Goal: Task Accomplishment & Management: Manage account settings

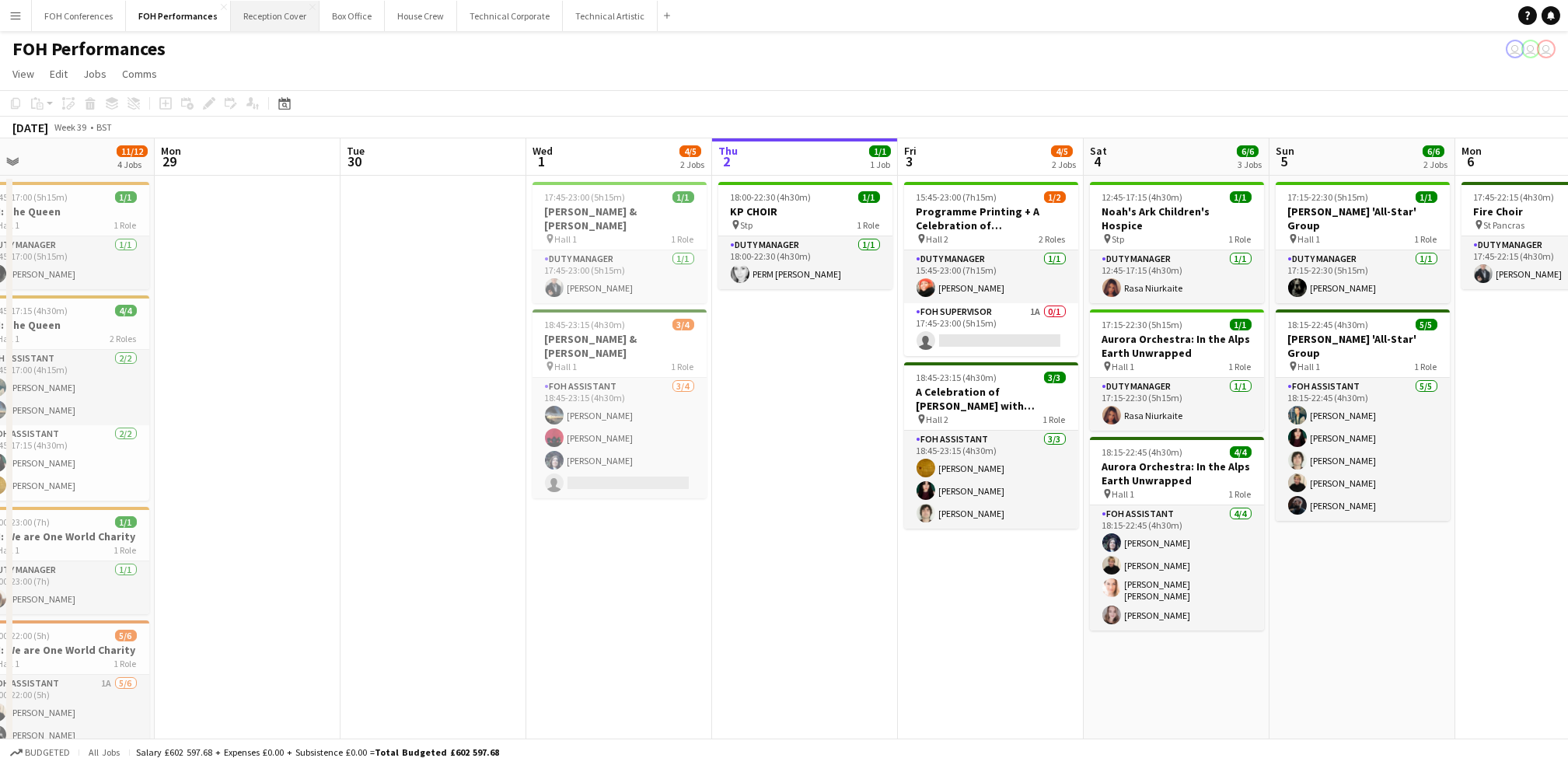
scroll to position [0, 402]
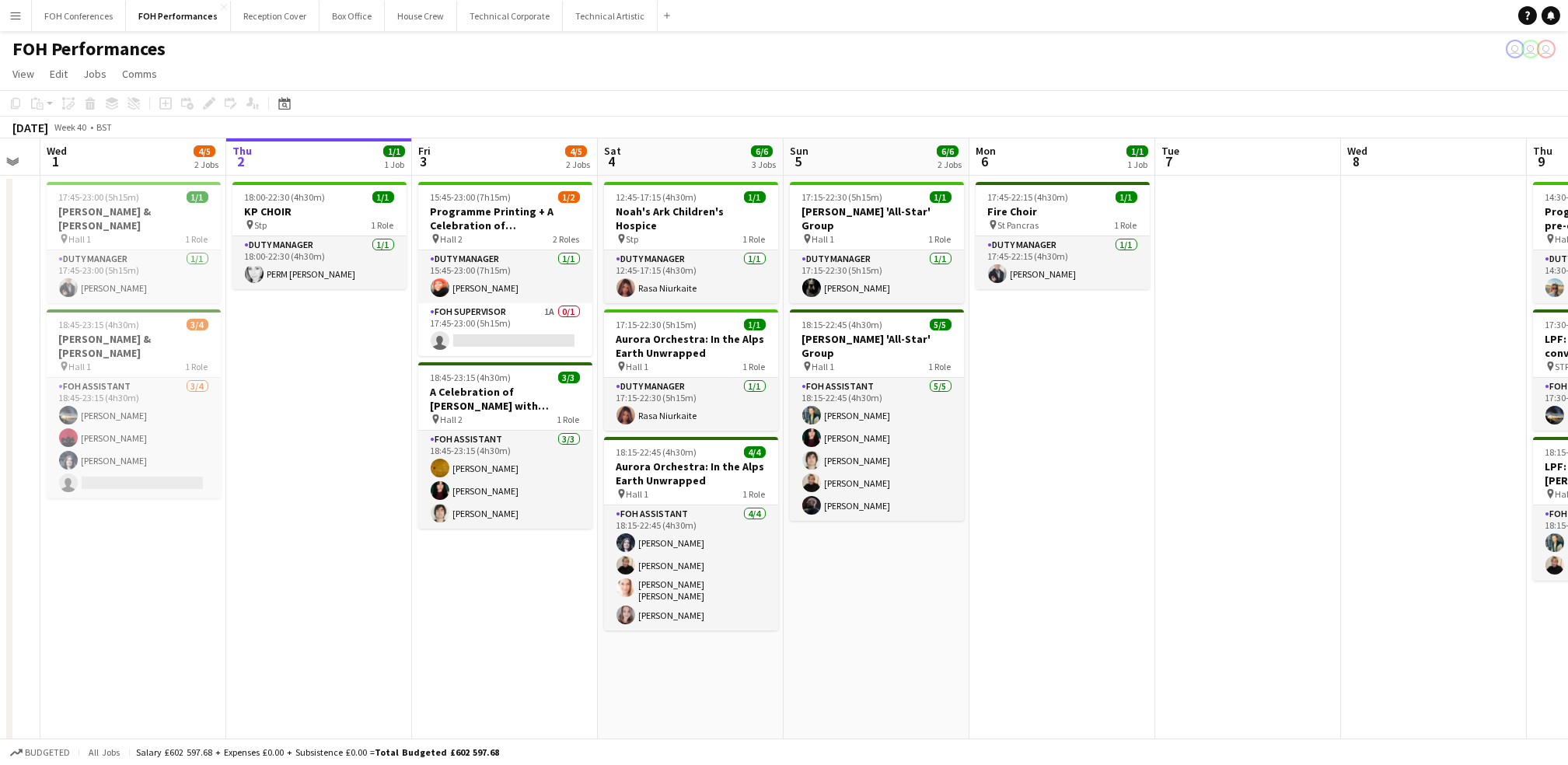
drag, startPoint x: 688, startPoint y: 154, endPoint x: 201, endPoint y: 185, distance: 488.0
click at [201, 185] on app-calendar-viewport "Sun 28 11/12 4 Jobs Mon 29 Tue 30 Wed 1 4/5 2 Jobs Thu 2 1/1 1 Job Fri 3 4/5 2 …" at bounding box center [784, 529] width 1568 height 781
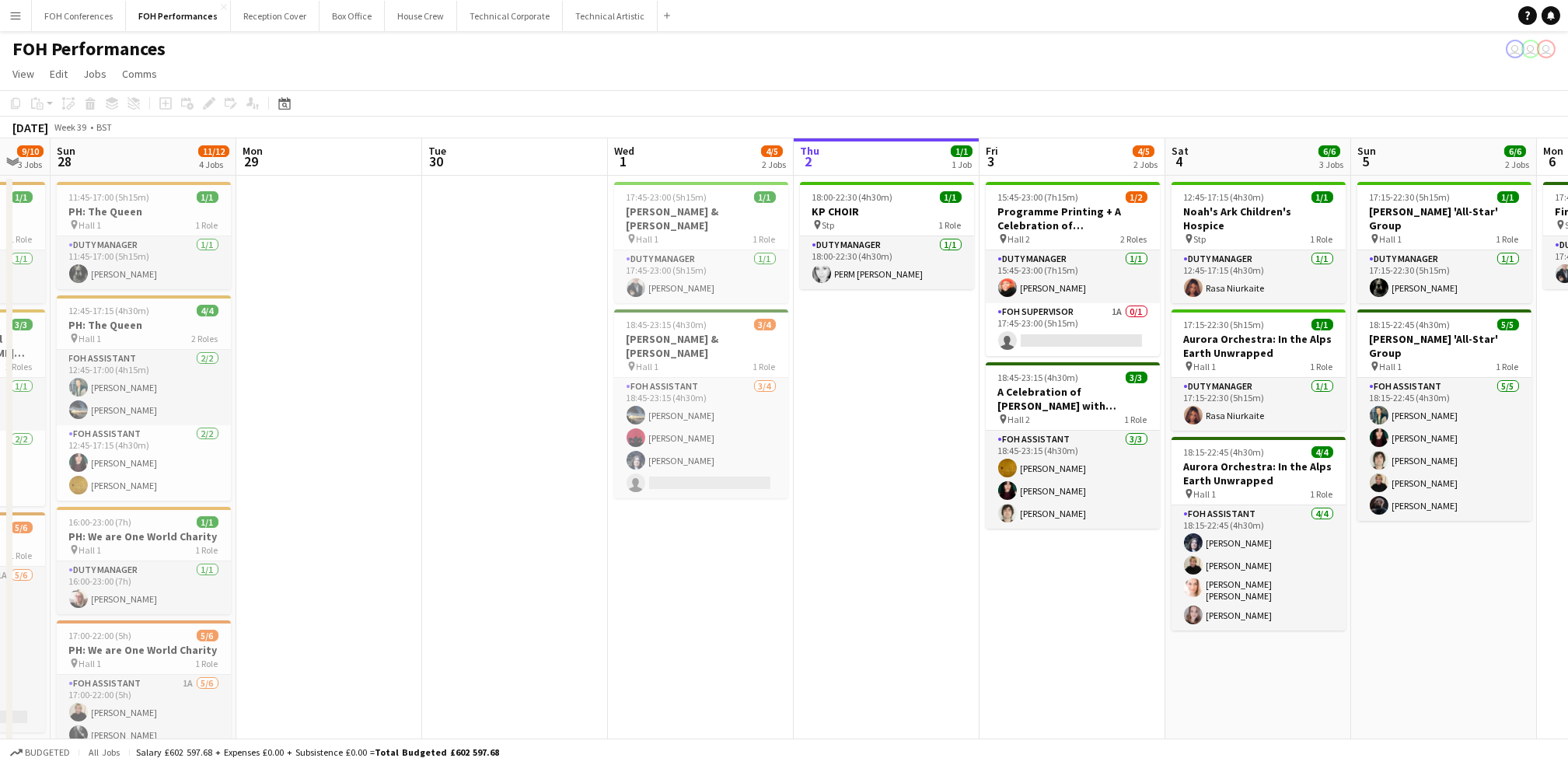
scroll to position [0, 527]
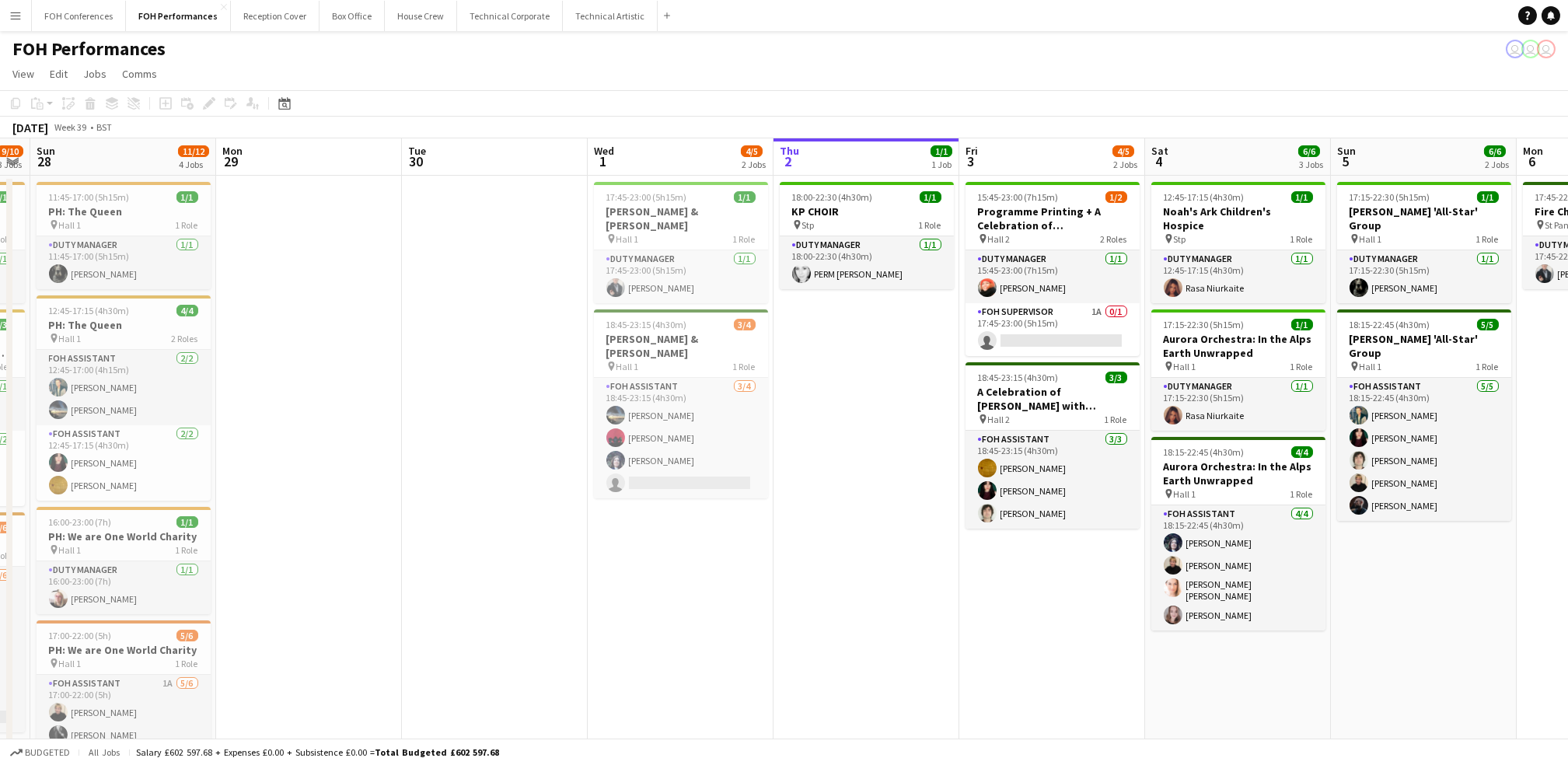
drag, startPoint x: 93, startPoint y: 164, endPoint x: 642, endPoint y: 208, distance: 550.8
click at [642, 208] on app-calendar-viewport "Thu 25 5/5 2 Jobs Fri 26 3/3 2 Jobs Sat 27 9/10 3 Jobs Sun 28 11/12 4 Jobs Mon …" at bounding box center [784, 529] width 1568 height 781
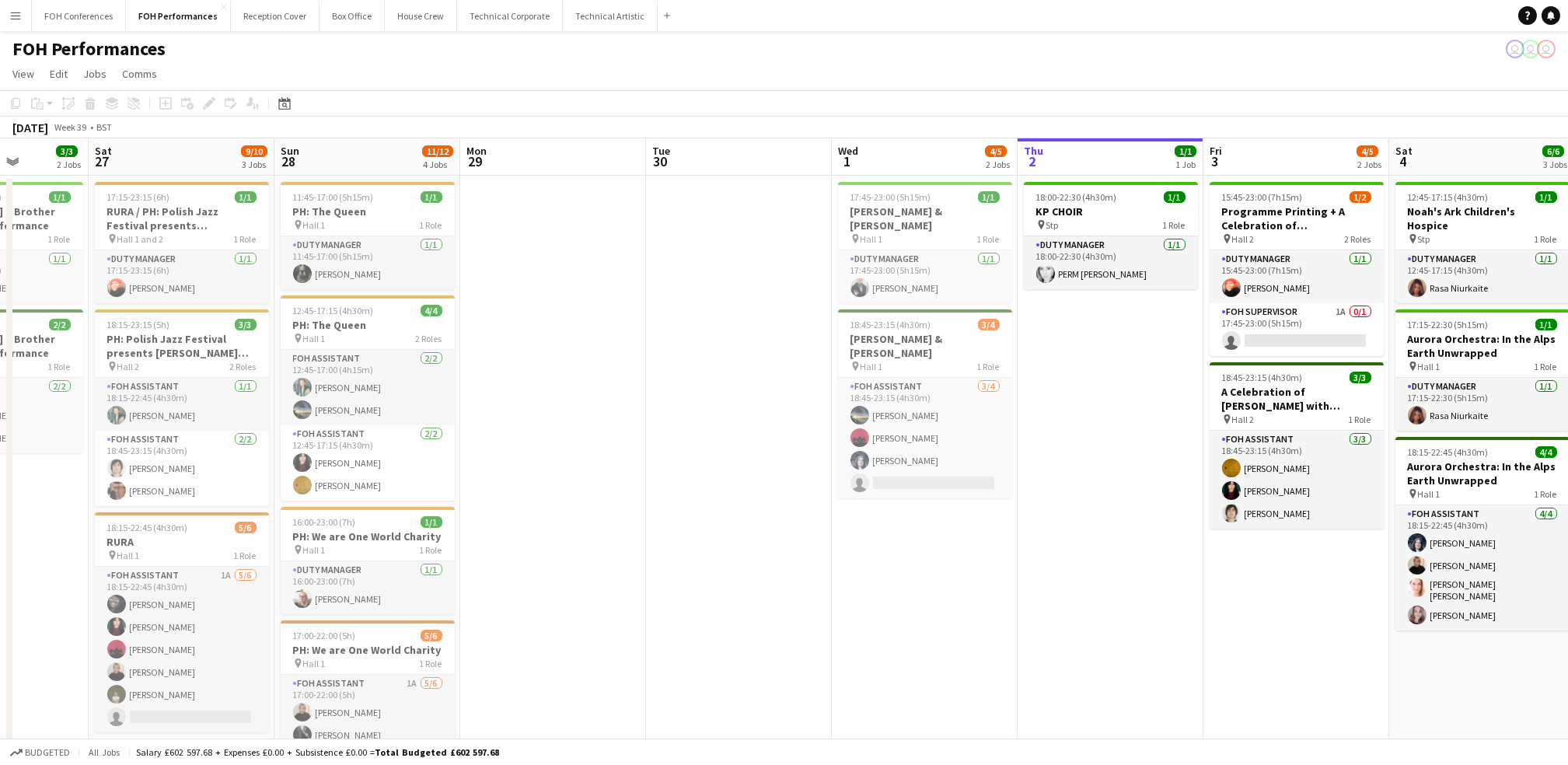
scroll to position [0, 492]
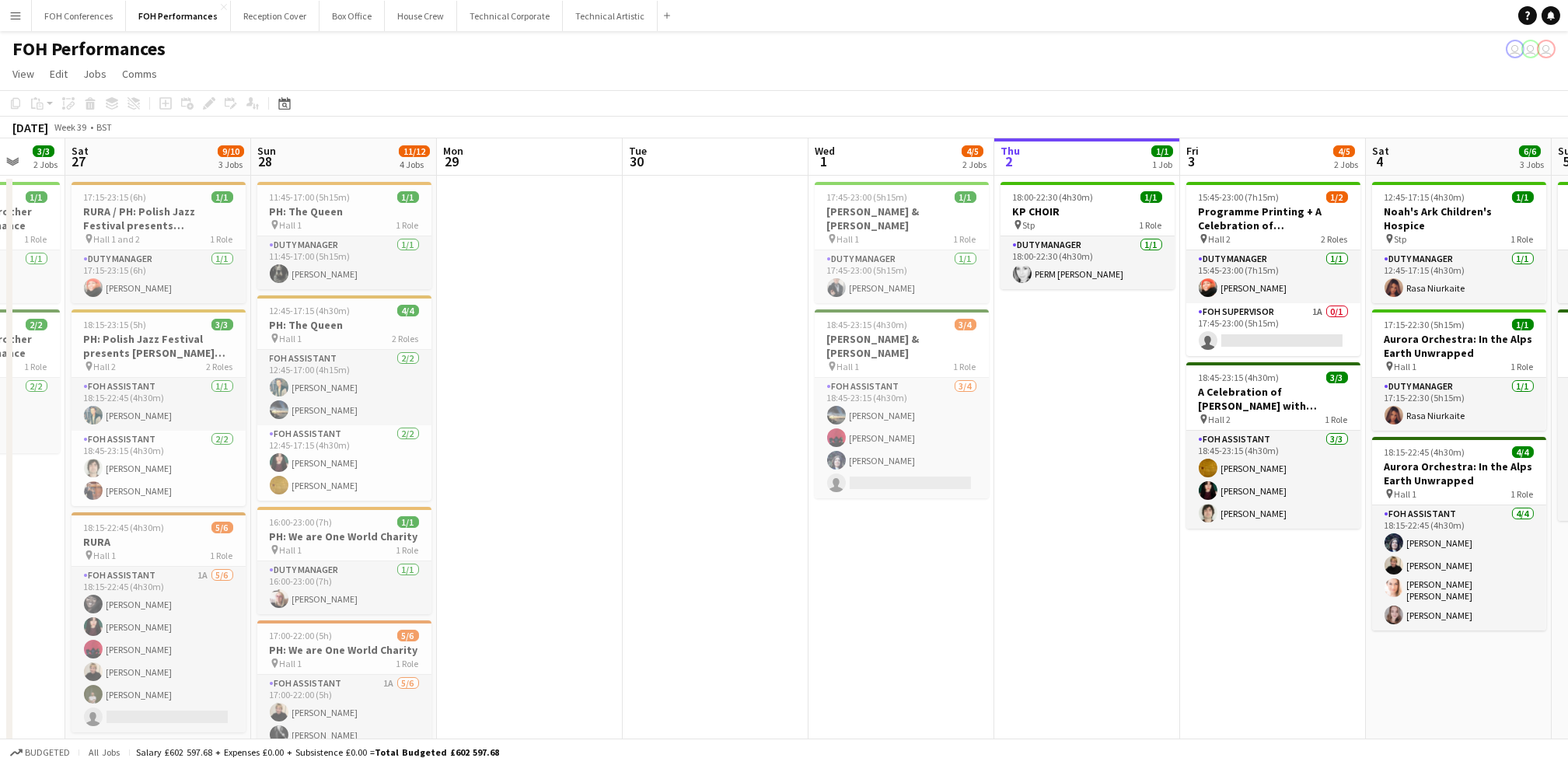
drag, startPoint x: 104, startPoint y: 149, endPoint x: 325, endPoint y: 215, distance: 230.6
click at [325, 215] on app-calendar-viewport "Wed 24 Thu 25 5/5 2 Jobs Fri 26 3/3 2 Jobs Sat 27 9/10 3 Jobs Sun 28 11/12 4 Jo…" at bounding box center [784, 529] width 1568 height 781
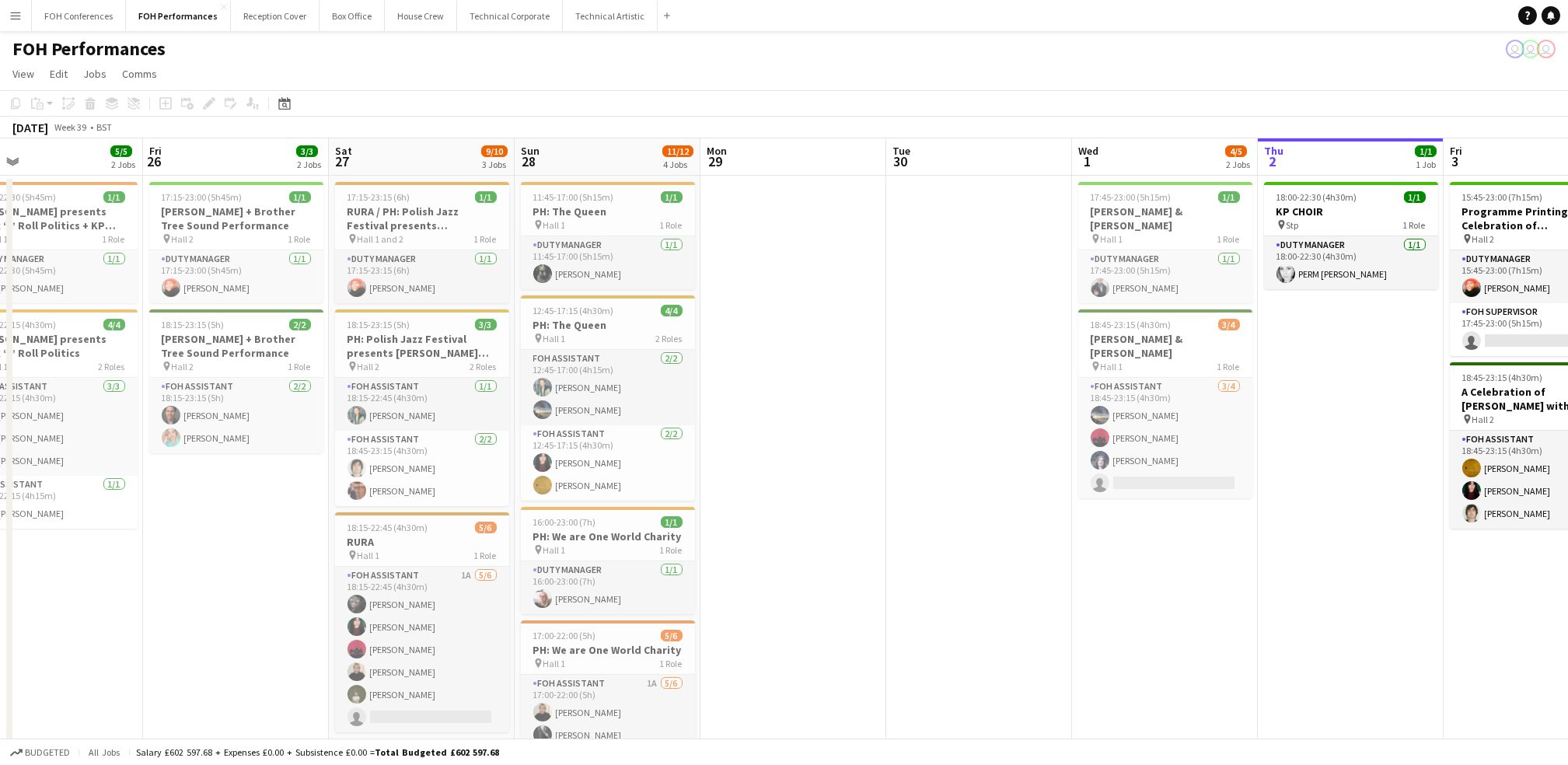
scroll to position [0, 426]
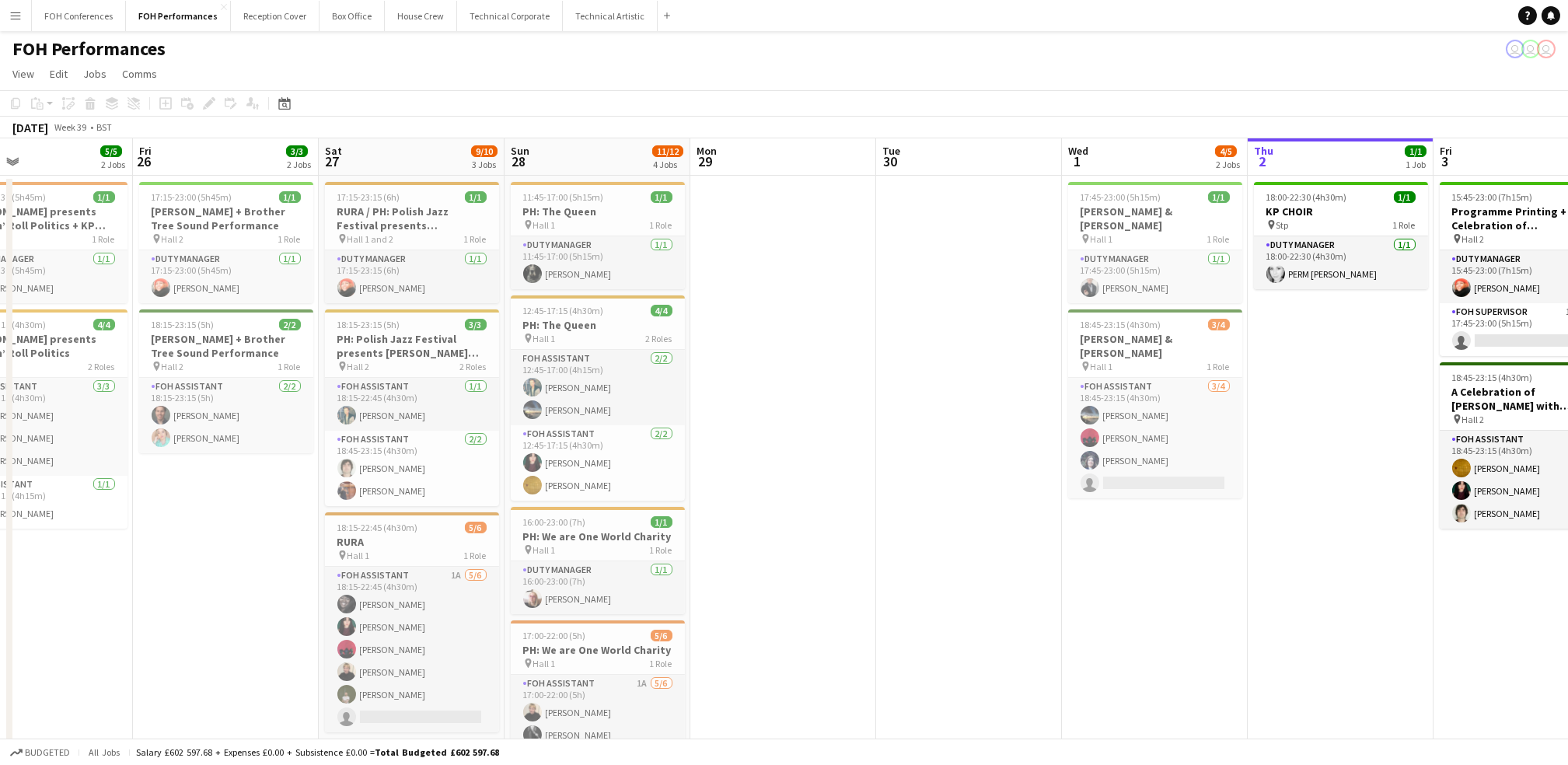
drag, startPoint x: 110, startPoint y: 161, endPoint x: 358, endPoint y: 168, distance: 248.1
click at [363, 168] on app-calendar-viewport "Tue 23 Wed 24 Thu 25 5/5 2 Jobs Fri 26 3/3 2 Jobs Sat 27 9/10 3 Jobs Sun 28 11/…" at bounding box center [784, 529] width 1568 height 781
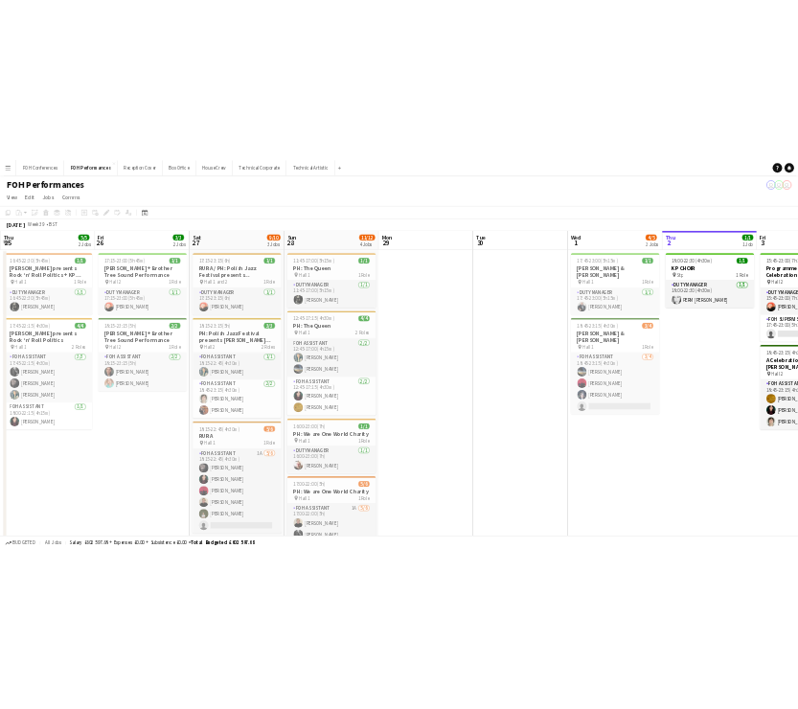
scroll to position [0, 600]
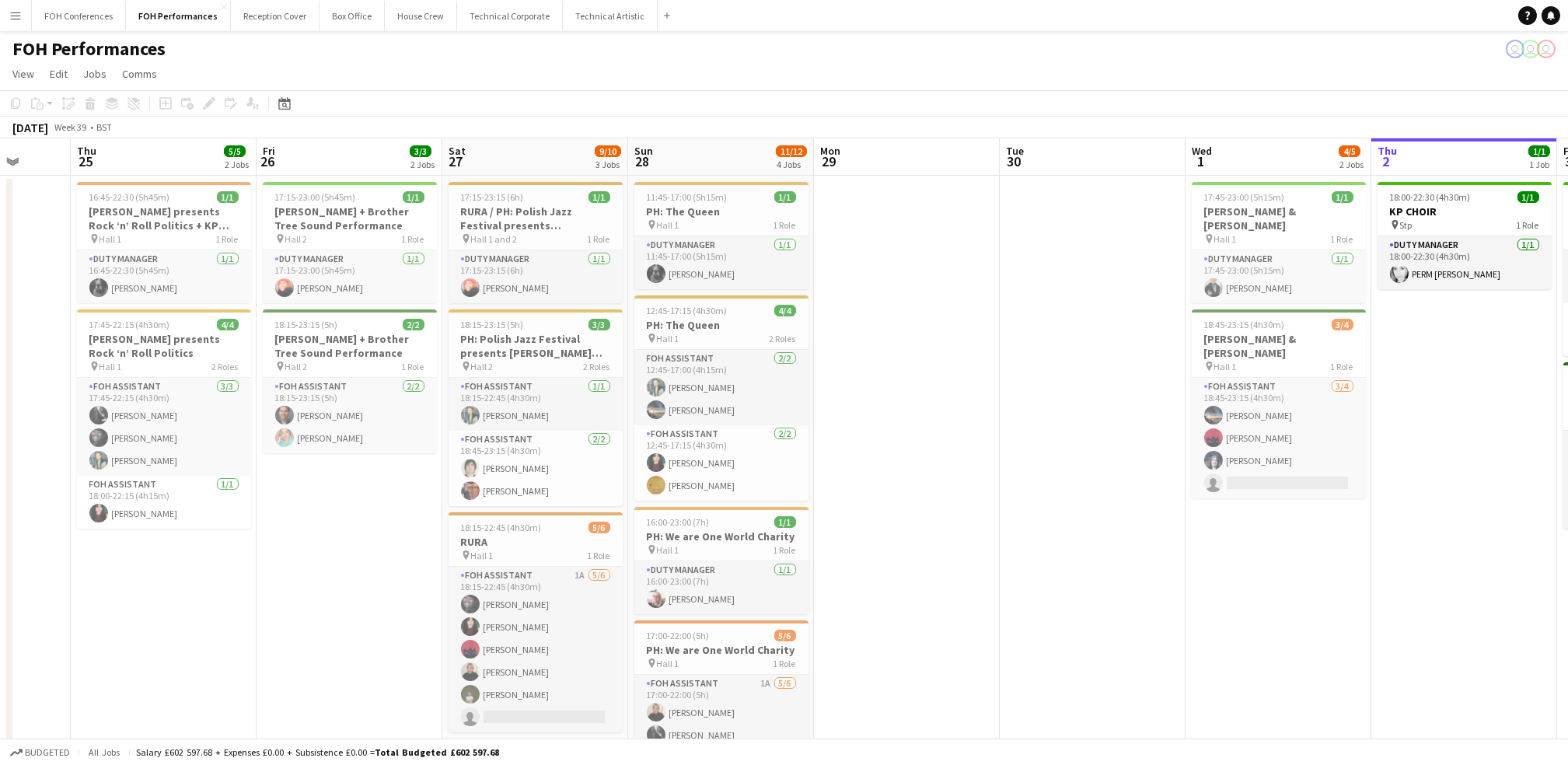
drag, startPoint x: 216, startPoint y: 153, endPoint x: 341, endPoint y: 144, distance: 125.3
click at [341, 144] on app-calendar-viewport "Mon 22 1/1 1 Job Tue 23 Wed 24 Thu 25 5/5 2 Jobs Fri 26 3/3 2 Jobs Sat 27 9/10 …" at bounding box center [784, 529] width 1568 height 781
click at [938, 80] on app-page-menu "View Day view expanded Day view collapsed Month view Date picker Jump to [DATE]…" at bounding box center [784, 75] width 1568 height 29
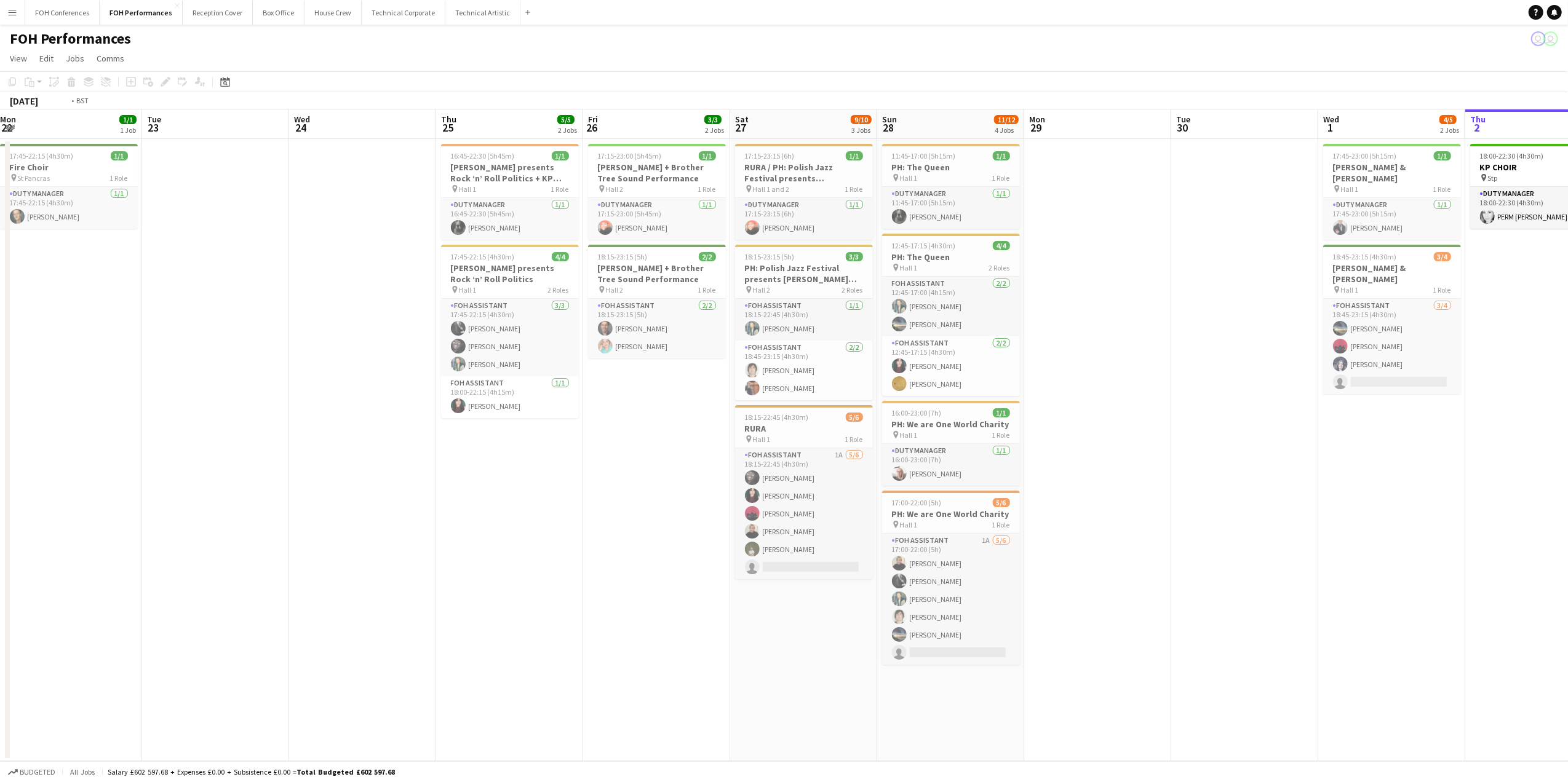
scroll to position [0, 372]
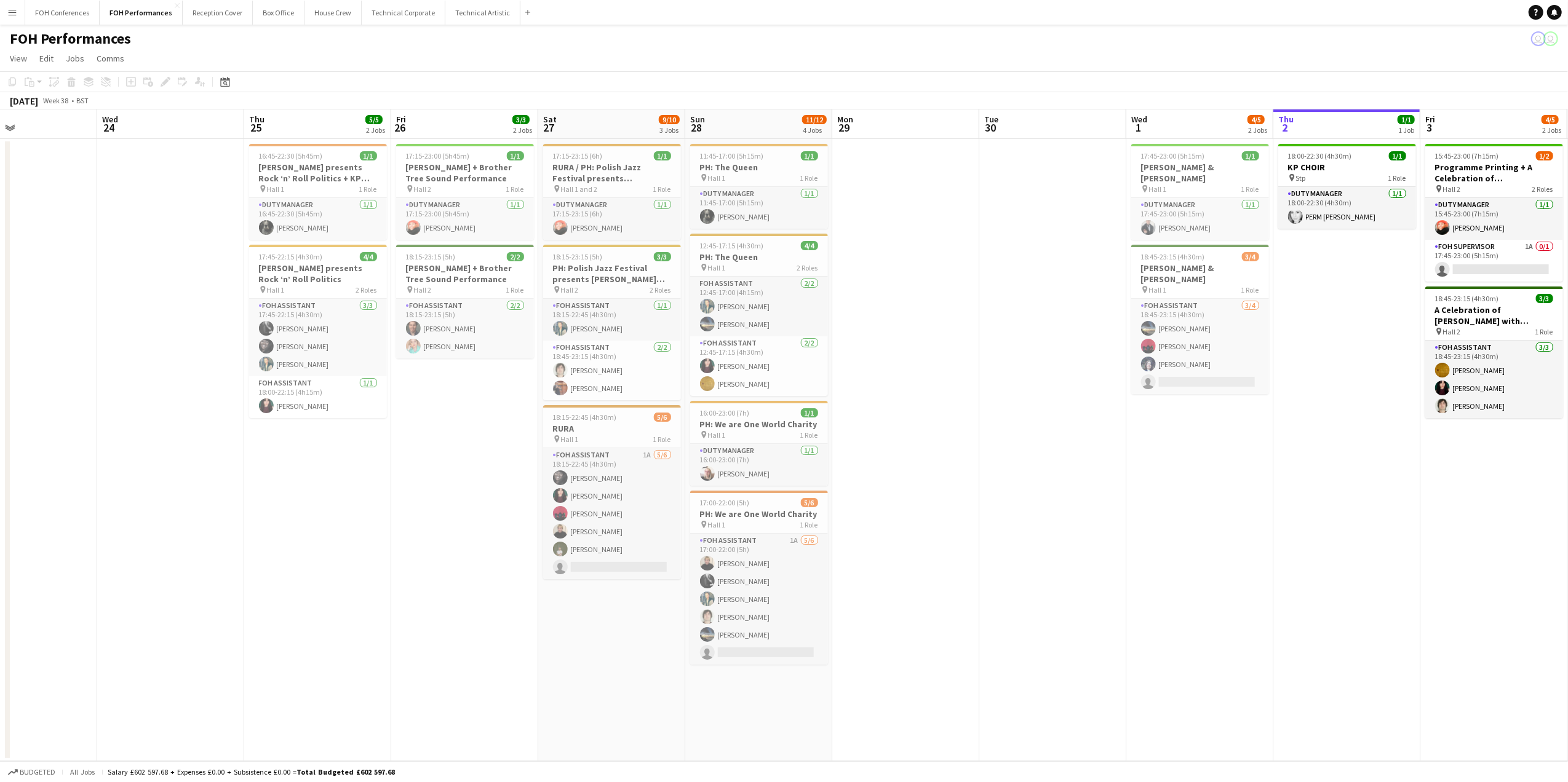
drag, startPoint x: 356, startPoint y: 129, endPoint x: 293, endPoint y: 140, distance: 64.0
click at [288, 142] on app-calendar-viewport "Sat 20 11/12 4 Jobs Sun 21 6/6 2 Jobs Mon 22 1/1 1 Job Tue 23 Wed 24 Thu 25 5/5…" at bounding box center [784, 436] width 1568 height 652
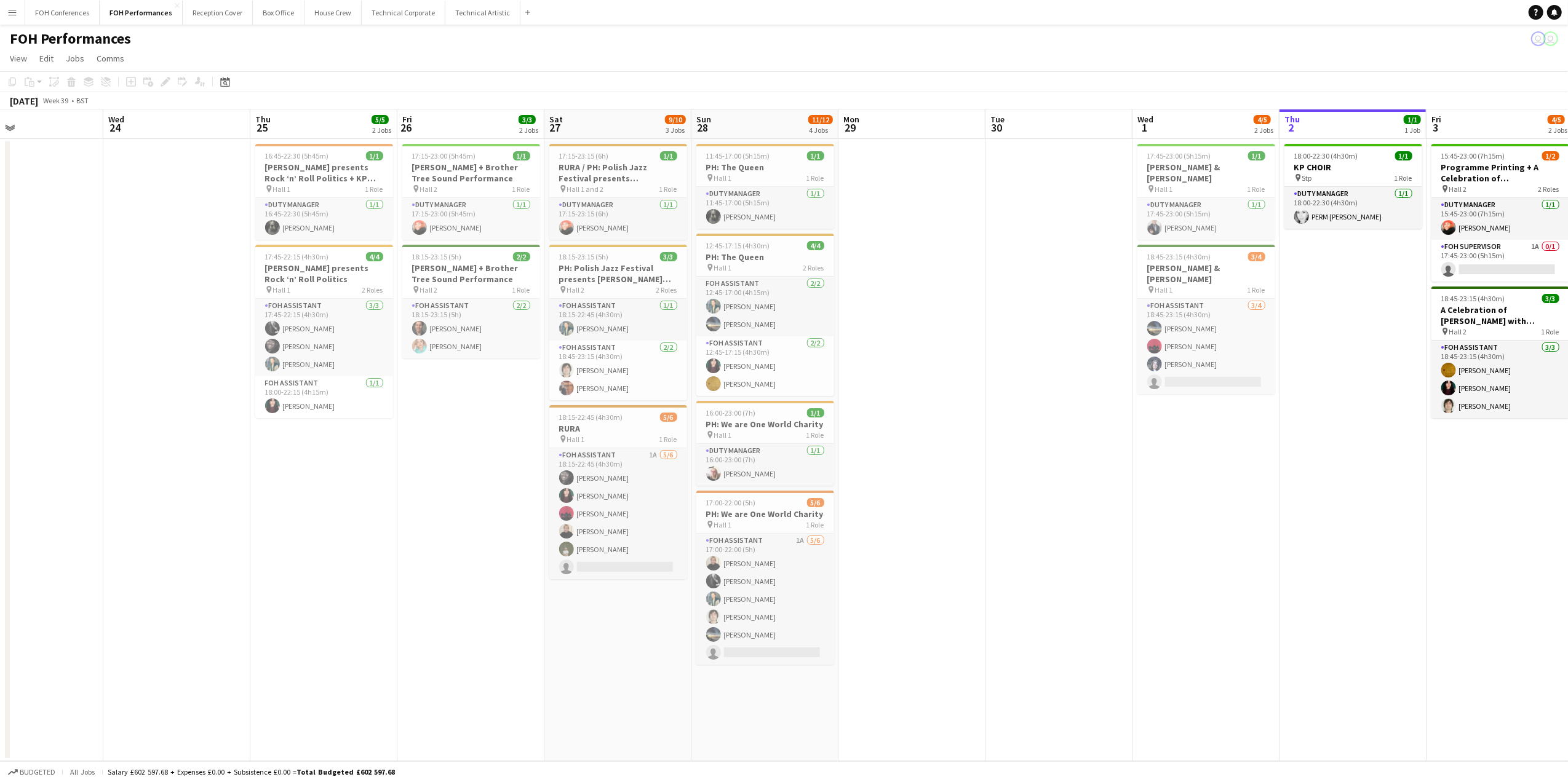
scroll to position [0, 407]
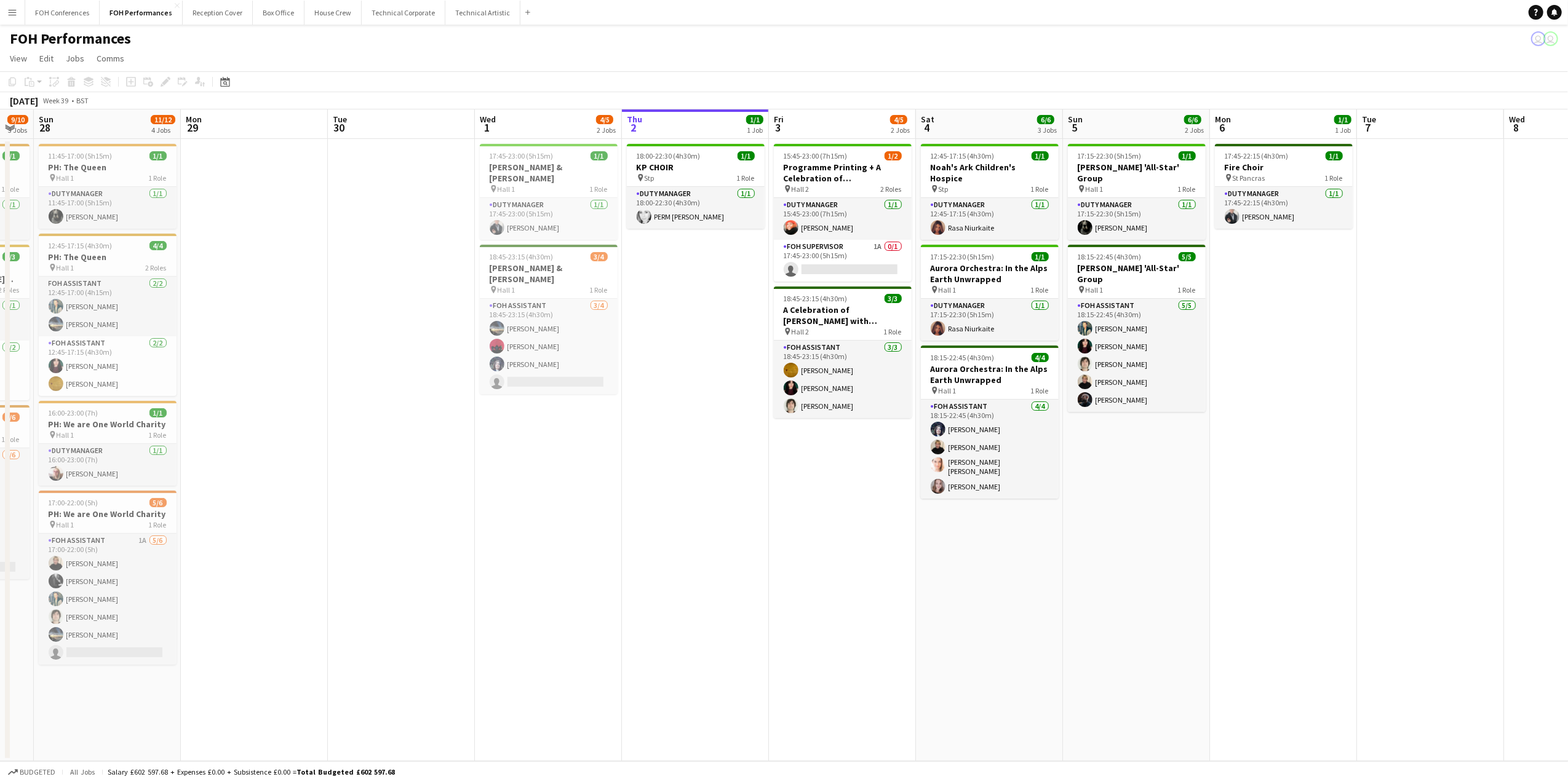
drag, startPoint x: 707, startPoint y: 133, endPoint x: -69, endPoint y: 166, distance: 776.7
click at [0, 166] on html "Menu Boards Boards Boards All jobs Status Workforce Workforce My Workforce Recr…" at bounding box center [784, 391] width 1568 height 782
click at [812, 132] on app-board-header-date "Fri 3 4/5 2 Jobs" at bounding box center [842, 124] width 147 height 30
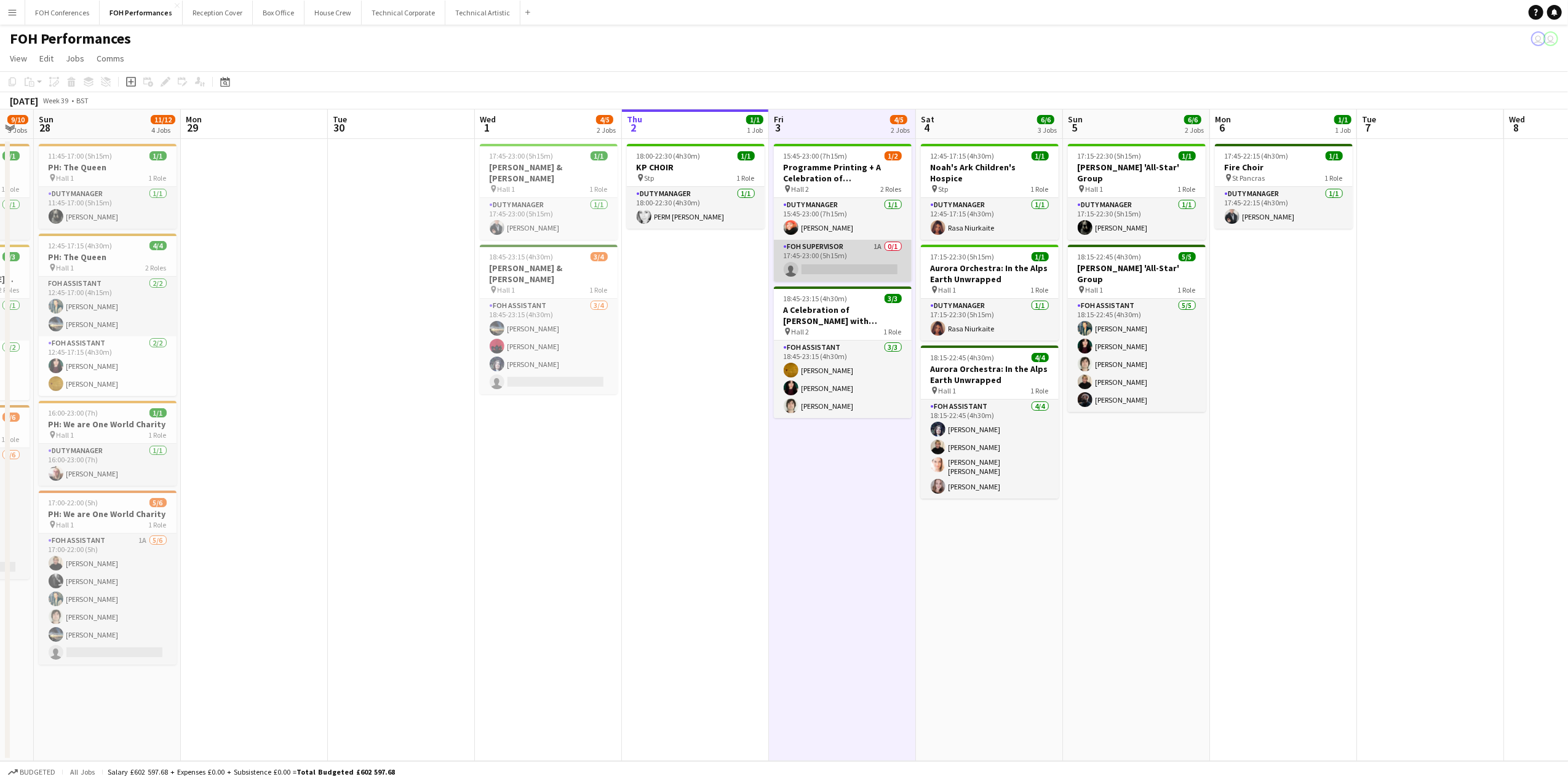
click at [827, 271] on app-card-role "FOH Supervisor 1A 0/1 17:45-23:00 (5h15m) single-neutral-actions" at bounding box center [843, 260] width 138 height 42
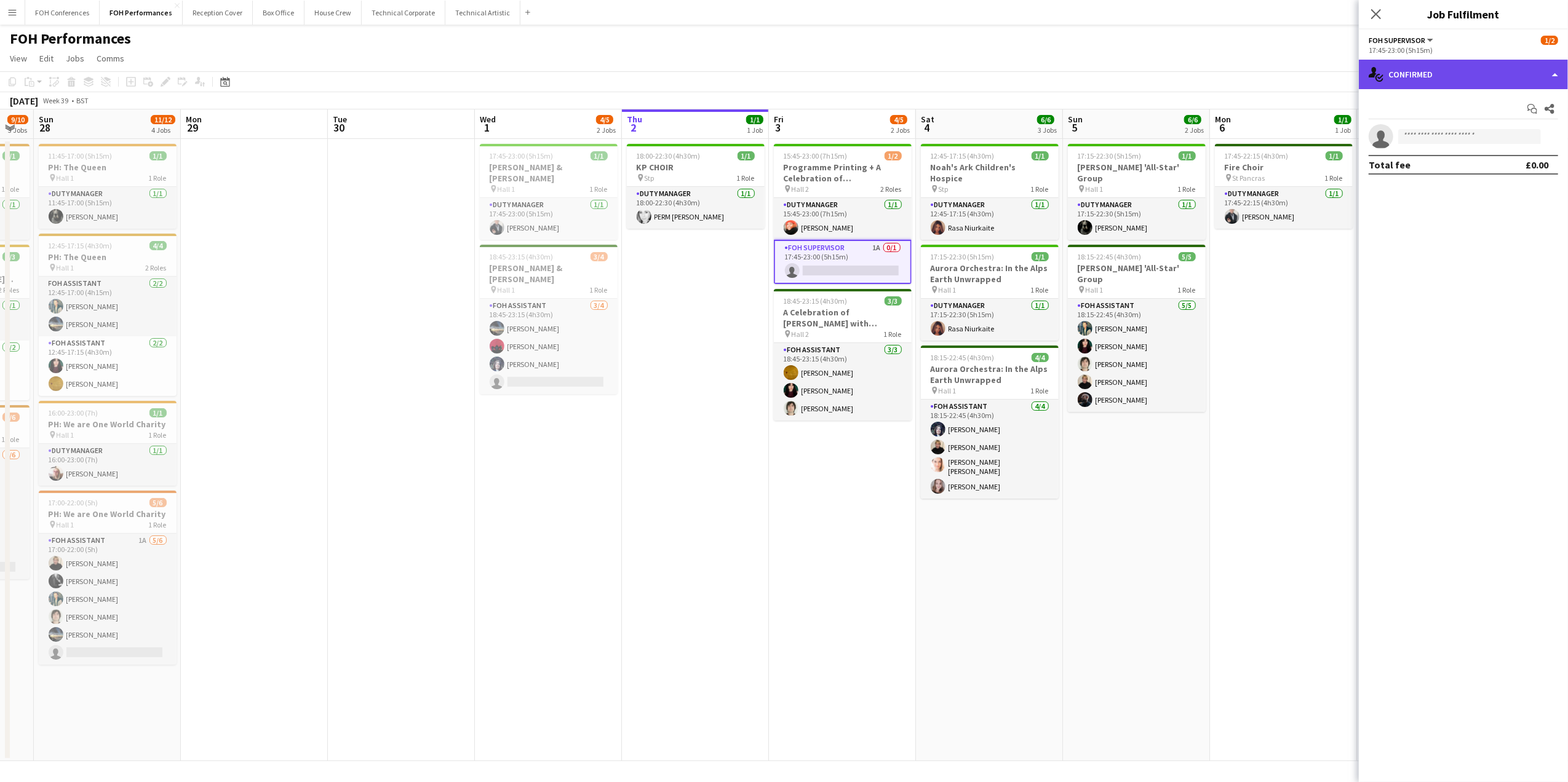
click at [1395, 72] on div "single-neutral-actions-check-2 Confirmed" at bounding box center [1463, 74] width 209 height 30
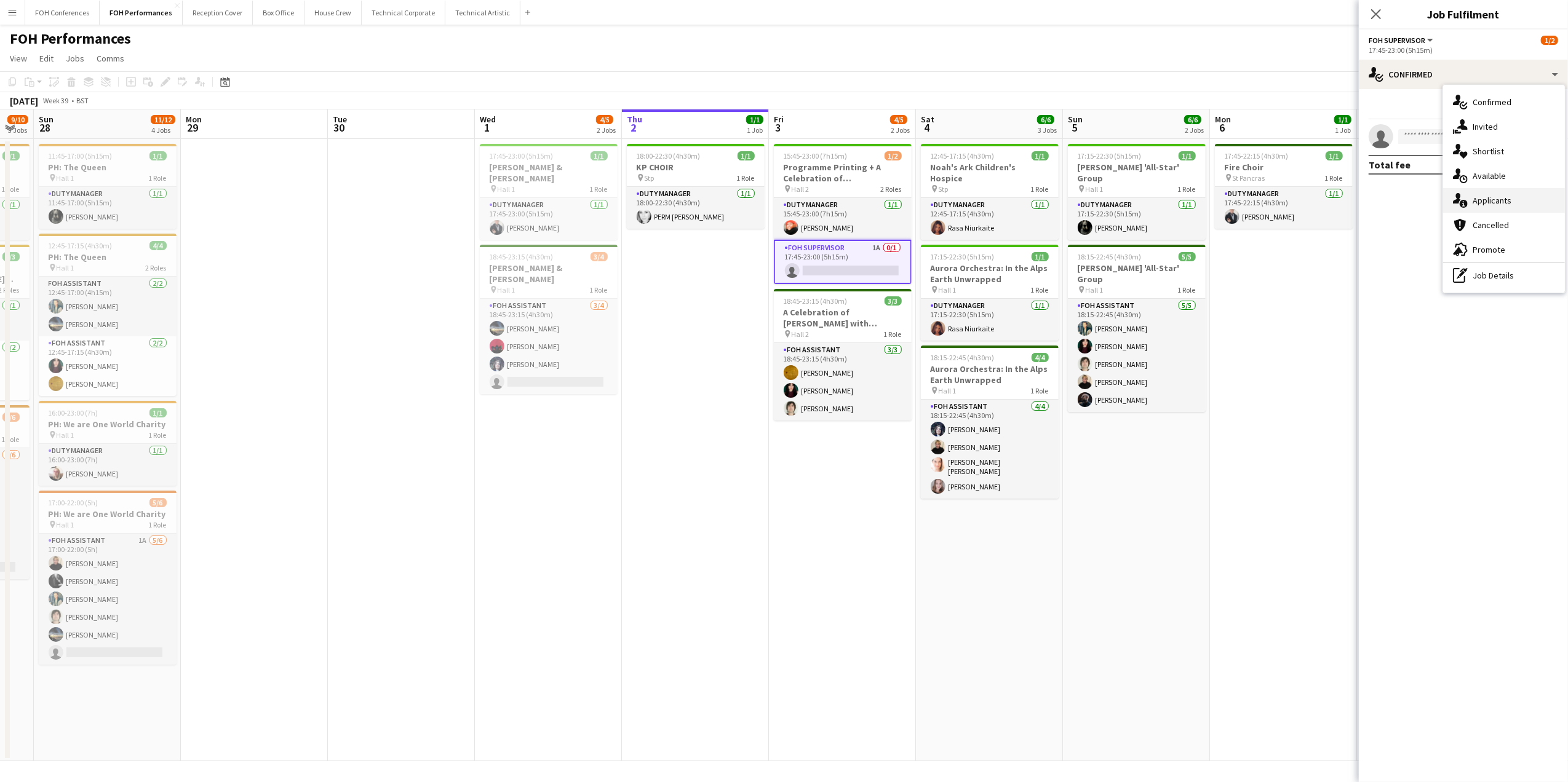
click at [1395, 210] on div "single-neutral-actions-information Applicants" at bounding box center [1504, 200] width 122 height 24
click at [1162, 47] on div "FOH Performances user user" at bounding box center [784, 36] width 1568 height 23
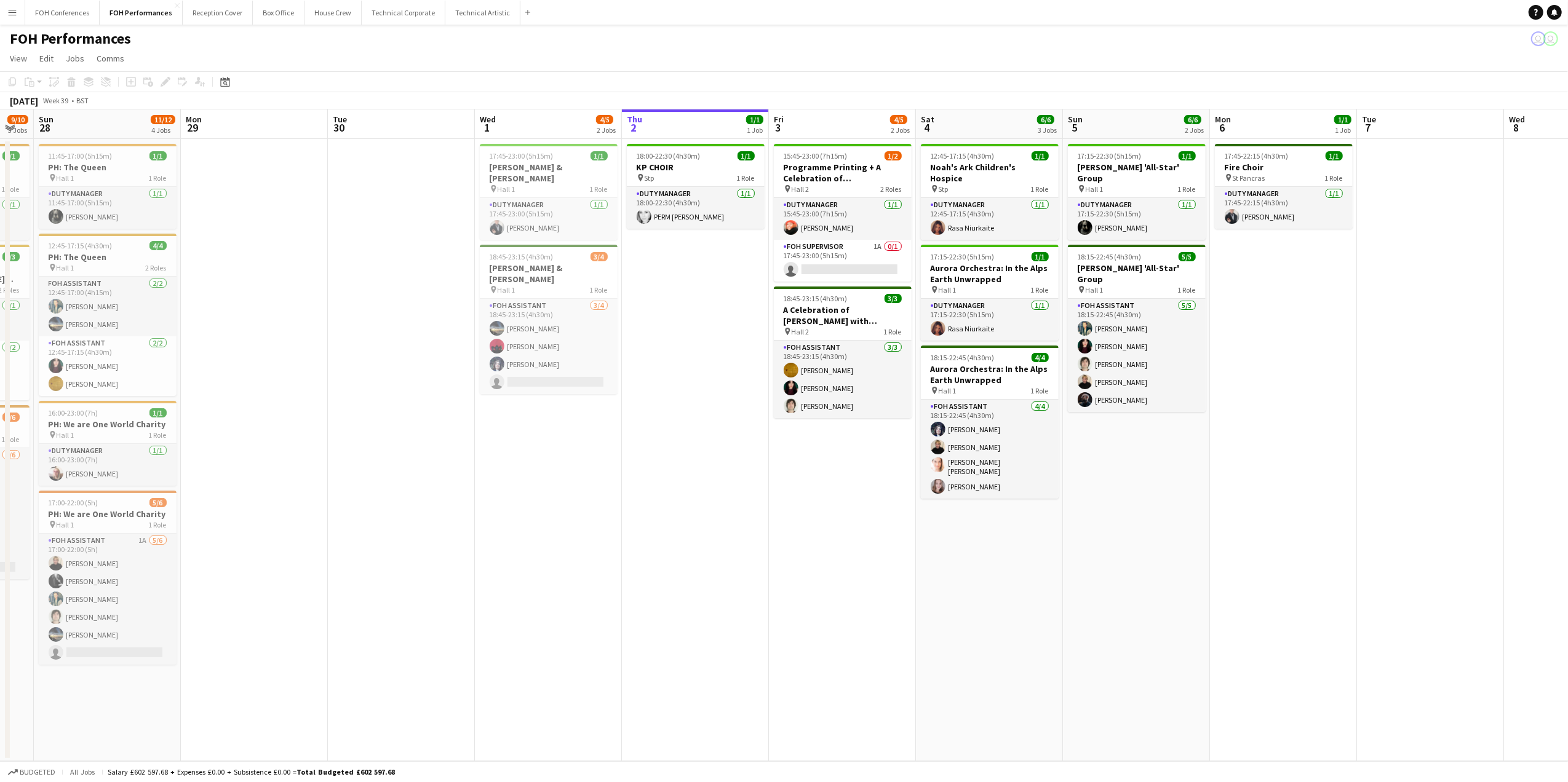
click at [855, 69] on app-page-menu "View Day view expanded Day view collapsed Month view Date picker Jump to [DATE]…" at bounding box center [784, 60] width 1568 height 23
click at [835, 170] on h3 "Programme Printing + A Celebration of Miles Davis with Jay Phelps and Ammar Kal…" at bounding box center [843, 173] width 138 height 22
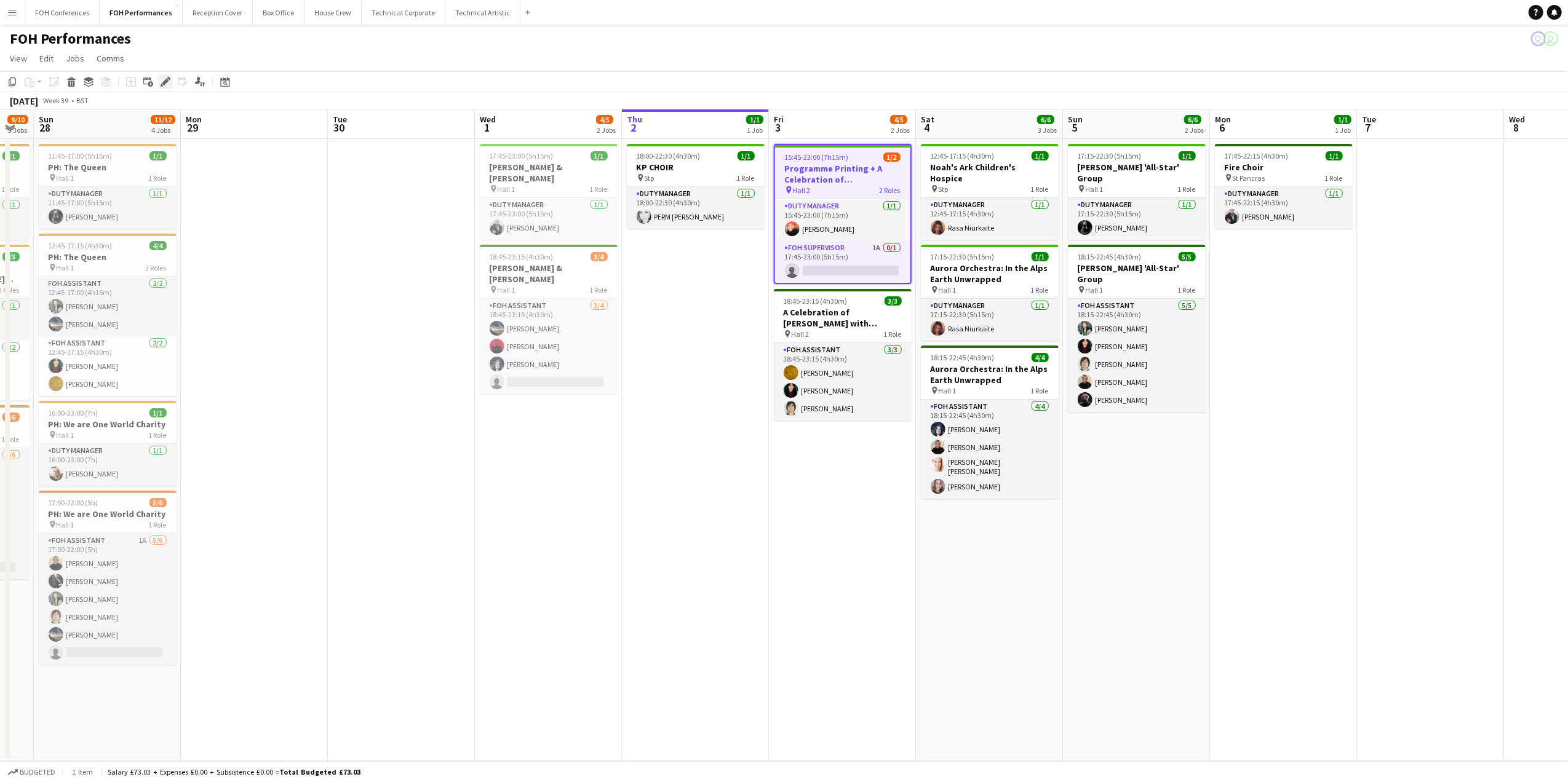
click at [163, 83] on icon at bounding box center [165, 82] width 7 height 7
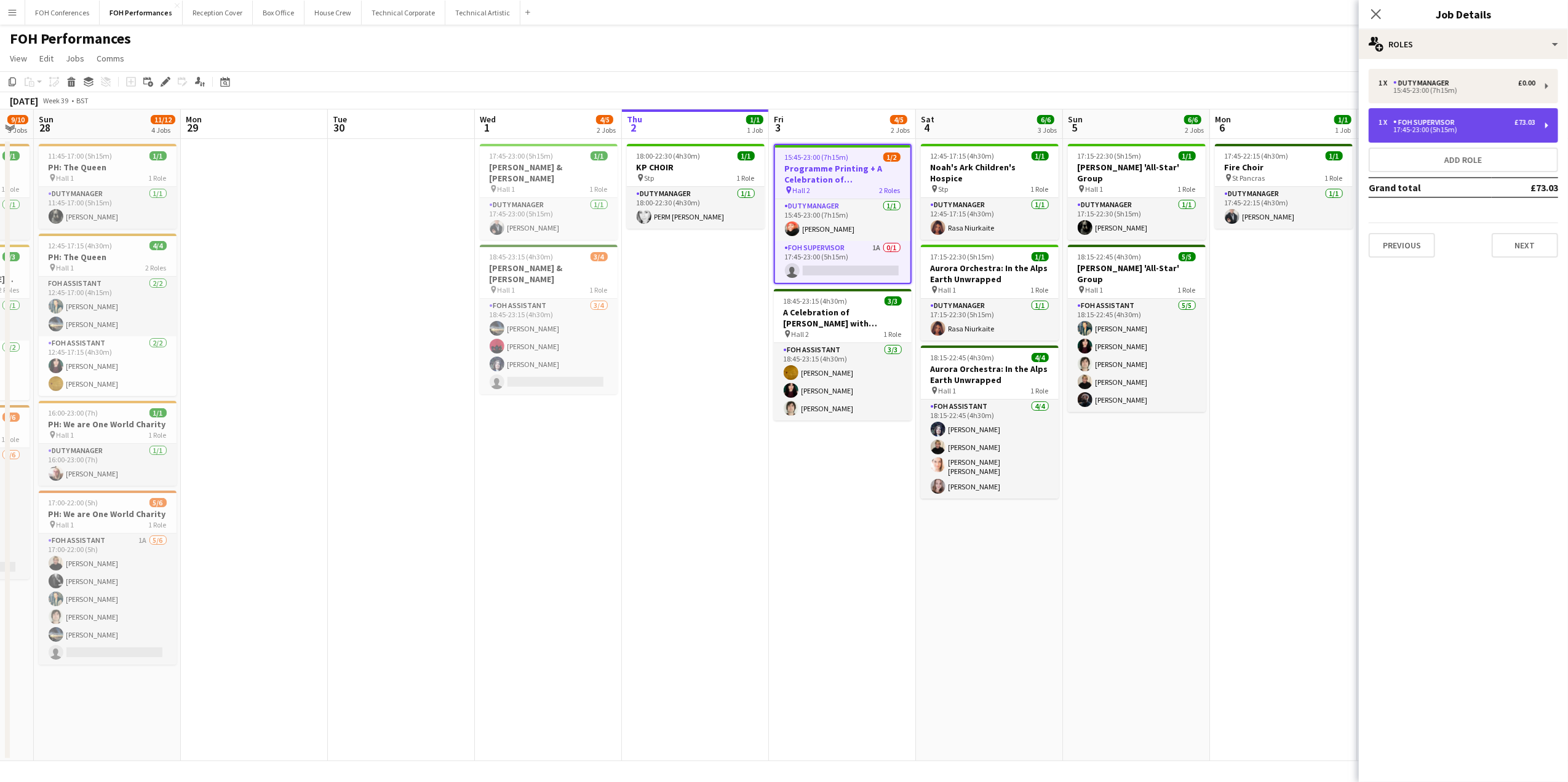
click at [1395, 133] on div "1 x FOH Supervisor £73.03 17:45-23:00 (5h15m)" at bounding box center [1463, 126] width 189 height 35
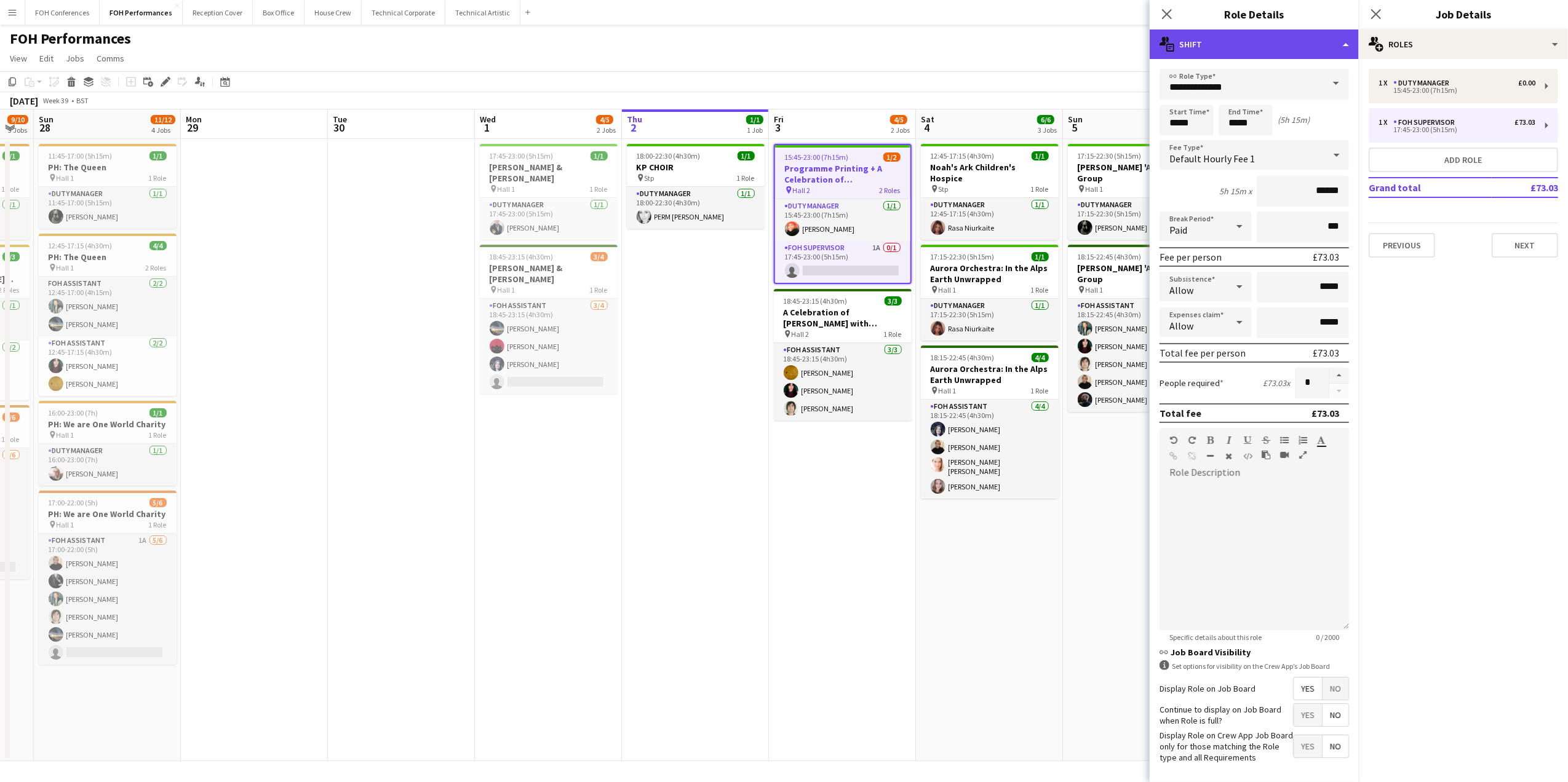
click at [1280, 35] on div "multiple-actions-text Shift" at bounding box center [1254, 44] width 209 height 30
click at [1292, 137] on div "bin-2 Delete Role" at bounding box center [1295, 147] width 122 height 24
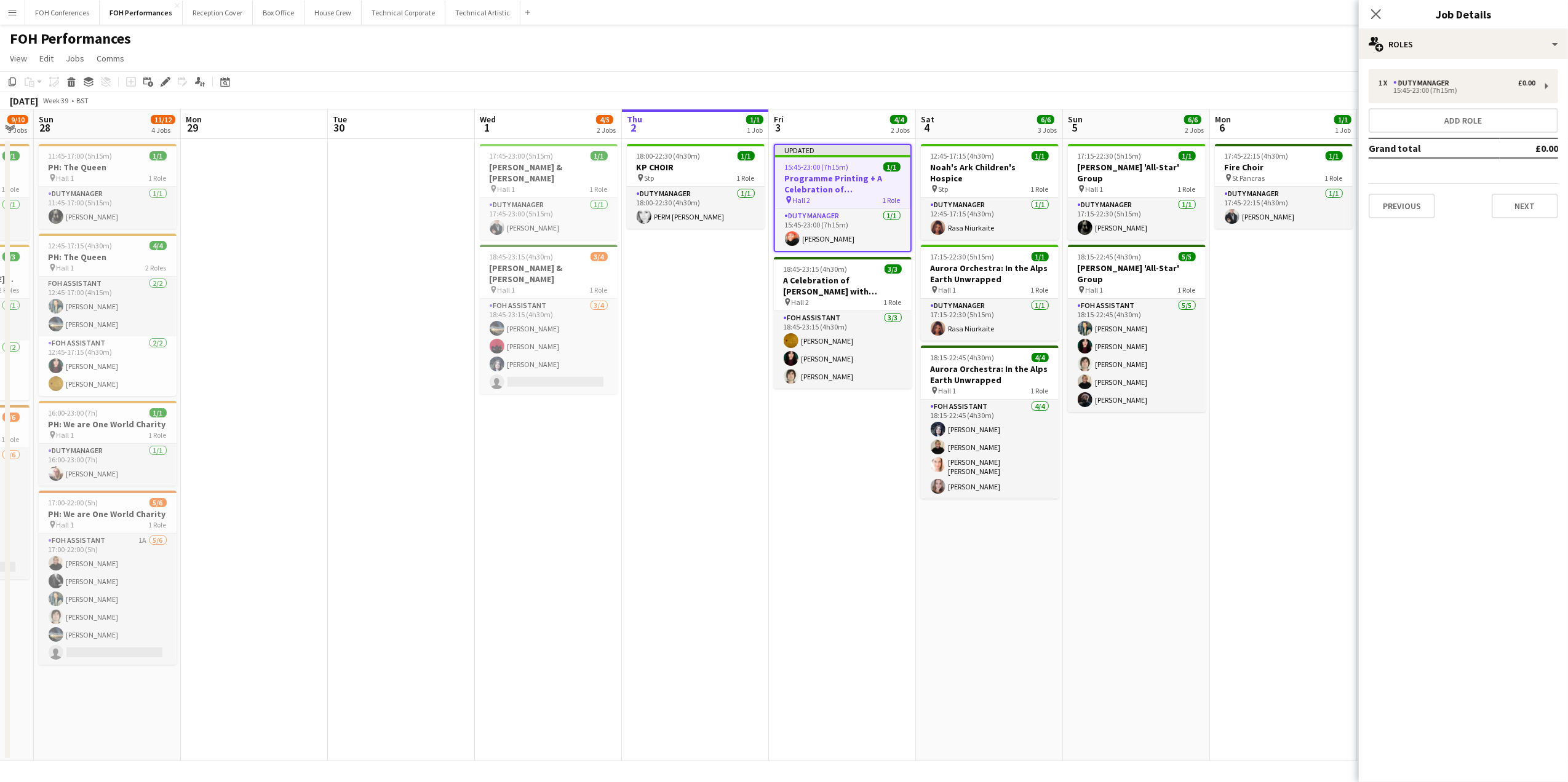
click at [1098, 46] on div "FOH Performances user user" at bounding box center [784, 36] width 1568 height 23
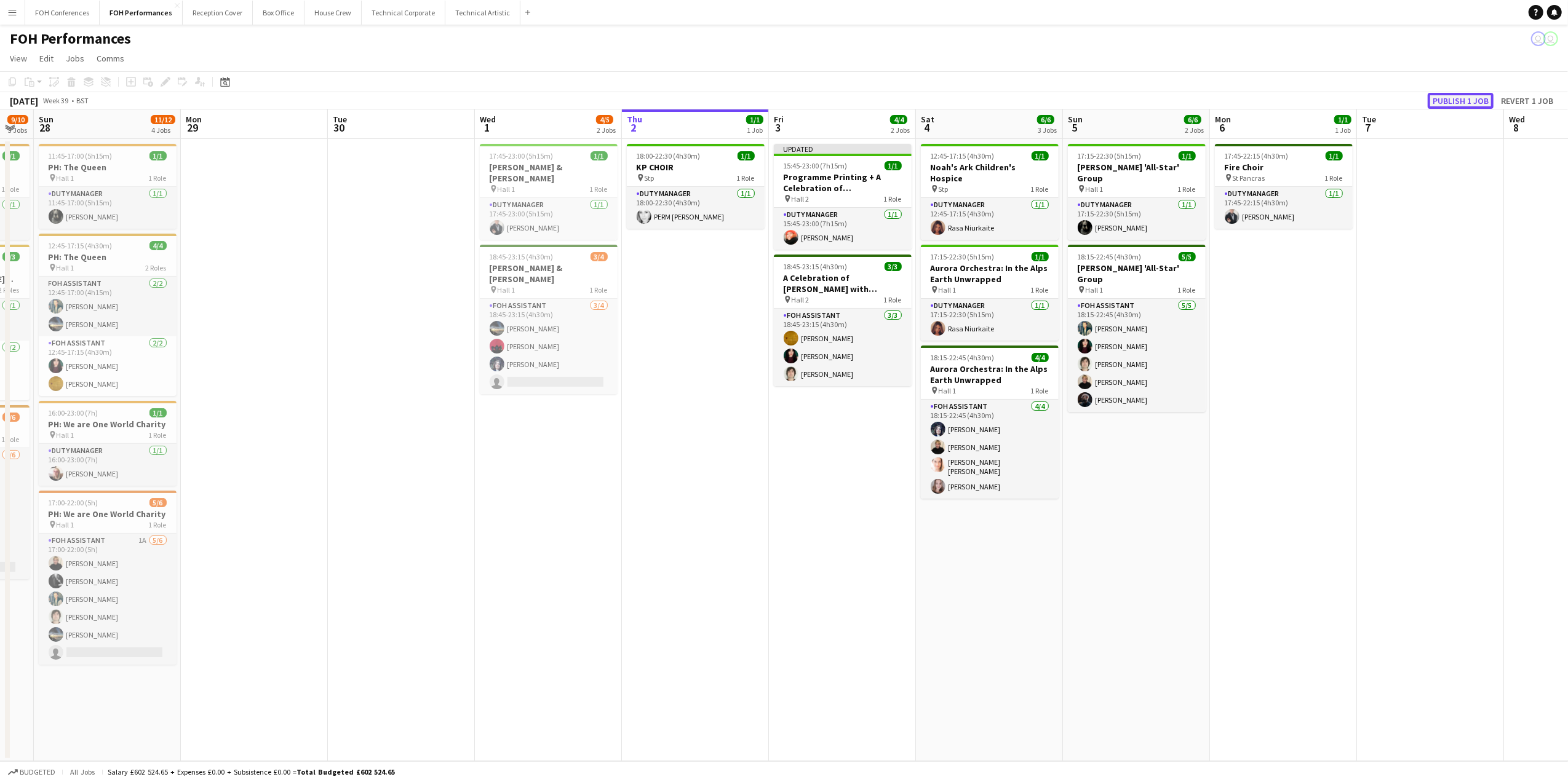
click at [1395, 94] on button "Publish 1 job" at bounding box center [1460, 101] width 66 height 16
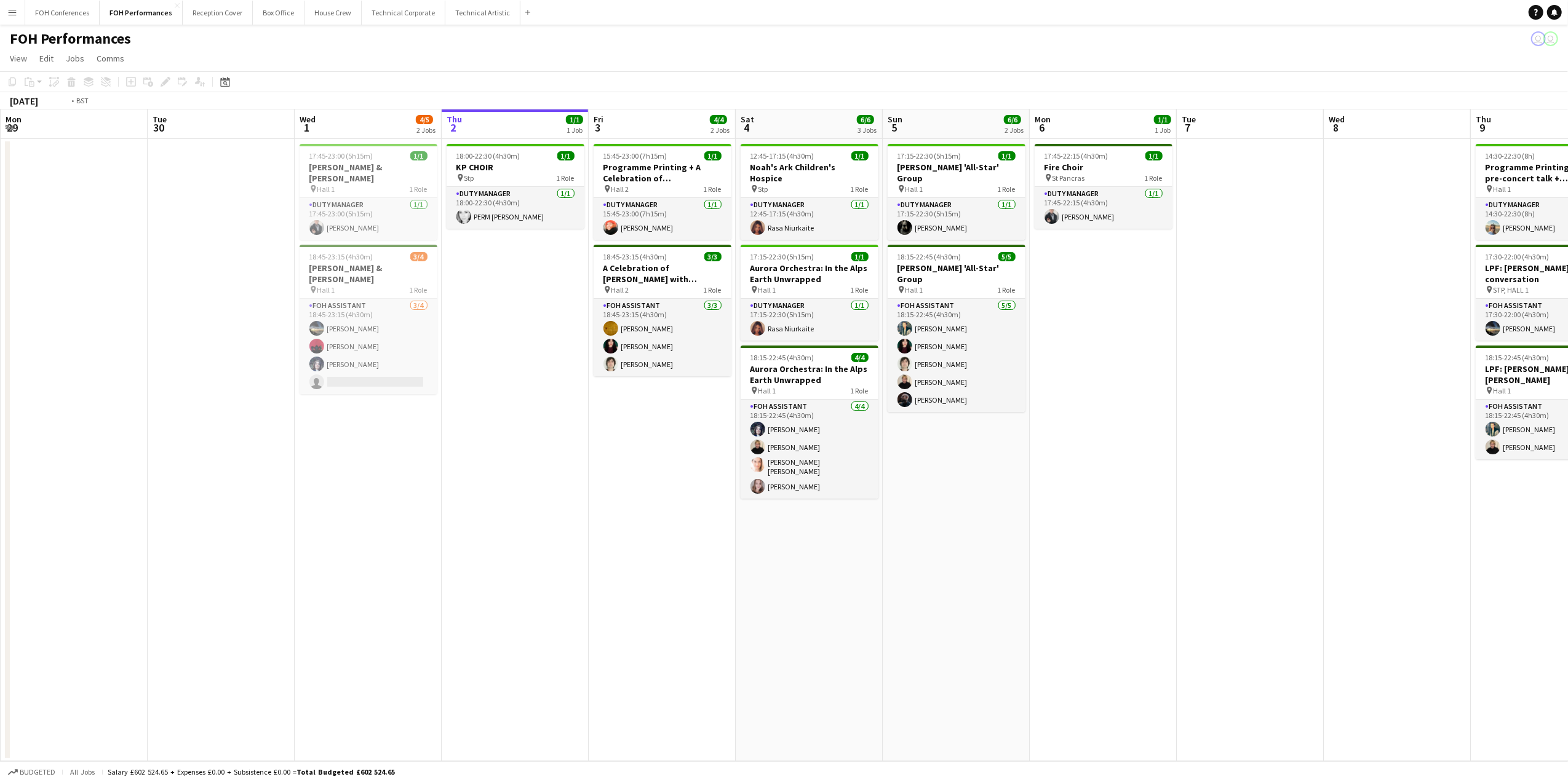
drag, startPoint x: 833, startPoint y: 119, endPoint x: 653, endPoint y: 128, distance: 180.2
click at [635, 128] on app-calendar-viewport "Fri 26 3/3 2 Jobs Sat 27 9/10 3 Jobs Sun 28 11/12 4 Jobs Mon 29 Tue 30 Wed 1 4/…" at bounding box center [784, 436] width 1568 height 652
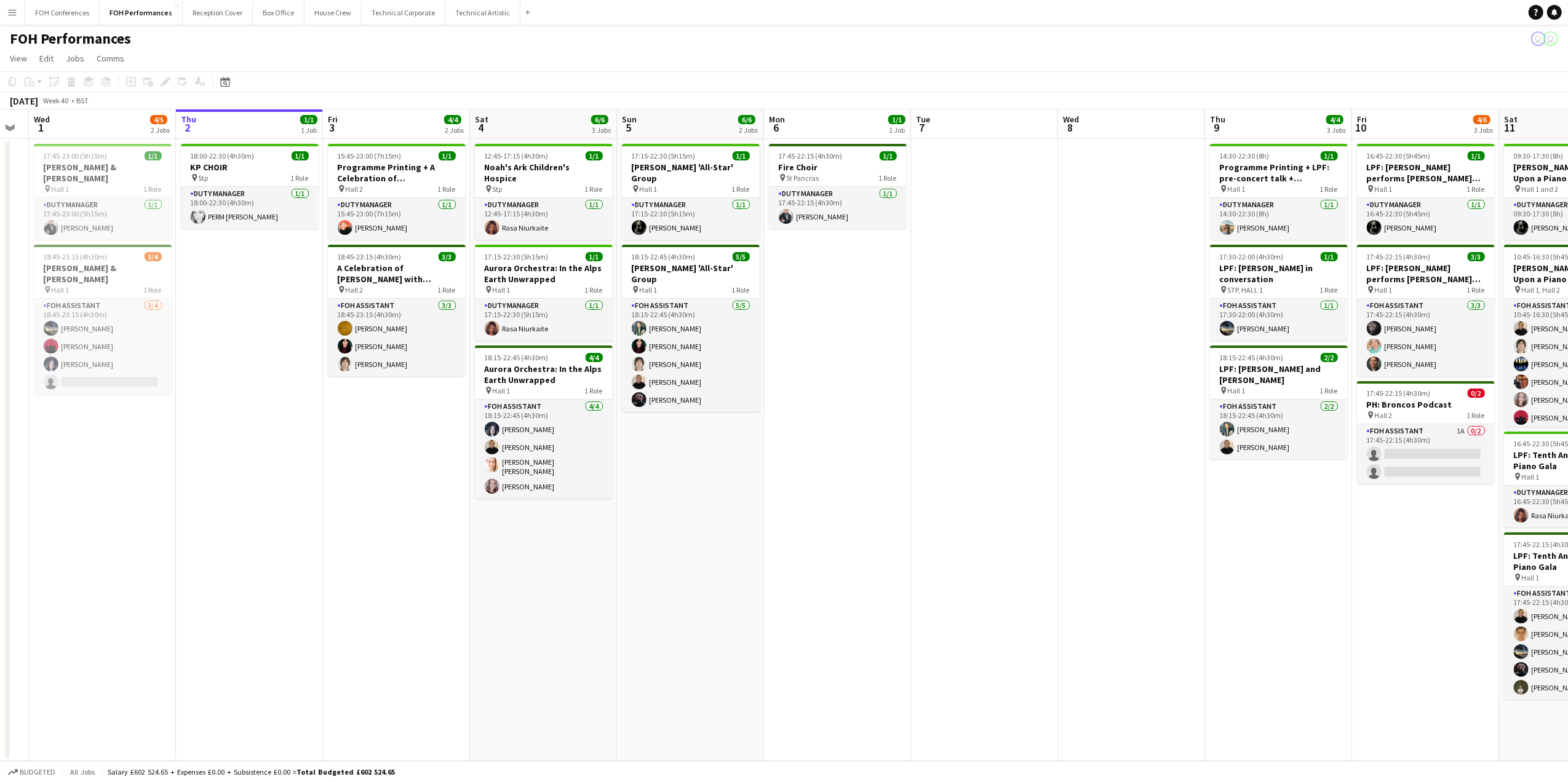
drag, startPoint x: 1058, startPoint y: 136, endPoint x: 798, endPoint y: 151, distance: 260.4
click at [647, 145] on app-calendar-viewport "Sun 28 11/12 4 Jobs Mon 29 Tue 30 Wed 1 4/5 2 Jobs Thu 2 1/1 1 Job Fri 3 4/4 2 …" at bounding box center [784, 436] width 1568 height 652
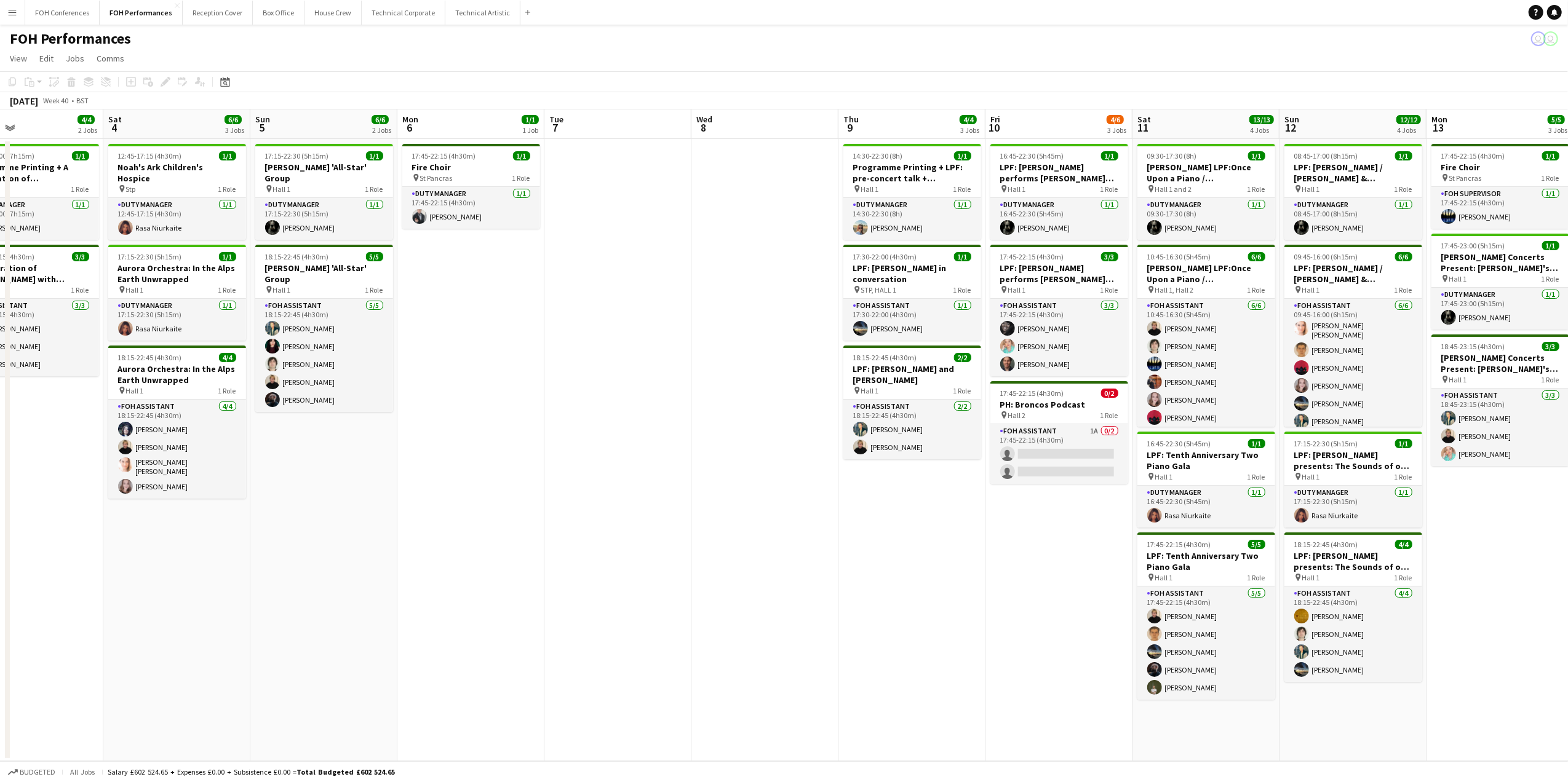
scroll to position [0, 464]
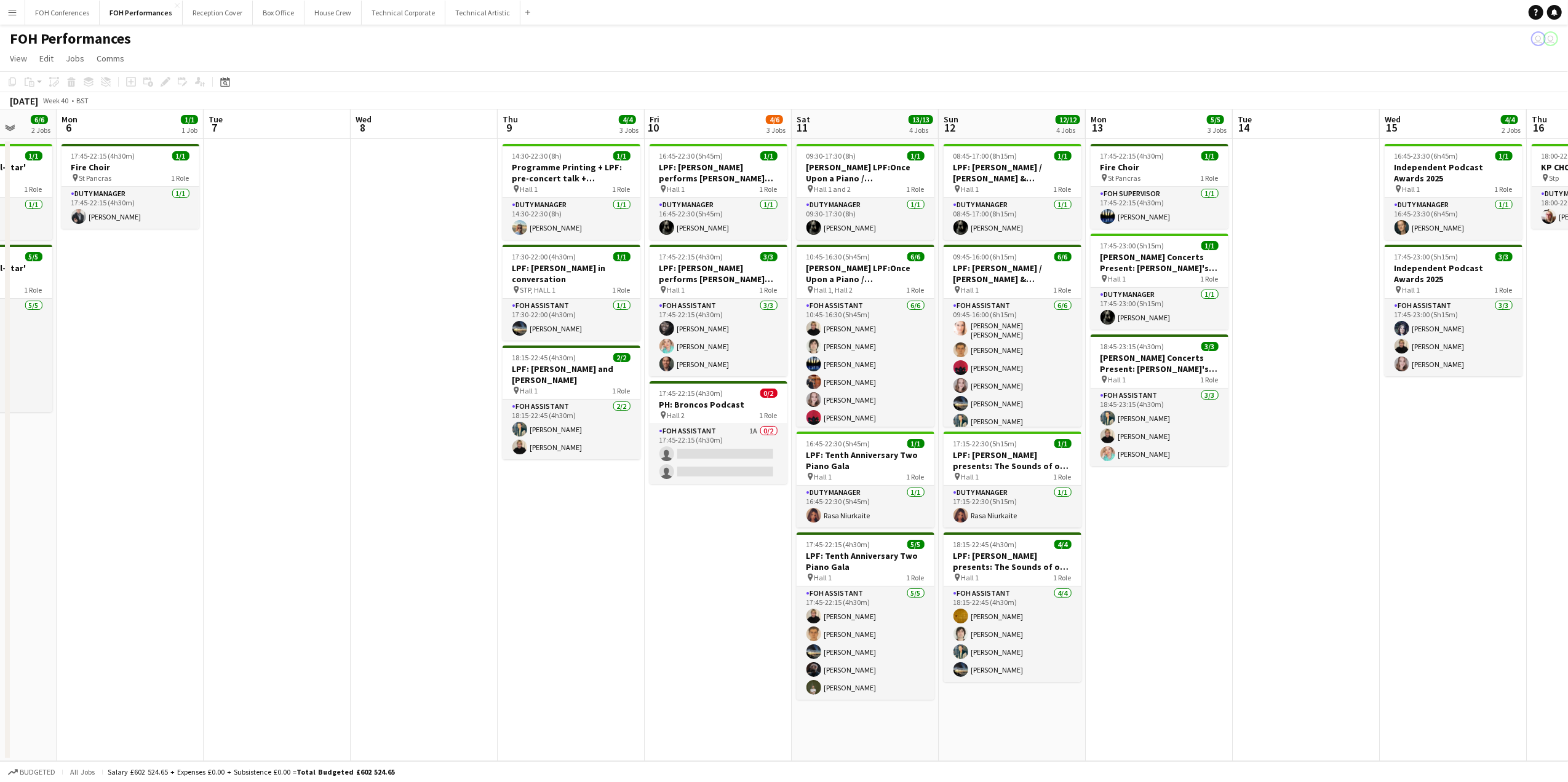
drag, startPoint x: 1504, startPoint y: 133, endPoint x: 955, endPoint y: 132, distance: 549.0
click at [955, 132] on app-calendar-viewport "Thu 2 1/1 1 Job Fri 3 4/4 2 Jobs Sat 4 6/6 3 Jobs Sun 5 6/6 2 Jobs Mon 6 1/1 1 …" at bounding box center [784, 436] width 1568 height 652
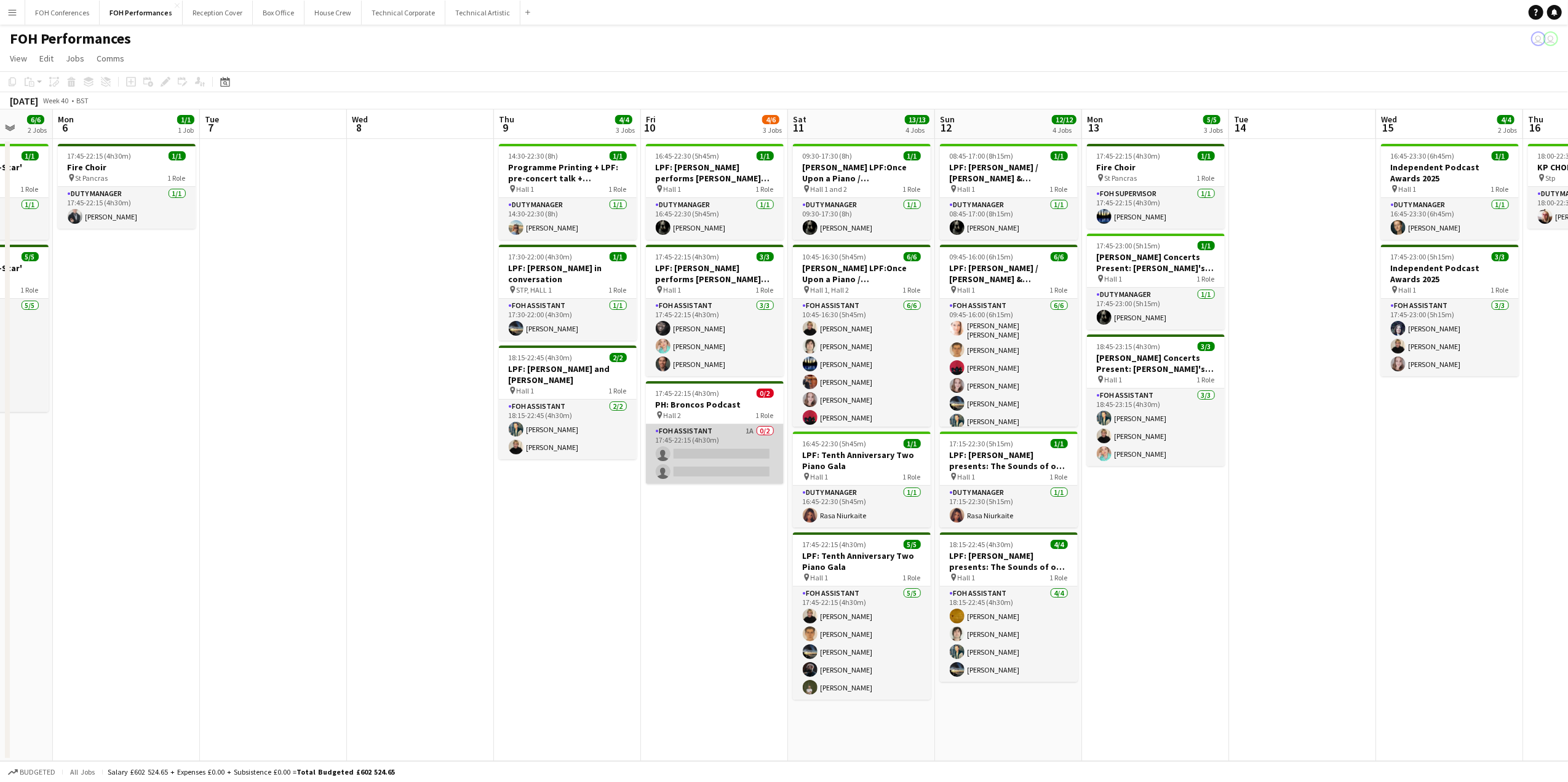
click at [707, 453] on app-card-role "FOH Assistant 1A 0/2 17:45-22:15 (4h30m) single-neutral-actions single-neutral-…" at bounding box center [714, 454] width 138 height 60
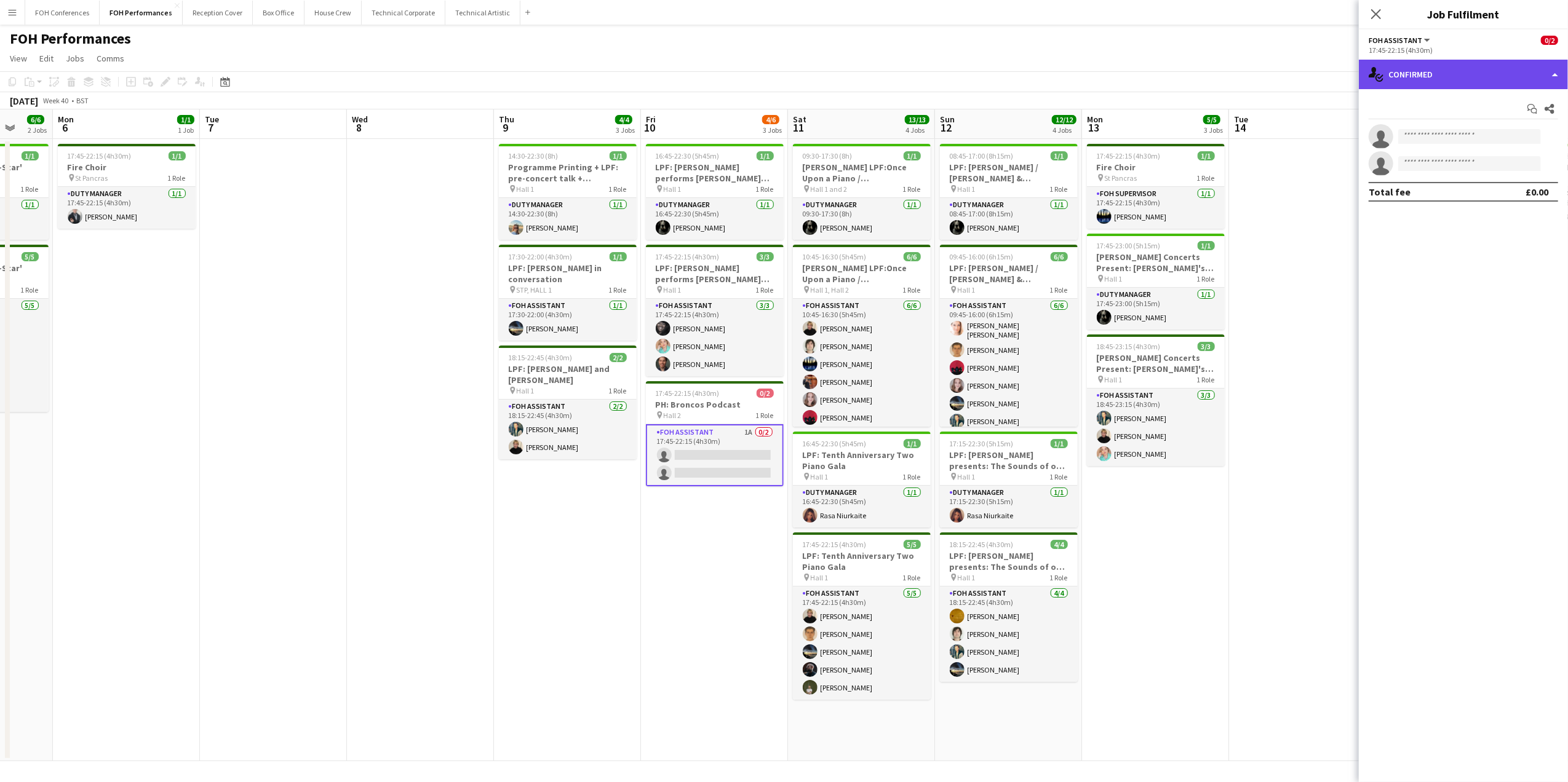
click at [1386, 84] on div "single-neutral-actions-check-2 Confirmed" at bounding box center [1463, 74] width 209 height 30
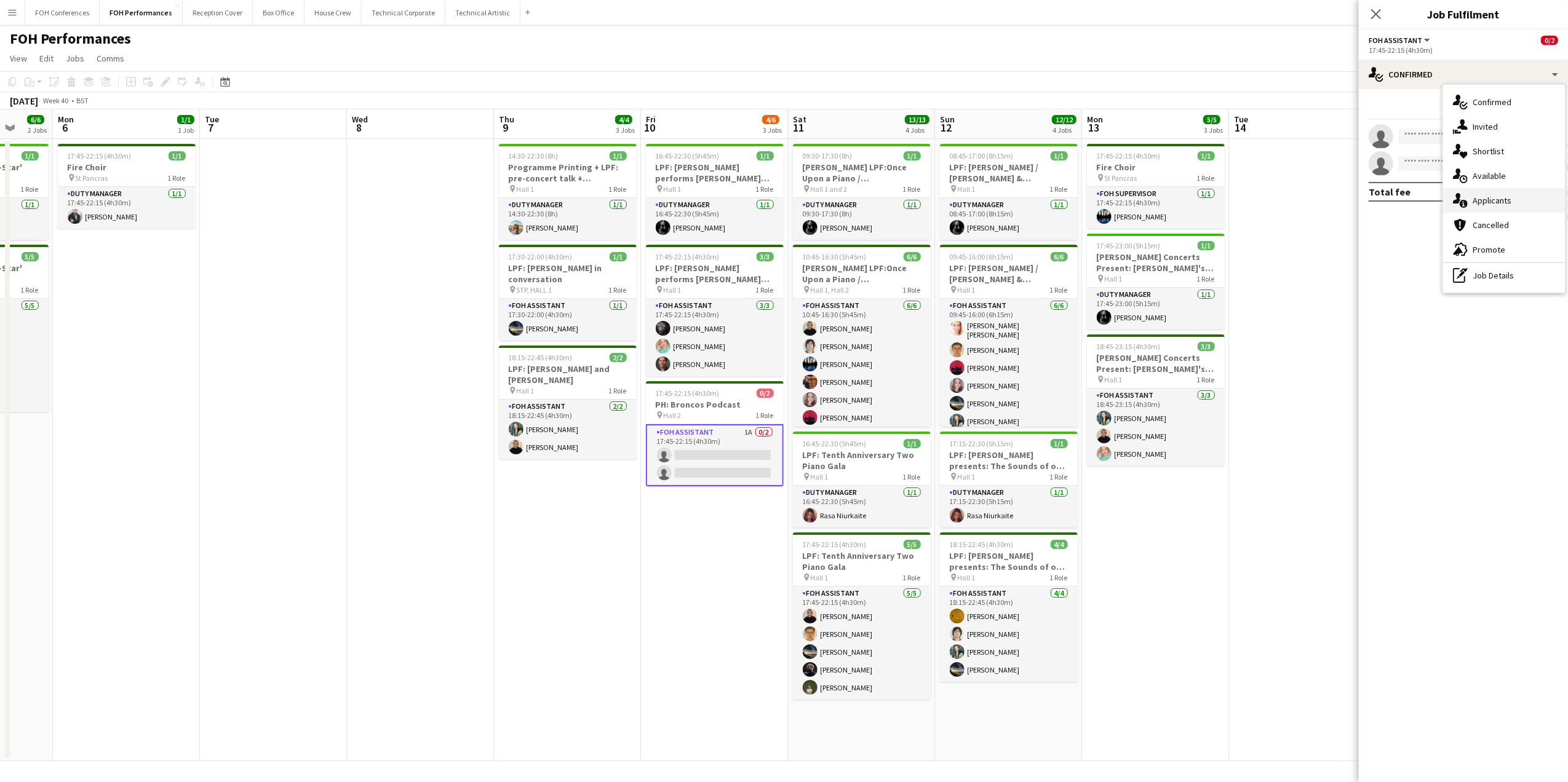
click at [1395, 207] on div "single-neutral-actions-information Applicants" at bounding box center [1504, 200] width 122 height 24
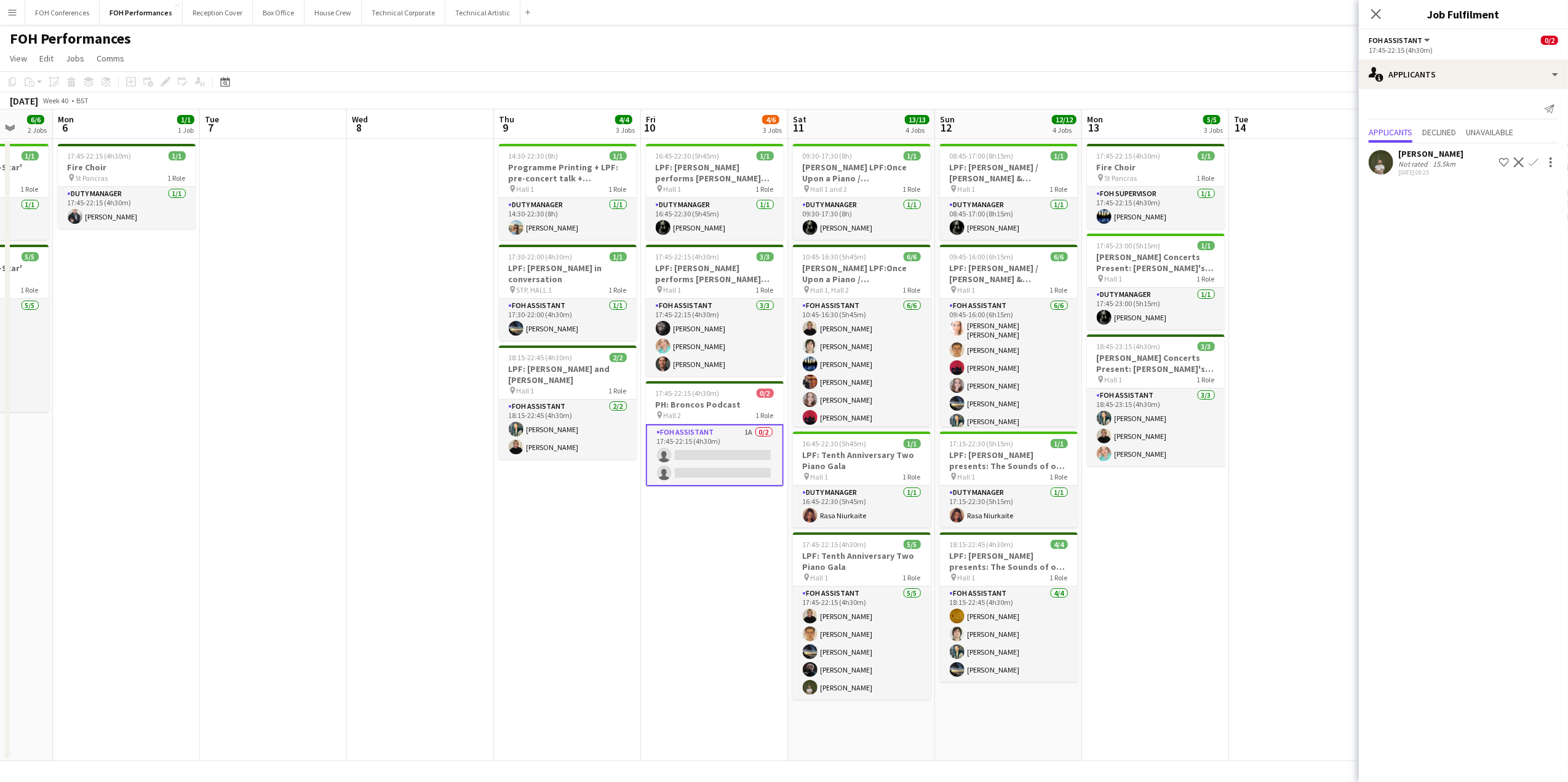
click at [1395, 155] on button "Confirm" at bounding box center [1533, 162] width 15 height 15
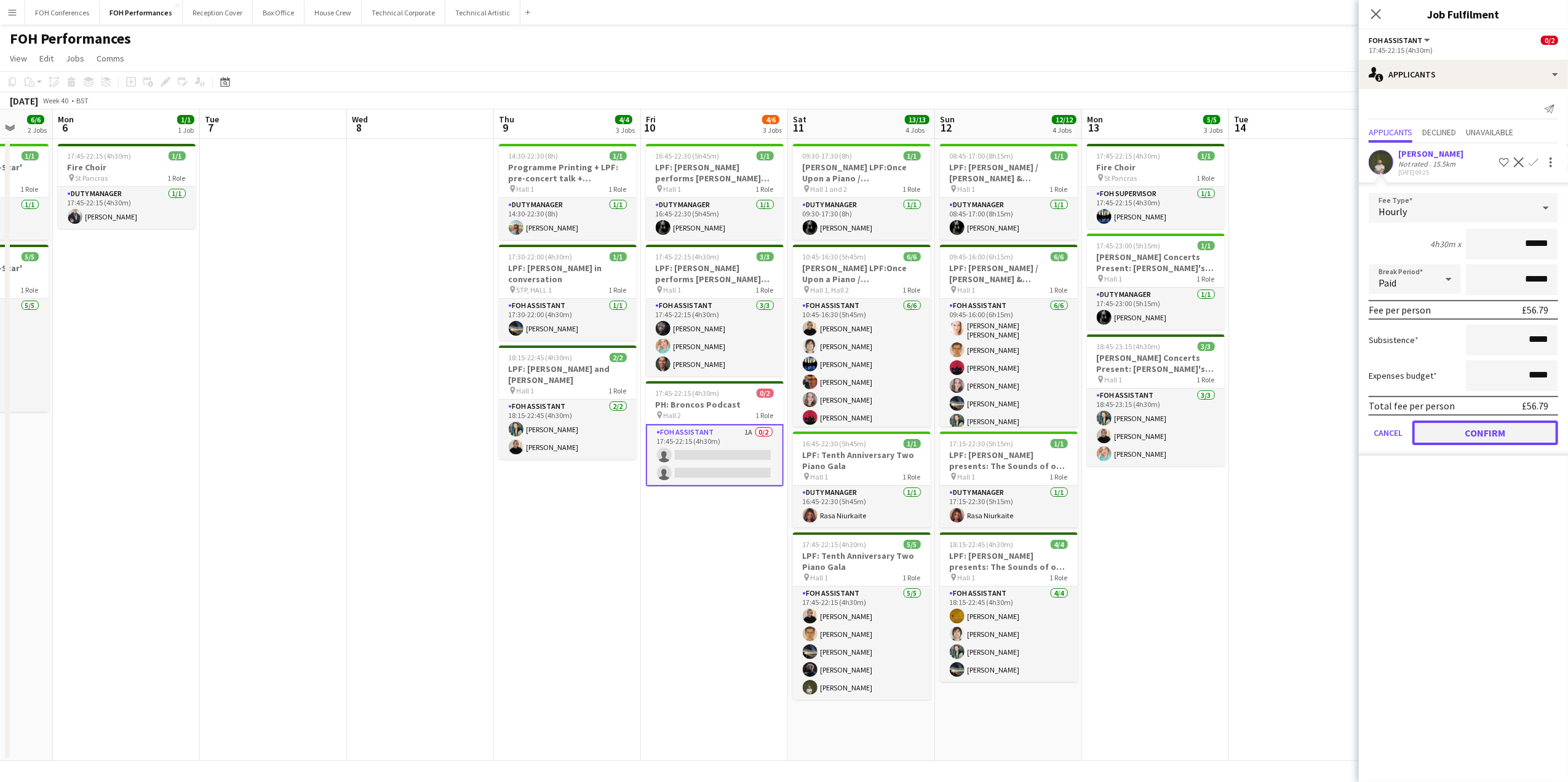
click at [1395, 430] on button "Confirm" at bounding box center [1485, 432] width 146 height 24
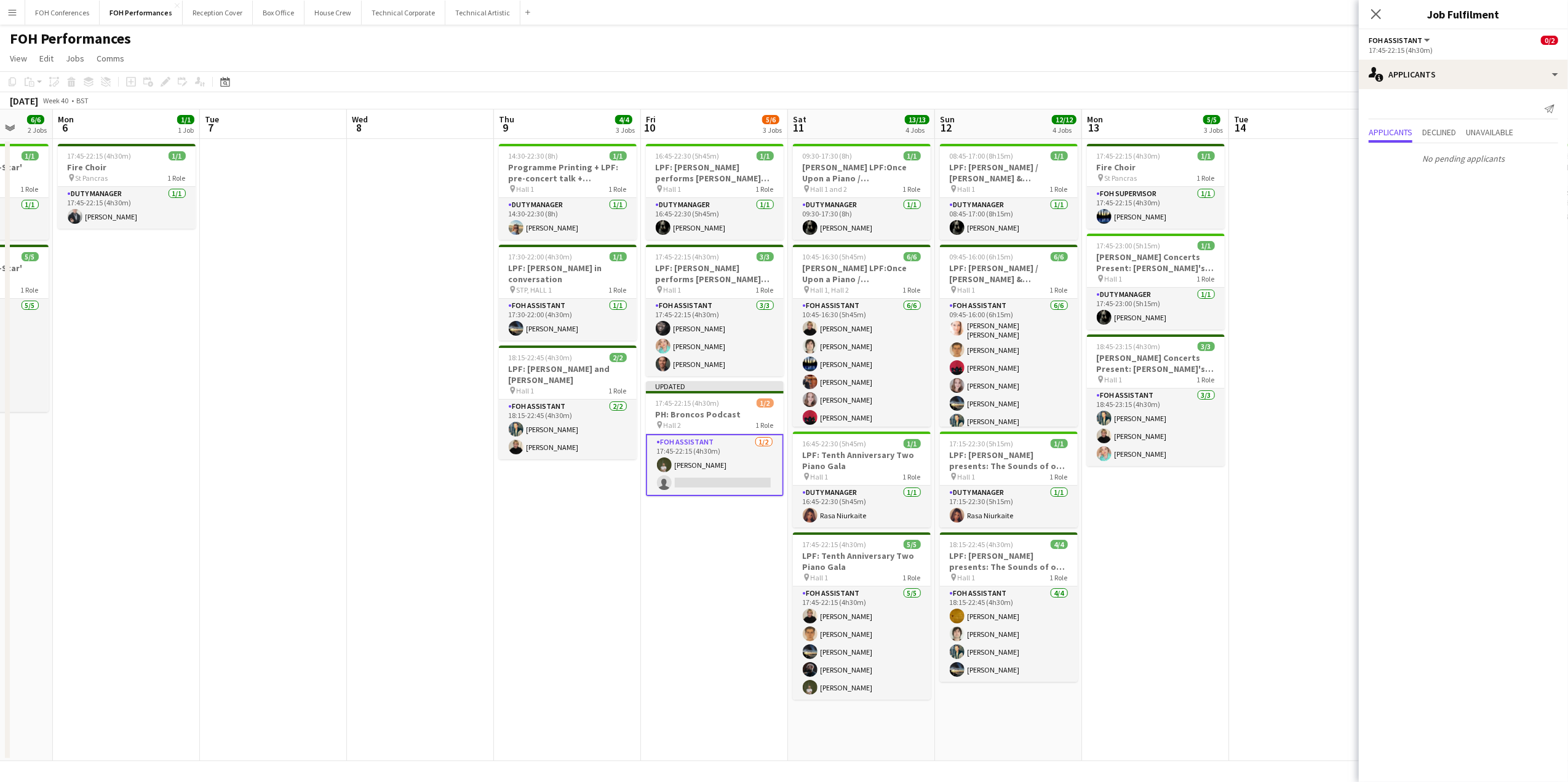
click at [1132, 63] on app-page-menu "View Day view expanded Day view collapsed Month view Date picker Jump to [DATE]…" at bounding box center [784, 60] width 1568 height 23
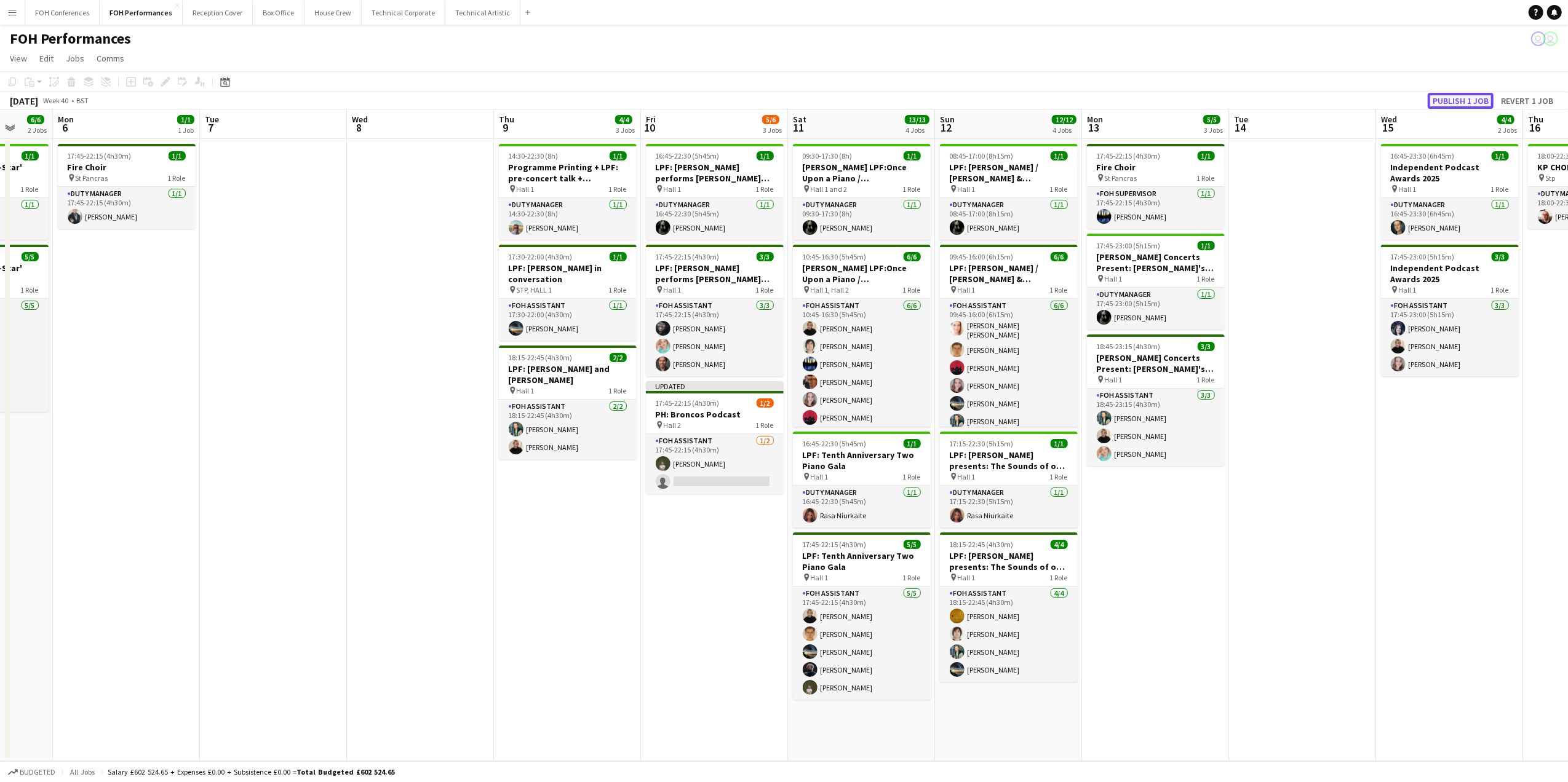
click at [1395, 93] on button "Publish 1 job" at bounding box center [1460, 101] width 66 height 16
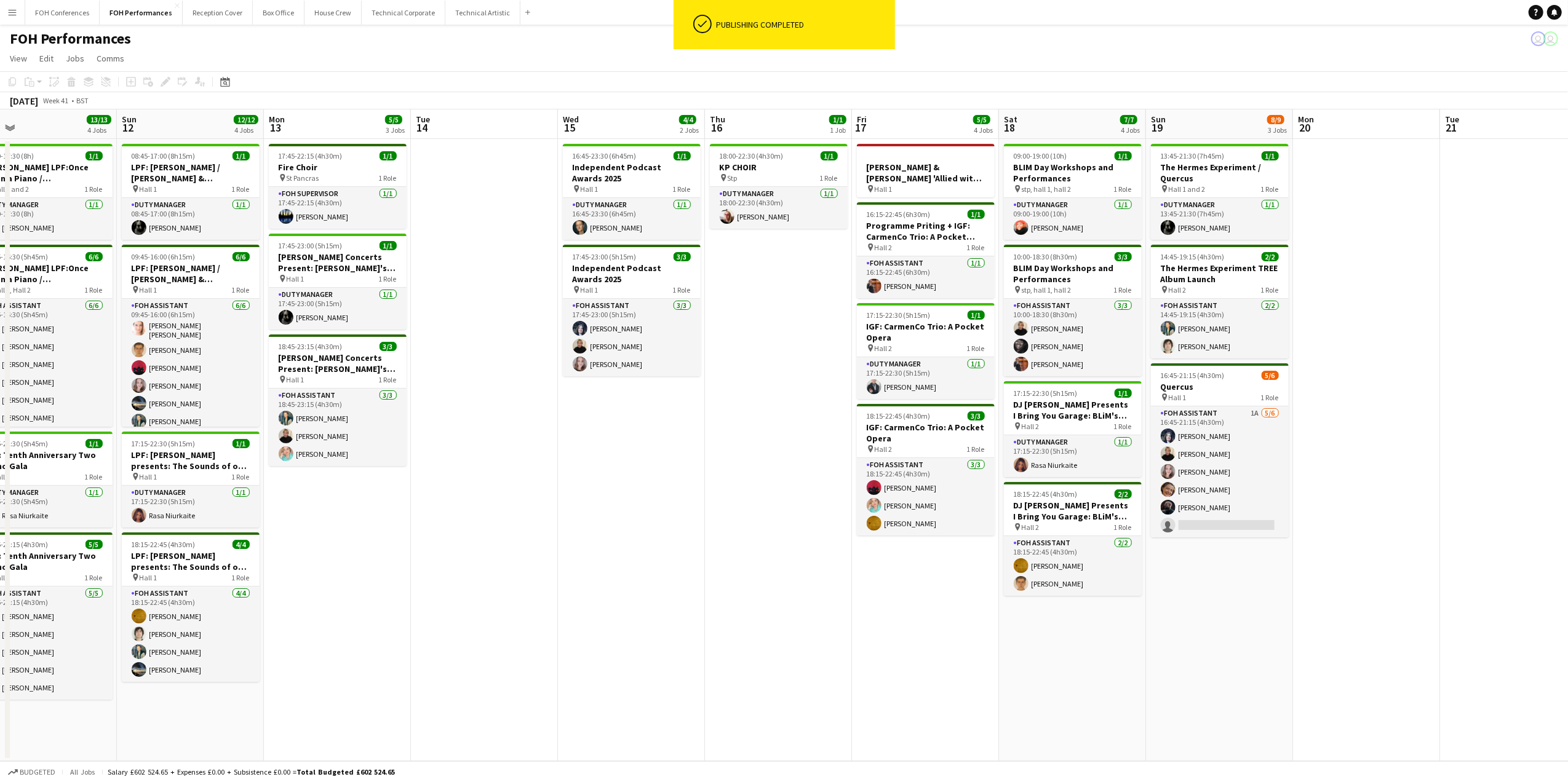
scroll to position [0, 389]
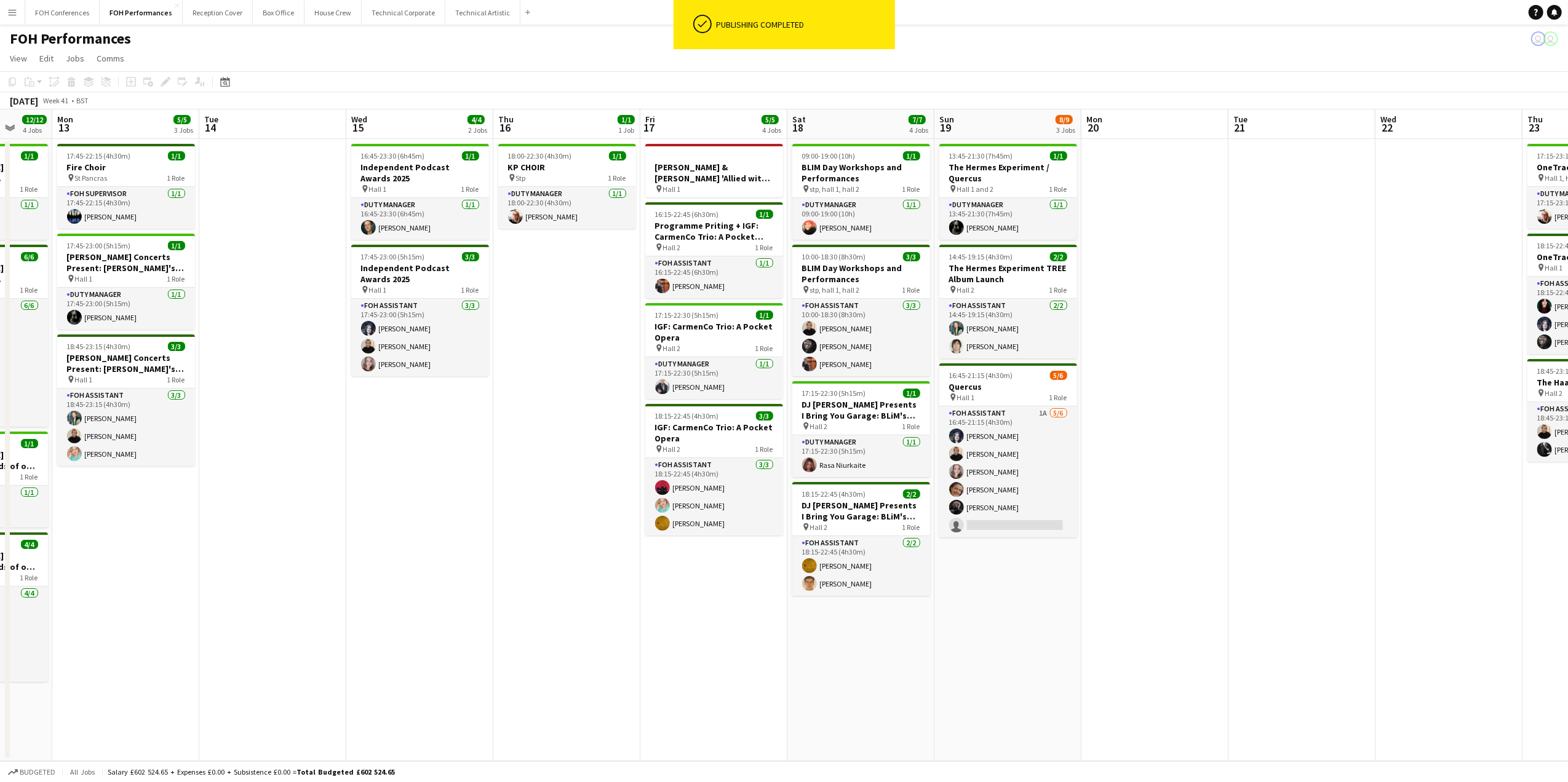
drag, startPoint x: 1452, startPoint y: 148, endPoint x: 423, endPoint y: 185, distance: 1029.7
click at [423, 185] on app-calendar-viewport "Fri 10 5/6 3 Jobs Sat 11 13/13 4 Jobs Sun 12 12/12 4 Jobs Mon 13 5/5 3 Jobs Tue…" at bounding box center [784, 436] width 1568 height 652
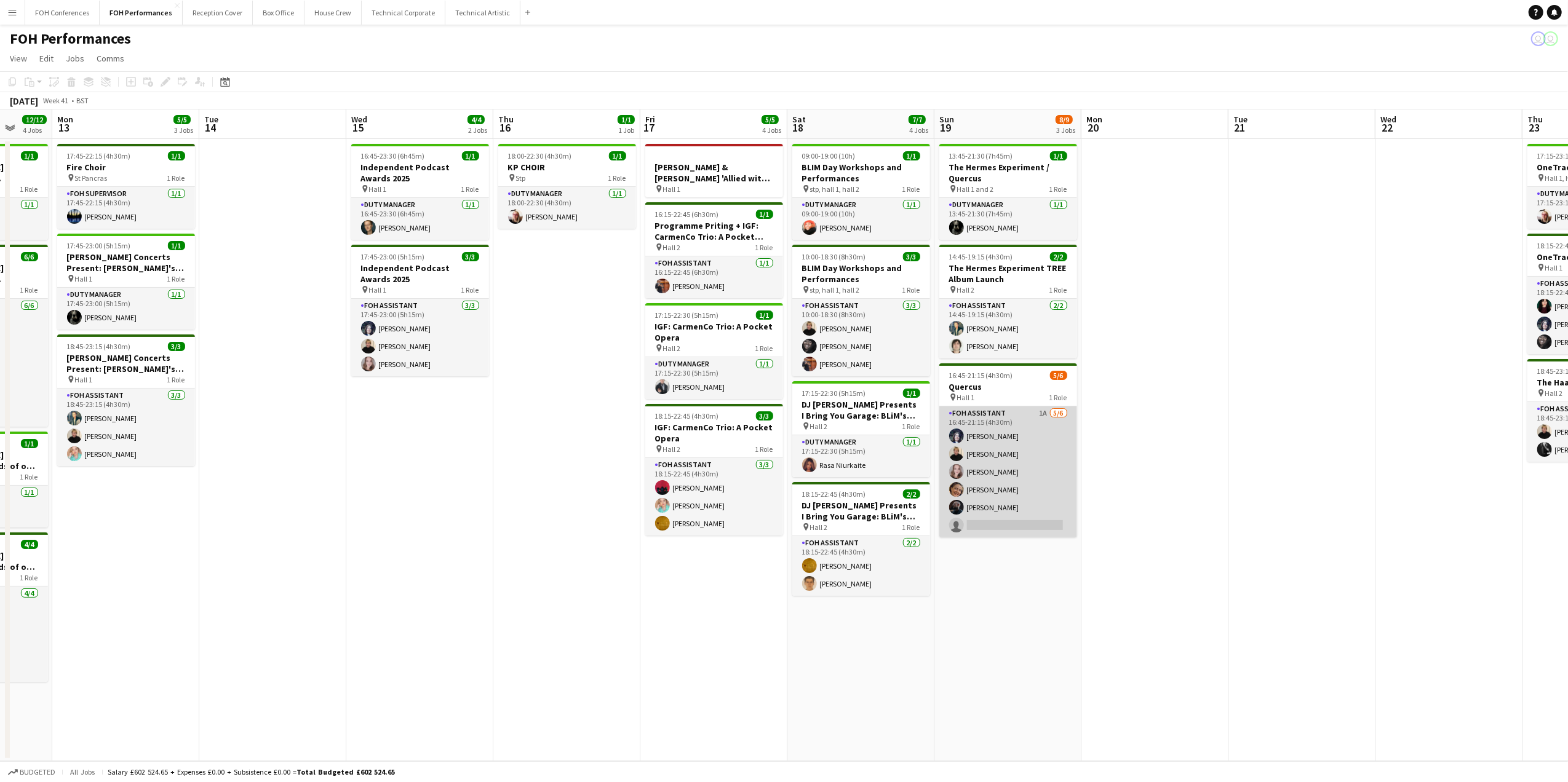
click at [1012, 529] on app-card-role "FOH Assistant 1A 5/6 16:45-21:15 (4h30m) Louise Warren Jojo Ruta Magdalena Wlos…" at bounding box center [1008, 472] width 138 height 131
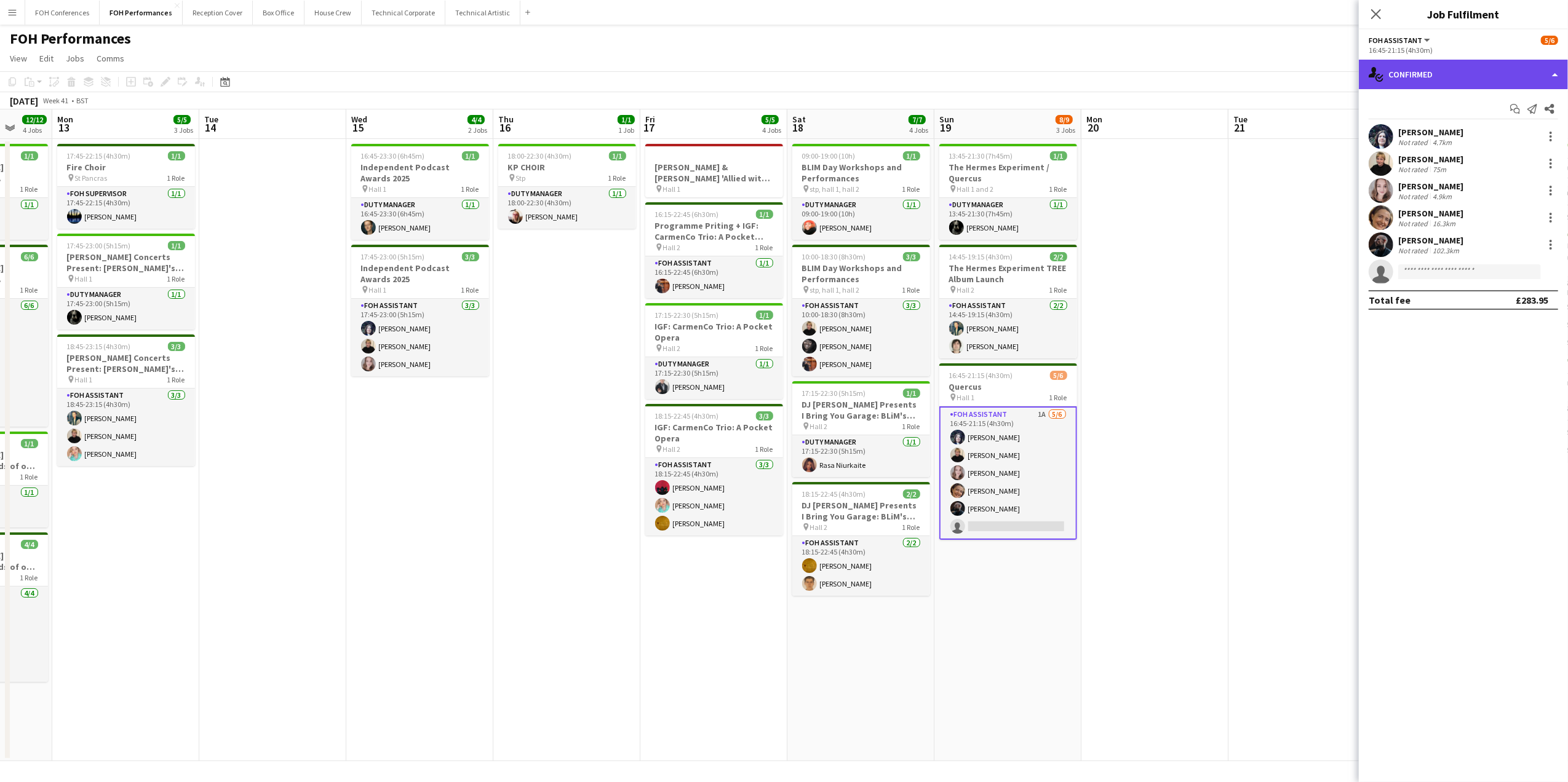
click at [1395, 81] on div "single-neutral-actions-check-2 Confirmed" at bounding box center [1463, 74] width 209 height 30
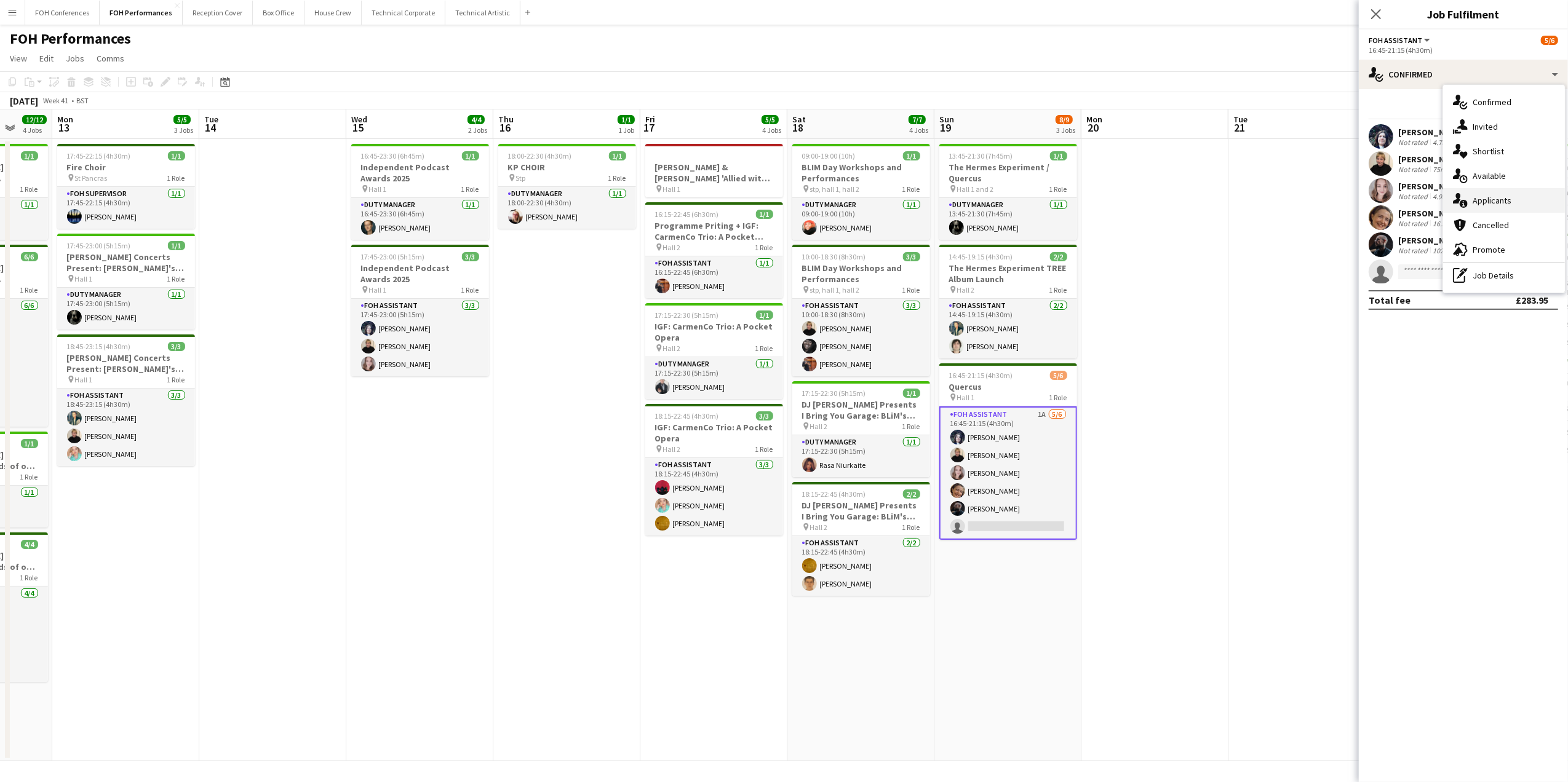
click at [1395, 200] on span "Applicants" at bounding box center [1492, 200] width 39 height 11
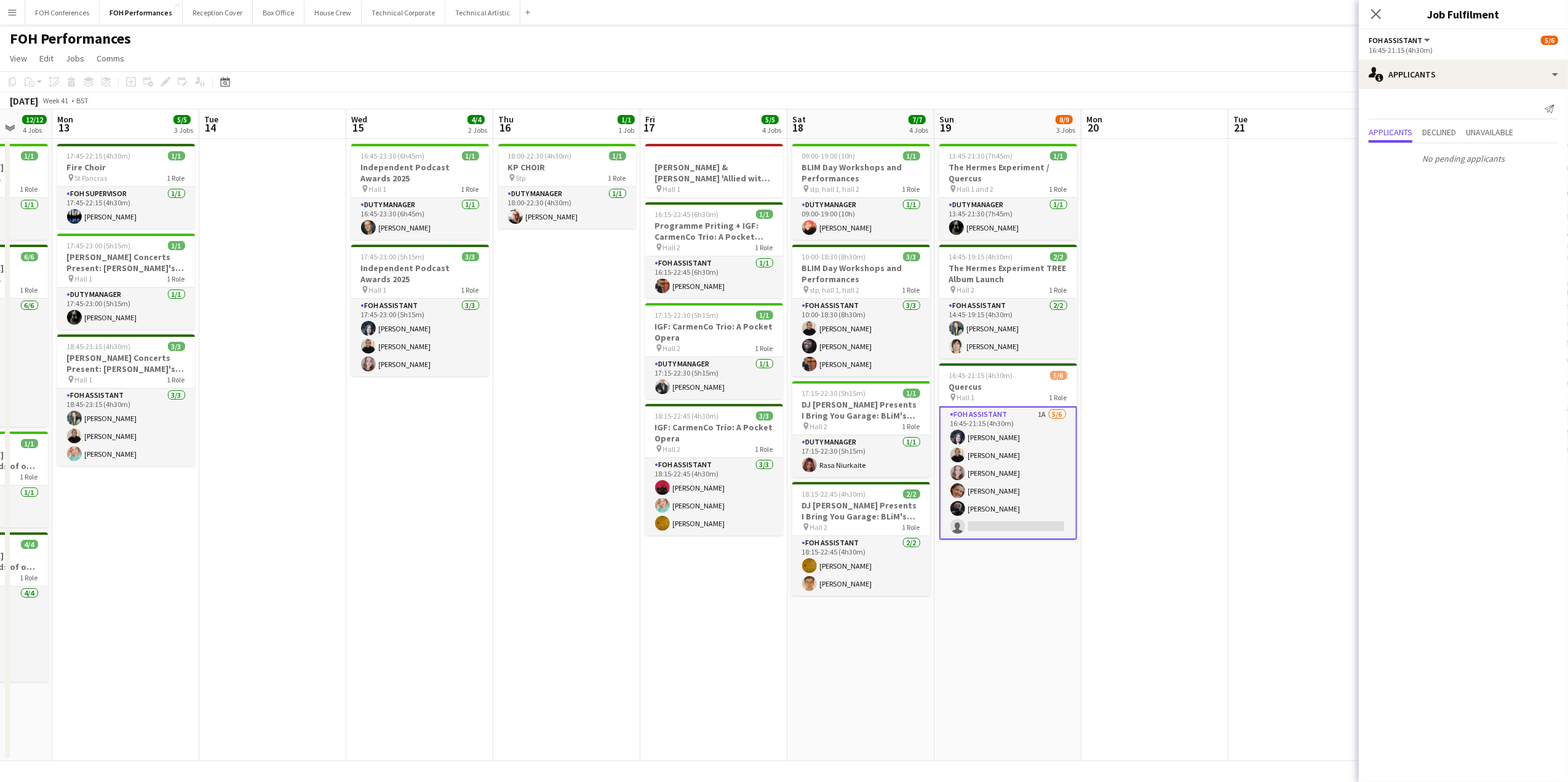
click at [1250, 72] on app-toolbar "Copy Paste Paste Ctrl+V Paste with crew Ctrl+Shift+V Paste linked Job [GEOGRAPH…" at bounding box center [784, 81] width 1568 height 21
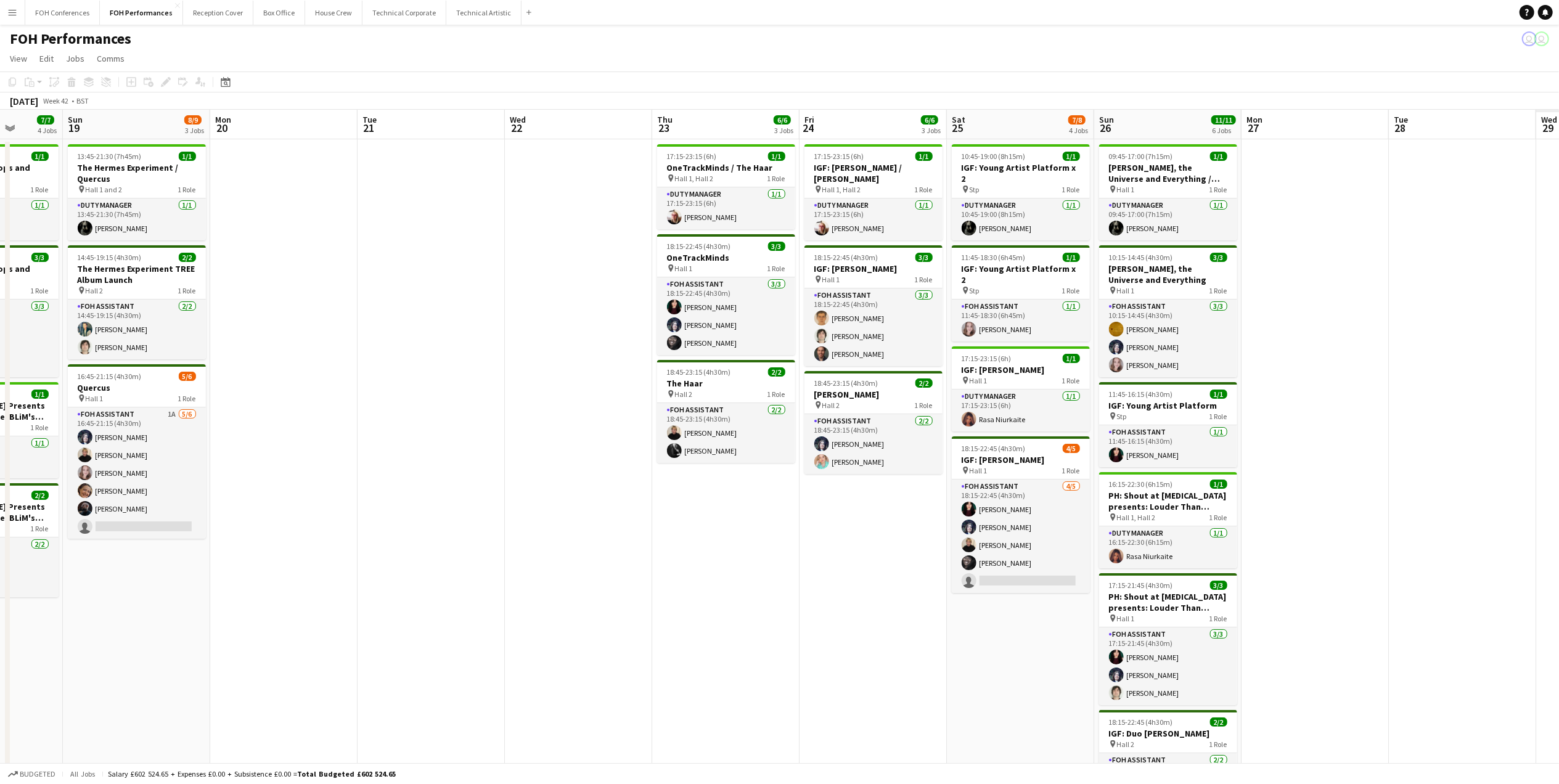
scroll to position [0, 530]
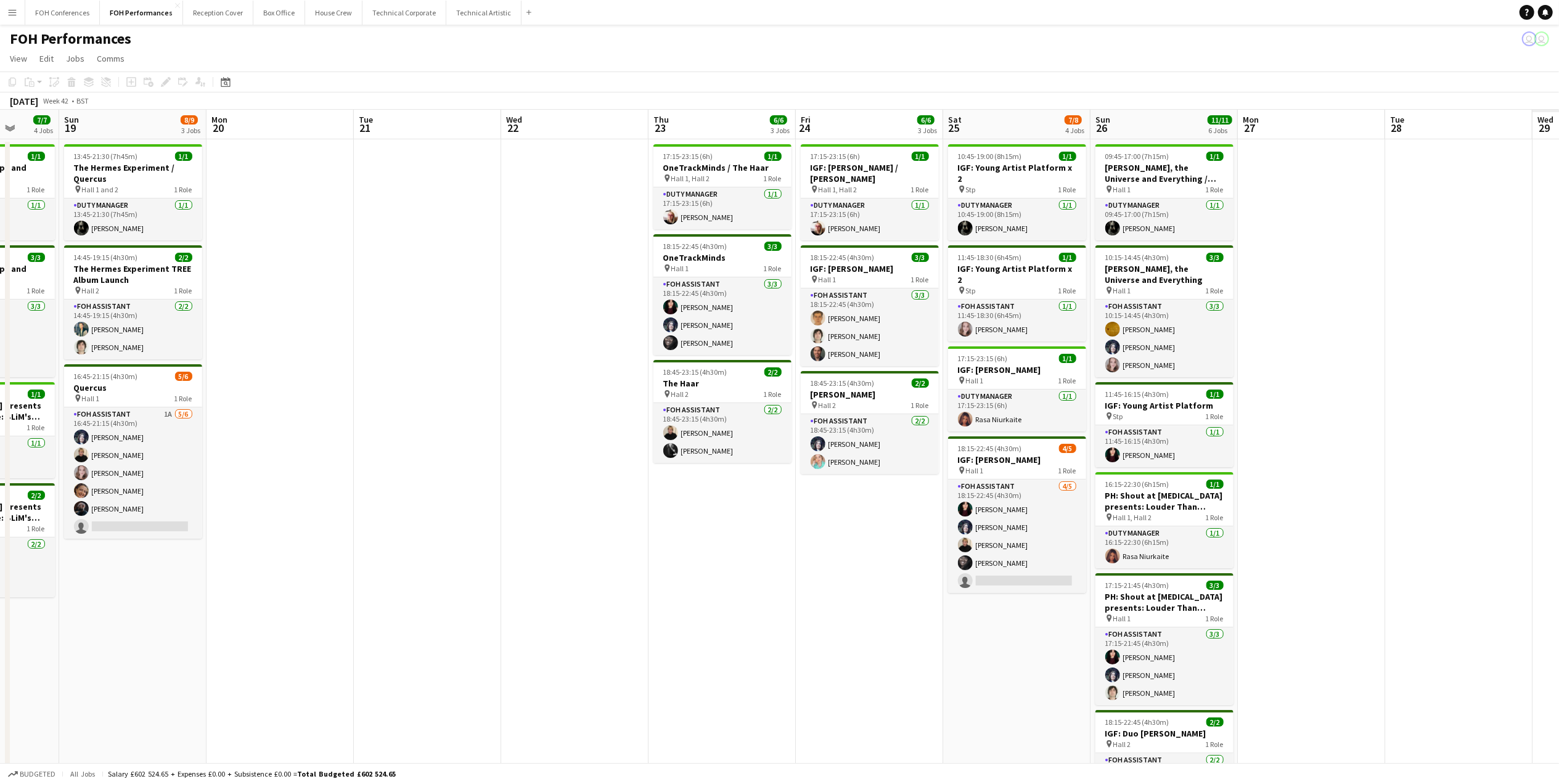
drag, startPoint x: 1436, startPoint y: 126, endPoint x: 558, endPoint y: 186, distance: 880.0
click at [558, 186] on app-calendar-viewport "Wed 15 4/4 2 Jobs Thu 16 1/1 1 Job Fri 17 5/5 4 Jobs Sat 18 7/7 4 Jobs Sun 19 8…" at bounding box center [780, 488] width 1559 height 756
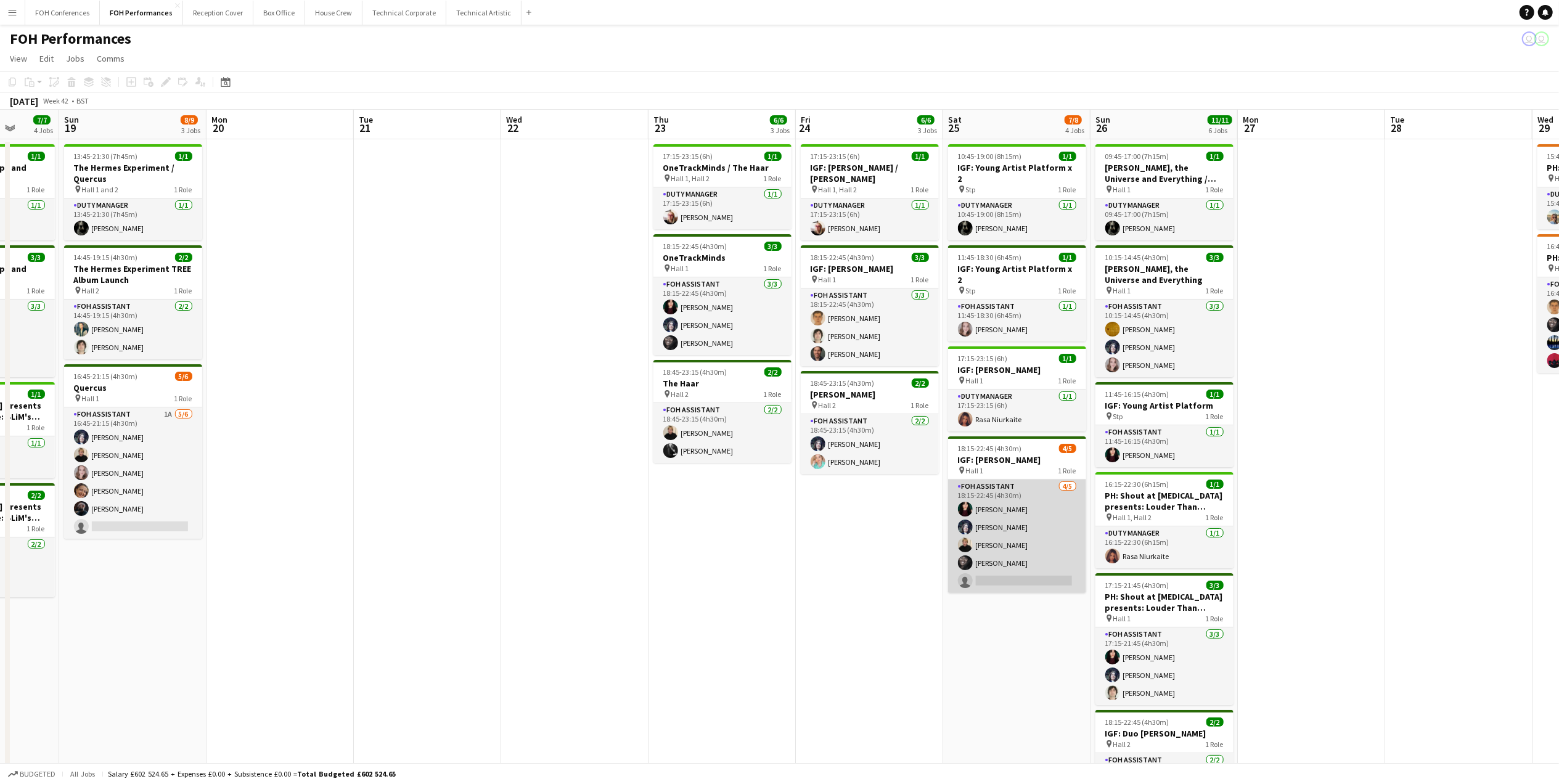
click at [1044, 558] on app-card-role "FOH Assistant 4/5 18:15-22:45 (4h30m) Pamela Sledzik Louise Warren Jojo Ruta De…" at bounding box center [1017, 536] width 138 height 113
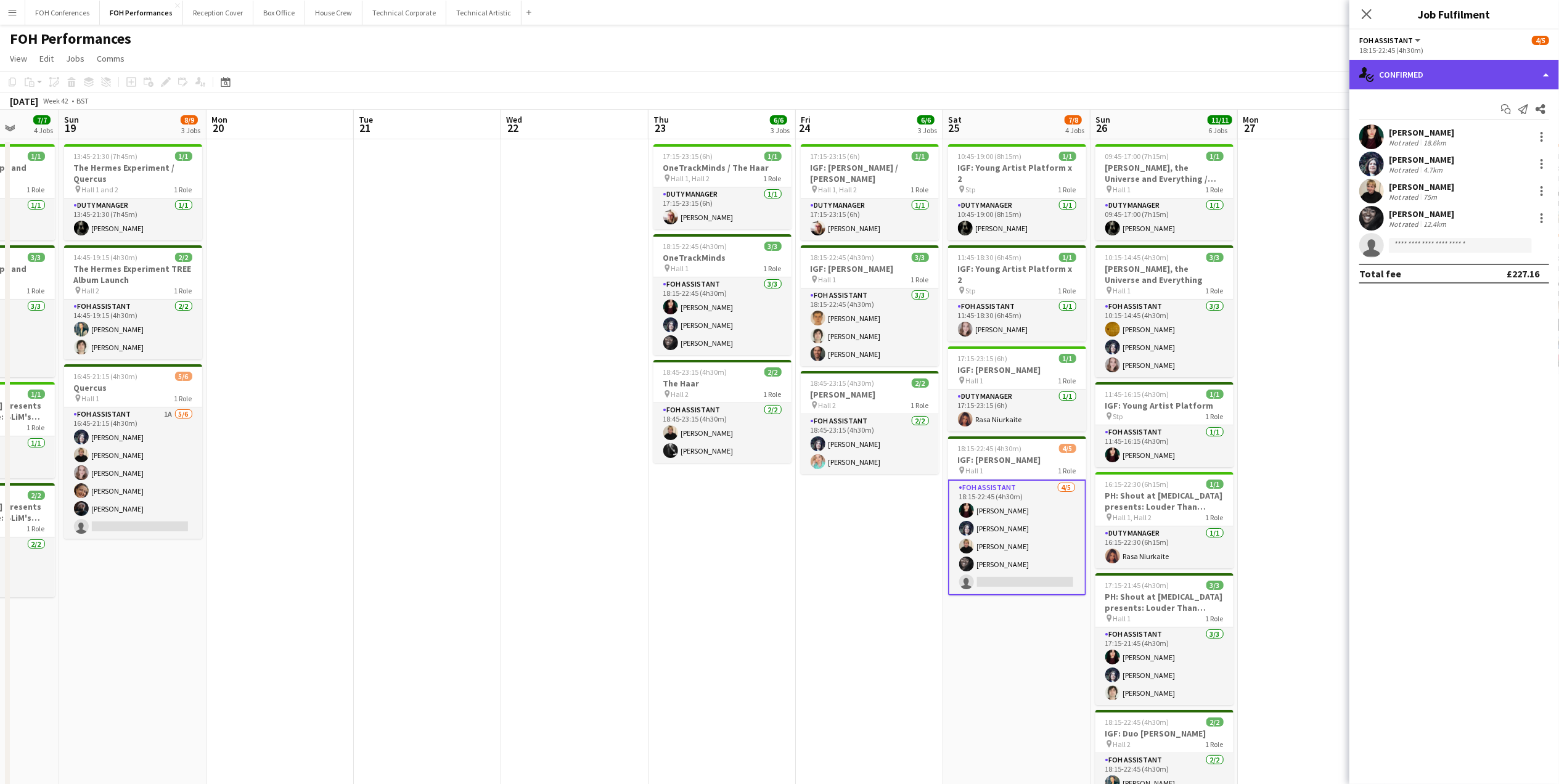
click at [1398, 66] on div "single-neutral-actions-check-2 Confirmed" at bounding box center [1454, 75] width 210 height 30
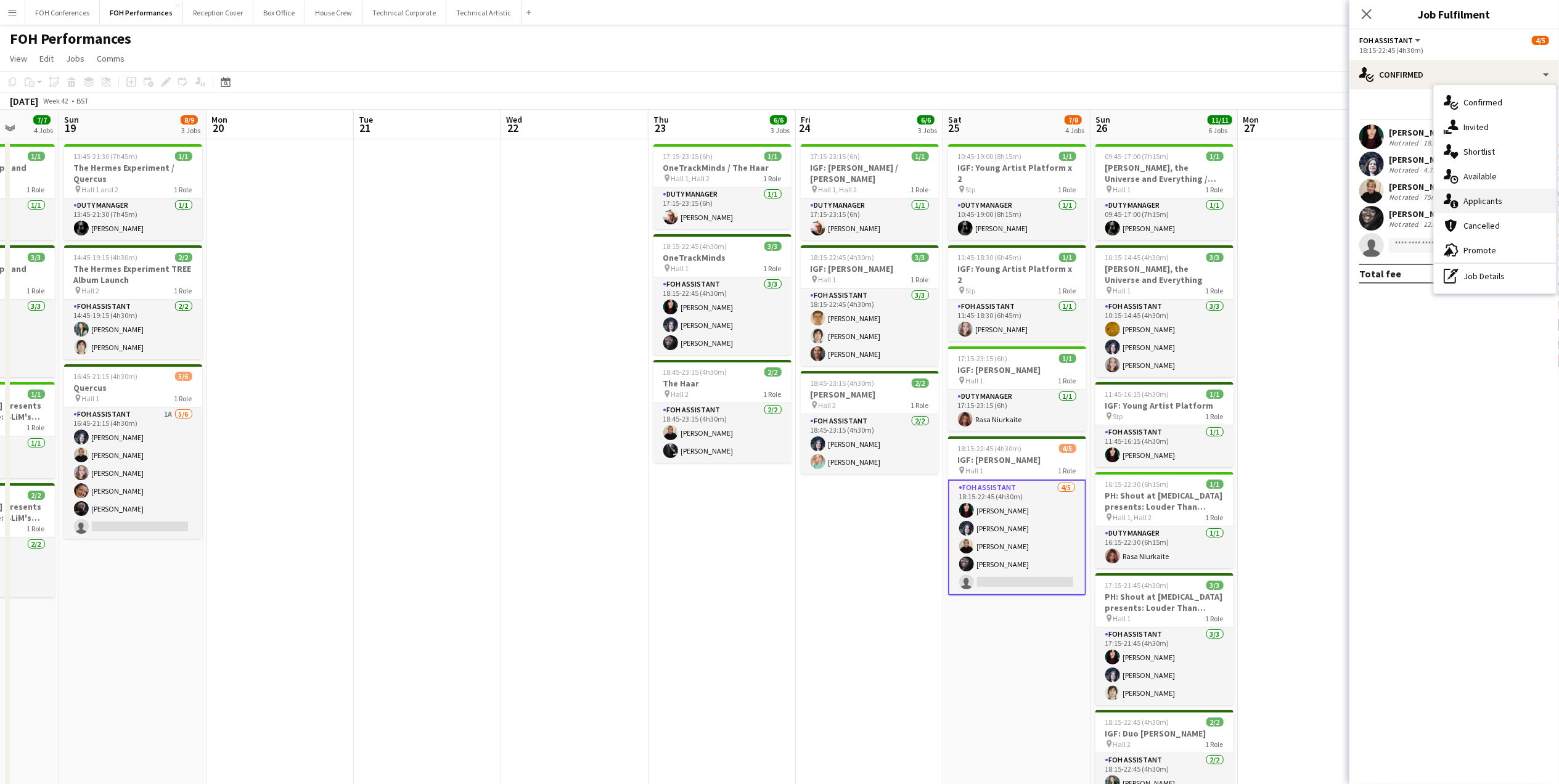
click at [1398, 206] on span "Applicants" at bounding box center [1482, 201] width 39 height 11
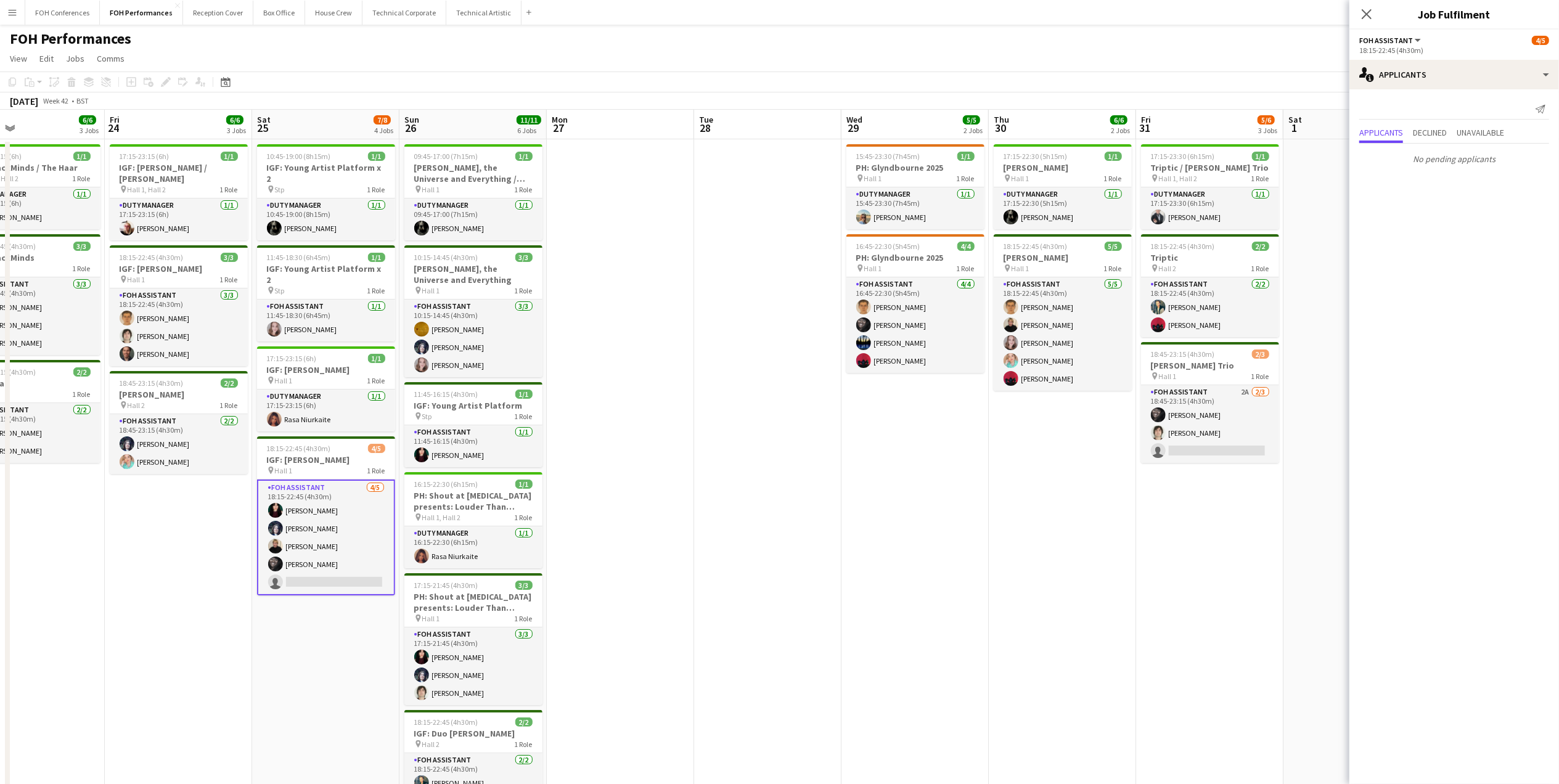
drag, startPoint x: 1294, startPoint y: 126, endPoint x: 601, endPoint y: 188, distance: 695.8
click at [601, 188] on app-calendar-viewport "Mon 20 Tue 21 Wed 22 Thu 23 6/6 3 Jobs Fri 24 6/6 3 Jobs Sat 25 7/8 4 Jobs Sun …" at bounding box center [780, 488] width 1559 height 756
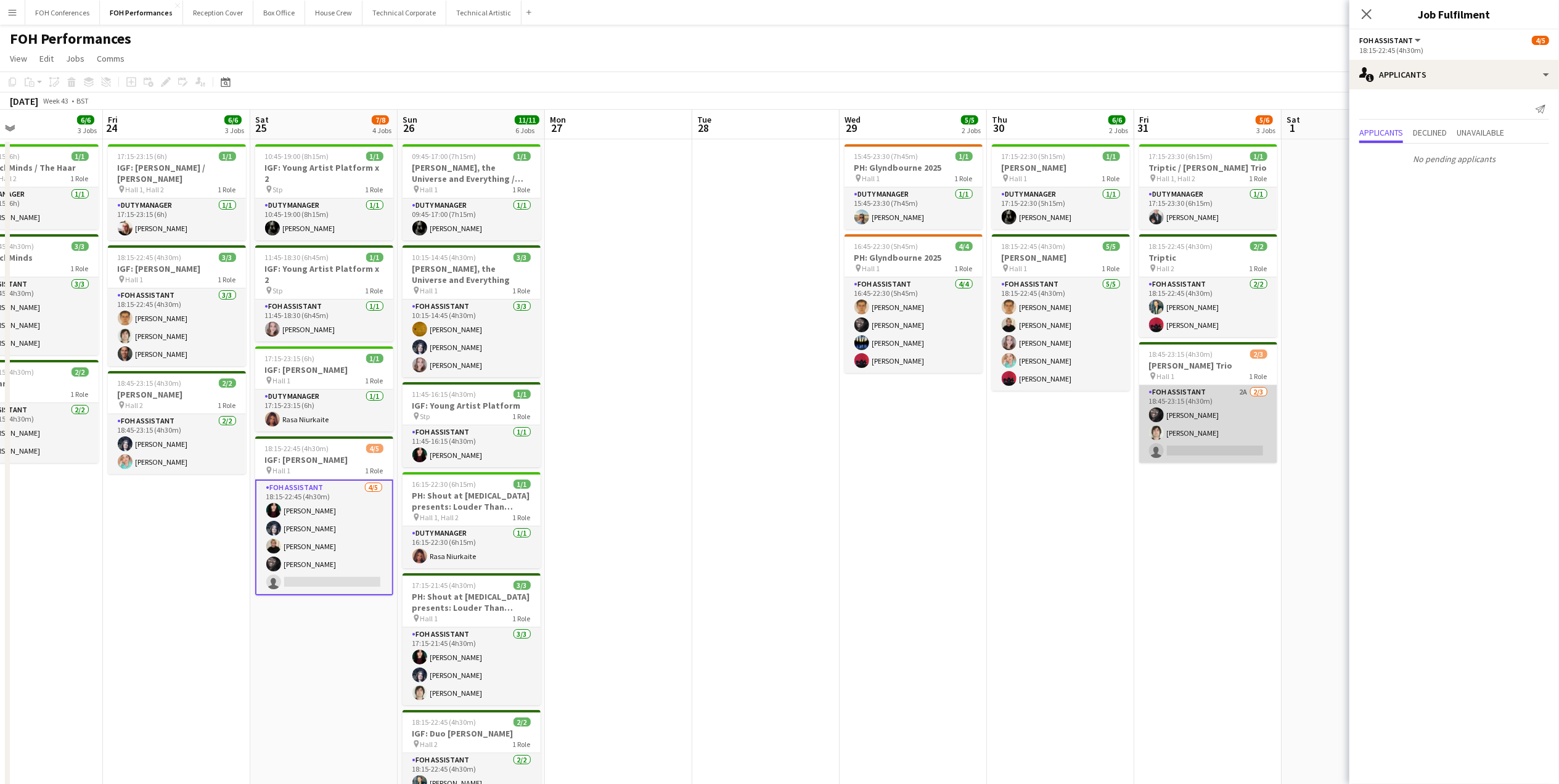
click at [1208, 459] on app-card-role "FOH Assistant 2A 2/3 18:45-23:15 (4h30m) Deborah Carew Hani Abbasi single-neutr…" at bounding box center [1208, 424] width 138 height 78
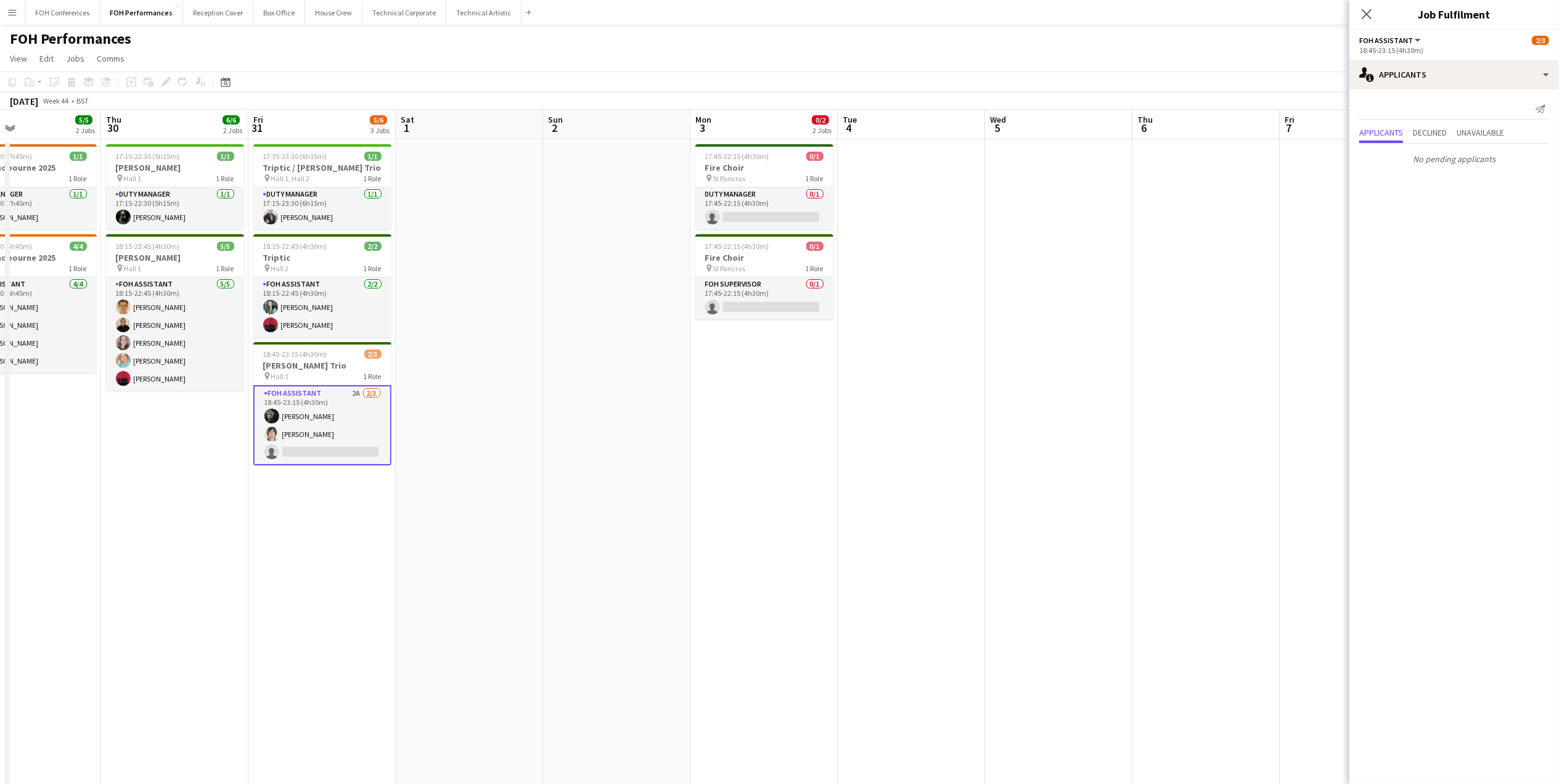
drag, startPoint x: 1208, startPoint y: 133, endPoint x: 324, endPoint y: 161, distance: 884.4
click at [322, 161] on app-calendar-viewport "Sun 26 11/11 6 Jobs Mon 27 Tue 28 Wed 29 5/5 2 Jobs Thu 30 6/6 2 Jobs Fri 31 5/…" at bounding box center [780, 488] width 1559 height 756
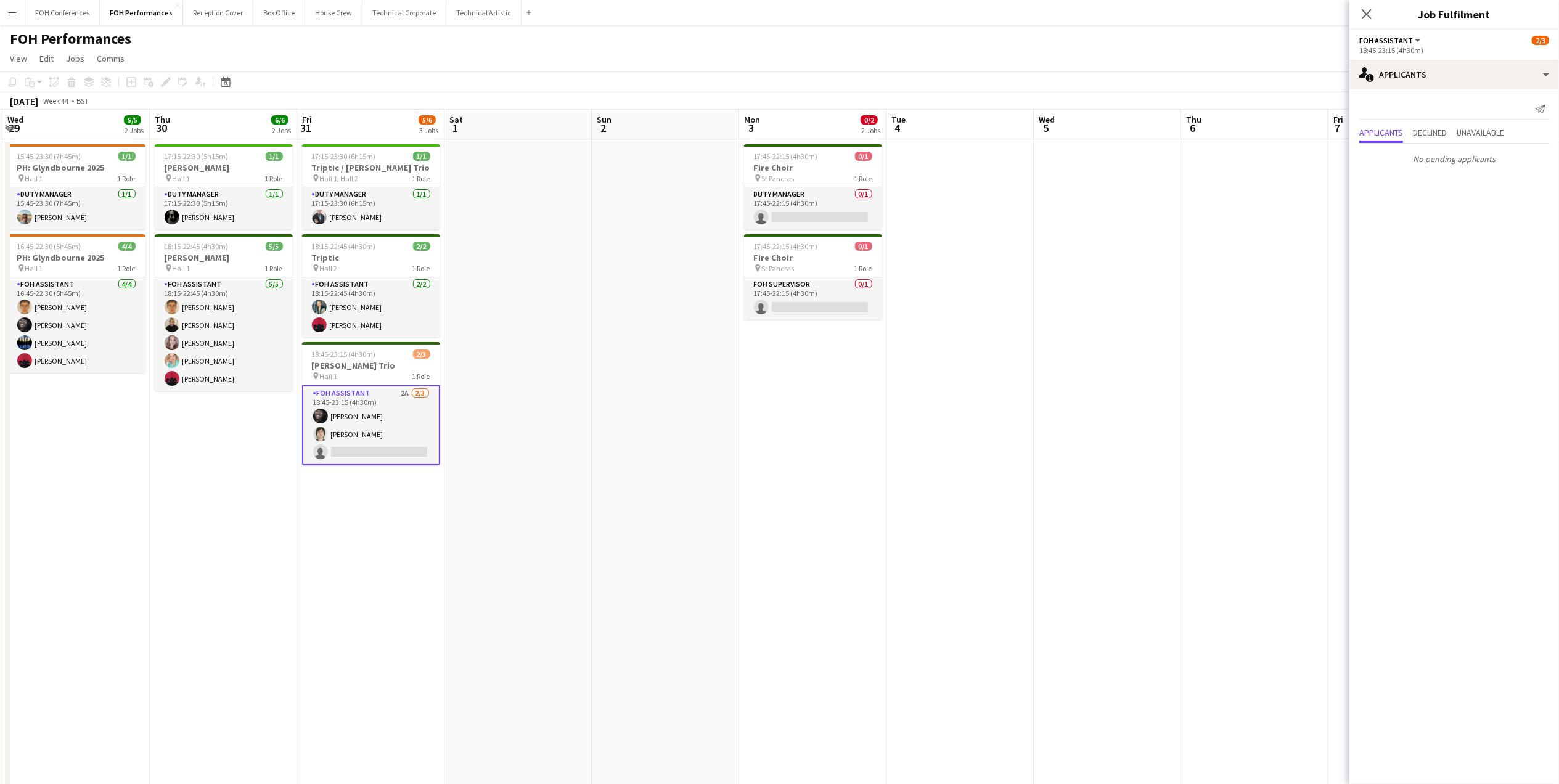
drag, startPoint x: 355, startPoint y: 121, endPoint x: 1333, endPoint y: 100, distance: 978.2
click at [1333, 100] on app-calendar "Copy Paste Paste Ctrl+V Paste with crew Ctrl+Shift+V Paste linked Job Delete Gr…" at bounding box center [780, 468] width 1559 height 794
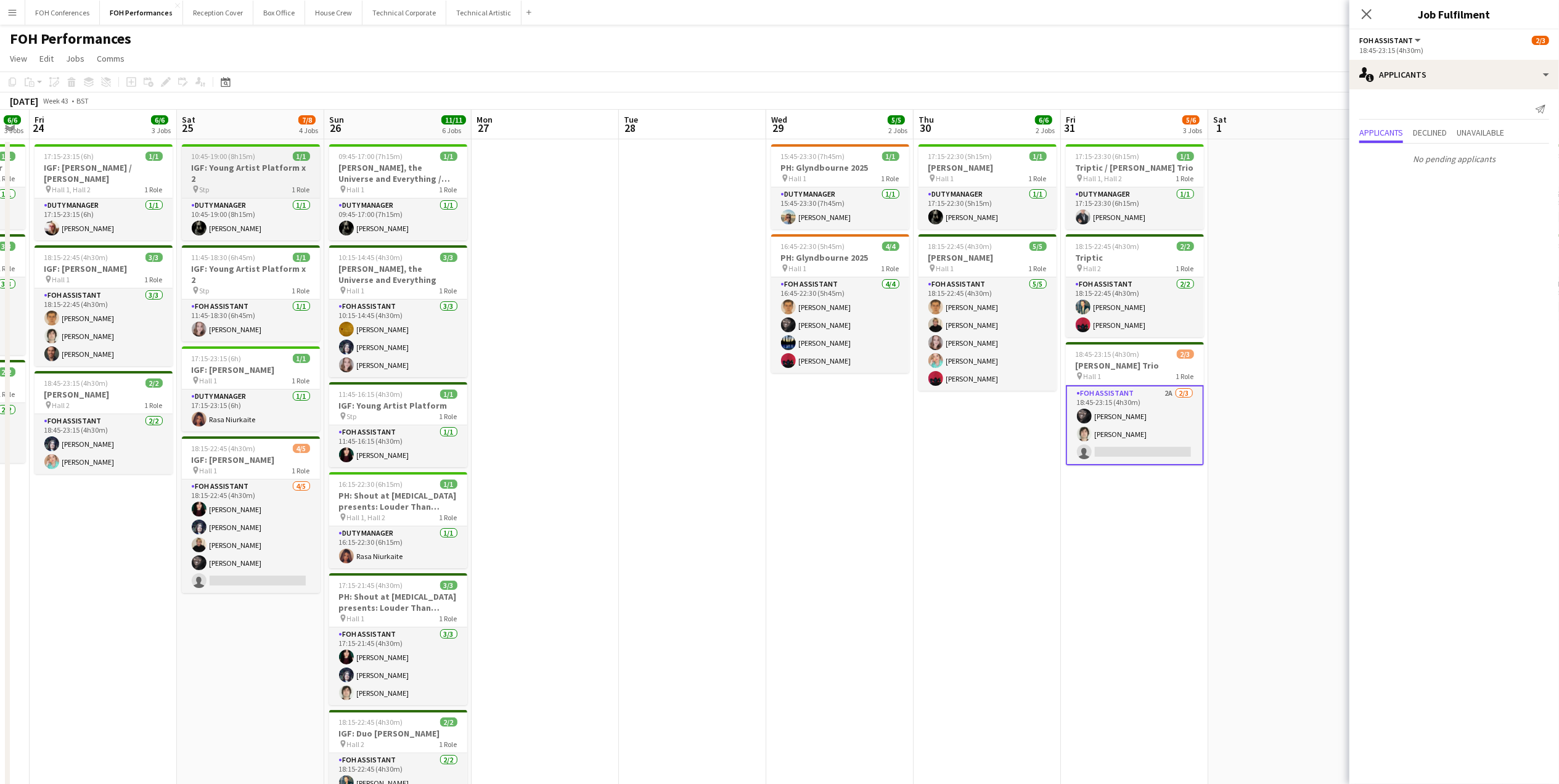
drag, startPoint x: 305, startPoint y: 132, endPoint x: 291, endPoint y: 178, distance: 48.1
click at [1093, 149] on app-calendar-viewport "Wed 22 Thu 23 6/6 3 Jobs Fri 24 6/6 3 Jobs Sat 25 7/8 4 Jobs Sun 26 11/11 6 Job…" at bounding box center [780, 488] width 1559 height 756
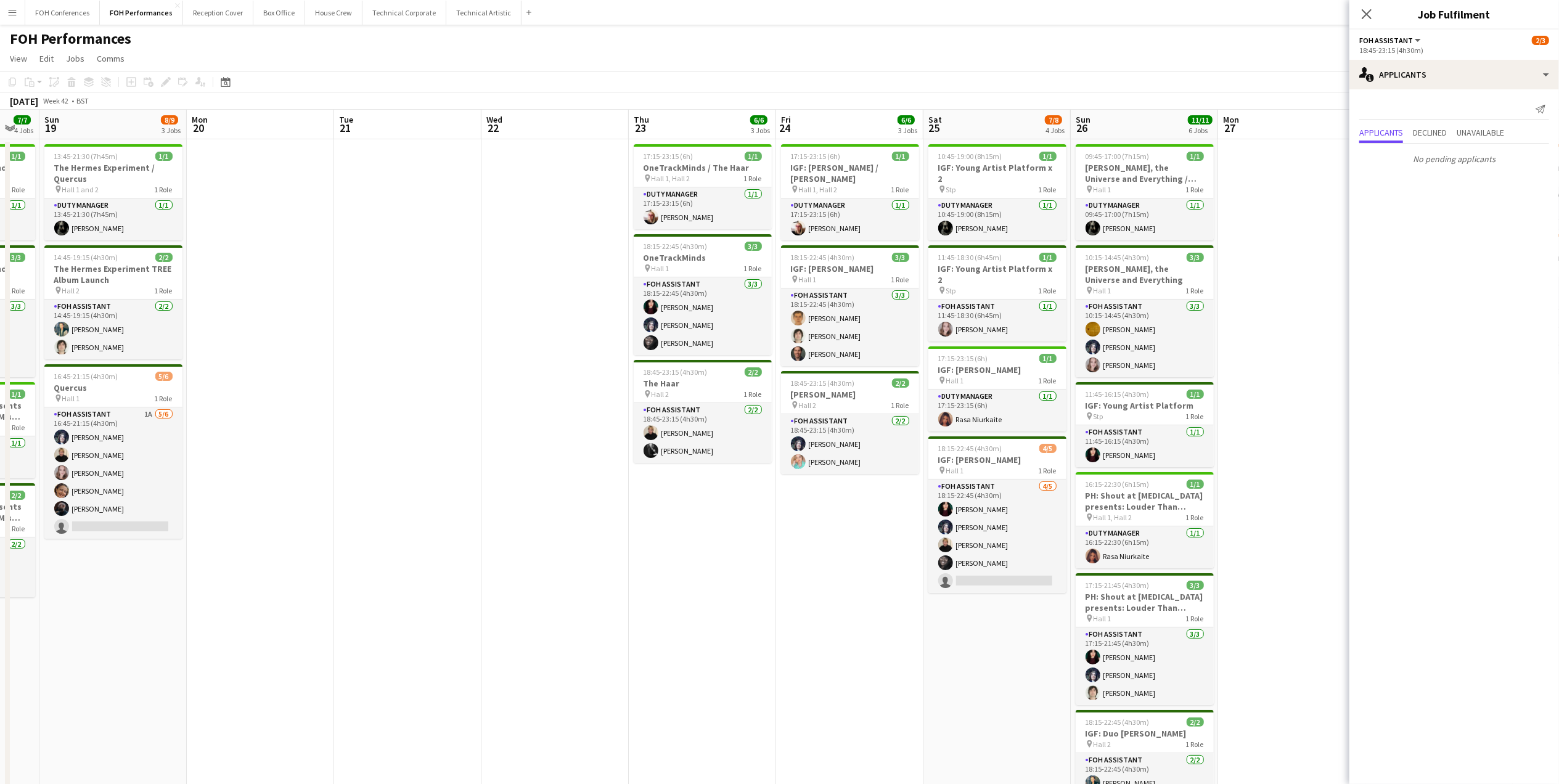
drag, startPoint x: 124, startPoint y: 123, endPoint x: 1208, endPoint y: 137, distance: 1084.1
click at [1208, 137] on app-calendar-viewport "Fri 17 5/5 4 Jobs Sat 18 7/7 4 Jobs Sun 19 8/9 3 Jobs Mon 20 Tue 21 Wed 22 Thu …" at bounding box center [780, 488] width 1559 height 756
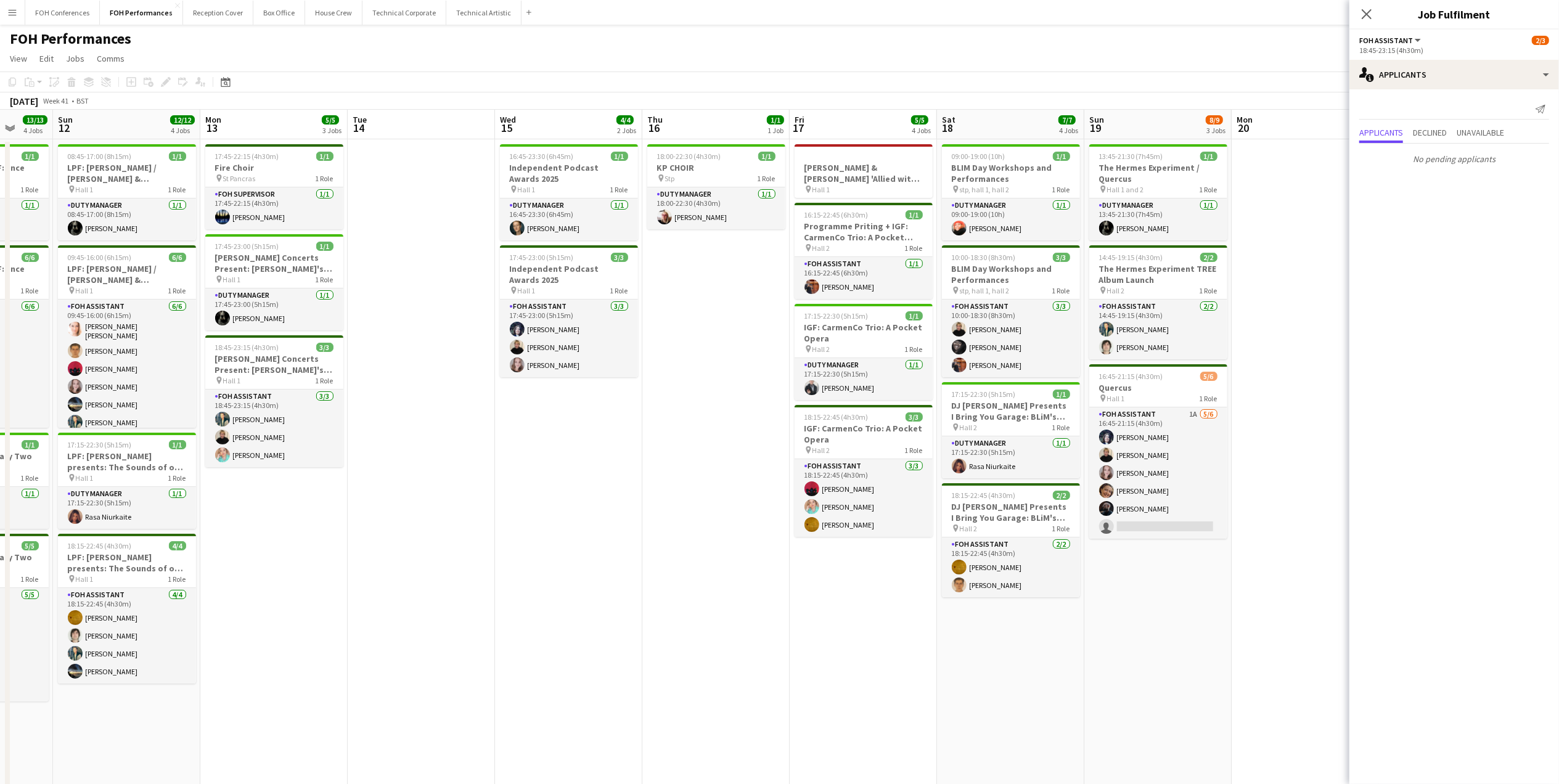
scroll to position [0, 287]
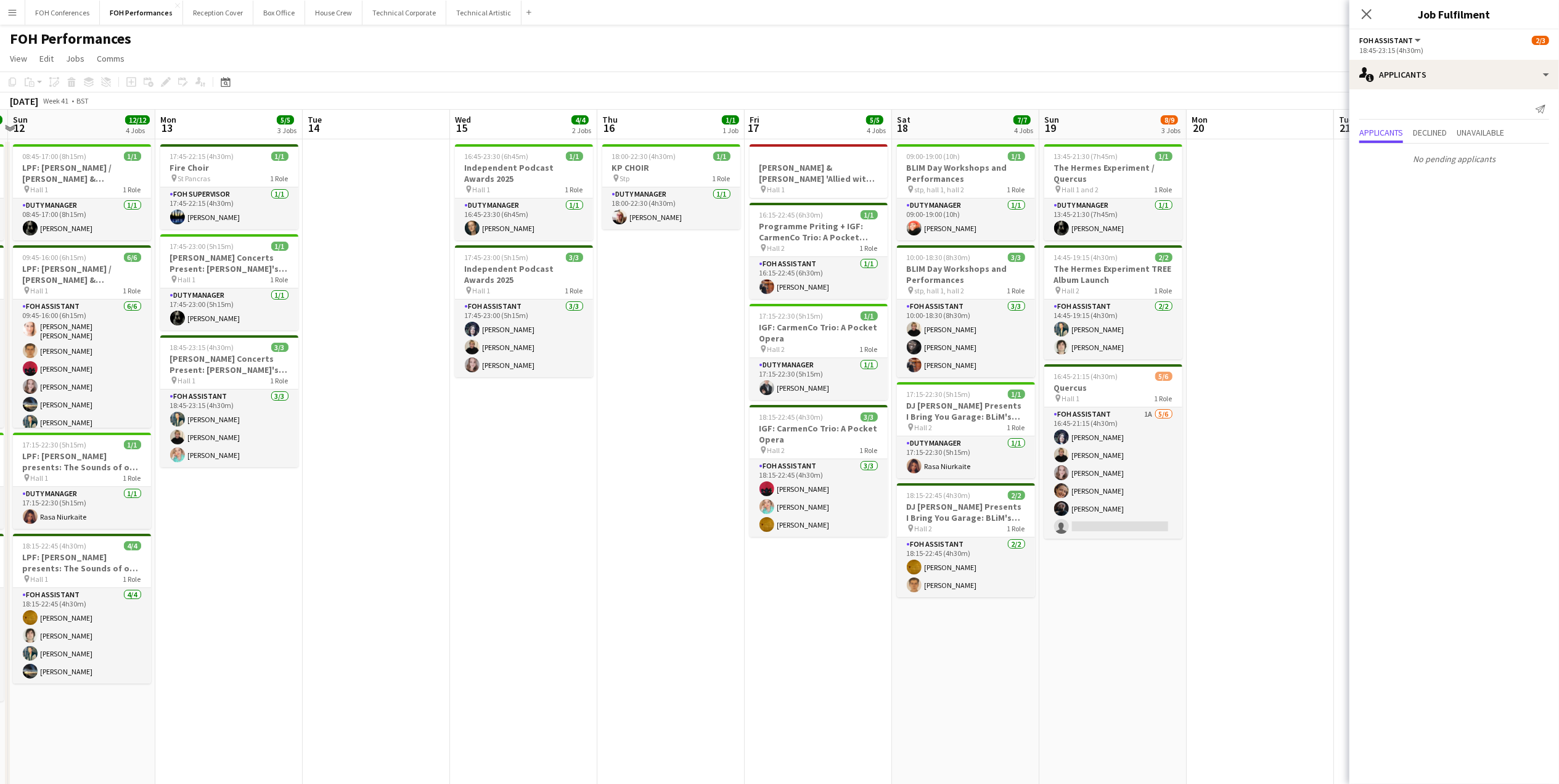
drag, startPoint x: 185, startPoint y: 121, endPoint x: 1069, endPoint y: 140, distance: 884.2
click at [1069, 140] on app-calendar-viewport "Fri 10 5/6 3 Jobs Sat 11 13/13 4 Jobs Sun 12 12/12 4 Jobs Mon 13 5/5 3 Jobs Tue…" at bounding box center [780, 488] width 1559 height 756
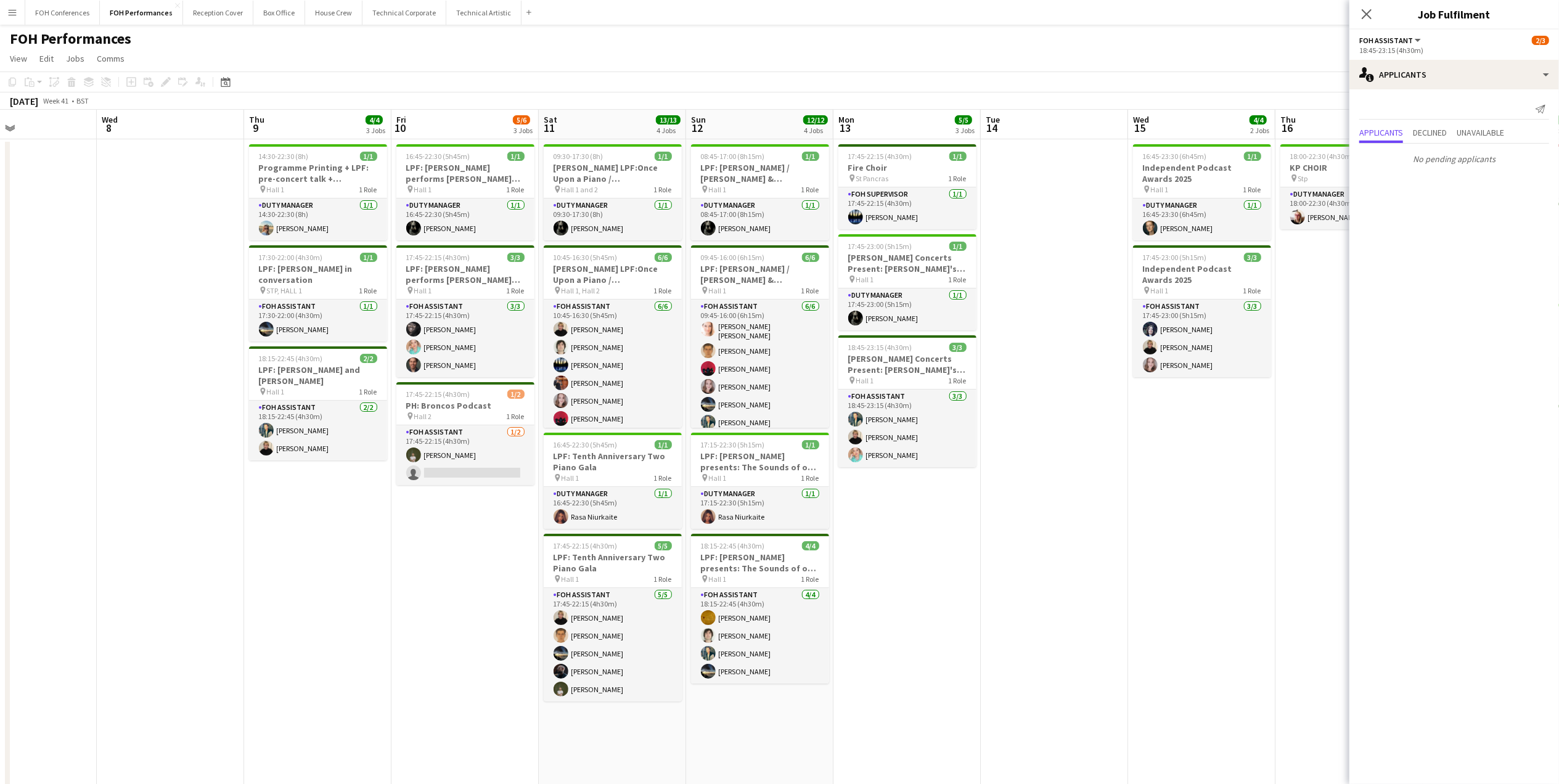
drag, startPoint x: 623, startPoint y: 126, endPoint x: 1160, endPoint y: 116, distance: 537.1
click at [1182, 120] on app-calendar-viewport "Sun 5 6/6 2 Jobs Mon 6 1/1 1 Job Tue 7 Wed 8 Thu 9 4/4 3 Jobs Fri 10 5/6 3 Jobs…" at bounding box center [780, 488] width 1559 height 756
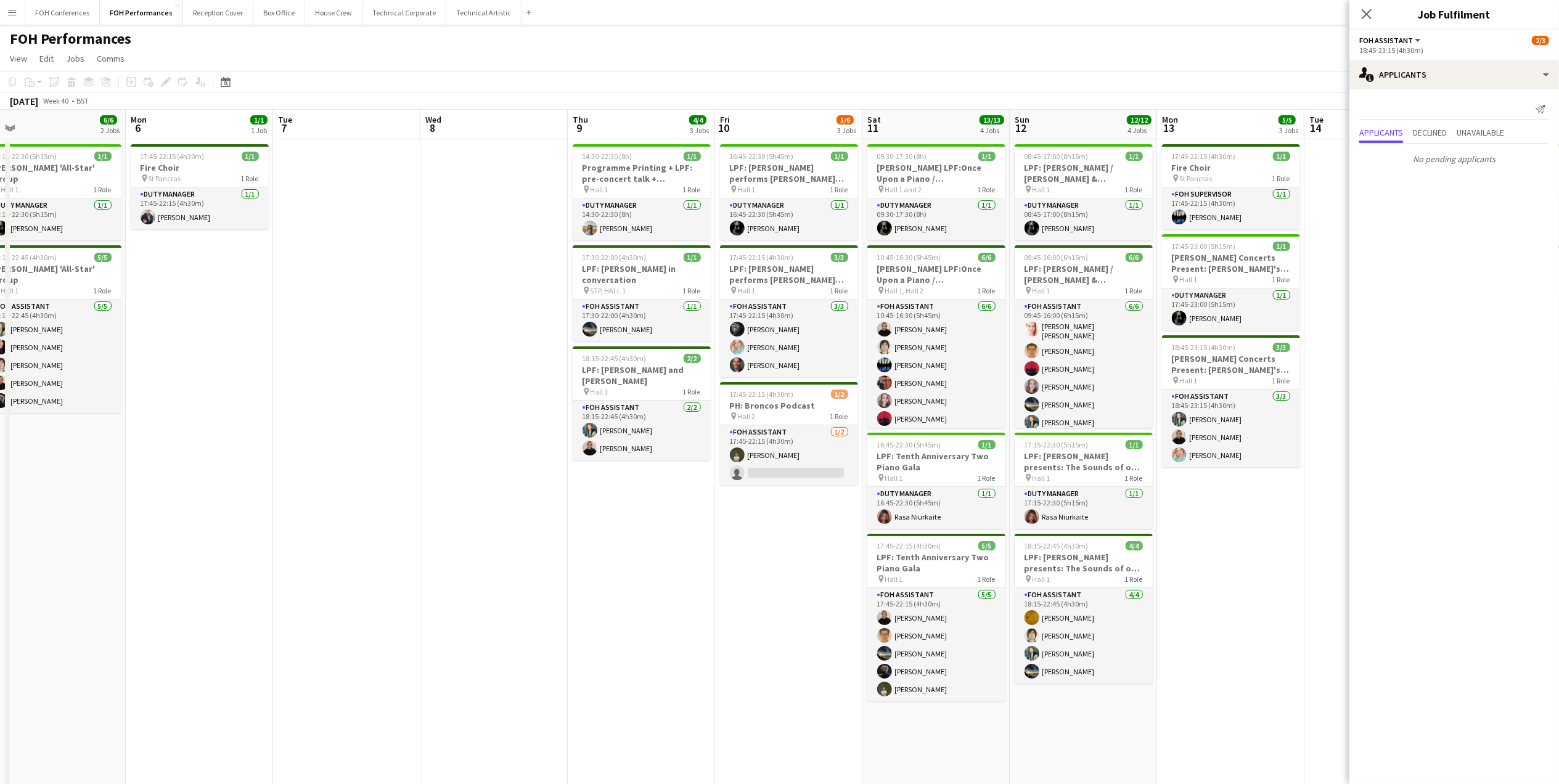
scroll to position [0, 347]
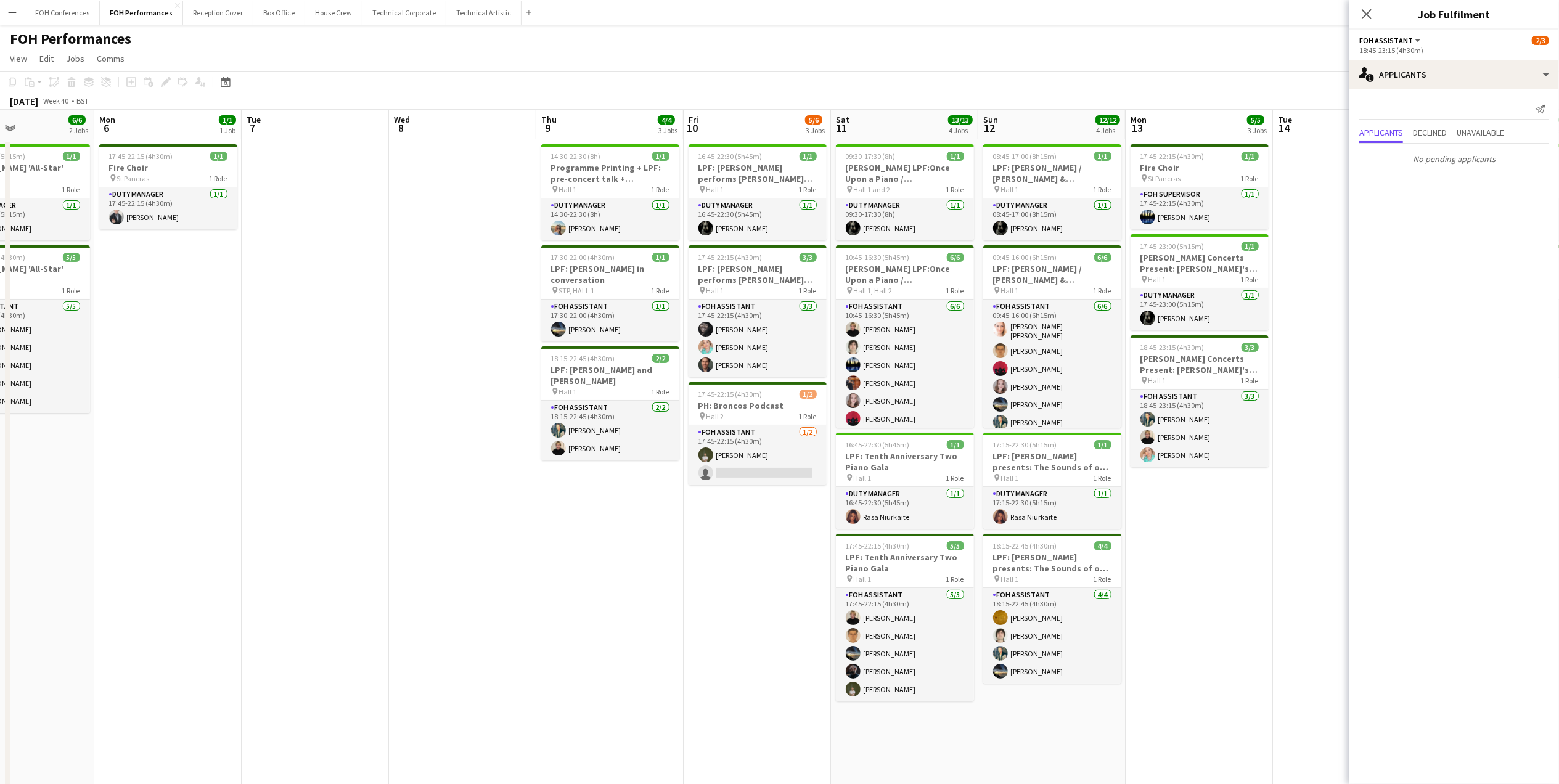
drag, startPoint x: 390, startPoint y: 129, endPoint x: 506, endPoint y: 126, distance: 116.0
click at [506, 126] on app-calendar-viewport "Fri 3 4/4 2 Jobs Sat 4 6/6 3 Jobs Sun 5 6/6 2 Jobs Mon 6 1/1 1 Job Tue 7 Wed 8 …" at bounding box center [780, 488] width 1559 height 756
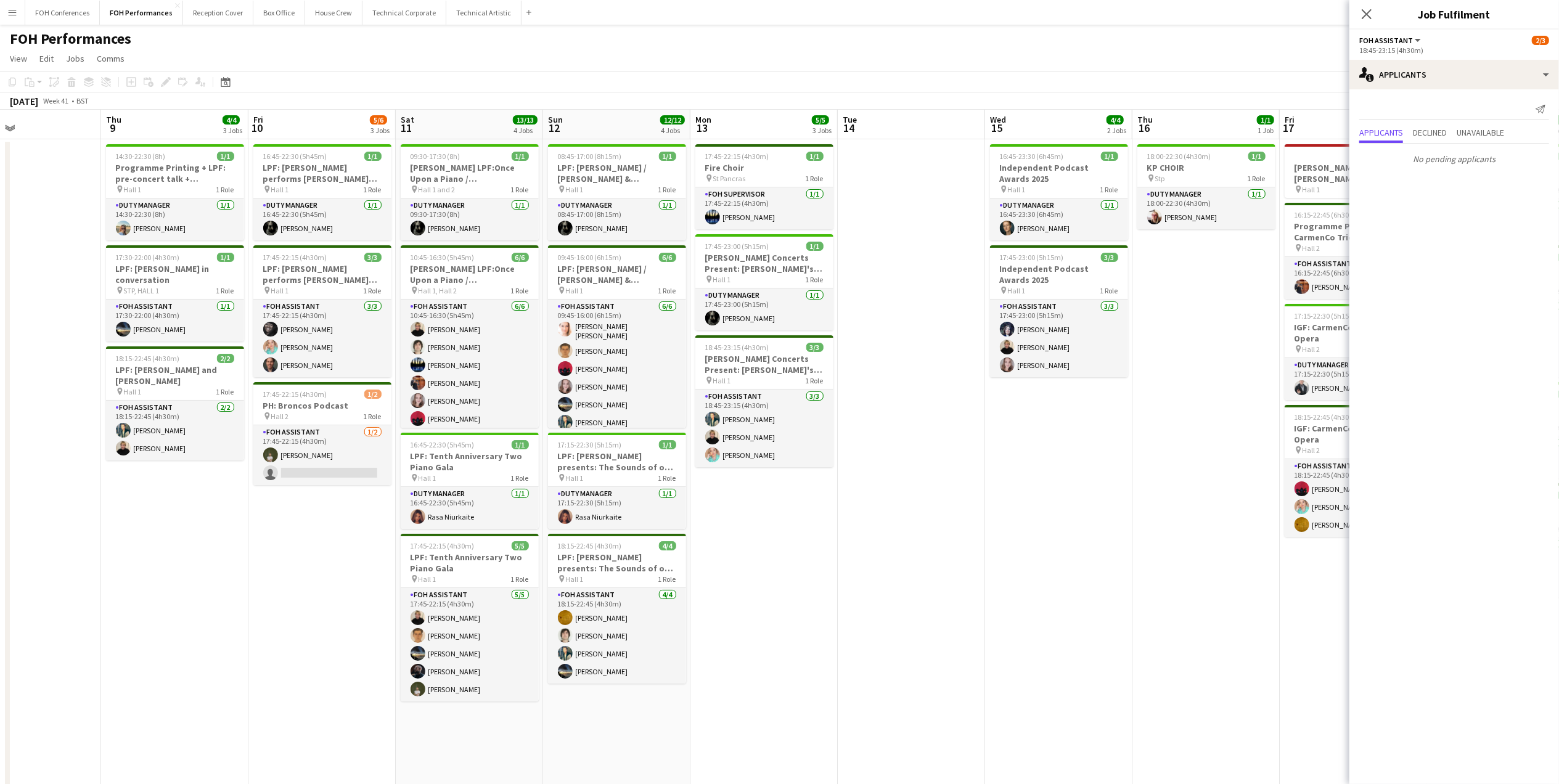
scroll to position [0, 509]
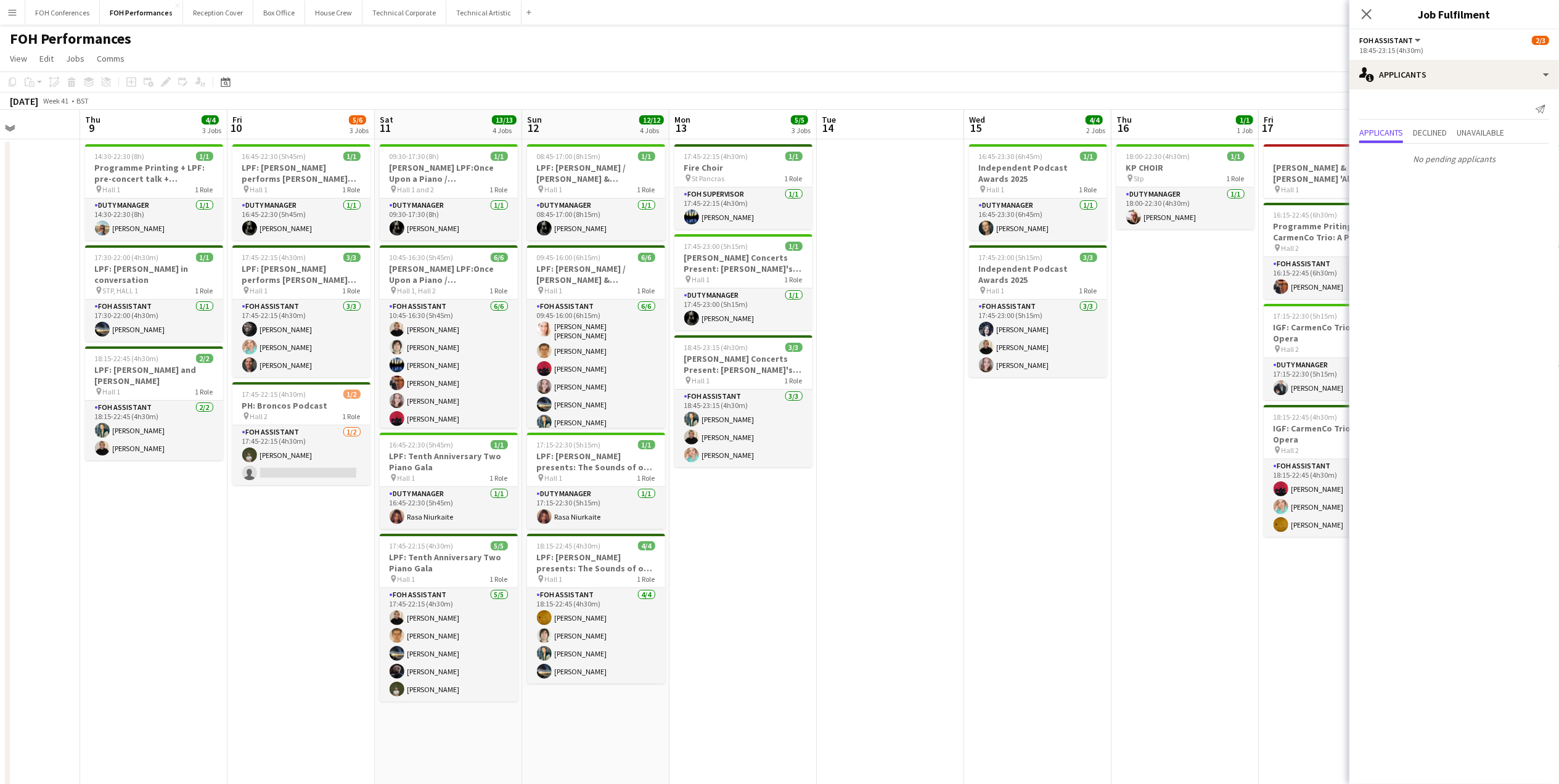
drag, startPoint x: 582, startPoint y: 129, endPoint x: 125, endPoint y: 171, distance: 458.9
click at [125, 171] on app-calendar-viewport "Sun 5 6/6 2 Jobs Mon 6 1/1 1 Job Tue 7 Wed 8 Thu 9 4/4 3 Jobs Fri 10 5/6 3 Jobs…" at bounding box center [780, 488] width 1559 height 756
click at [144, 176] on h3 "Programme Printing + LPF: pre-concert talk + Charles Owen and Katya Apekisheva" at bounding box center [154, 173] width 138 height 22
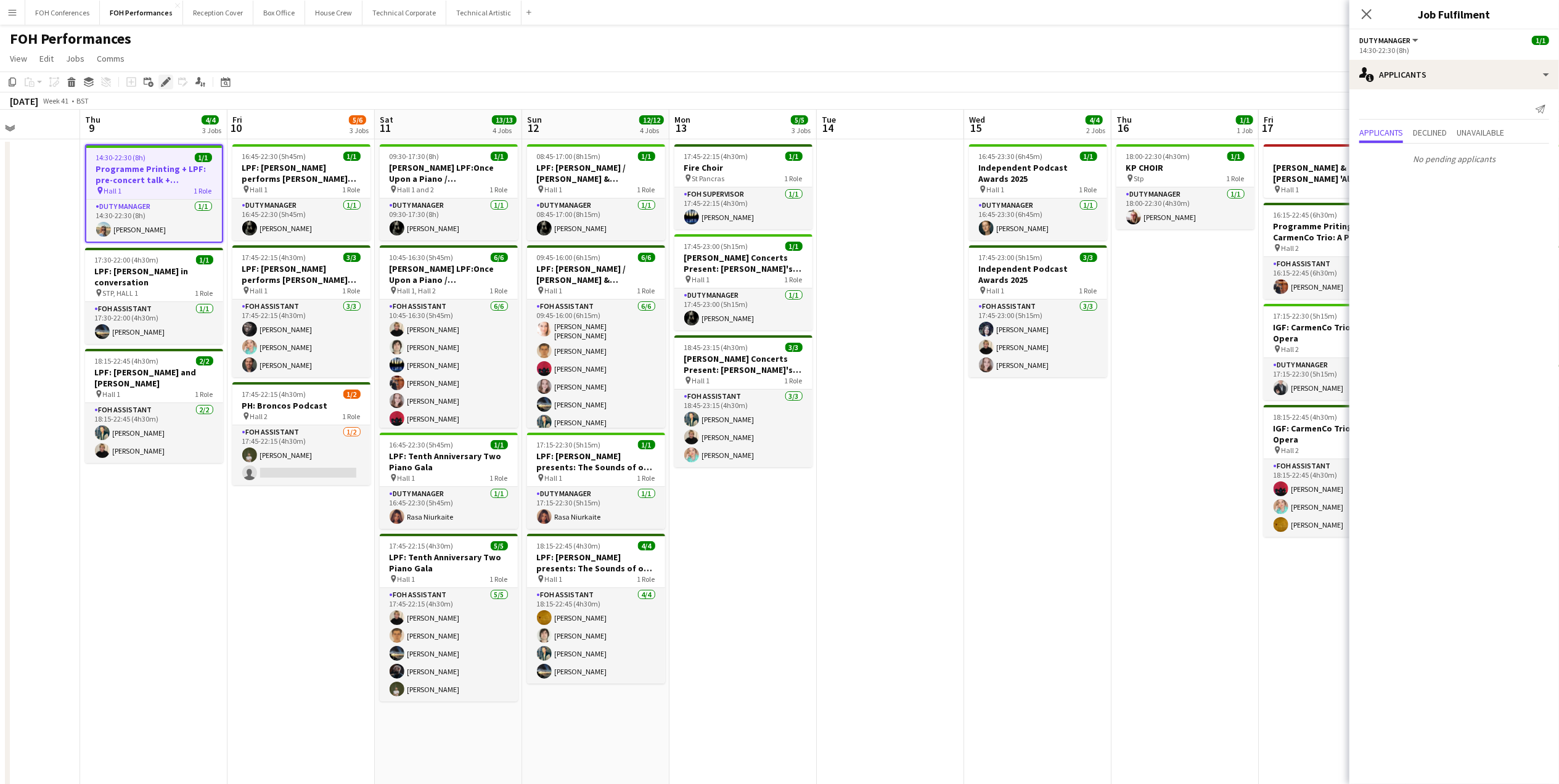
click at [170, 81] on icon "Edit" at bounding box center [165, 82] width 10 height 10
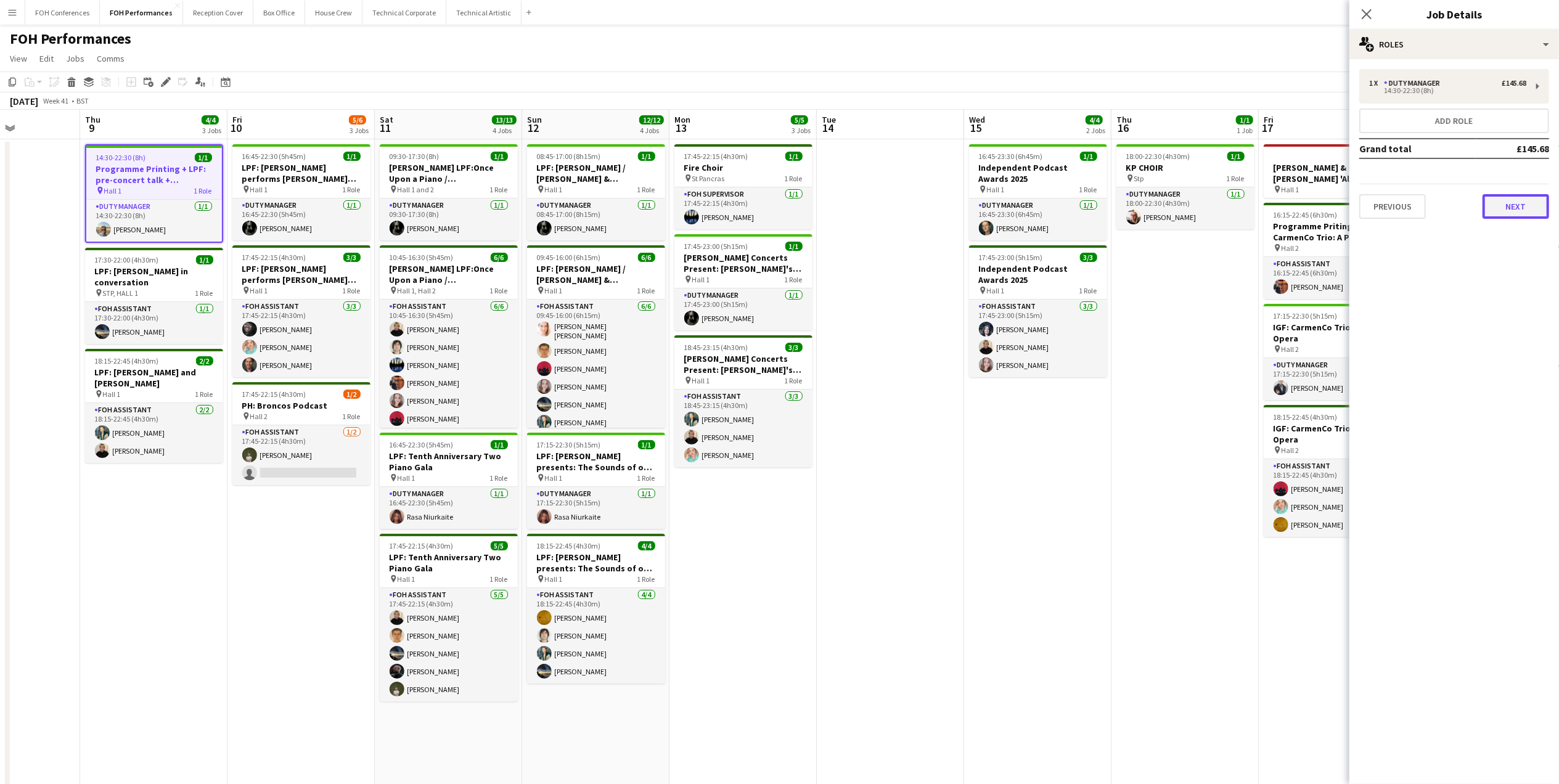
click at [1398, 206] on button "Next" at bounding box center [1515, 206] width 66 height 24
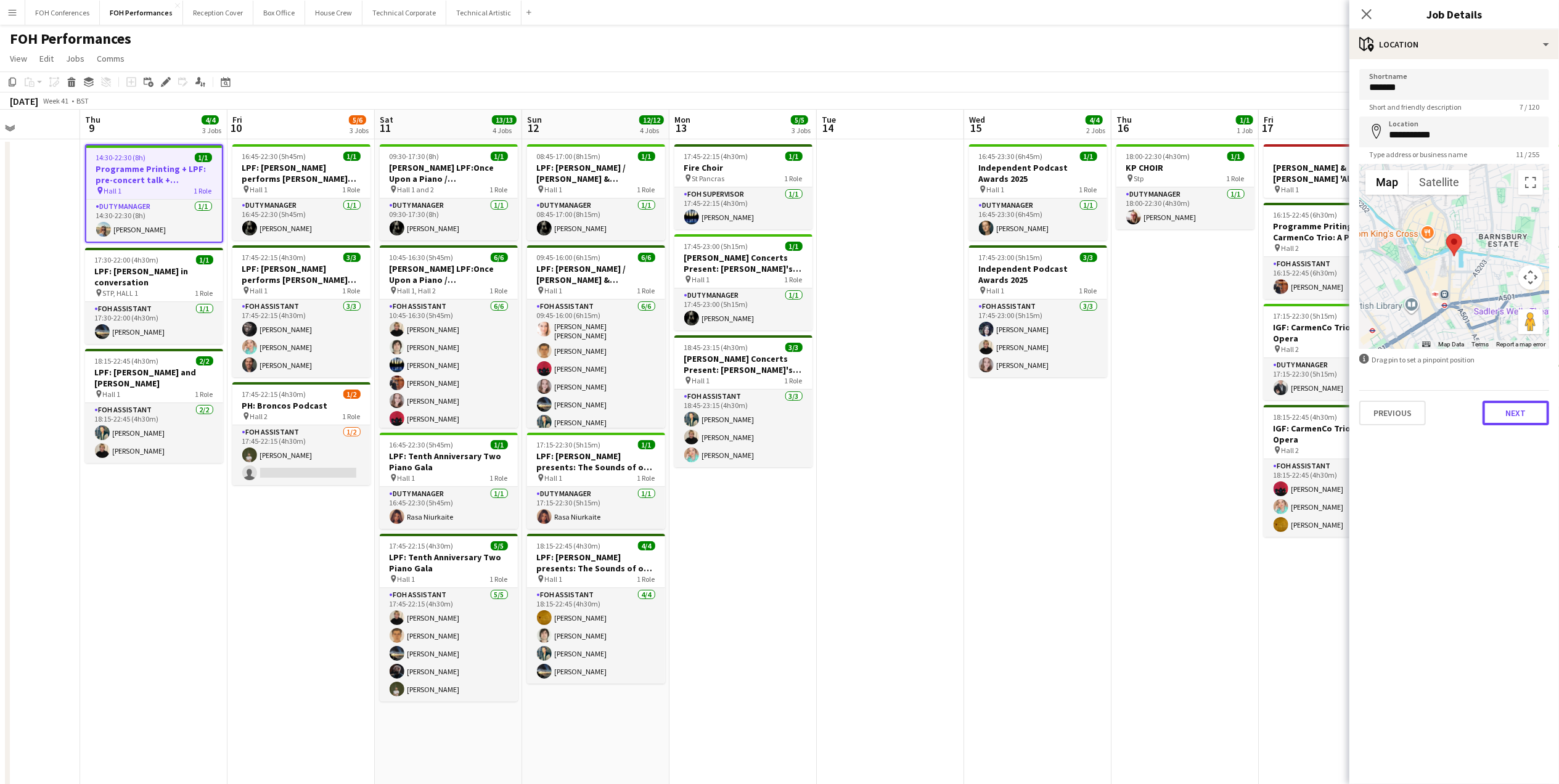
click at [1398, 412] on button "Next" at bounding box center [1515, 413] width 66 height 24
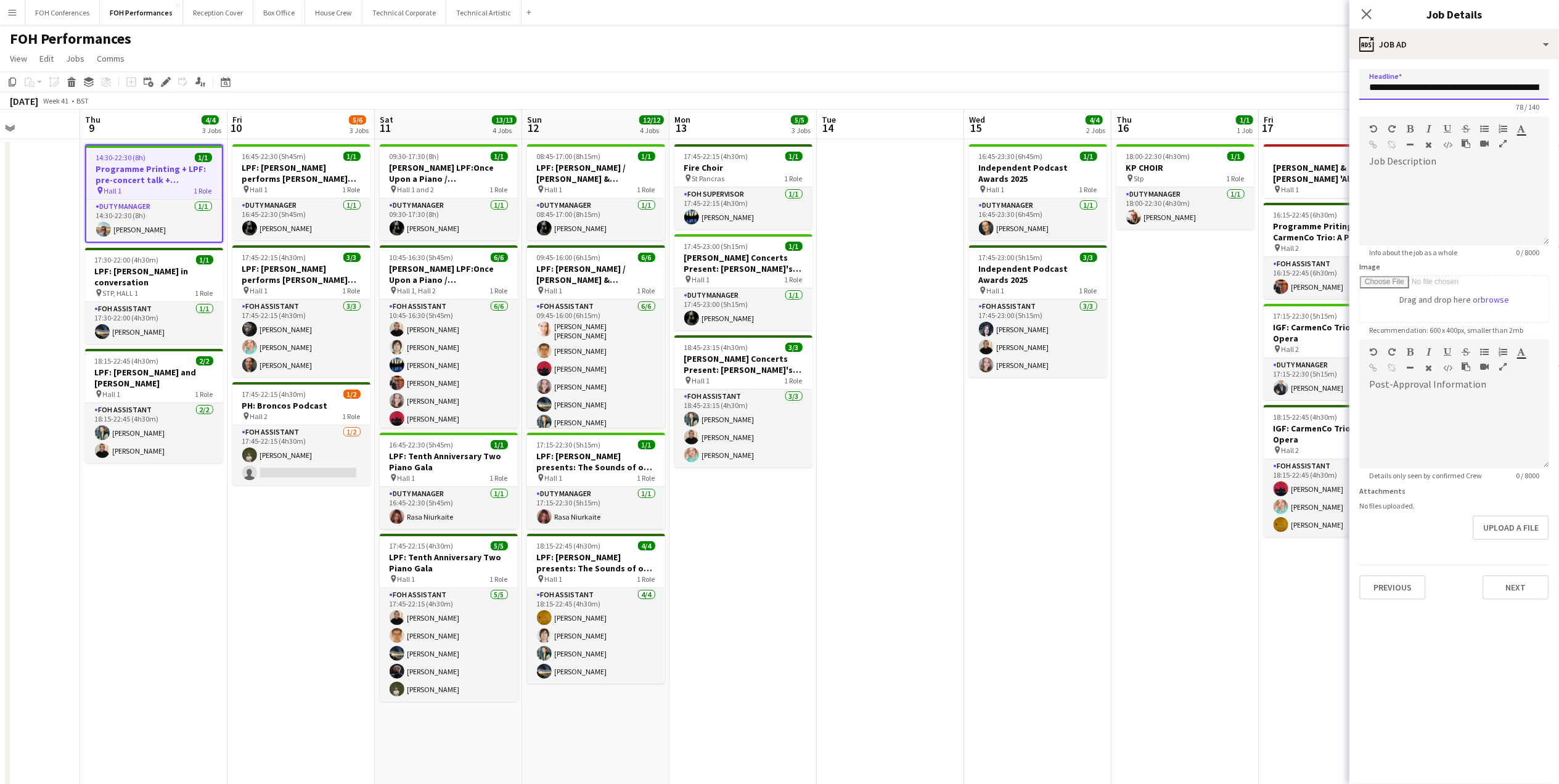
scroll to position [0, 164]
drag, startPoint x: 1435, startPoint y: 86, endPoint x: 1574, endPoint y: 116, distance: 142.2
click at [1398, 116] on html "Menu Boards Boards Boards All jobs Status Workforce Workforce My Workforce Recr…" at bounding box center [780, 443] width 1559 height 886
drag, startPoint x: 1544, startPoint y: 91, endPoint x: 1123, endPoint y: 81, distance: 421.1
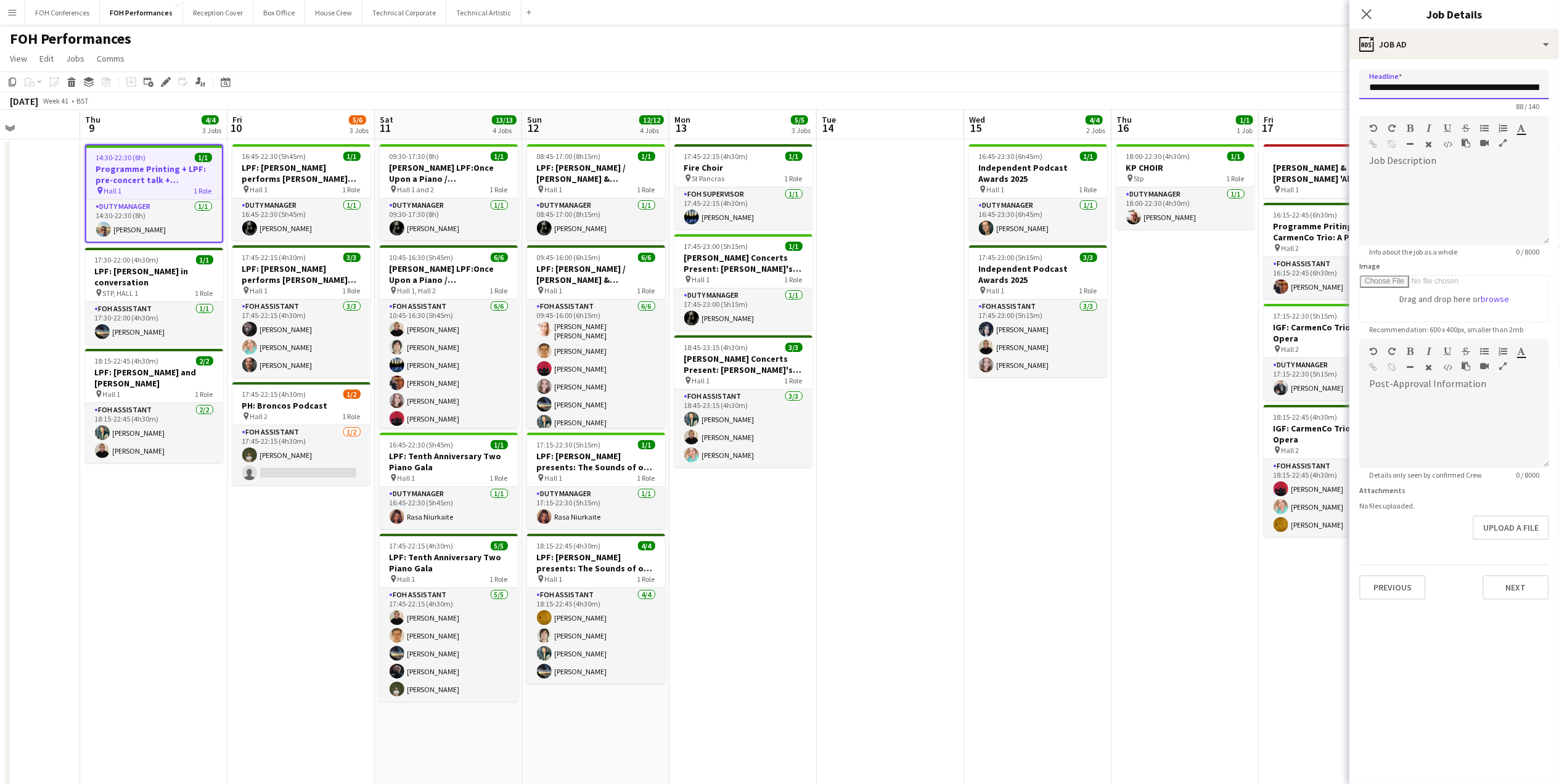
click at [1124, 81] on body "Menu Boards Boards Boards All jobs Status Workforce Workforce My Workforce Recr…" at bounding box center [780, 443] width 1559 height 886
type input "**********"
click at [1398, 585] on button "Next" at bounding box center [1515, 587] width 66 height 24
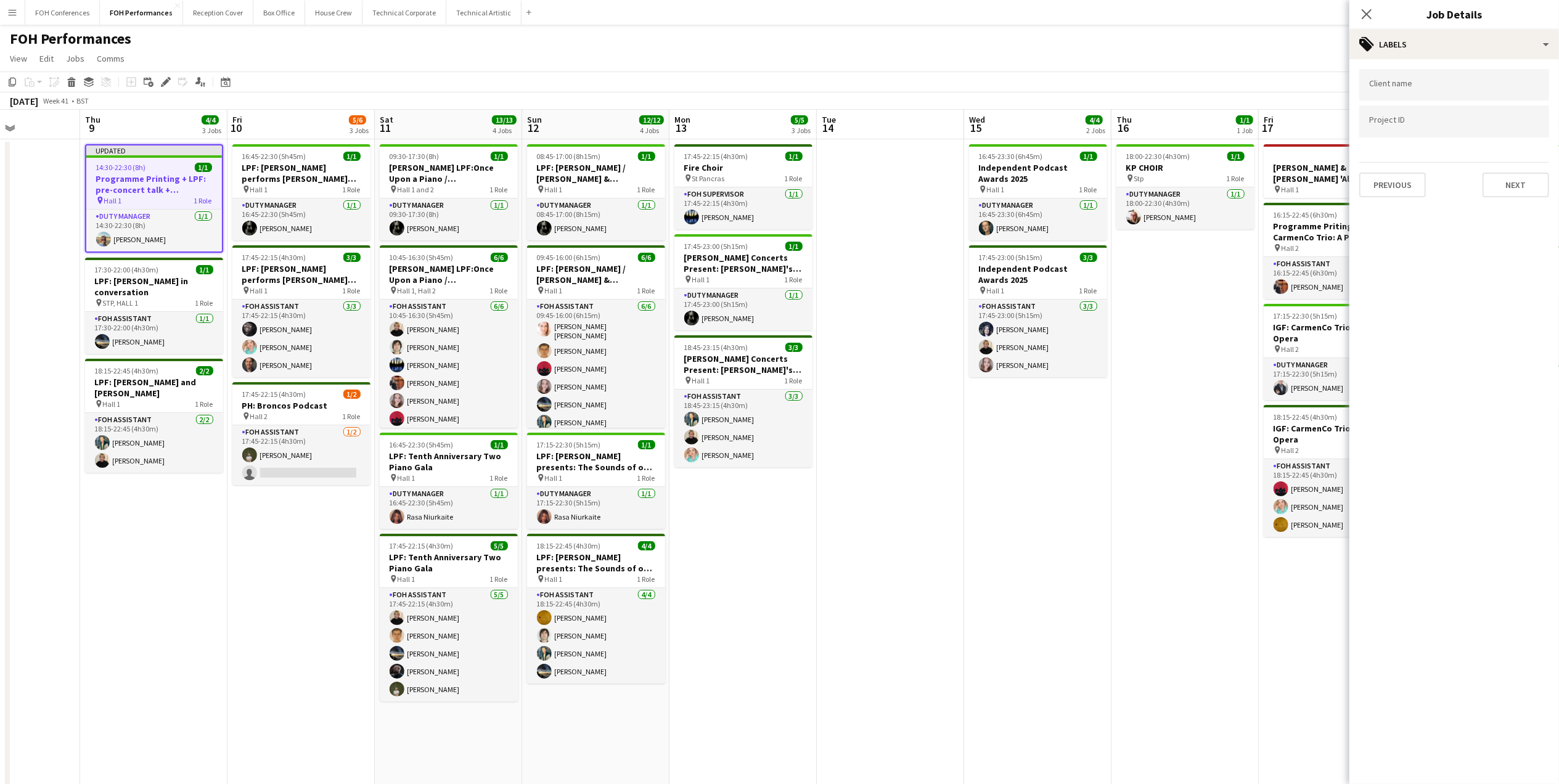
click at [1398, 170] on div "Previous Next" at bounding box center [1454, 179] width 190 height 35
click at [1398, 184] on button "Next" at bounding box center [1515, 185] width 66 height 24
click at [1398, 246] on button "Next" at bounding box center [1515, 238] width 66 height 24
click at [1398, 255] on button "Next" at bounding box center [1515, 256] width 66 height 24
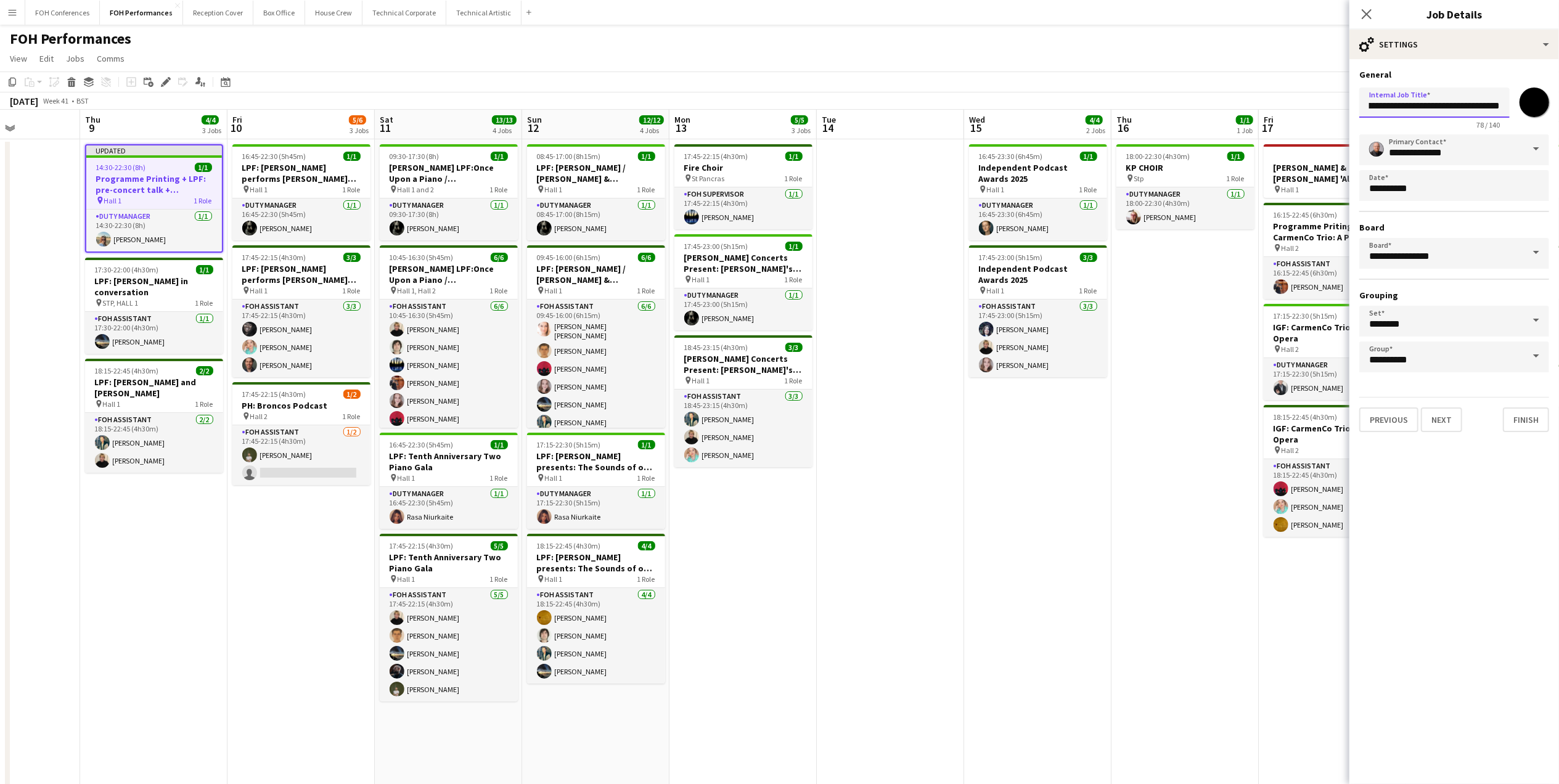
drag, startPoint x: 1365, startPoint y: 101, endPoint x: 1571, endPoint y: 128, distance: 207.8
click at [1398, 128] on html "Menu Boards Boards Boards All jobs Status Workforce Workforce My Workforce Recr…" at bounding box center [780, 443] width 1559 height 886
paste input "**********"
type input "**********"
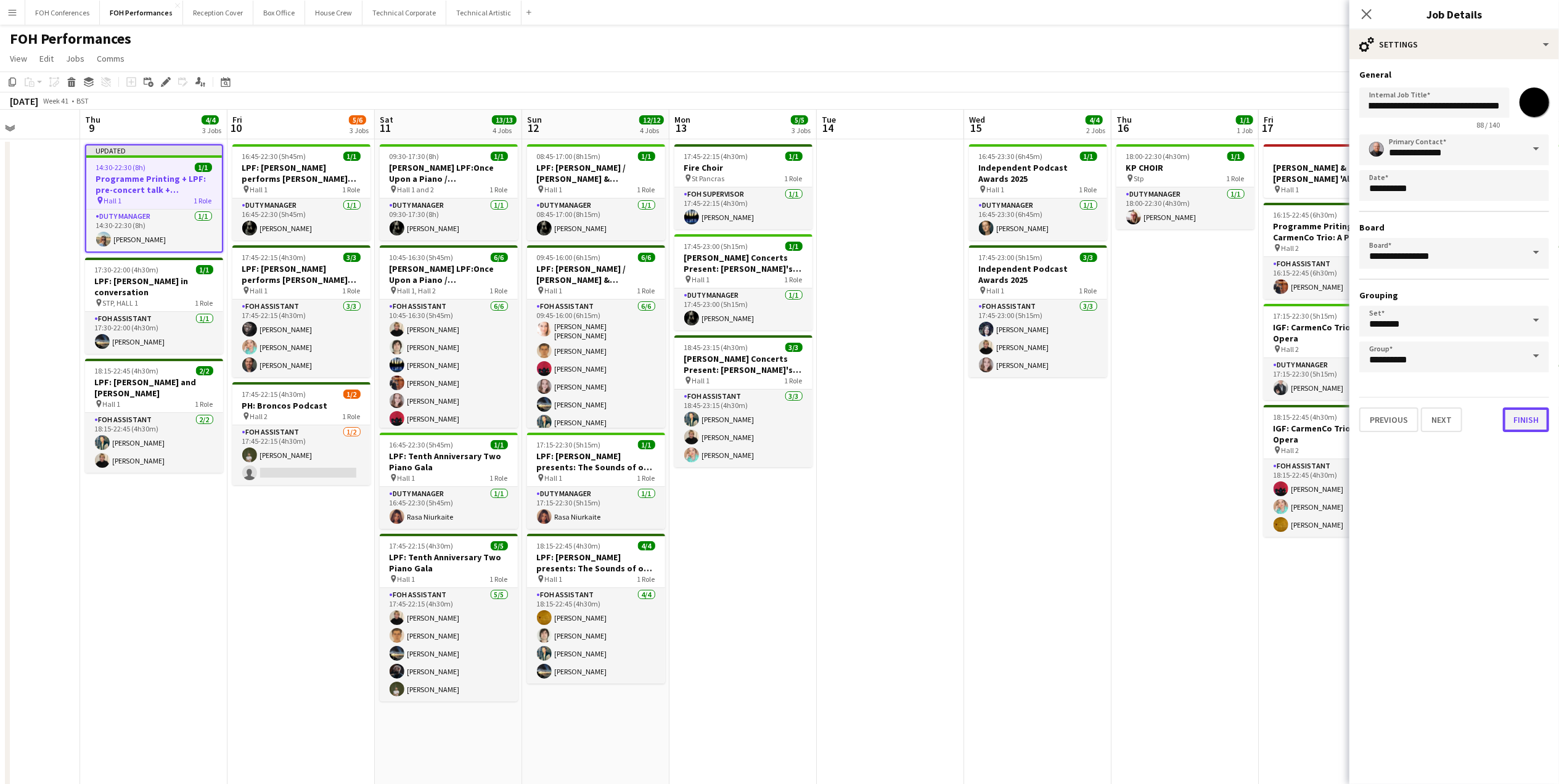
click at [1398, 412] on button "Finish" at bounding box center [1526, 419] width 46 height 24
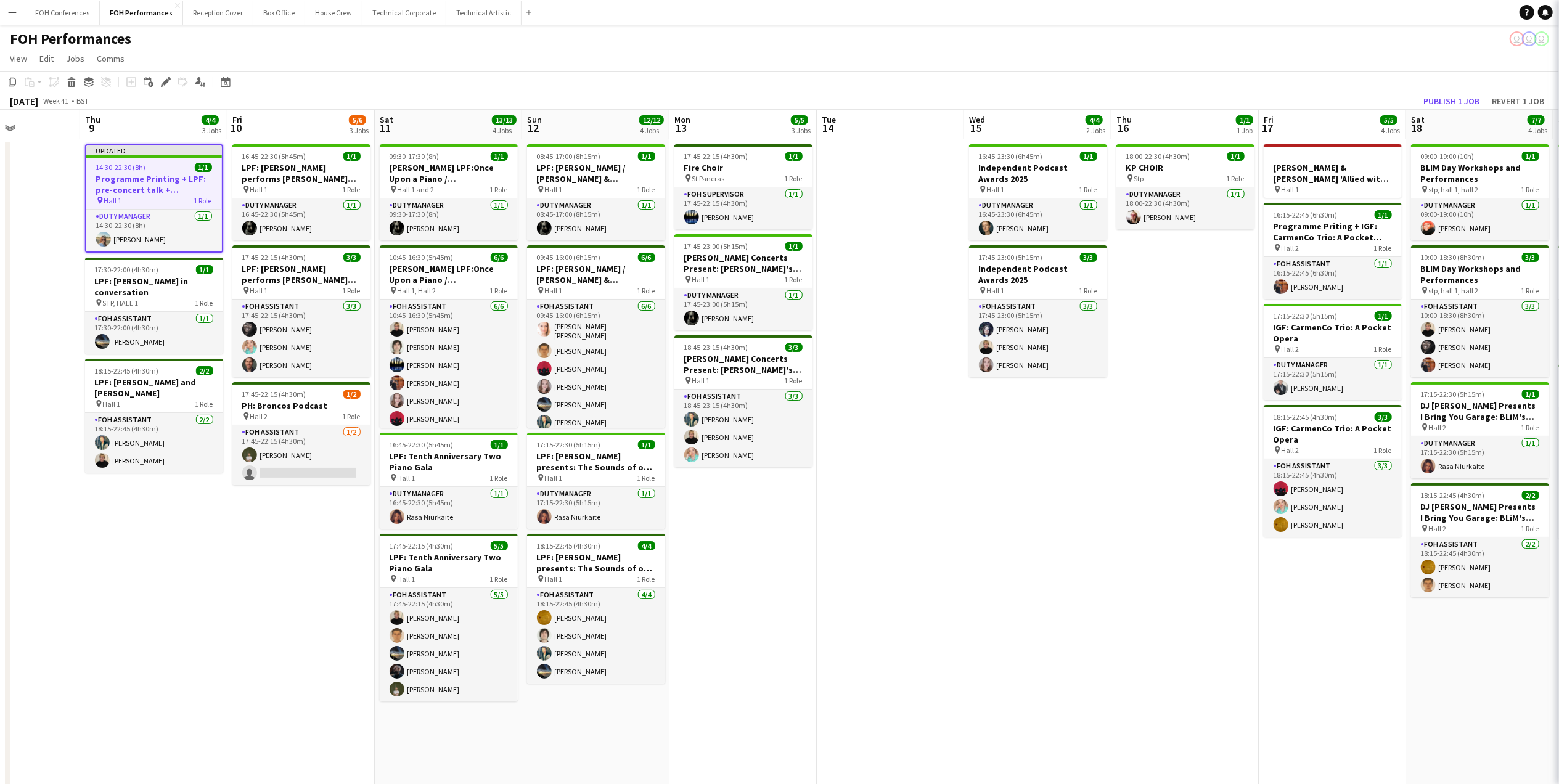
scroll to position [0, 0]
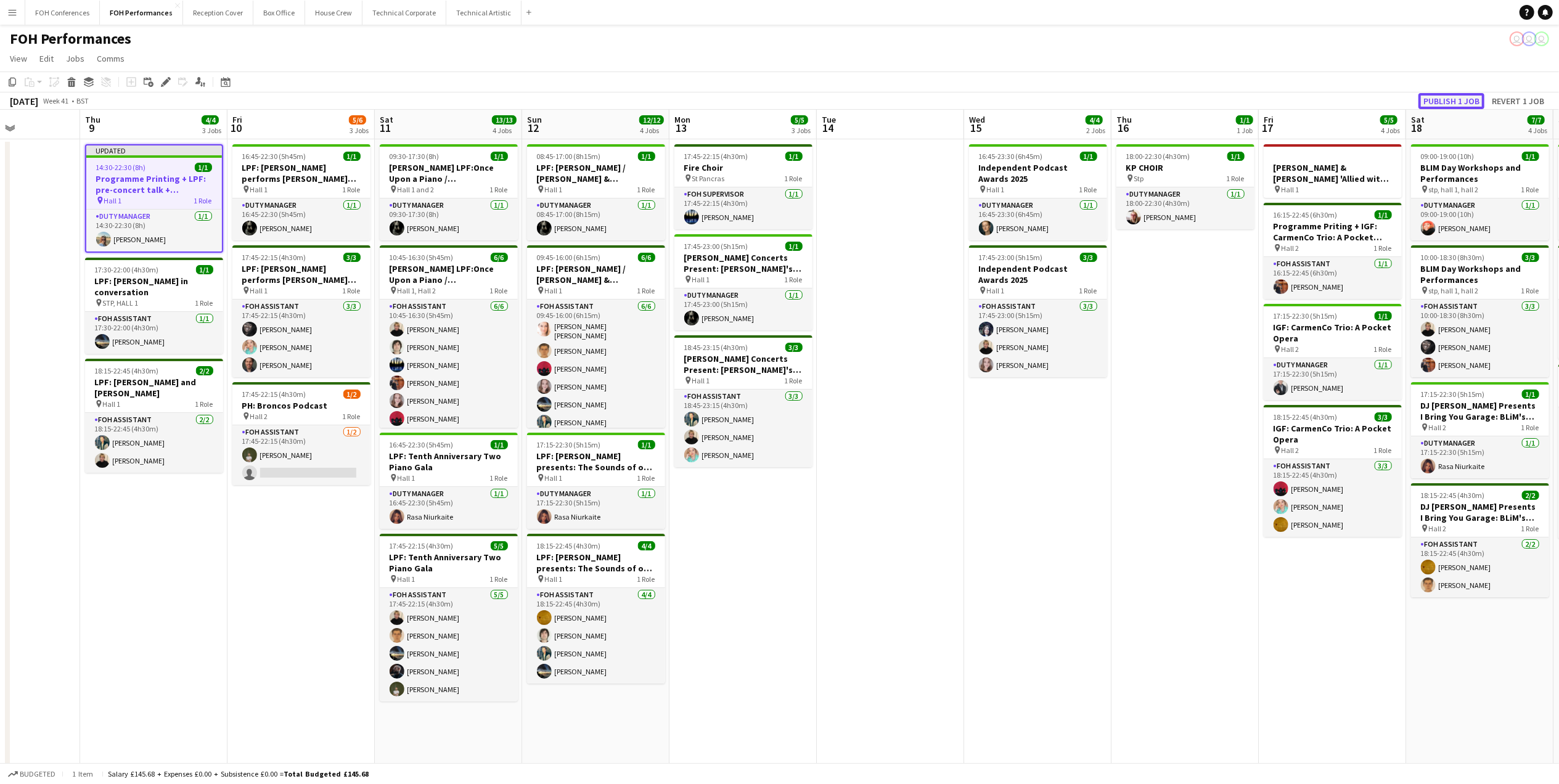
click at [1398, 96] on button "Publish 1 job" at bounding box center [1451, 101] width 66 height 16
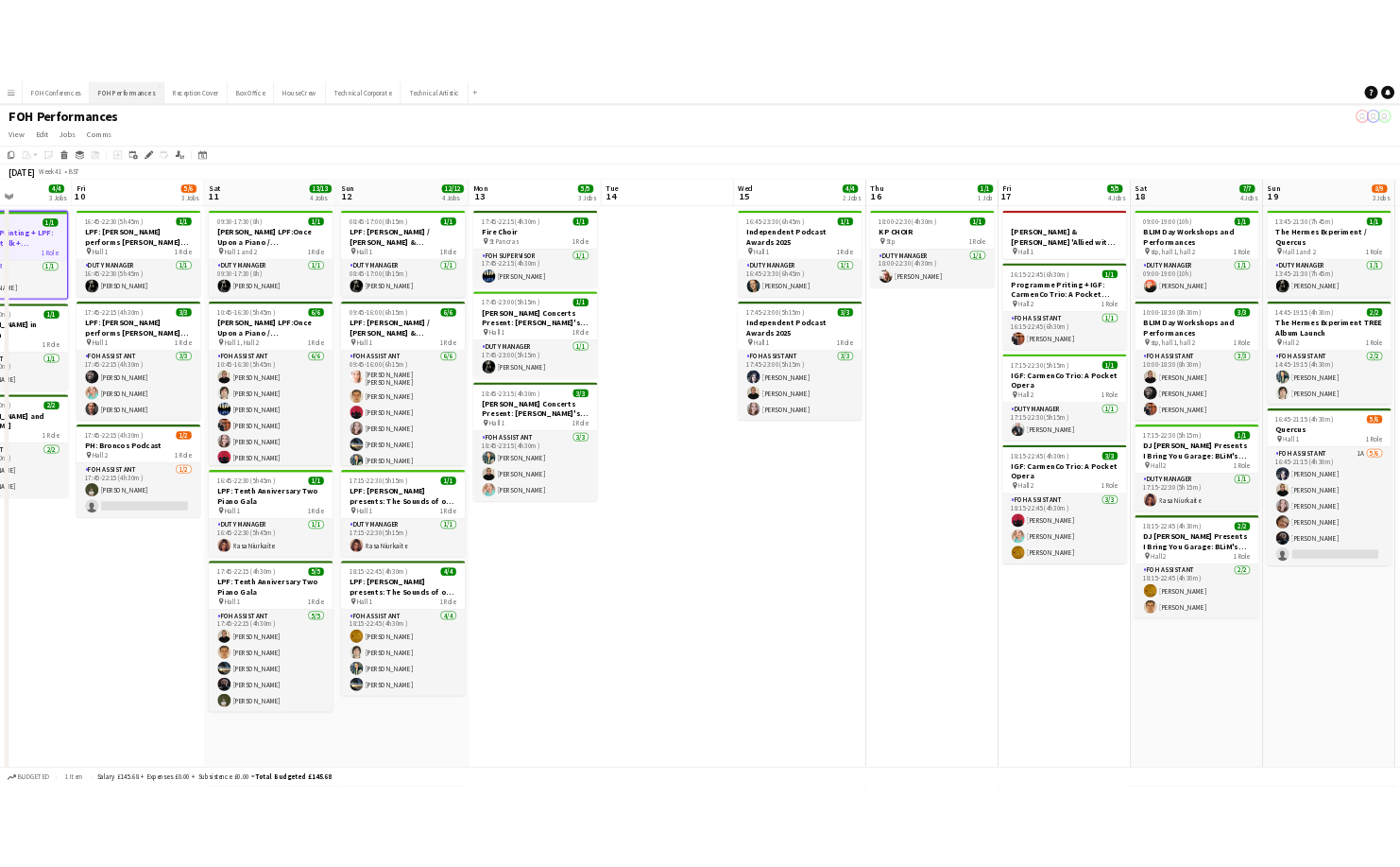
scroll to position [0, 781]
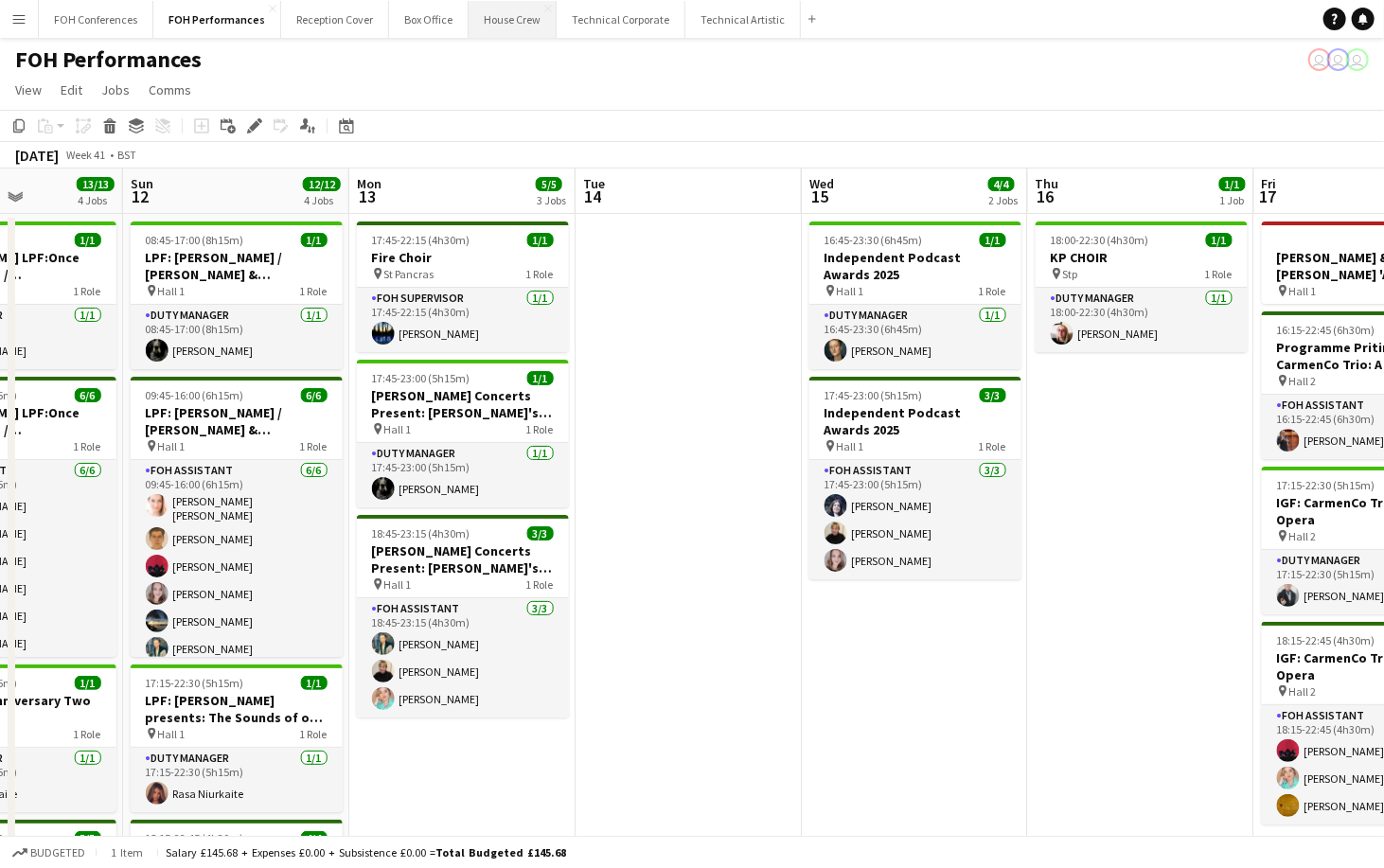
click at [488, 29] on button "House Crew Close" at bounding box center [512, 19] width 88 height 37
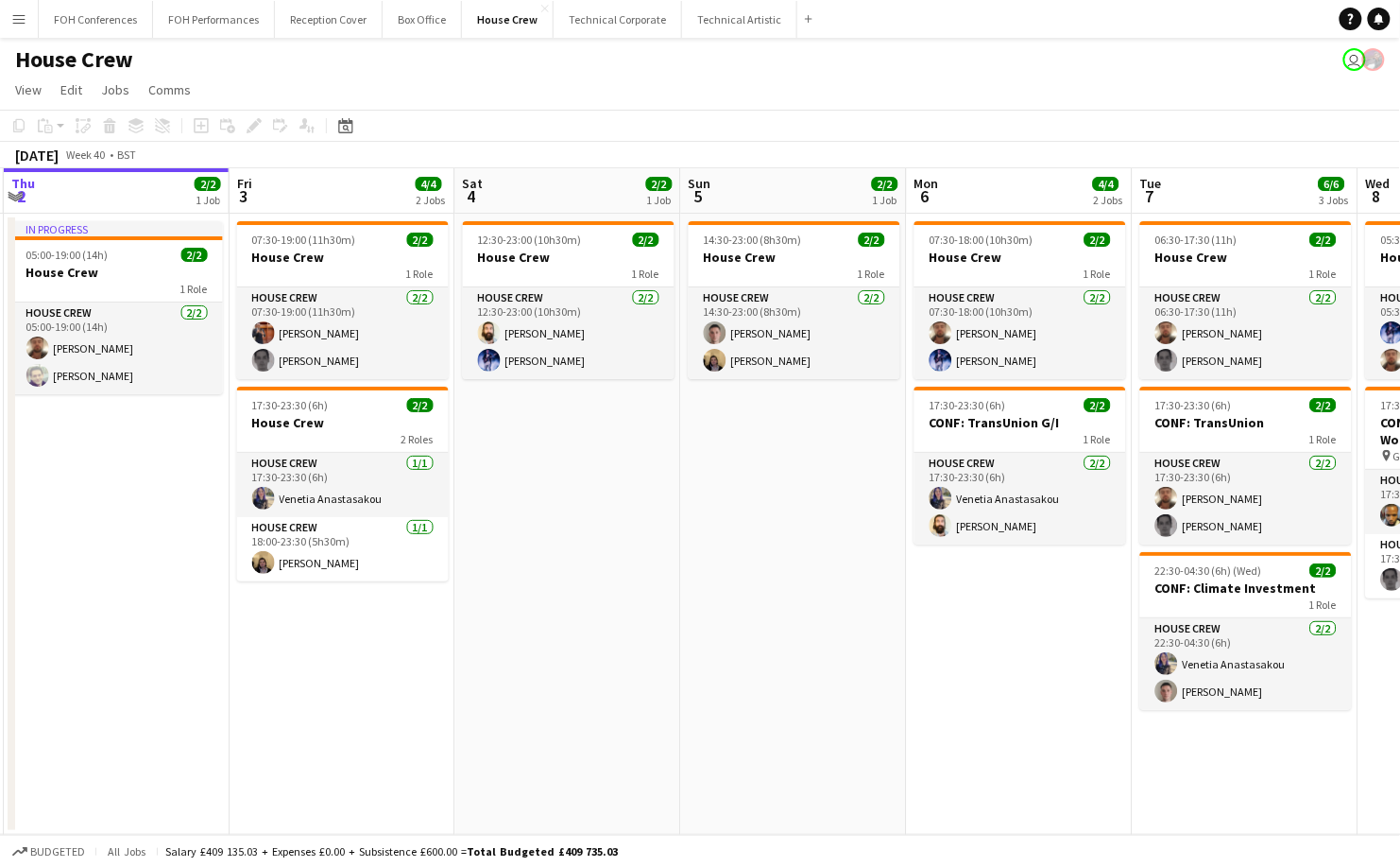
scroll to position [0, 677]
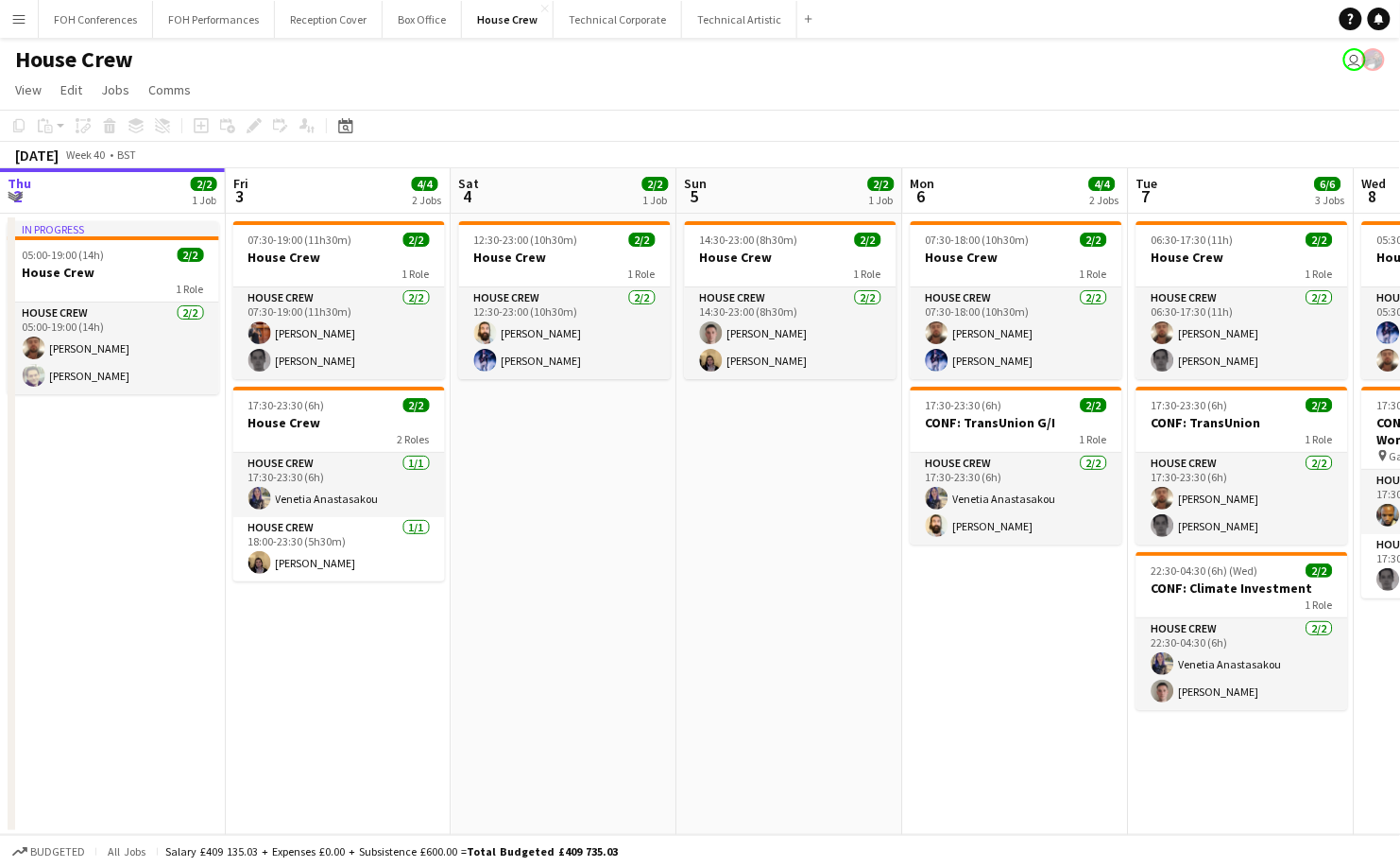
drag, startPoint x: 974, startPoint y: 193, endPoint x: 747, endPoint y: 219, distance: 228.5
click at [747, 219] on app-calendar-viewport "Mon 29 4/4 2 Jobs Tue 30 2/2 1 Job Wed 1 4/4 2 Jobs Thu 2 2/2 1 Job Fri 3 4/4 2…" at bounding box center [700, 502] width 1400 height 667
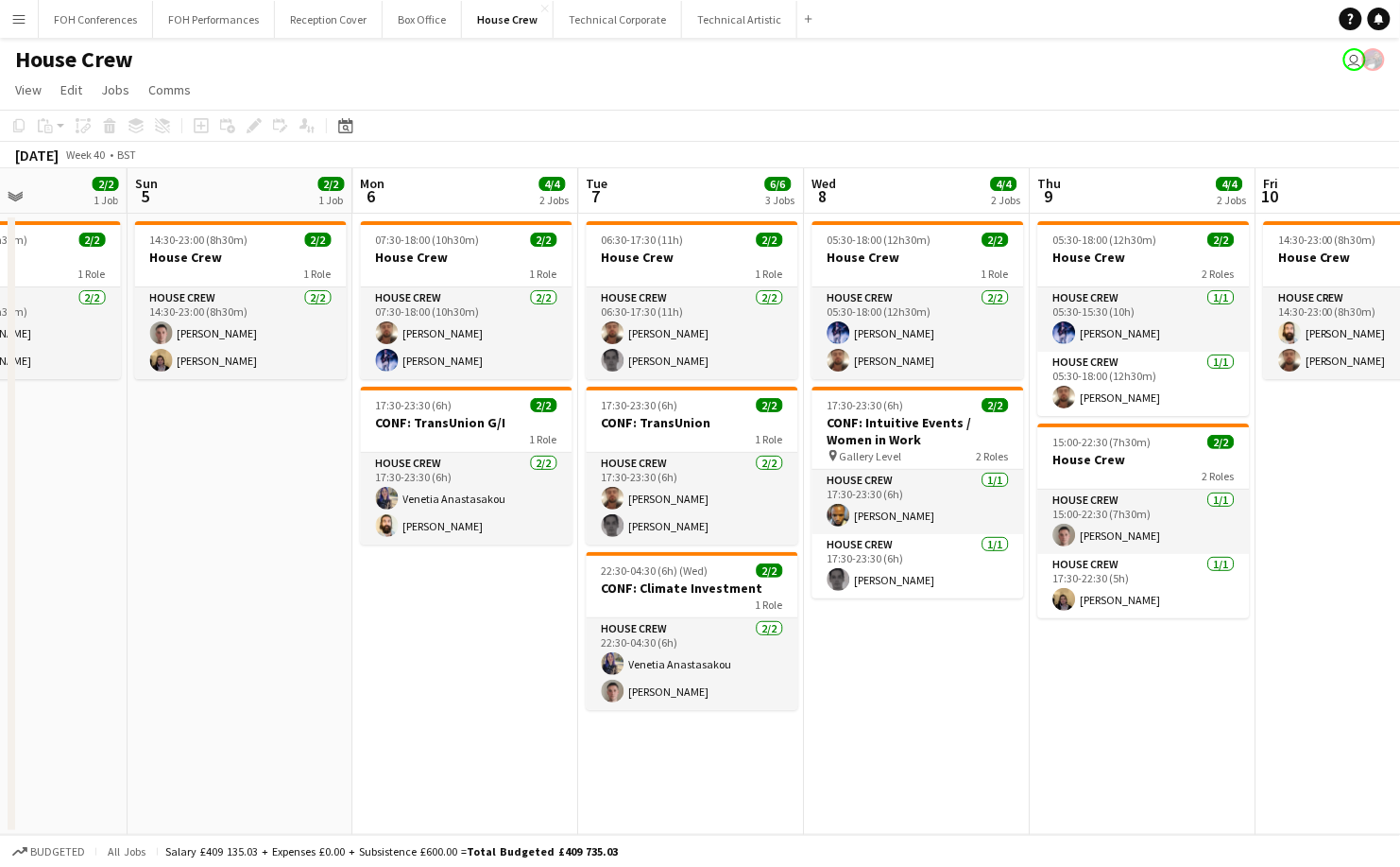
scroll to position [0, 795]
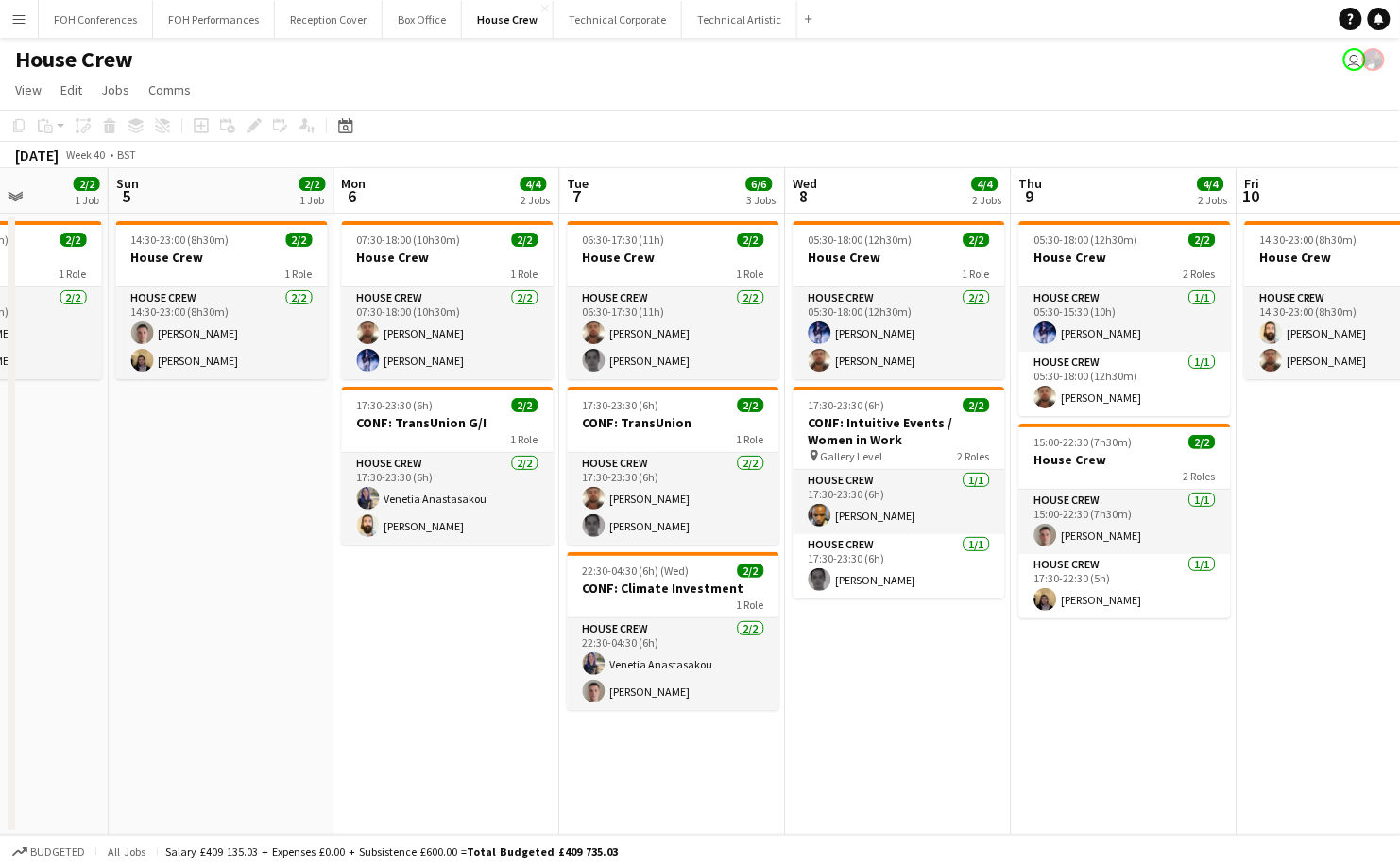
drag, startPoint x: 1040, startPoint y: 202, endPoint x: 471, endPoint y: 252, distance: 571.2
click at [471, 252] on app-calendar-viewport "Wed 1 4/4 2 Jobs Thu 2 2/2 1 Job Fri 3 4/4 2 Jobs Sat 4 2/2 1 Job Sun 5 2/2 1 J…" at bounding box center [700, 502] width 1400 height 667
click at [632, 23] on button "Technical Corporate Close" at bounding box center [618, 19] width 128 height 36
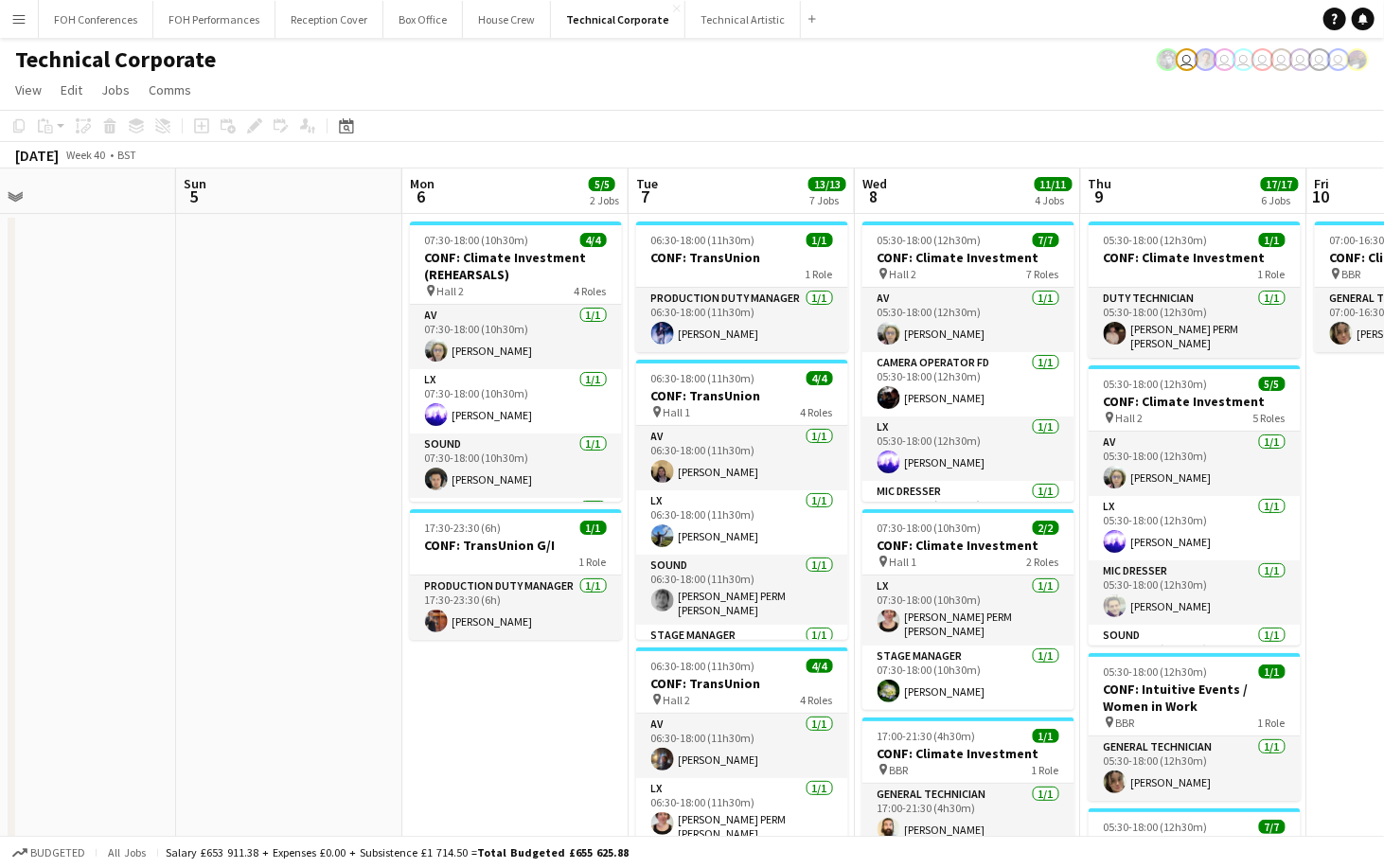
scroll to position [0, 807]
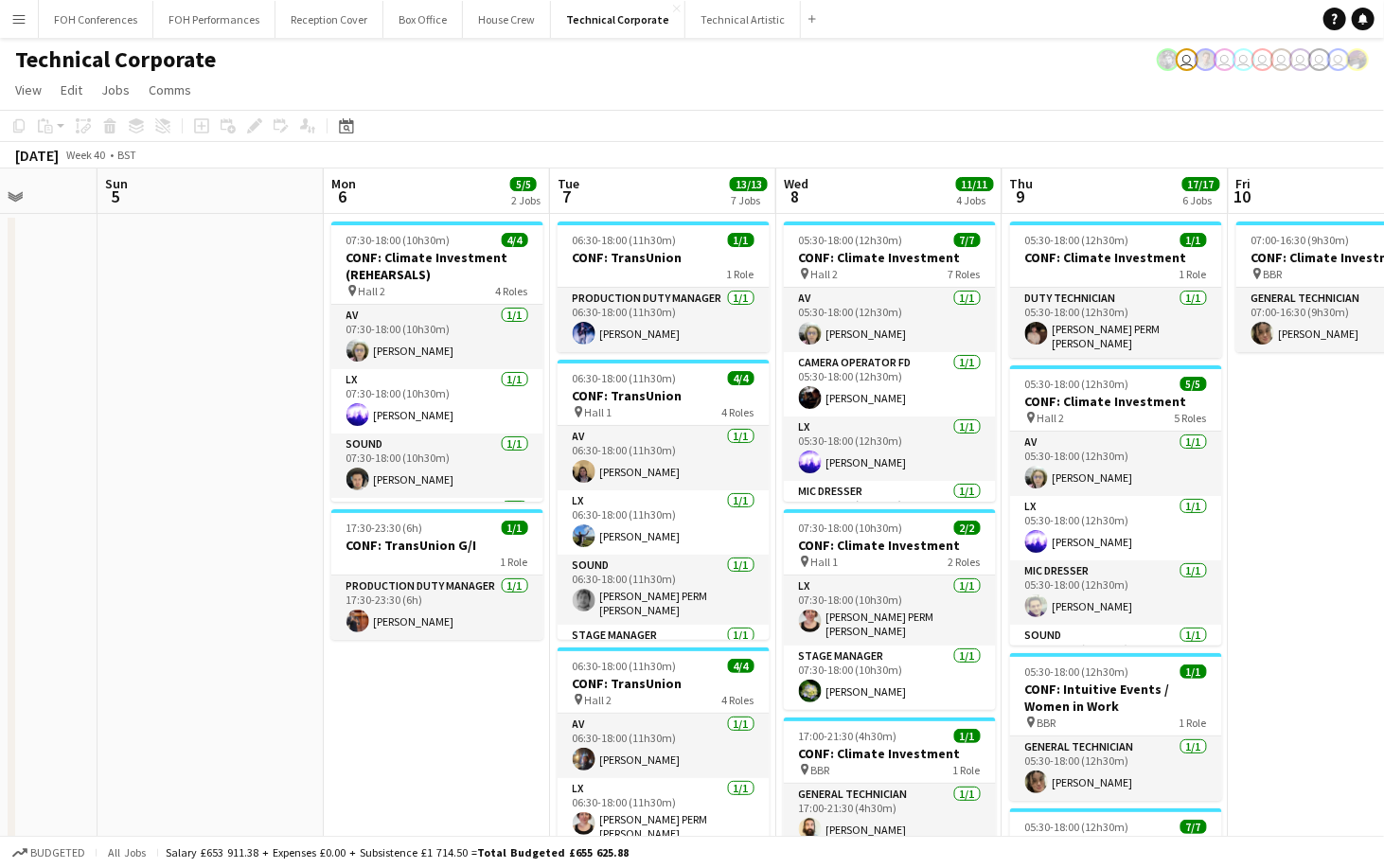
drag, startPoint x: 825, startPoint y: 188, endPoint x: -46, endPoint y: 271, distance: 874.9
click at [0, 271] on html "Menu Boards Boards Boards All jobs Status Workforce Workforce My Workforce Recr…" at bounding box center [692, 787] width 1384 height 1575
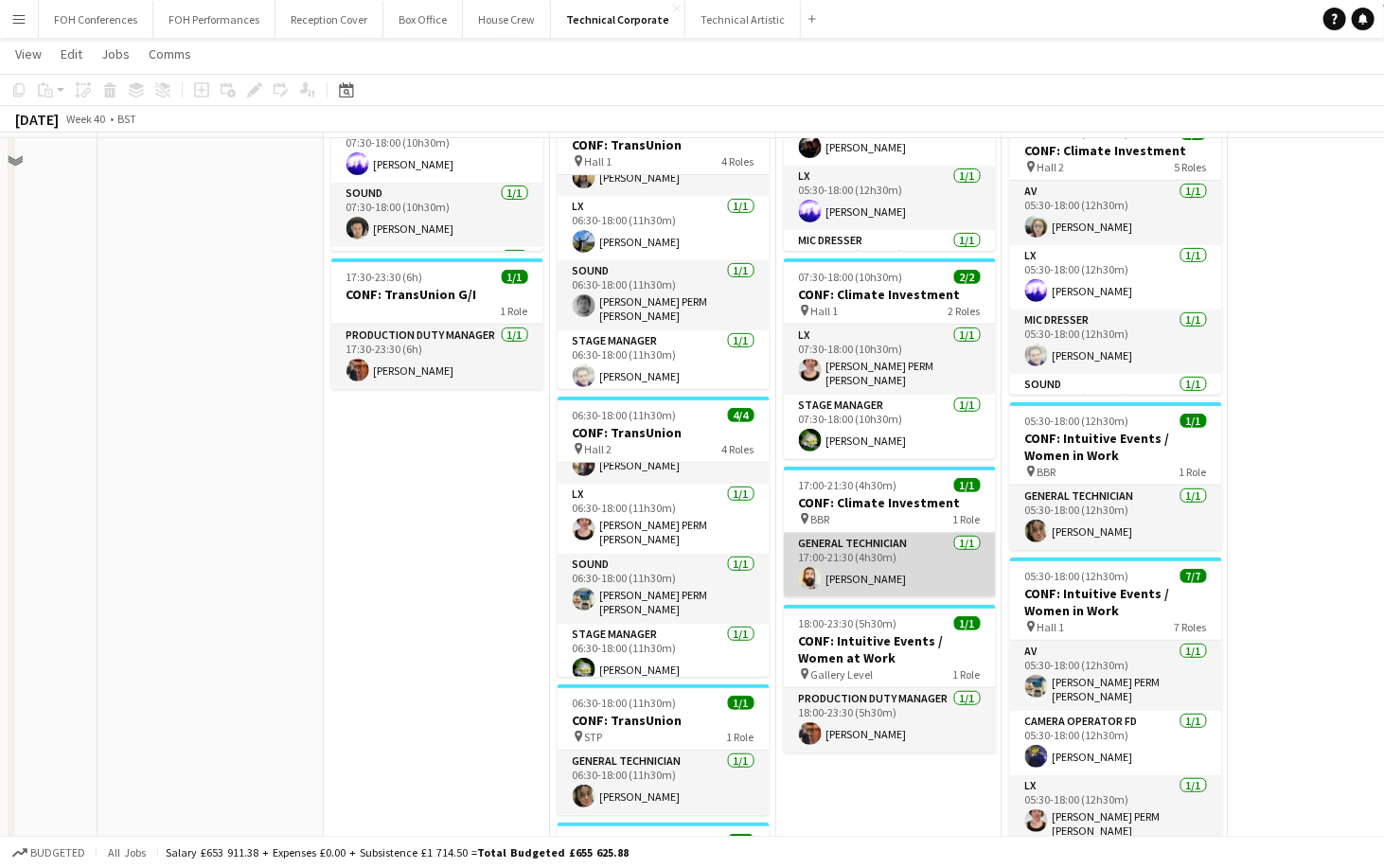
scroll to position [252, 0]
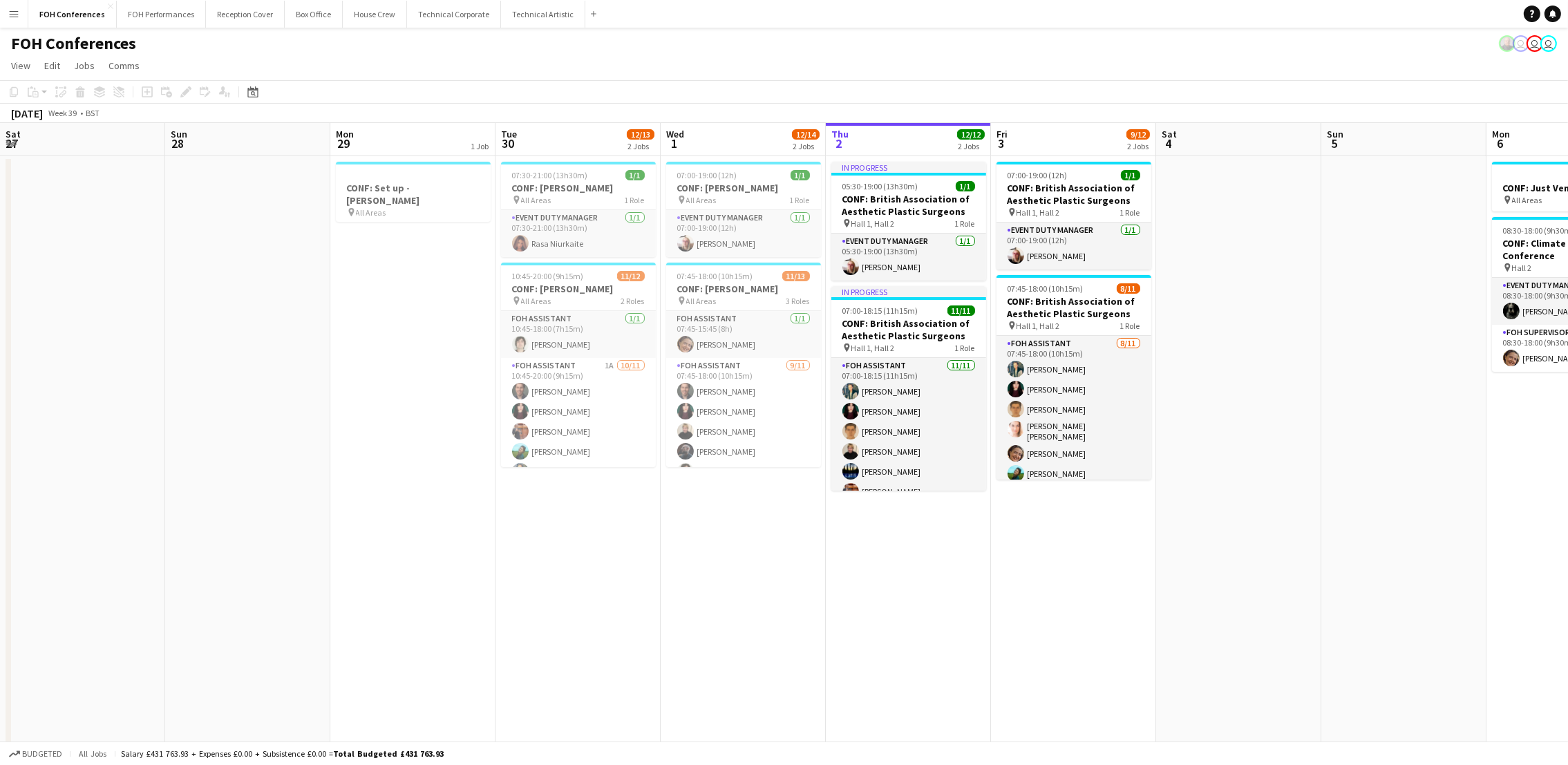
scroll to position [0, 330]
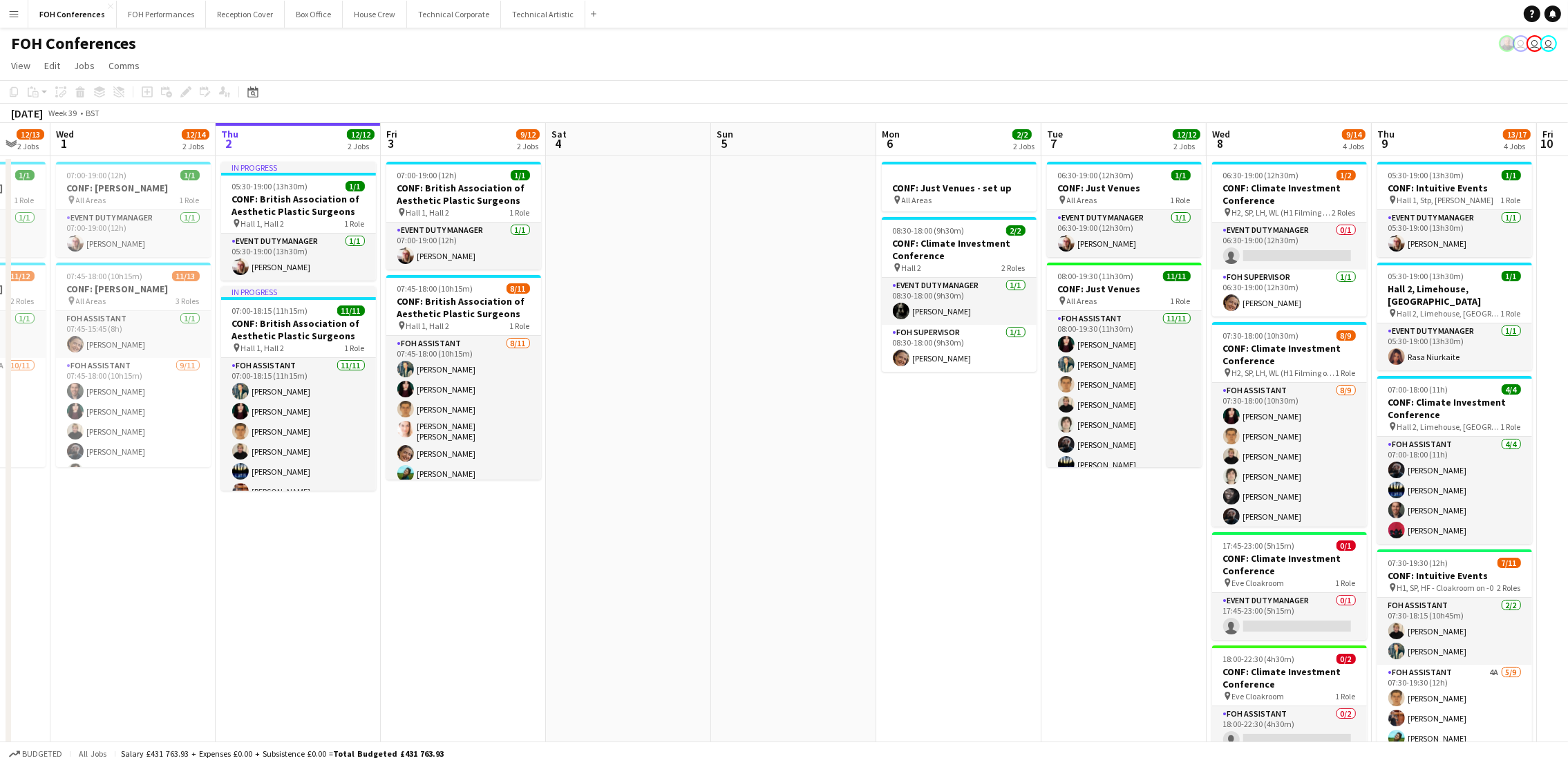
drag, startPoint x: 1370, startPoint y: 129, endPoint x: 556, endPoint y: 148, distance: 814.2
click at [556, 148] on app-calendar-viewport "Sat 27 Sun 28 Mon 29 1 Job Tue 30 12/13 2 Jobs Wed 1 12/14 2 Jobs Thu 2 12/12 2…" at bounding box center [784, 464] width 1568 height 681
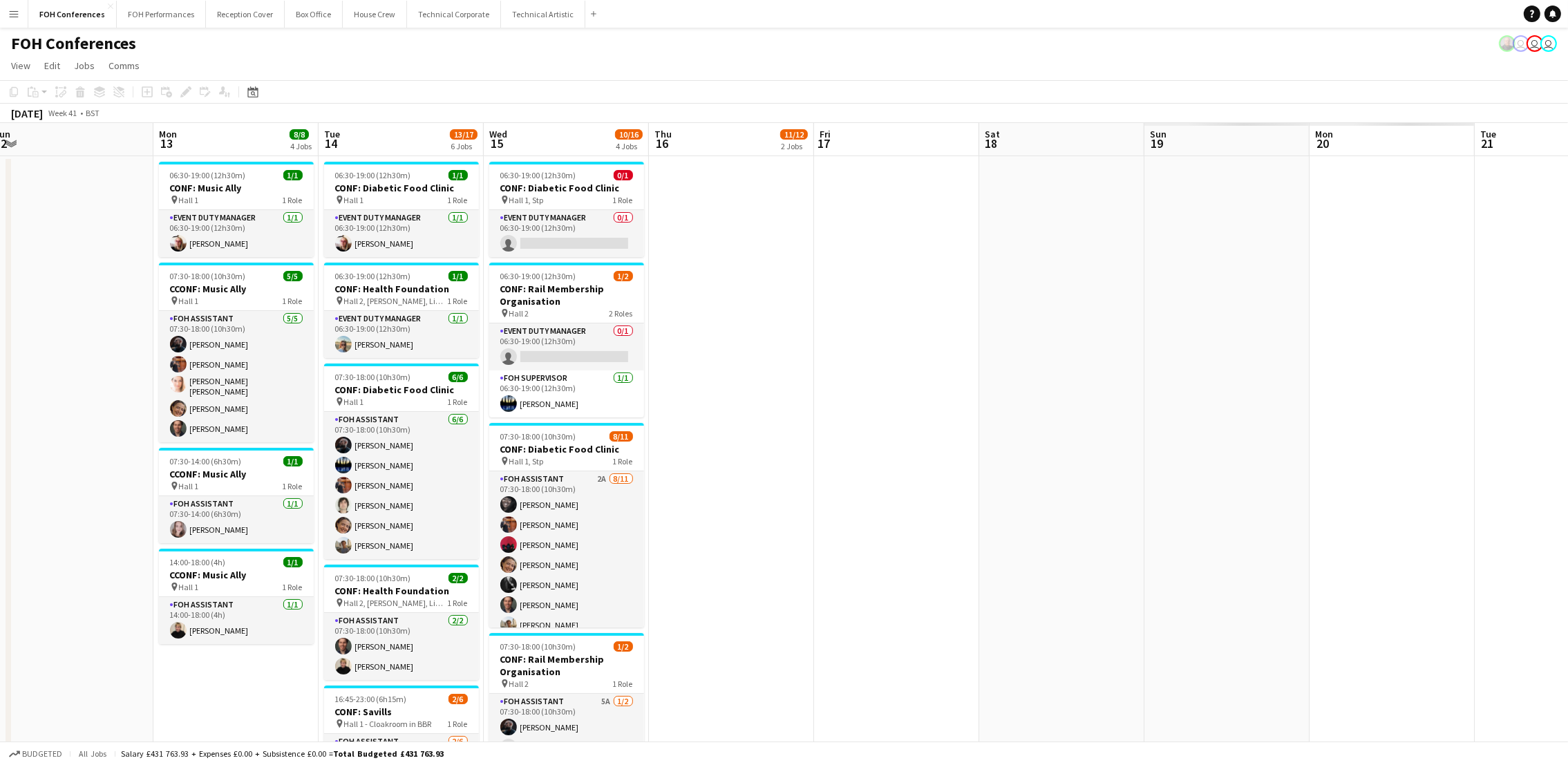
drag, startPoint x: 1310, startPoint y: 138, endPoint x: 243, endPoint y: 219, distance: 1070.1
click at [223, 225] on app-calendar-viewport "Wed 8 9/14 4 Jobs Thu 9 13/17 4 Jobs Fri 10 Sat 11 Sun 12 Mon 13 8/8 4 Jobs Tue…" at bounding box center [784, 592] width 1568 height 938
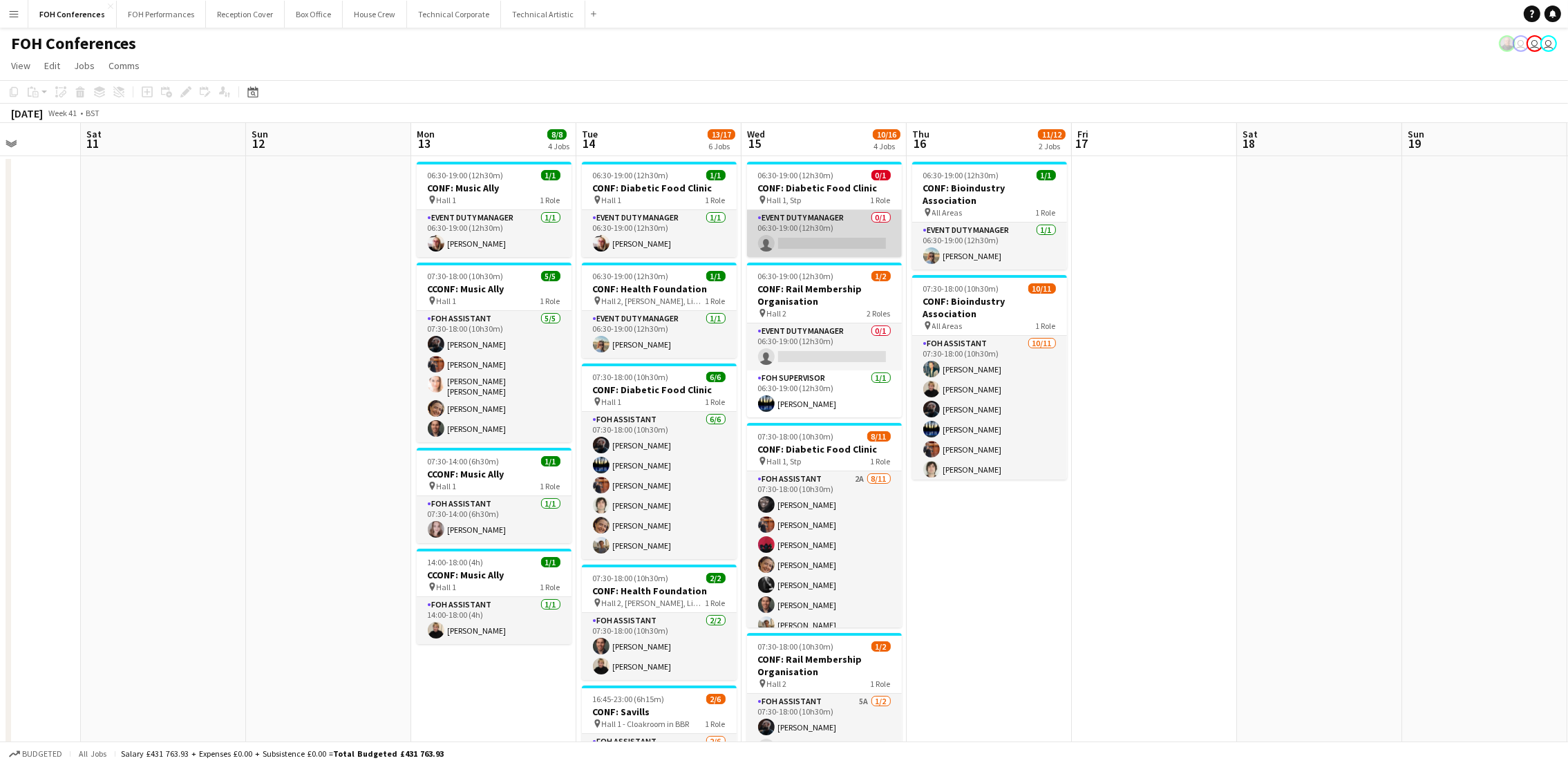
click at [789, 239] on app-card-role "Event Duty Manager 0/1 06:30-19:00 (12h30m) single-neutral-actions" at bounding box center [824, 233] width 155 height 47
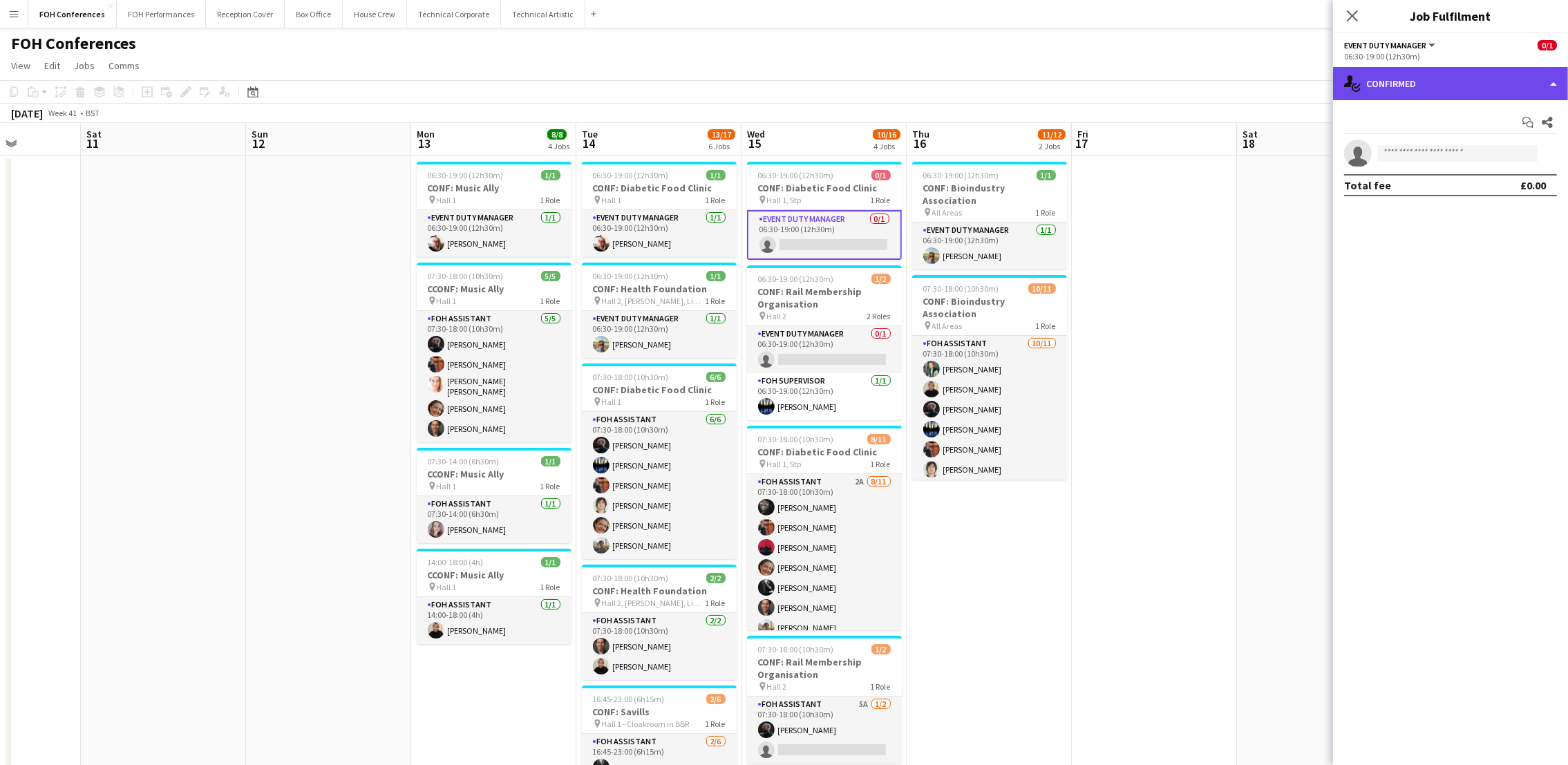
click at [1411, 89] on div "single-neutral-actions-check-2 Confirmed" at bounding box center [1451, 84] width 235 height 33
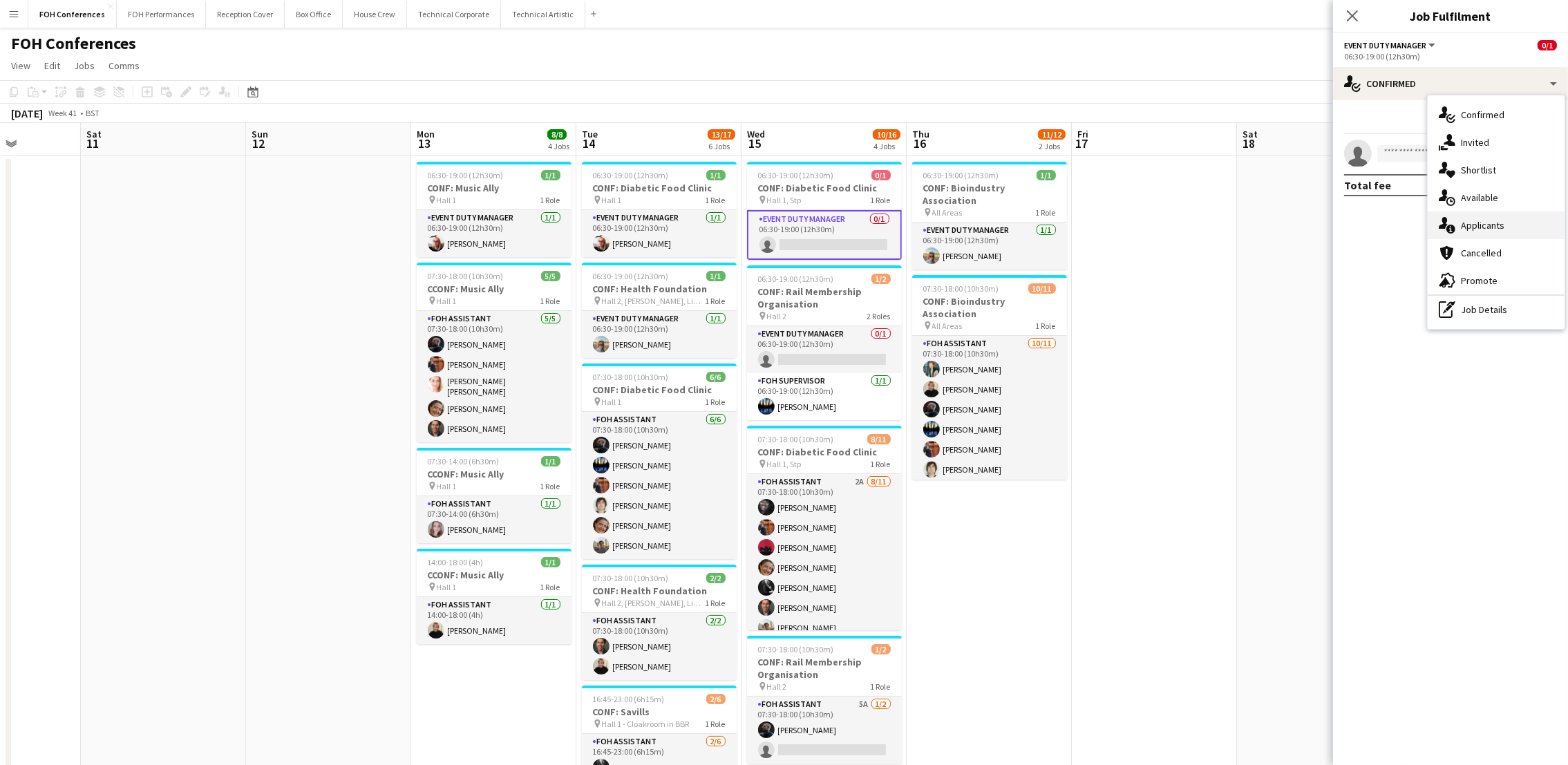
click at [1487, 235] on div "single-neutral-actions-information Applicants" at bounding box center [1497, 225] width 137 height 27
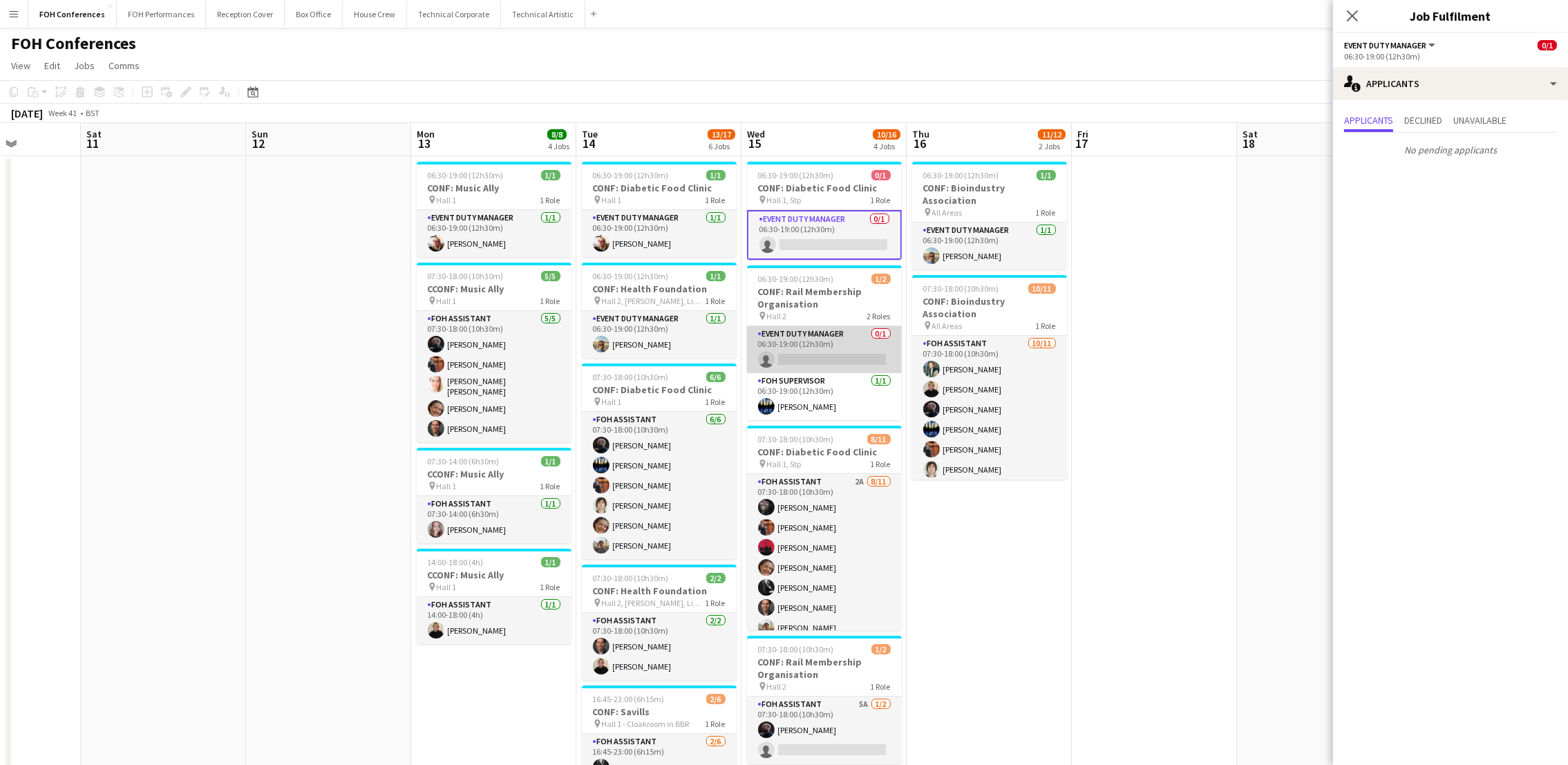
click at [809, 354] on app-card-role "Event Duty Manager 0/1 06:30-19:00 (12h30m) single-neutral-actions" at bounding box center [824, 349] width 155 height 47
click at [927, 22] on app-navbar "Menu Boards Boards Boards All jobs Status Workforce Workforce My Workforce Recr…" at bounding box center [784, 14] width 1568 height 27
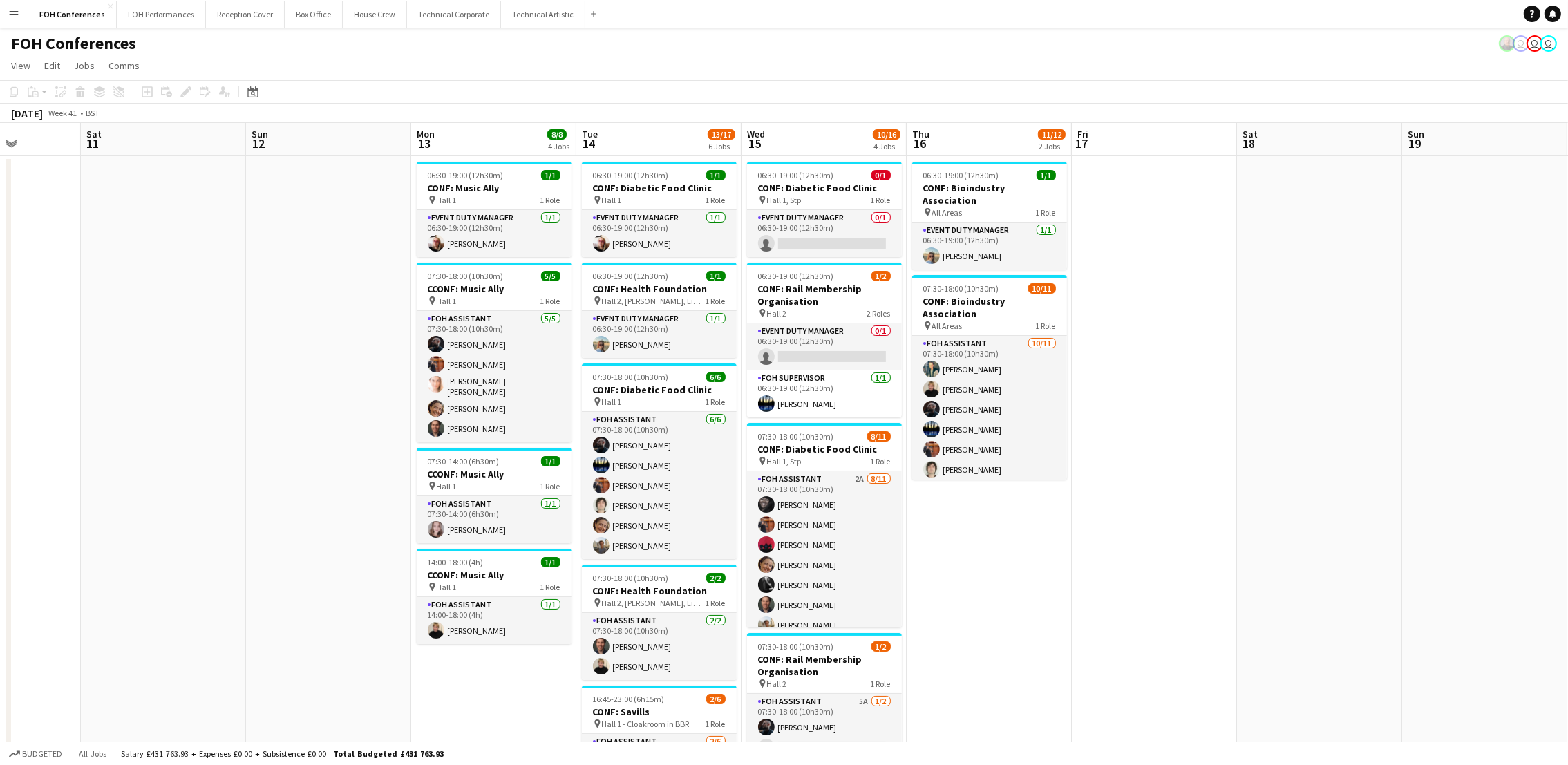
drag, startPoint x: 197, startPoint y: 145, endPoint x: 788, endPoint y: 157, distance: 591.1
click at [770, 157] on app-calendar-viewport "Wed 8 9/14 4 Jobs Thu 9 13/17 4 Jobs Fri 10 Sat 11 Sun 12 Mon 13 8/8 4 Jobs Tue…" at bounding box center [784, 592] width 1568 height 938
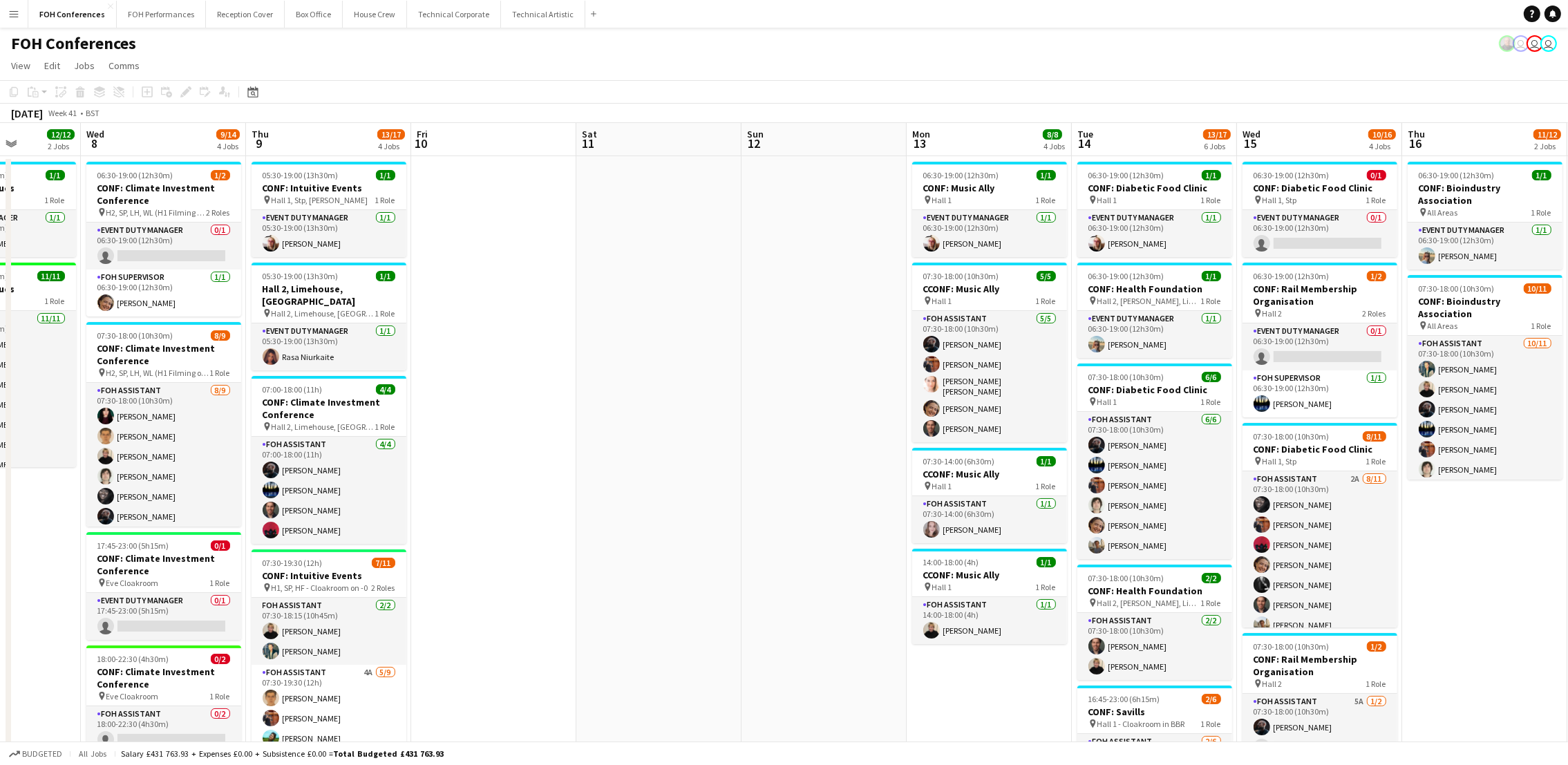
scroll to position [0, 338]
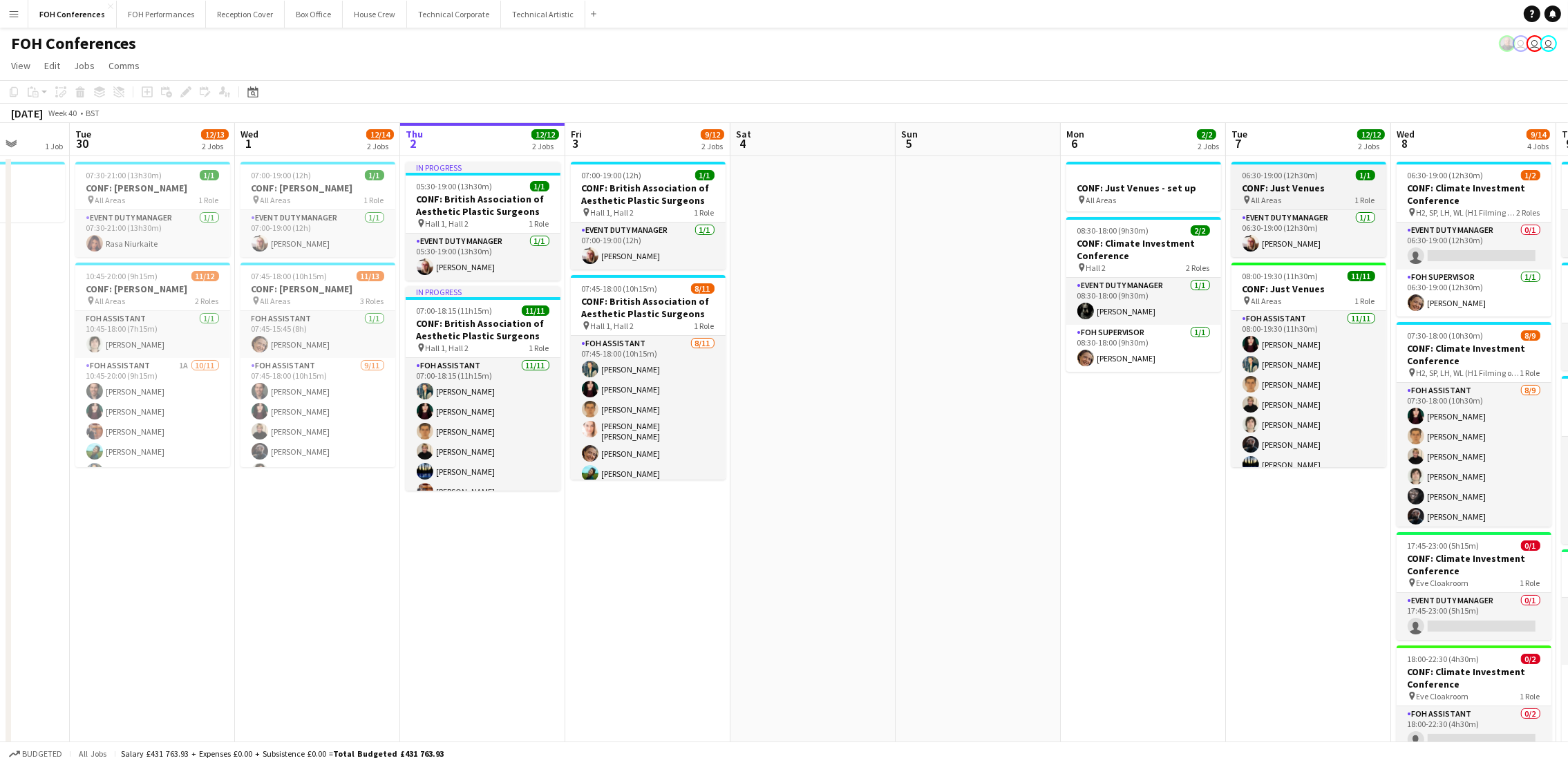
drag, startPoint x: 113, startPoint y: 166, endPoint x: 1347, endPoint y: 177, distance: 1234.0
click at [1347, 177] on app-calendar-viewport "Sat 27 Sun 28 Mon 29 1 Job Tue 30 12/13 2 Jobs Wed 1 12/14 2 Jobs Thu 2 12/12 2…" at bounding box center [784, 592] width 1568 height 938
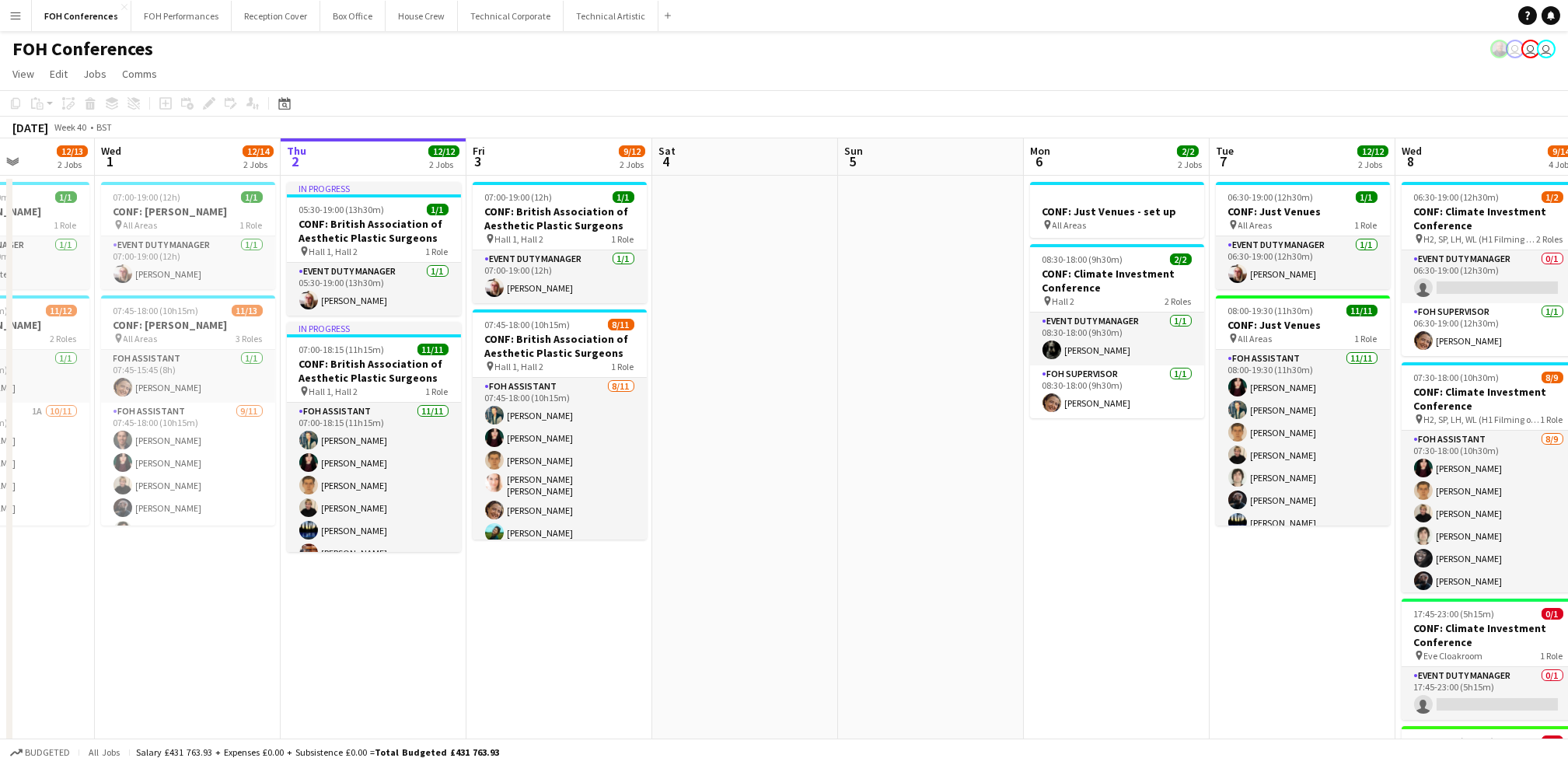
scroll to position [0, 684]
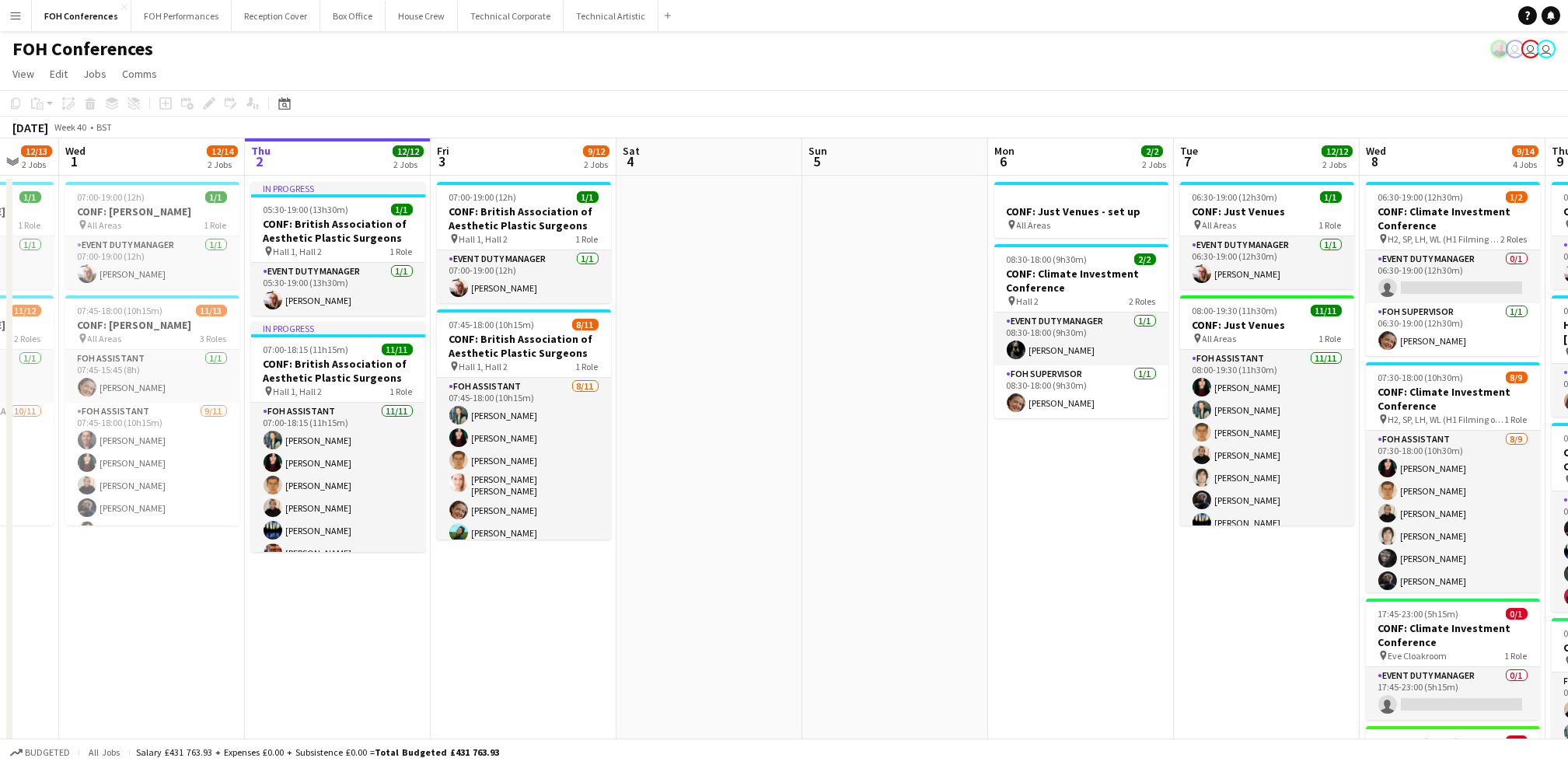
drag, startPoint x: 752, startPoint y: 153, endPoint x: 548, endPoint y: 170, distance: 204.7
click at [548, 170] on app-calendar-viewport "Sat 27 Sun 28 Mon 29 1 Job Tue 30 12/13 2 Jobs Wed 1 12/14 2 Jobs Thu 2 12/12 2…" at bounding box center [784, 666] width 1568 height 1055
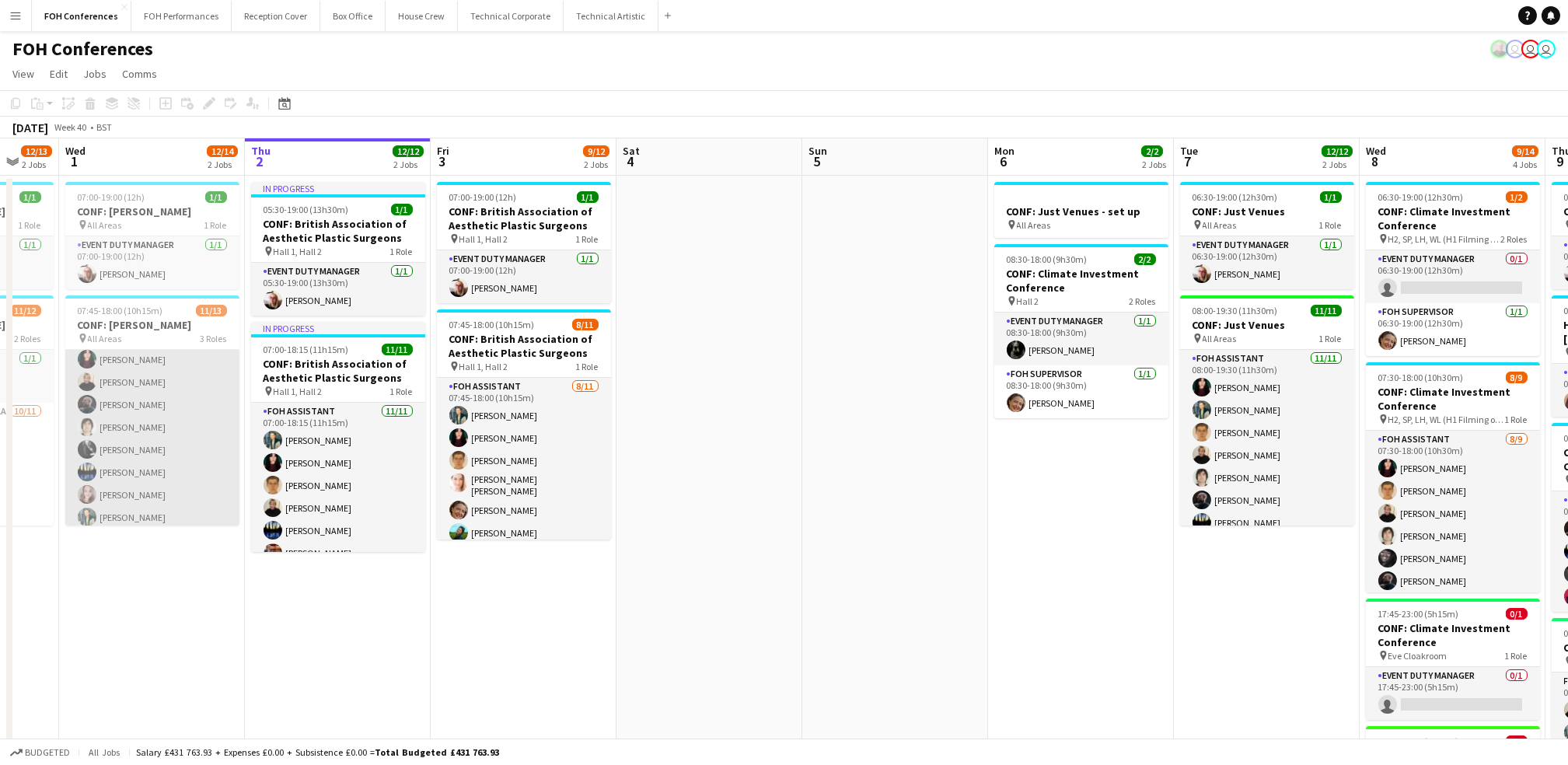
scroll to position [0, 0]
click at [134, 494] on app-card-role "FOH Assistant [DATE] 07:45-18:00 (10h15m) [PERSON_NAME] [PERSON_NAME] [PERSON_N…" at bounding box center [152, 541] width 174 height 278
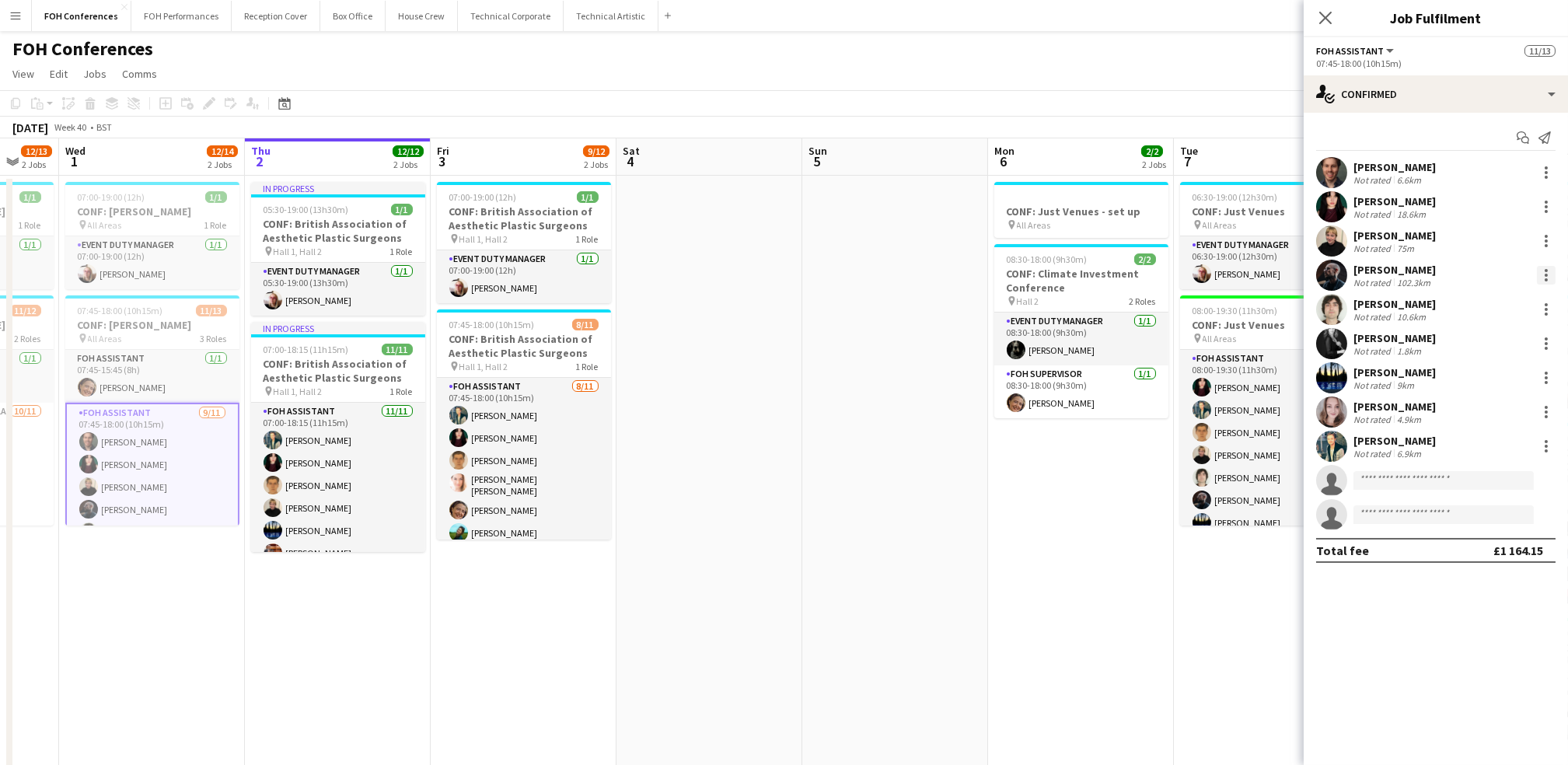
click at [1539, 272] on div at bounding box center [1546, 275] width 19 height 19
click at [1501, 459] on span "Remove" at bounding box center [1494, 453] width 97 height 14
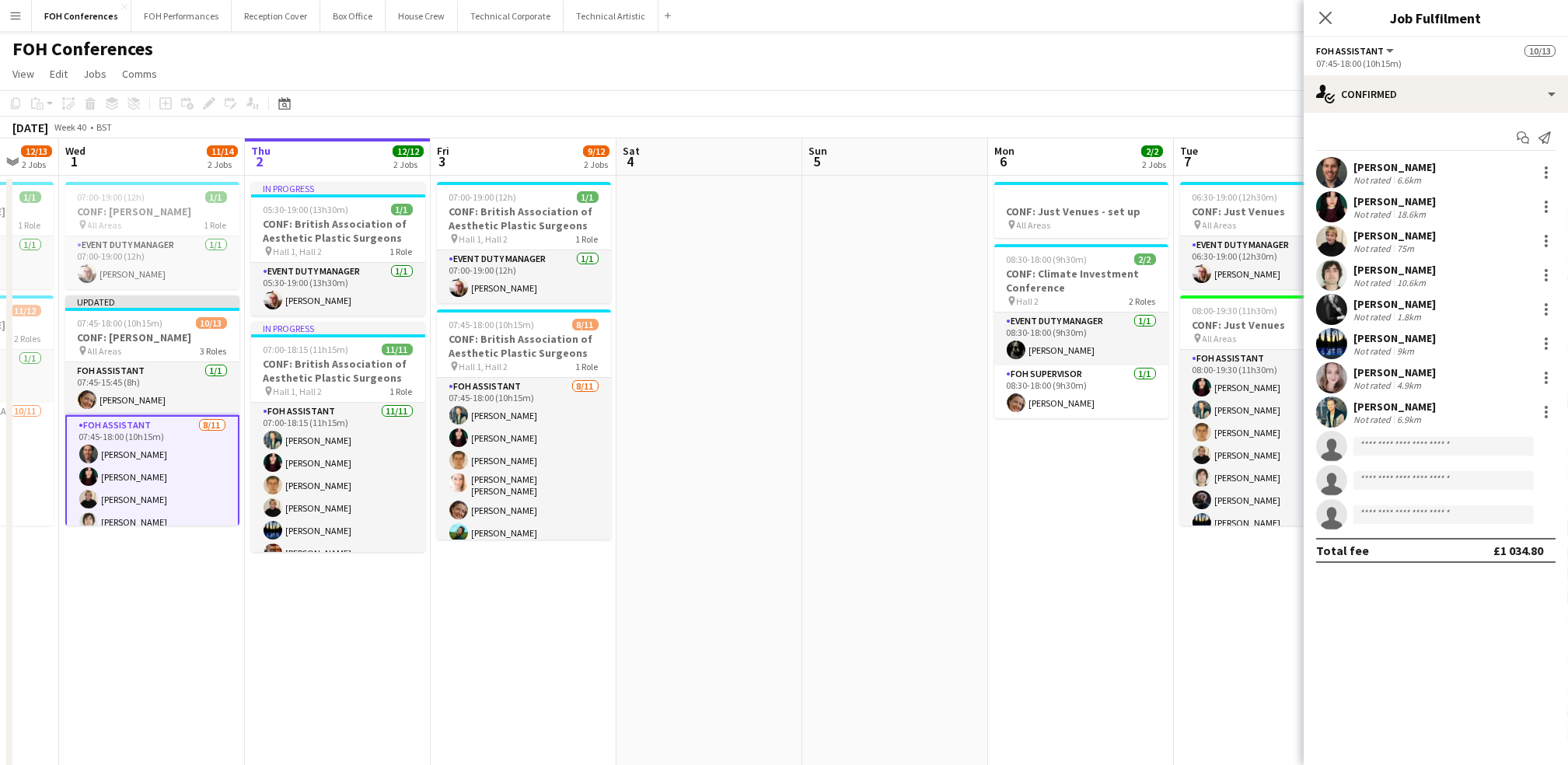
drag, startPoint x: 1226, startPoint y: 84, endPoint x: 1239, endPoint y: 75, distance: 15.8
click at [1226, 84] on app-page-menu "View Day view expanded Day view collapsed Month view Date picker Jump to [DATE]…" at bounding box center [784, 75] width 1568 height 29
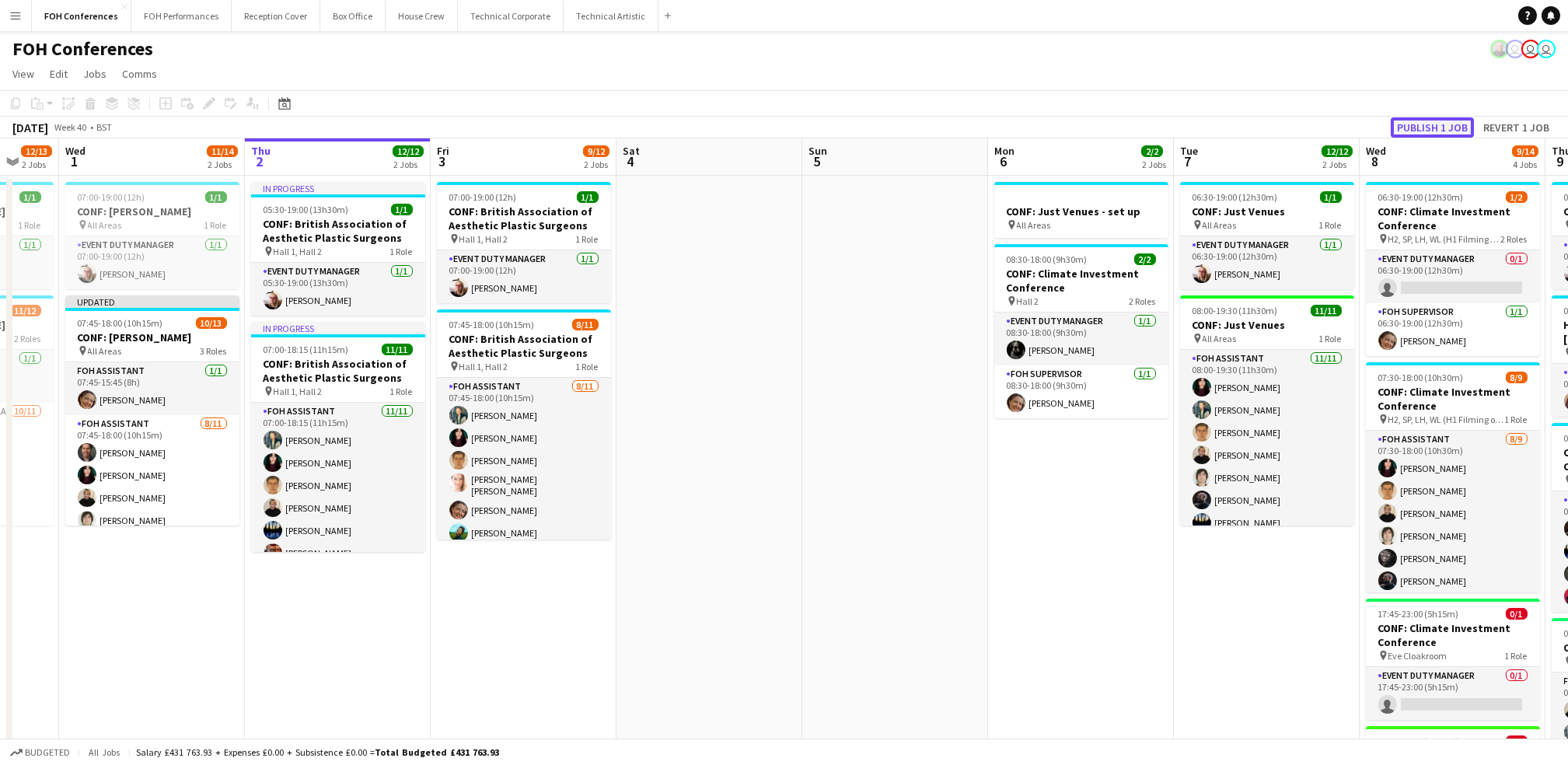
click at [1450, 123] on button "Publish 1 job" at bounding box center [1432, 127] width 84 height 20
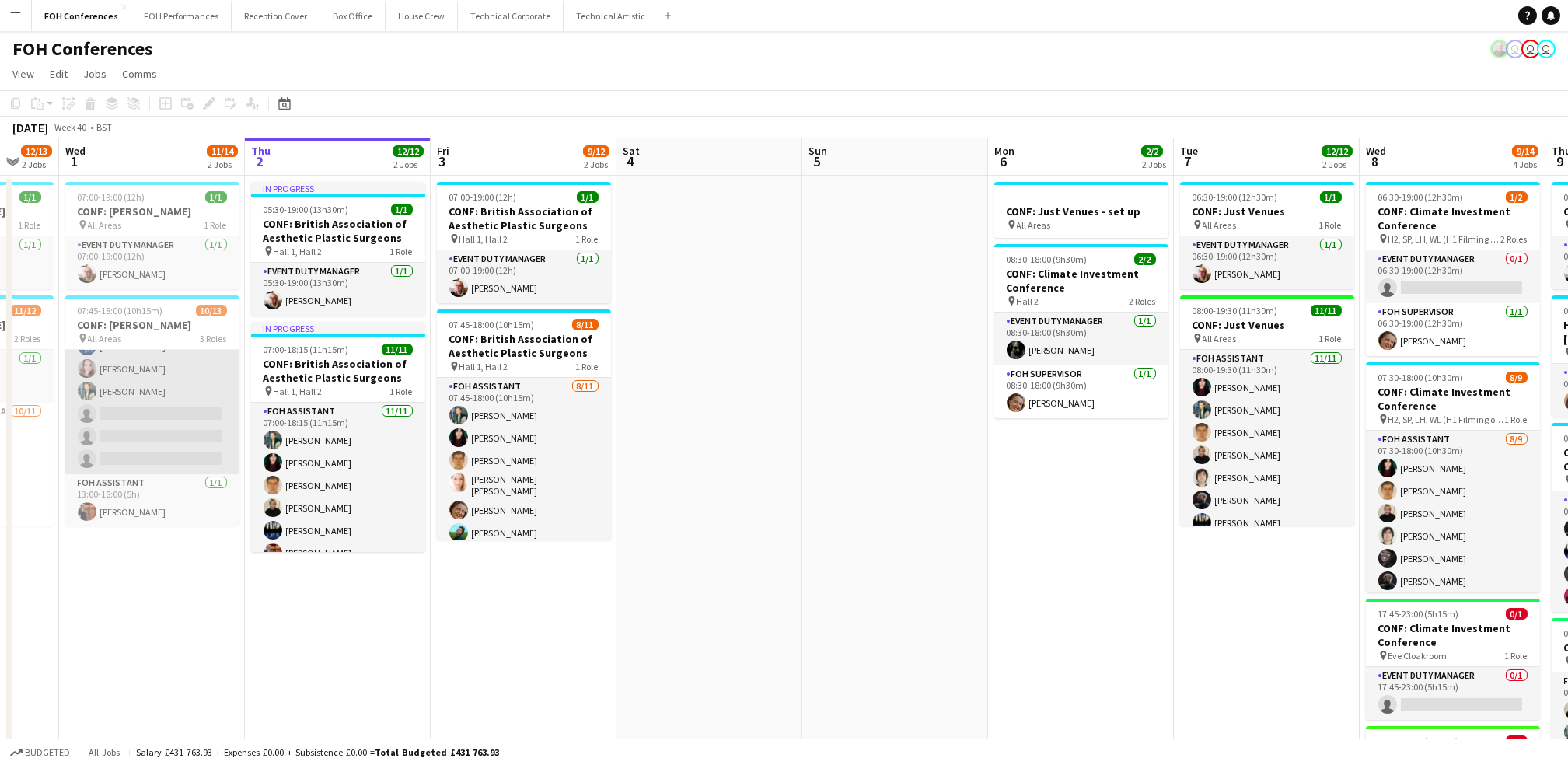
scroll to position [208, 0]
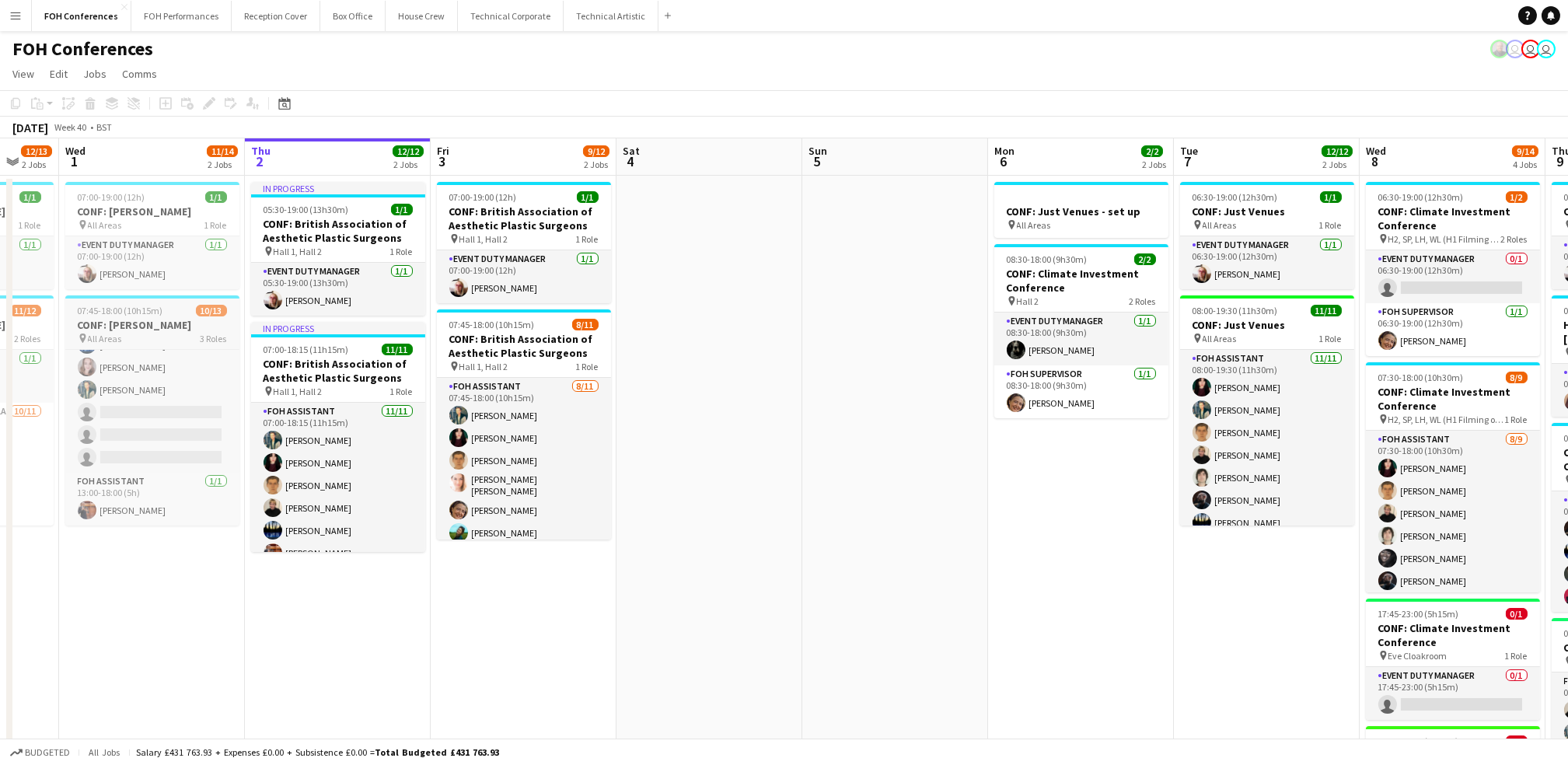
click at [151, 320] on h3 "CONF: [PERSON_NAME]" at bounding box center [152, 324] width 174 height 14
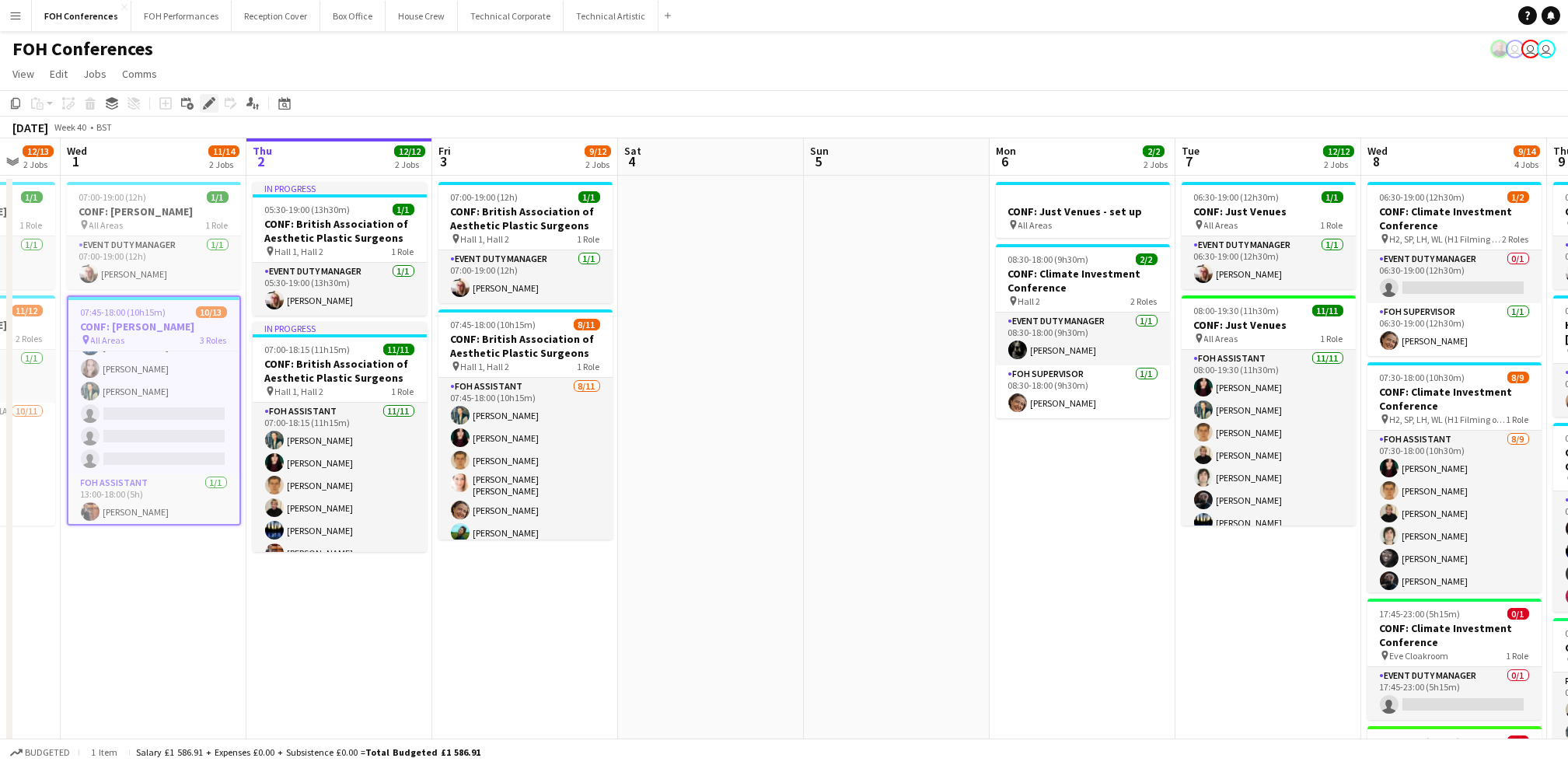
click at [203, 102] on icon "Edit" at bounding box center [208, 103] width 12 height 12
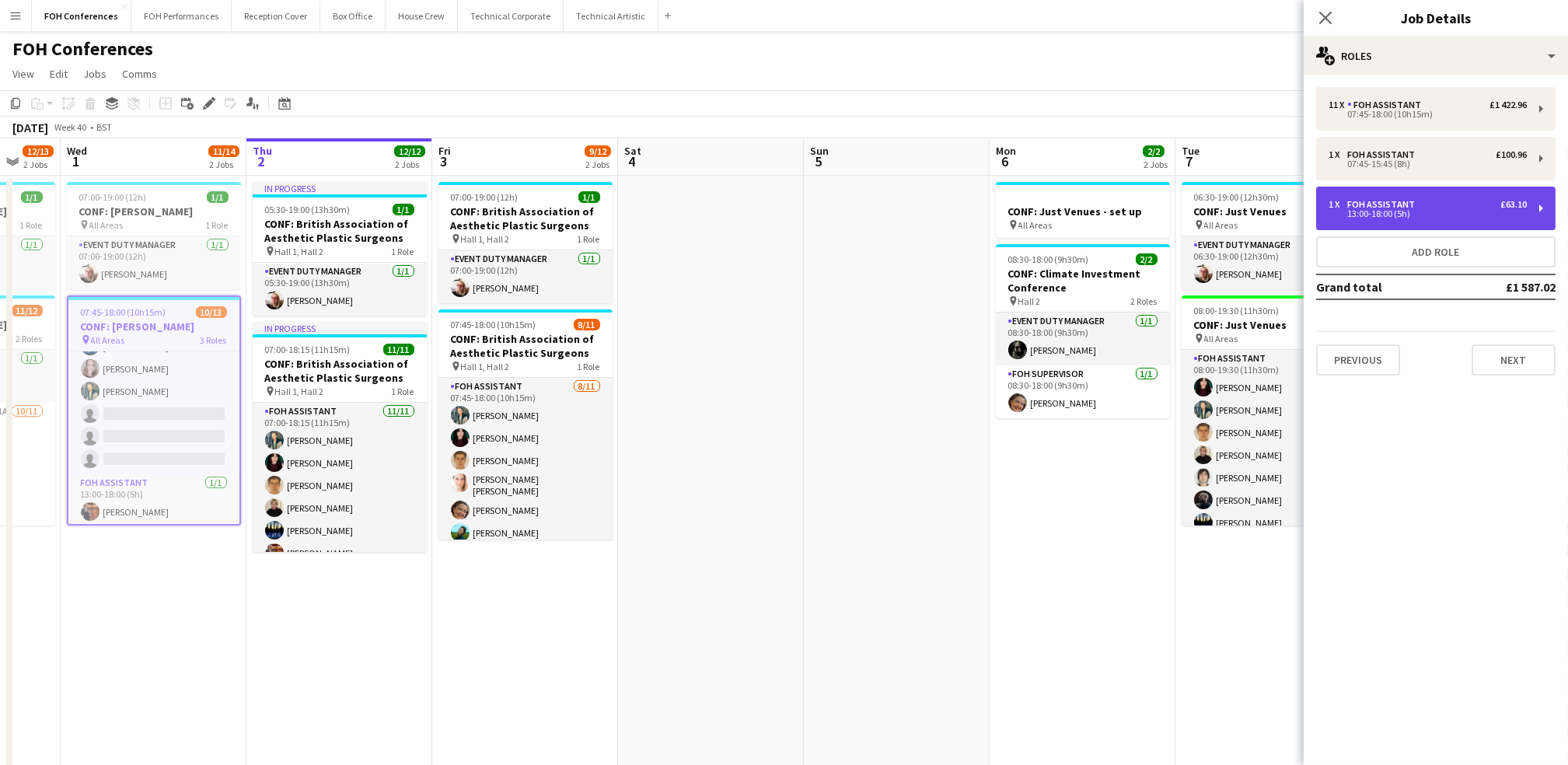
click at [1490, 205] on div "1 x FOH Assistant £63.10" at bounding box center [1428, 204] width 198 height 11
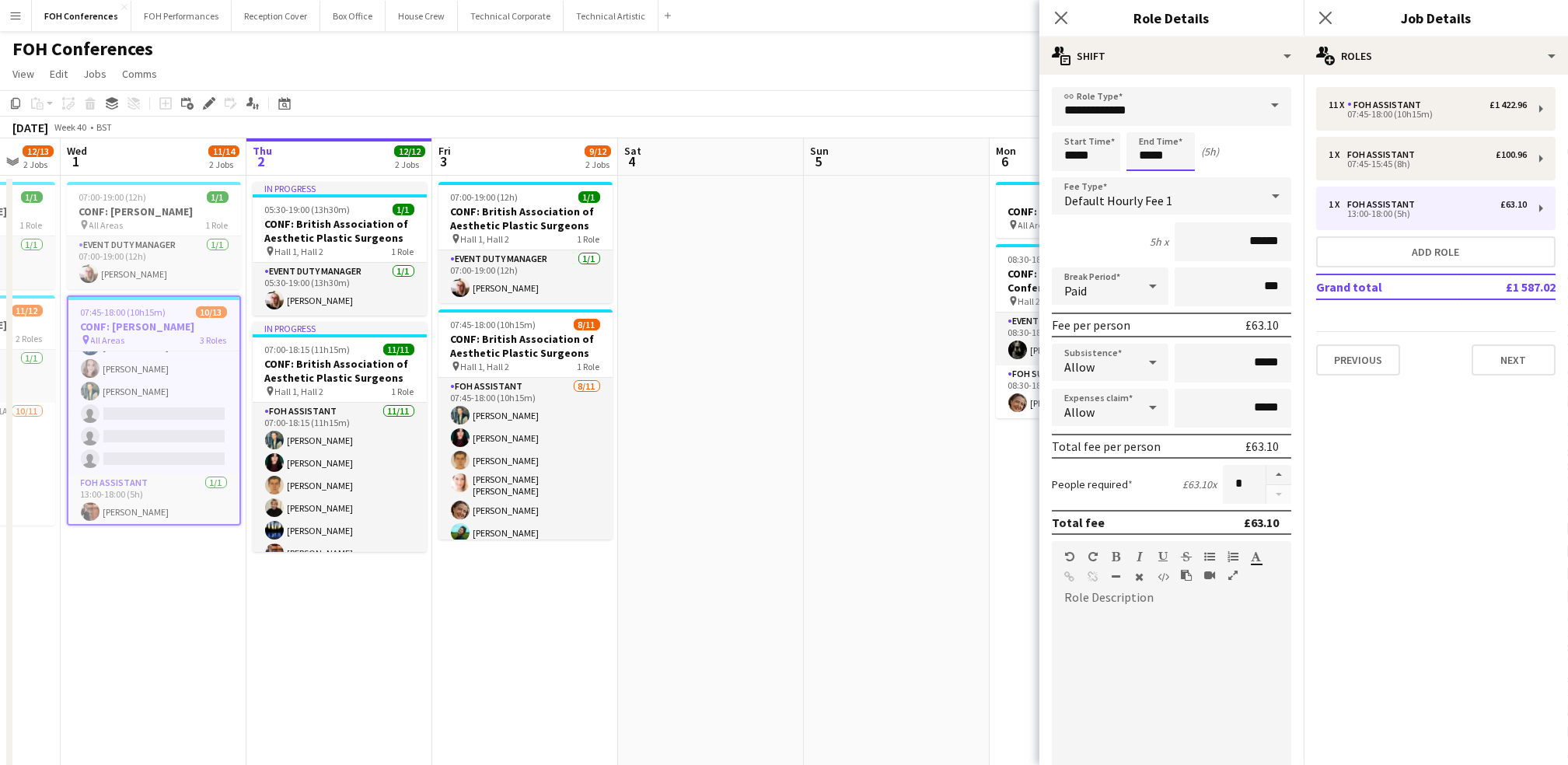
click at [1170, 144] on body "Menu Boards Boards Boards All jobs Status Workforce Workforce My Workforce Recr…" at bounding box center [784, 610] width 1568 height 1221
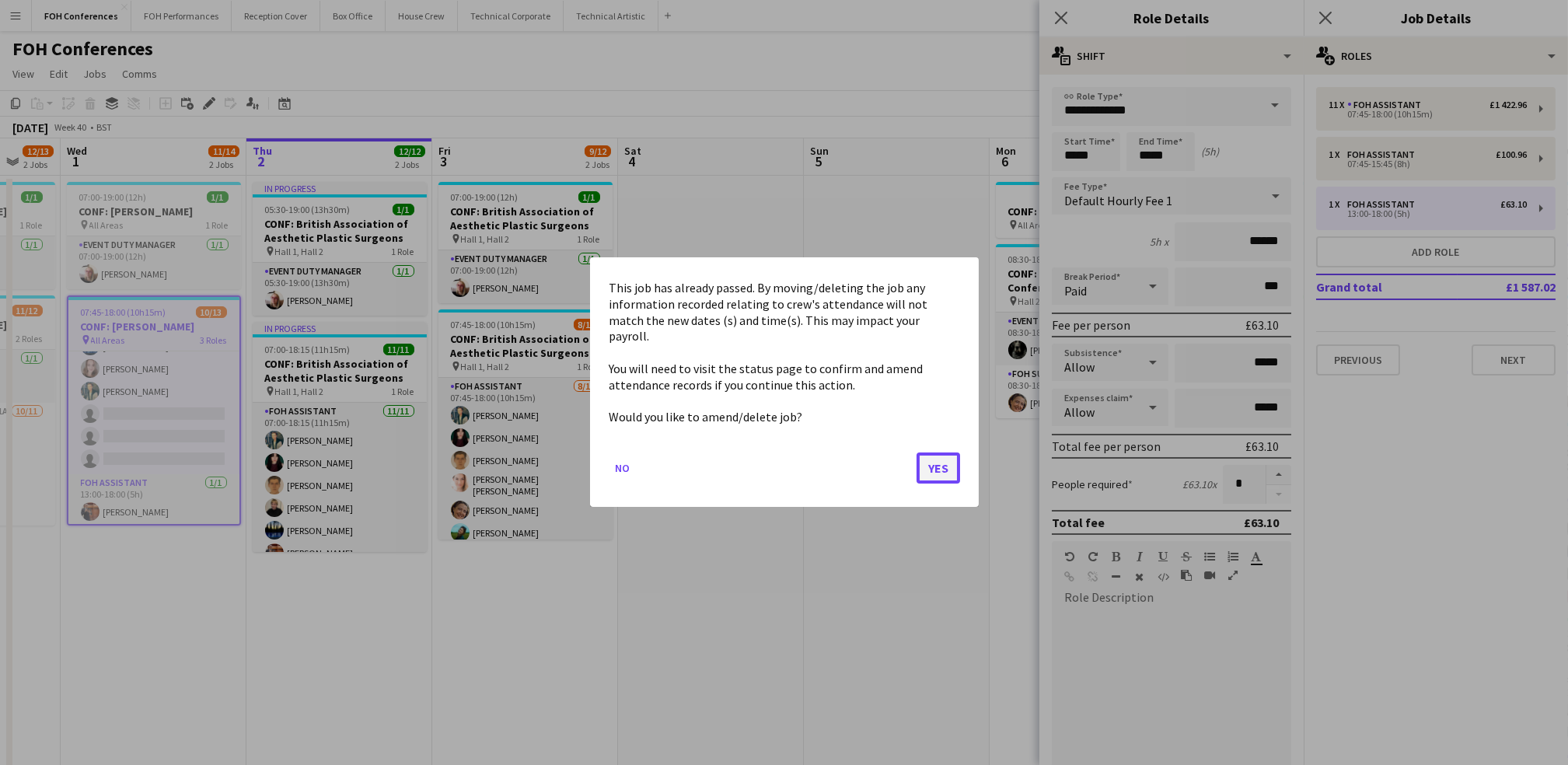
click at [942, 471] on button "Yes" at bounding box center [939, 469] width 44 height 31
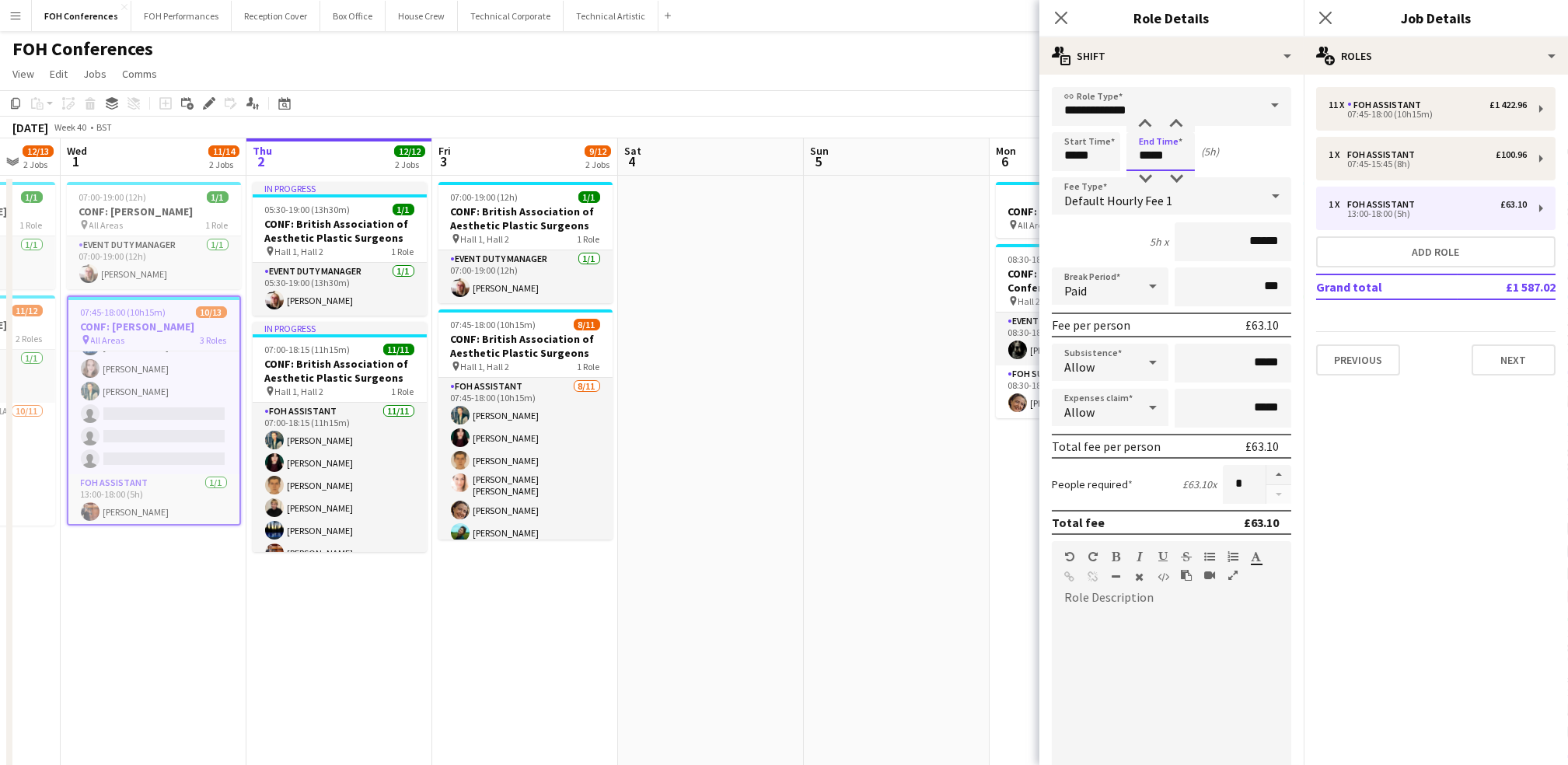
click at [1178, 147] on input "*****" at bounding box center [1161, 152] width 68 height 39
type input "*****"
click at [925, 58] on div "FOH Conferences user user user" at bounding box center [784, 45] width 1568 height 29
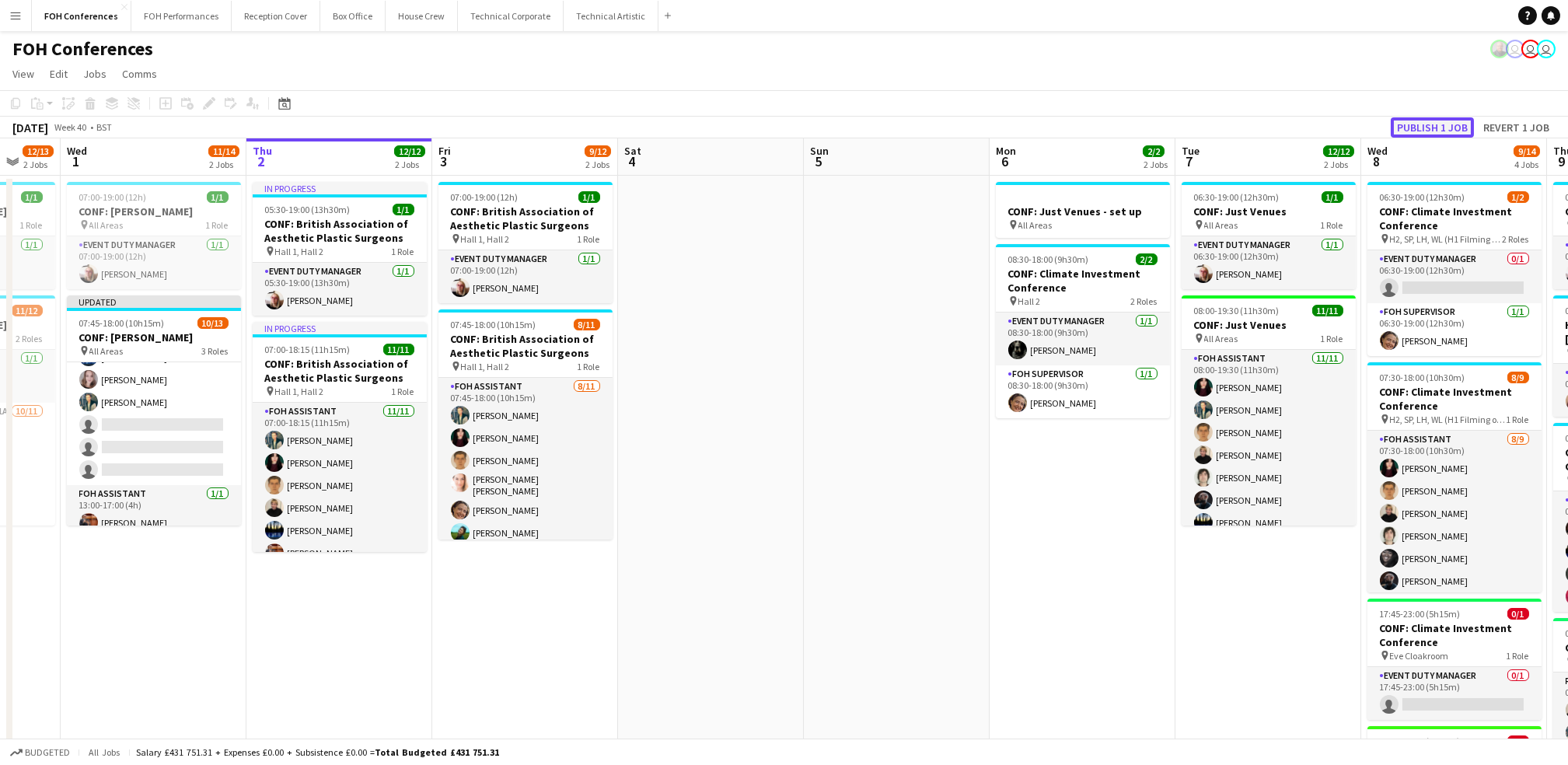
click at [1449, 124] on button "Publish 1 job" at bounding box center [1432, 127] width 84 height 20
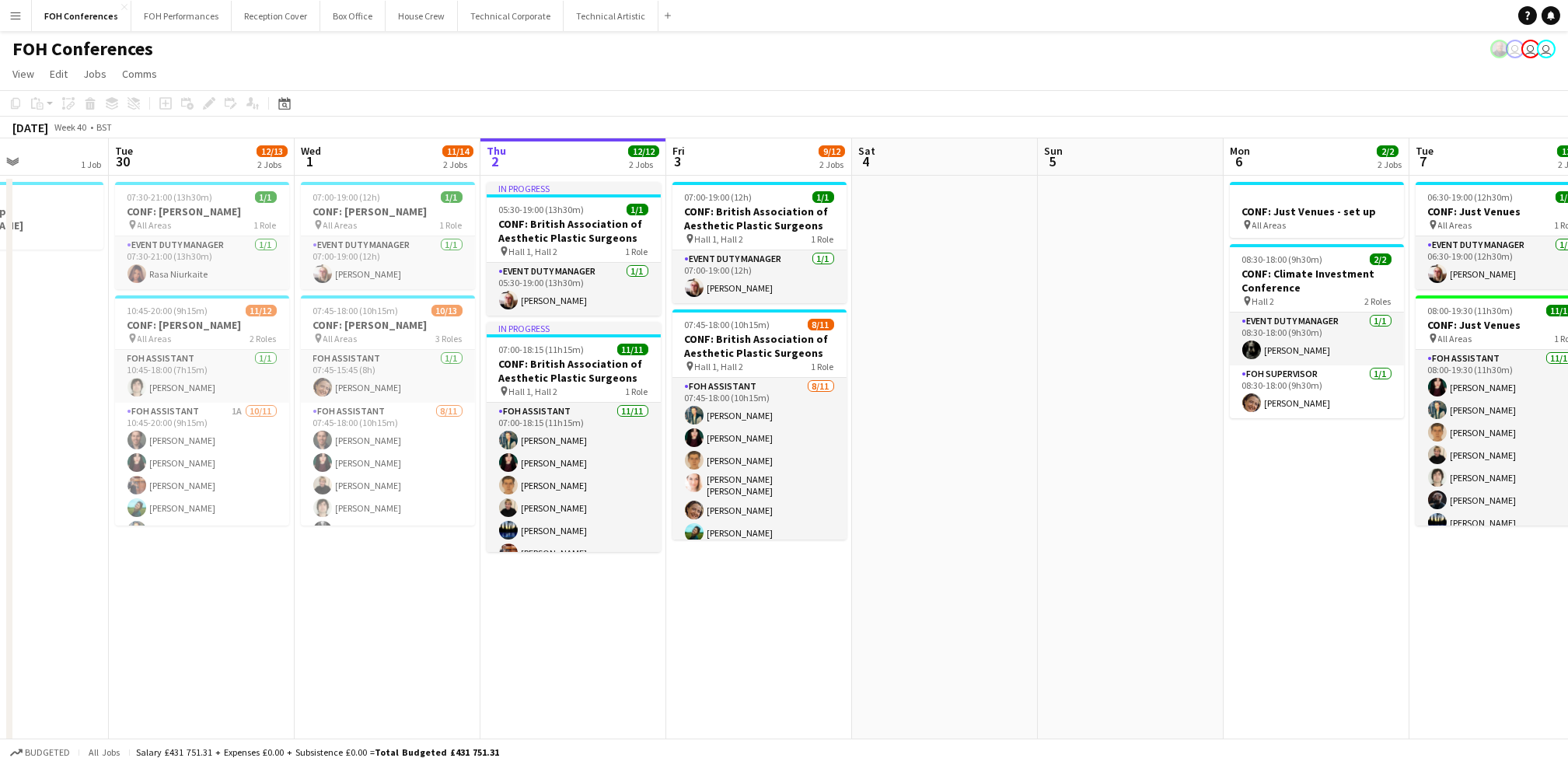
scroll to position [0, 475]
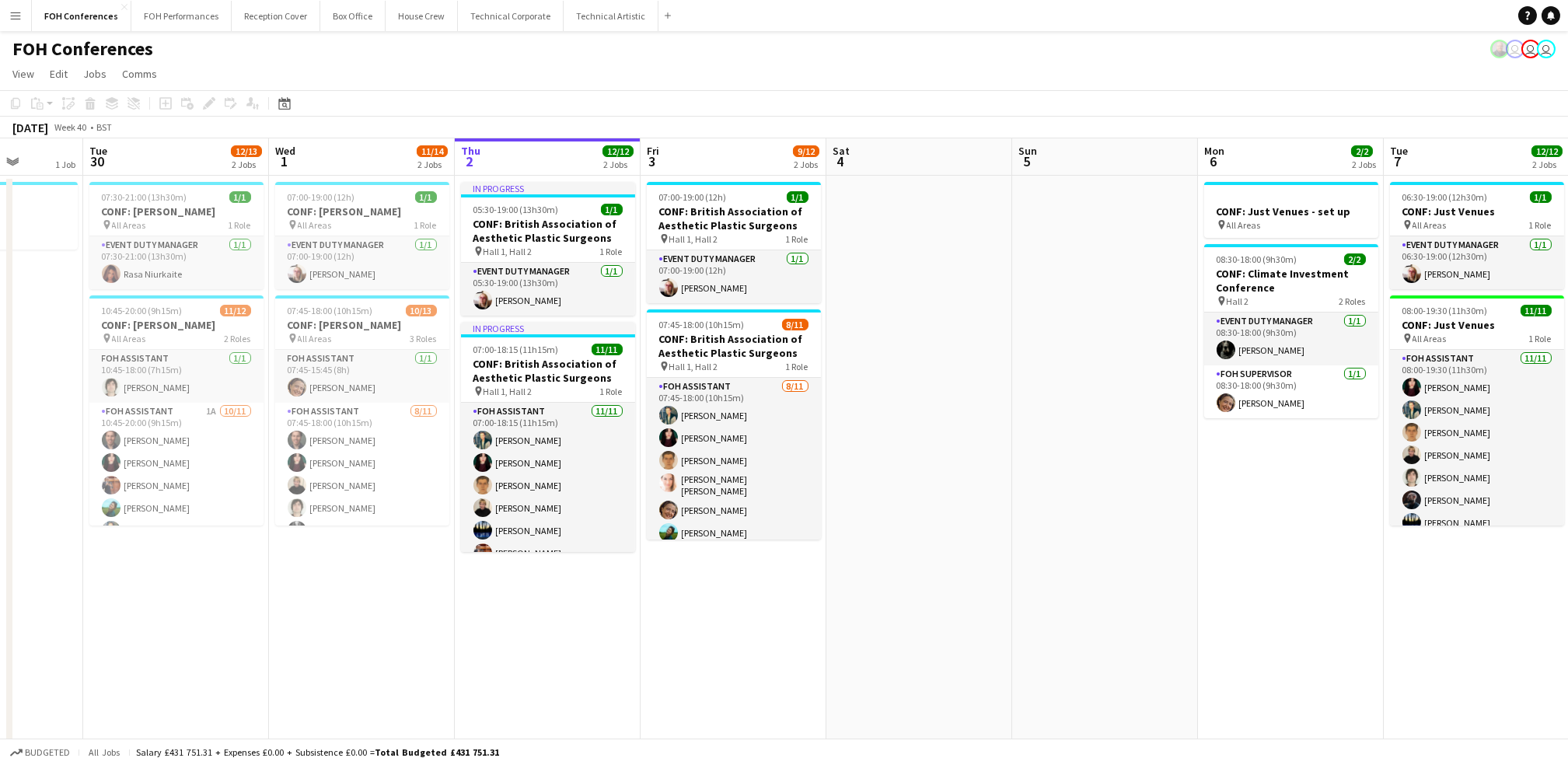
drag, startPoint x: 118, startPoint y: 154, endPoint x: 327, endPoint y: 152, distance: 209.0
click at [327, 152] on app-calendar-viewport "Sat 27 Sun 28 Mon 29 1 Job Tue 30 12/13 2 Jobs Wed 1 11/14 2 Jobs Thu 2 12/12 2…" at bounding box center [784, 666] width 1568 height 1055
click at [160, 328] on h3 "CONF: [PERSON_NAME]" at bounding box center [176, 324] width 174 height 14
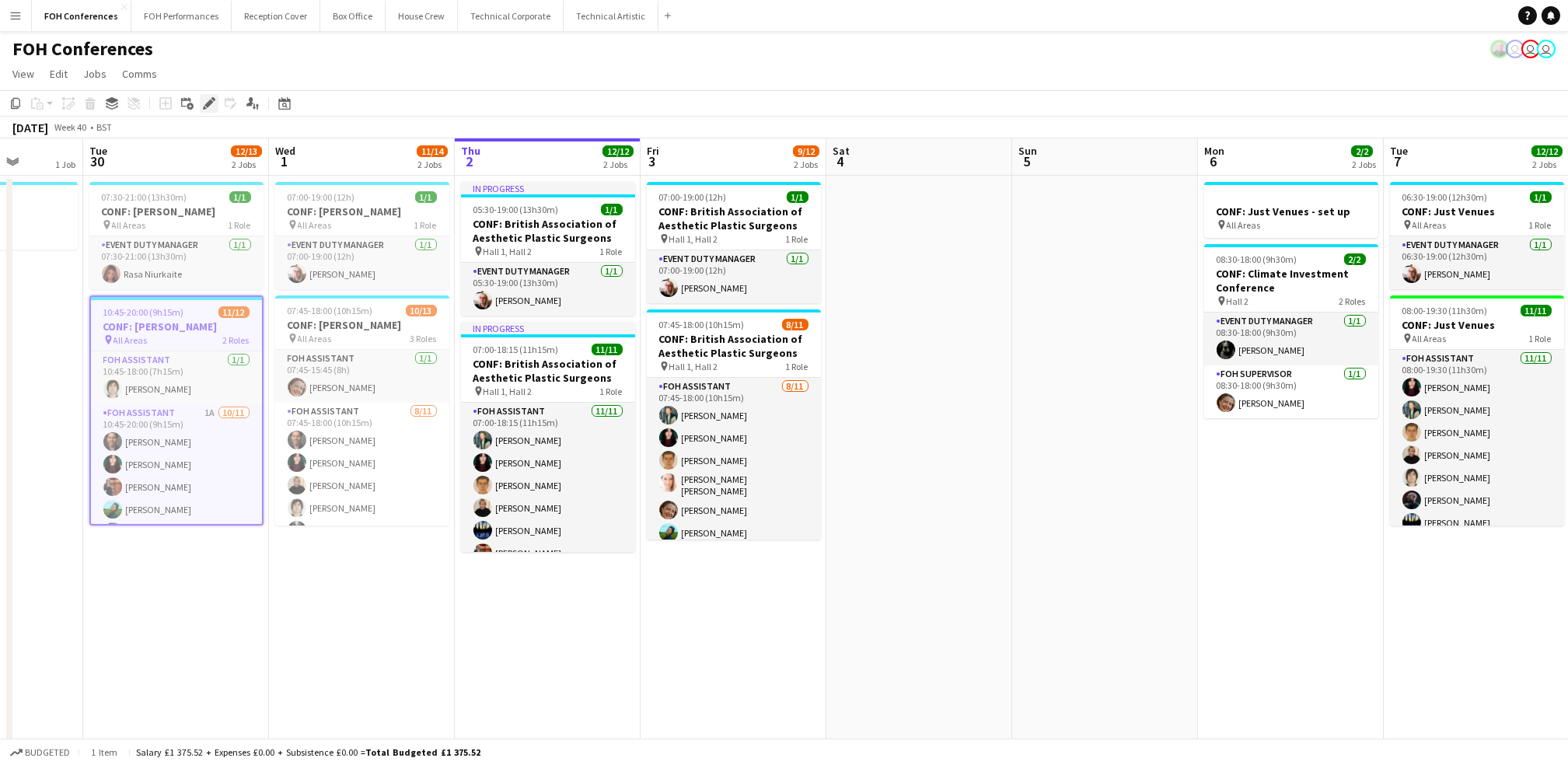
click at [200, 106] on div "Edit" at bounding box center [208, 103] width 19 height 19
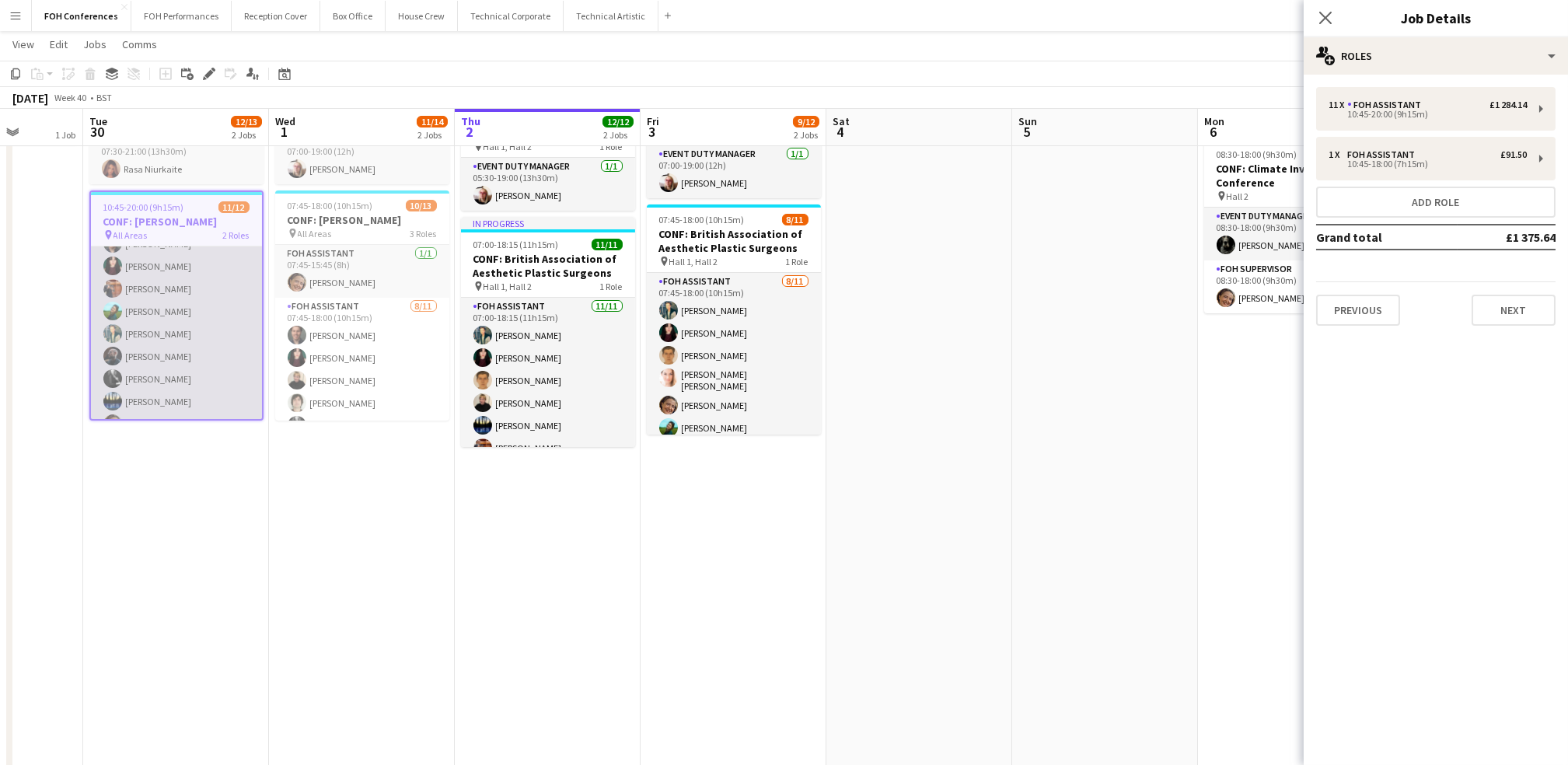
scroll to position [54, 0]
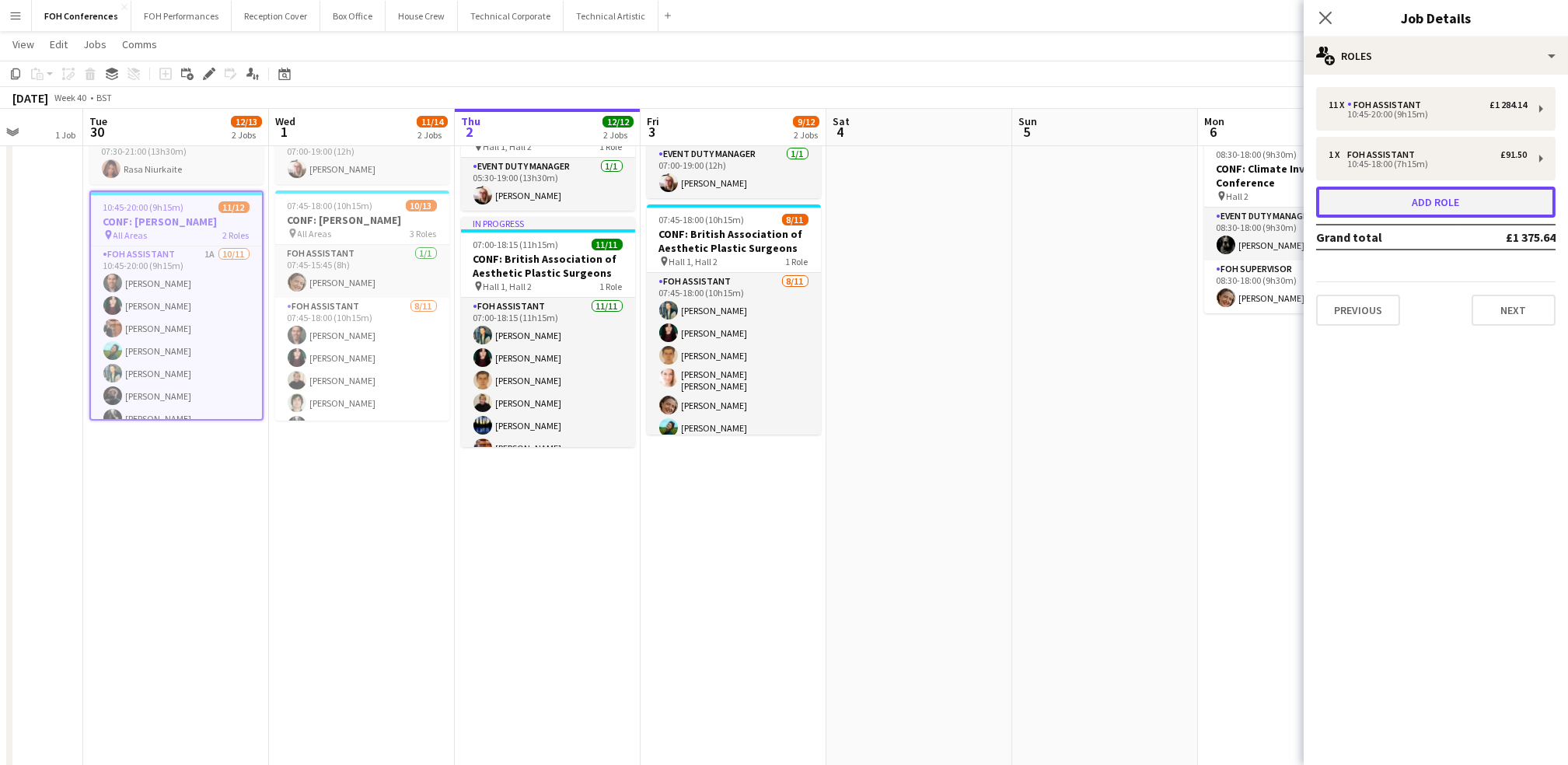
click at [1437, 187] on button "Add role" at bounding box center [1435, 202] width 239 height 31
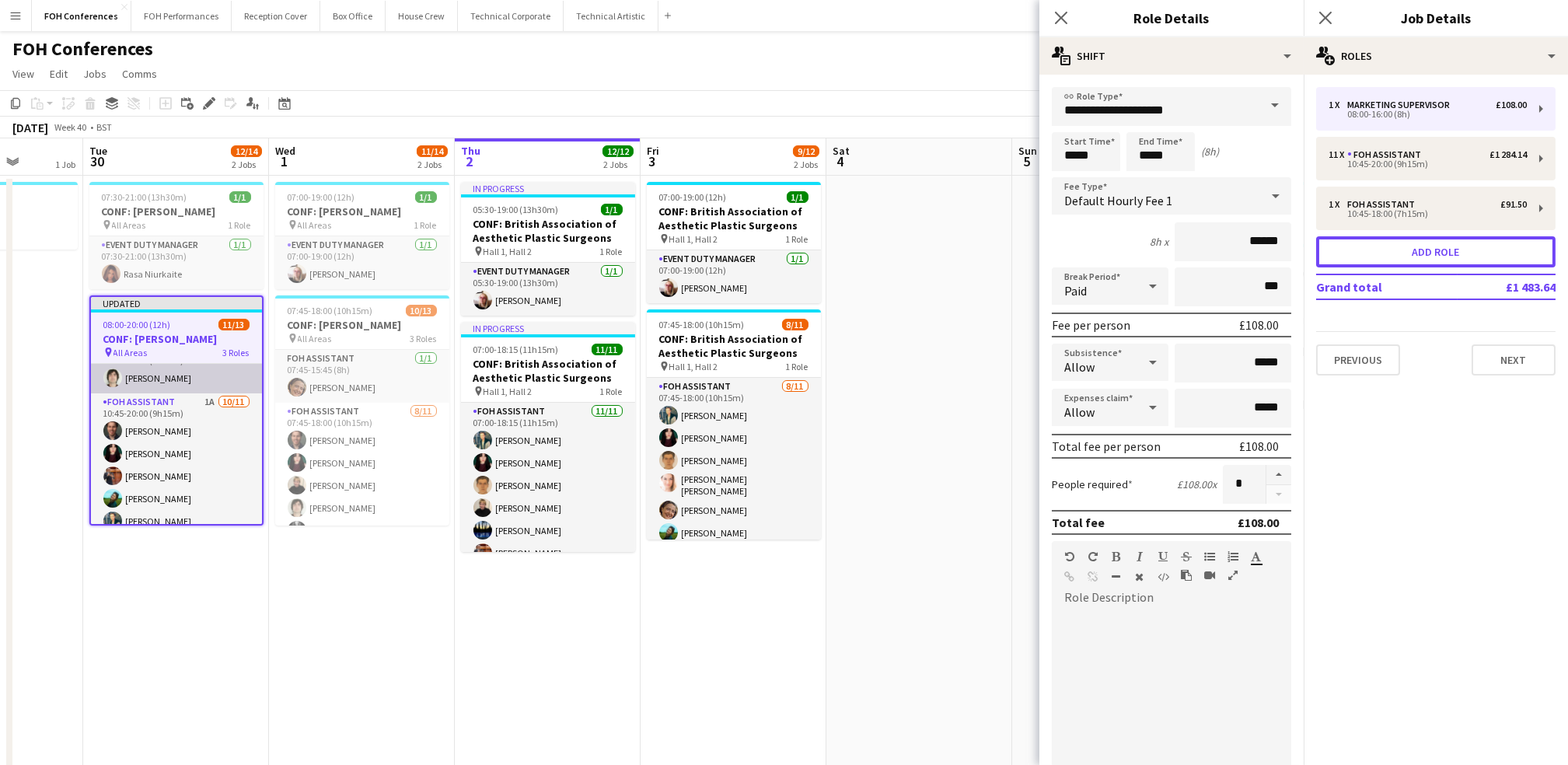
scroll to position [0, 0]
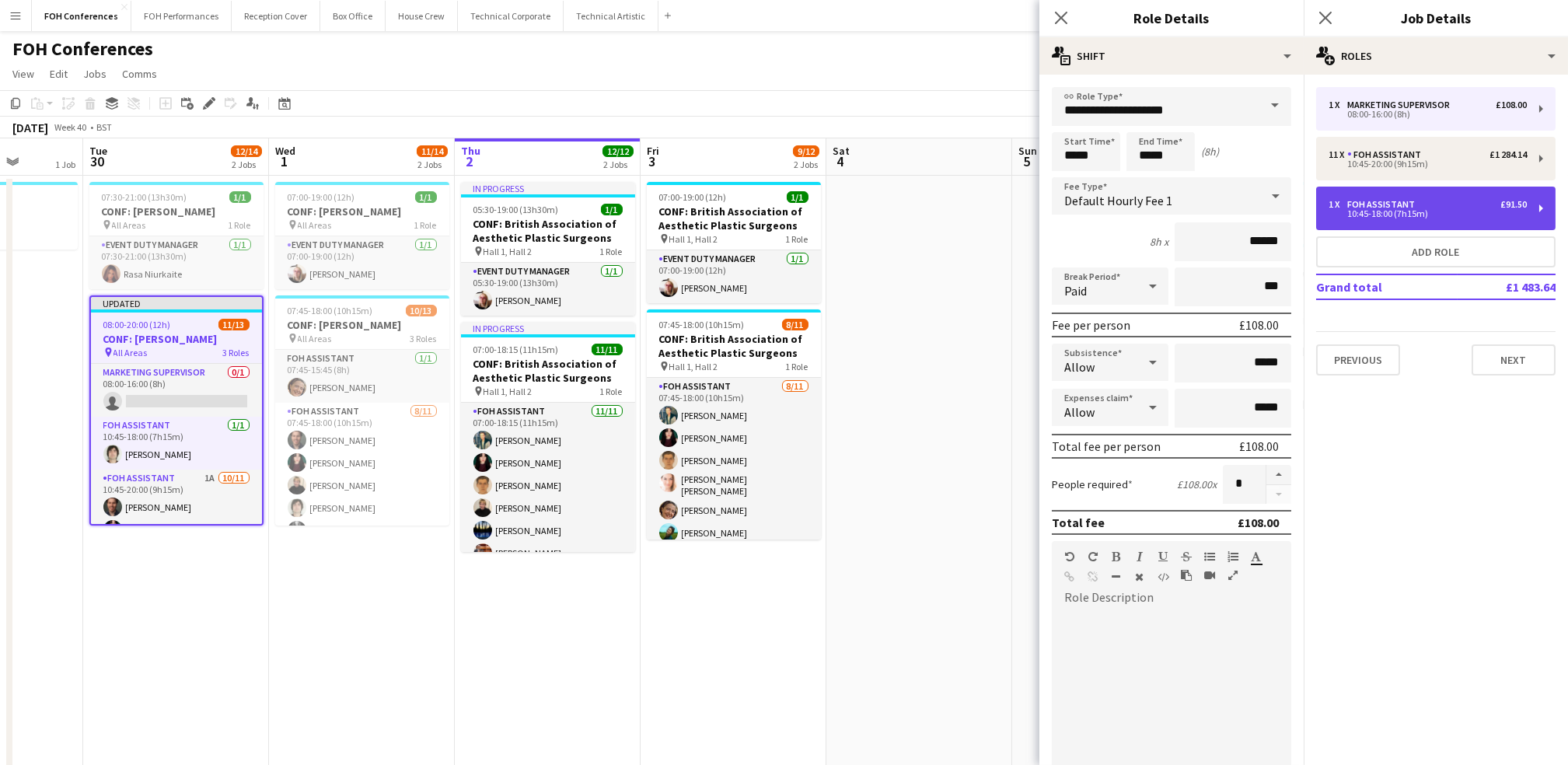
click at [1467, 208] on div "1 x FOH Assistant £91.50" at bounding box center [1428, 204] width 198 height 11
type input "**********"
type input "*****"
type input "******"
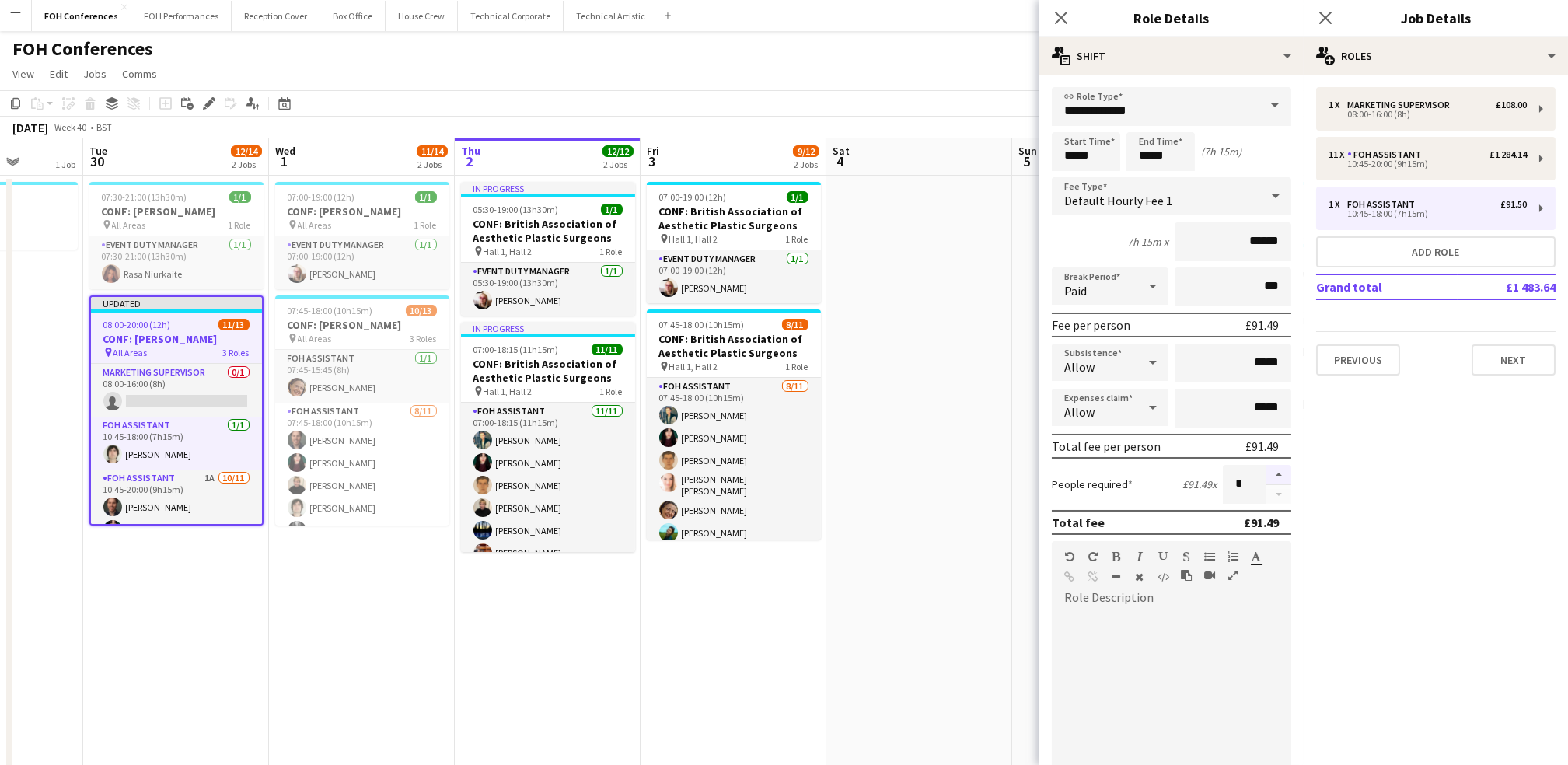
click at [1266, 471] on button "button" at bounding box center [1278, 475] width 25 height 20
type input "*"
click at [878, 86] on app-page-menu "View Day view expanded Day view collapsed Month view Date picker Jump to [DATE]…" at bounding box center [784, 75] width 1568 height 29
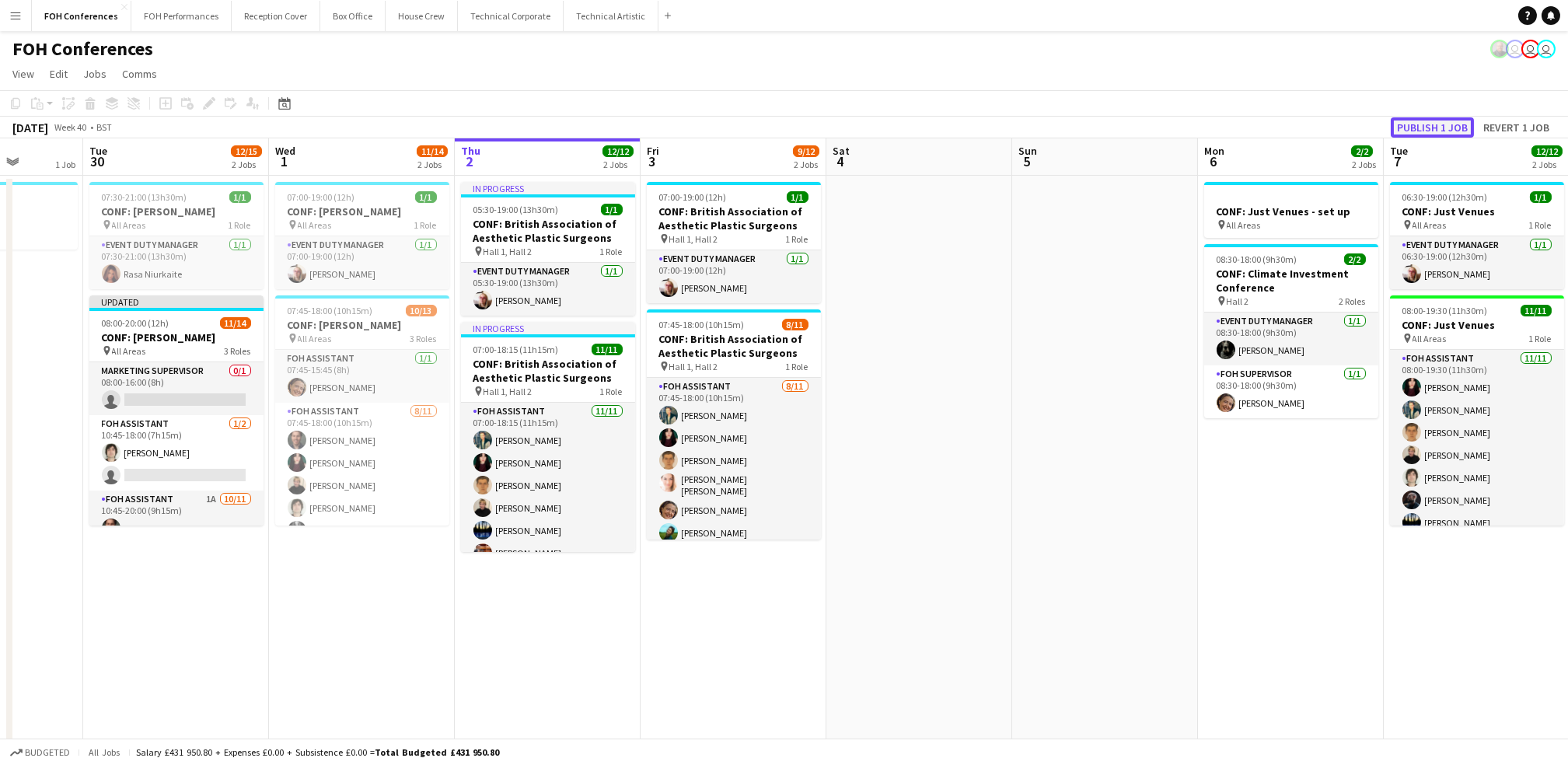
click at [1458, 129] on button "Publish 1 job" at bounding box center [1432, 127] width 84 height 20
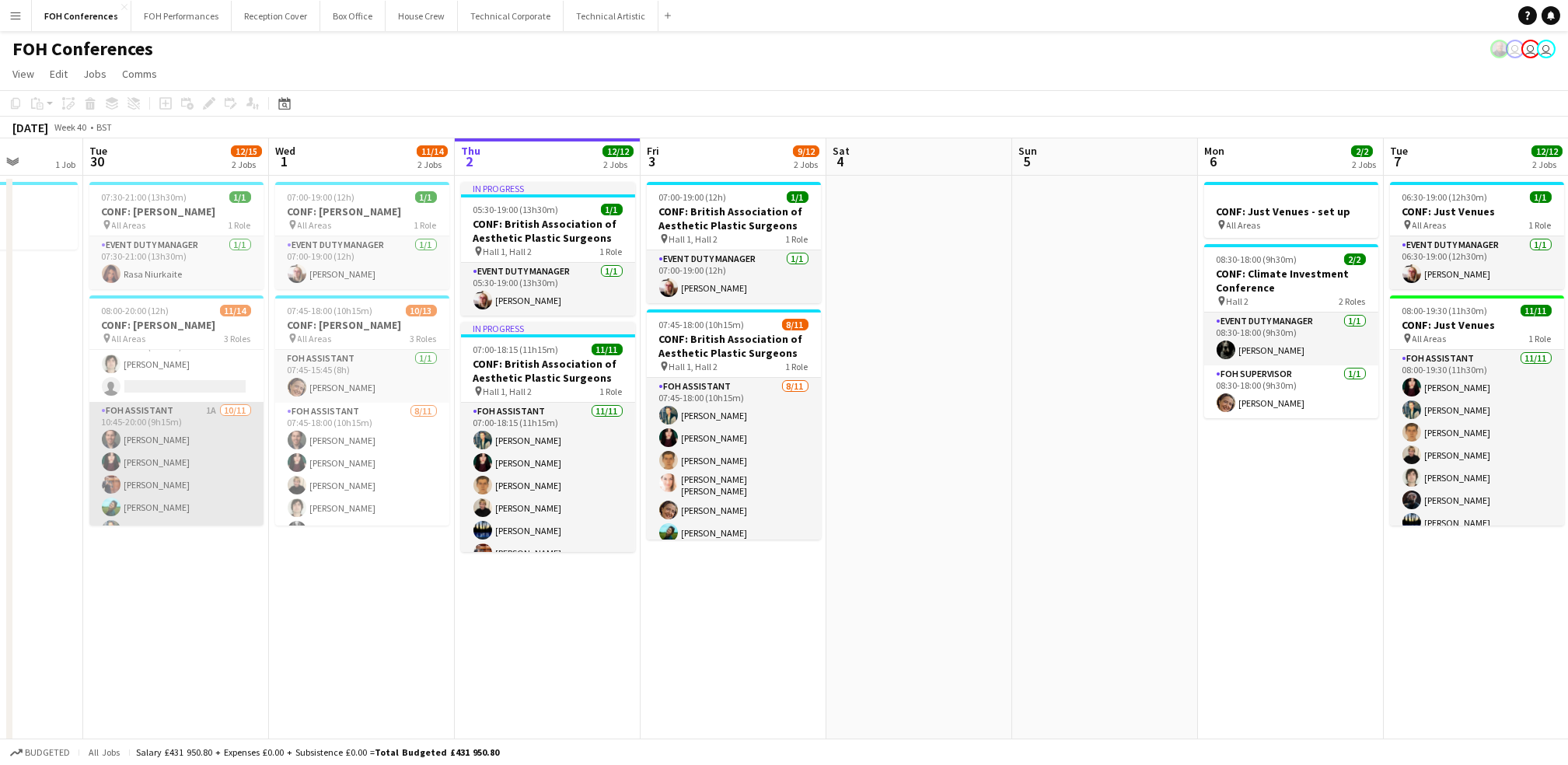
scroll to position [103, 0]
click at [153, 410] on app-card-role "FOH Assistant 1A [DATE] 10:45-20:00 (9h15m) [PERSON_NAME] [PERSON_NAME] [PERSON…" at bounding box center [176, 514] width 174 height 278
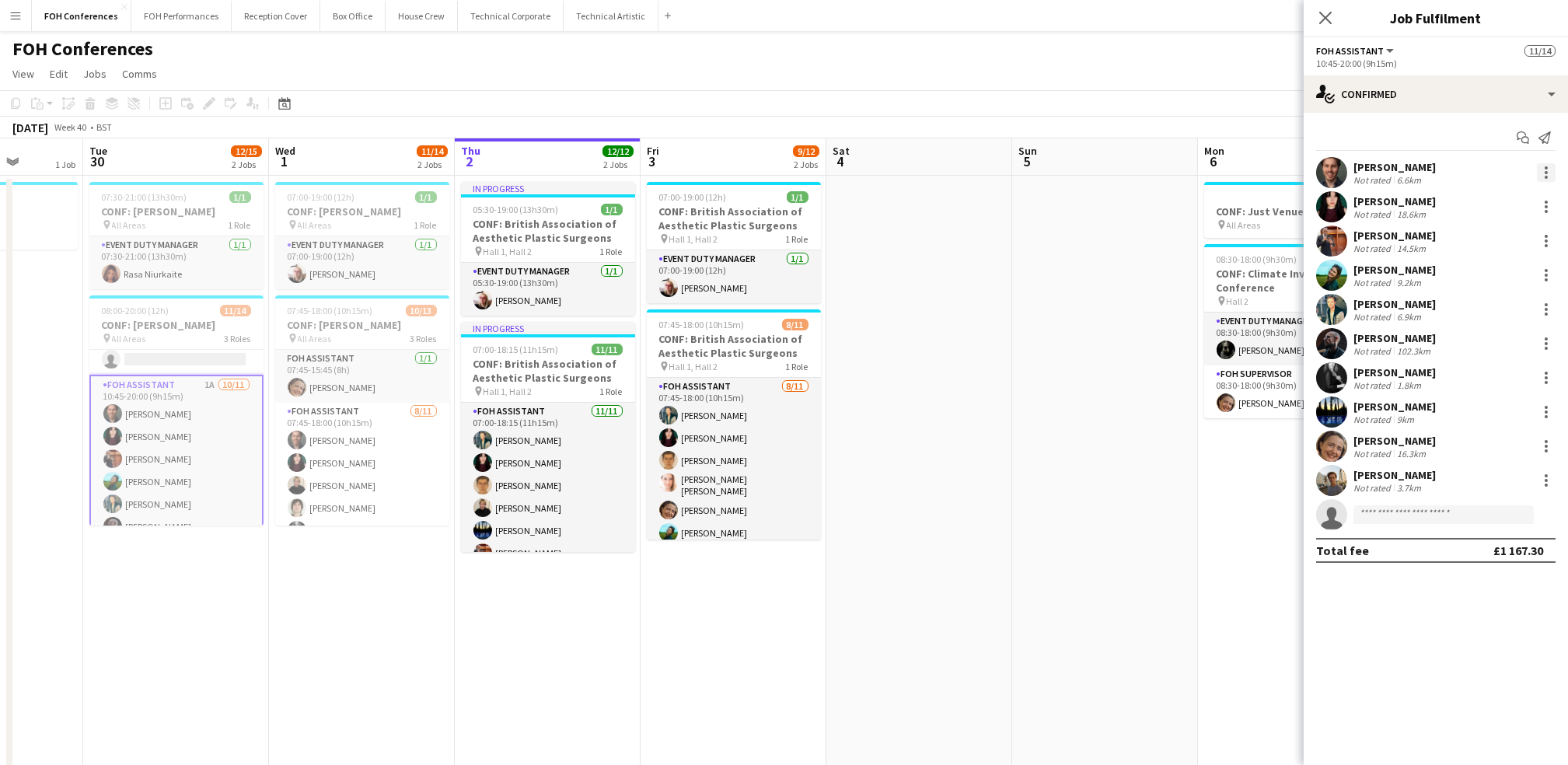
click at [1549, 178] on div at bounding box center [1546, 172] width 19 height 19
click at [1486, 346] on span "Remove" at bounding box center [1469, 350] width 46 height 13
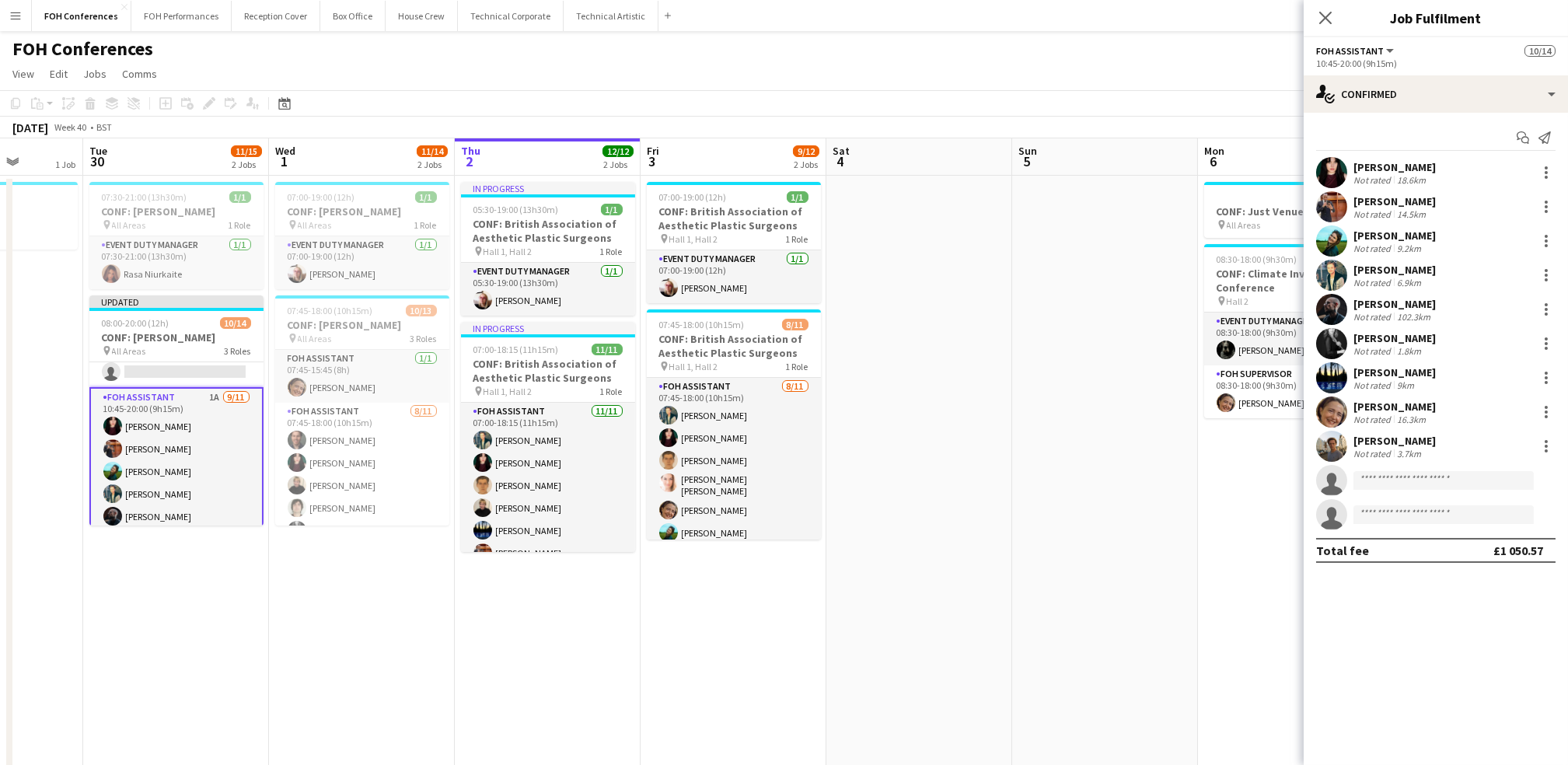
click at [1239, 75] on app-page-menu "View Day view expanded Day view collapsed Month view Date picker Jump to [DATE]…" at bounding box center [784, 75] width 1568 height 29
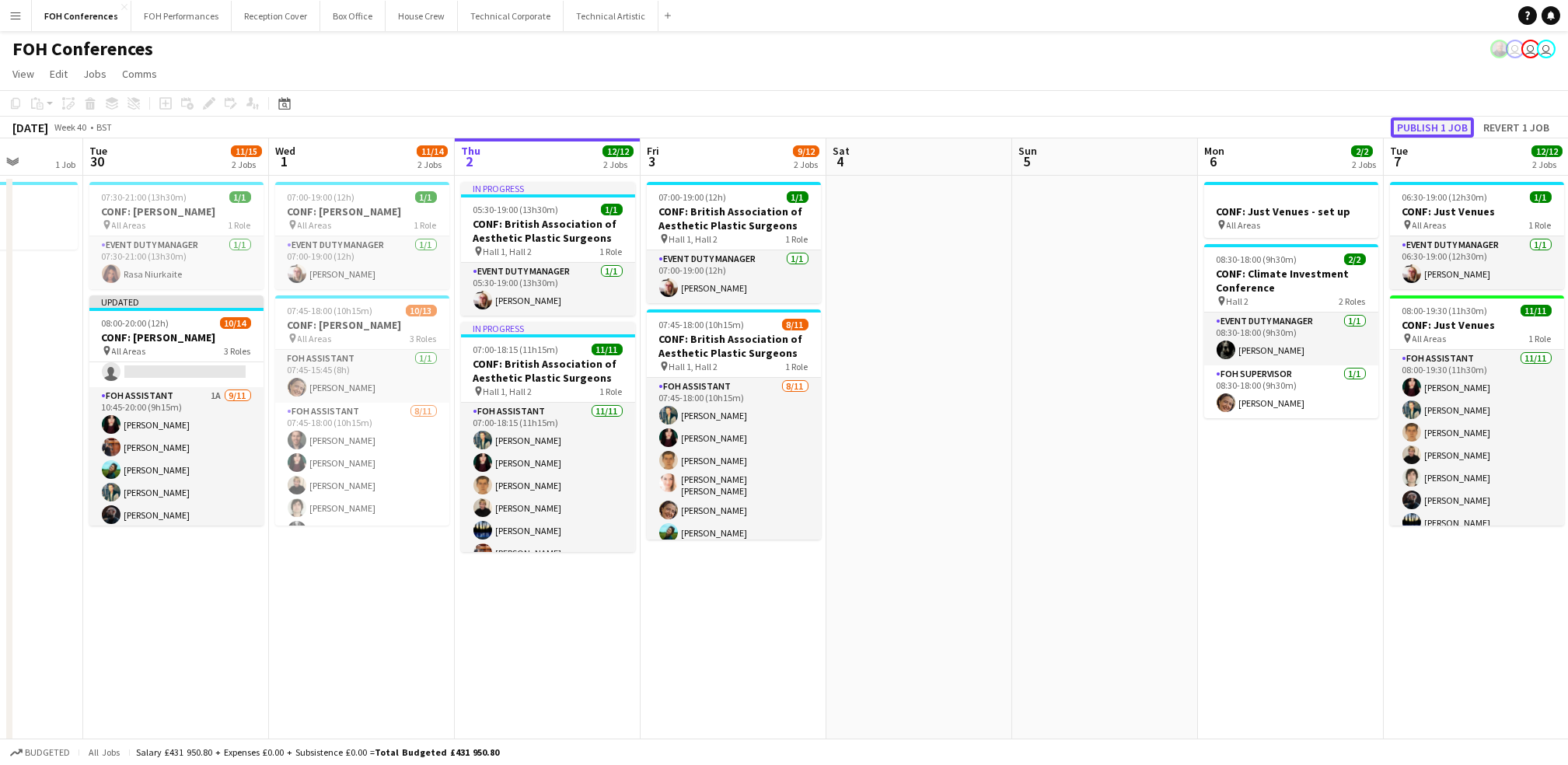
click at [1415, 126] on button "Publish 1 job" at bounding box center [1432, 127] width 84 height 20
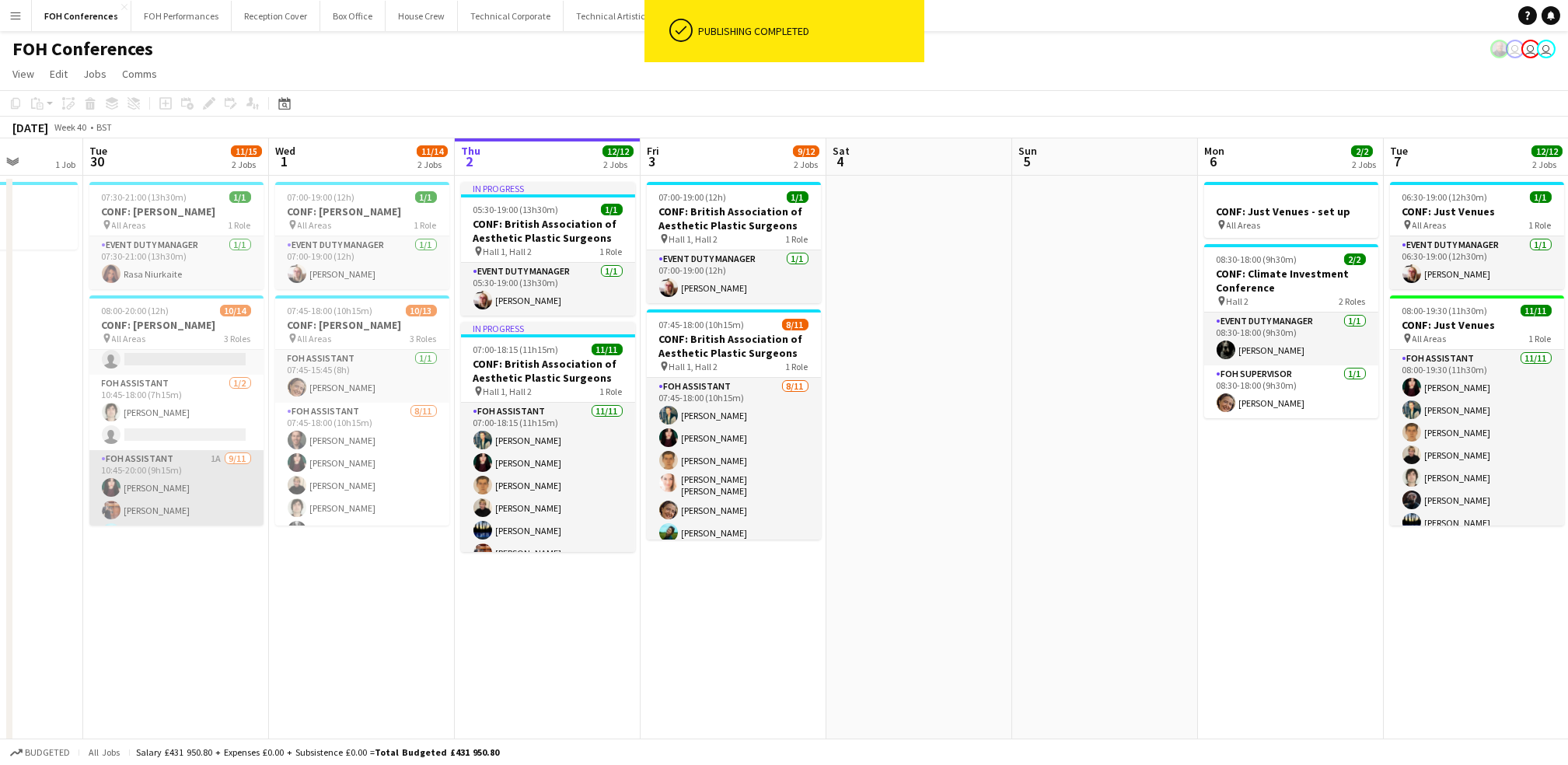
scroll to position [0, 0]
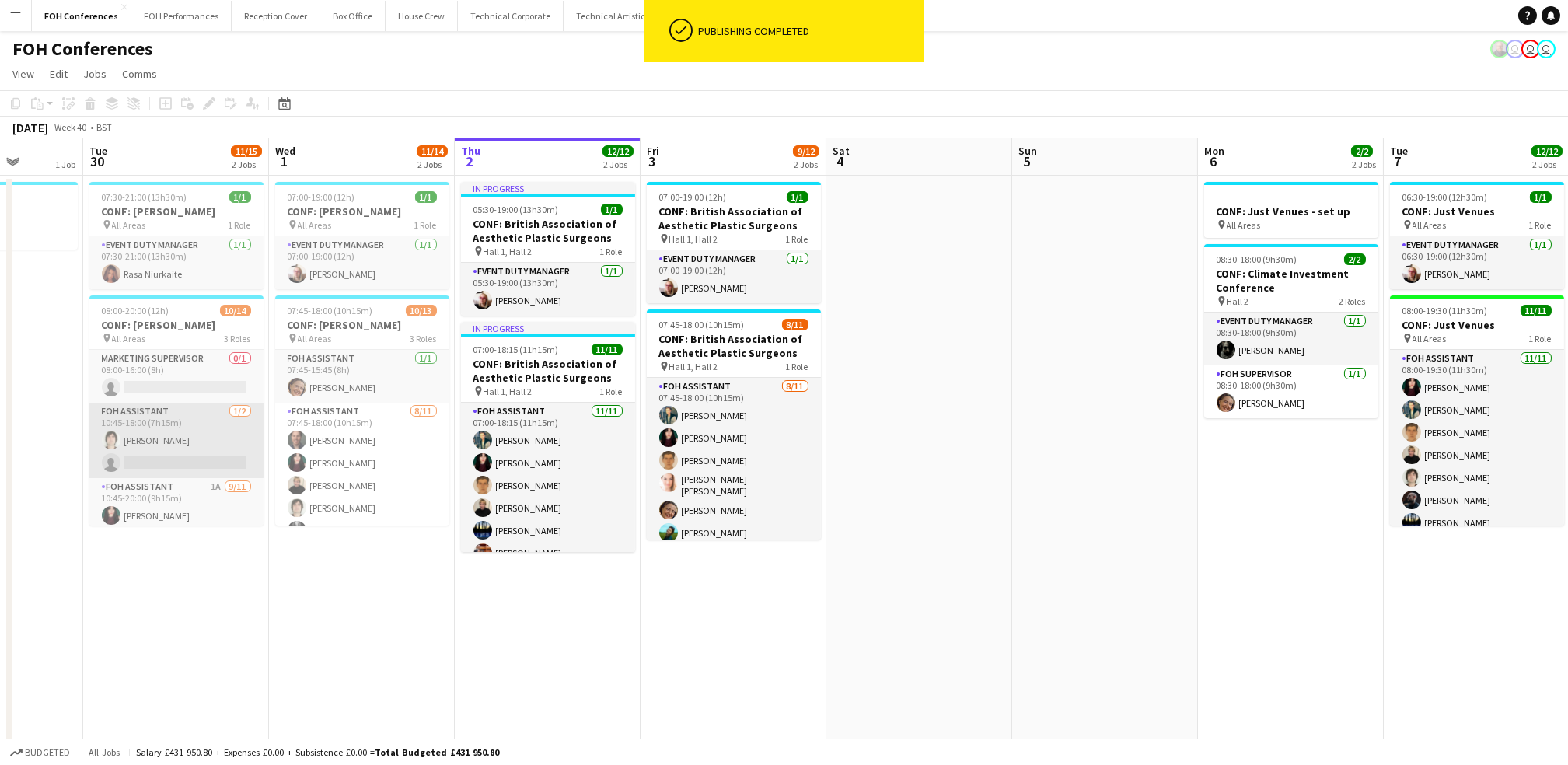
click at [155, 463] on app-card-role "FOH Assistant [DATE] 10:45-18:00 (7h15m) [PERSON_NAME] single-neutral-actions" at bounding box center [176, 440] width 174 height 75
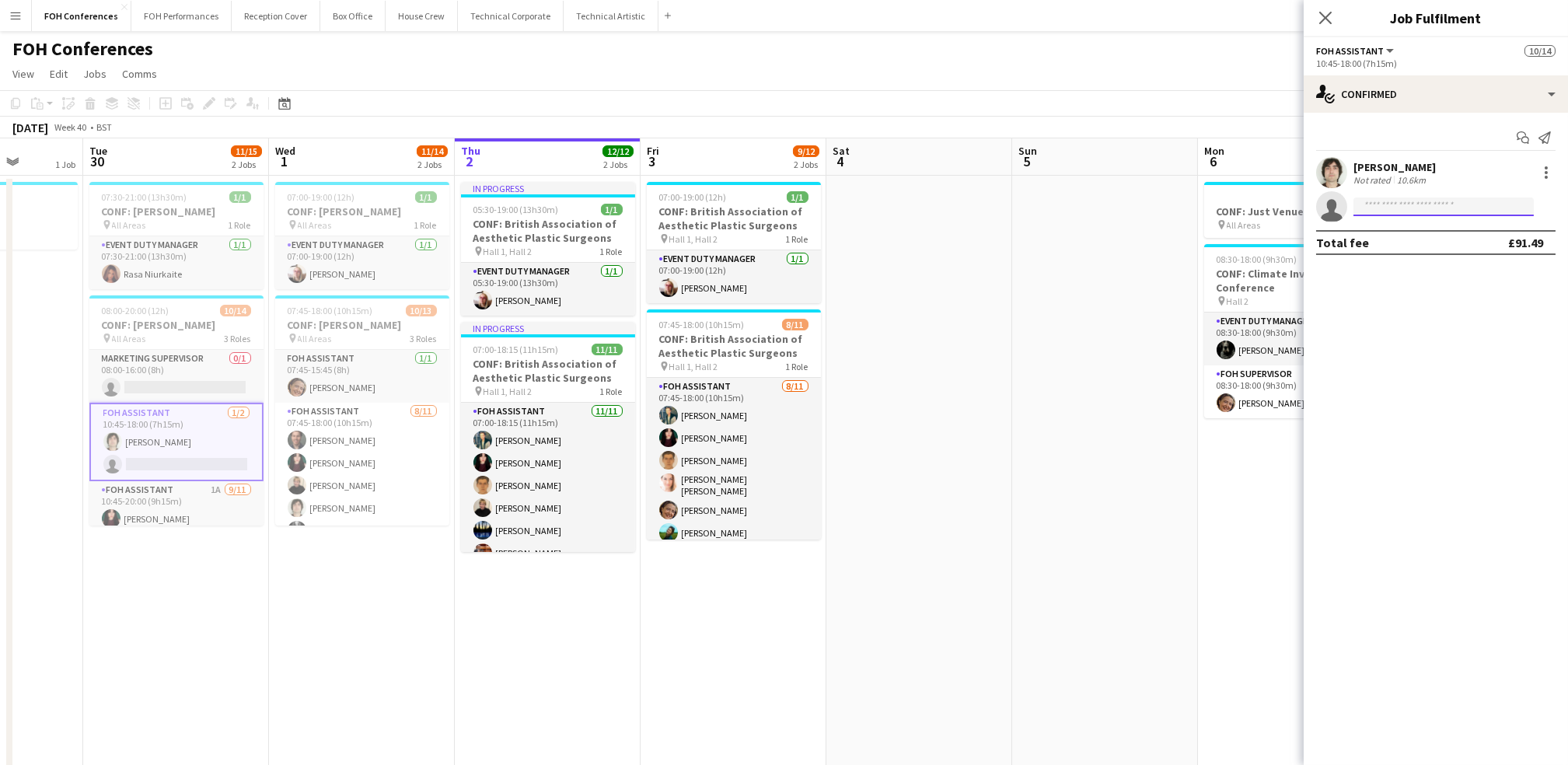
click at [1403, 208] on input at bounding box center [1443, 206] width 180 height 19
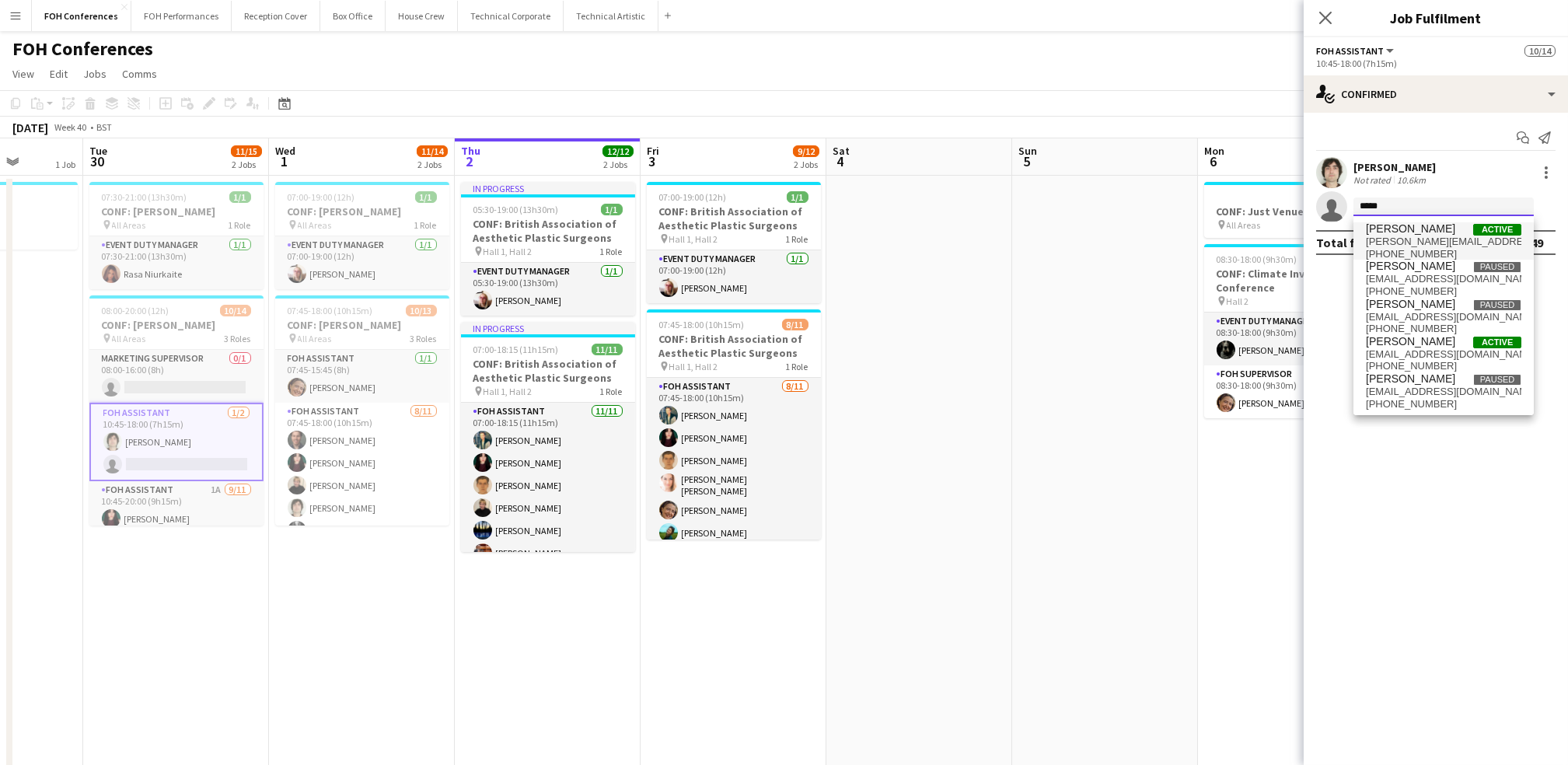
type input "*****"
click at [1381, 248] on span "[PHONE_NUMBER]" at bounding box center [1444, 254] width 156 height 12
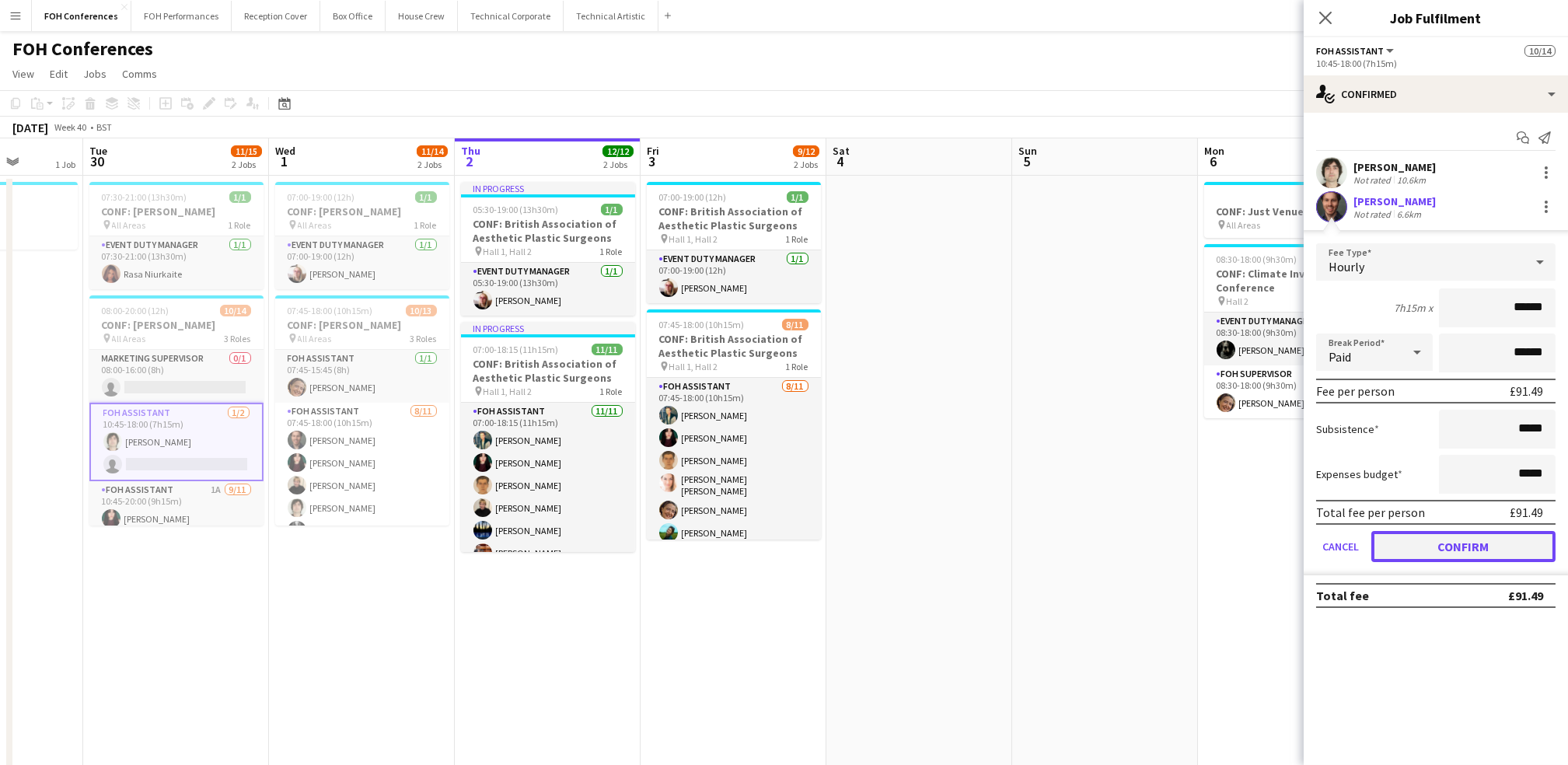
click at [1415, 555] on button "Confirm" at bounding box center [1463, 547] width 184 height 31
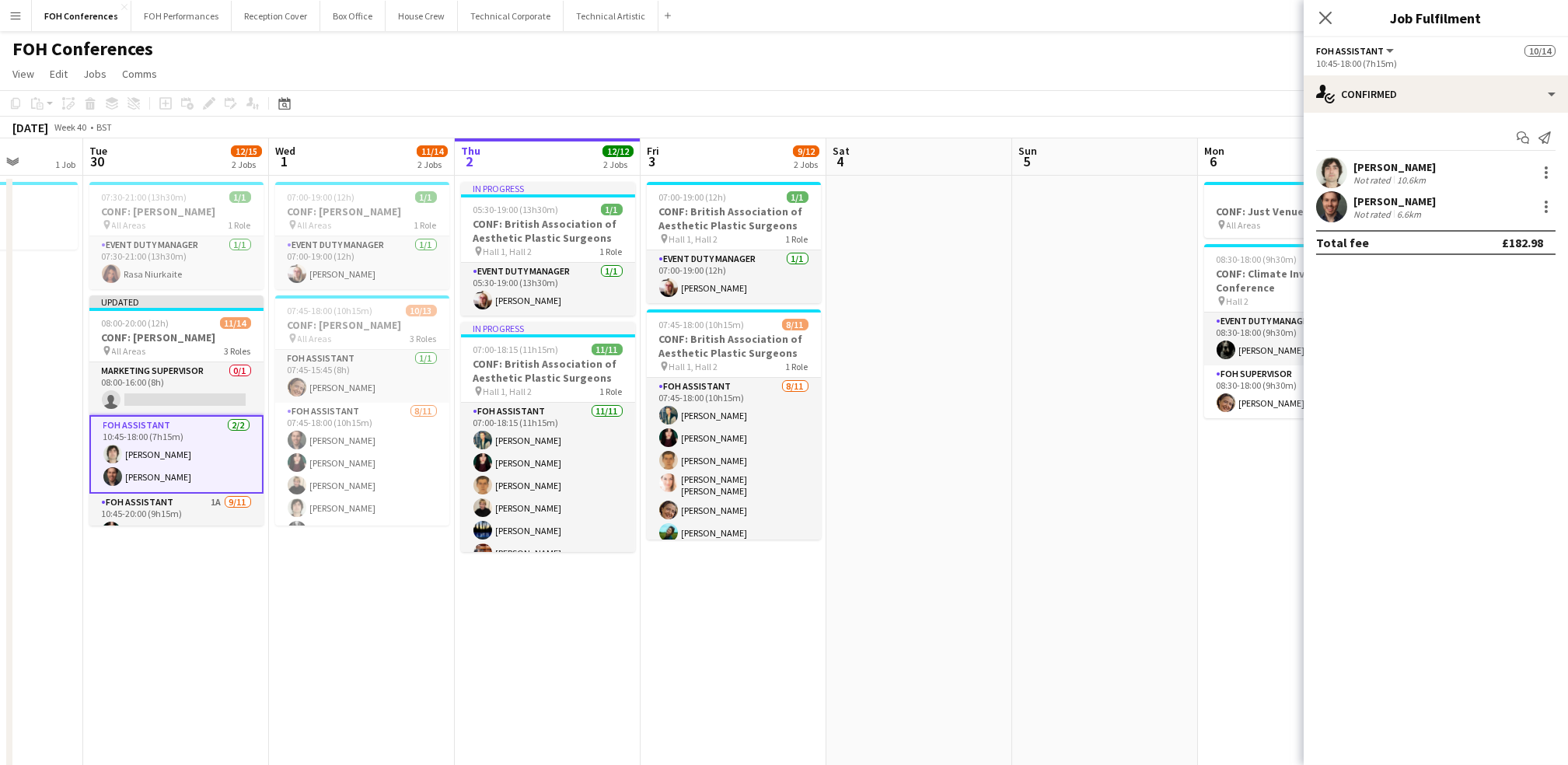
click at [1180, 67] on app-page-menu "View Day view expanded Day view collapsed Month view Date picker Jump to [DATE]…" at bounding box center [784, 75] width 1568 height 29
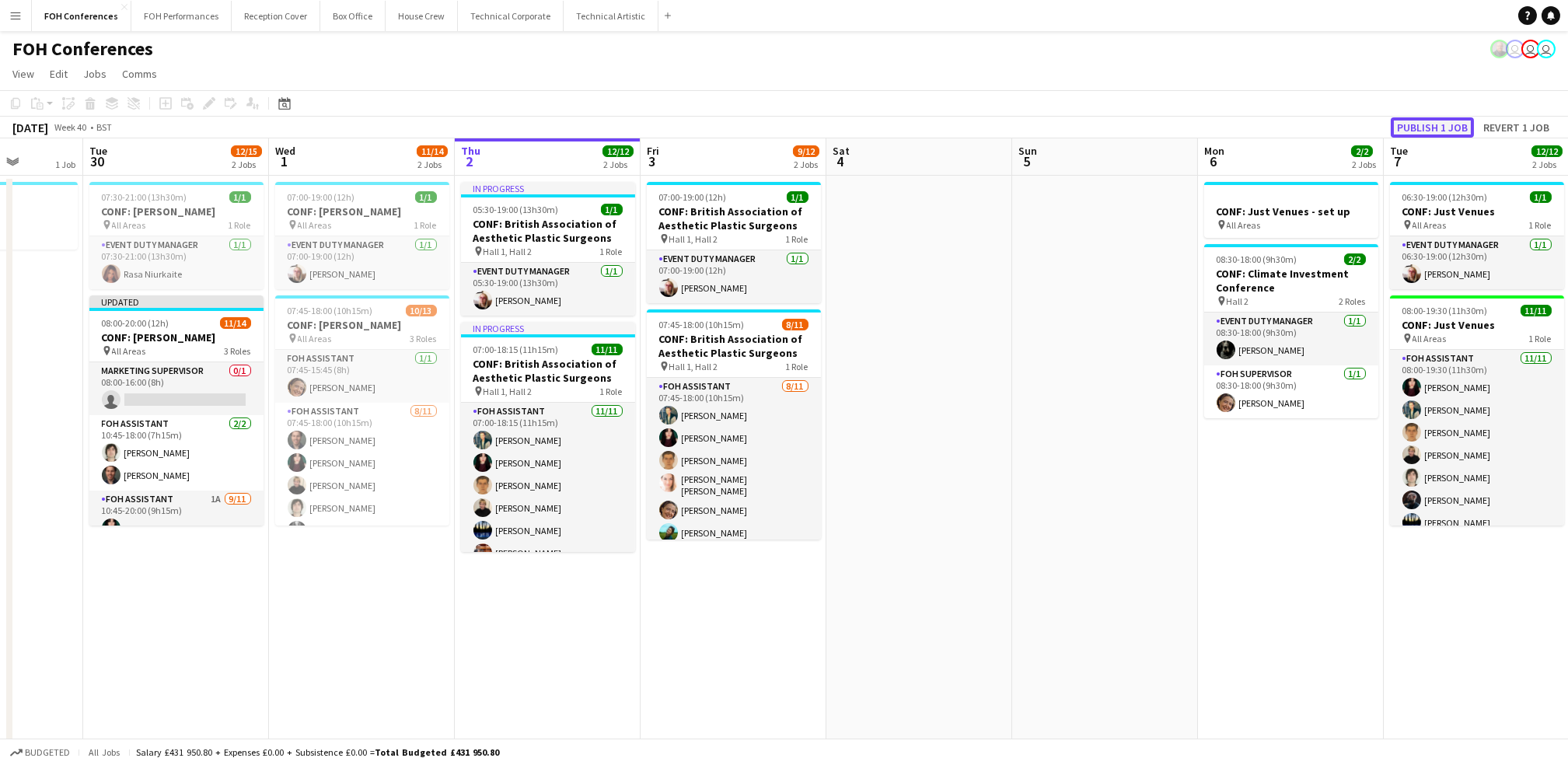
click at [1455, 123] on button "Publish 1 job" at bounding box center [1432, 127] width 84 height 20
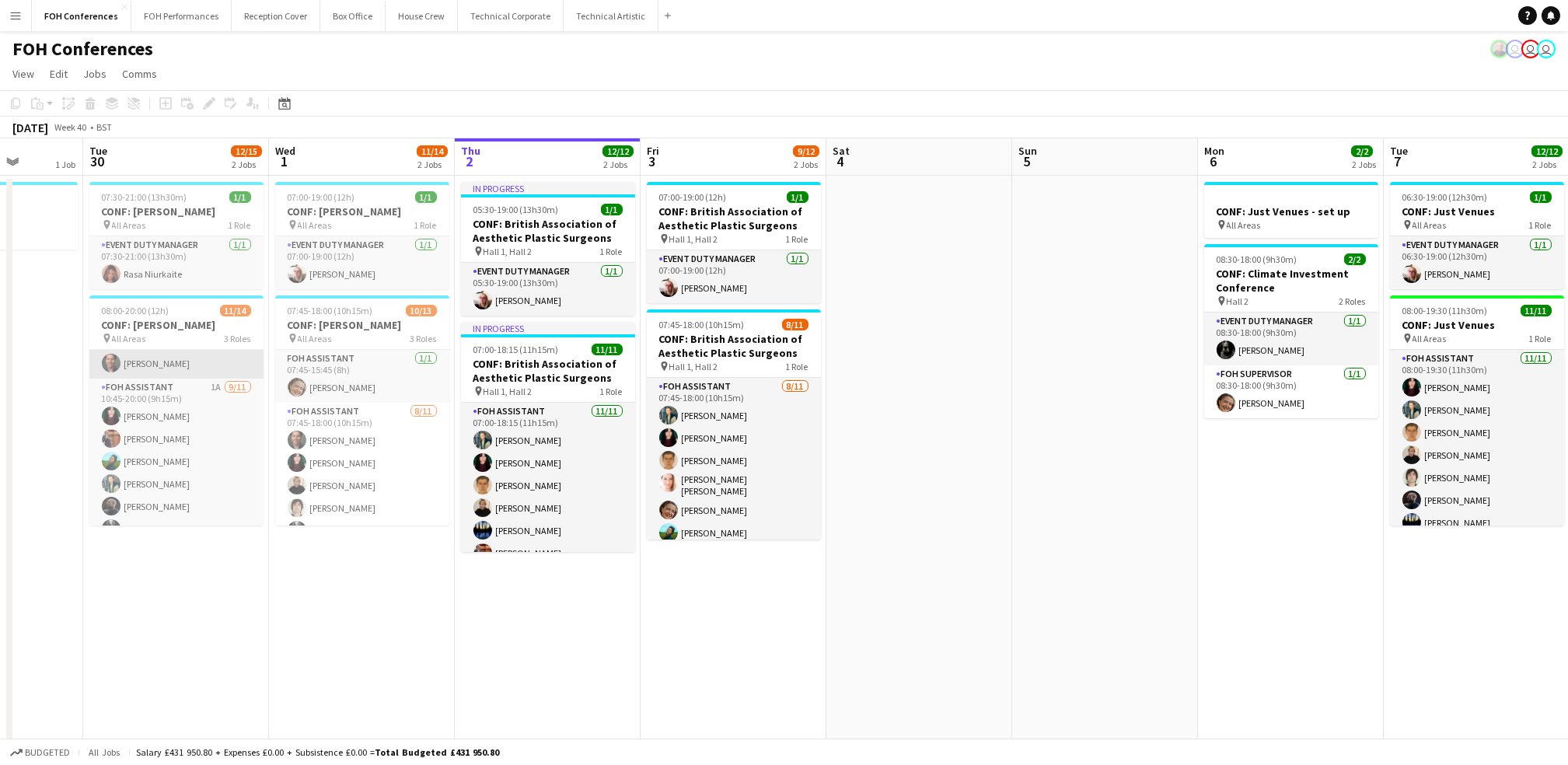
scroll to position [127, 0]
click at [170, 329] on h3 "CONF: [PERSON_NAME]" at bounding box center [176, 324] width 174 height 14
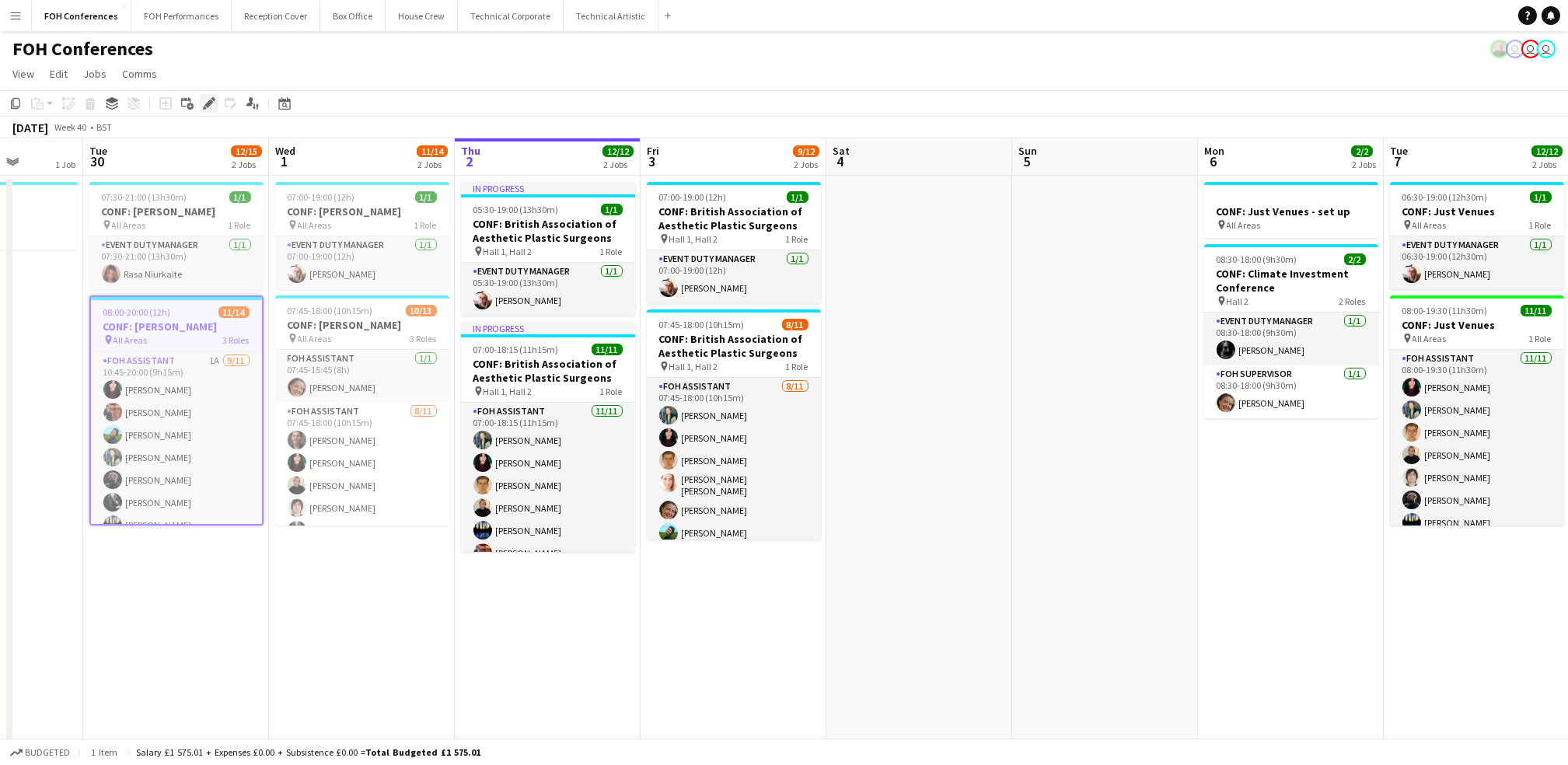
click at [213, 108] on icon "Edit" at bounding box center [208, 103] width 12 height 12
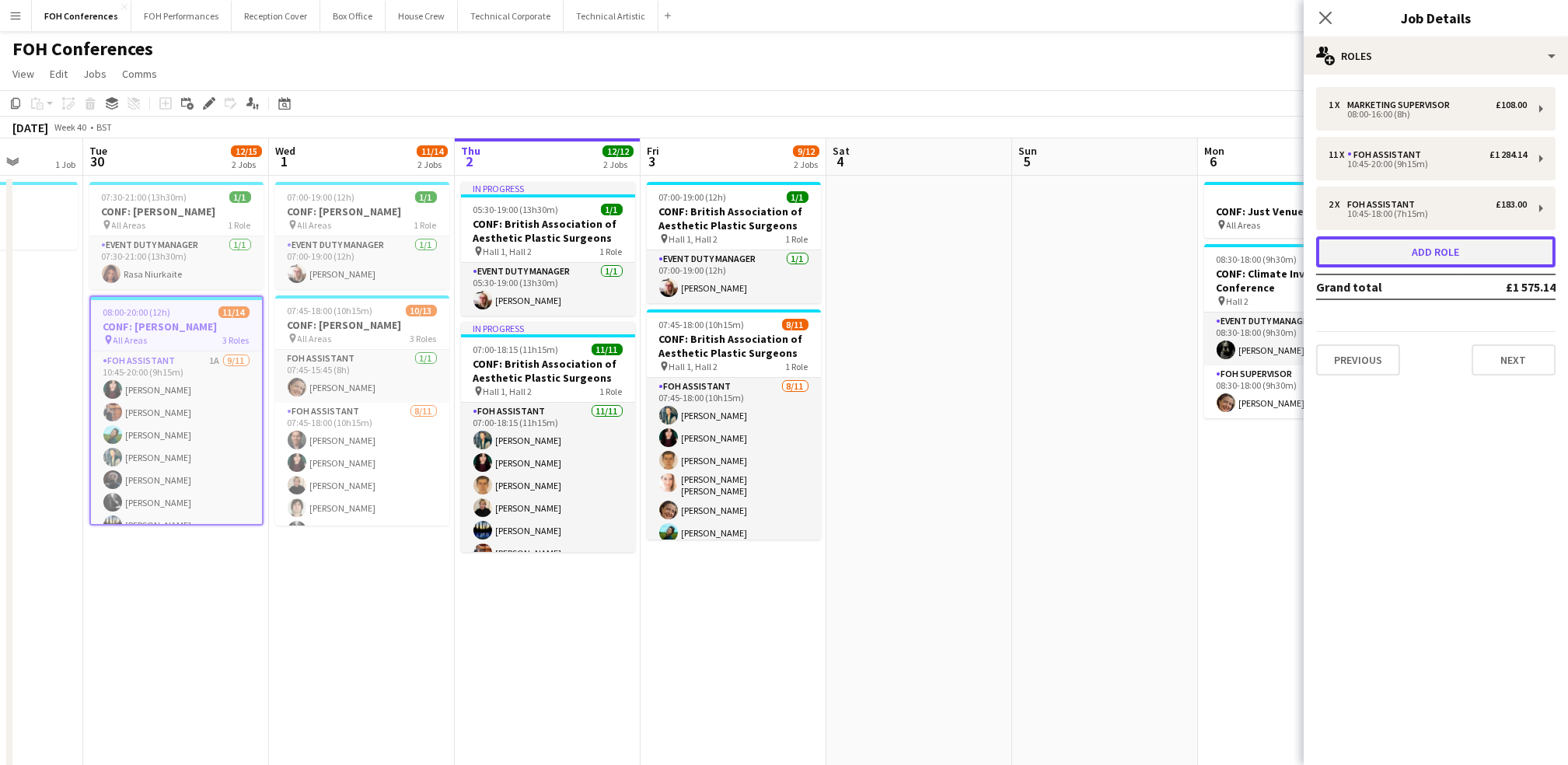
click at [1503, 255] on button "Add role" at bounding box center [1435, 251] width 239 height 31
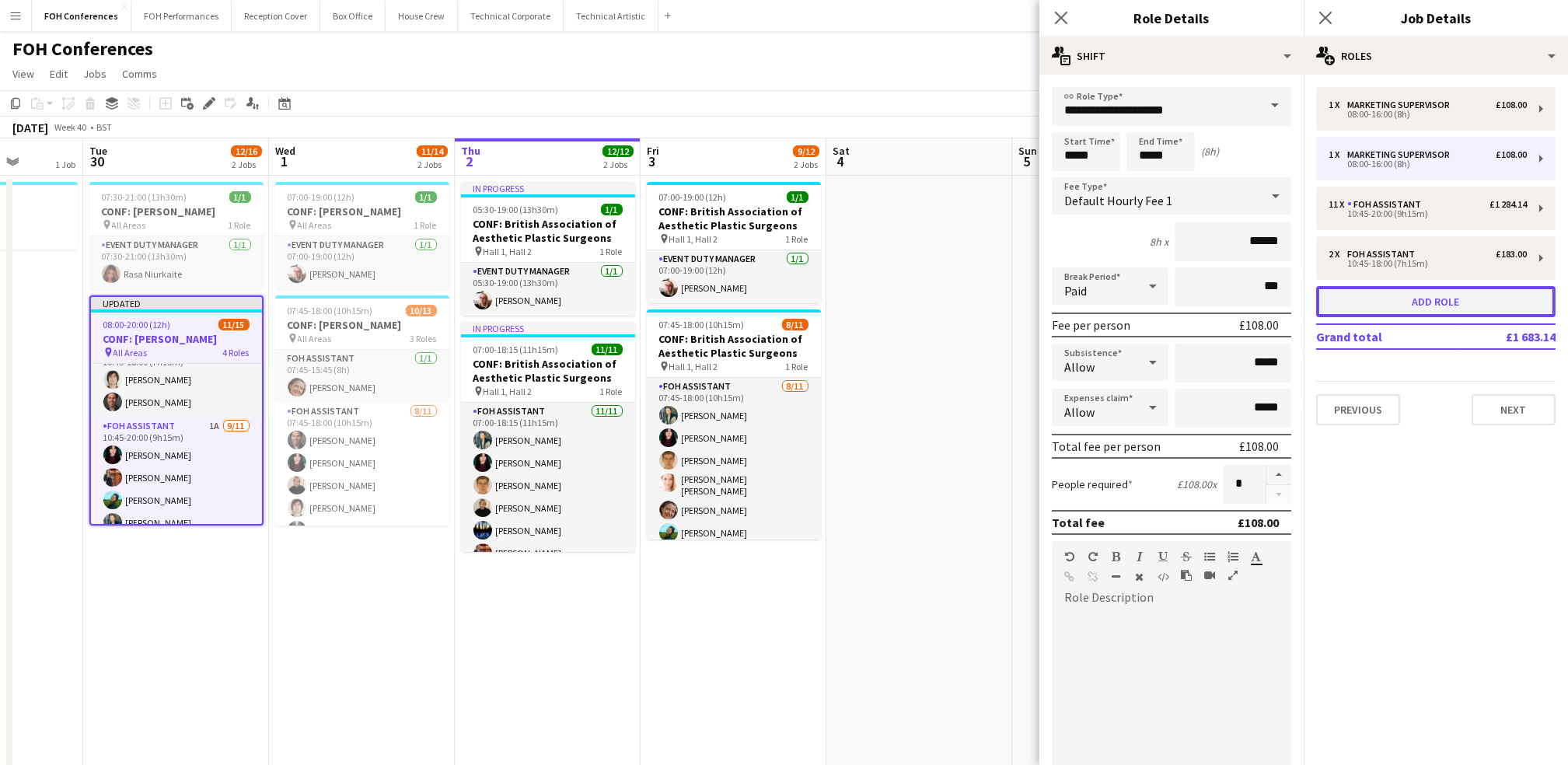
scroll to position [180, 0]
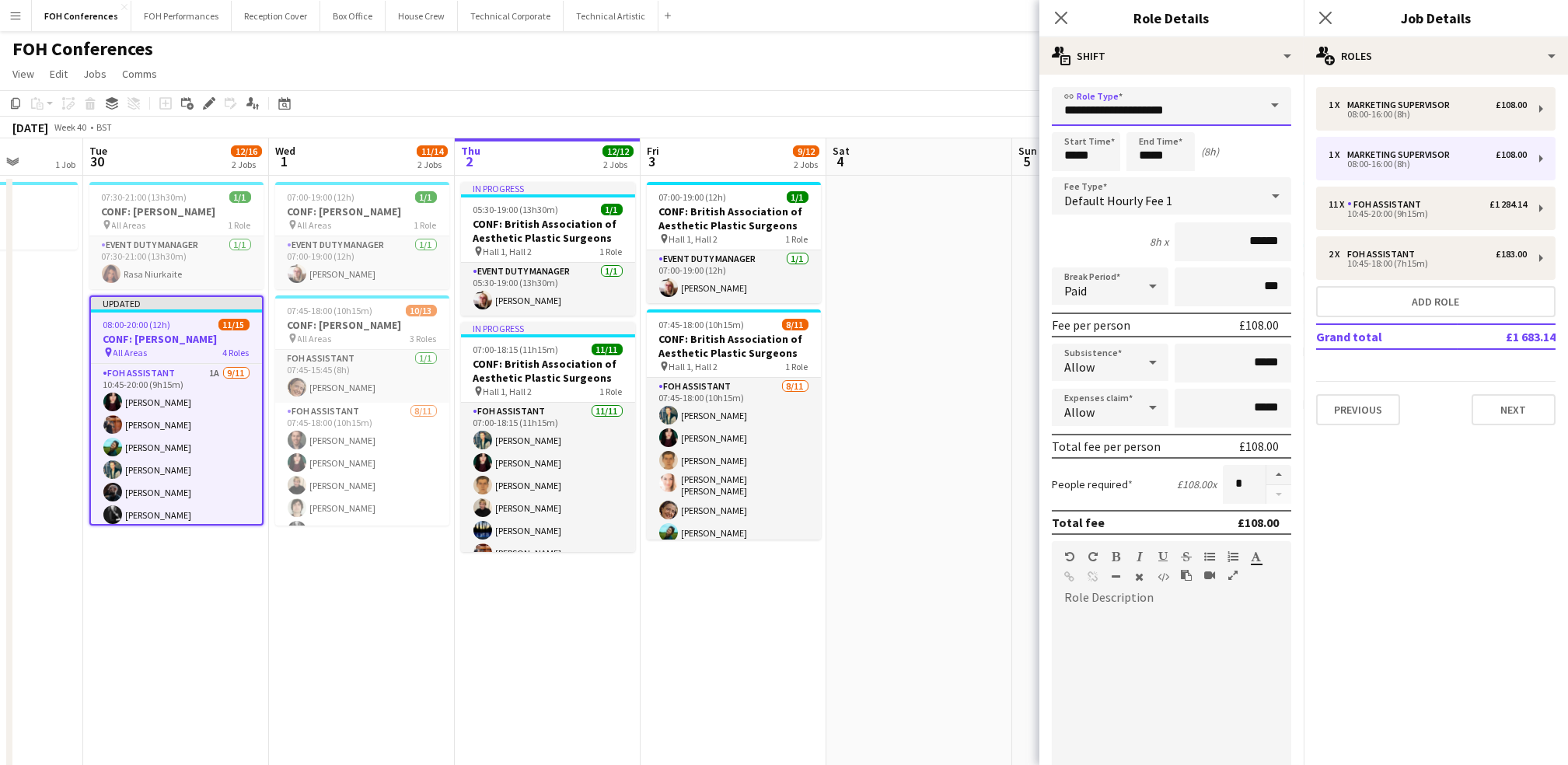
drag, startPoint x: 1192, startPoint y: 118, endPoint x: 943, endPoint y: 92, distance: 250.4
click at [999, 108] on body "Menu Boards Boards Boards All jobs Status Workforce Workforce My Workforce Recr…" at bounding box center [784, 610] width 1568 height 1221
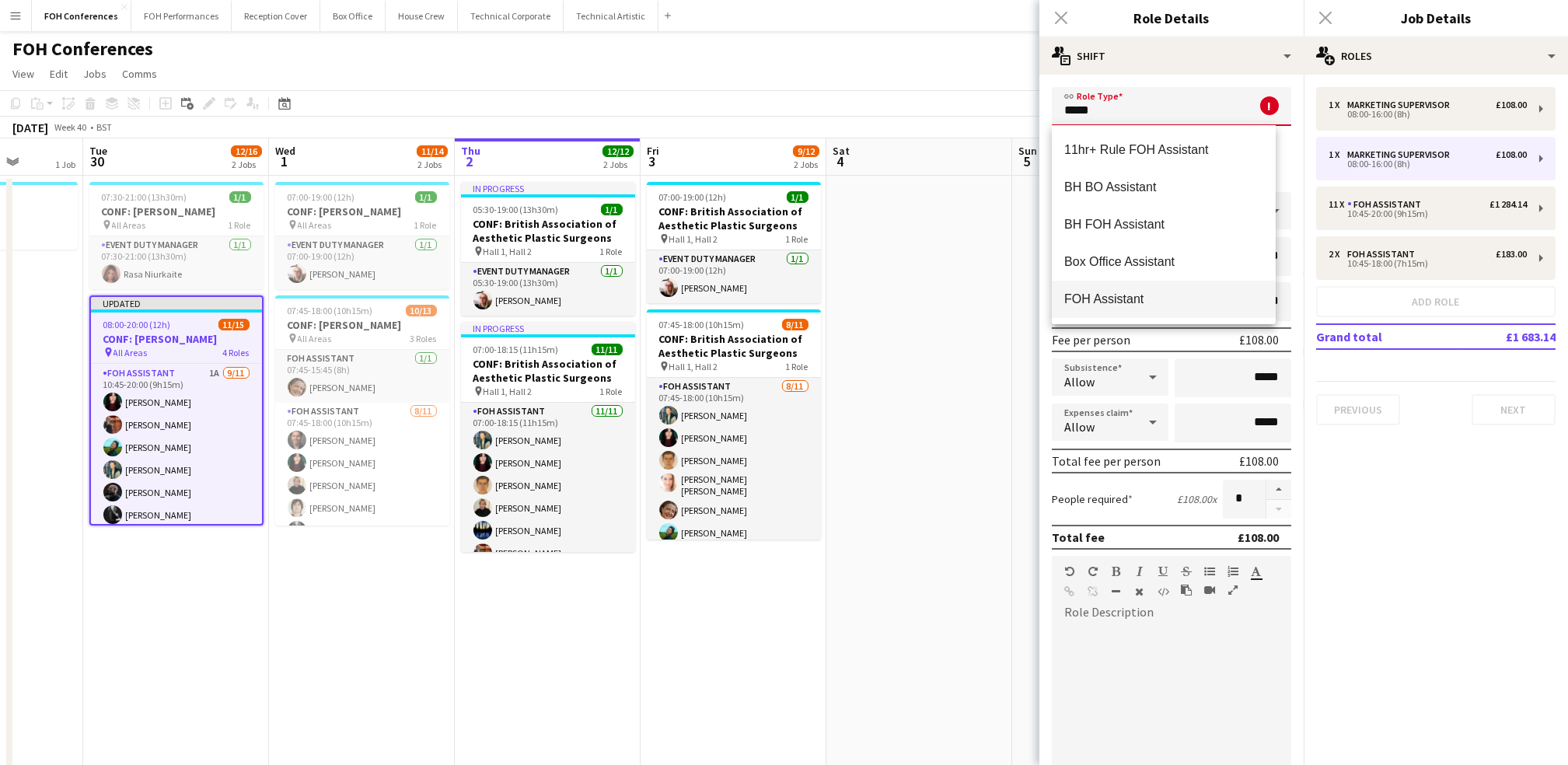
click at [1084, 295] on span "FOH Assistant" at bounding box center [1163, 299] width 199 height 15
type input "**********"
type input "******"
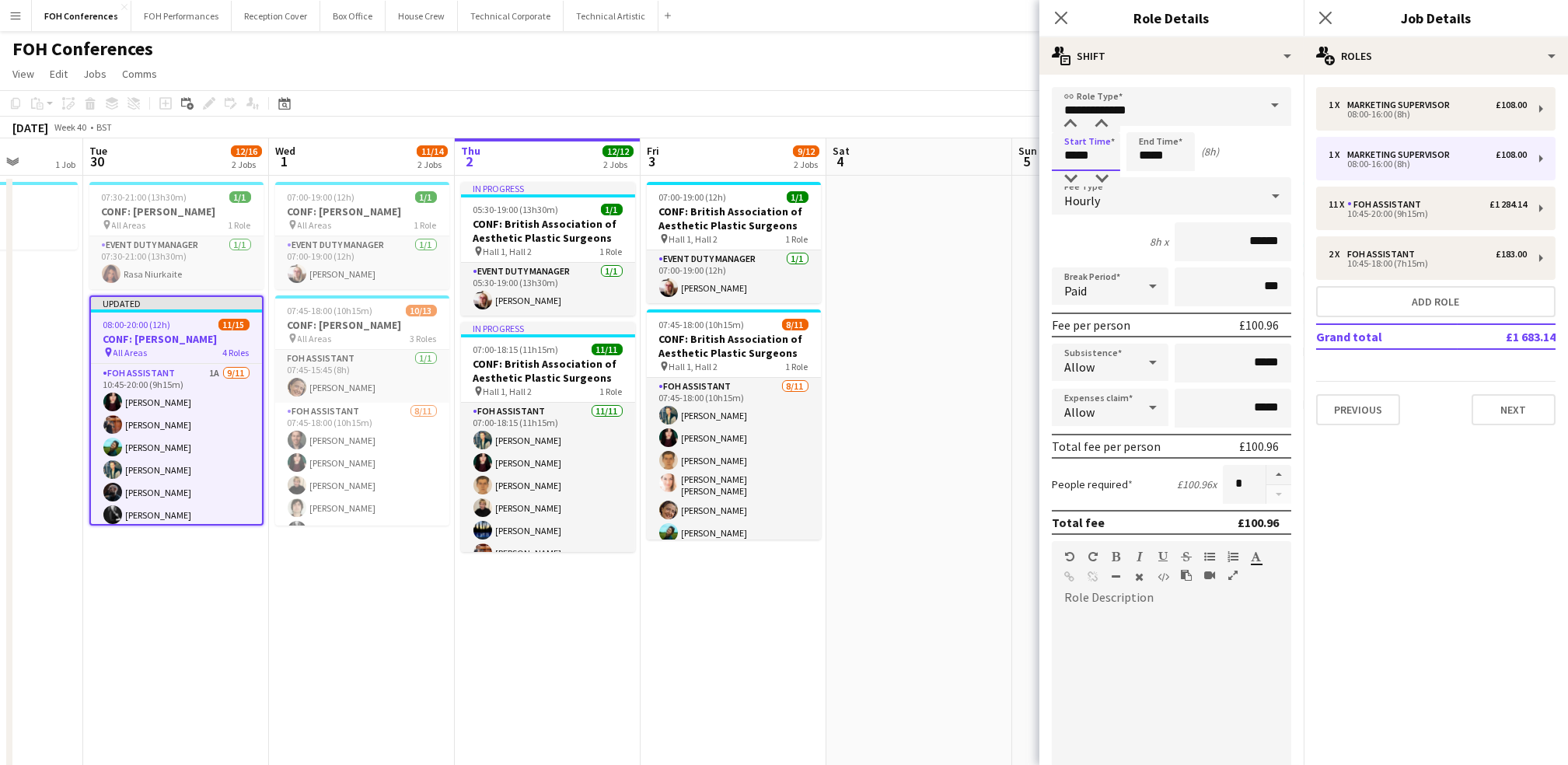
drag, startPoint x: 1109, startPoint y: 154, endPoint x: 962, endPoint y: 158, distance: 147.1
click at [962, 158] on body "Menu Boards Boards Boards All jobs Status Workforce Workforce My Workforce Recr…" at bounding box center [784, 610] width 1568 height 1221
type input "*****"
drag, startPoint x: 1182, startPoint y: 157, endPoint x: 1059, endPoint y: 151, distance: 123.1
click at [1059, 151] on div "Start Time ***** End Time ***** (5h)" at bounding box center [1171, 152] width 239 height 39
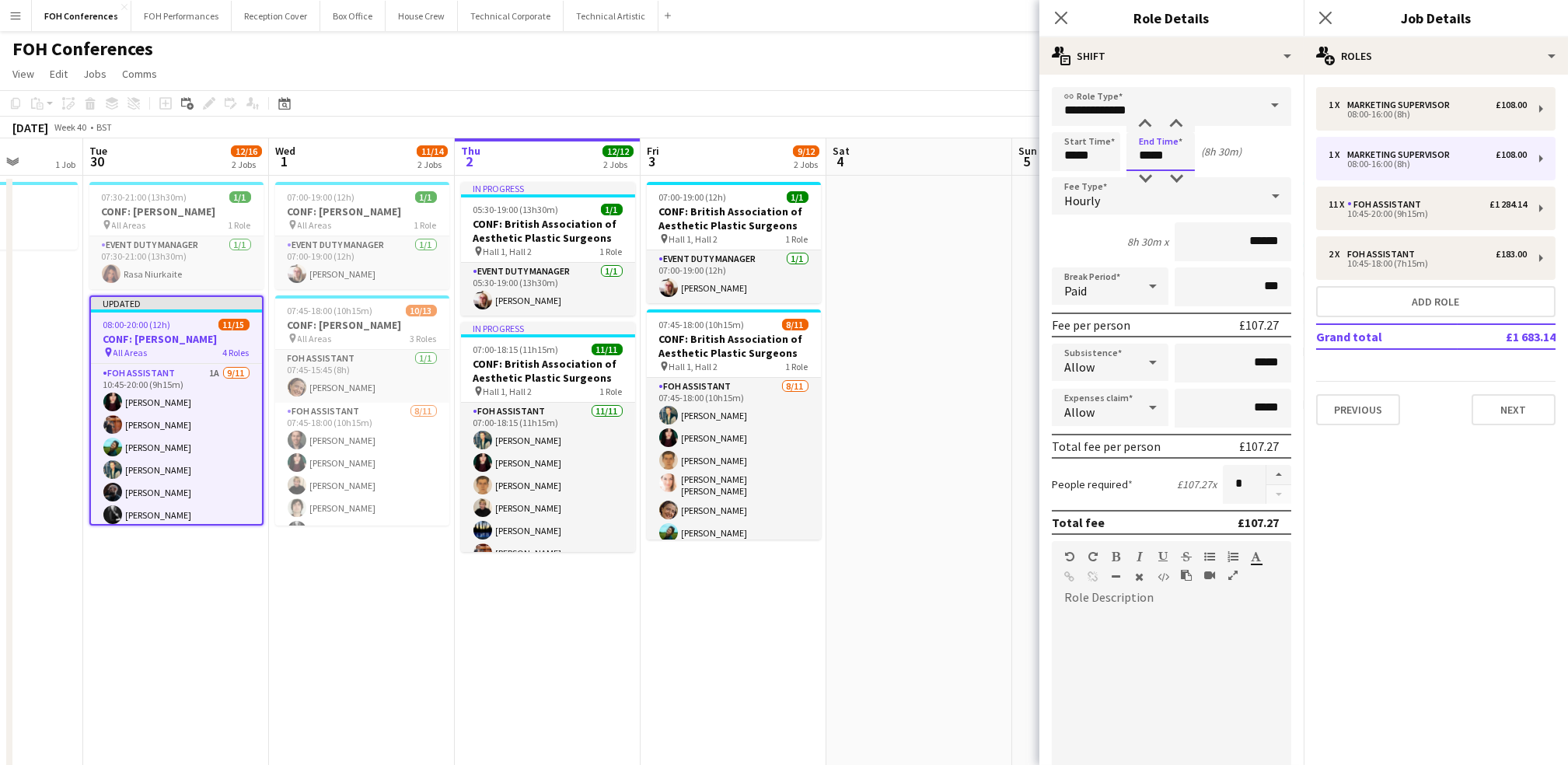
type input "*****"
click at [989, 83] on app-page-menu "View Day view expanded Day view collapsed Month view Date picker Jump to [DATE]…" at bounding box center [784, 75] width 1568 height 29
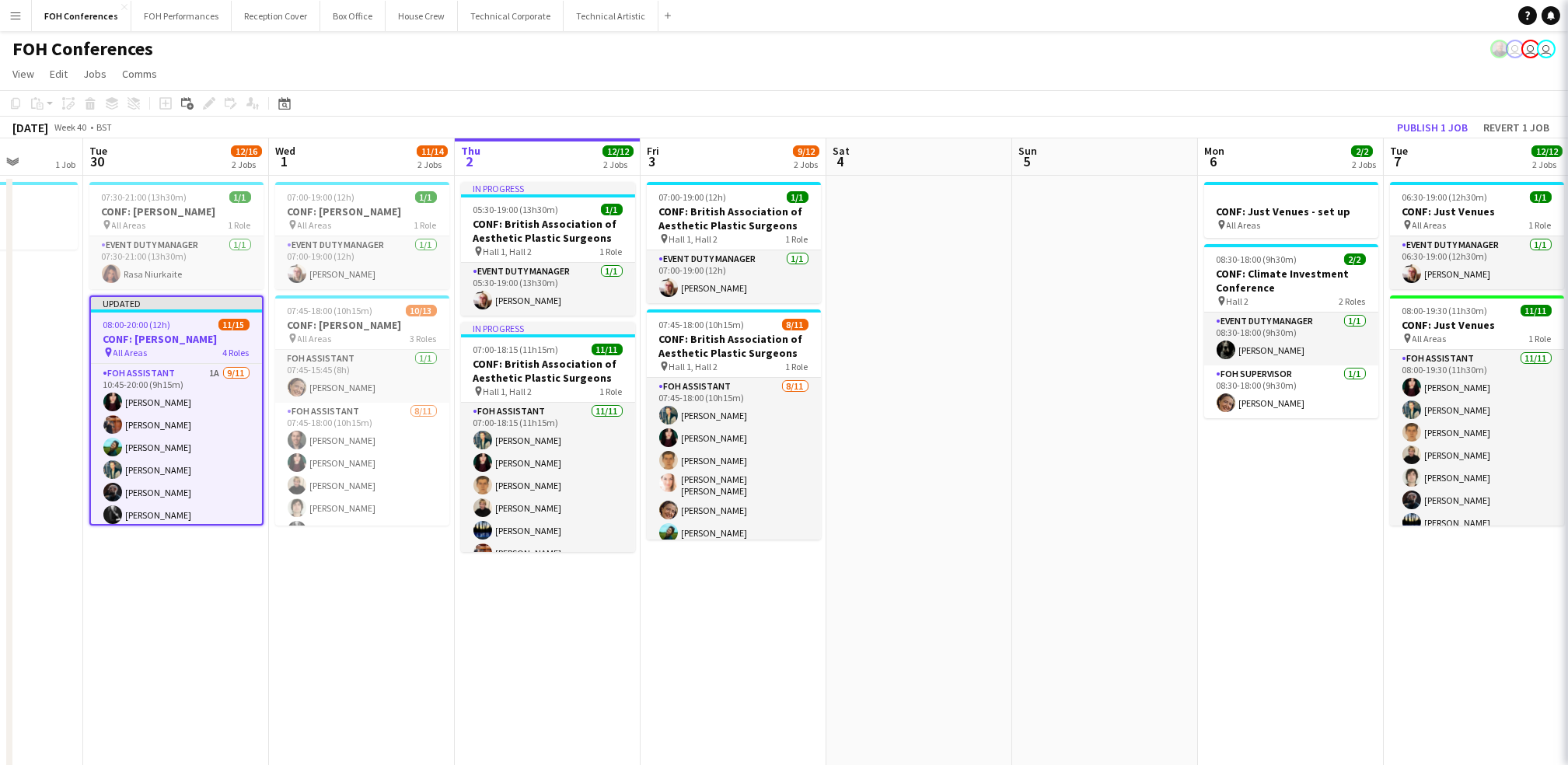
scroll to position [127, 0]
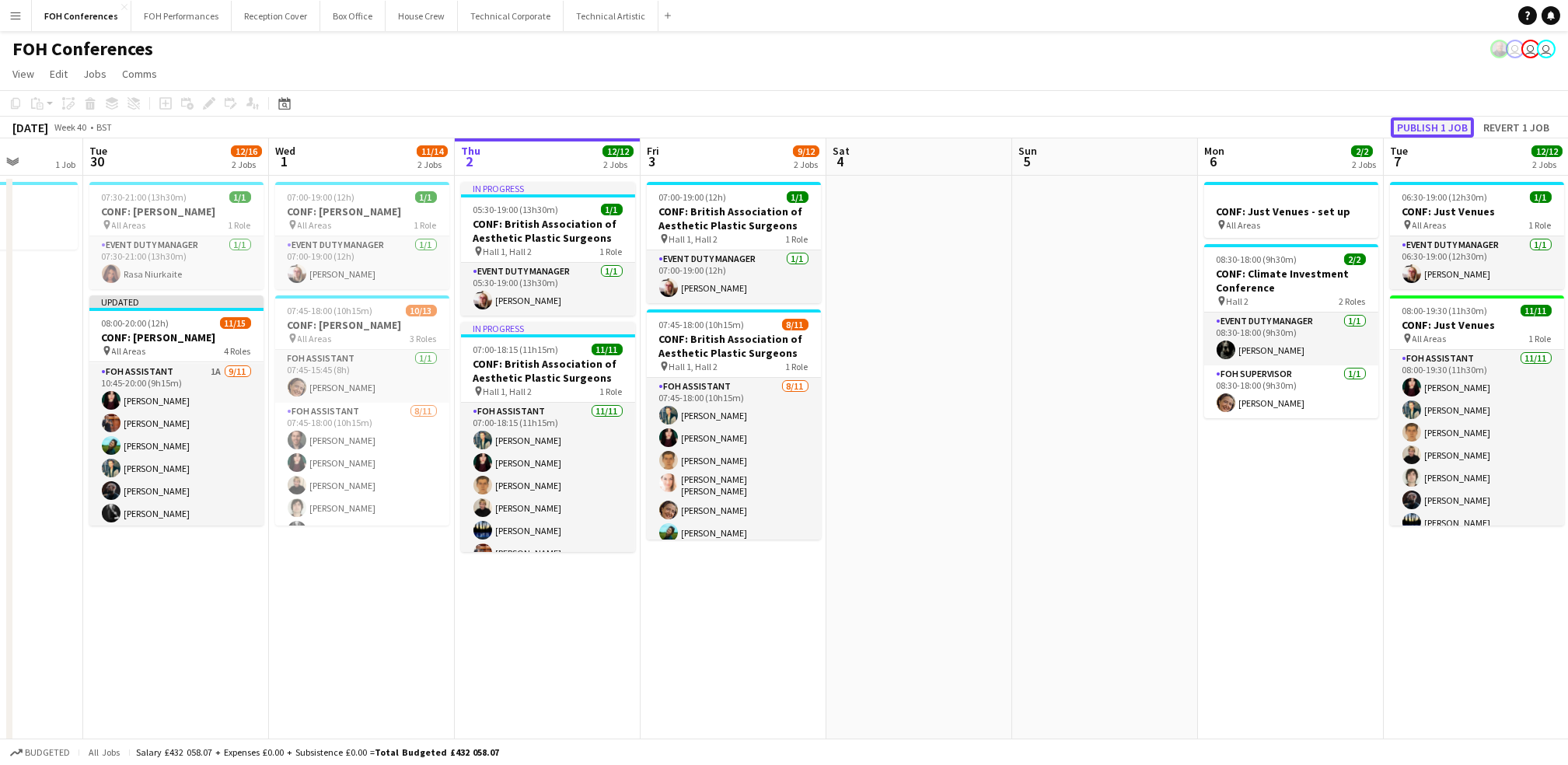
click at [1431, 127] on button "Publish 1 job" at bounding box center [1432, 127] width 84 height 20
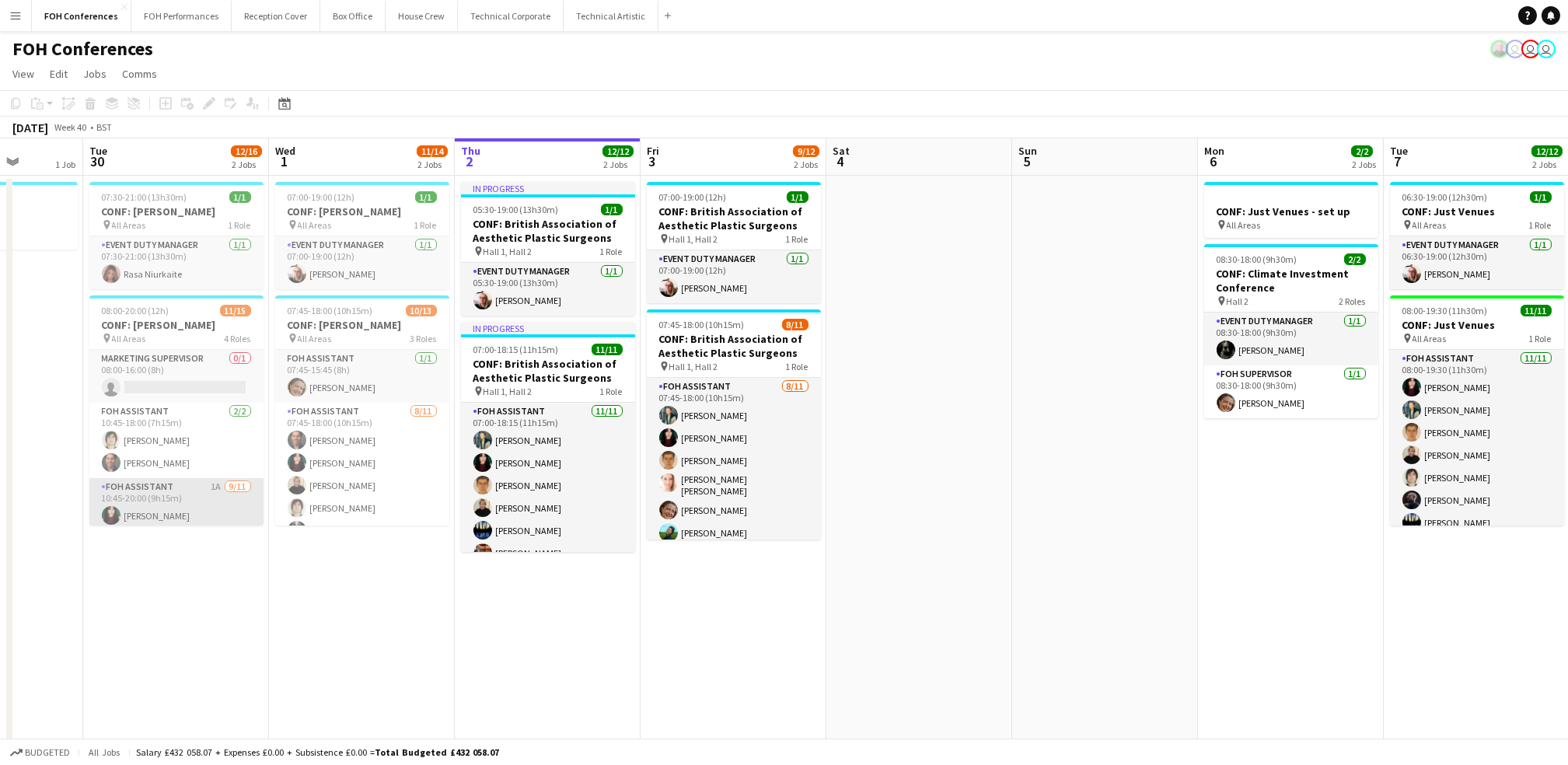
scroll to position [207, 0]
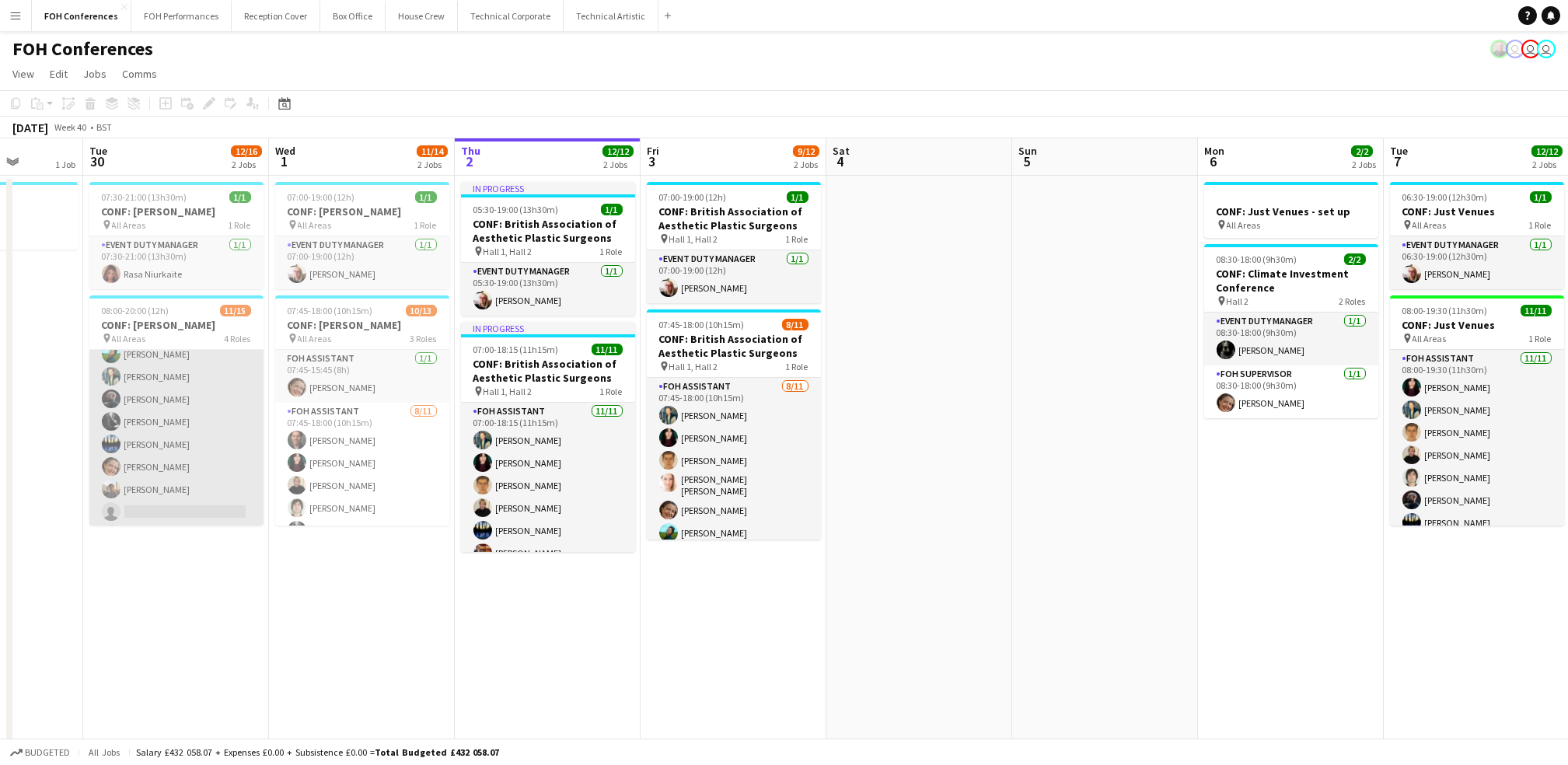
click at [178, 464] on app-card-role "FOH Assistant 1A [DATE] 10:45-20:00 (9h15m) [PERSON_NAME] [PERSON_NAME] [PERSON…" at bounding box center [176, 410] width 174 height 278
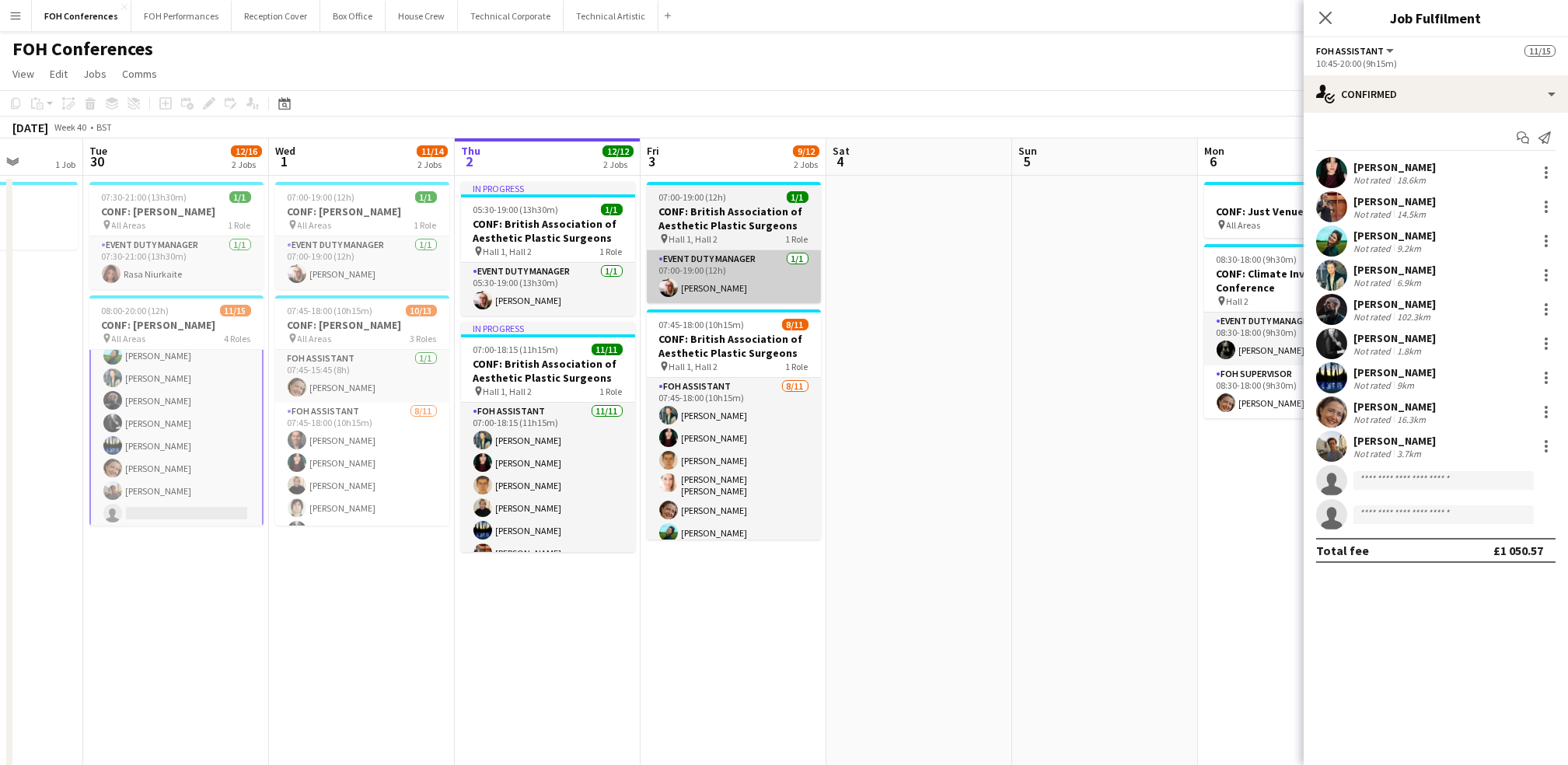
scroll to position [208, 0]
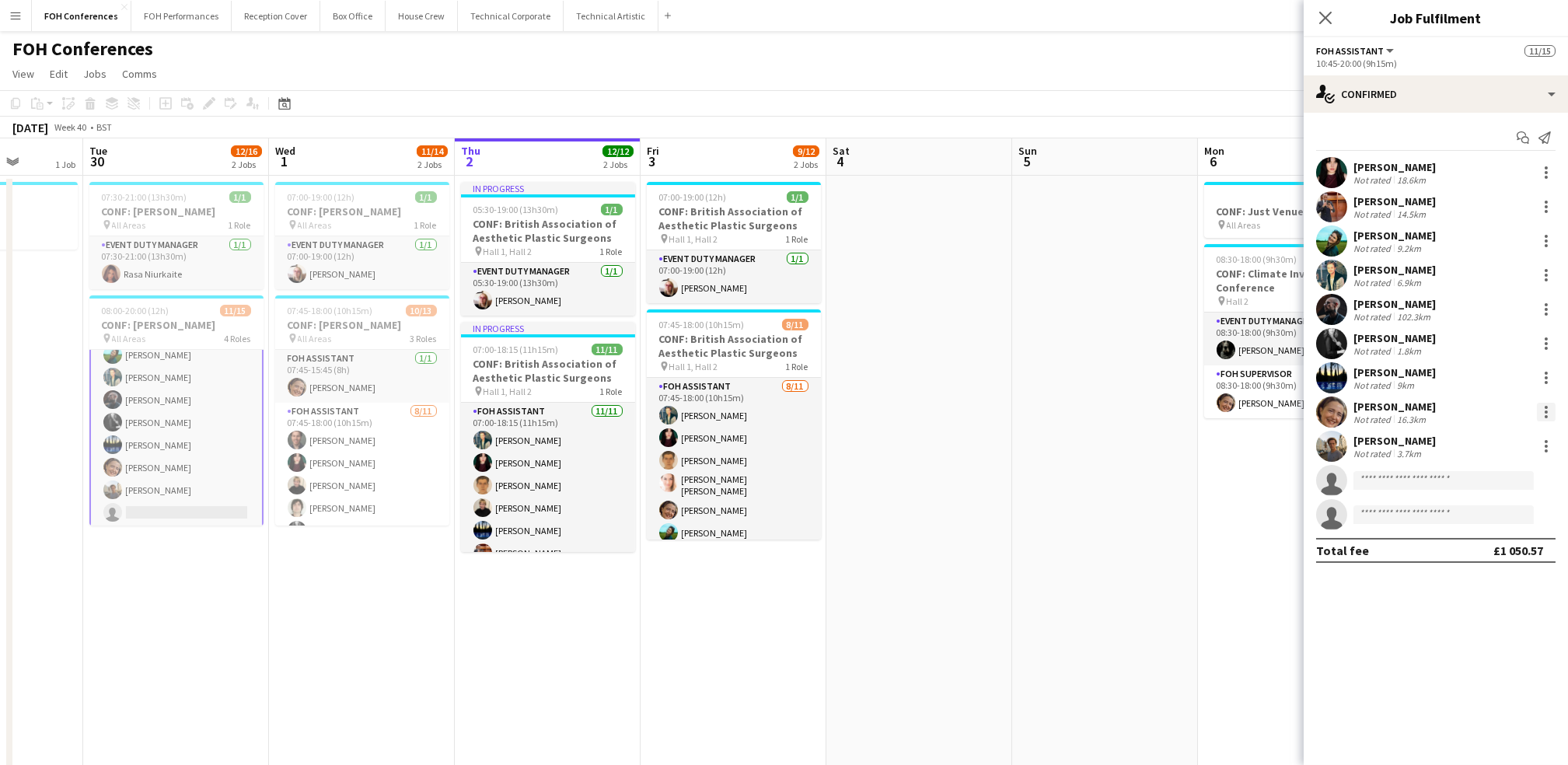
click at [1544, 407] on div at bounding box center [1546, 407] width 3 height 3
click at [1478, 586] on span "Remove" at bounding box center [1469, 590] width 46 height 13
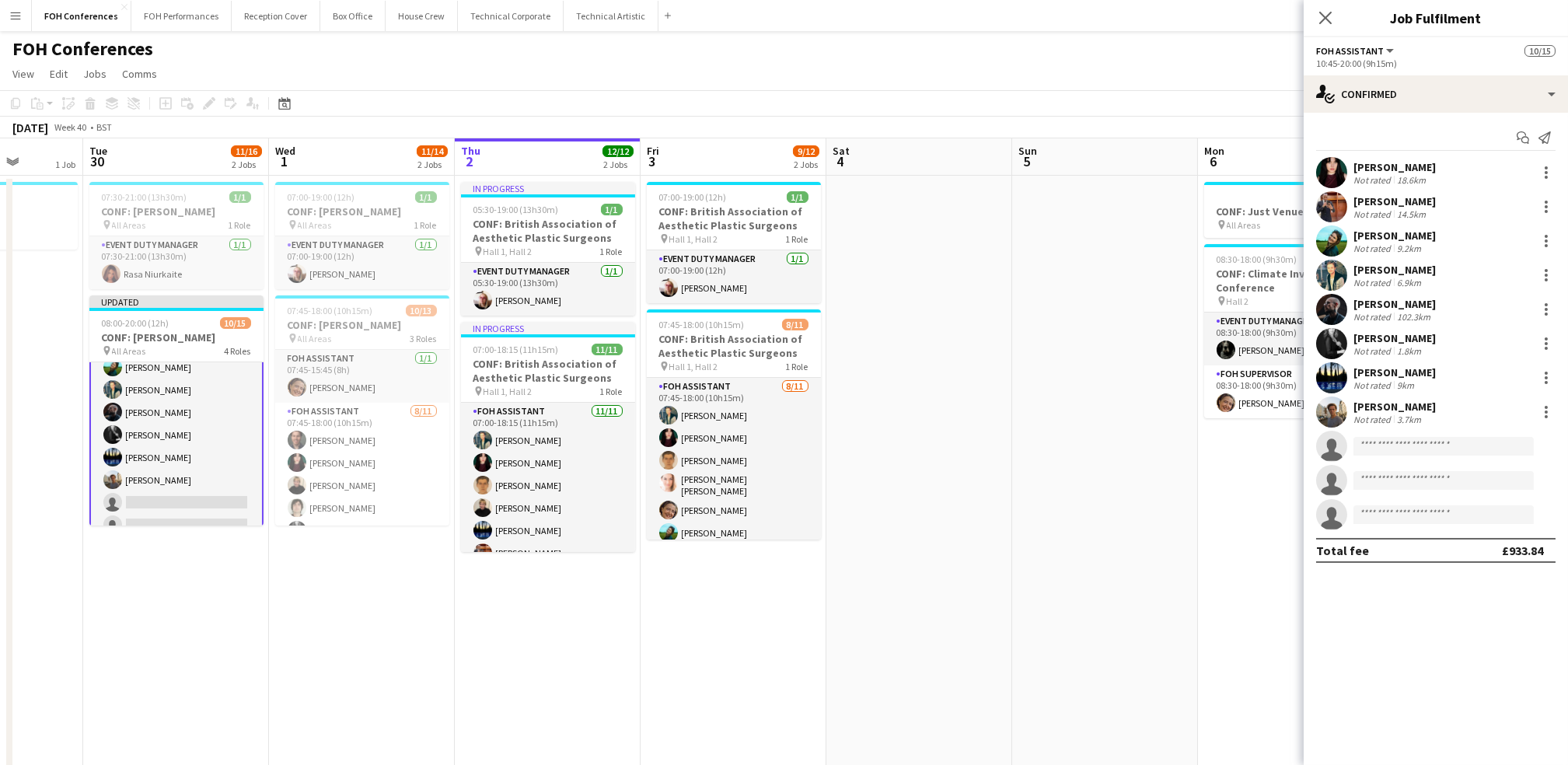
click at [1128, 88] on app-board "FOH Conferences user user user View Day view expanded Day view collapsed Month …" at bounding box center [784, 625] width 1568 height 1189
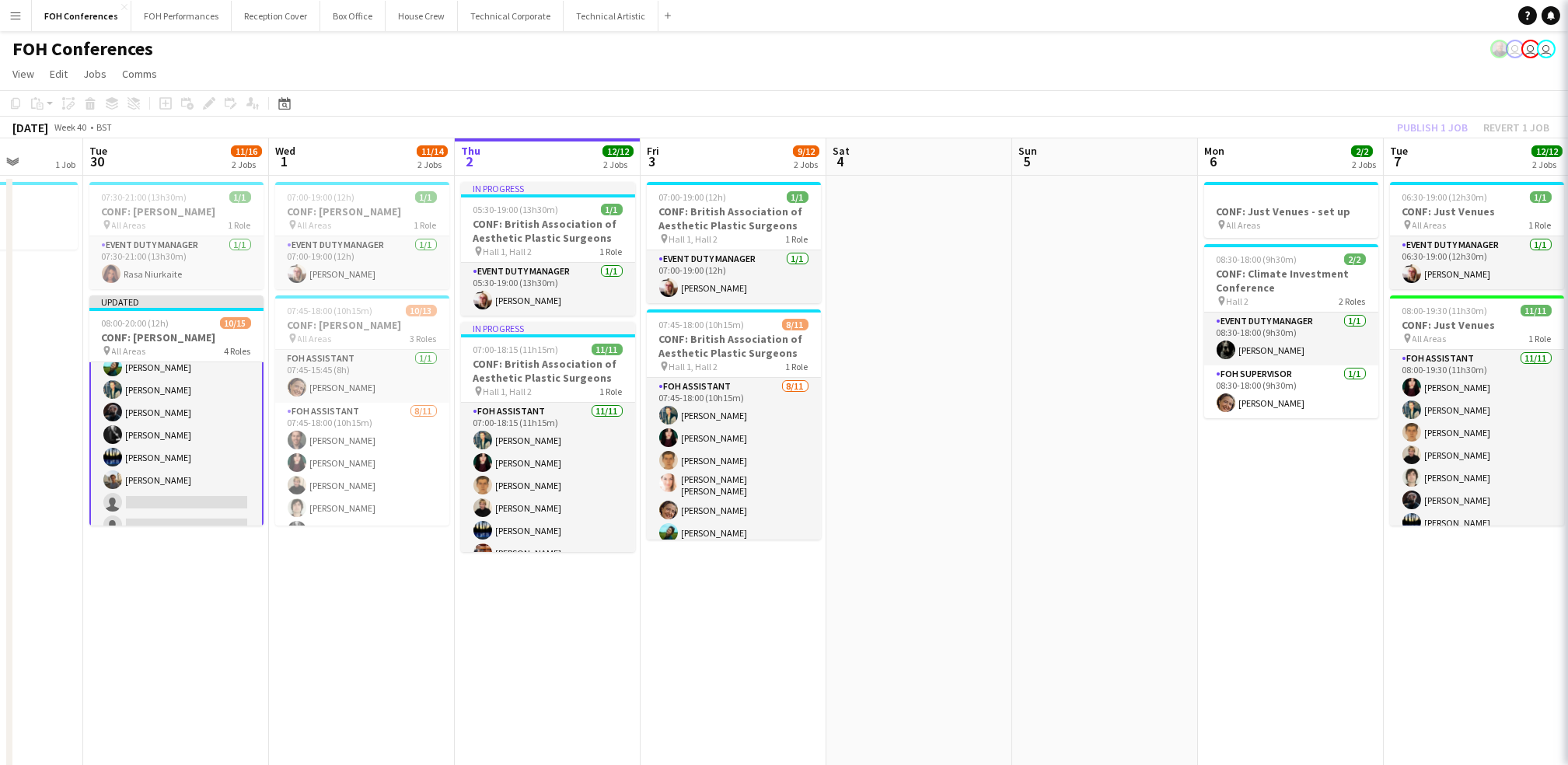
scroll to position [207, 0]
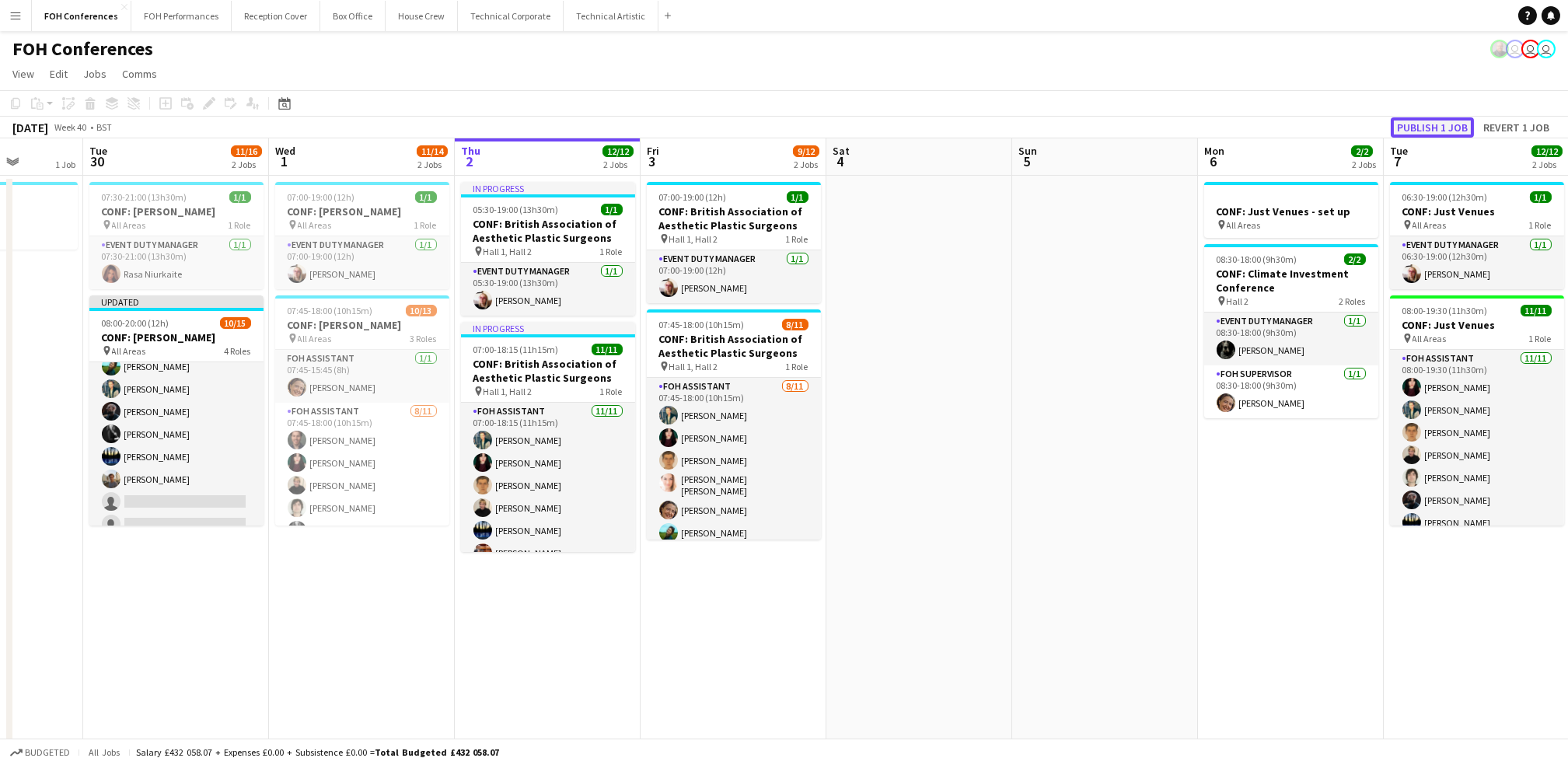
click at [1415, 120] on button "Publish 1 job" at bounding box center [1432, 127] width 84 height 20
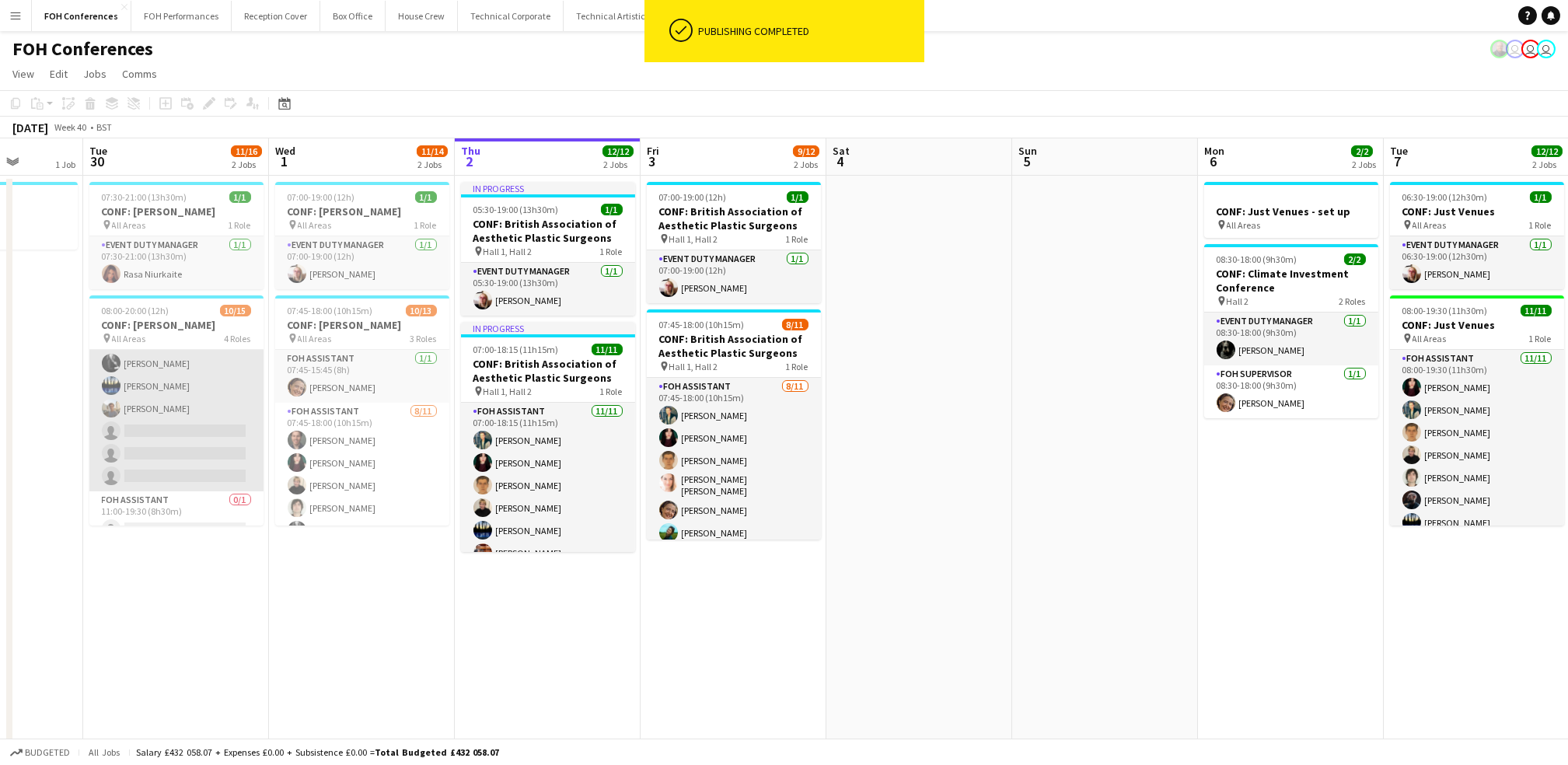
scroll to position [284, 0]
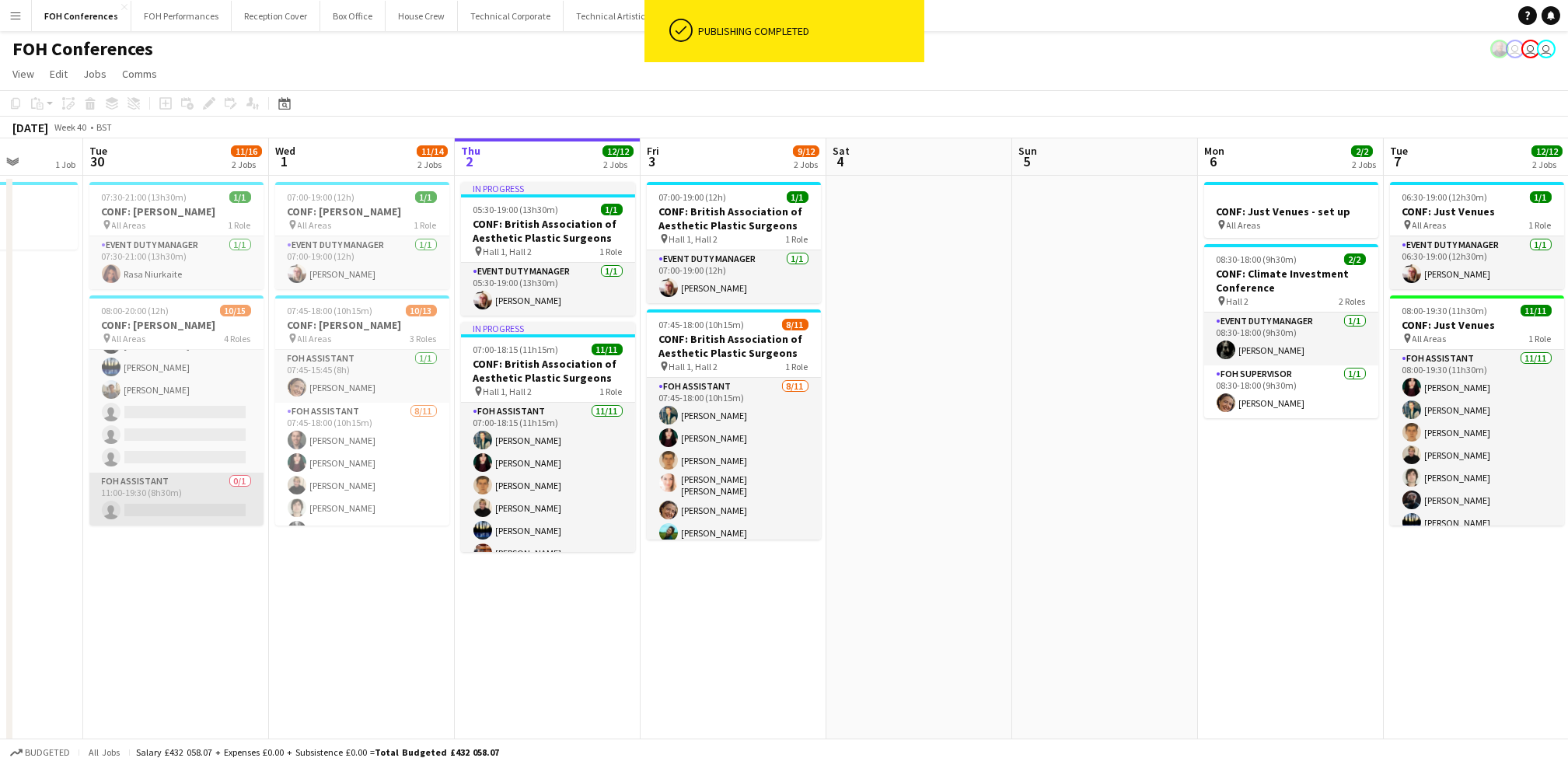
click at [172, 518] on app-card-role "FOH Assistant 0/1 11:00-19:30 (8h30m) single-neutral-actions" at bounding box center [176, 499] width 174 height 53
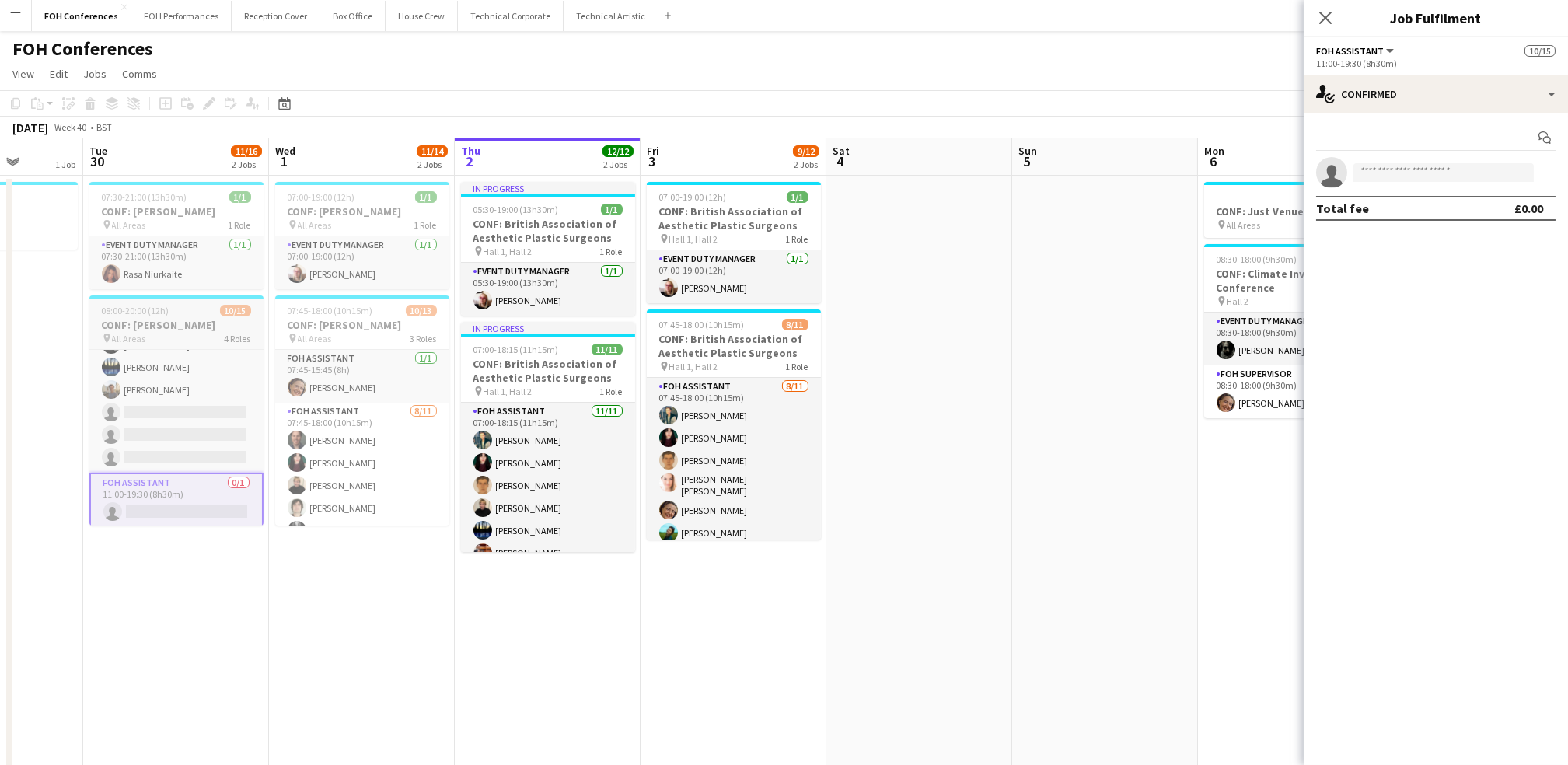
click at [178, 312] on div "08:00-20:00 (12h) 10/15" at bounding box center [176, 311] width 174 height 11
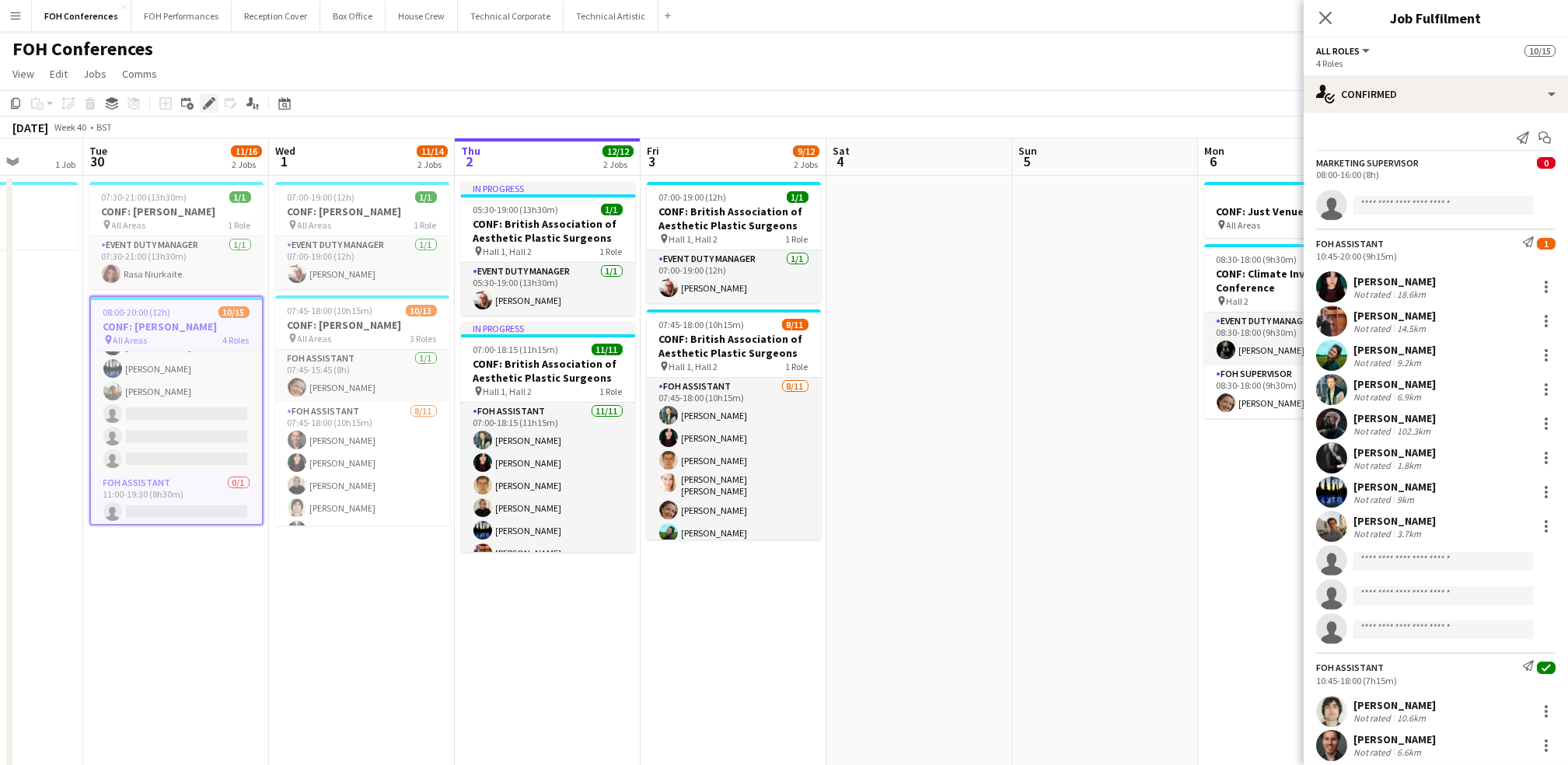
click at [209, 102] on icon at bounding box center [208, 104] width 9 height 9
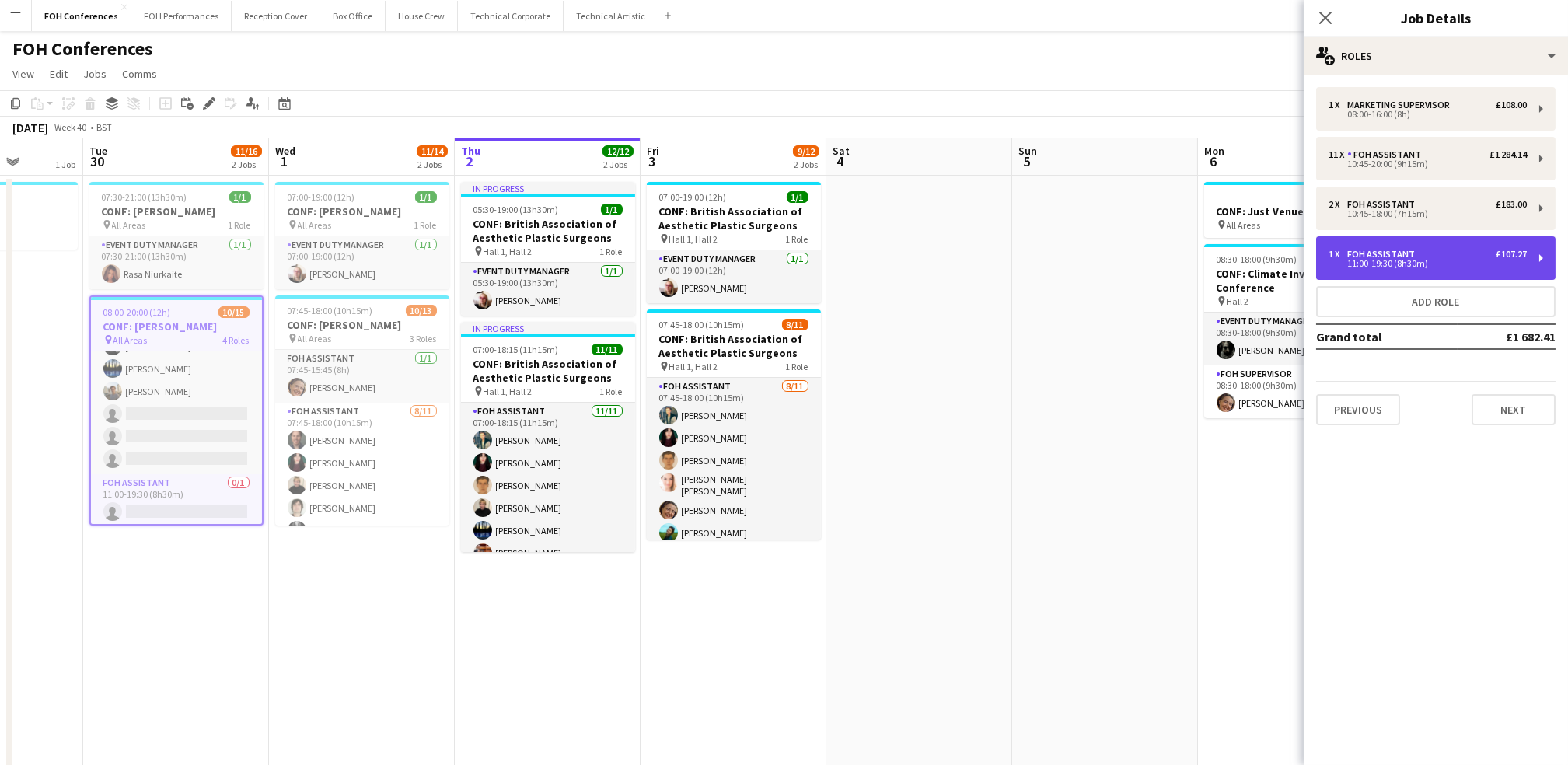
click at [1428, 250] on div "1 x FOH Assistant £107.27" at bounding box center [1428, 254] width 198 height 11
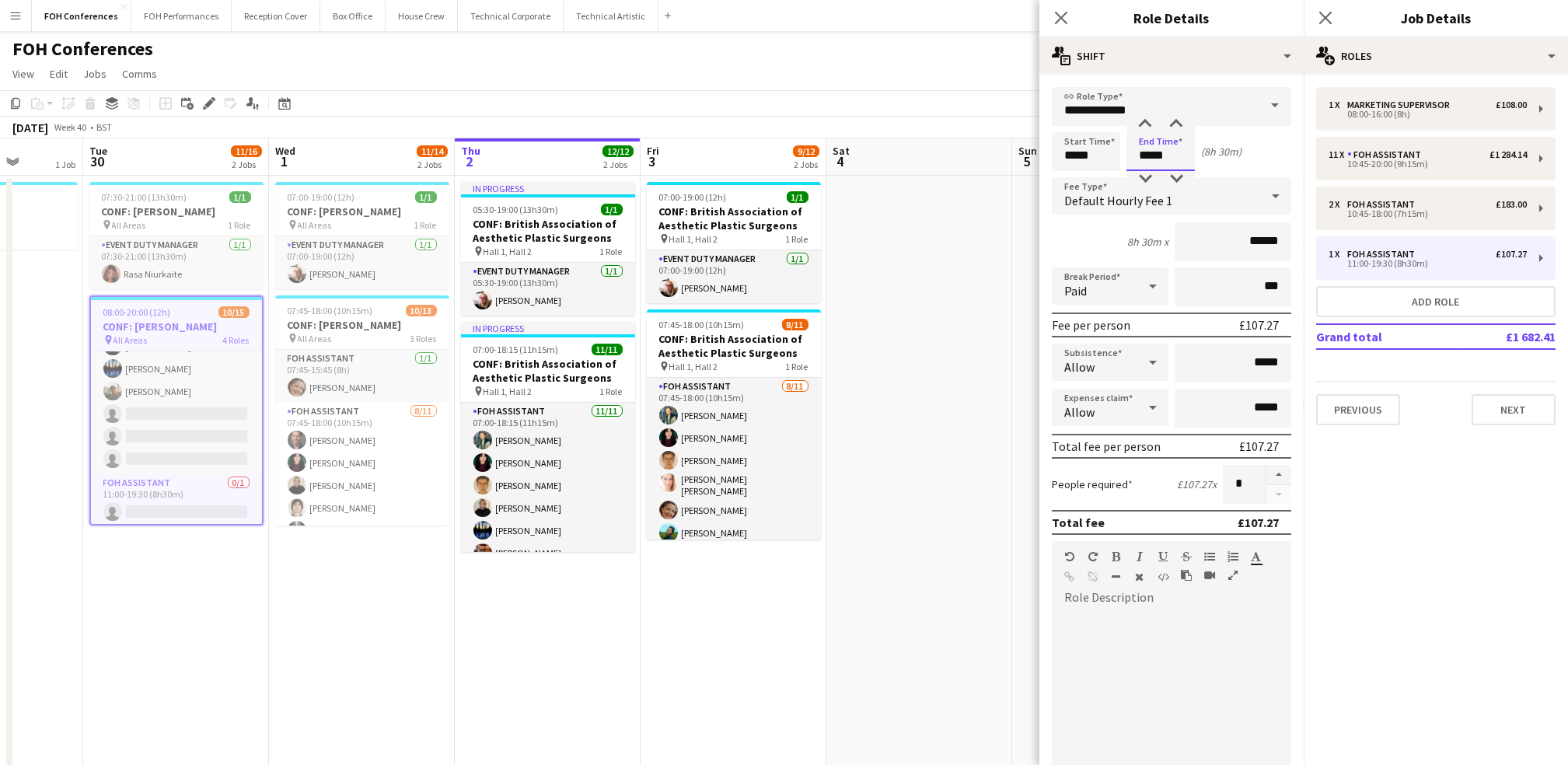
drag, startPoint x: 1178, startPoint y: 147, endPoint x: 736, endPoint y: 161, distance: 442.2
click at [1042, 150] on form "**********" at bounding box center [1171, 530] width 264 height 886
type input "*****"
click at [599, 50] on div "FOH Conferences user user user" at bounding box center [784, 45] width 1568 height 29
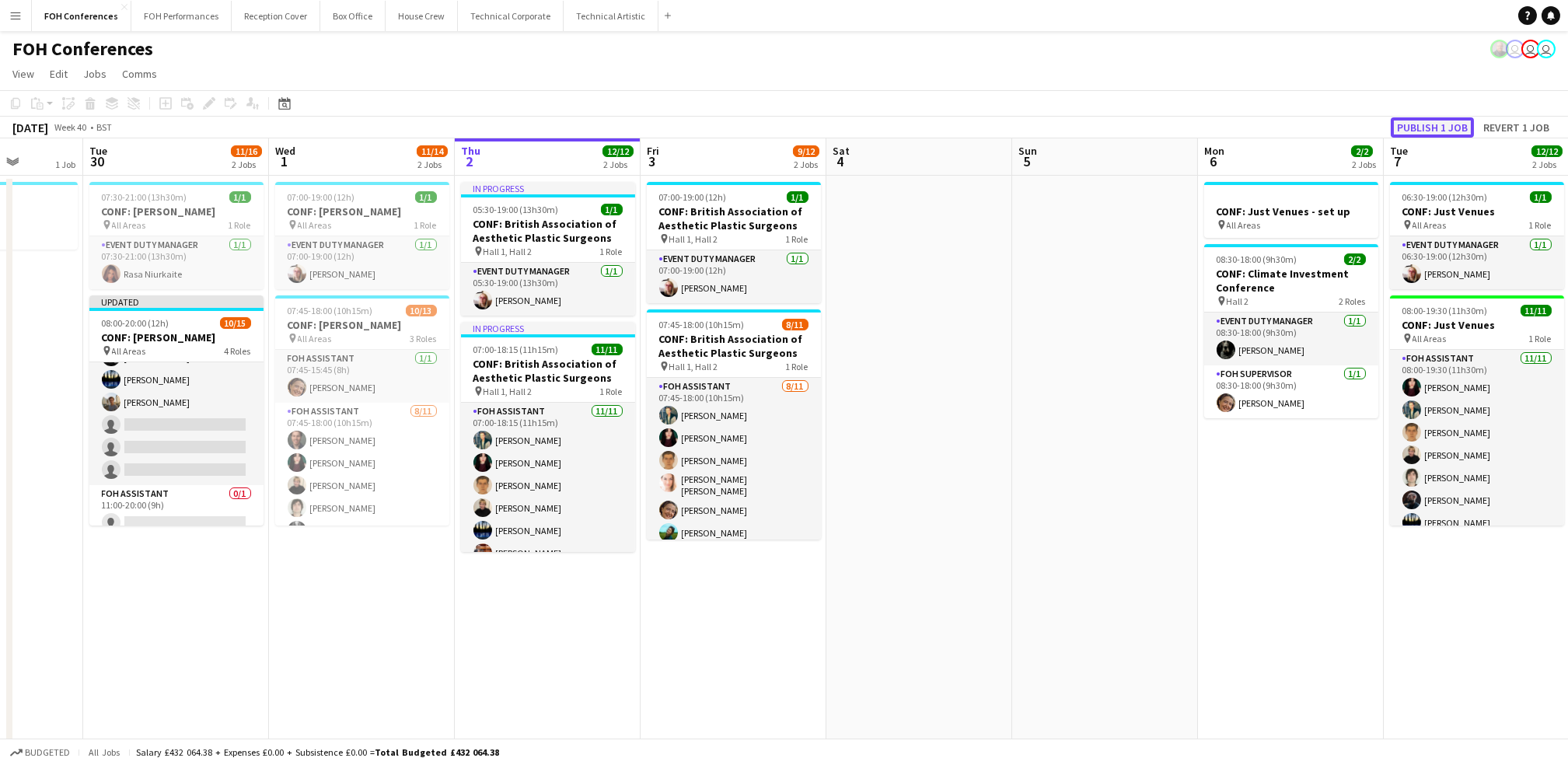
click at [1441, 122] on button "Publish 1 job" at bounding box center [1432, 127] width 84 height 20
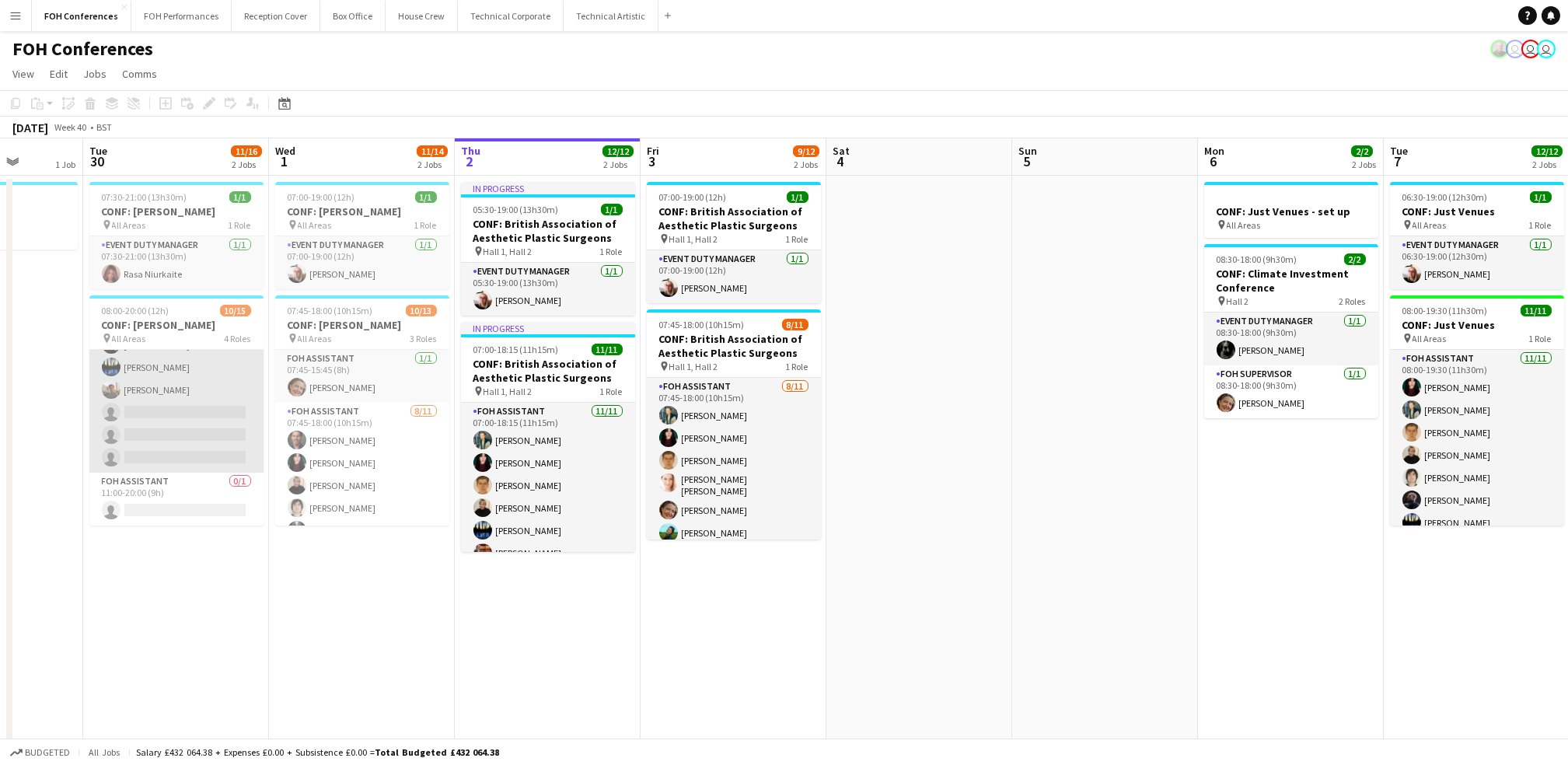
scroll to position [103, 0]
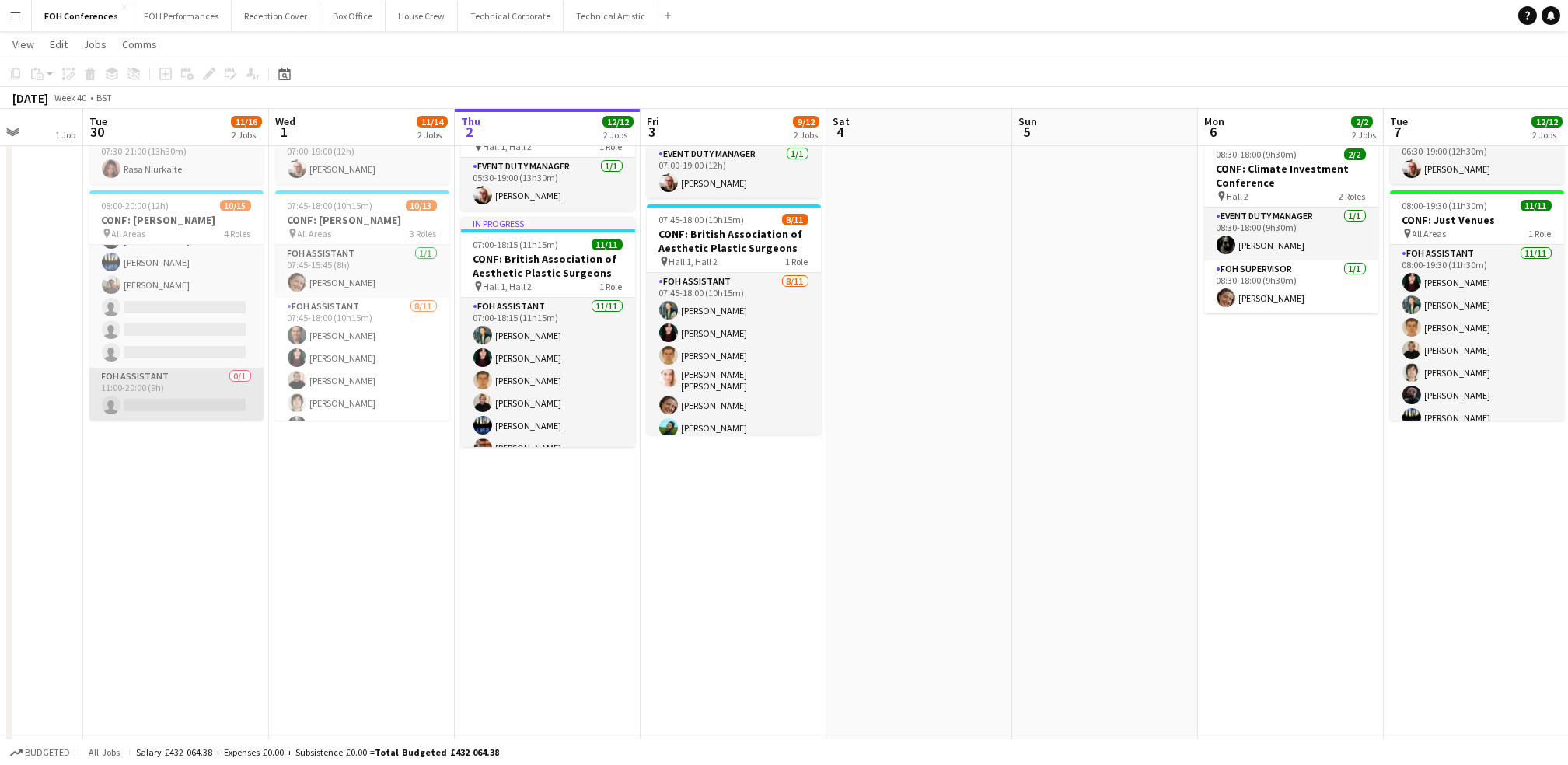
click at [146, 401] on app-card-role "FOH Assistant 0/1 11:00-20:00 (9h) single-neutral-actions" at bounding box center [176, 393] width 174 height 53
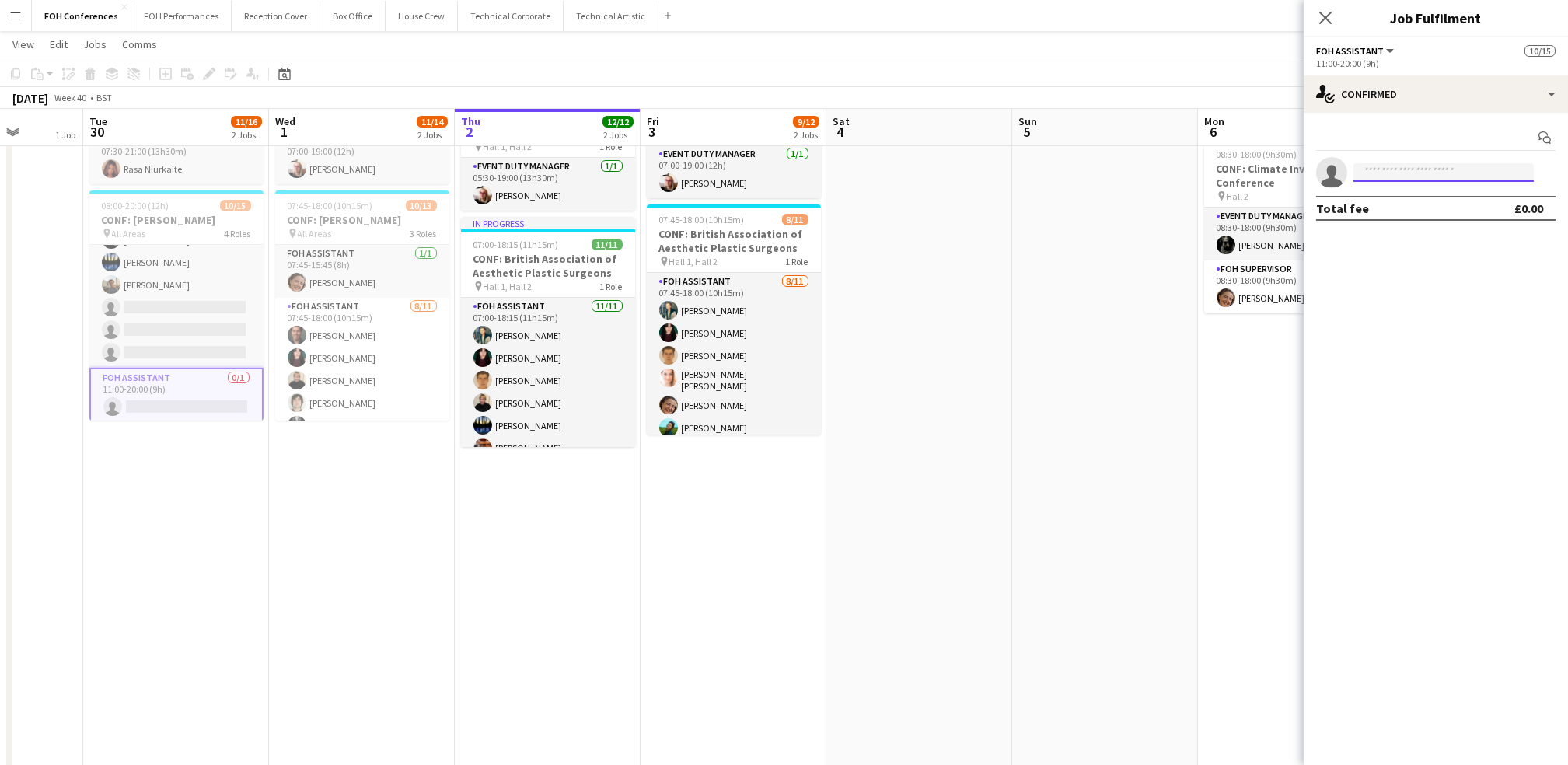
click at [1463, 170] on input at bounding box center [1443, 172] width 180 height 19
type input "***"
click at [1483, 206] on span "[PERSON_NAME][EMAIL_ADDRESS][PERSON_NAME][PERSON_NAME][DOMAIN_NAME]" at bounding box center [1444, 207] width 156 height 12
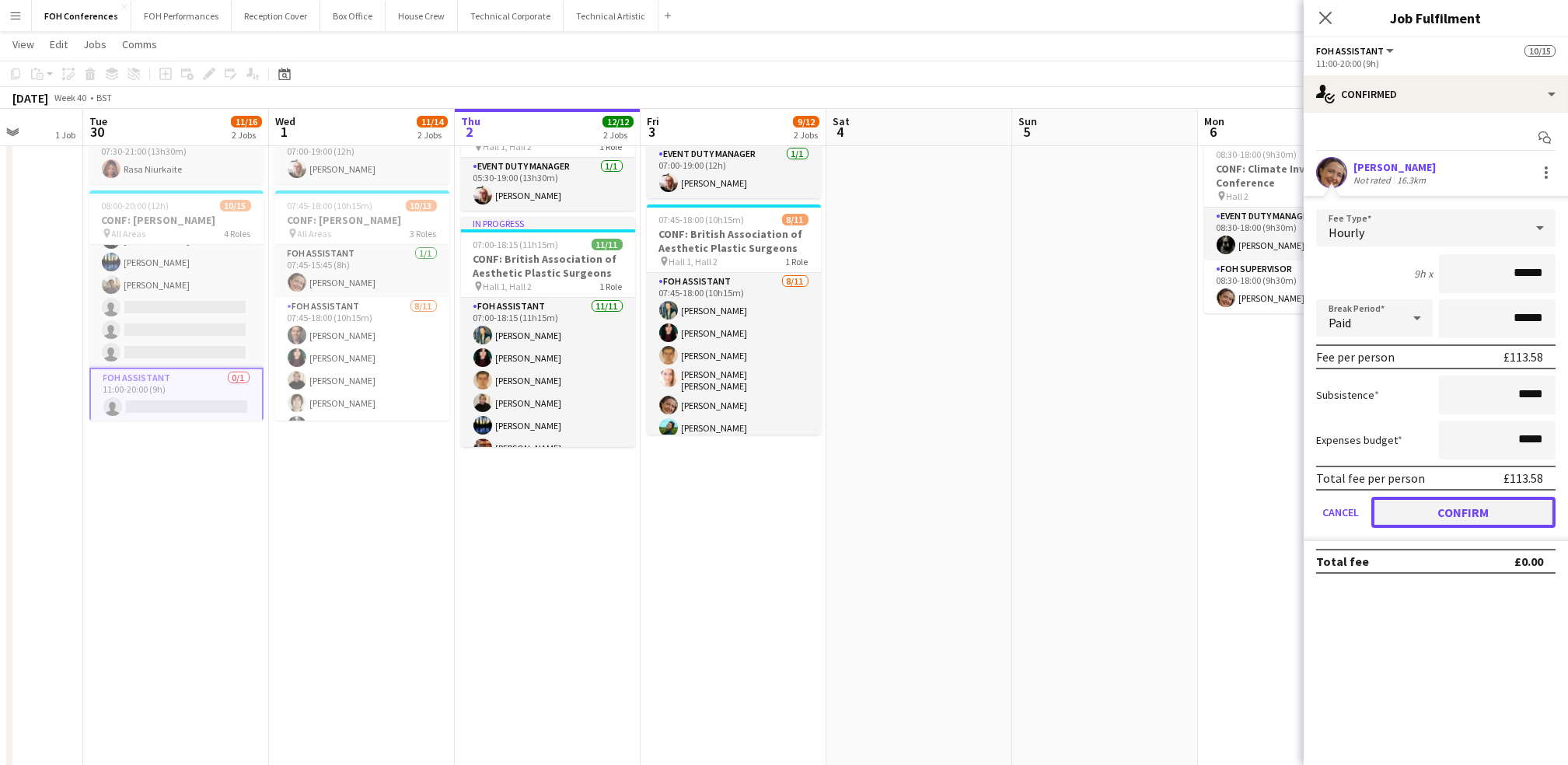
click at [1416, 499] on button "Confirm" at bounding box center [1463, 512] width 184 height 31
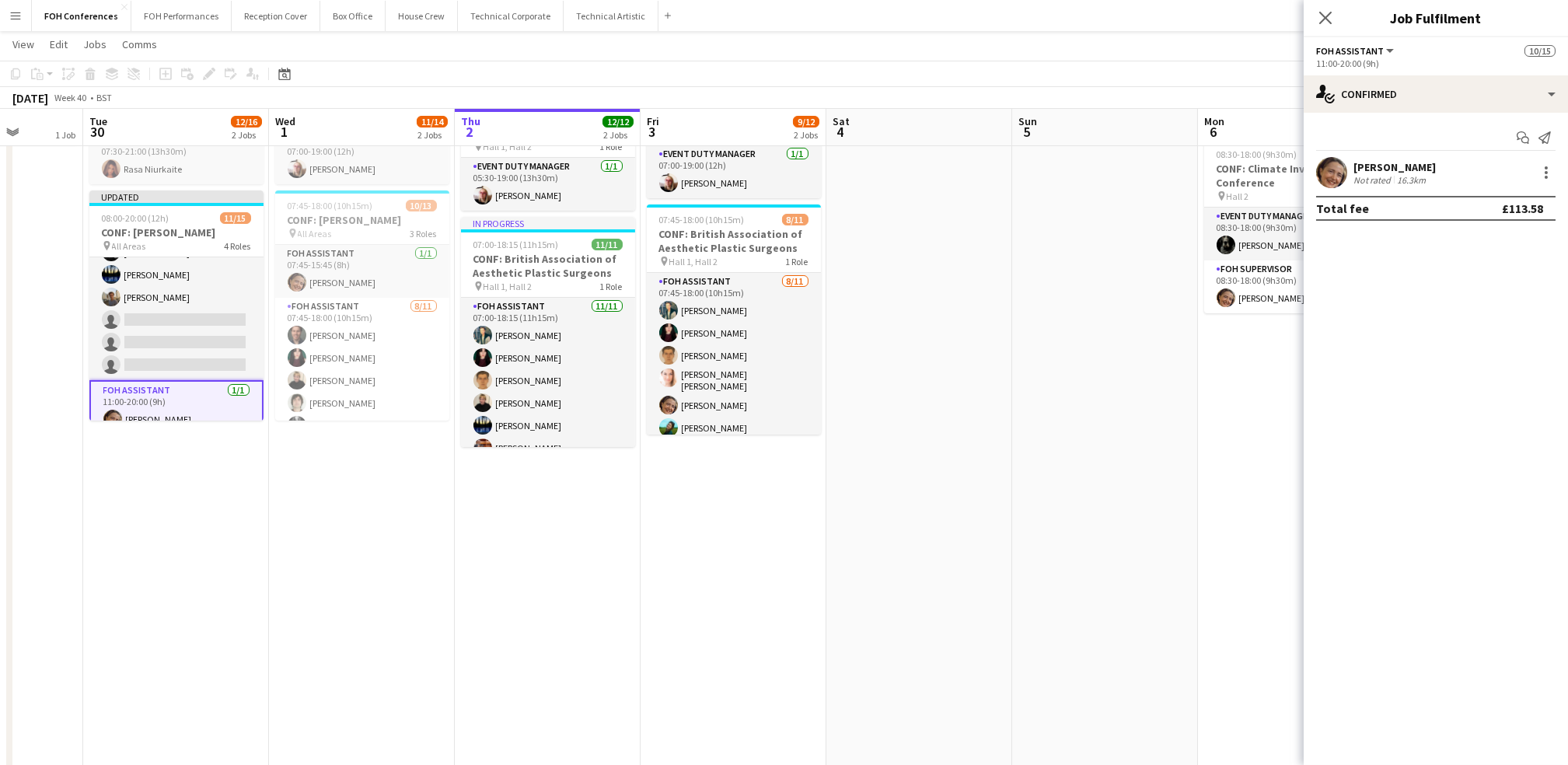
click at [1223, 60] on app-page-menu "View Day view expanded Day view collapsed Month view Date picker Jump to [DATE]…" at bounding box center [784, 45] width 1568 height 29
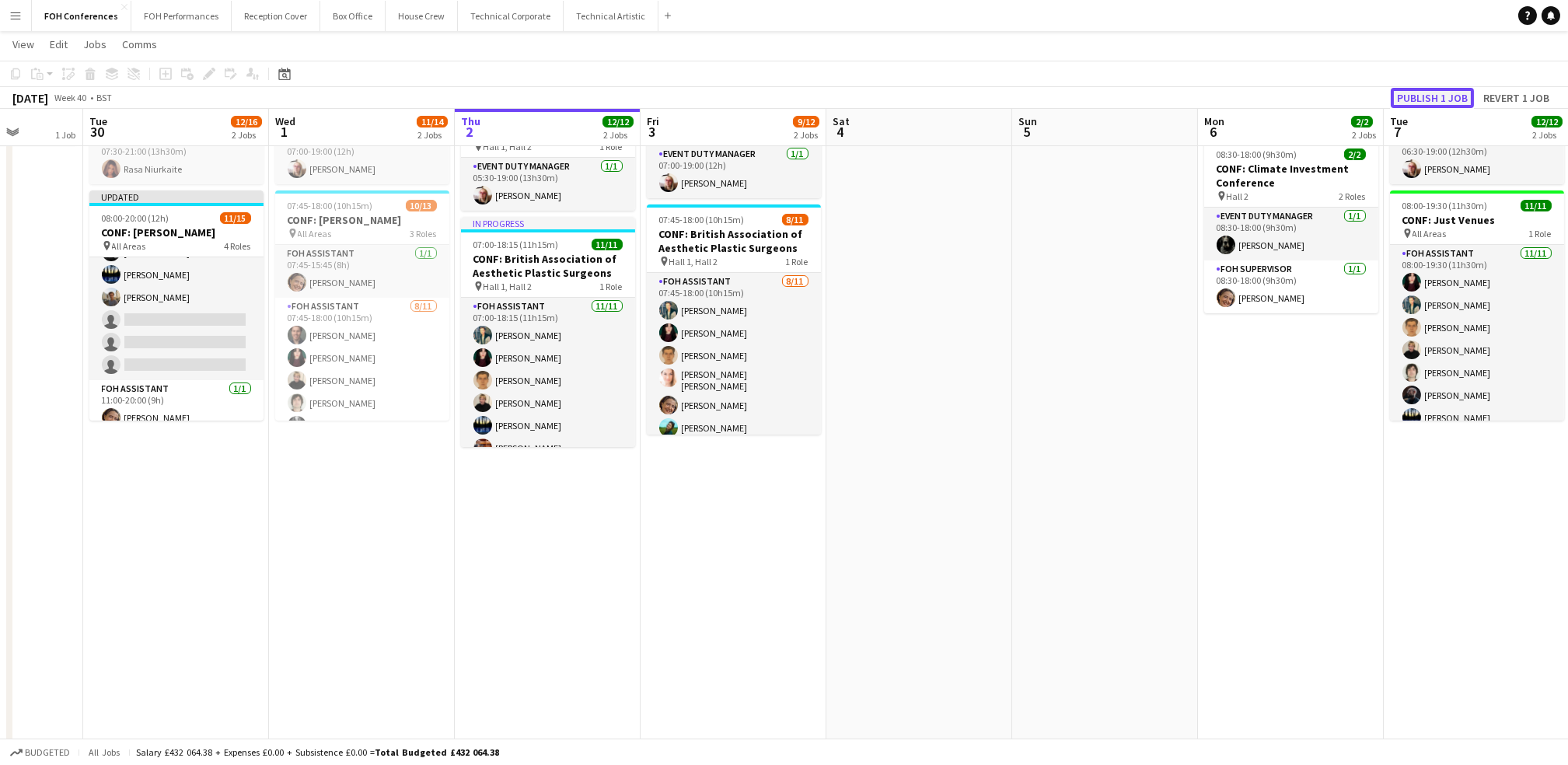
click at [1438, 88] on button "Publish 1 job" at bounding box center [1432, 97] width 84 height 20
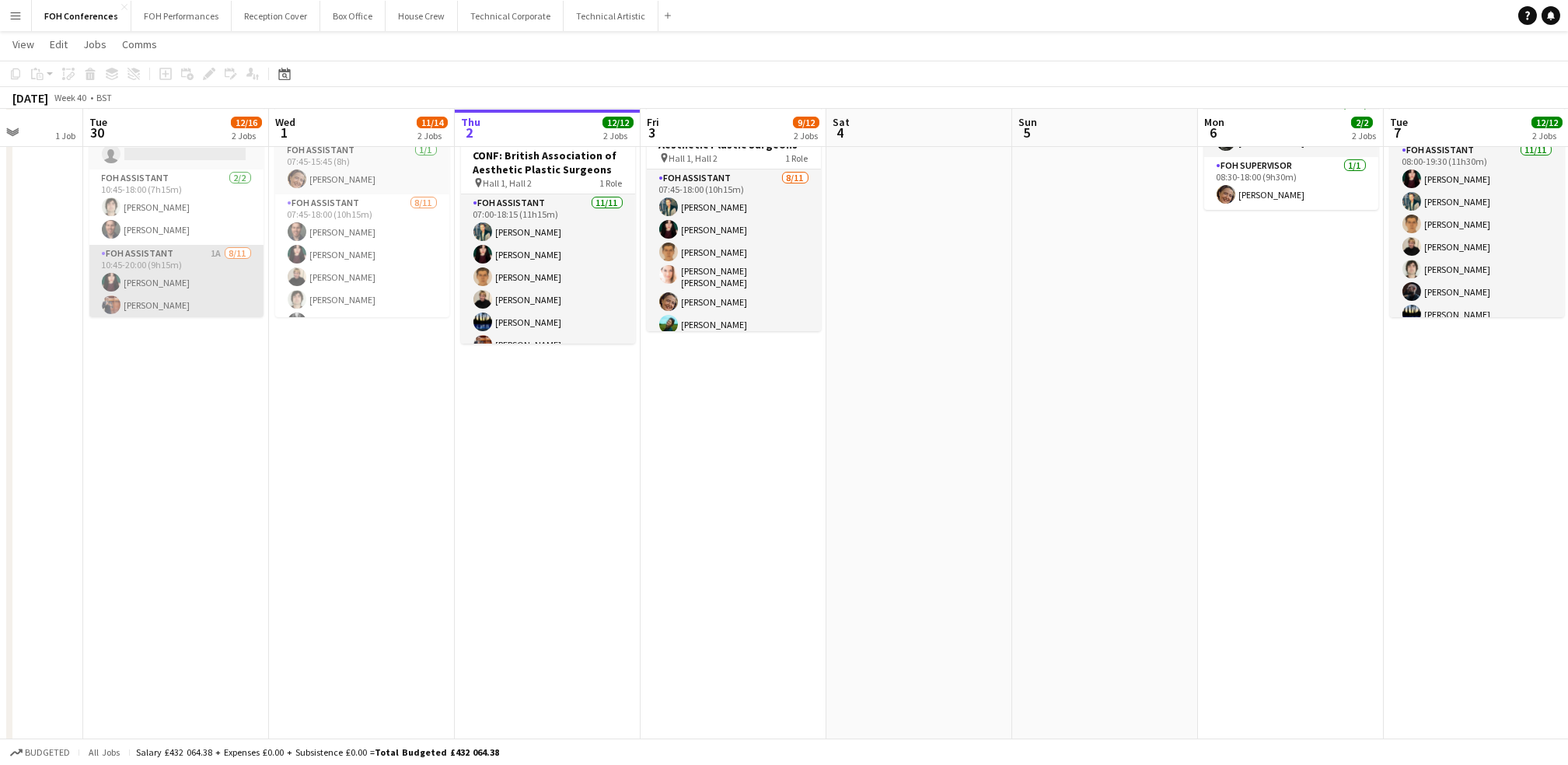
scroll to position [0, 0]
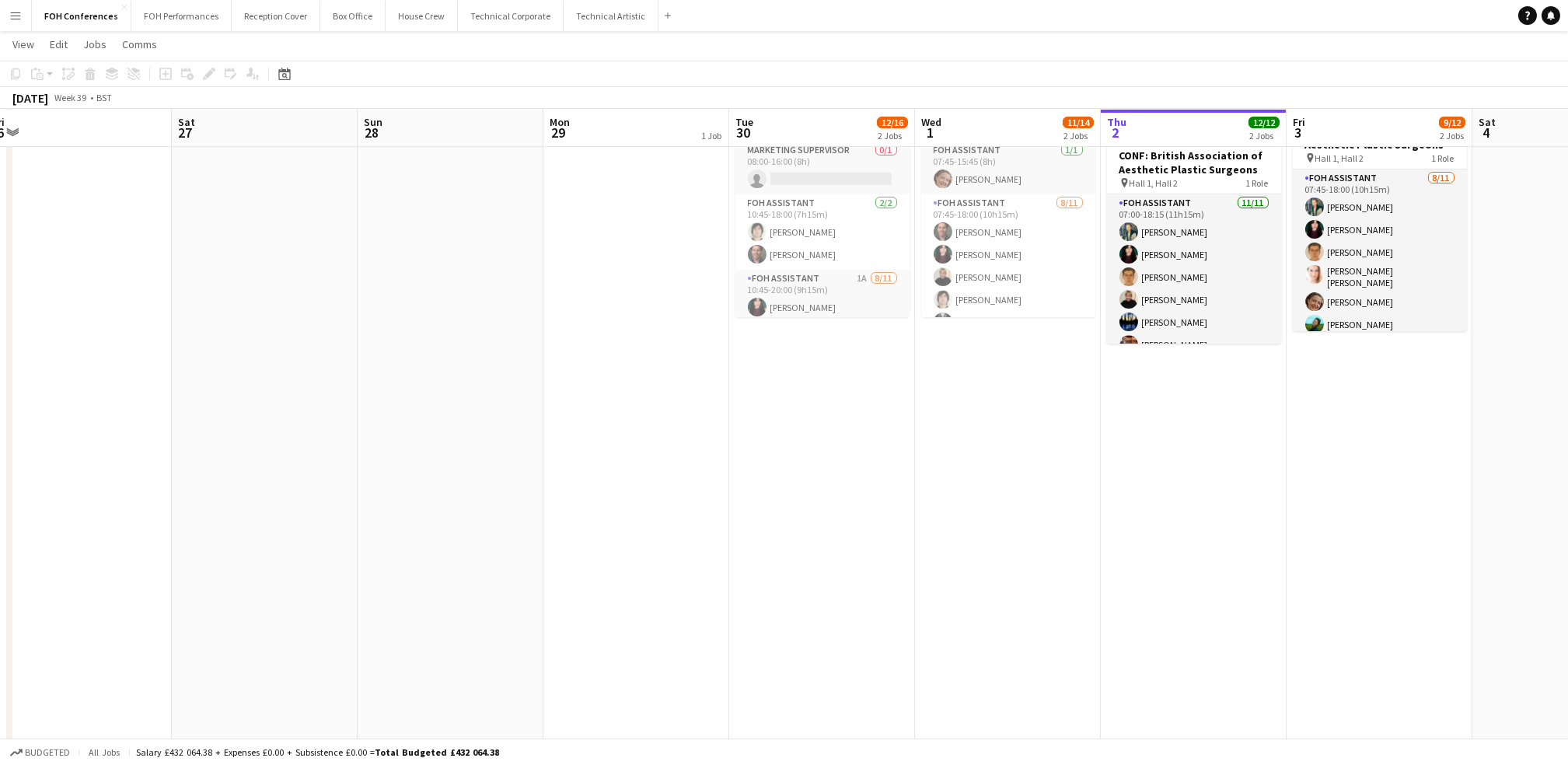
drag, startPoint x: 142, startPoint y: 117, endPoint x: 909, endPoint y: 148, distance: 767.6
click at [981, 148] on app-calendar-viewport "Wed 24 13/14 5 Jobs Thu 25 9/9 2 Jobs Fri 26 Sat 27 Sun 28 Mon 29 1 Job Tue 30 …" at bounding box center [784, 419] width 1568 height 1132
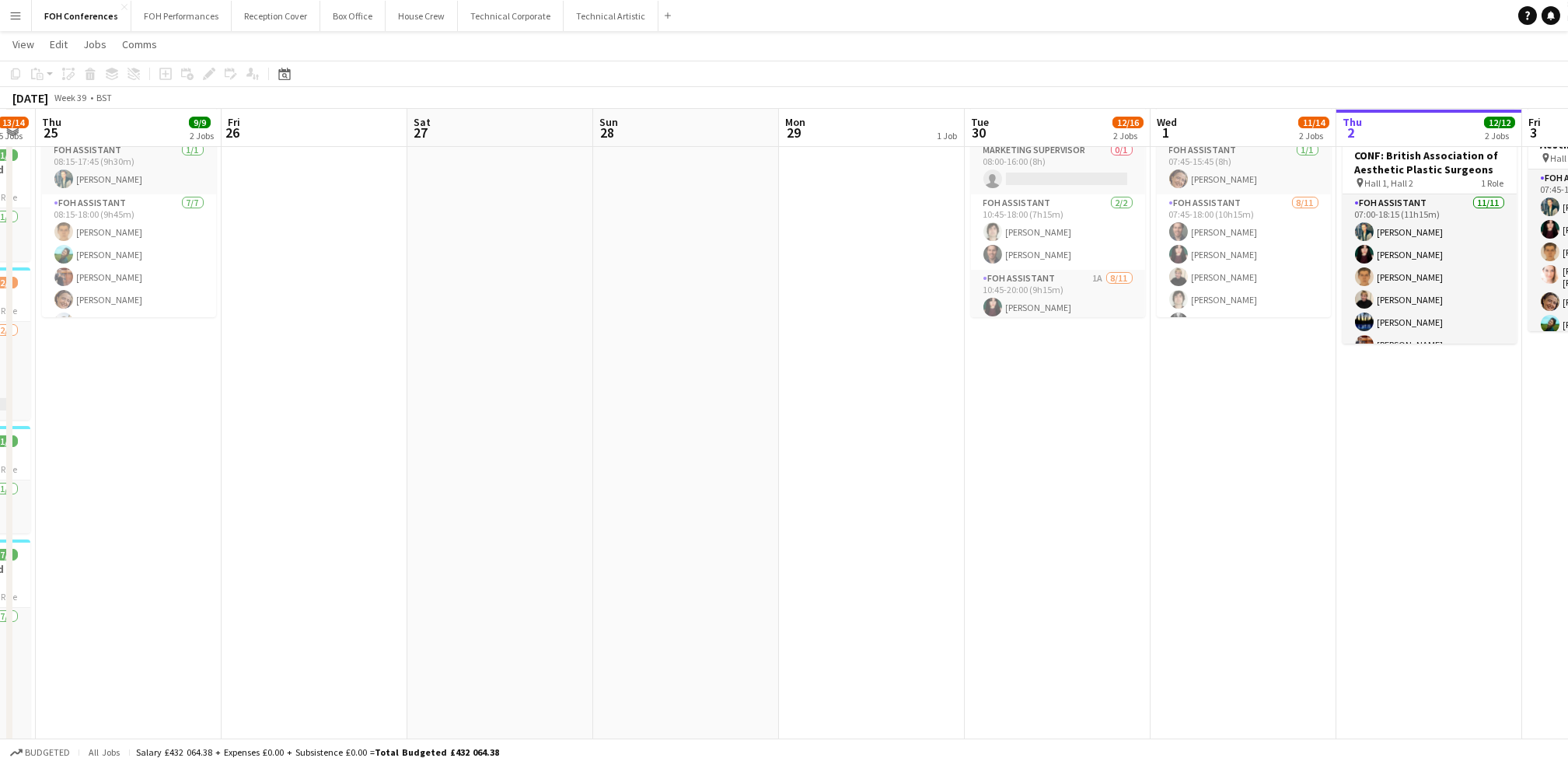
scroll to position [0, 329]
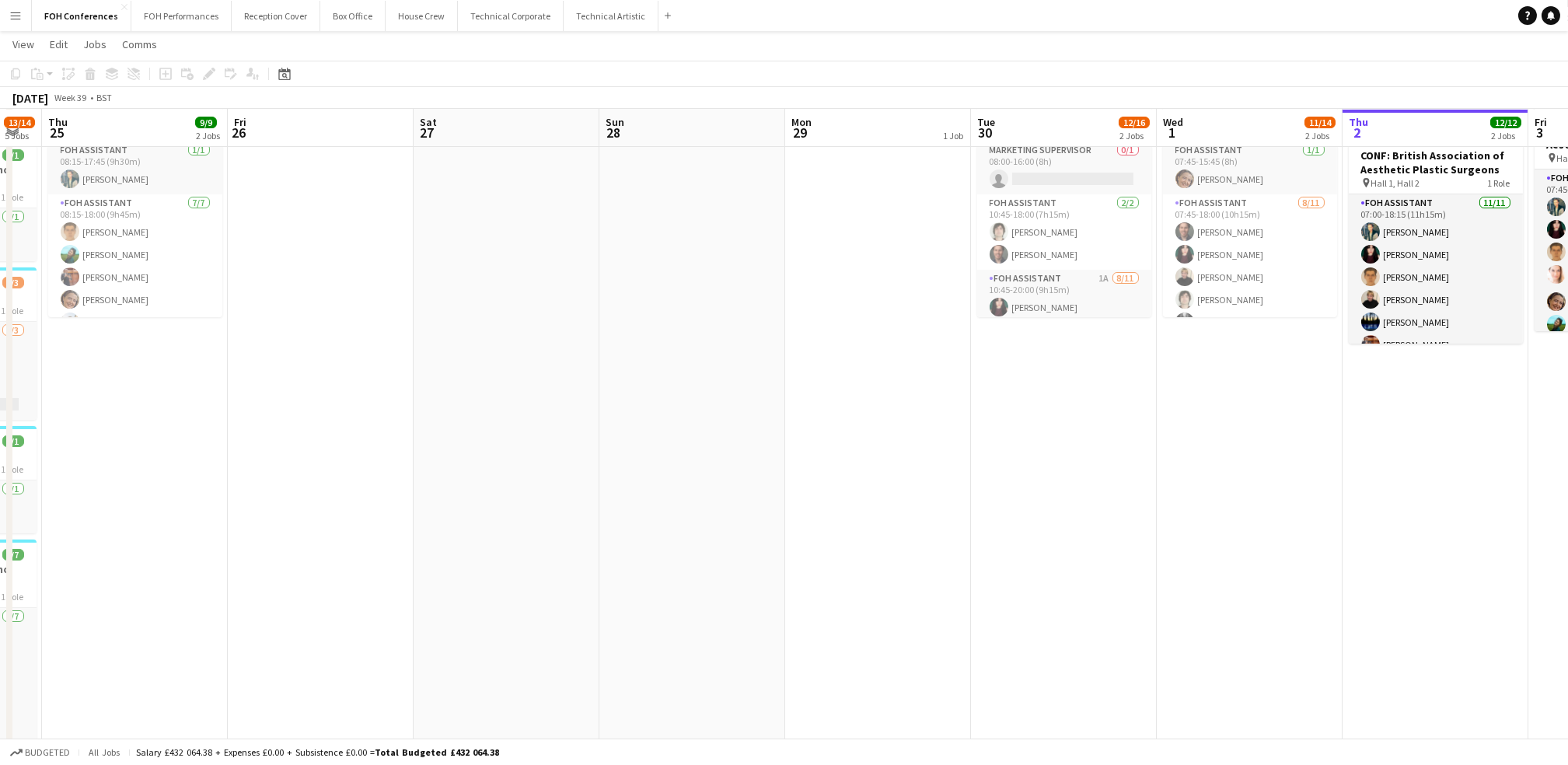
drag, startPoint x: 79, startPoint y: 114, endPoint x: 128, endPoint y: 114, distance: 49.0
click at [128, 114] on app-calendar-viewport "Tue 23 14/15 4 Jobs Wed 24 13/14 5 Jobs Thu 25 9/9 2 Jobs Fri 26 Sat 27 Sun 28 …" at bounding box center [784, 419] width 1568 height 1132
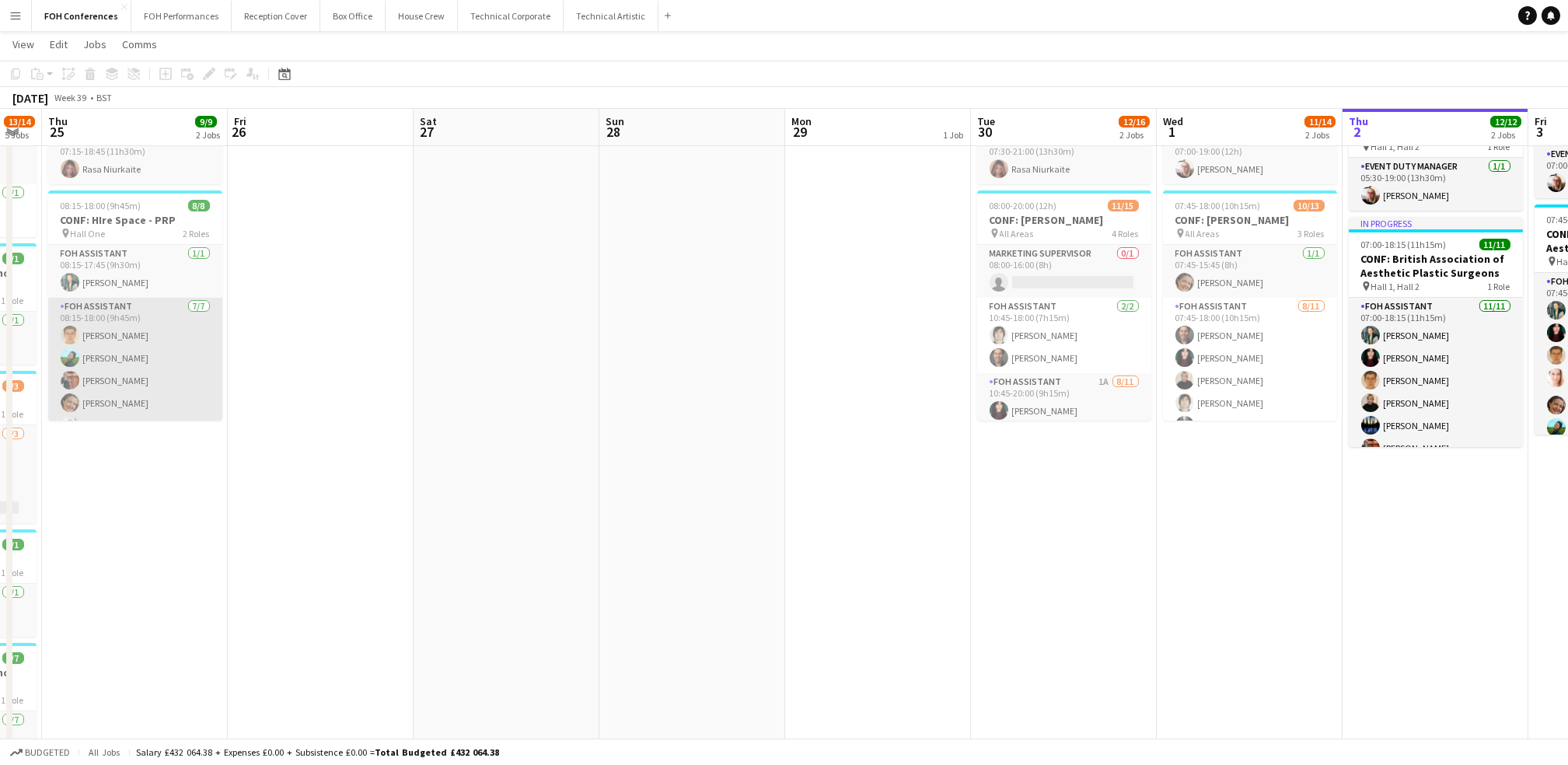
scroll to position [65, 0]
click at [101, 341] on app-card-role "FOH Assistant [DATE] 08:15-18:00 (9h45m) [PERSON_NAME] [PERSON_NAME] [PERSON_NA…" at bounding box center [135, 327] width 174 height 188
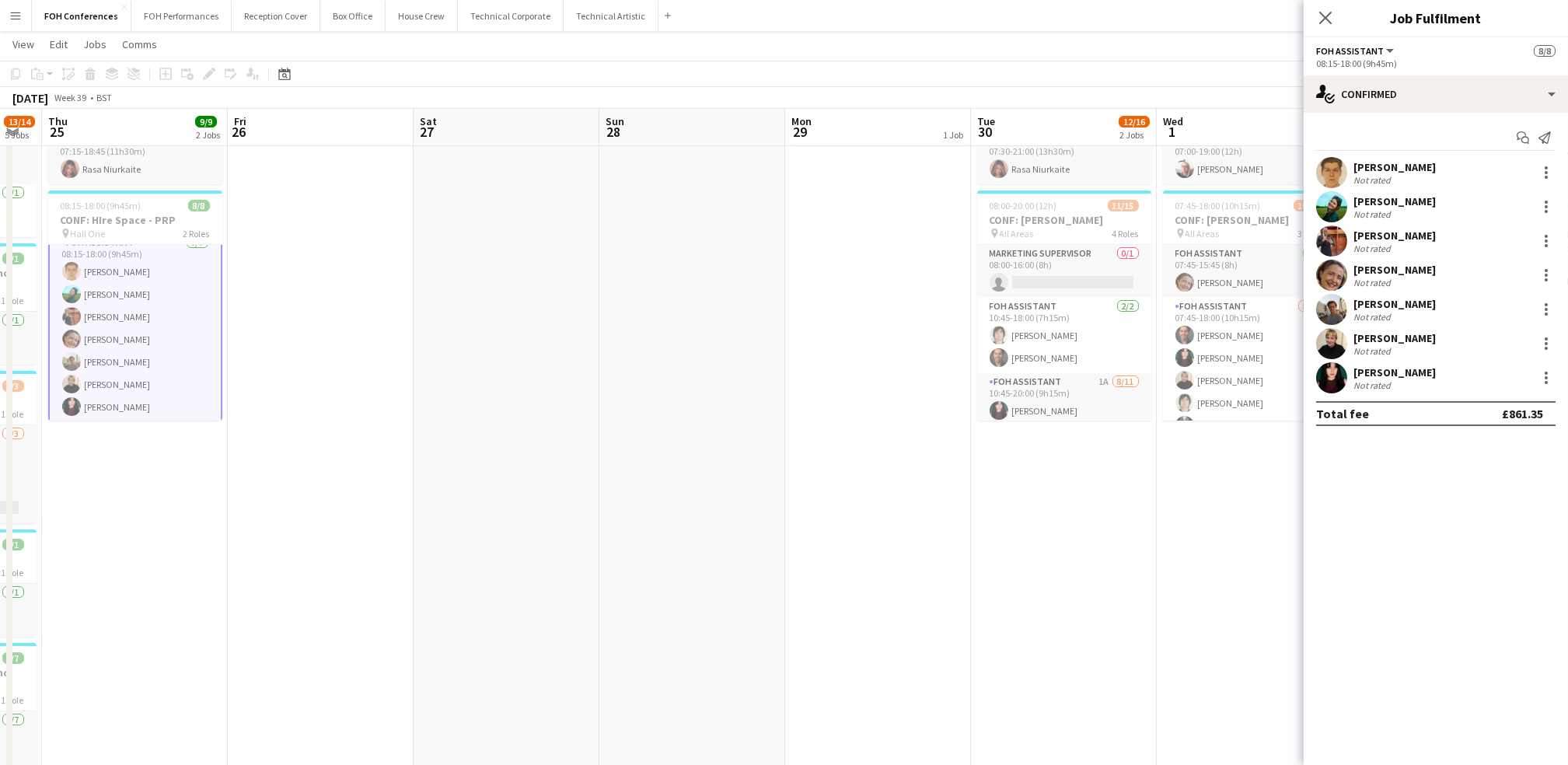
scroll to position [66, 0]
click at [1543, 264] on div "[PERSON_NAME] Not rated 16.3km" at bounding box center [1436, 275] width 264 height 31
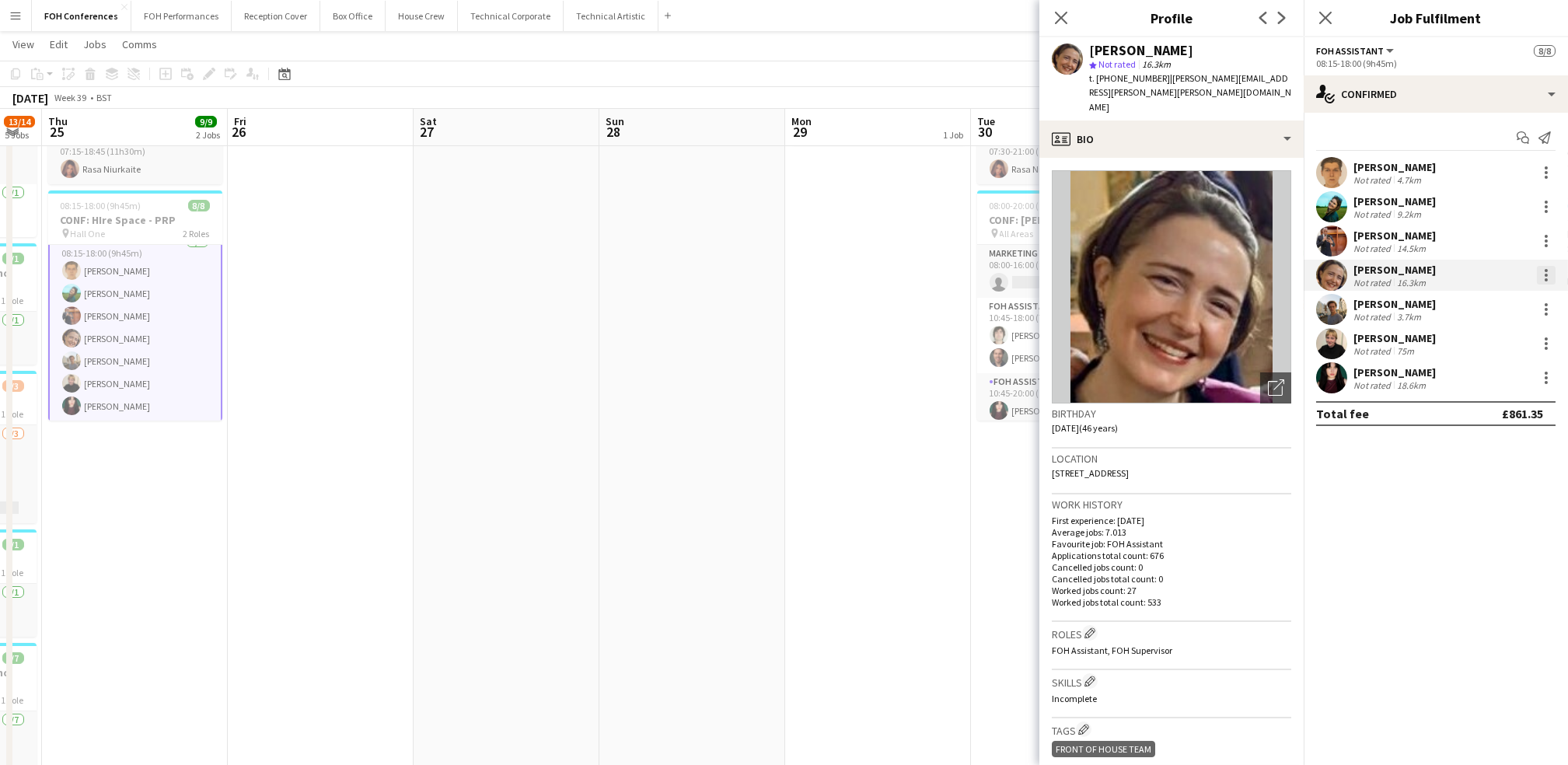
click at [1537, 270] on div at bounding box center [1546, 275] width 19 height 19
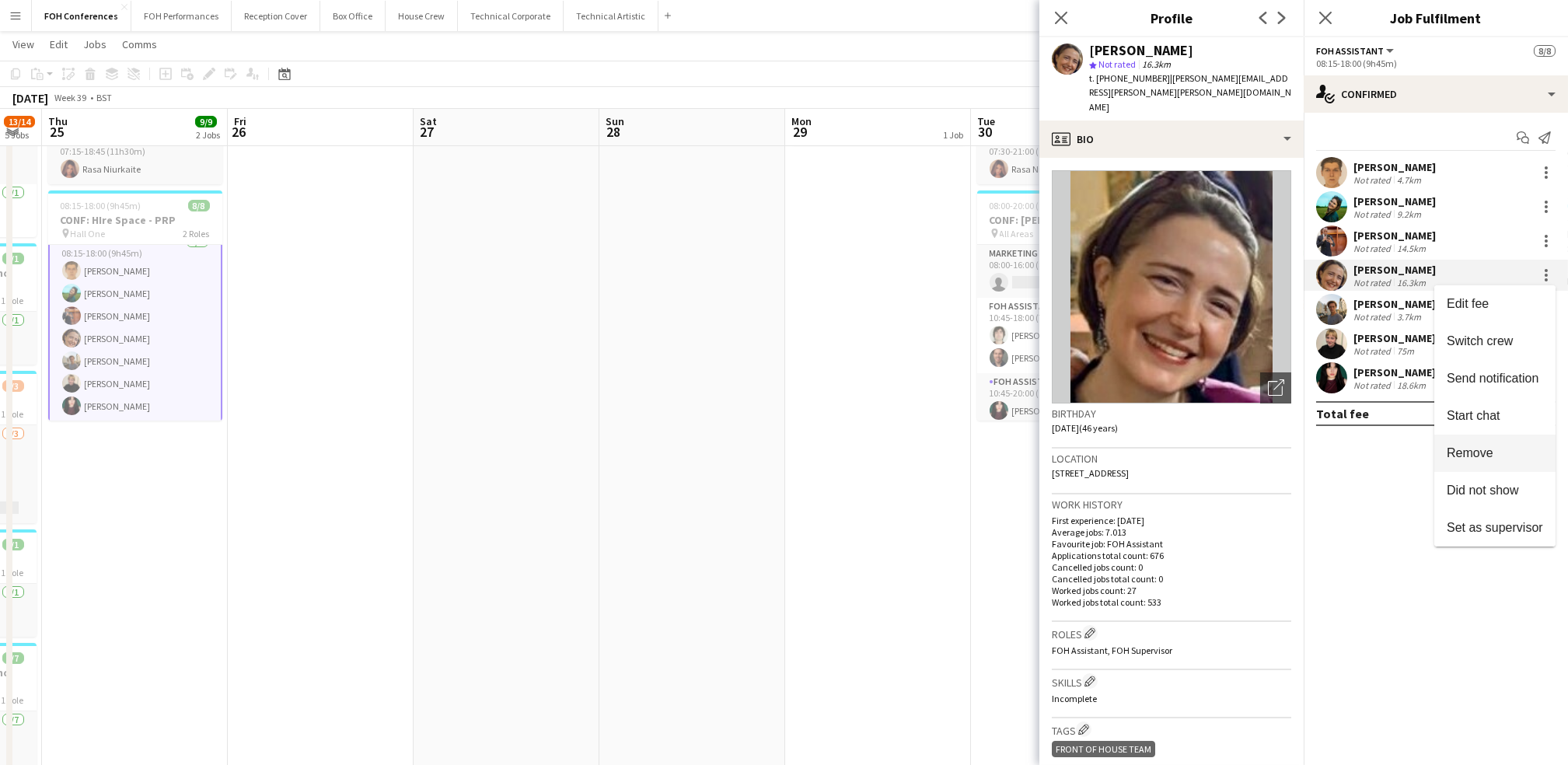
click at [1471, 444] on button "Remove" at bounding box center [1494, 453] width 121 height 37
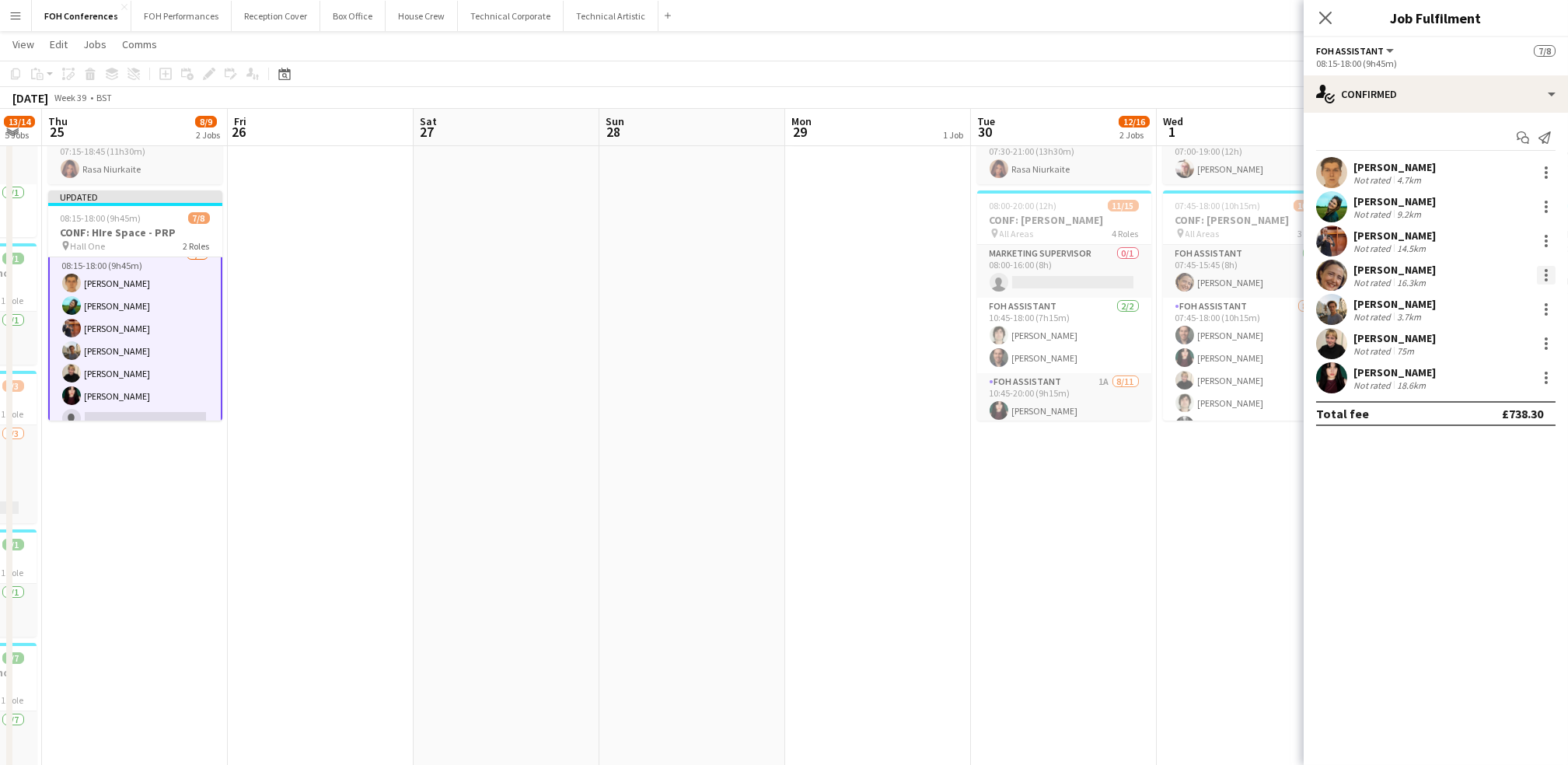
click at [1553, 271] on div at bounding box center [1546, 275] width 19 height 19
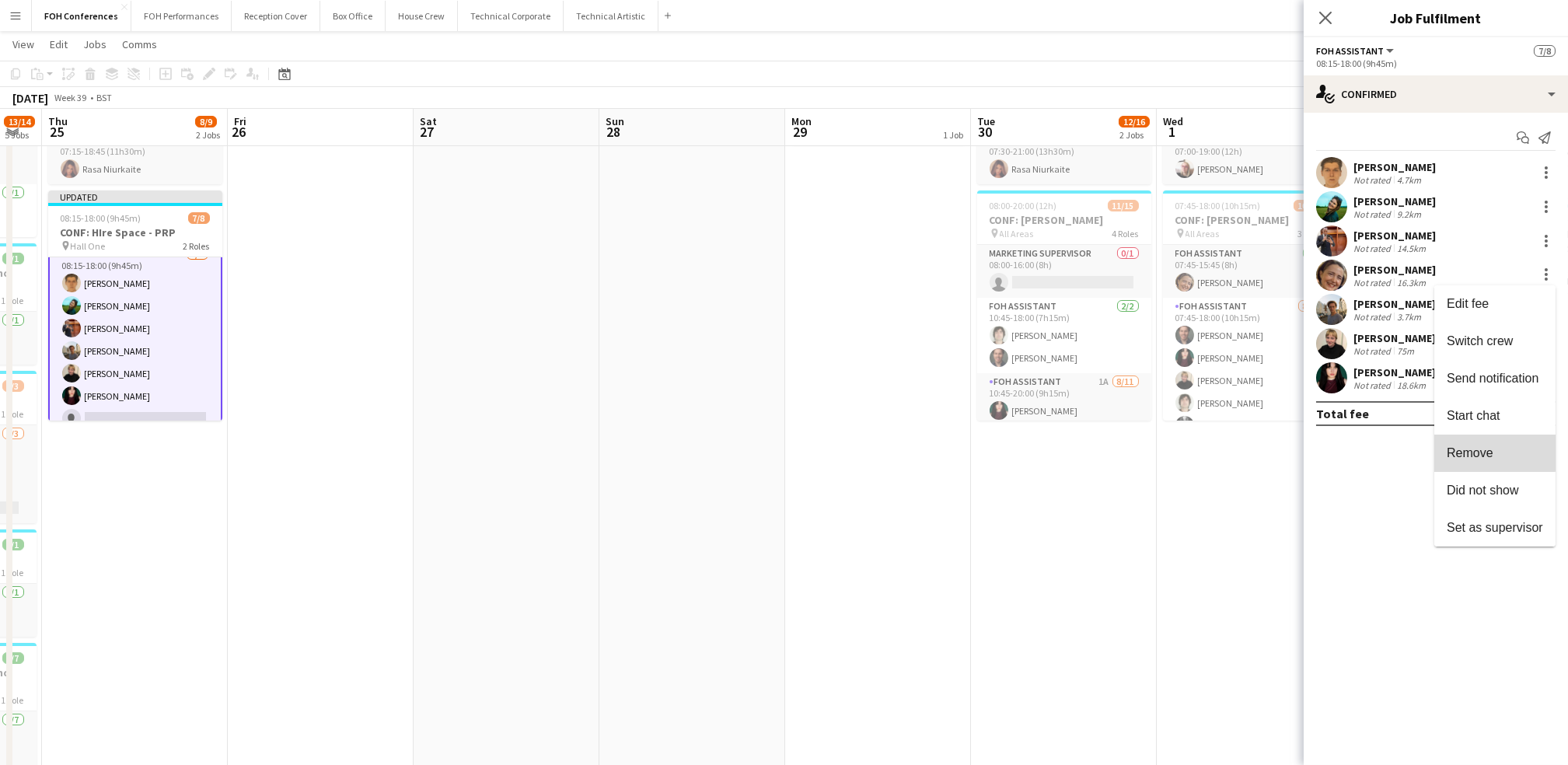
click at [1477, 453] on span "Remove" at bounding box center [1469, 453] width 46 height 13
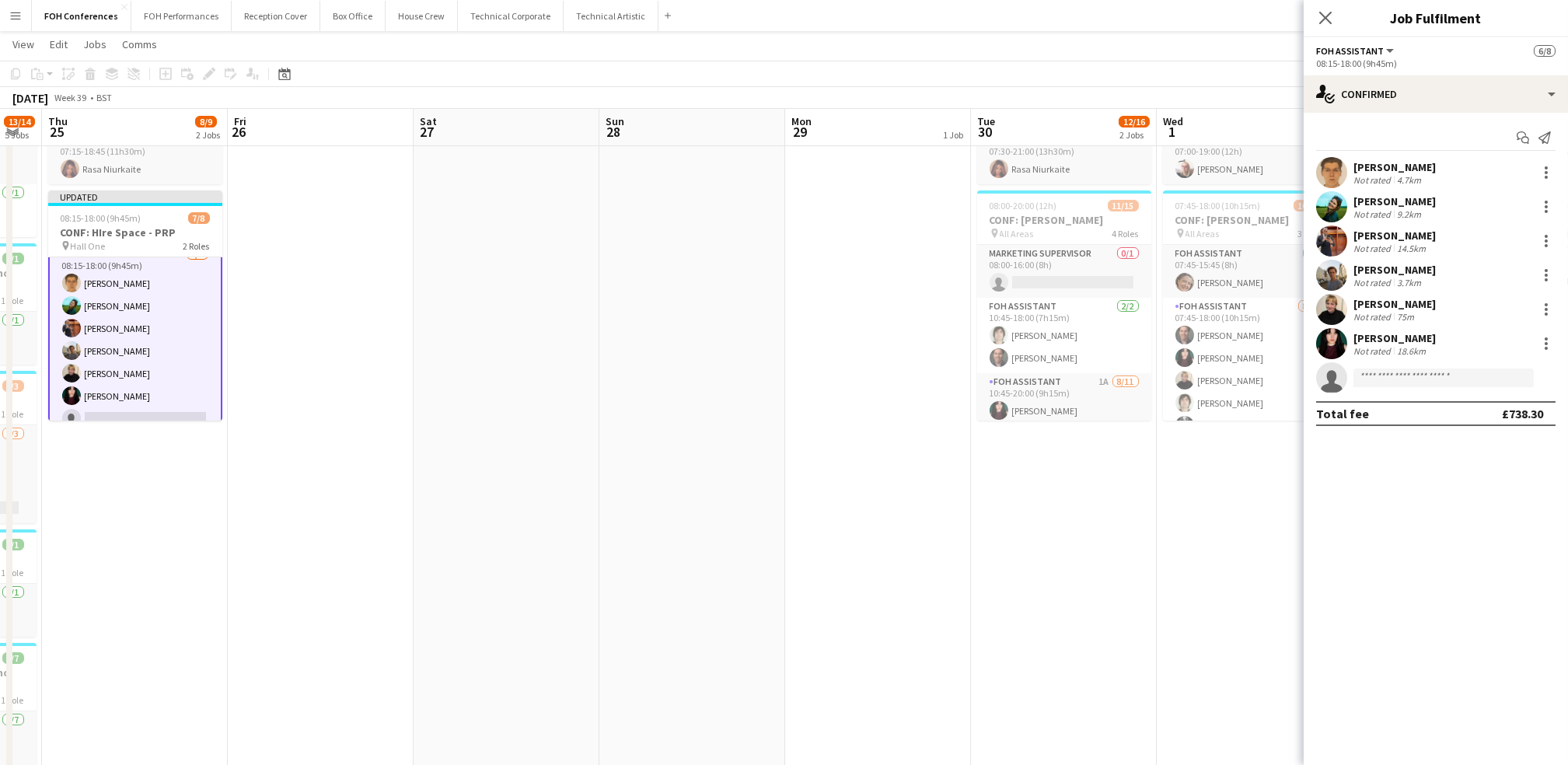
click at [1174, 73] on app-toolbar "Copy Paste Paste Ctrl+V Paste with crew Ctrl+Shift+V Paste linked Job [GEOGRAPH…" at bounding box center [784, 74] width 1568 height 27
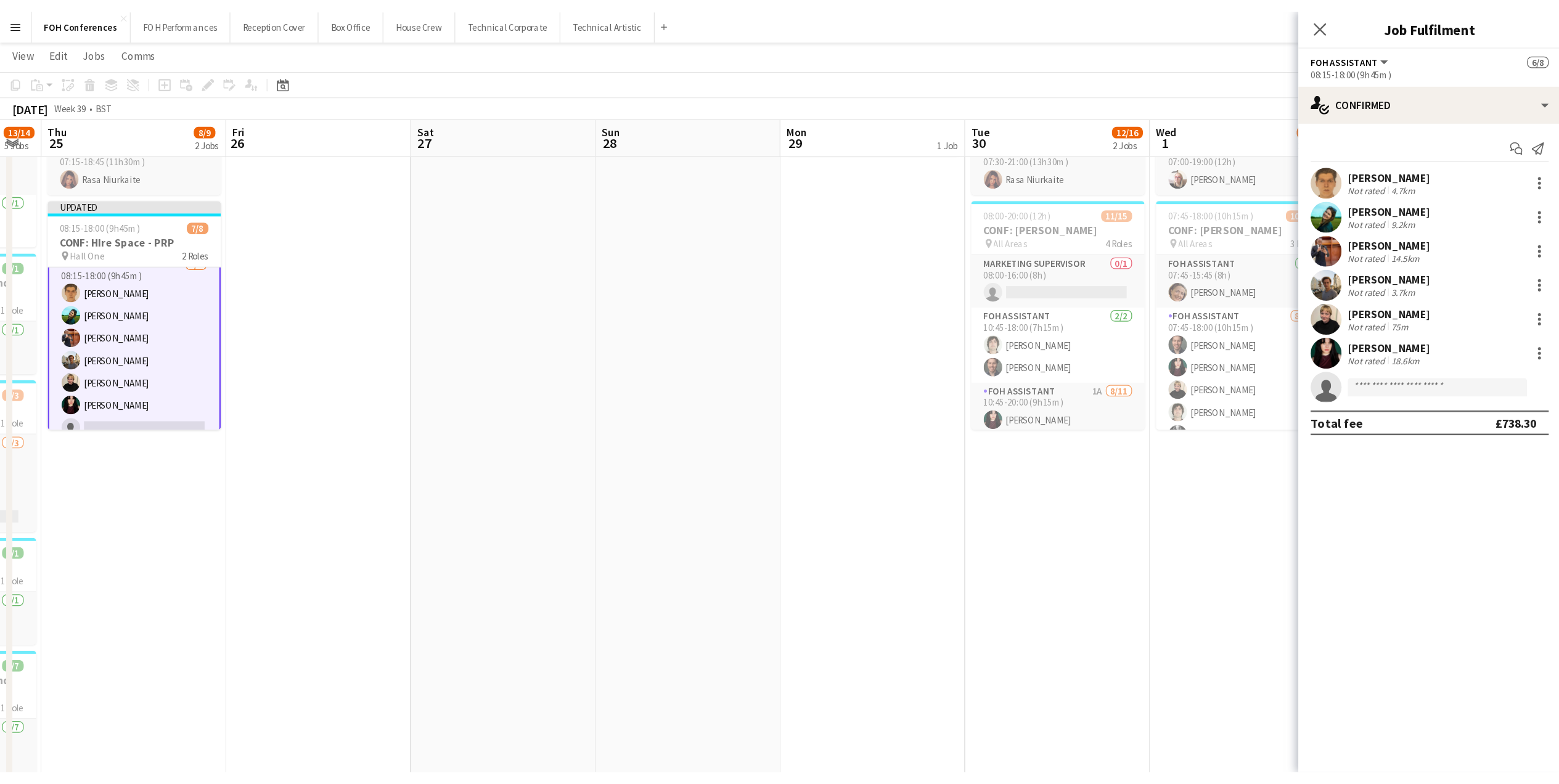
scroll to position [51, 0]
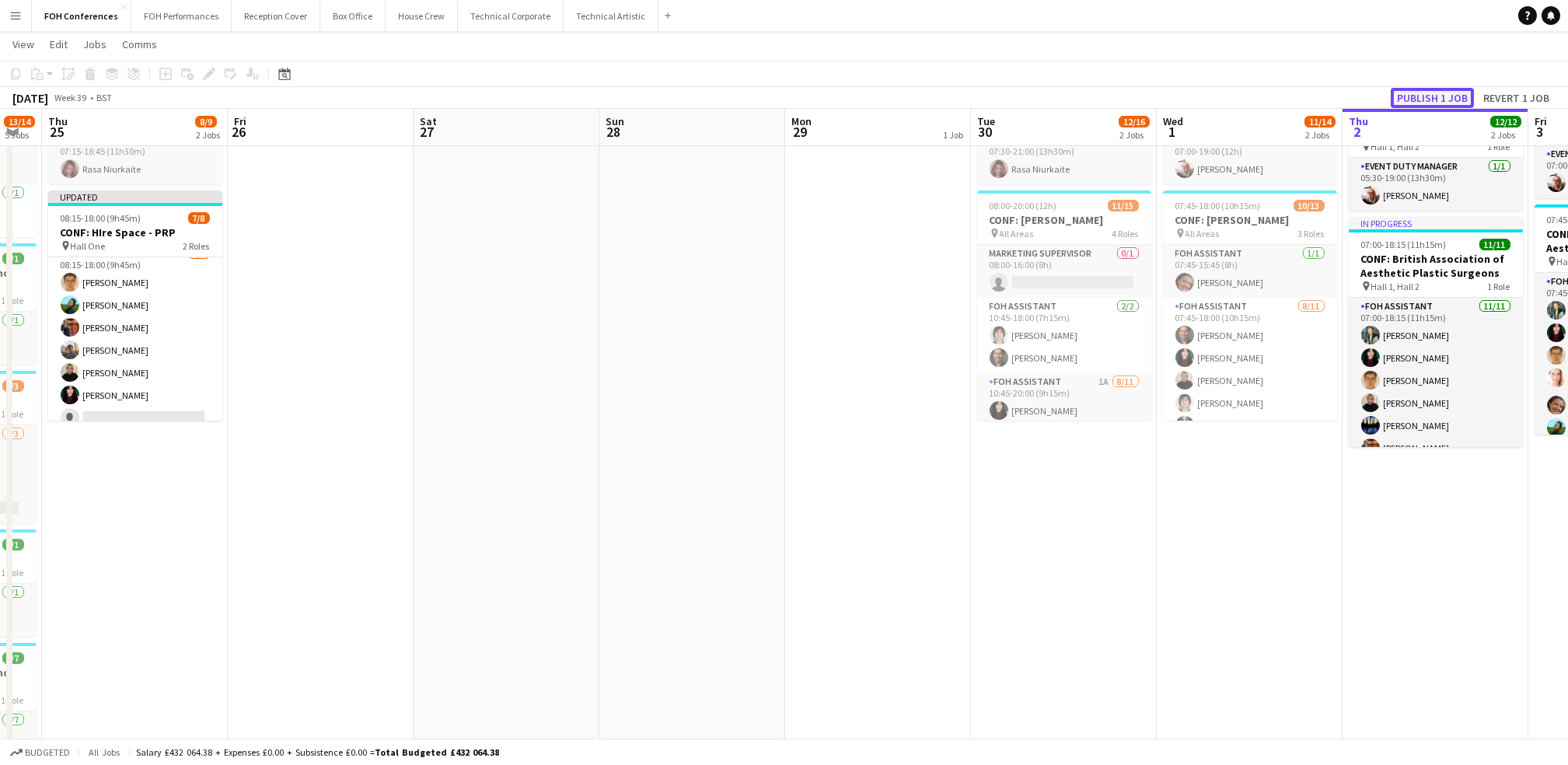
click at [1450, 97] on button "Publish 1 job" at bounding box center [1432, 97] width 84 height 20
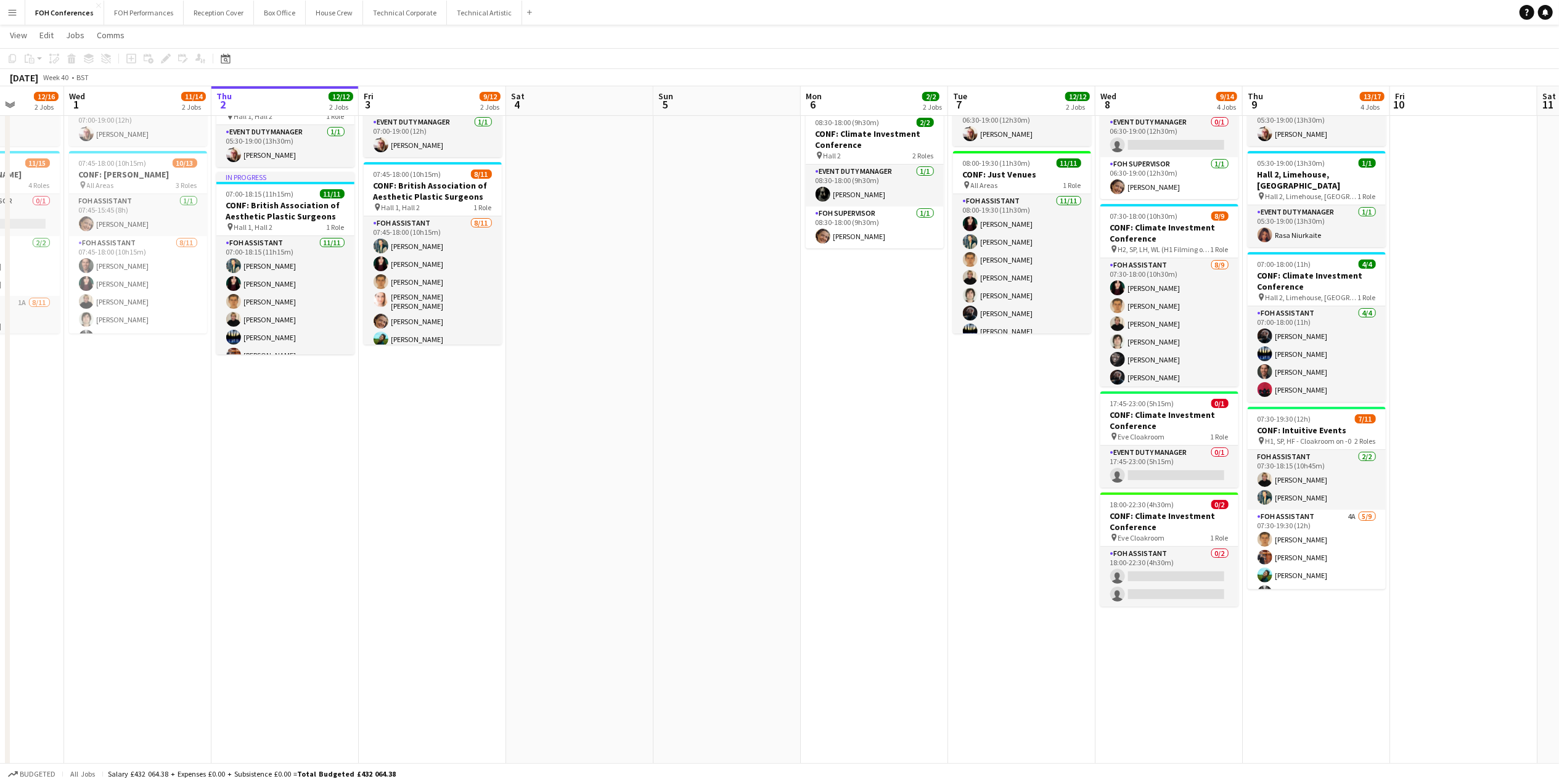
drag, startPoint x: 1108, startPoint y: 107, endPoint x: 95, endPoint y: 114, distance: 1013.0
click at [95, 114] on app-calendar-viewport "Sat 27 Sun 28 Mon 29 1 Job Tue 30 12/16 2 Jobs Wed 1 11/14 2 Jobs Thu 2 12/12 2…" at bounding box center [780, 414] width 1559 height 897
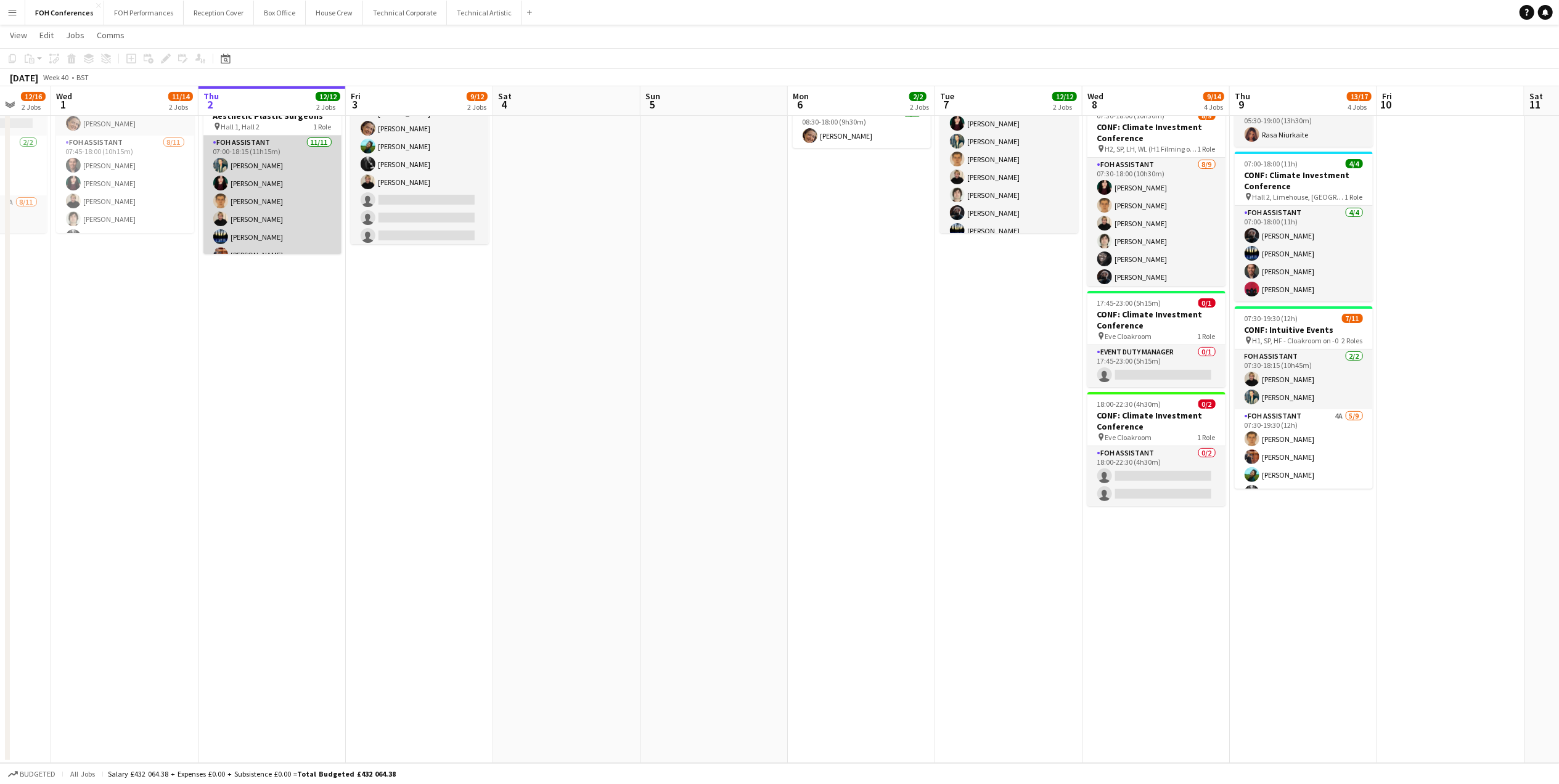
scroll to position [102, 0]
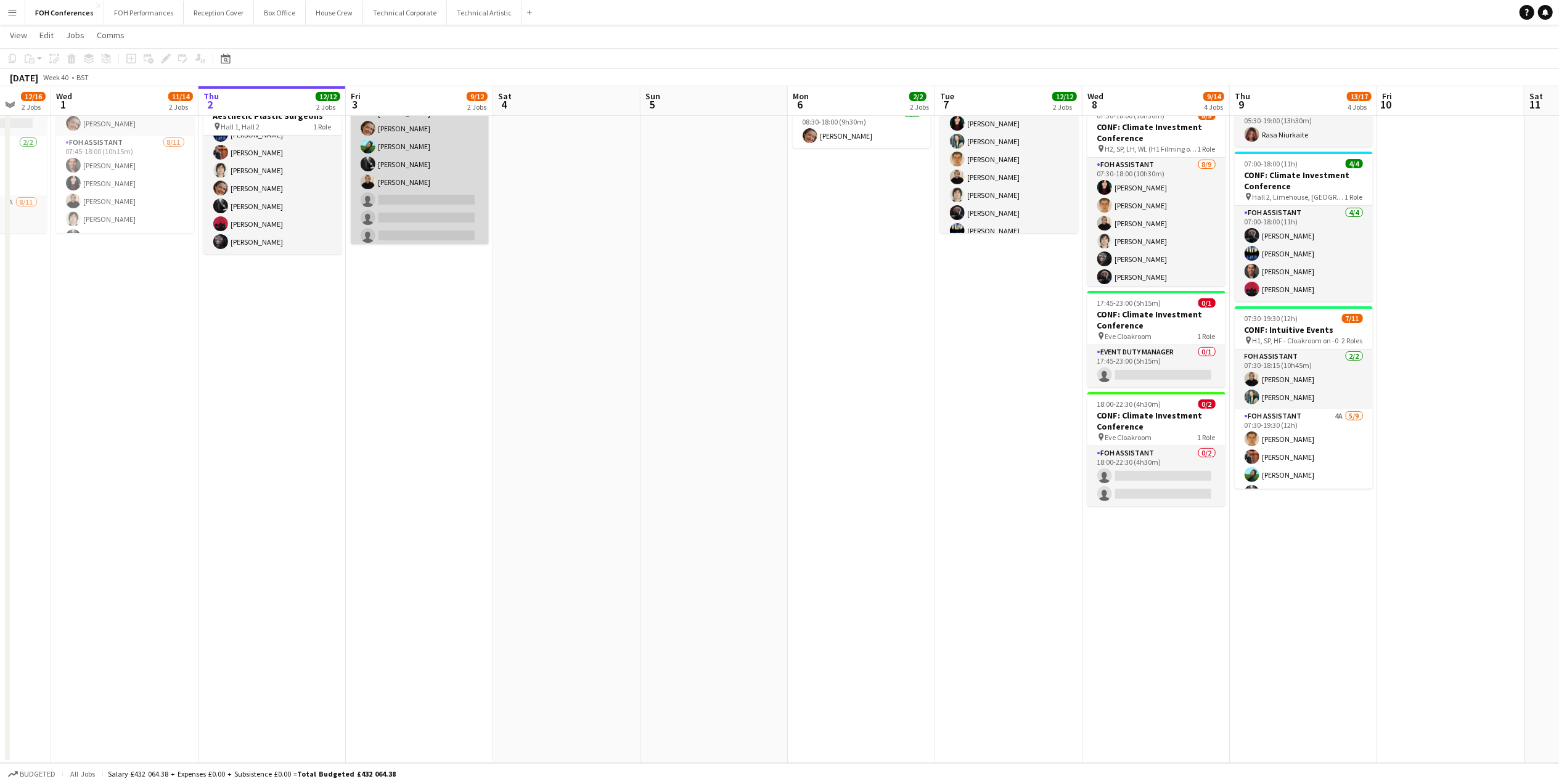
click at [413, 199] on app-card-role "FOH Assistant [DATE] 07:45-18:00 (10h15m) [PERSON_NAME] [PERSON_NAME] [PERSON_N…" at bounding box center [419, 135] width 138 height 224
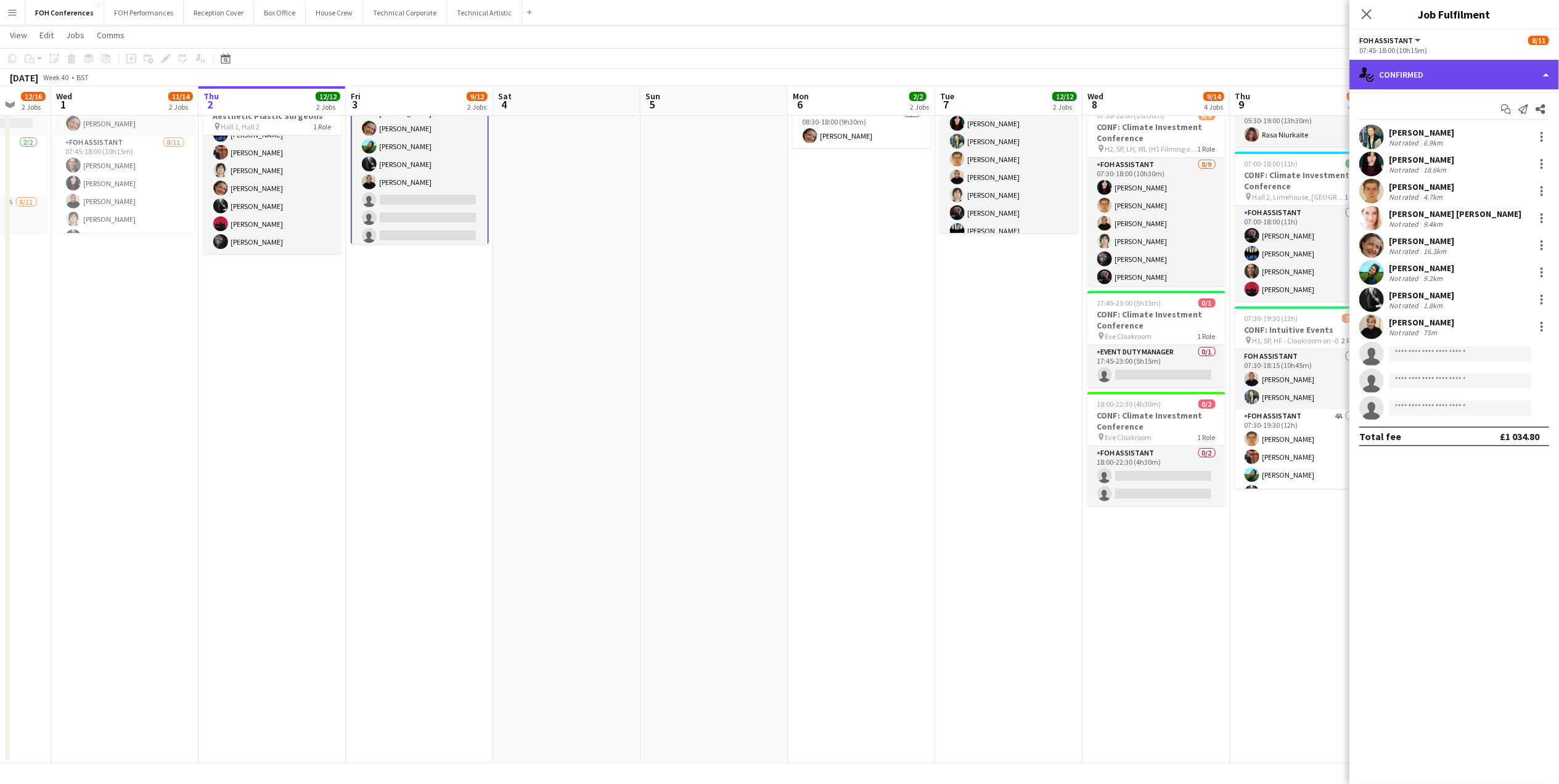
click at [1398, 73] on div "single-neutral-actions-check-2 Confirmed" at bounding box center [1454, 75] width 210 height 30
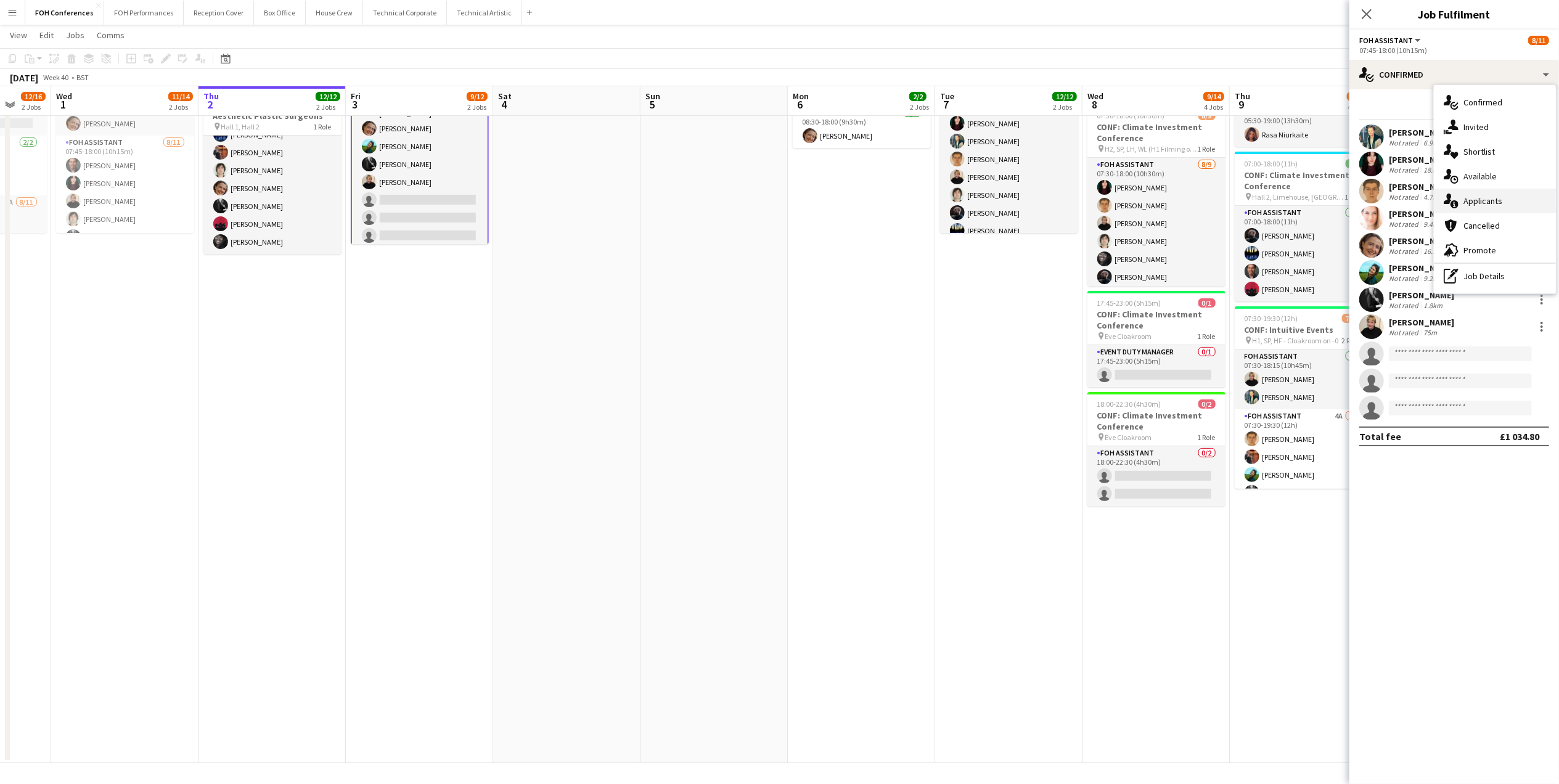
click at [1398, 203] on span "Applicants" at bounding box center [1482, 201] width 39 height 11
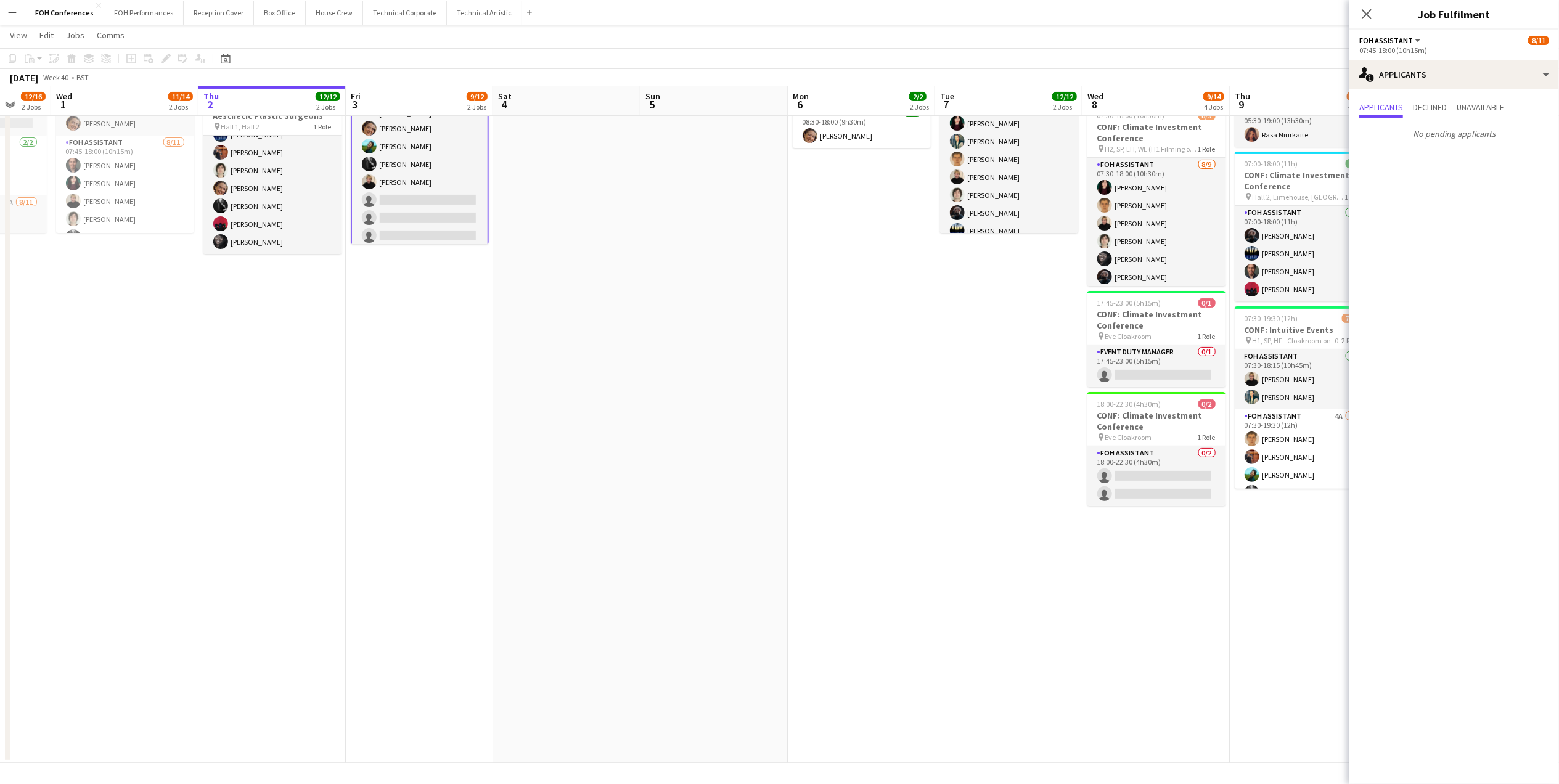
click at [756, 27] on app-page-menu "View Day view expanded Day view collapsed Month view Date picker Jump to [DATE]…" at bounding box center [780, 36] width 1559 height 23
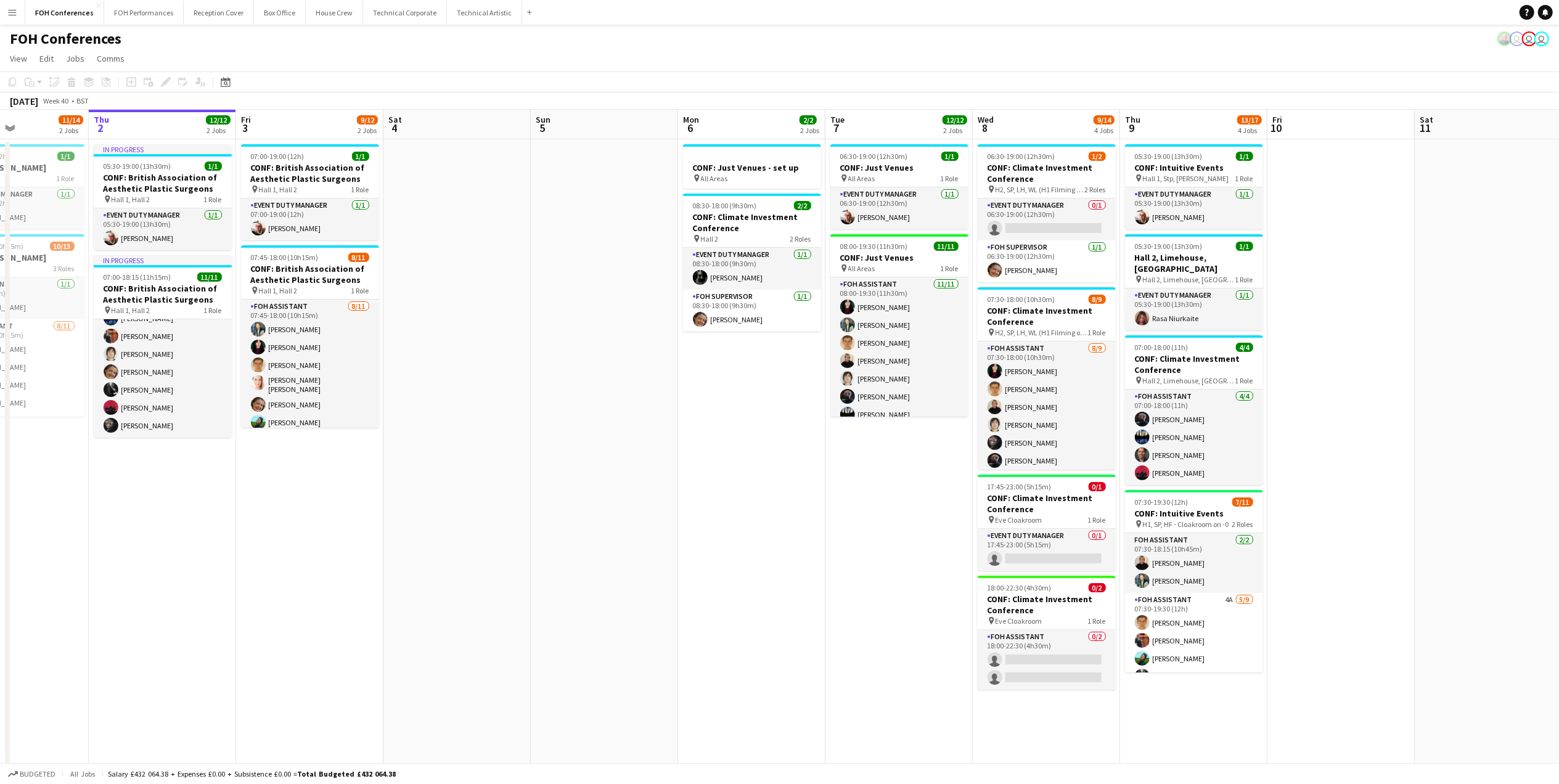
scroll to position [0, 503]
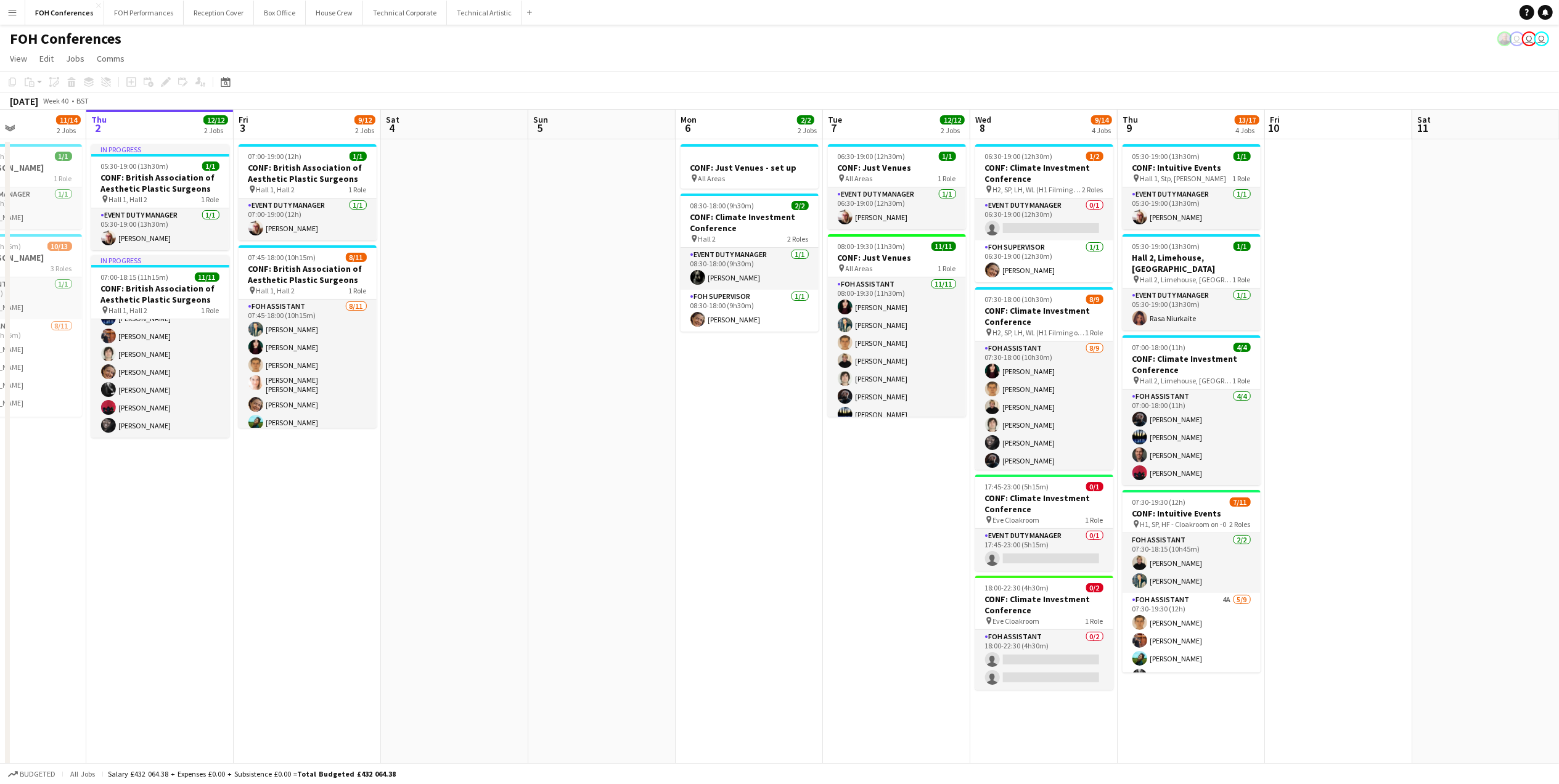
drag, startPoint x: 1167, startPoint y: 126, endPoint x: 1056, endPoint y: 150, distance: 113.6
click at [1056, 150] on app-calendar-viewport "Sun 28 Mon 29 1 Job Tue 30 12/16 2 Jobs Wed 1 11/14 2 Jobs Thu 2 12/12 2 Jobs F…" at bounding box center [780, 528] width 1559 height 837
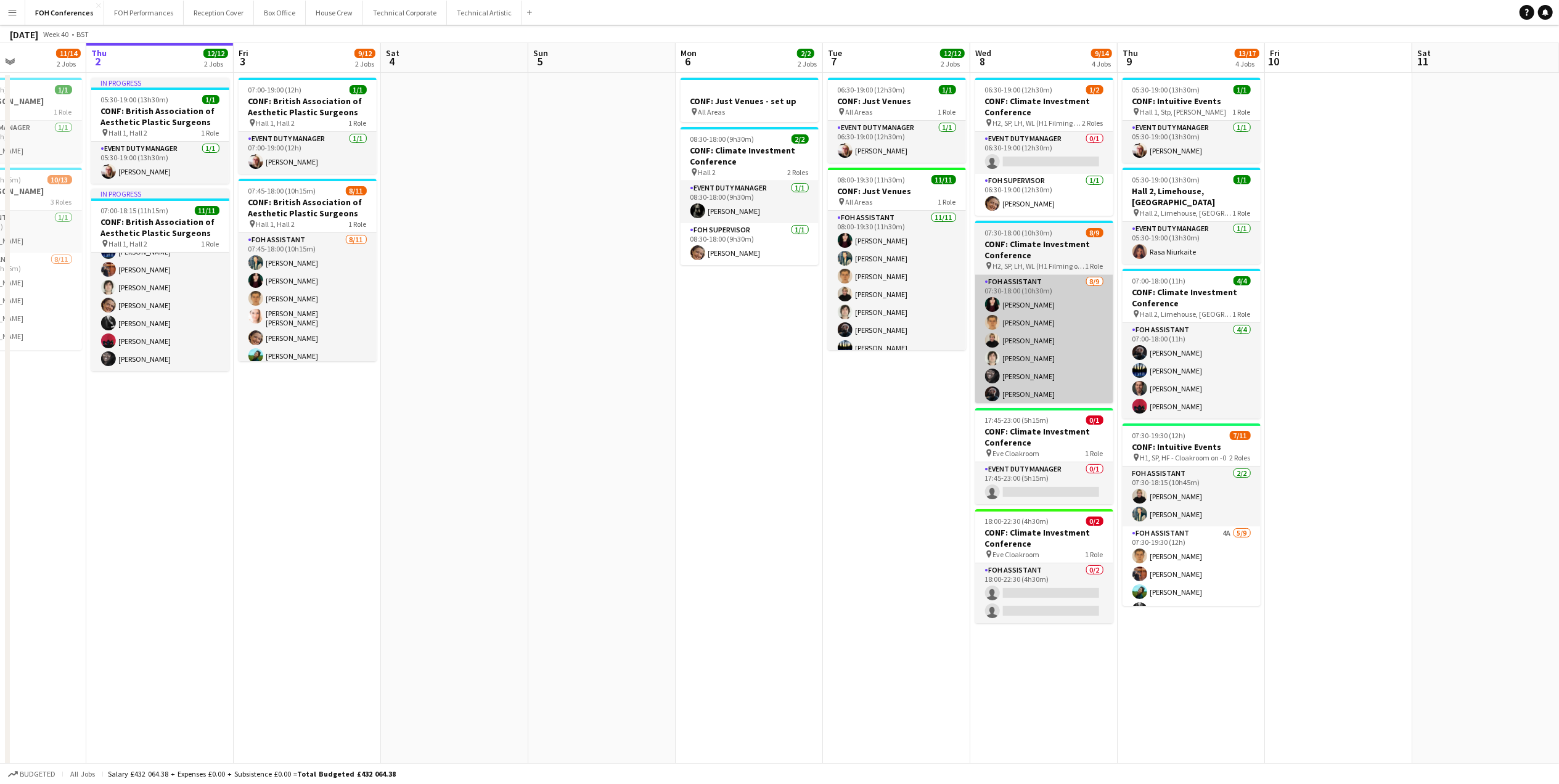
scroll to position [0, 0]
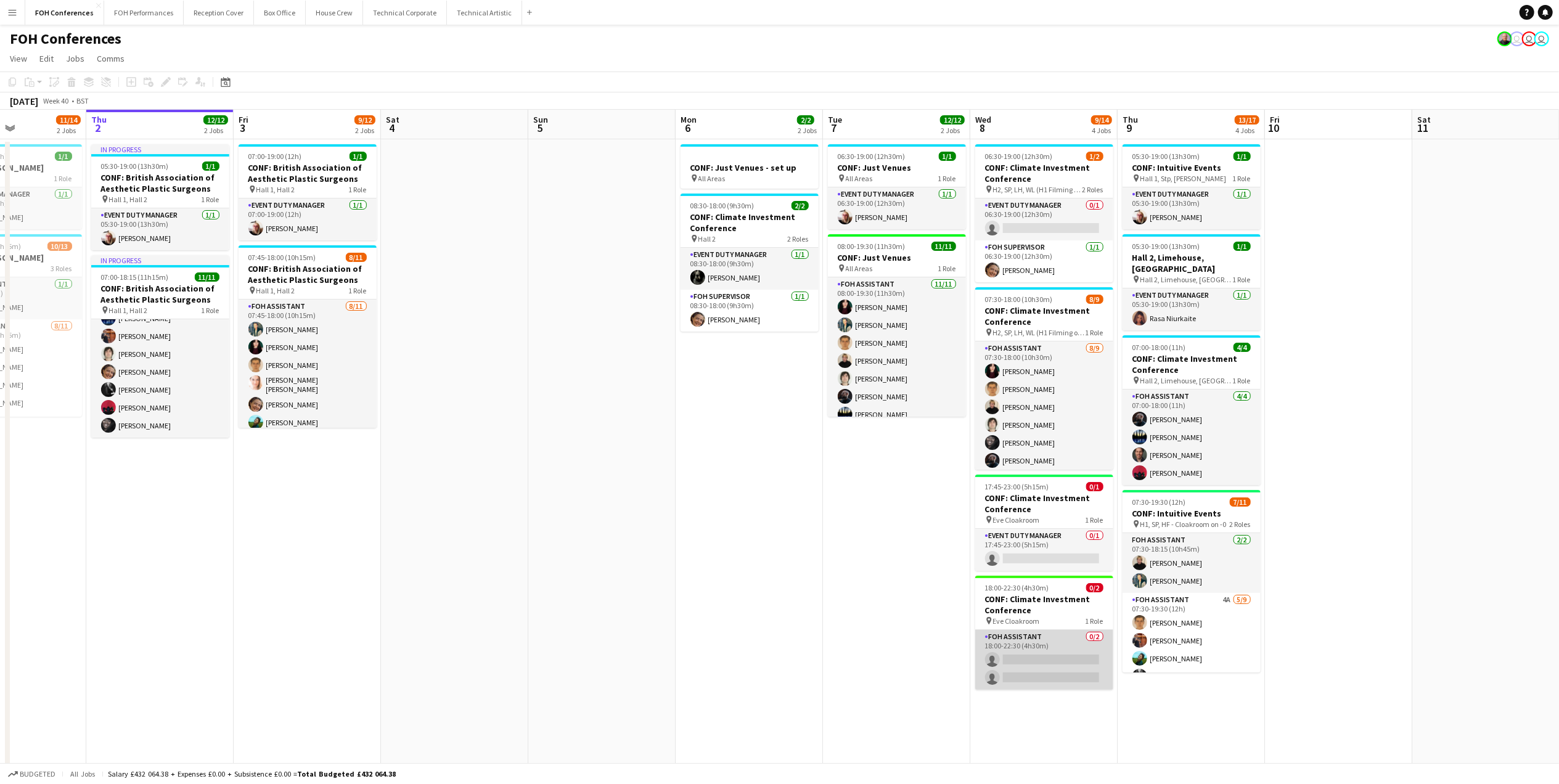
click at [1056, 663] on app-card-role "FOH Assistant 0/2 18:00-22:30 (4h30m) single-neutral-actions single-neutral-act…" at bounding box center [1044, 659] width 138 height 60
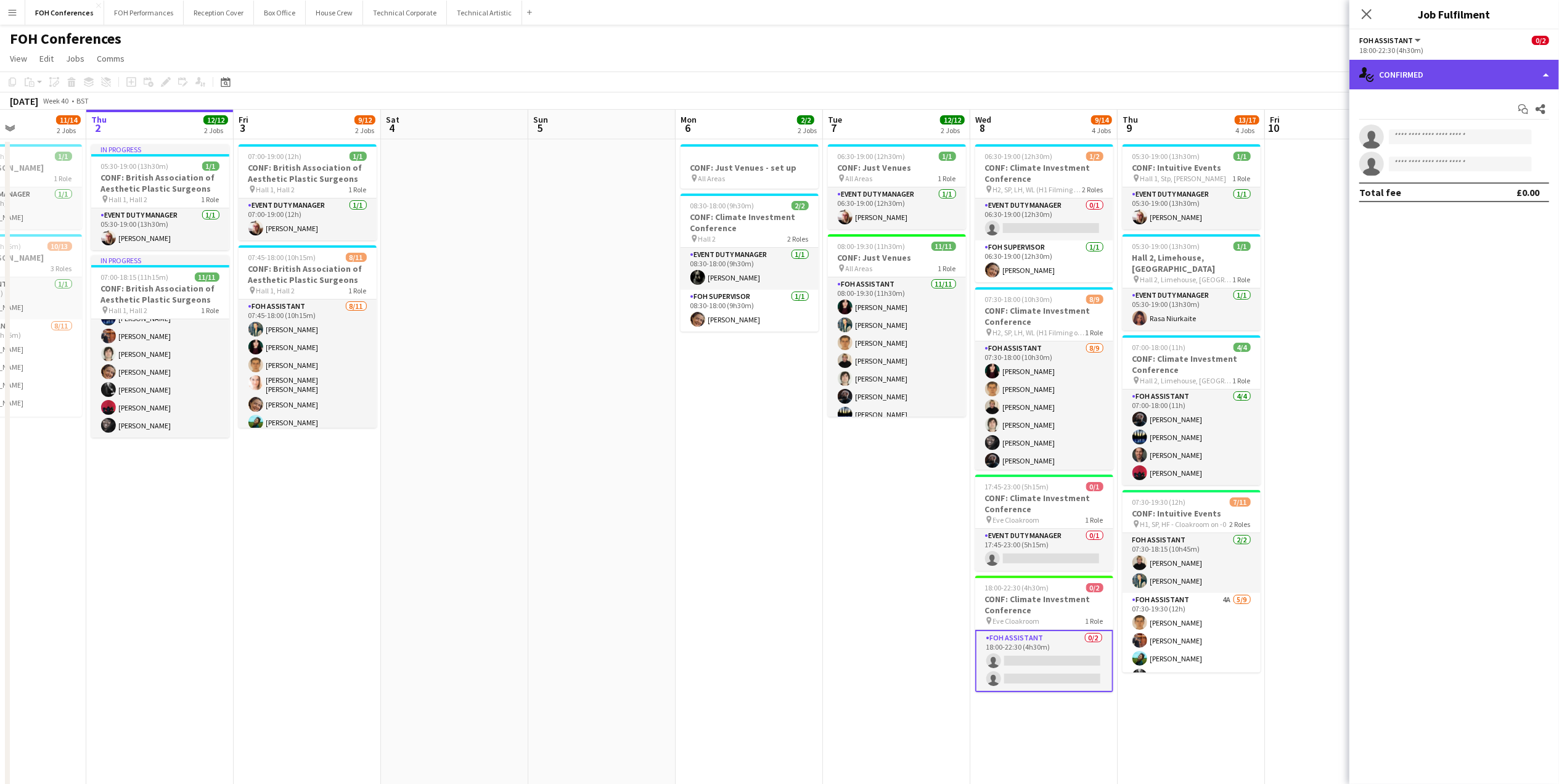
click at [1398, 70] on div "single-neutral-actions-check-2 Confirmed" at bounding box center [1454, 75] width 210 height 30
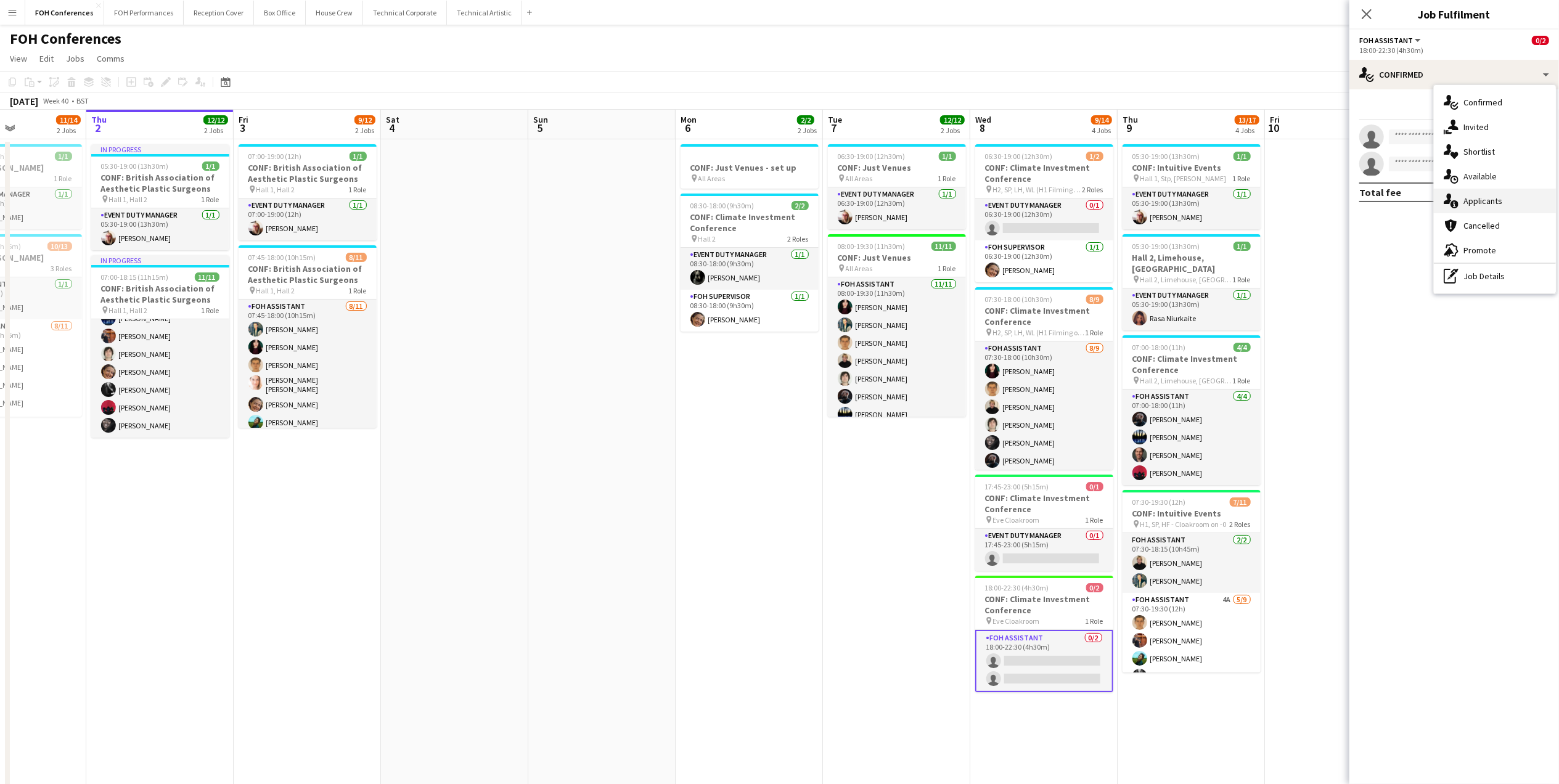
click at [1398, 197] on span "Applicants" at bounding box center [1482, 201] width 39 height 11
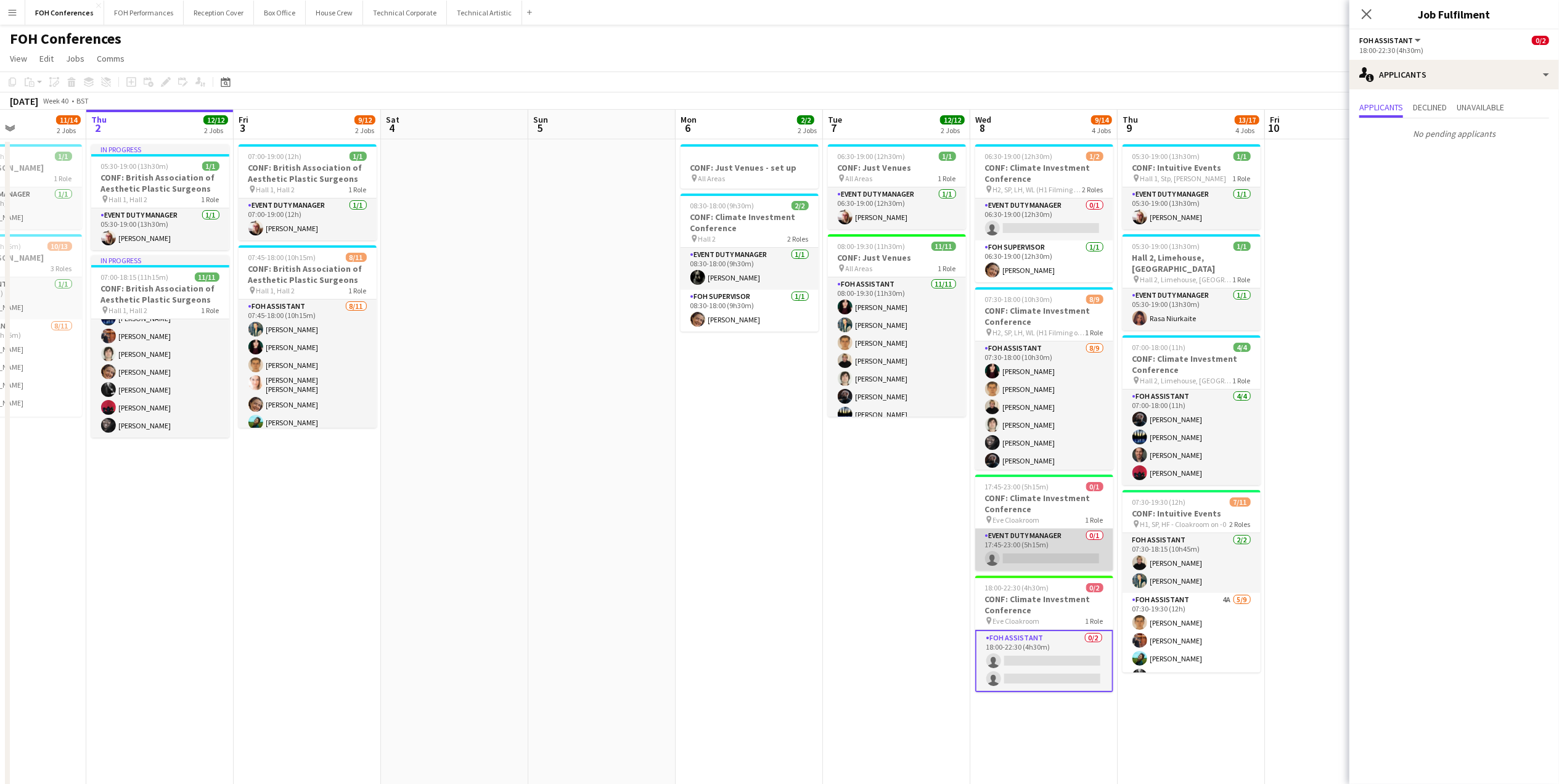
click at [1041, 555] on app-card-role "Event Duty Manager 0/1 17:45-23:00 (5h15m) single-neutral-actions" at bounding box center [1044, 549] width 138 height 42
click at [1248, 50] on app-page-menu "View Day view expanded Day view collapsed Month view Date picker Jump to [DATE]…" at bounding box center [780, 60] width 1559 height 23
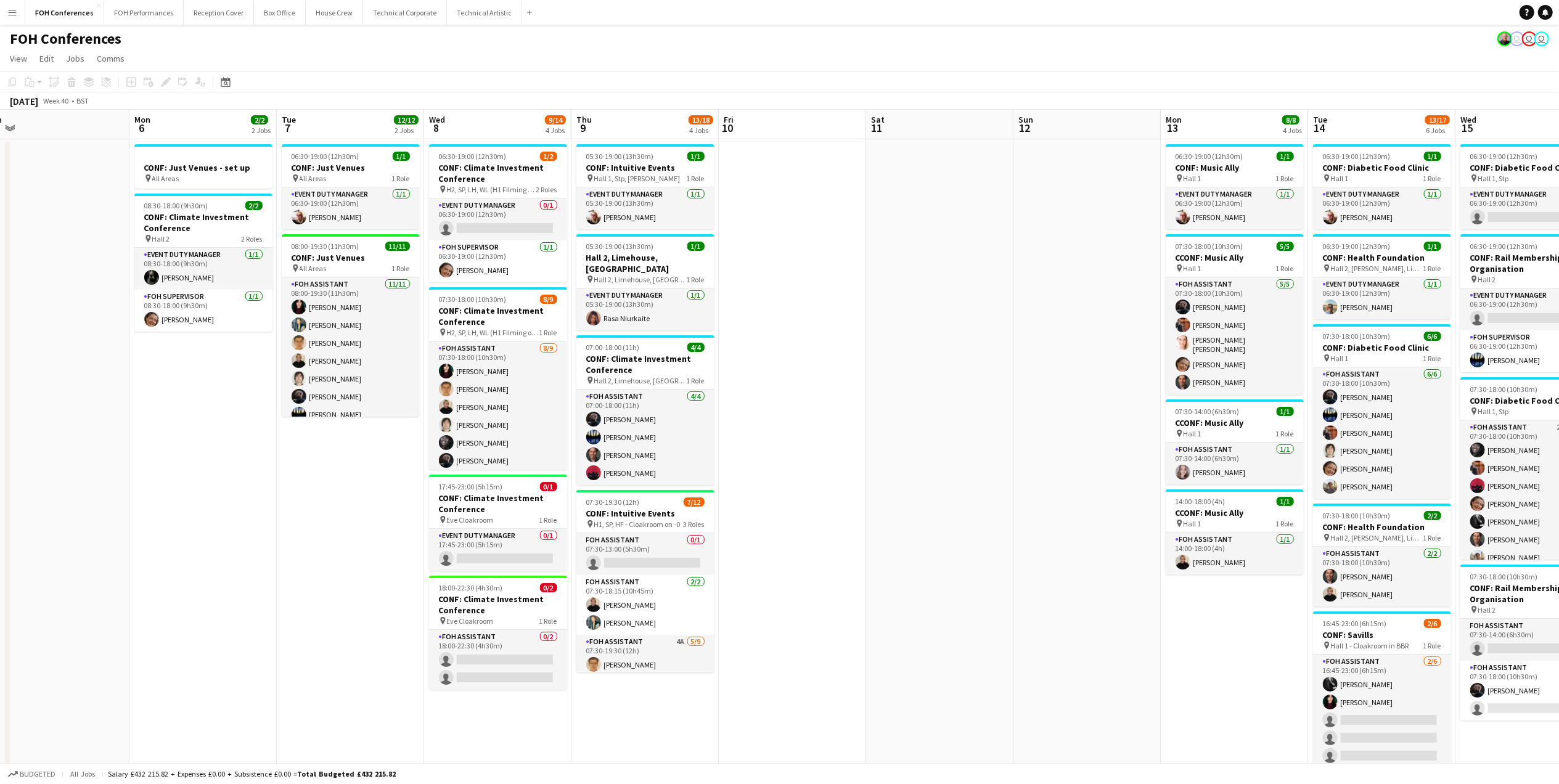
drag, startPoint x: 742, startPoint y: 134, endPoint x: 196, endPoint y: 151, distance: 546.3
click at [196, 151] on app-calendar-viewport "Thu 2 12/12 2 Jobs Fri 3 9/12 2 Jobs Sat 4 Sun 5 Mon 6 2/2 2 Jobs Tue 7 12/12 2…" at bounding box center [780, 528] width 1559 height 837
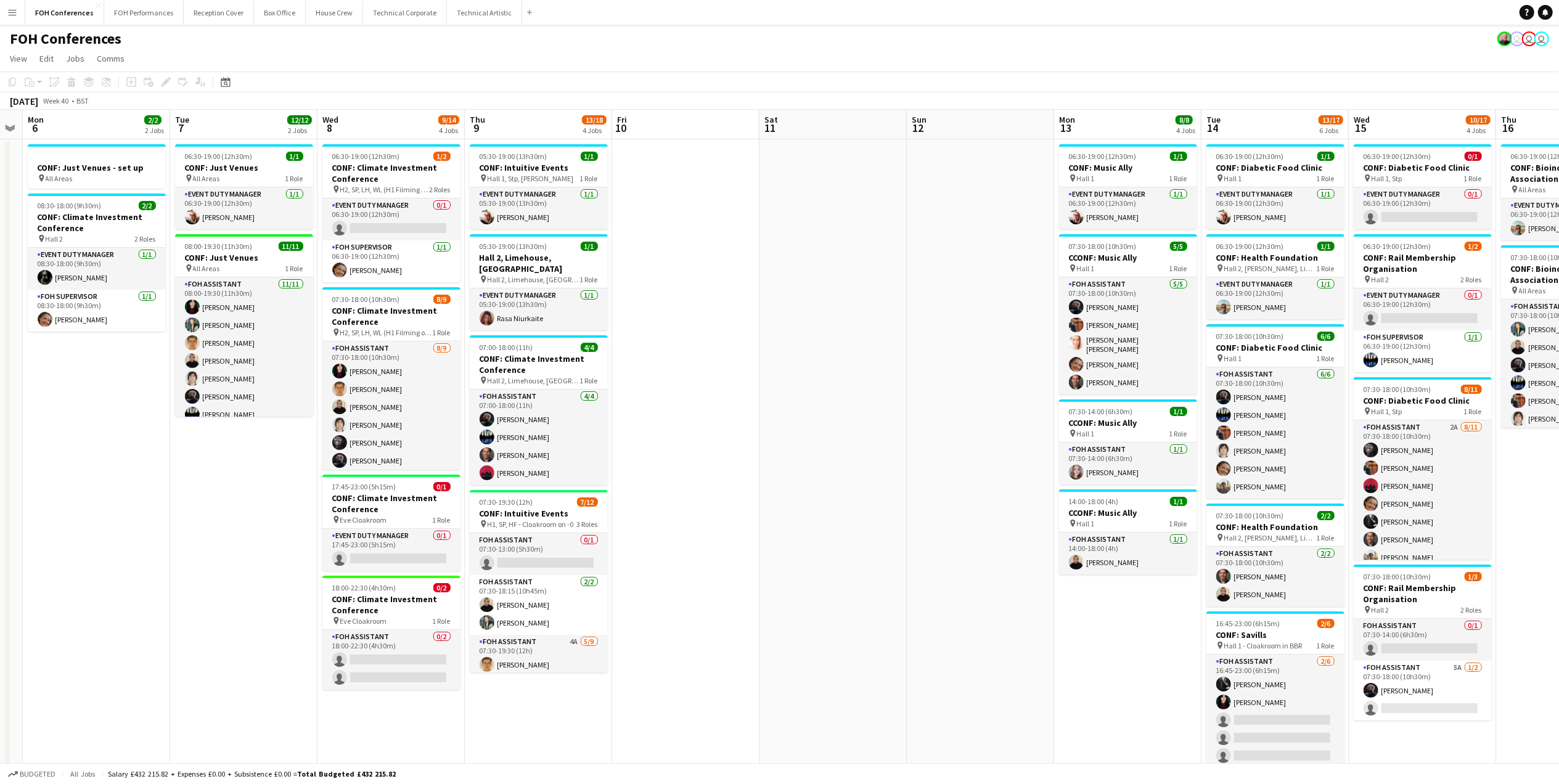
scroll to position [0, 421]
drag, startPoint x: 473, startPoint y: 132, endPoint x: 368, endPoint y: 132, distance: 105.0
click at [368, 132] on app-calendar-viewport "Fri 3 9/12 2 Jobs Sat 4 Sun 5 Mon 6 2/2 2 Jobs Tue 7 12/12 2 Jobs Wed 8 9/14 4 …" at bounding box center [780, 528] width 1559 height 837
click at [381, 661] on app-card-role "FOH Assistant 0/2 18:00-22:30 (4h30m) single-neutral-actions single-neutral-act…" at bounding box center [390, 659] width 138 height 60
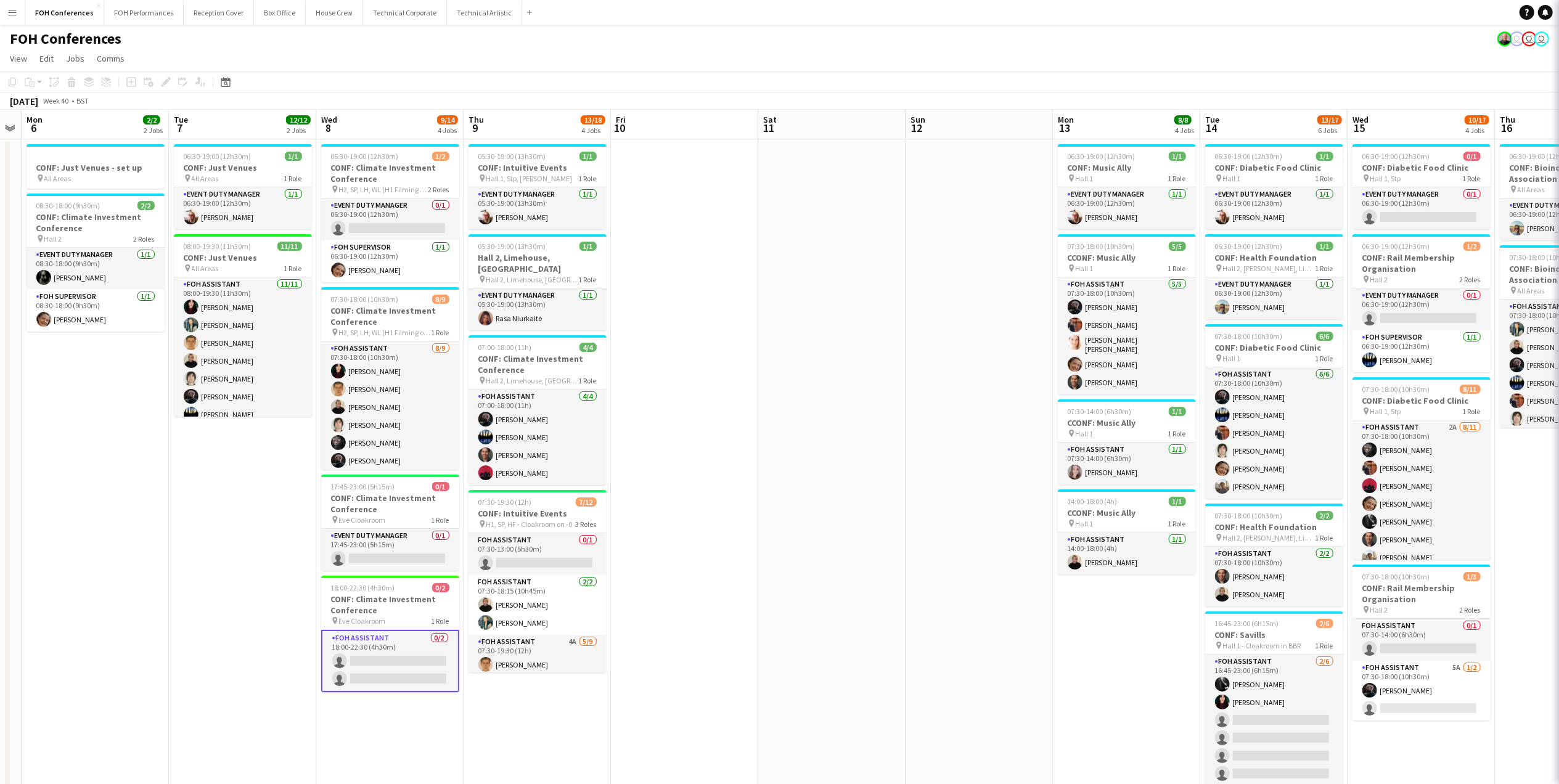
scroll to position [0, 422]
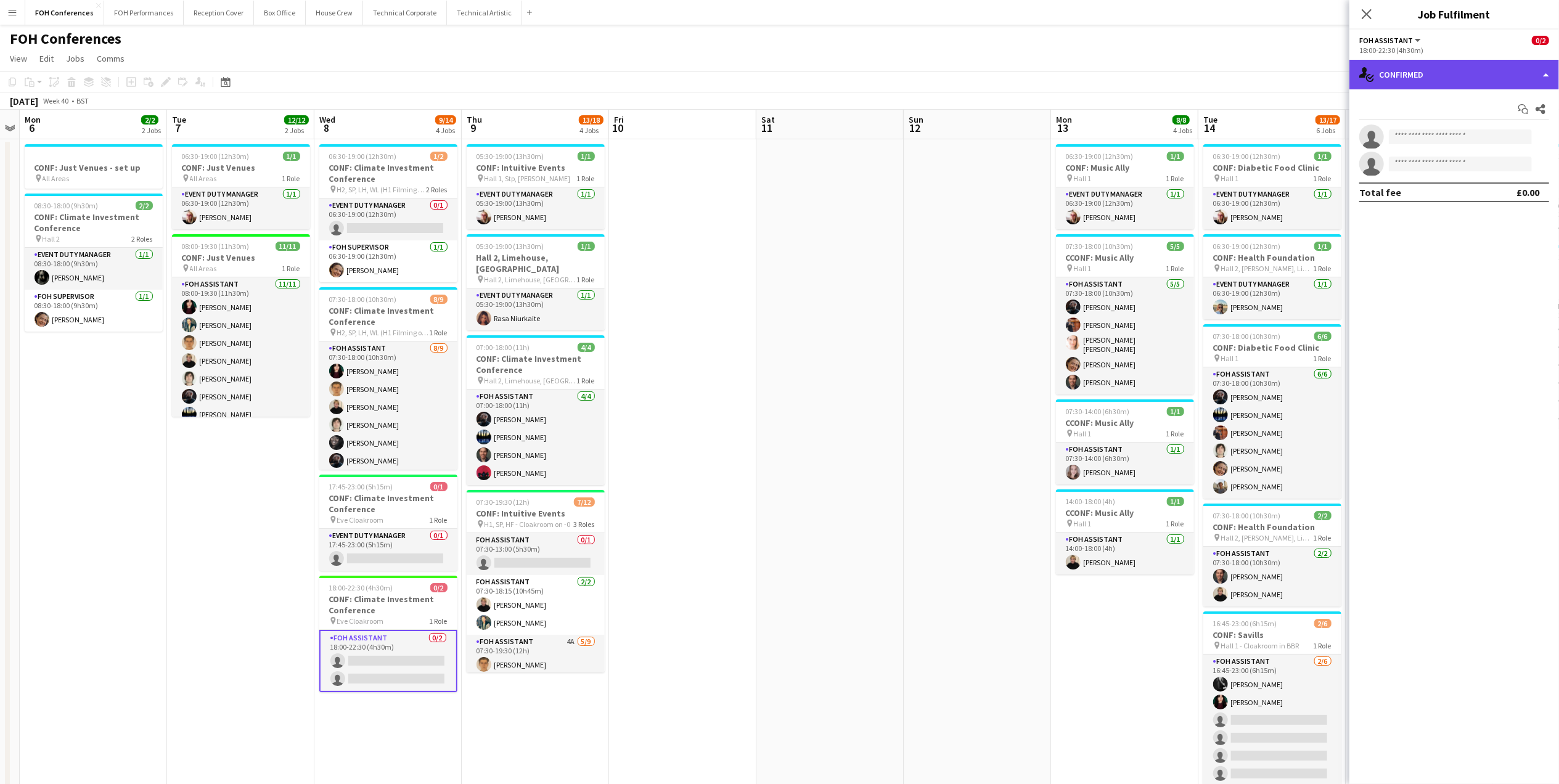
click at [1398, 85] on div "single-neutral-actions-check-2 Confirmed" at bounding box center [1454, 75] width 210 height 30
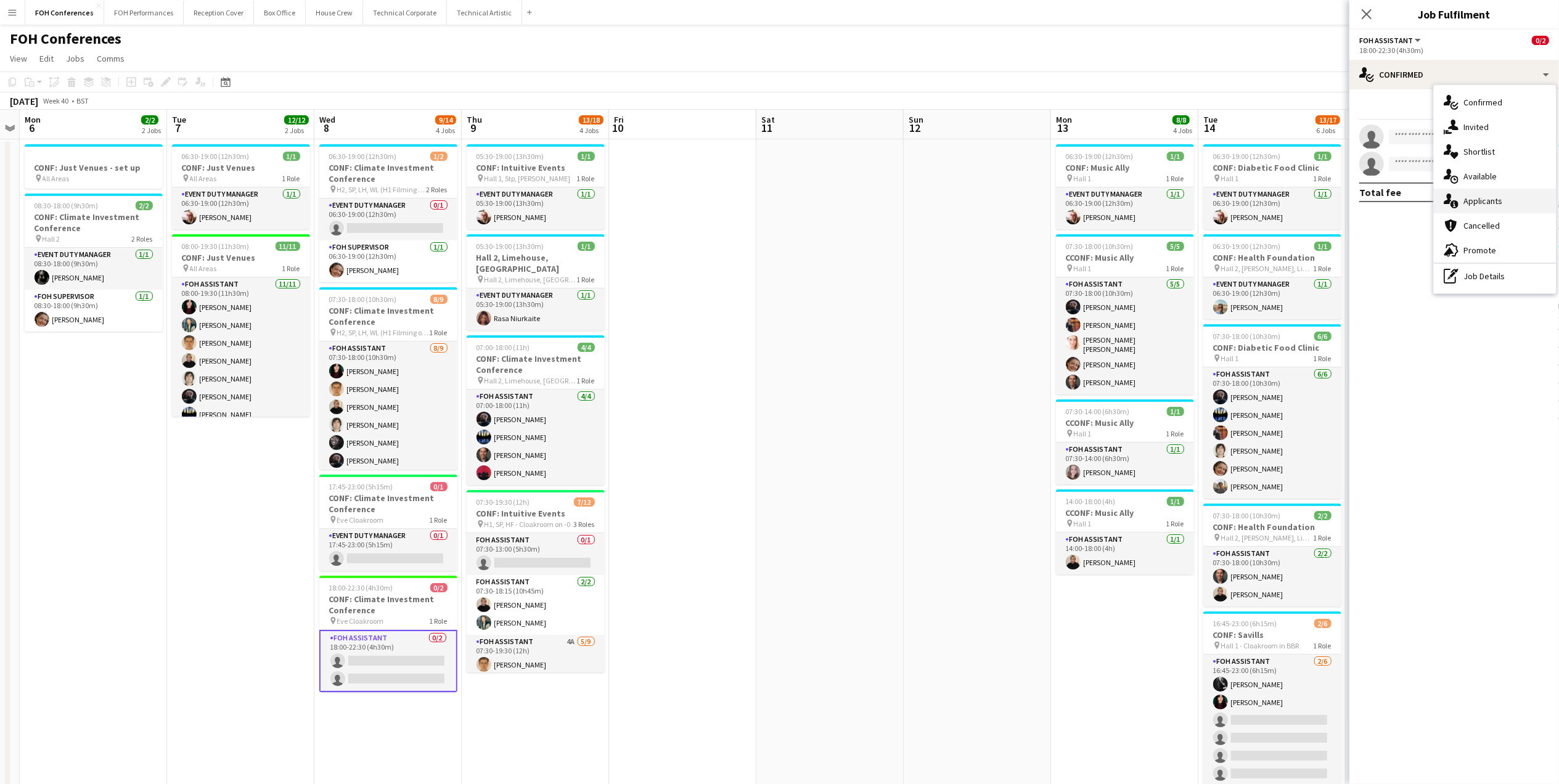
click at [1398, 193] on div "single-neutral-actions-information Applicants" at bounding box center [1495, 201] width 122 height 24
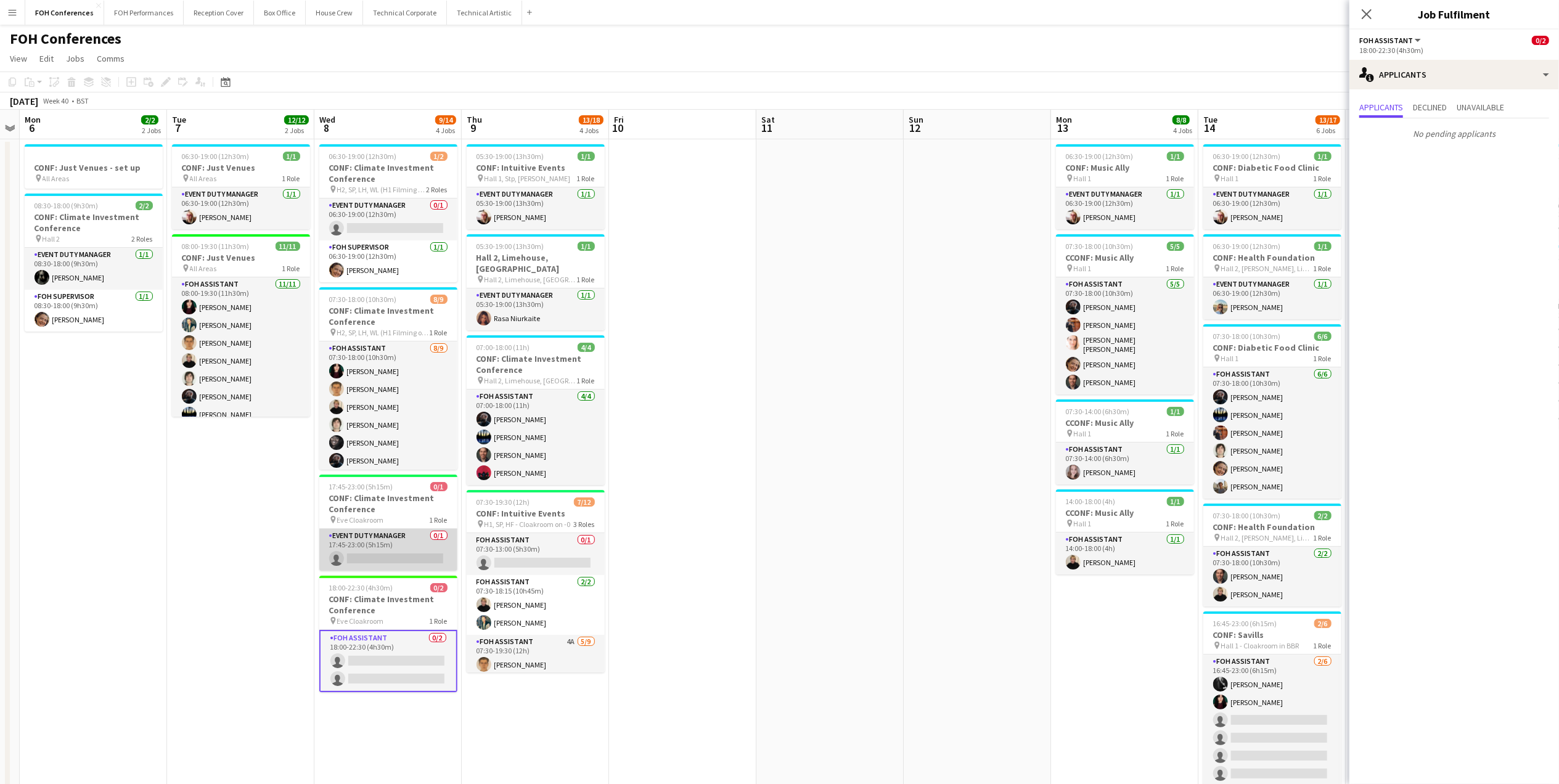
click at [405, 553] on app-card-role "Event Duty Manager 0/1 17:45-23:00 (5h15m) single-neutral-actions" at bounding box center [388, 549] width 138 height 42
click at [1203, 37] on div "FOH Conferences user user user" at bounding box center [780, 36] width 1559 height 23
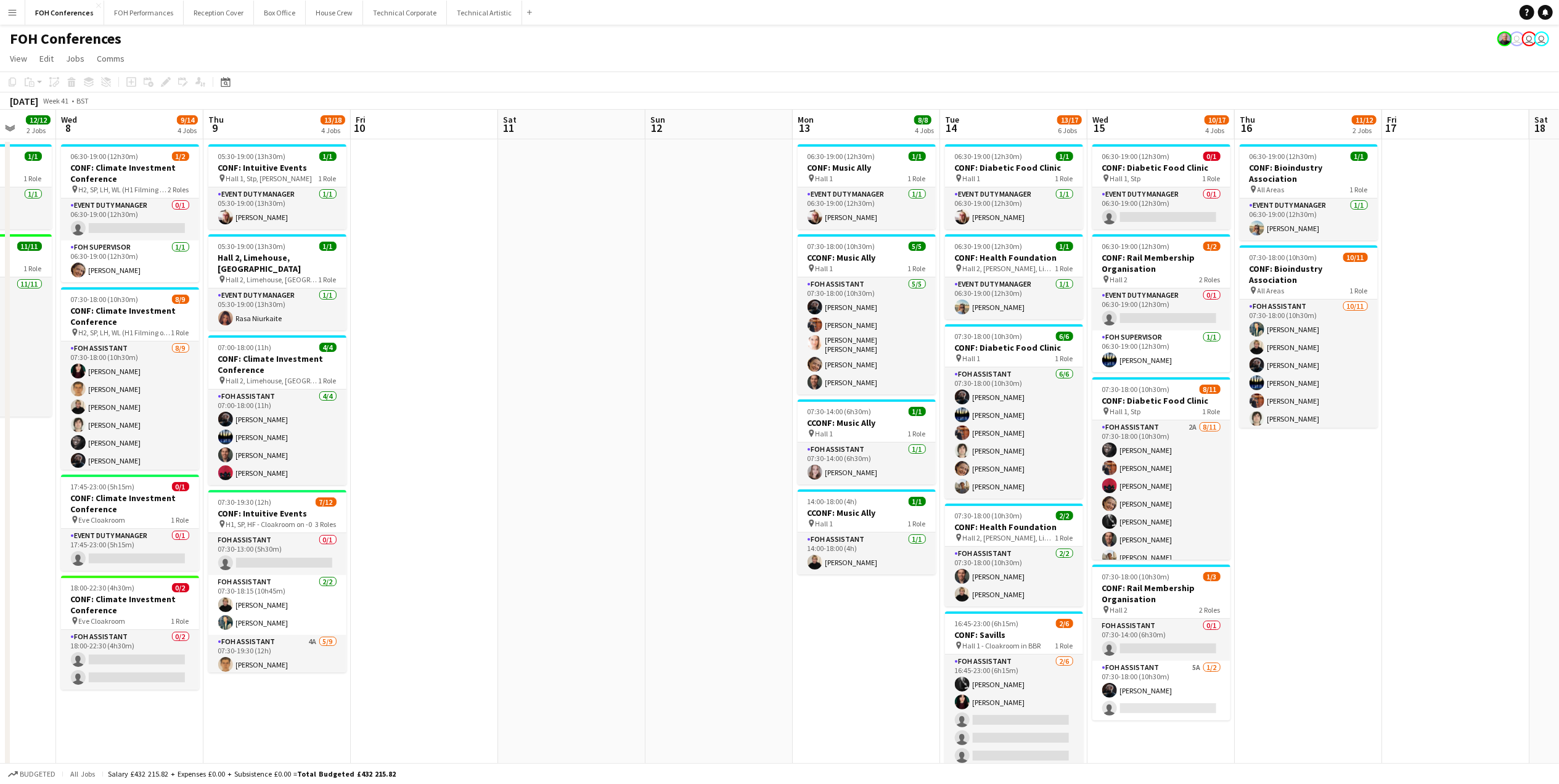
scroll to position [0, 418]
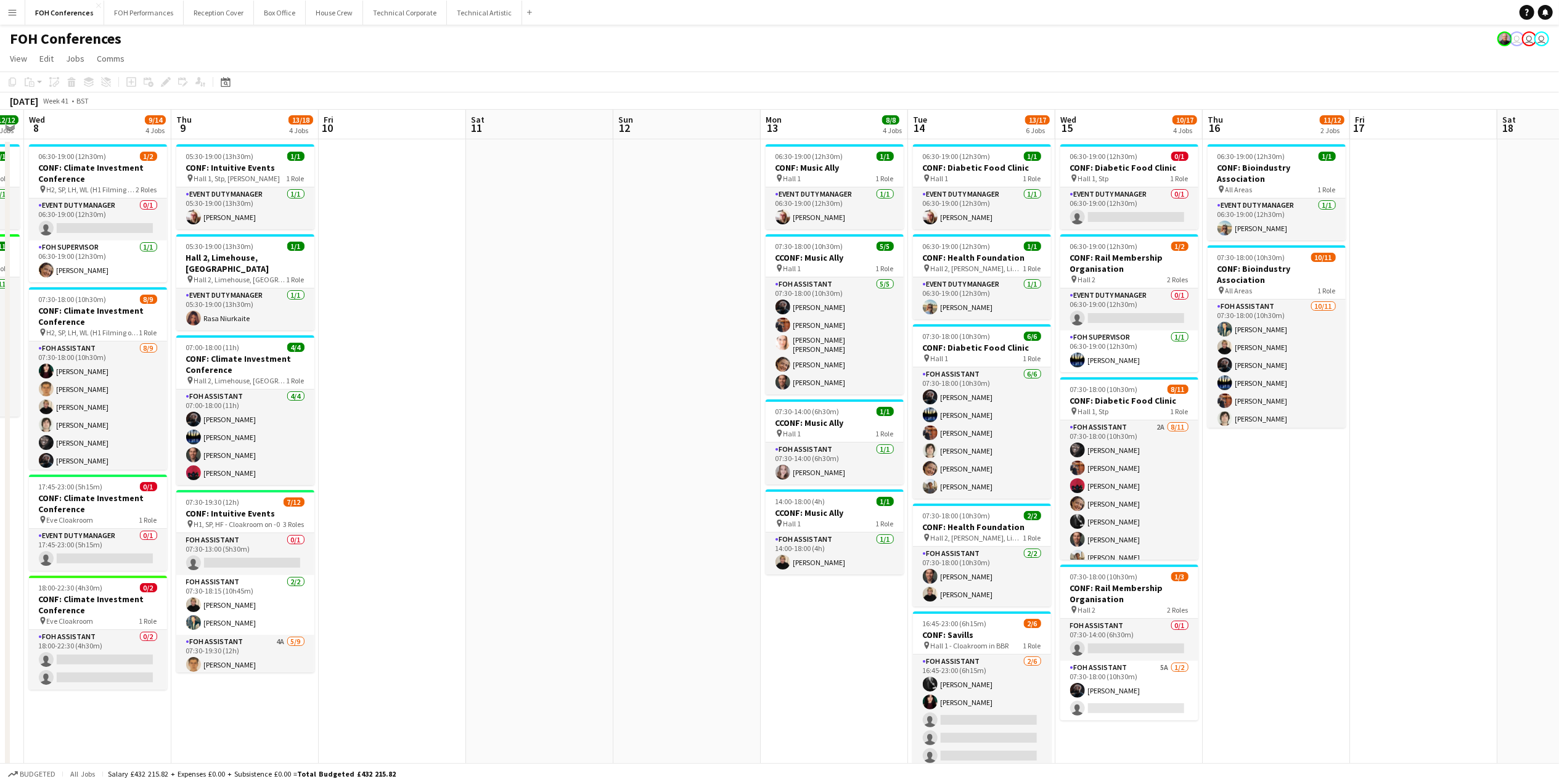
drag, startPoint x: 1001, startPoint y: 126, endPoint x: 711, endPoint y: 143, distance: 290.5
click at [711, 143] on app-calendar-viewport "Sun 5 Mon 6 2/2 2 Jobs Tue 7 12/12 2 Jobs Wed 8 9/14 4 Jobs Thu 9 13/18 4 Jobs …" at bounding box center [780, 528] width 1559 height 837
click at [232, 548] on app-card-role "FOH Assistant 0/1 07:30-13:00 (5h30m) single-neutral-actions" at bounding box center [245, 554] width 138 height 42
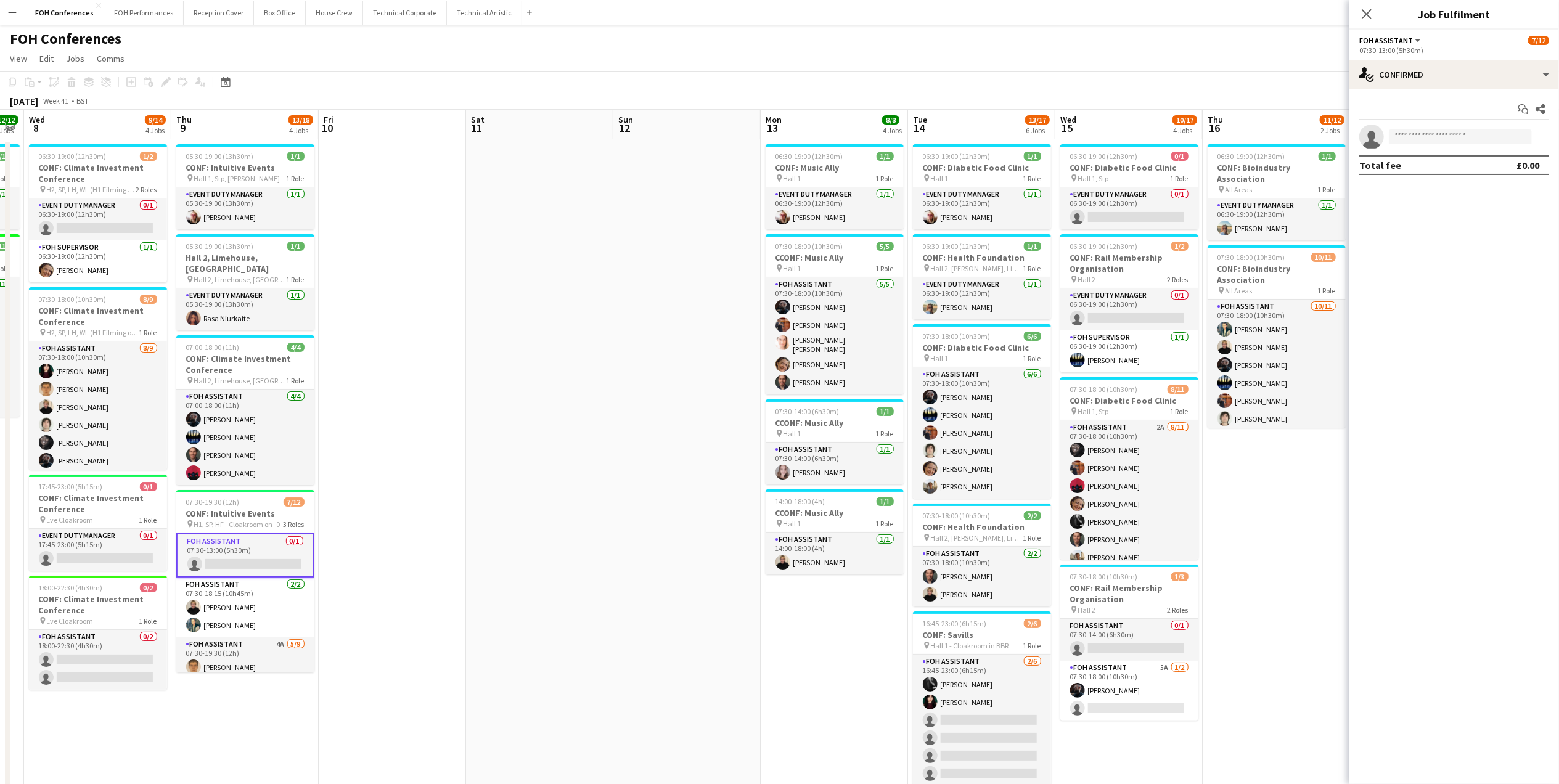
drag, startPoint x: 1491, startPoint y: 52, endPoint x: 1491, endPoint y: 59, distance: 7.0
click at [1398, 53] on div "07:30-13:00 (5h30m)" at bounding box center [1454, 50] width 190 height 9
click at [1398, 77] on div "single-neutral-actions-check-2 Confirmed" at bounding box center [1454, 75] width 210 height 30
click at [1398, 196] on span "Applicants" at bounding box center [1482, 201] width 39 height 11
click at [1110, 220] on app-card-role "Event Duty Manager 0/1 06:30-19:00 (12h30m) single-neutral-actions" at bounding box center [1129, 208] width 138 height 42
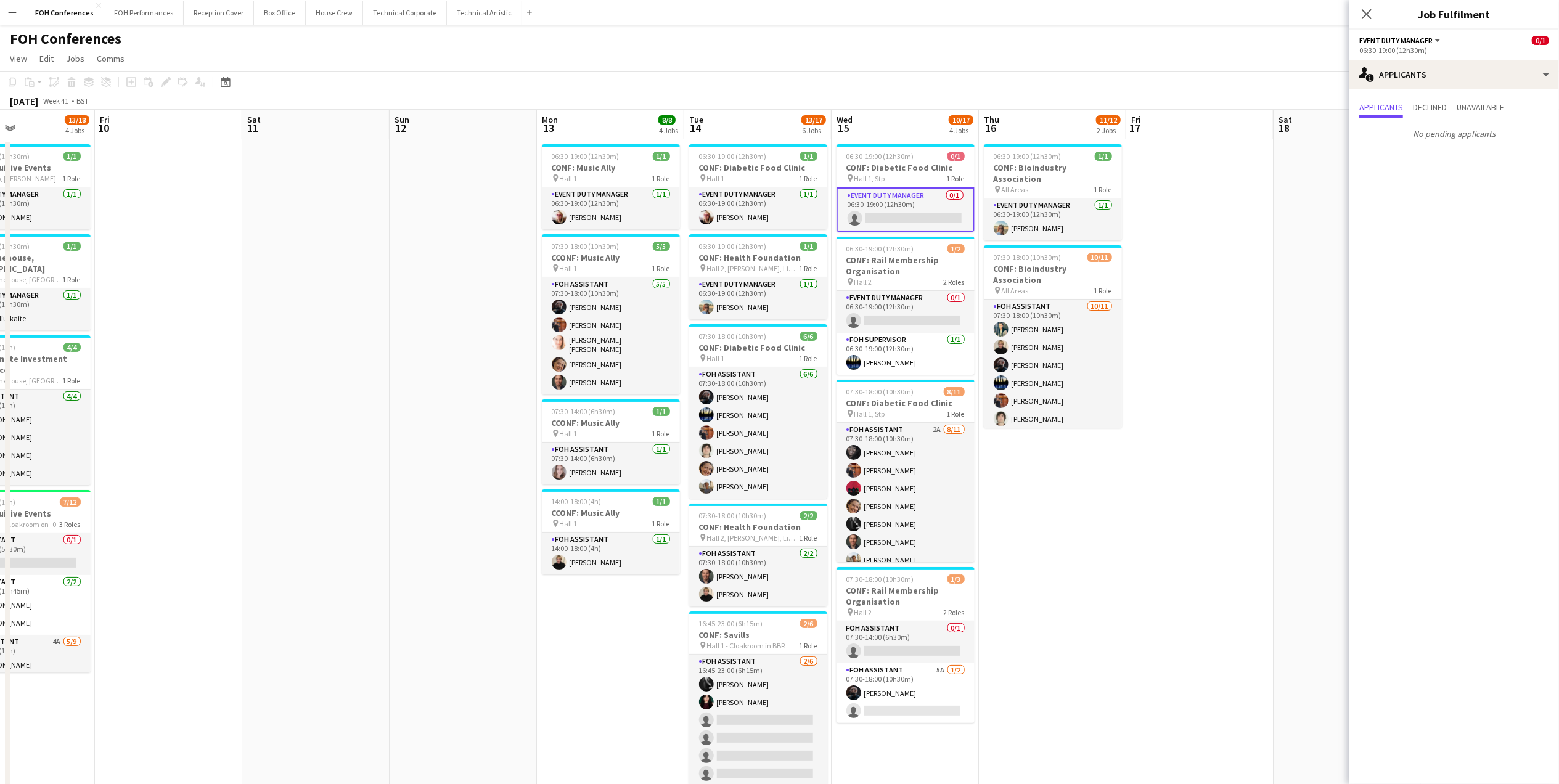
scroll to position [0, 495]
drag, startPoint x: 1165, startPoint y: 126, endPoint x: 942, endPoint y: 126, distance: 223.0
click at [942, 126] on app-calendar-viewport "Mon 6 2/2 2 Jobs Tue 7 12/12 2 Jobs Wed 8 9/14 4 Jobs Thu 9 13/18 4 Jobs Fri 10…" at bounding box center [780, 528] width 1559 height 837
click at [909, 163] on h3 "CONF: Diabetic Food Clinic" at bounding box center [904, 167] width 138 height 11
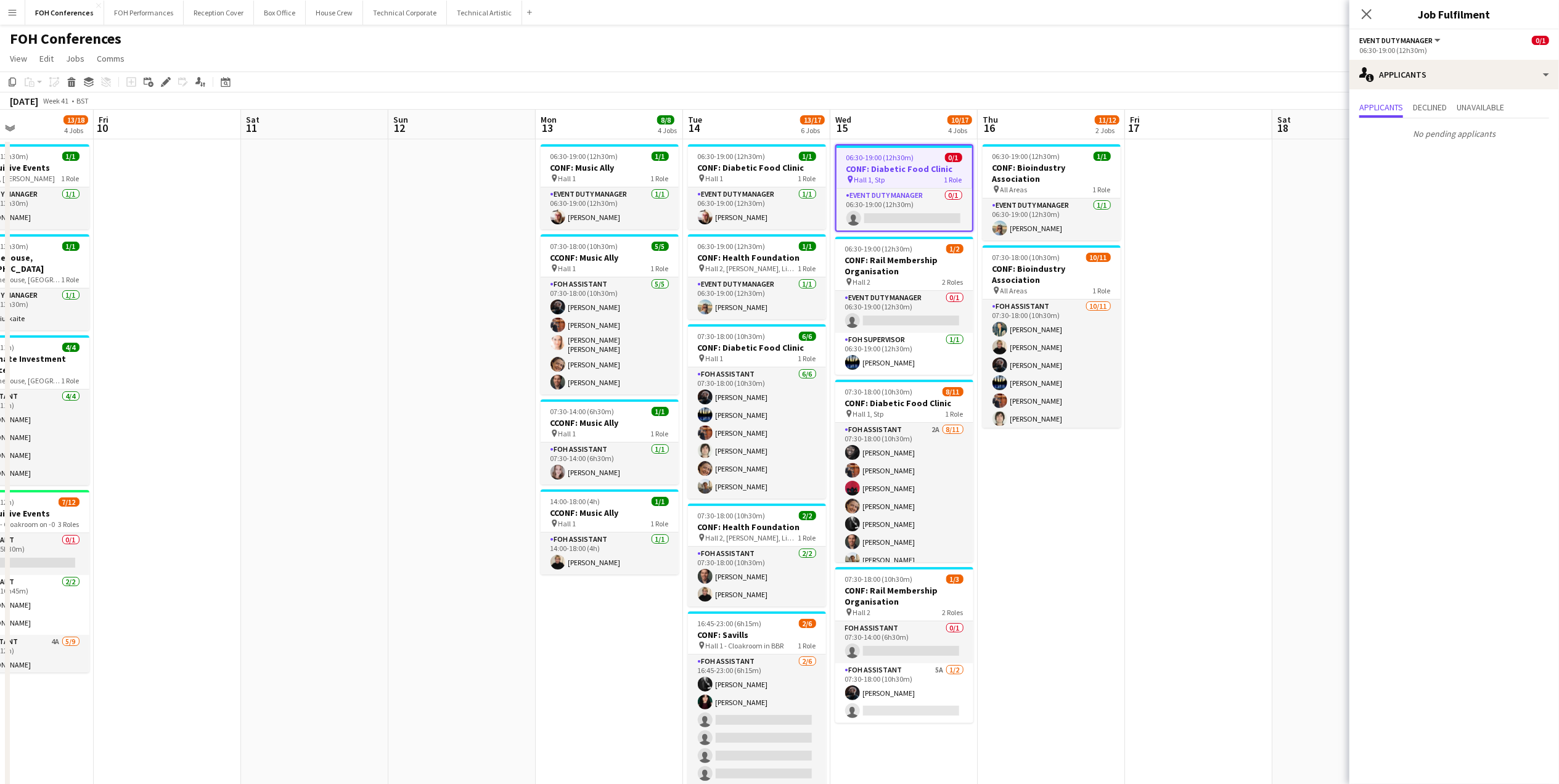
click at [163, 73] on app-toolbar "Copy Paste Paste Ctrl+V Paste with crew Ctrl+Shift+V Paste linked Job [GEOGRAPH…" at bounding box center [780, 82] width 1559 height 21
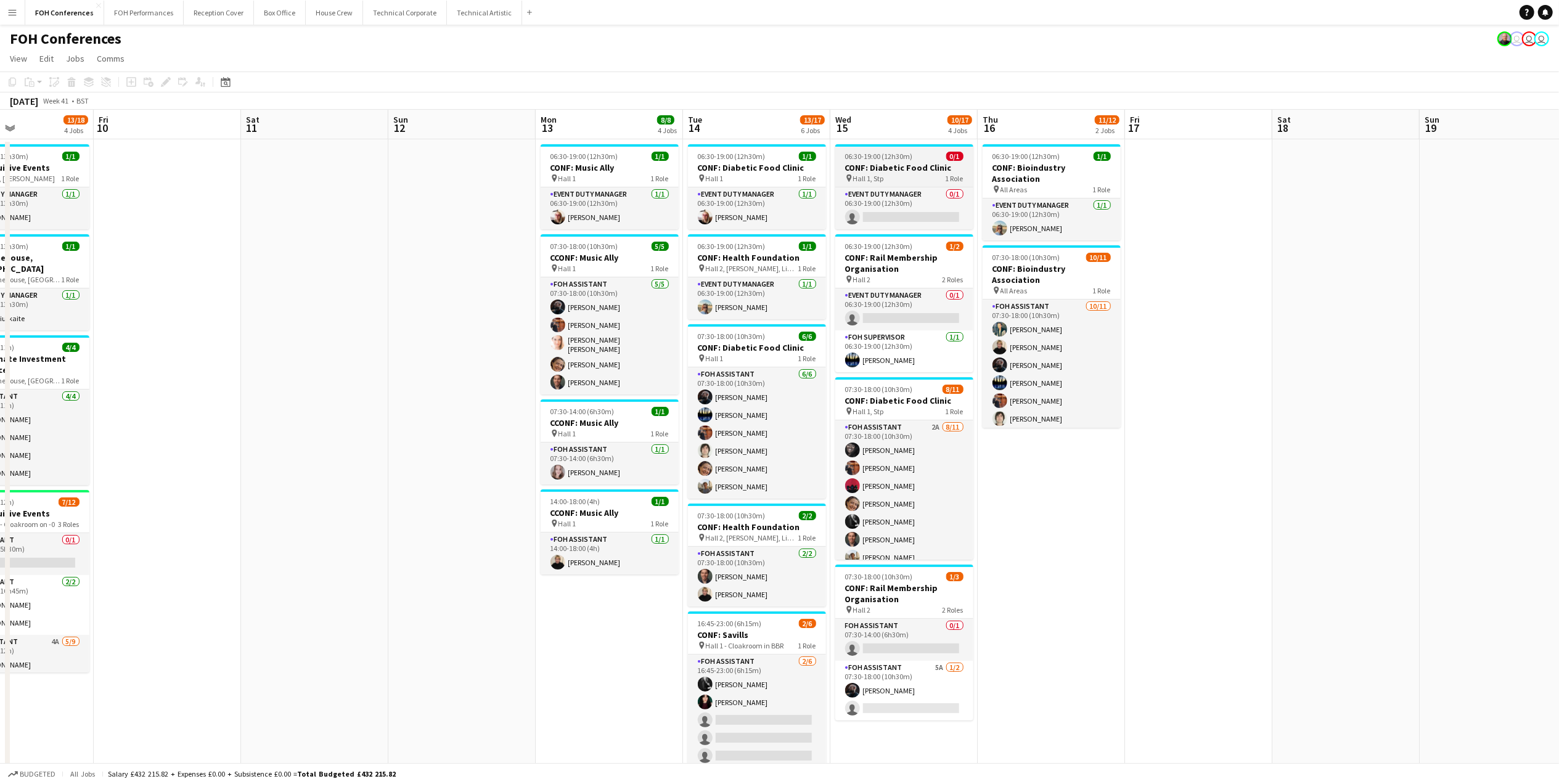
click at [909, 162] on h3 "CONF: Diabetic Food Clinic" at bounding box center [904, 167] width 138 height 11
click at [165, 82] on icon at bounding box center [165, 82] width 7 height 7
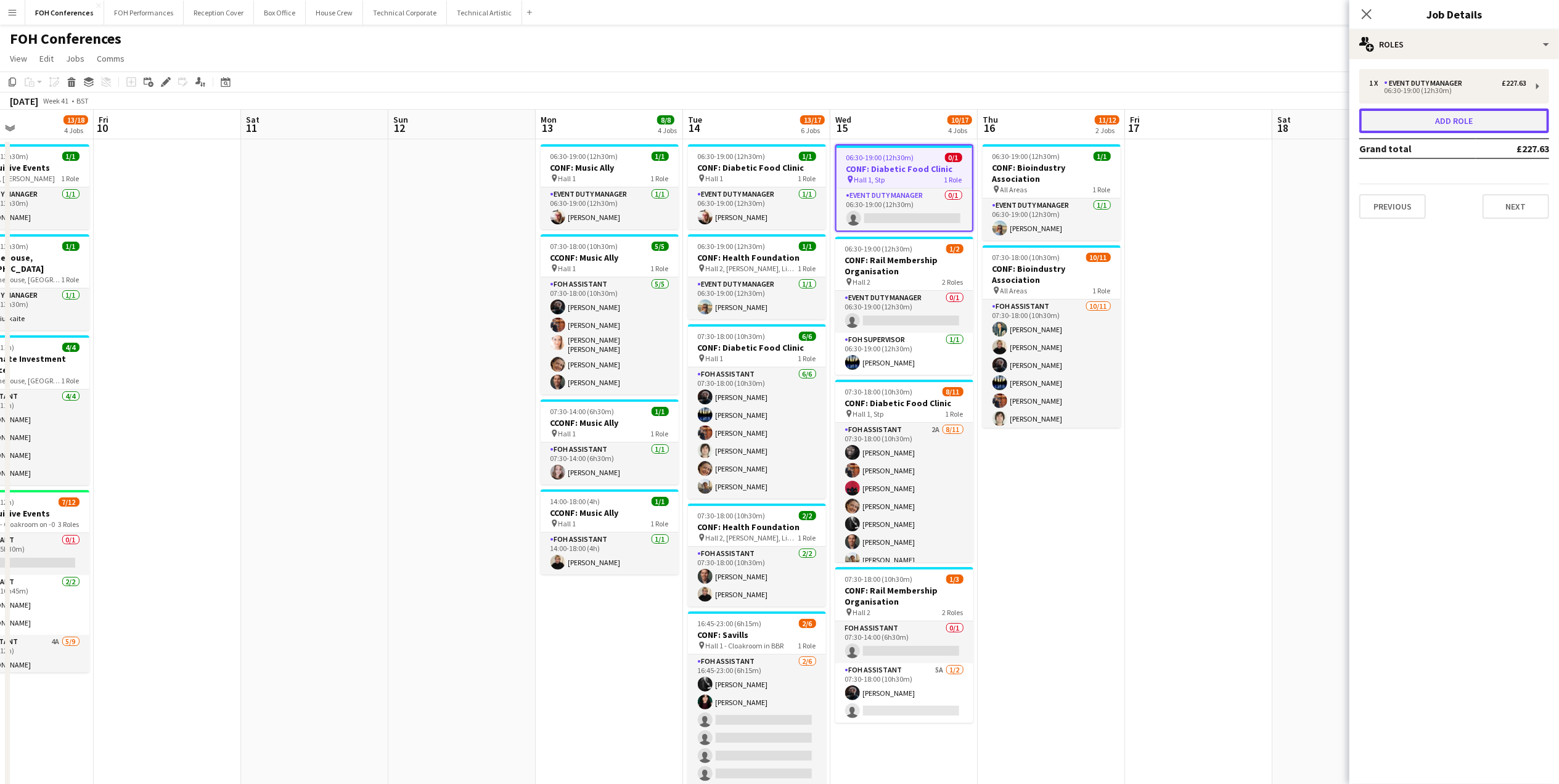
click at [1398, 116] on button "Add role" at bounding box center [1454, 121] width 190 height 24
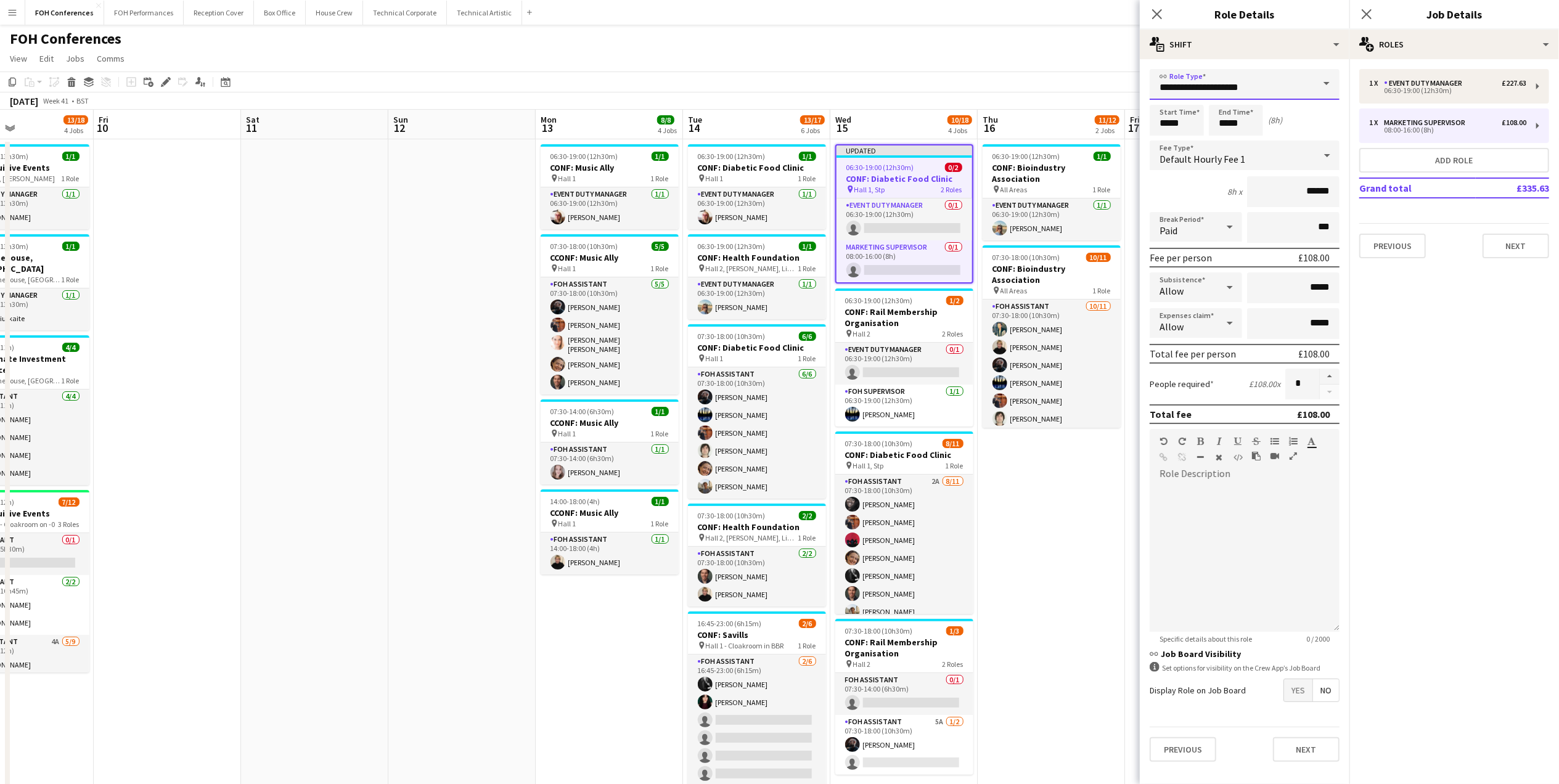
drag, startPoint x: 1208, startPoint y: 82, endPoint x: 794, endPoint y: 94, distance: 414.2
click at [794, 94] on body "Menu Boards Boards Boards All jobs Status Workforce Workforce My Workforce Recr…" at bounding box center [780, 484] width 1559 height 968
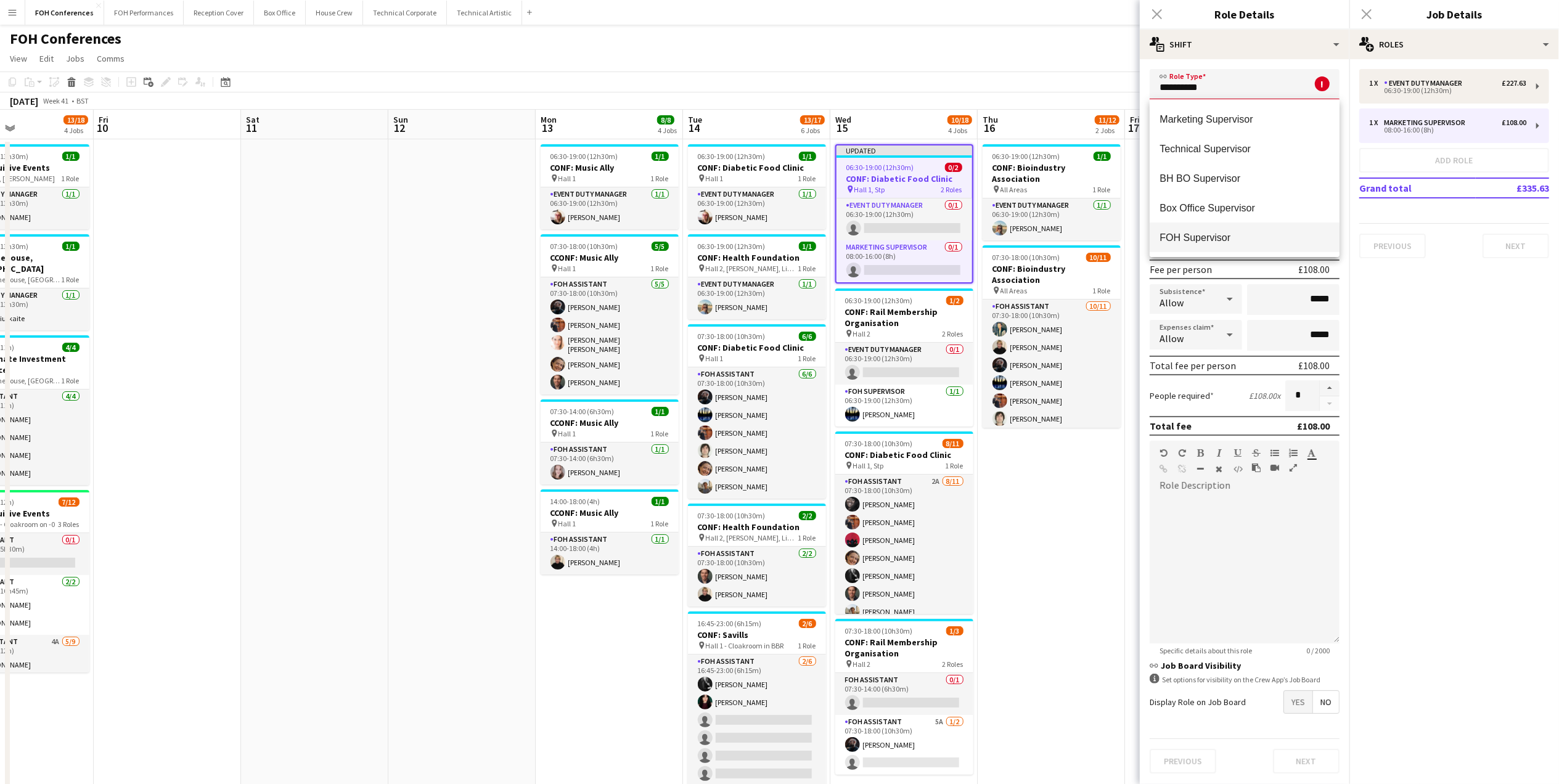
click at [1228, 229] on mat-option "FOH Supervisor" at bounding box center [1244, 237] width 190 height 30
type input "**********"
type input "******"
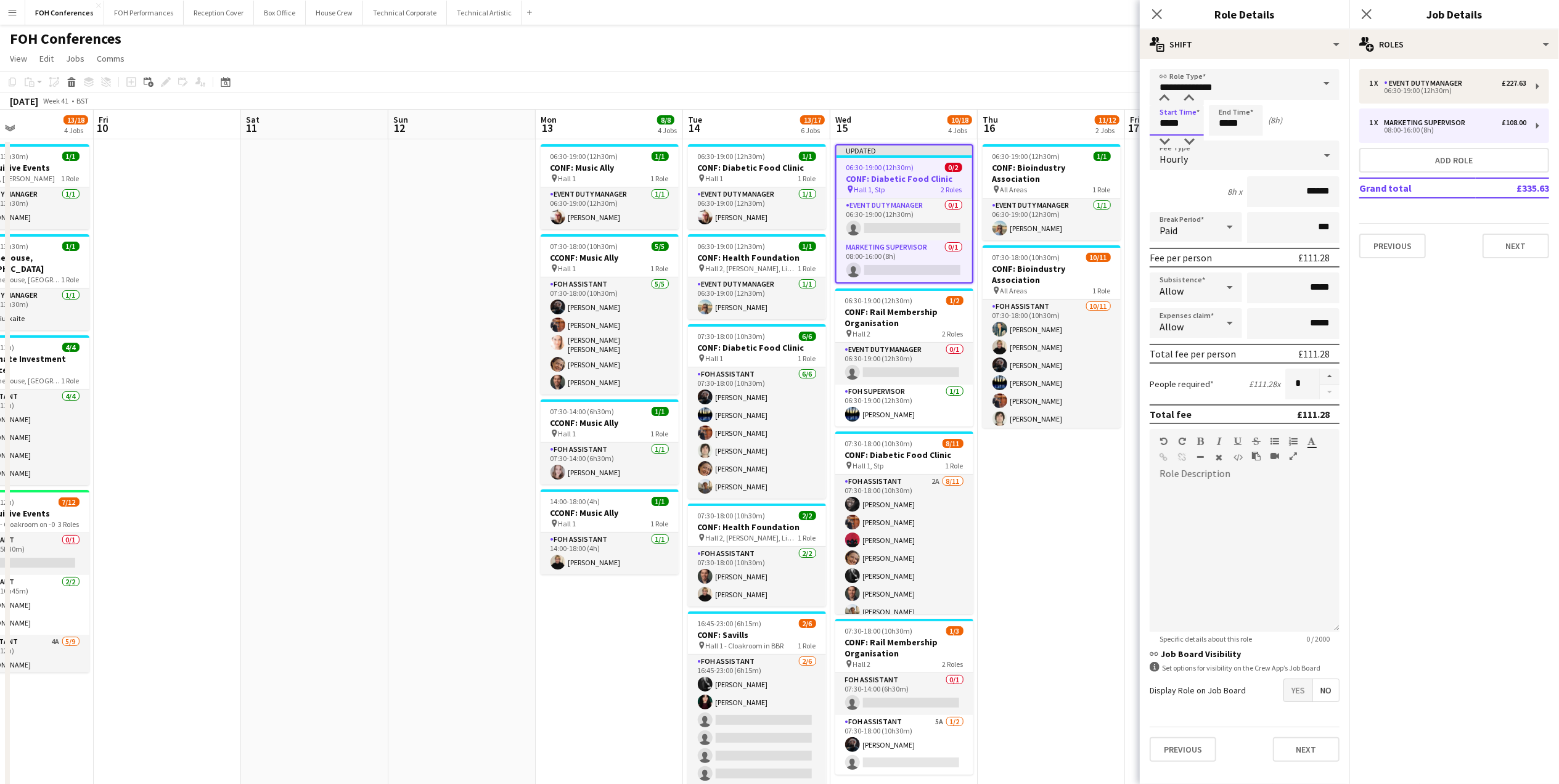
drag, startPoint x: 1183, startPoint y: 119, endPoint x: 1118, endPoint y: 110, distance: 65.6
click at [1122, 110] on body "Menu Boards Boards Boards All jobs Status Workforce Workforce My Workforce Recr…" at bounding box center [780, 484] width 1559 height 968
type input "*****"
drag, startPoint x: 1261, startPoint y: 120, endPoint x: 1160, endPoint y: 51, distance: 122.3
click at [1196, 117] on div "Start Time ***** End Time ***** (9h 30m)" at bounding box center [1244, 120] width 190 height 31
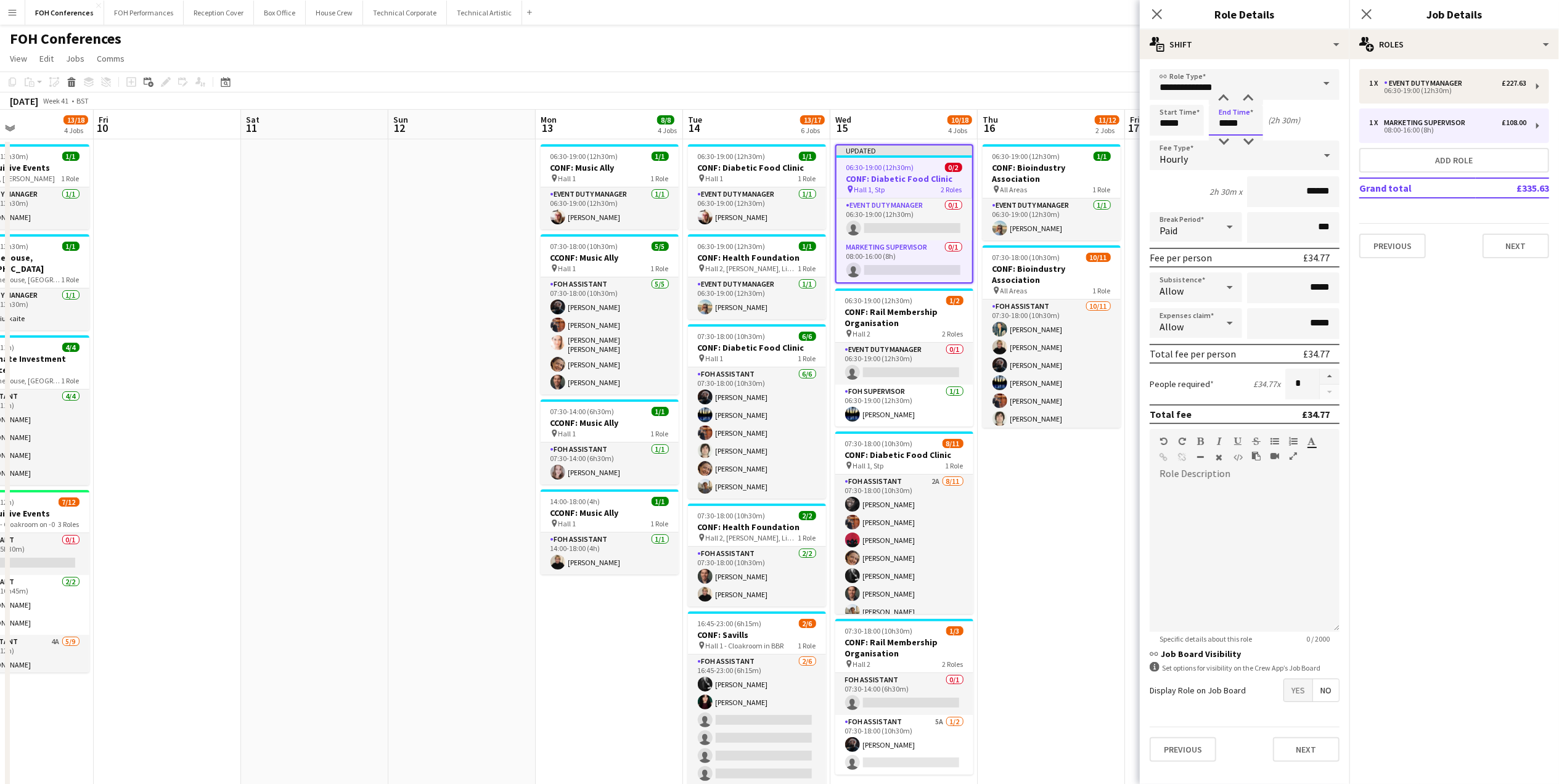
type input "*****"
click at [1080, 50] on app-page-menu "View Day view expanded Day view collapsed Month view Date picker Jump to [DATE]…" at bounding box center [780, 60] width 1559 height 23
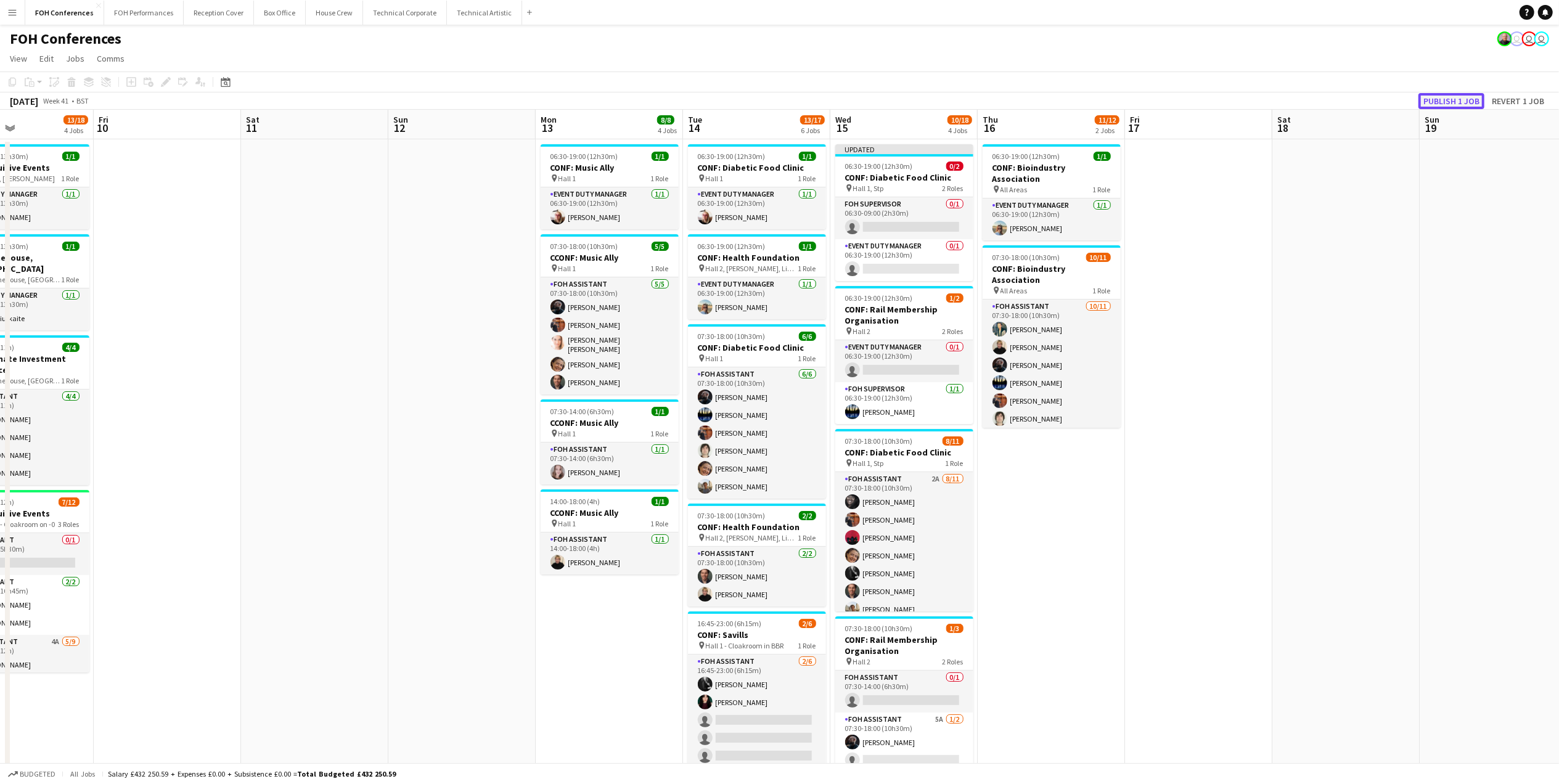
click at [1398, 102] on button "Publish 1 job" at bounding box center [1451, 101] width 66 height 16
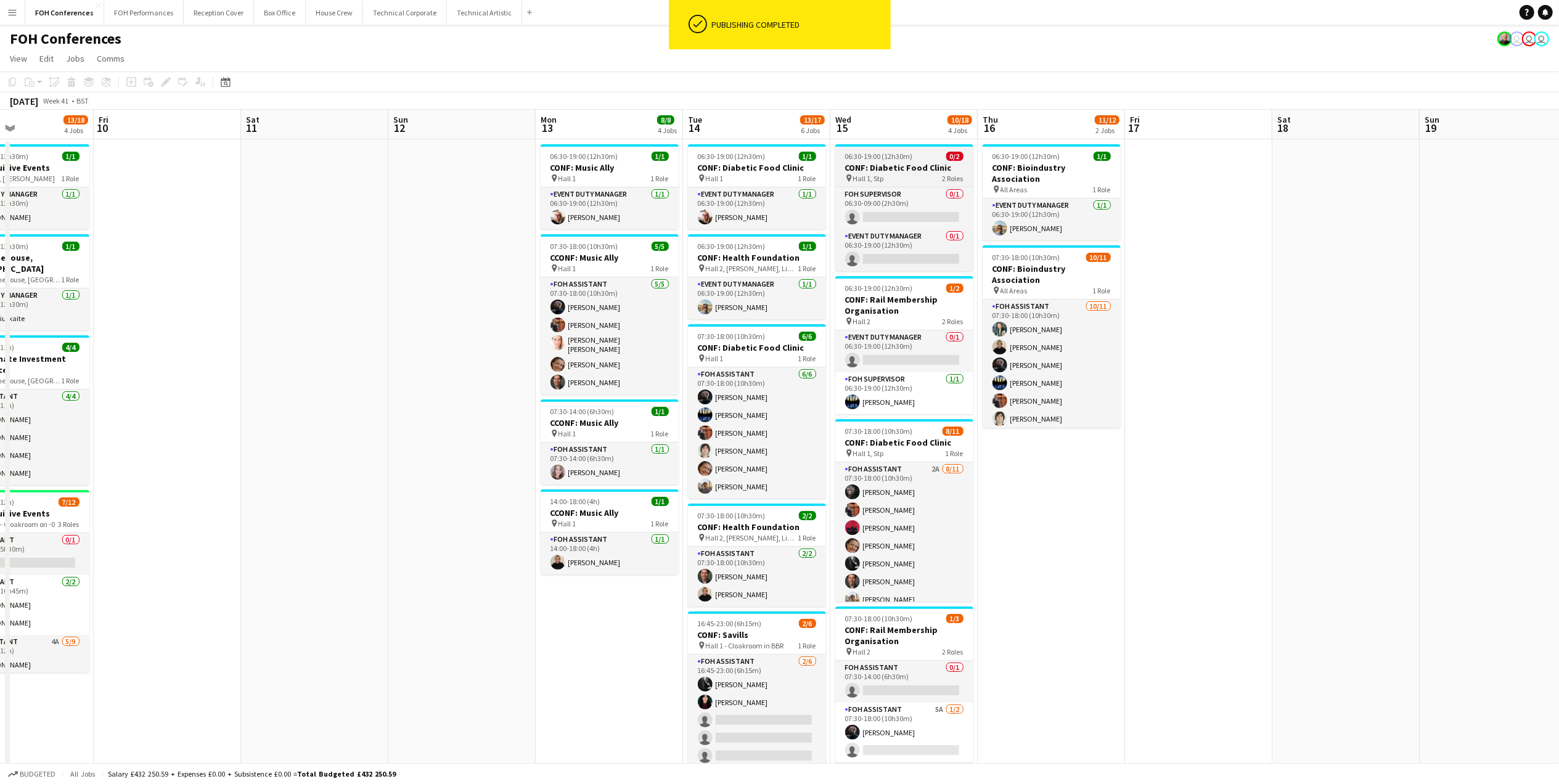
click at [880, 155] on span "06:30-19:00 (12h30m)" at bounding box center [879, 156] width 68 height 9
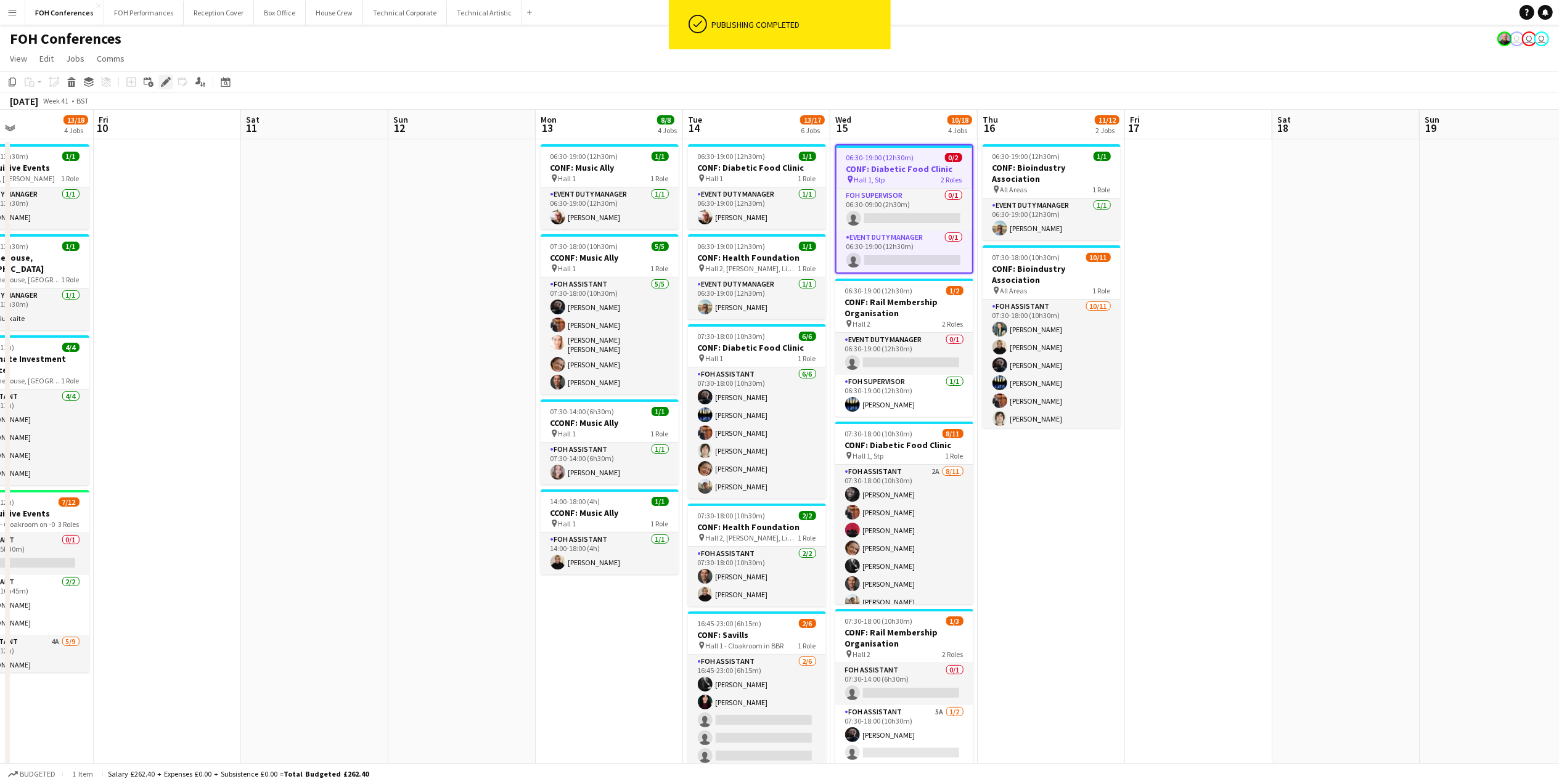
click at [158, 80] on div "Edit" at bounding box center [165, 82] width 15 height 15
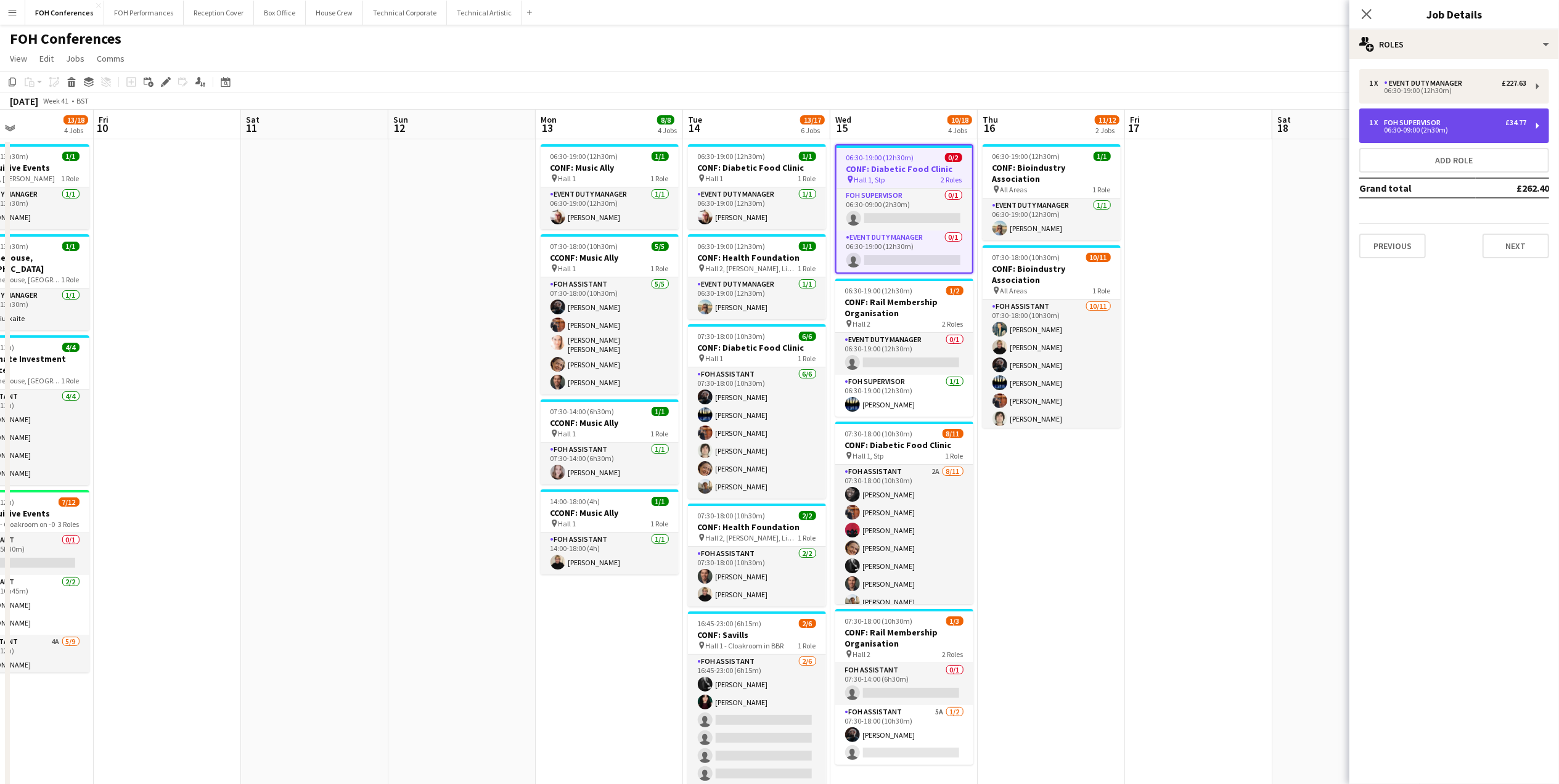
click at [1398, 127] on div "06:30-09:00 (2h30m)" at bounding box center [1447, 130] width 157 height 6
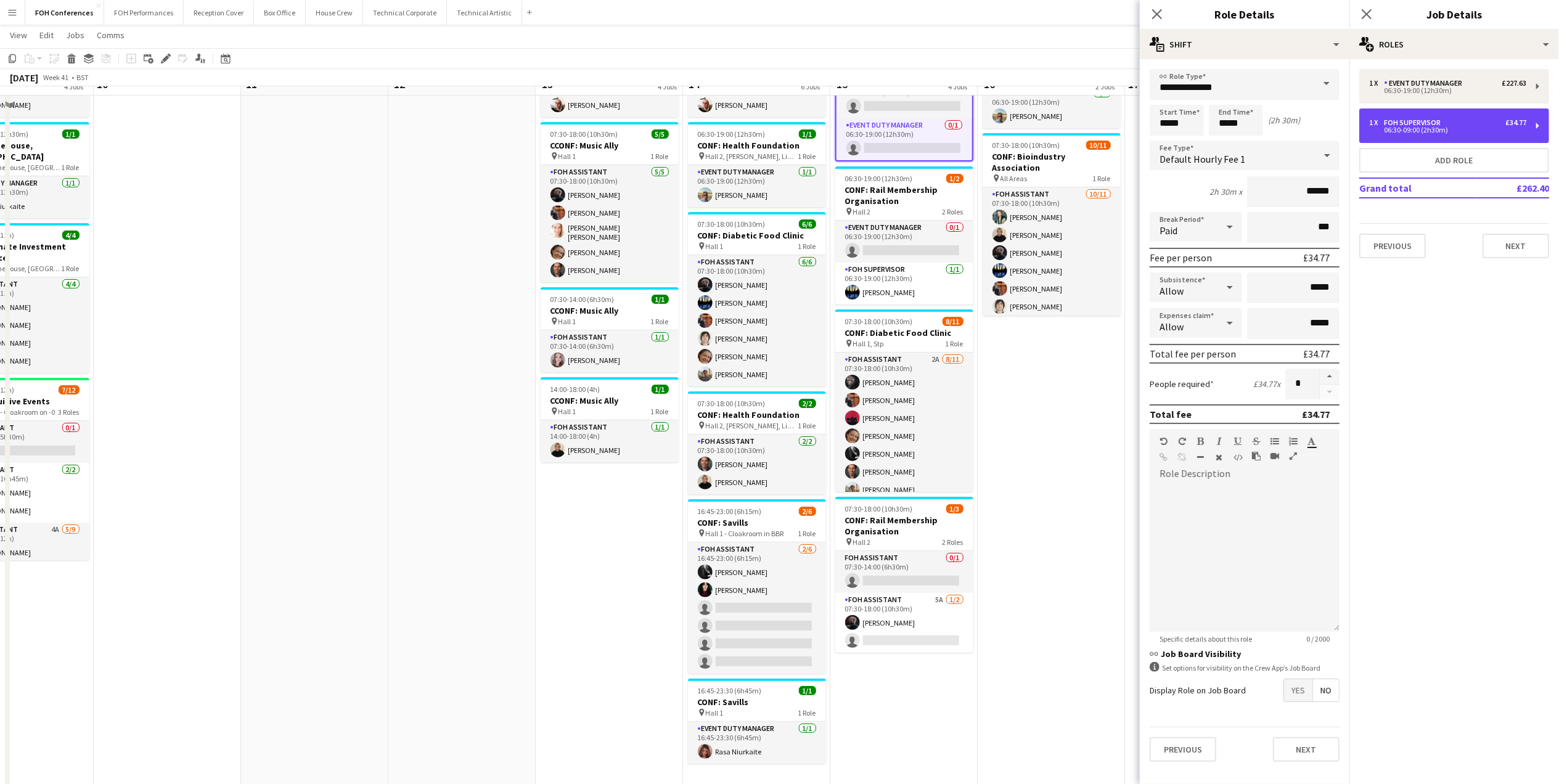
scroll to position [183, 0]
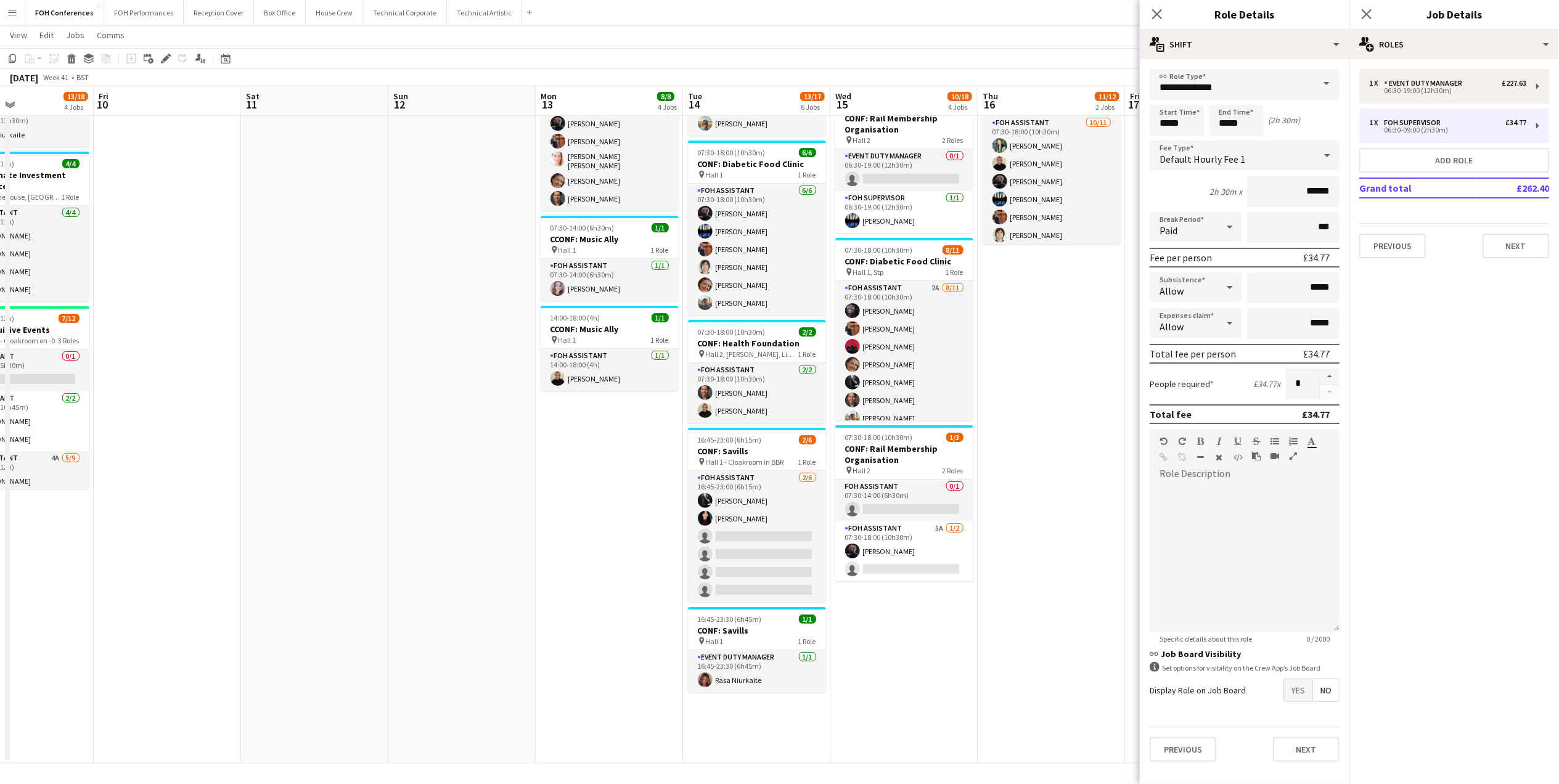
click at [1305, 682] on span "Yes" at bounding box center [1298, 690] width 28 height 22
click at [1041, 16] on app-navbar "Menu Boards Boards Boards All jobs Status Workforce Workforce My Workforce Recr…" at bounding box center [780, 12] width 1559 height 24
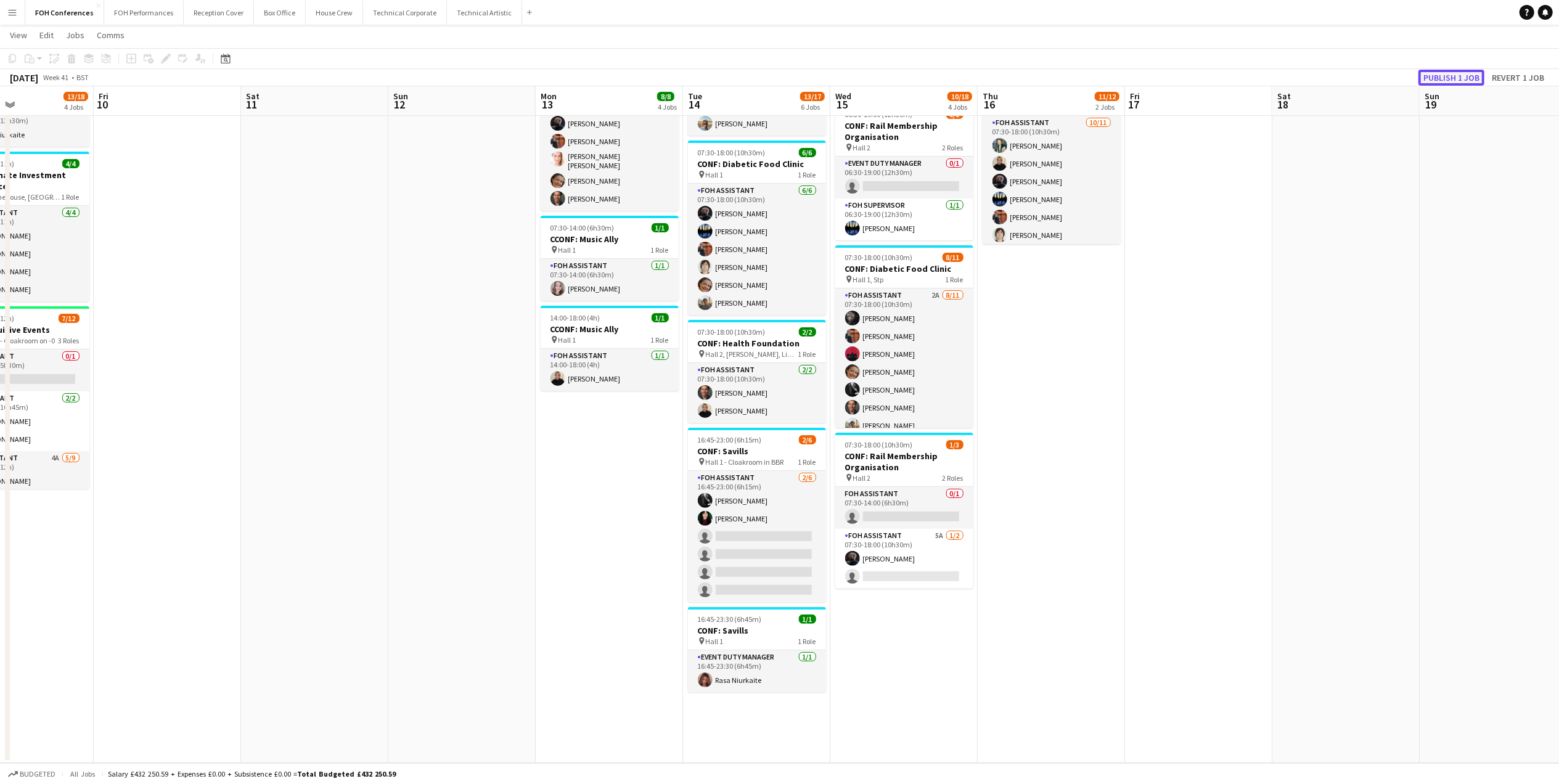
click at [1398, 72] on button "Publish 1 job" at bounding box center [1451, 77] width 66 height 16
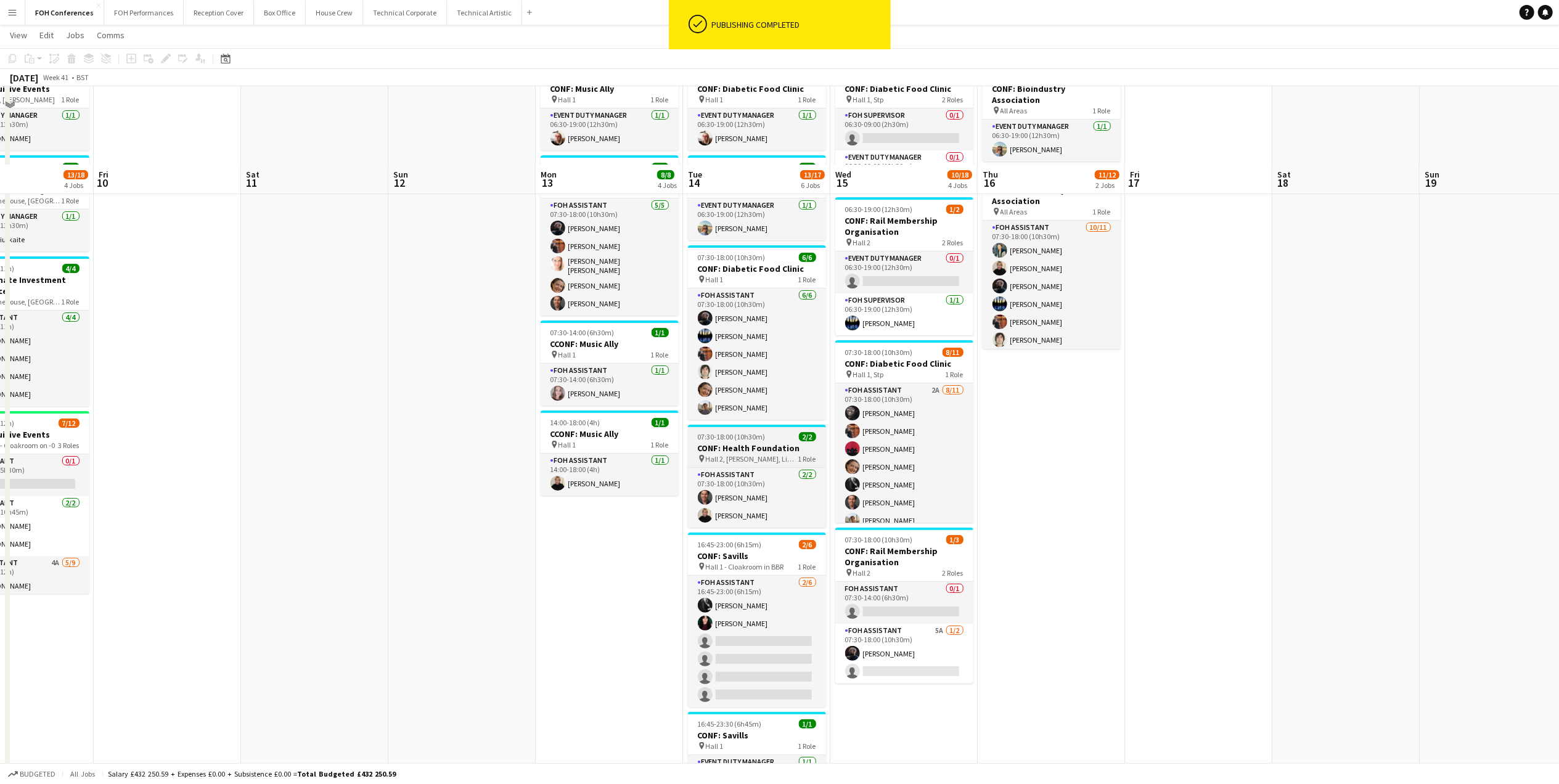
scroll to position [0, 0]
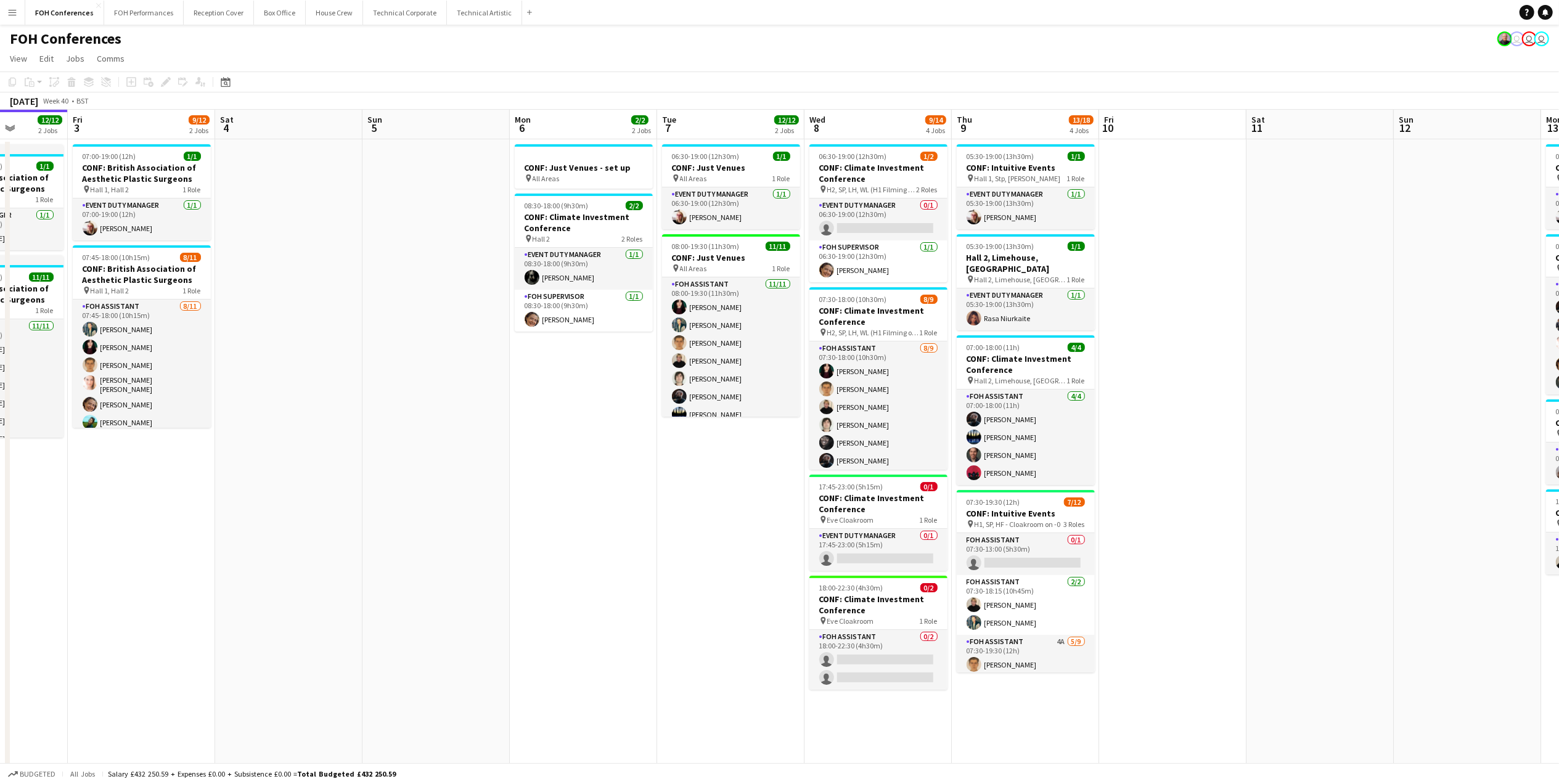
drag, startPoint x: 484, startPoint y: 131, endPoint x: 1324, endPoint y: 166, distance: 840.7
click at [1398, 174] on app-calendar-viewport "Wed 1 11/14 2 Jobs Thu 2 12/12 2 Jobs Fri 3 9/12 2 Jobs Sat 4 Sun 5 Mon 6 2/2 2…" at bounding box center [780, 528] width 1559 height 837
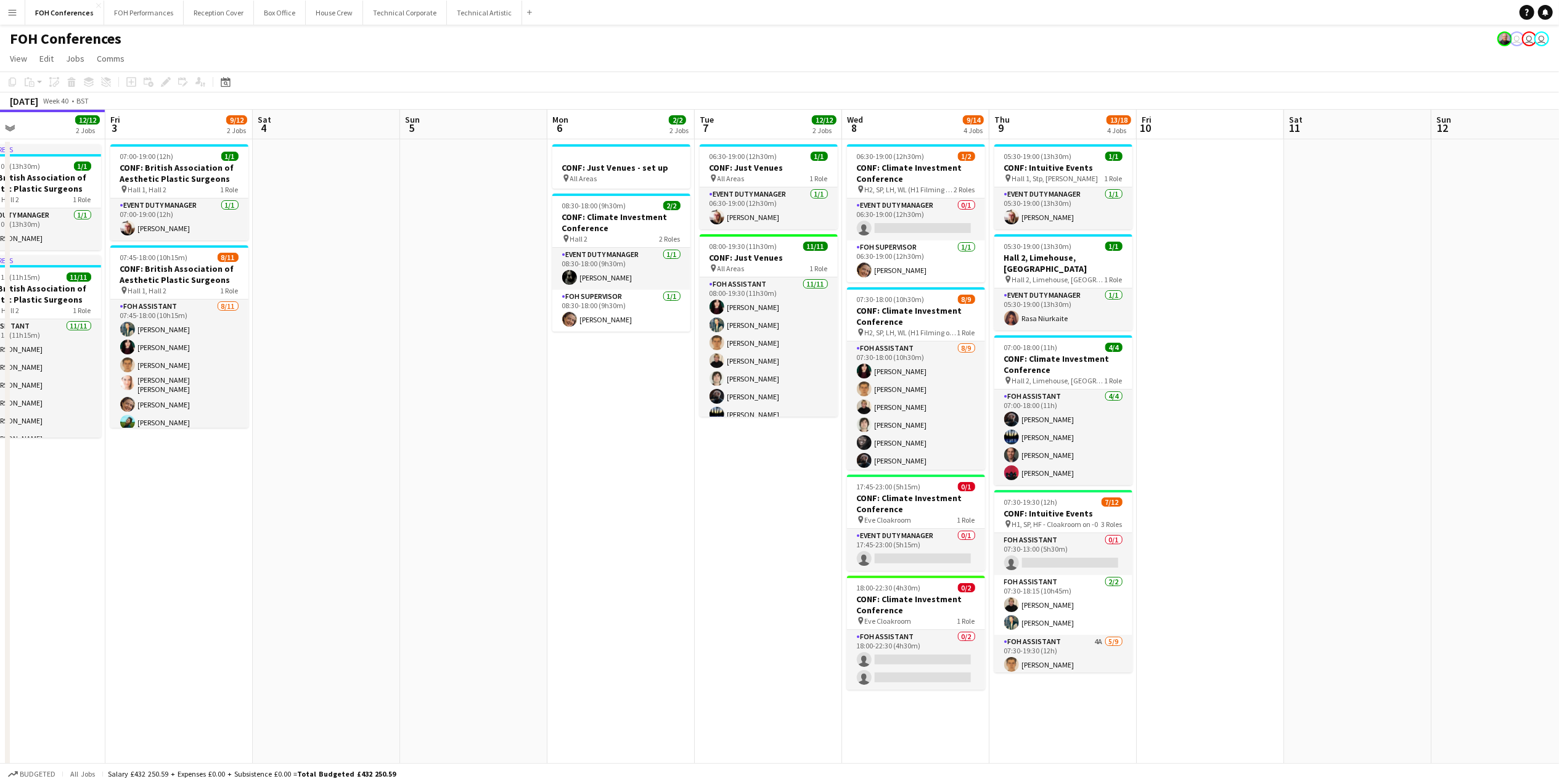
drag, startPoint x: 257, startPoint y: 127, endPoint x: 165, endPoint y: 160, distance: 97.7
click at [146, 160] on app-calendar-viewport "Mon 29 1 Job Tue 30 12/16 2 Jobs Wed 1 11/14 2 Jobs Thu 2 12/12 2 Jobs Fri 3 9/…" at bounding box center [780, 528] width 1559 height 837
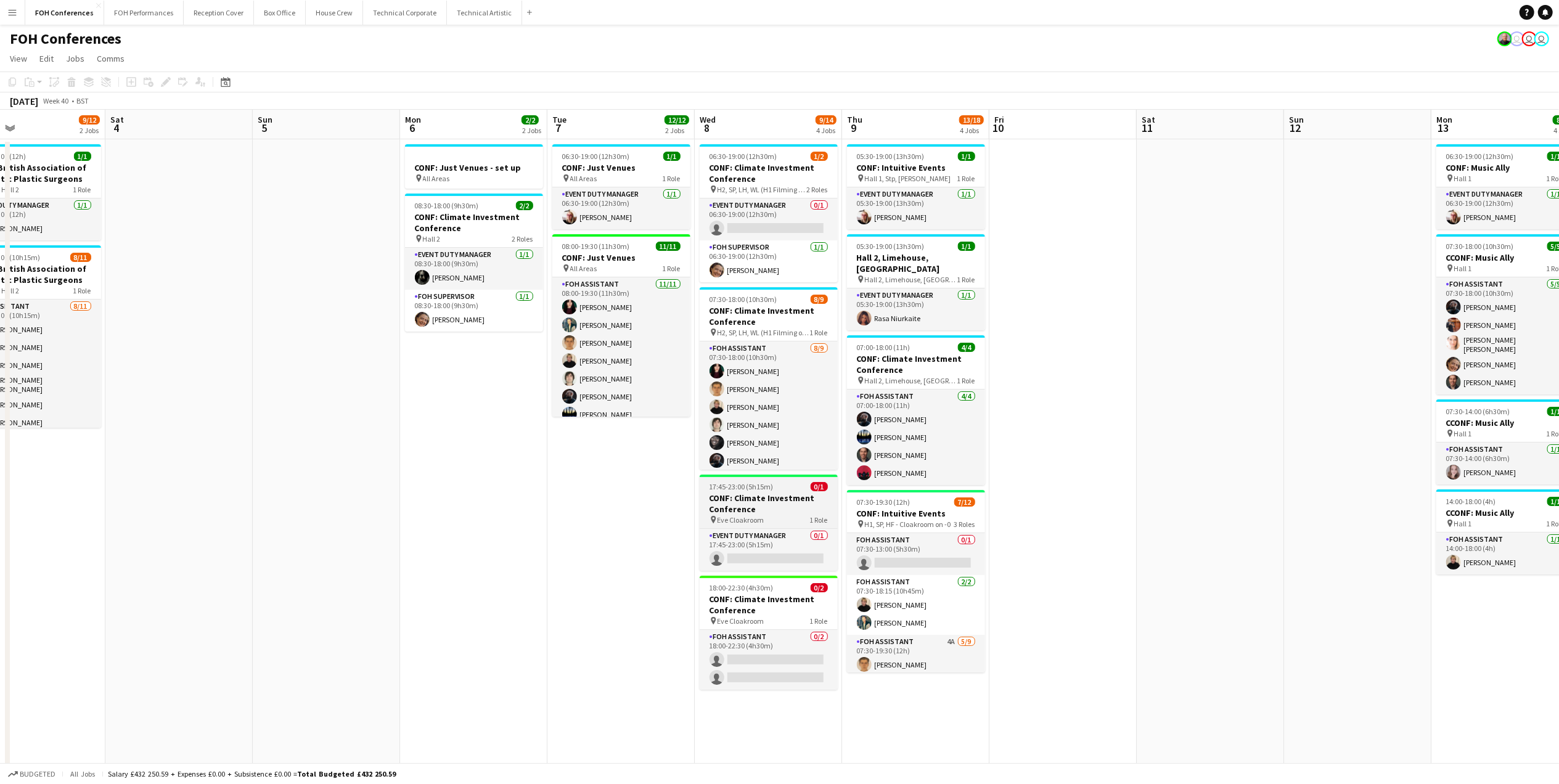
click at [740, 503] on h3 "CONF: Climate Investment Conference" at bounding box center [769, 504] width 138 height 22
click at [163, 82] on icon at bounding box center [165, 82] width 7 height 7
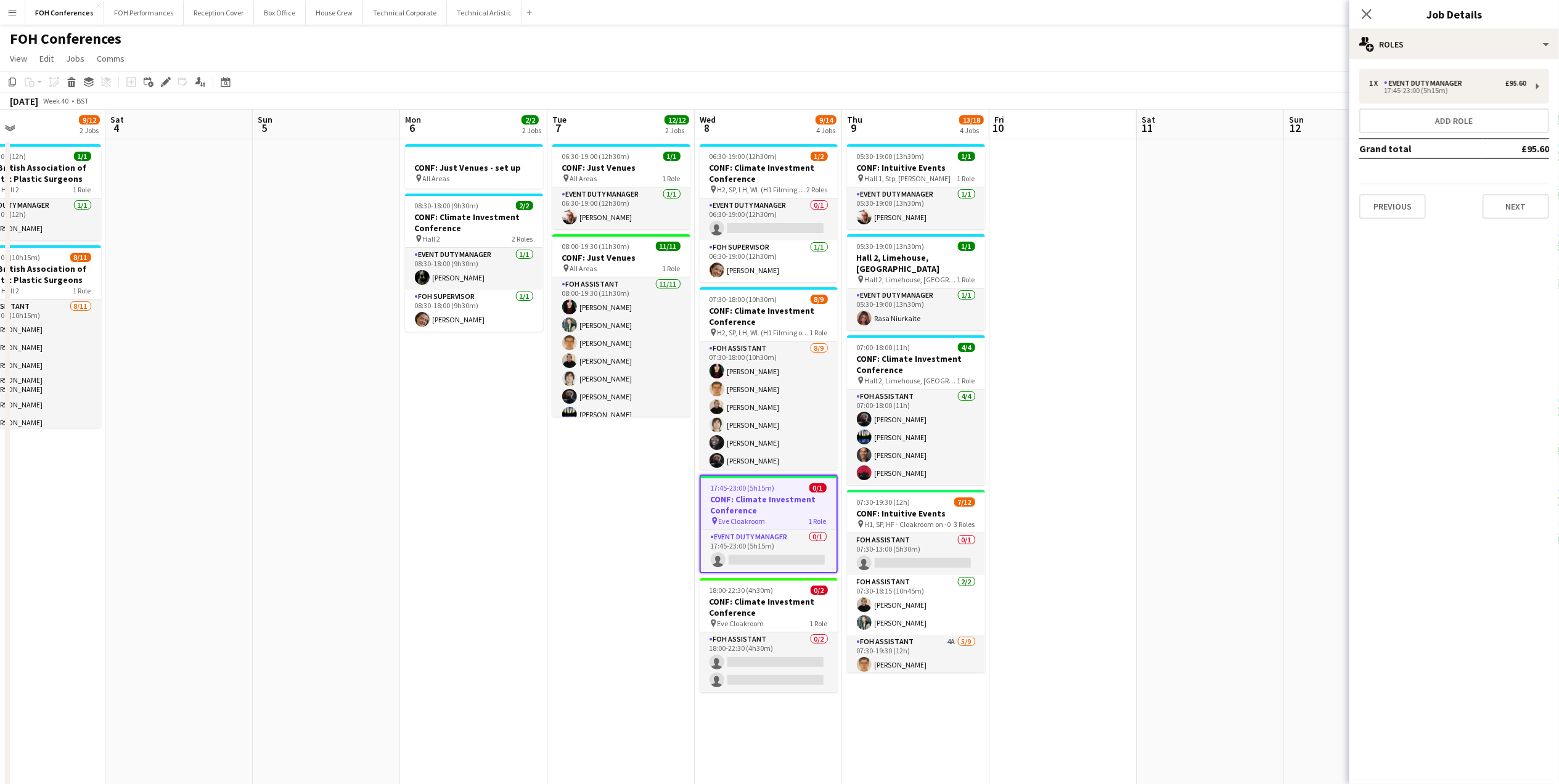
click at [752, 45] on div "FOH Conferences user user user" at bounding box center [780, 36] width 1559 height 23
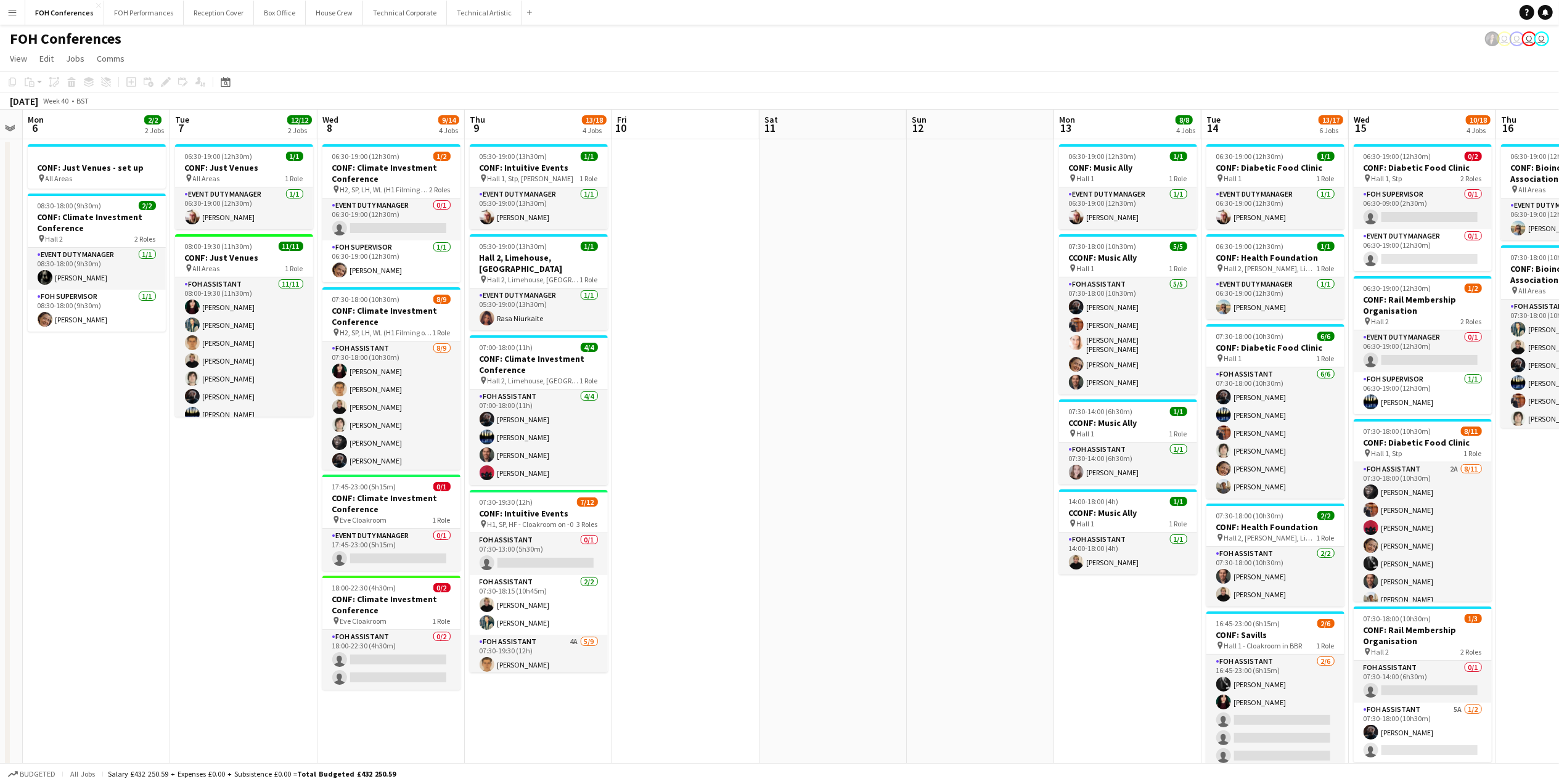
drag, startPoint x: 1372, startPoint y: 113, endPoint x: 995, endPoint y: 140, distance: 378.0
click at [995, 140] on app-calendar-viewport "Fri 3 9/12 2 Jobs Sat 4 Sun 5 Mon 6 2/2 2 Jobs Tue 7 12/12 2 Jobs Wed 8 9/14 4 …" at bounding box center [780, 528] width 1559 height 837
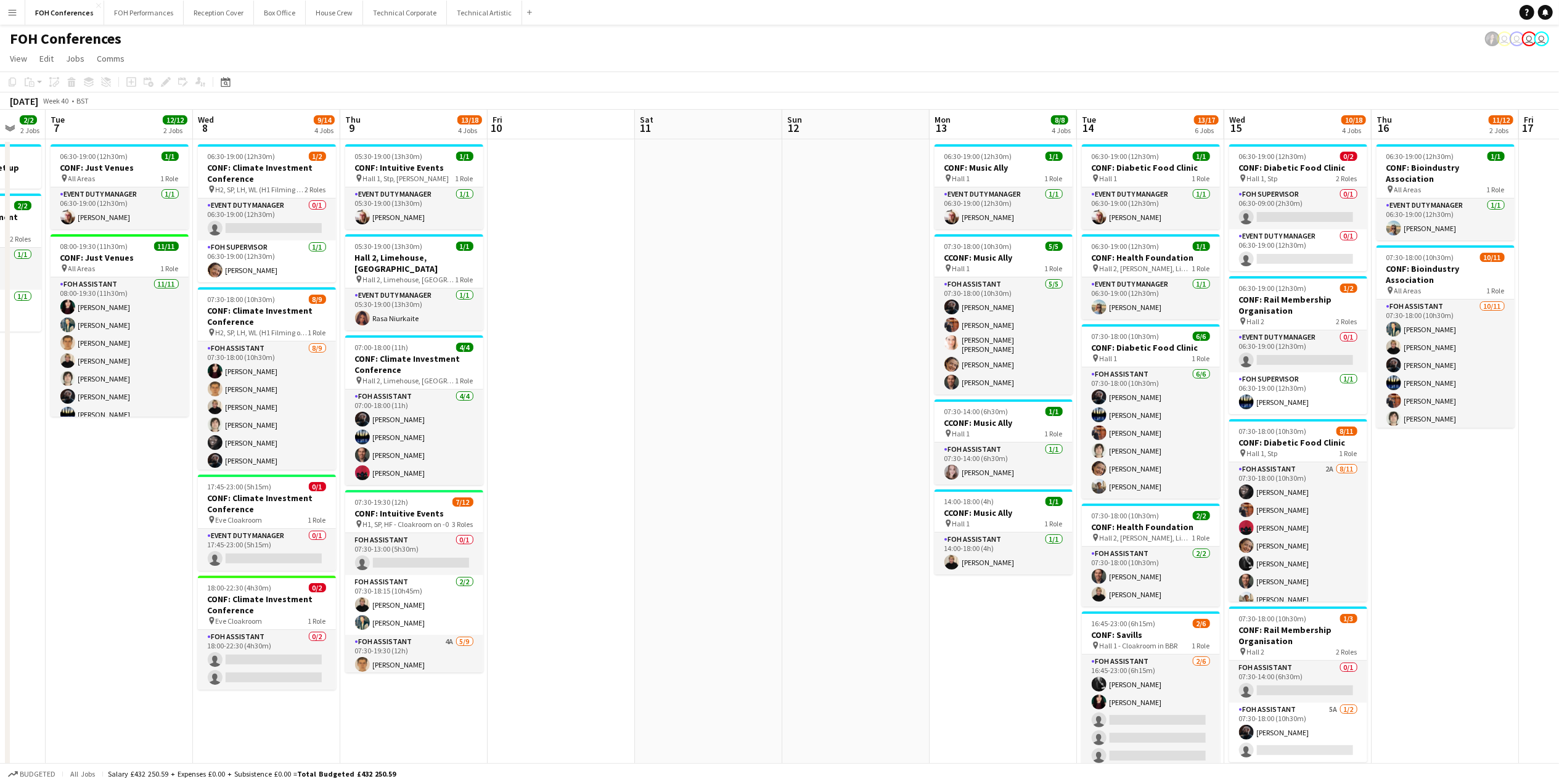
drag, startPoint x: 1398, startPoint y: 136, endPoint x: 1268, endPoint y: 143, distance: 130.2
click at [1268, 143] on app-calendar-viewport "Fri 3 9/12 2 Jobs Sat 4 Sun 5 Mon 6 2/2 2 Jobs Tue 7 12/12 2 Jobs Wed 8 9/14 4 …" at bounding box center [780, 528] width 1559 height 837
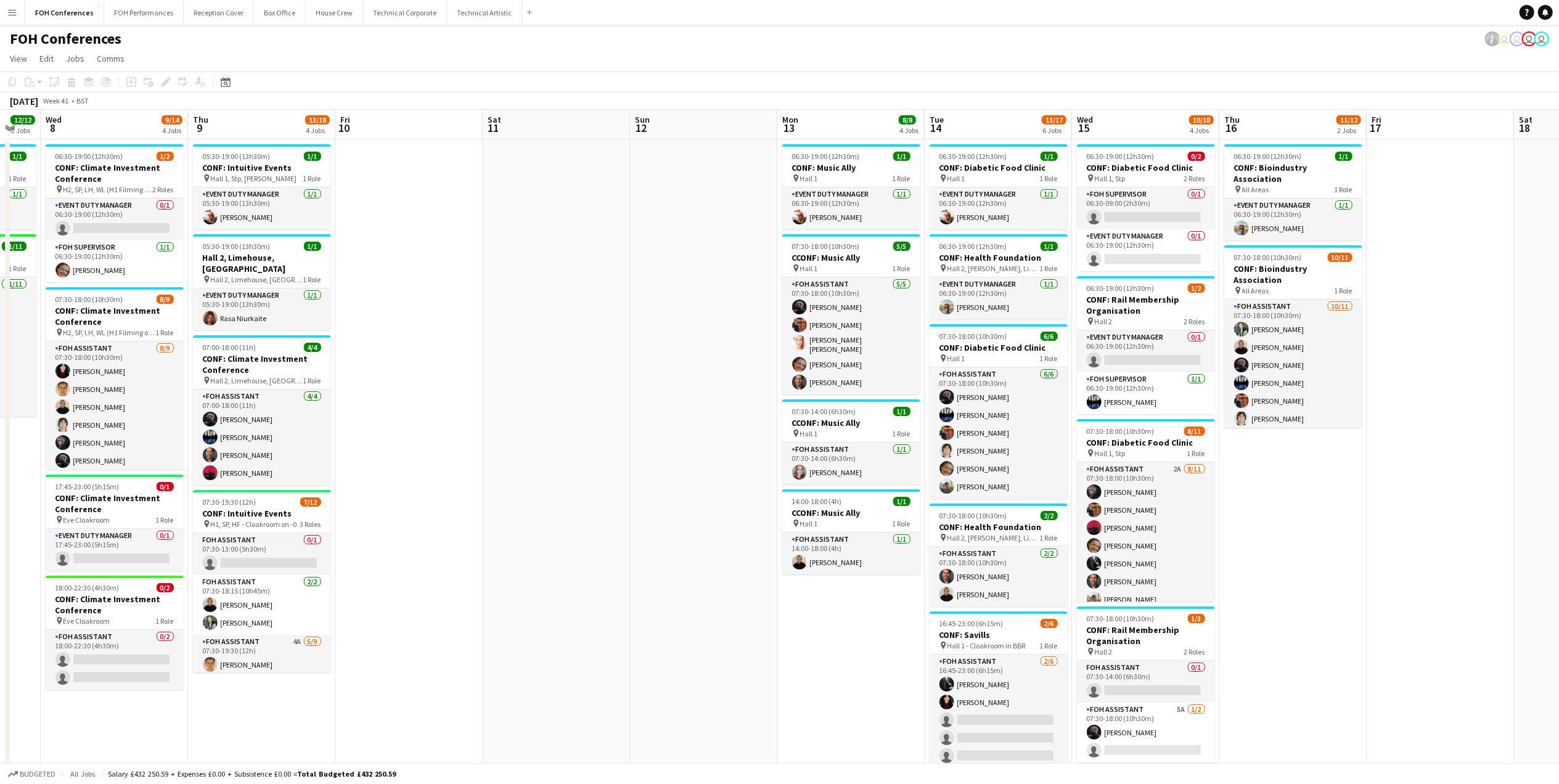
scroll to position [0, 410]
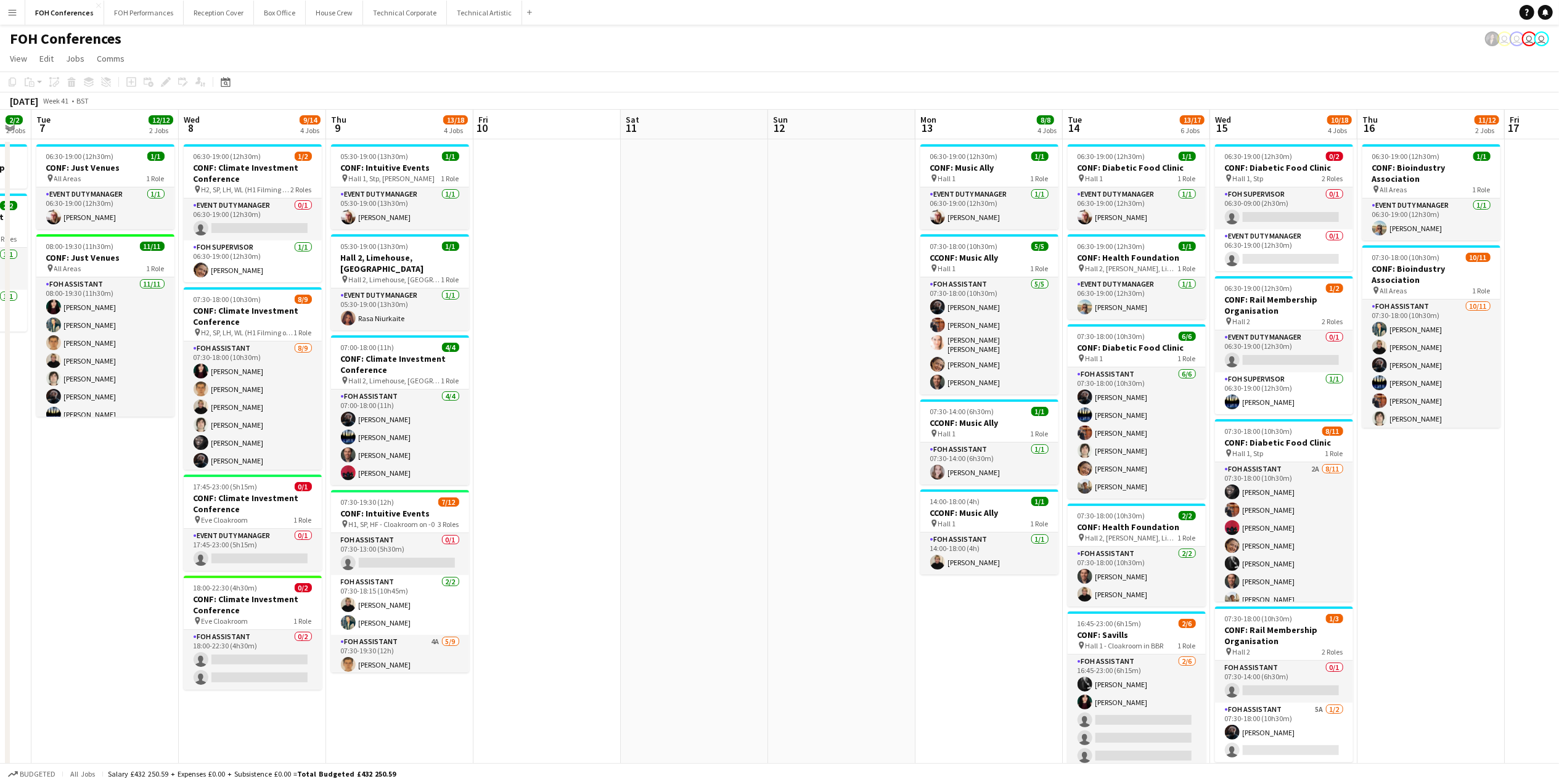
drag, startPoint x: 1270, startPoint y: 121, endPoint x: 1261, endPoint y: 121, distance: 9.0
click at [1261, 121] on app-calendar-viewport "Sat 4 Sun 5 Mon 6 2/2 2 Jobs Tue 7 12/12 2 Jobs Wed 8 9/14 4 Jobs Thu 9 13/18 4…" at bounding box center [780, 528] width 1559 height 837
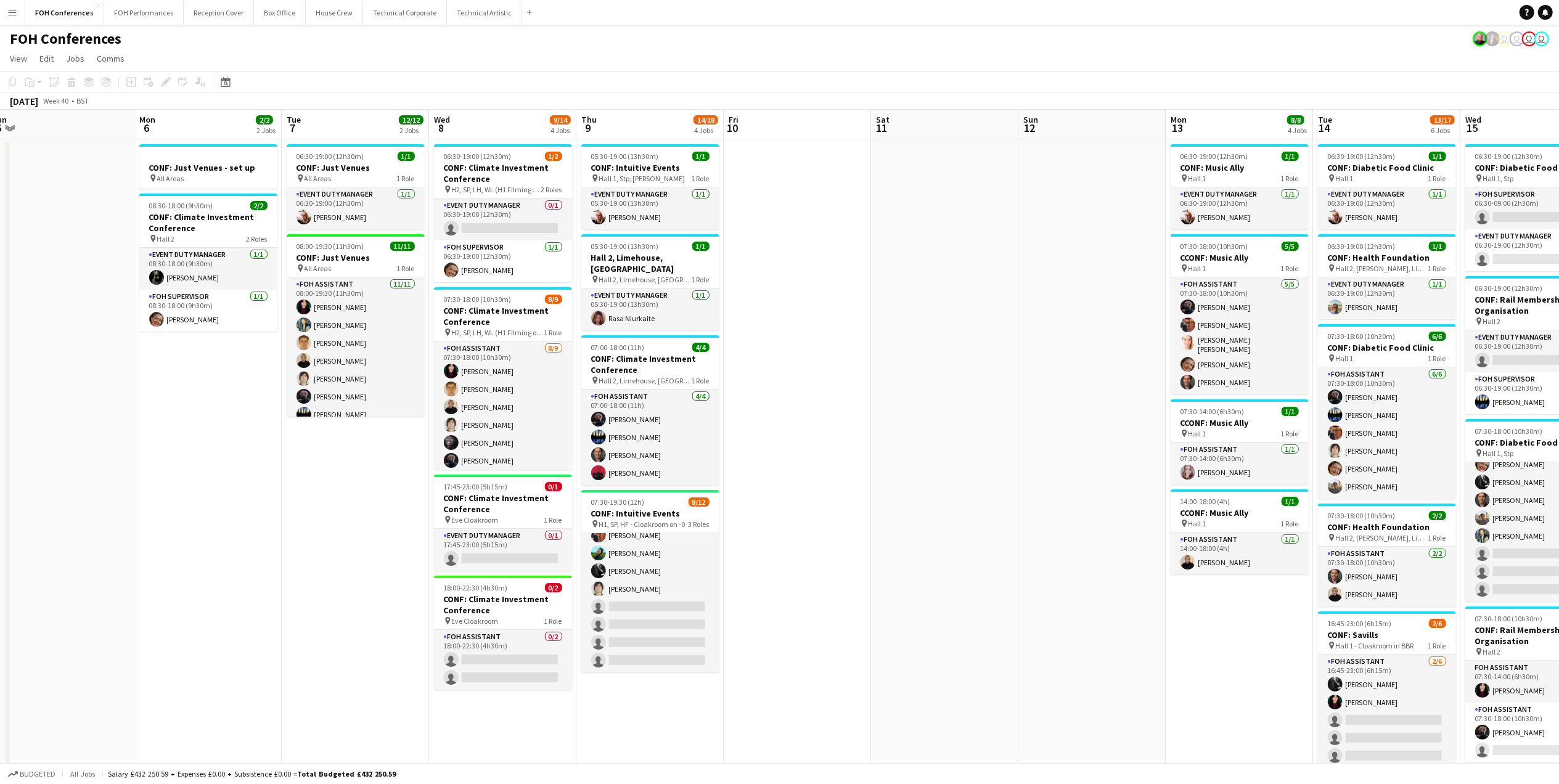
scroll to position [0, 469]
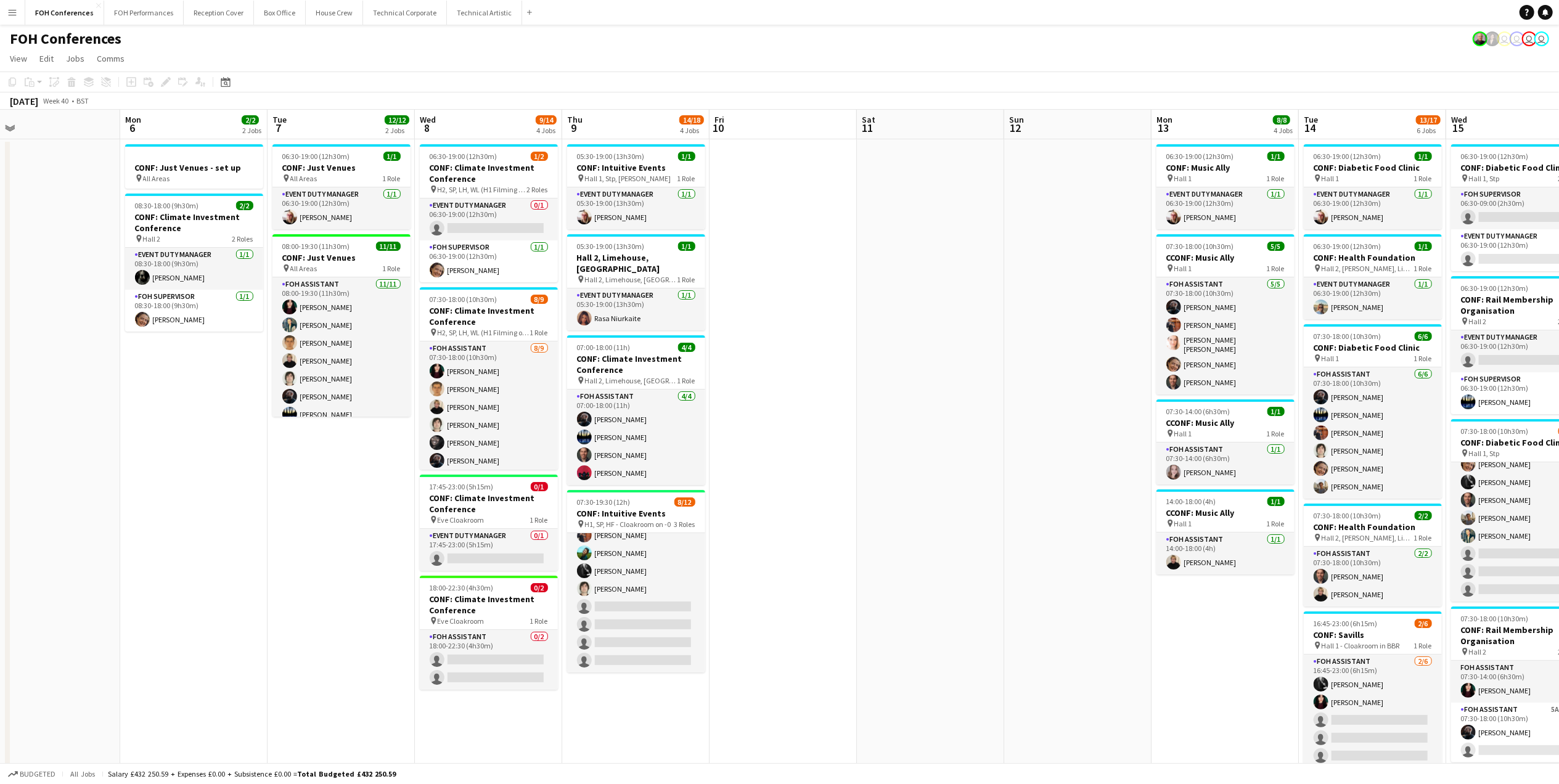
drag, startPoint x: 85, startPoint y: 131, endPoint x: 321, endPoint y: 167, distance: 238.7
click at [321, 167] on app-calendar-viewport "Thu 2 12/12 2 Jobs Fri 3 9/12 2 Jobs Sat 4 Sun 5 Mon 6 2/2 2 Jobs Tue 7 12/12 2…" at bounding box center [780, 528] width 1559 height 837
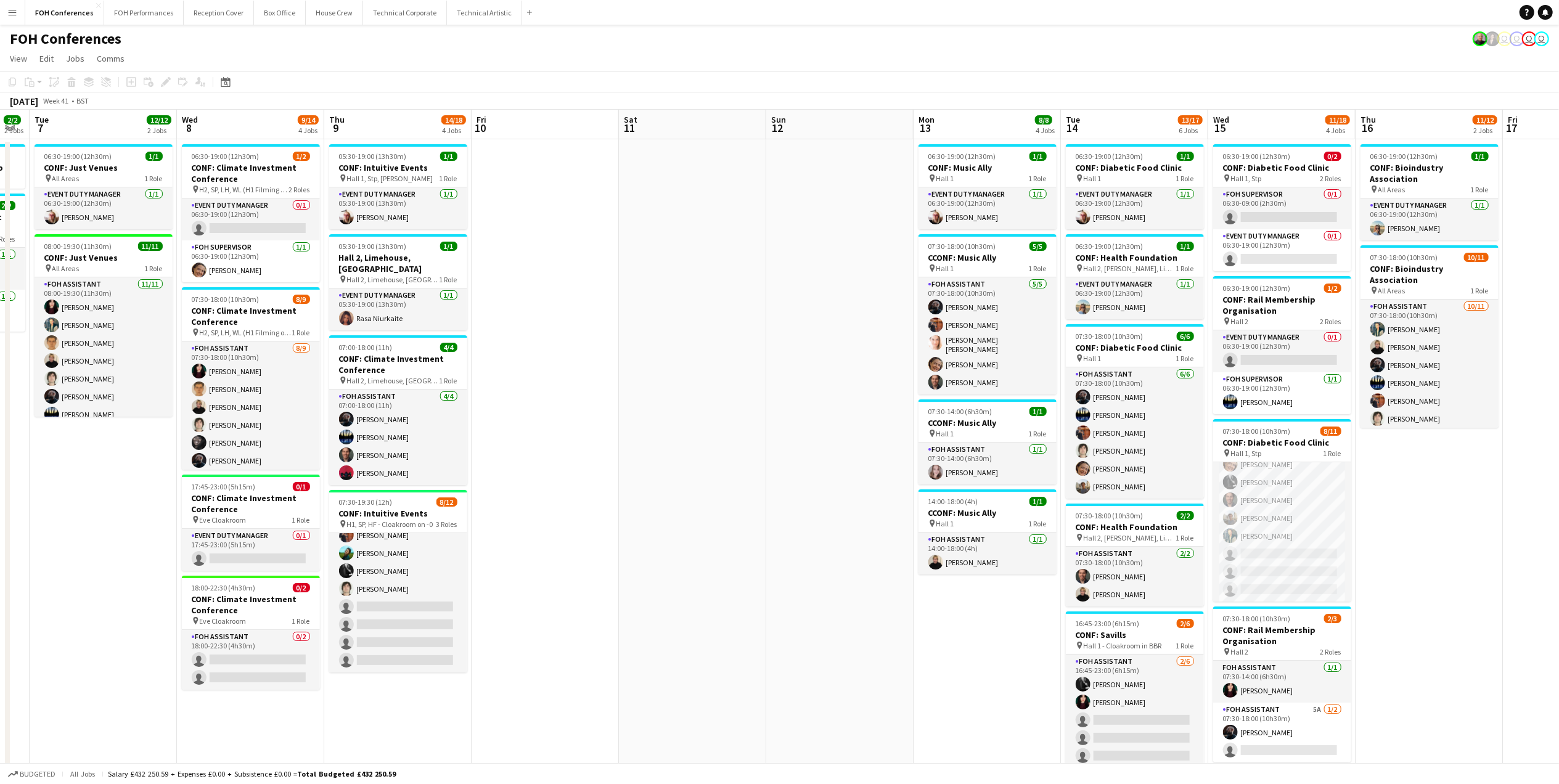
scroll to position [0, 333]
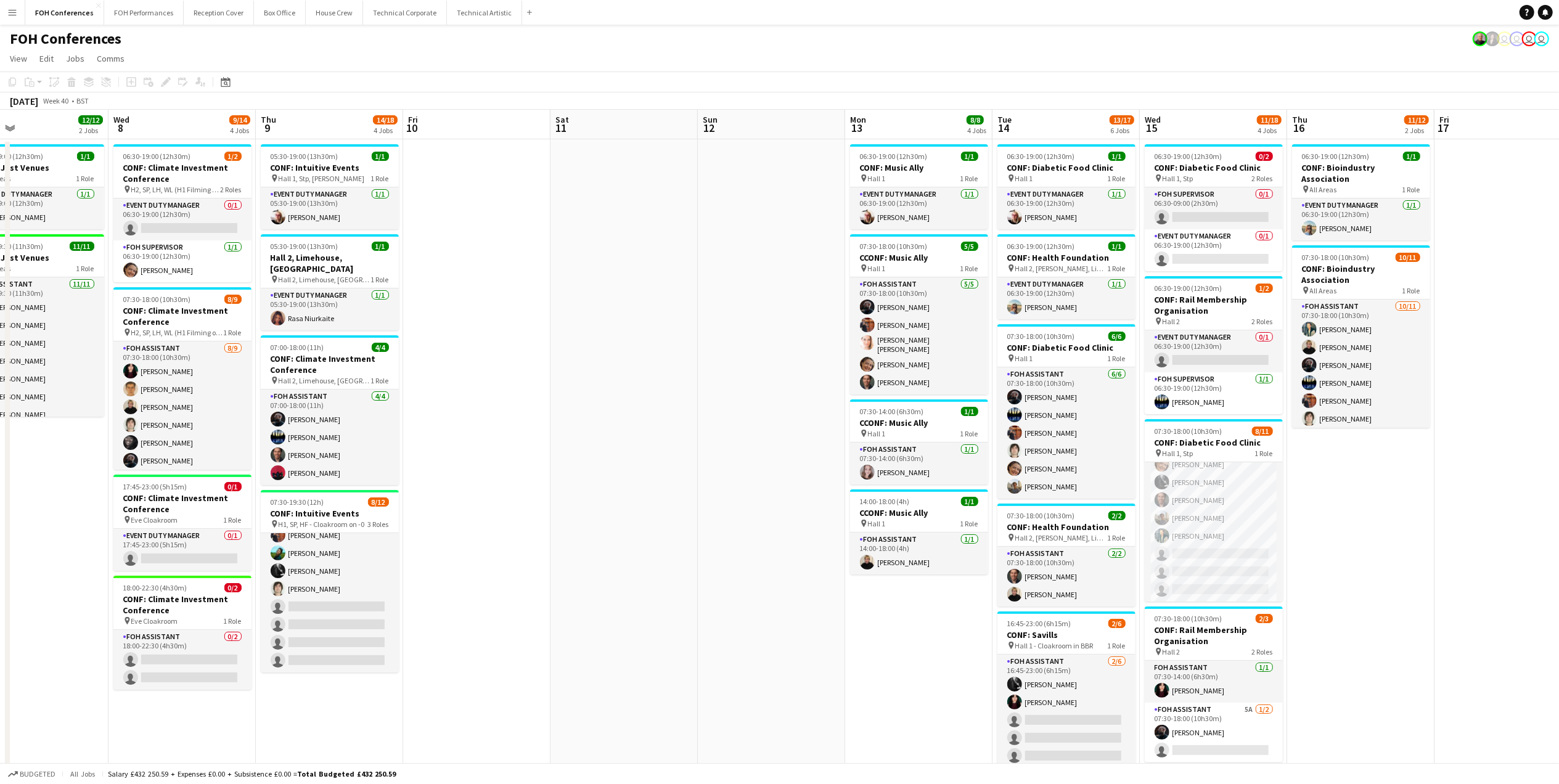
drag, startPoint x: 1364, startPoint y: 121, endPoint x: 1057, endPoint y: 122, distance: 307.0
click at [1057, 122] on app-calendar-viewport "Sun 5 Mon 6 2/2 2 Jobs Tue 7 12/12 2 Jobs Wed 8 9/14 4 Jobs Thu 9 14/18 4 Jobs …" at bounding box center [780, 528] width 1559 height 837
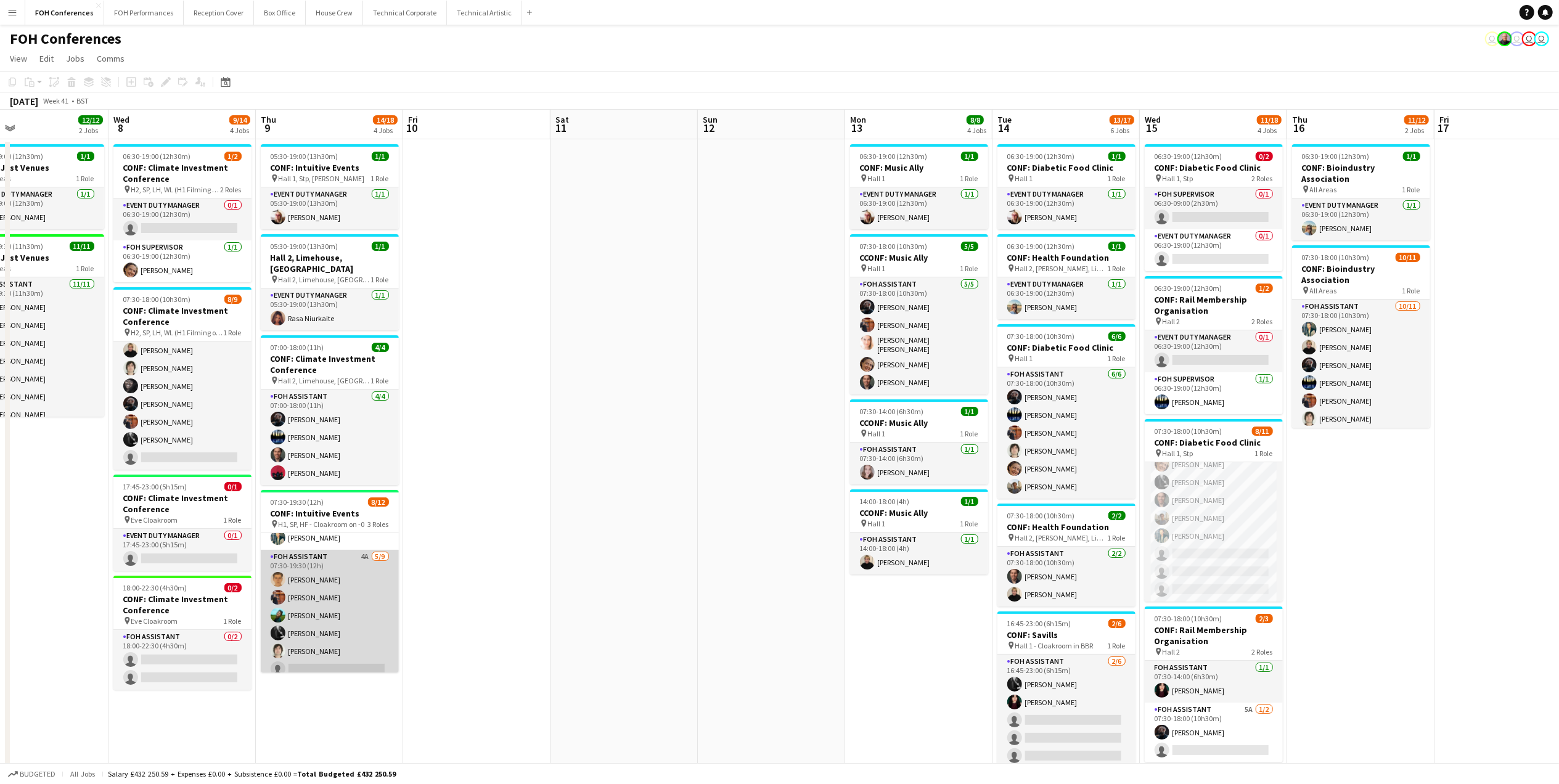
scroll to position [66, 0]
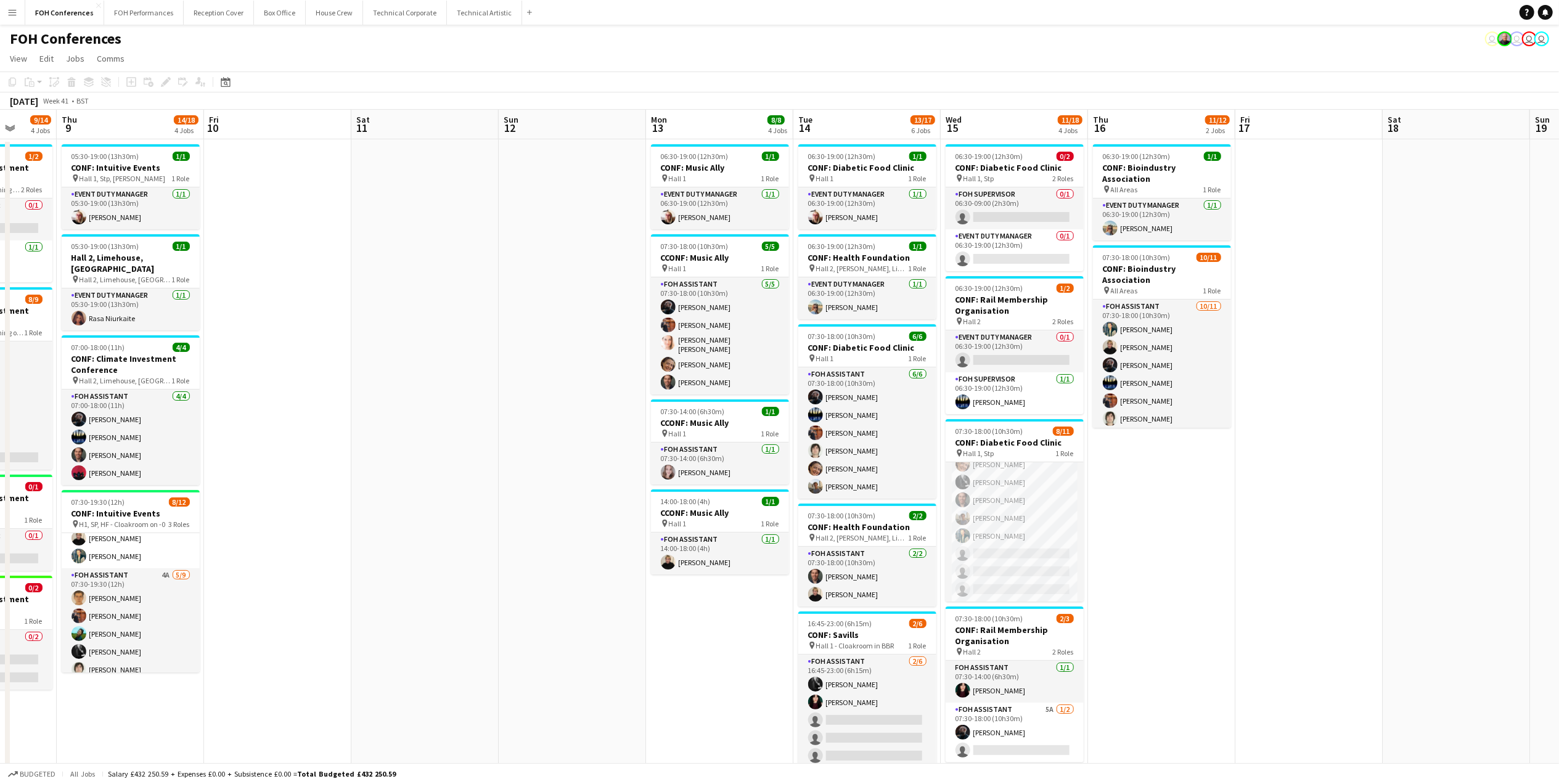
drag, startPoint x: 1057, startPoint y: 127, endPoint x: 857, endPoint y: 120, distance: 200.1
click at [858, 120] on app-calendar-viewport "Sun 5 Mon 6 2/2 2 Jobs Tue 7 12/12 2 Jobs Wed 8 9/14 4 Jobs Thu 9 14/18 4 Jobs …" at bounding box center [780, 528] width 1559 height 837
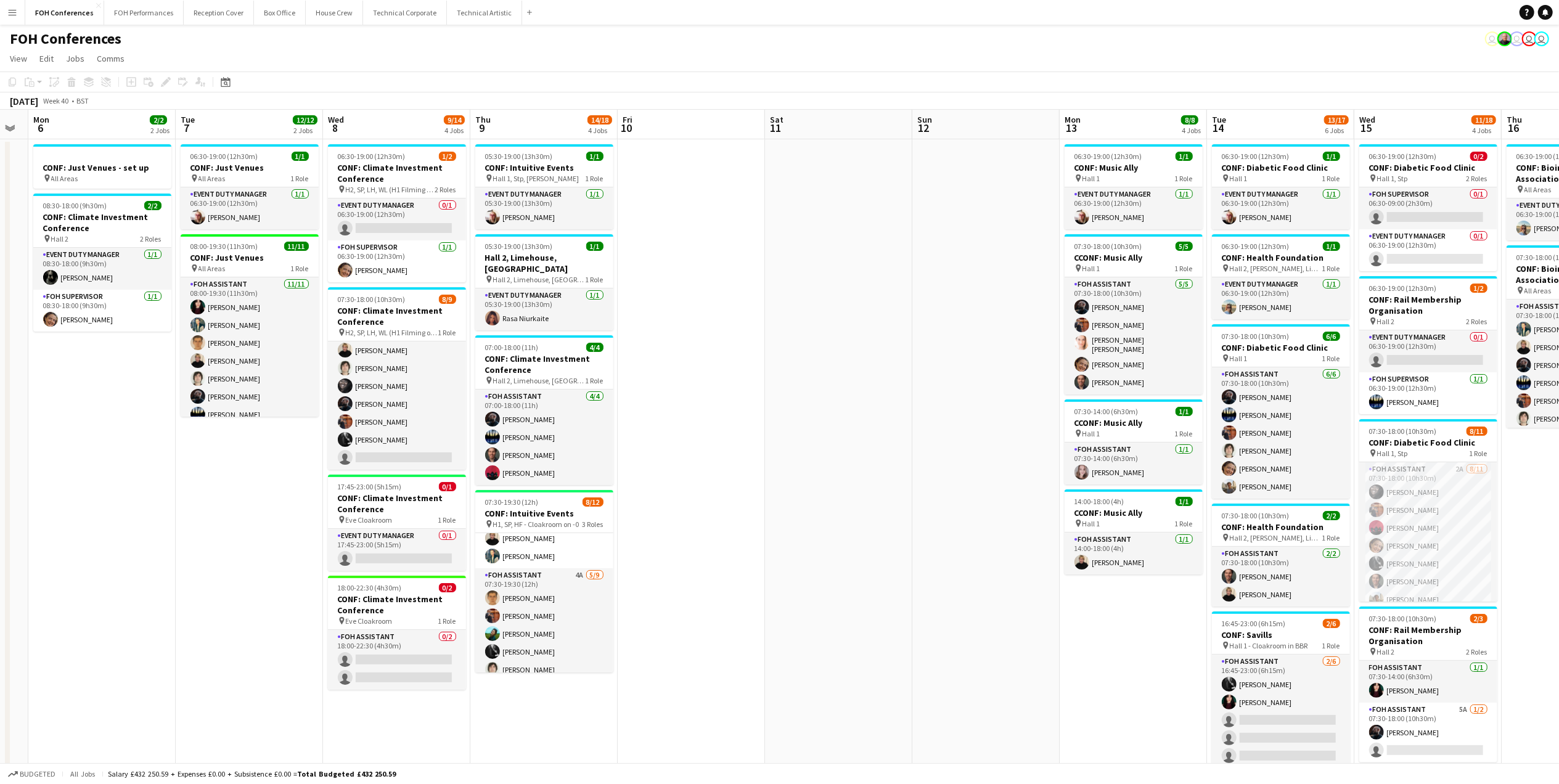
drag, startPoint x: 141, startPoint y: 129, endPoint x: 556, endPoint y: 138, distance: 415.1
click at [556, 138] on app-calendar-viewport "Sat 4 Sun 5 Mon 6 2/2 2 Jobs Tue 7 12/12 2 Jobs Wed 8 9/14 4 Jobs Thu 9 14/18 4…" at bounding box center [780, 528] width 1559 height 837
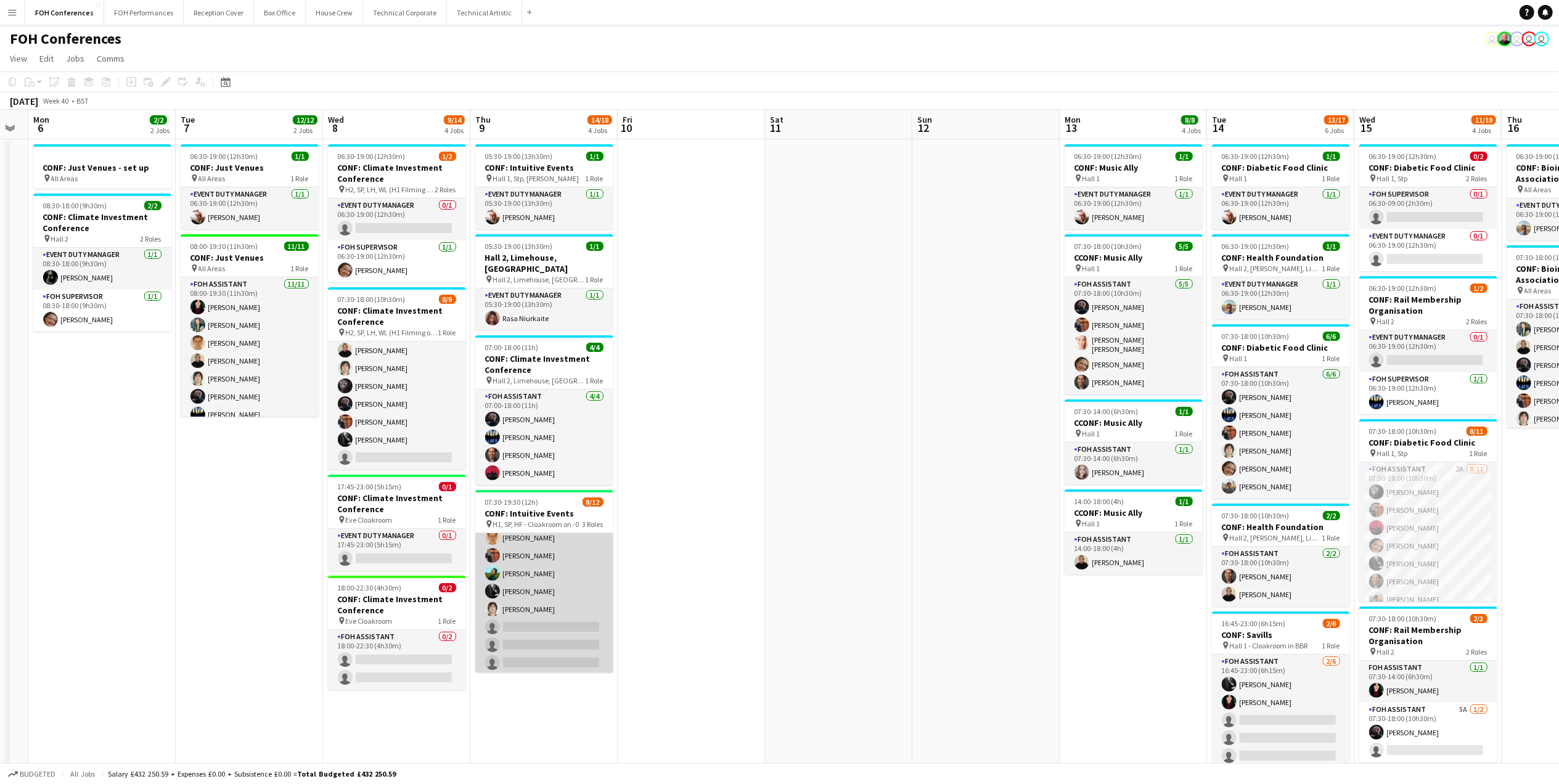
scroll to position [149, 0]
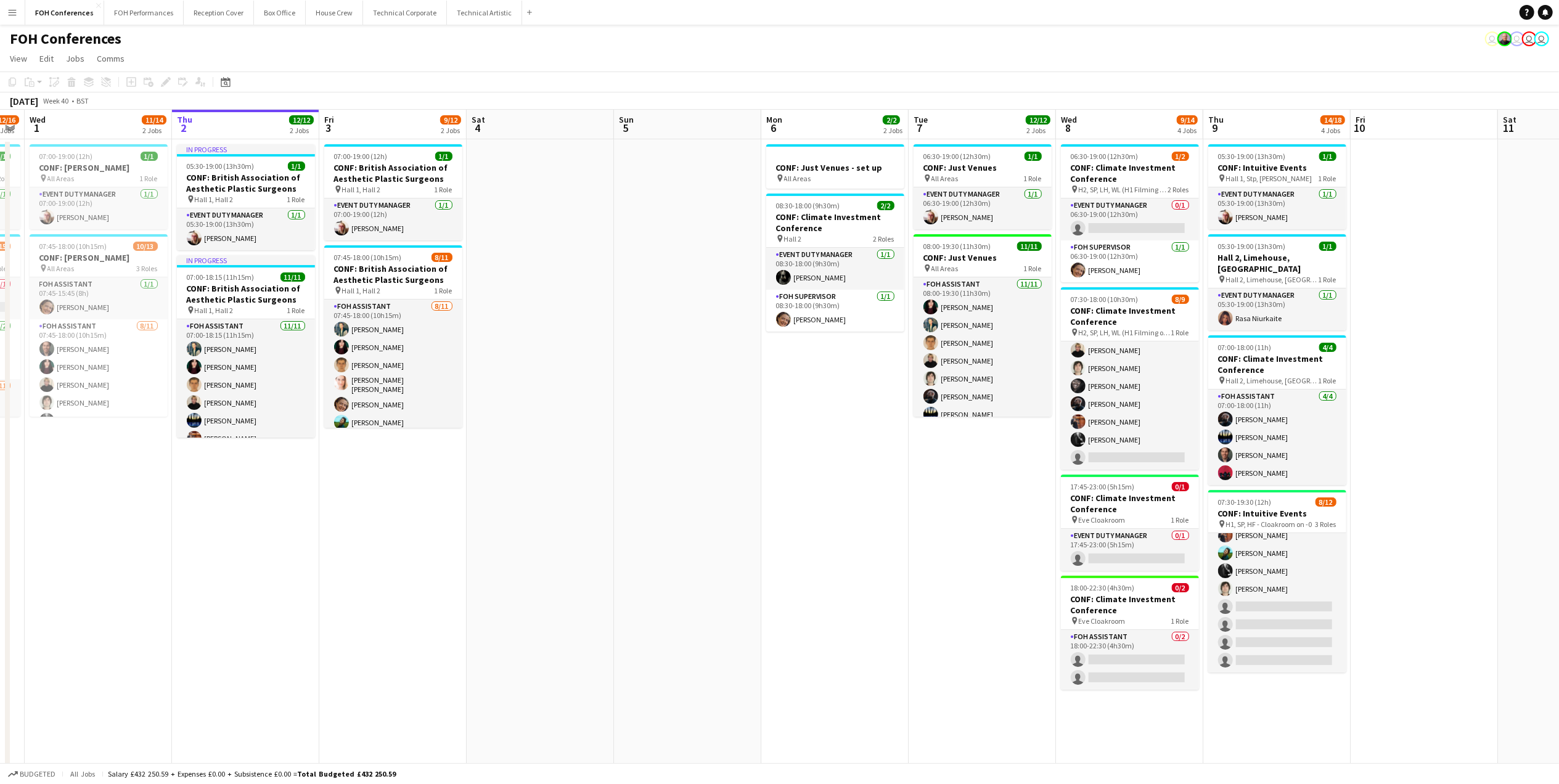
drag, startPoint x: 102, startPoint y: 129, endPoint x: 936, endPoint y: 151, distance: 834.3
click at [936, 151] on app-calendar-viewport "Mon 29 1 Job Tue 30 12/16 2 Jobs Wed 1 11/14 2 Jobs Thu 2 12/12 2 Jobs Fri 3 9/…" at bounding box center [780, 528] width 1559 height 837
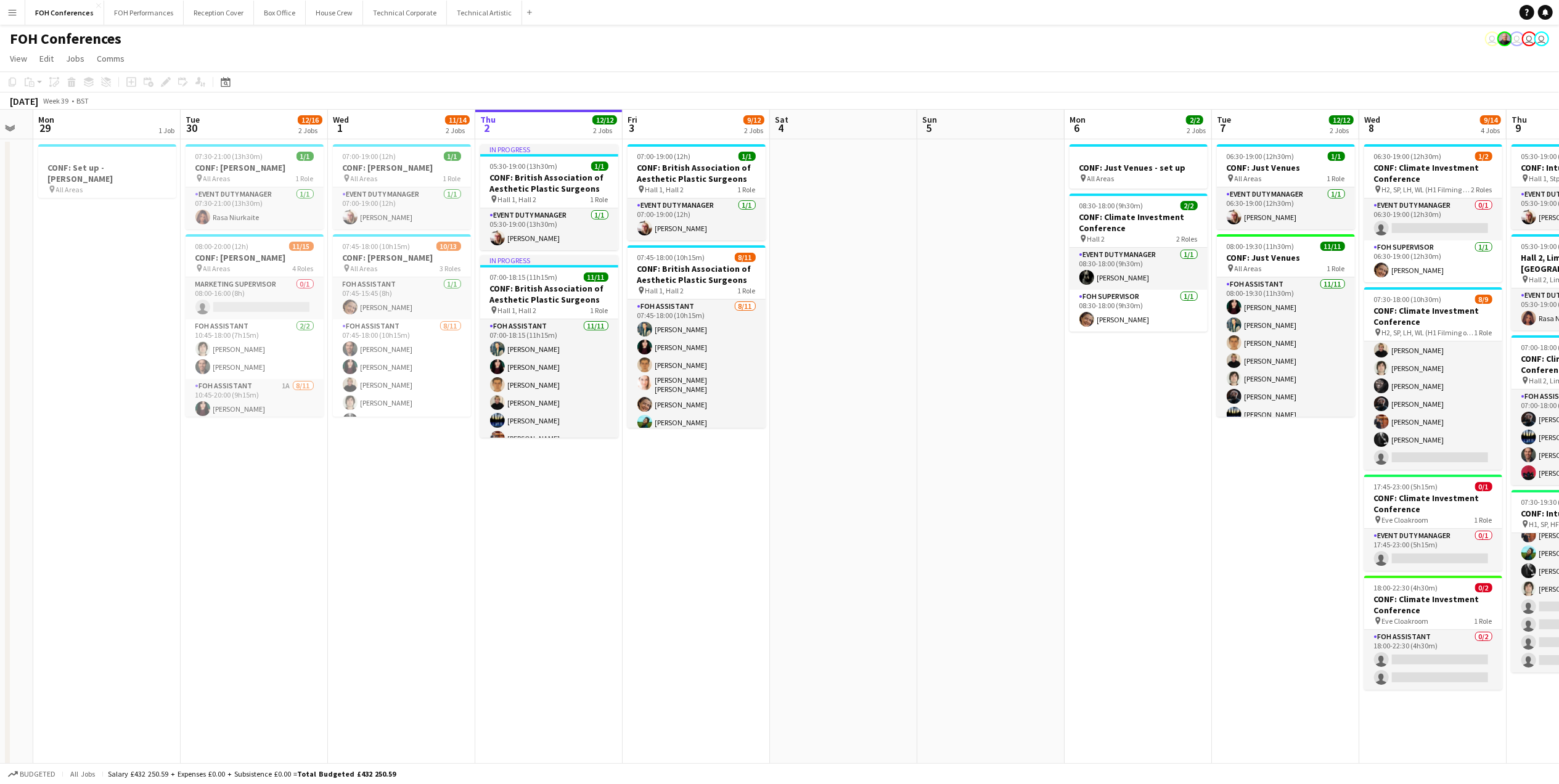
scroll to position [0, 257]
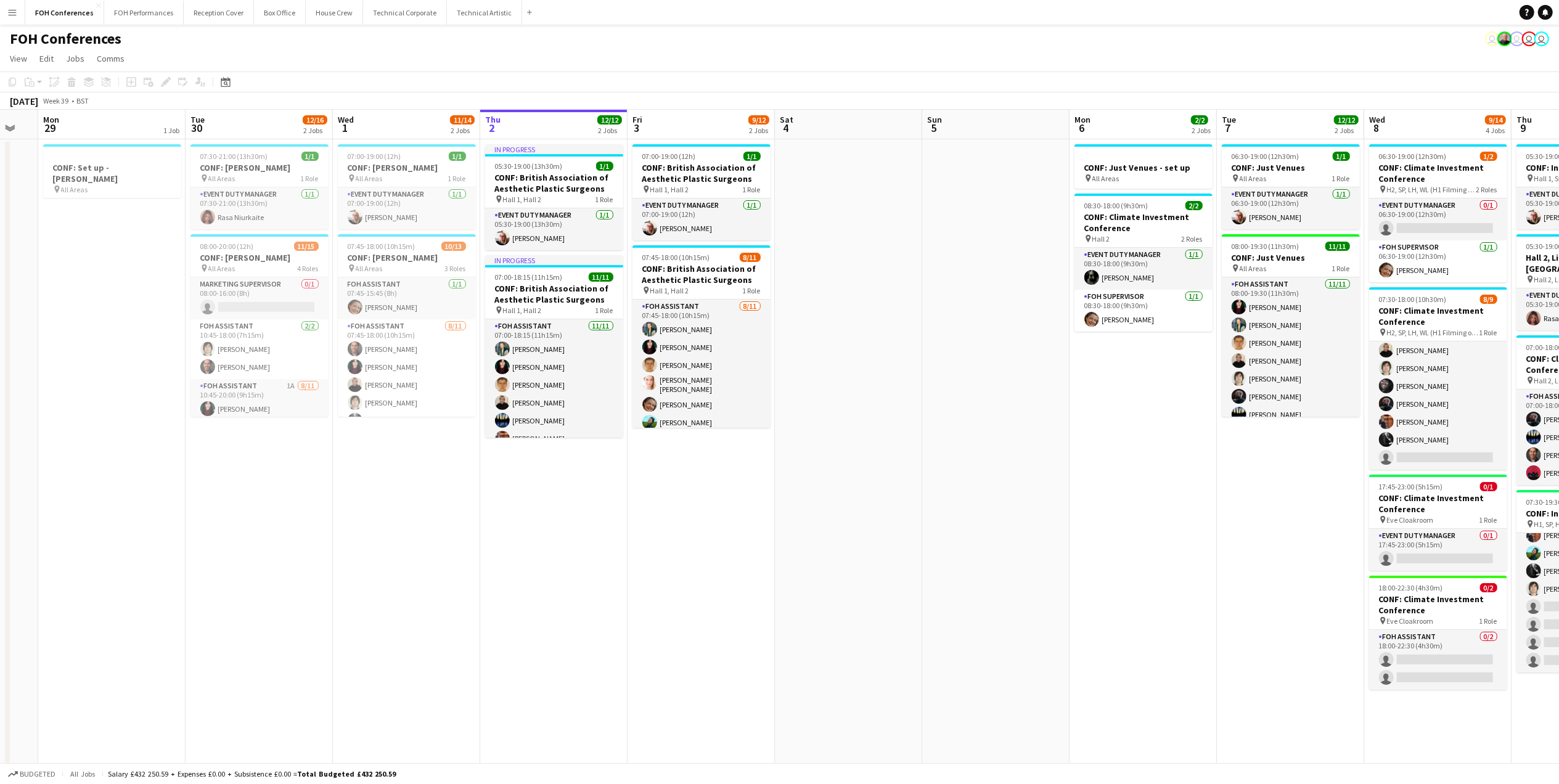
drag, startPoint x: 302, startPoint y: 125, endPoint x: 509, endPoint y: 125, distance: 207.0
click at [509, 125] on app-calendar-viewport "Sat 27 Sun 28 Mon 29 1 Job Tue 30 12/16 2 Jobs Wed 1 11/14 2 Jobs Thu 2 12/12 2…" at bounding box center [780, 528] width 1559 height 837
drag, startPoint x: 1178, startPoint y: 125, endPoint x: 710, endPoint y: 137, distance: 468.2
click at [711, 137] on app-calendar-viewport "Sat 27 Sun 28 Mon 29 1 Job Tue 30 12/16 2 Jobs Wed 1 11/14 2 Jobs Thu 2 12/12 2…" at bounding box center [780, 528] width 1559 height 837
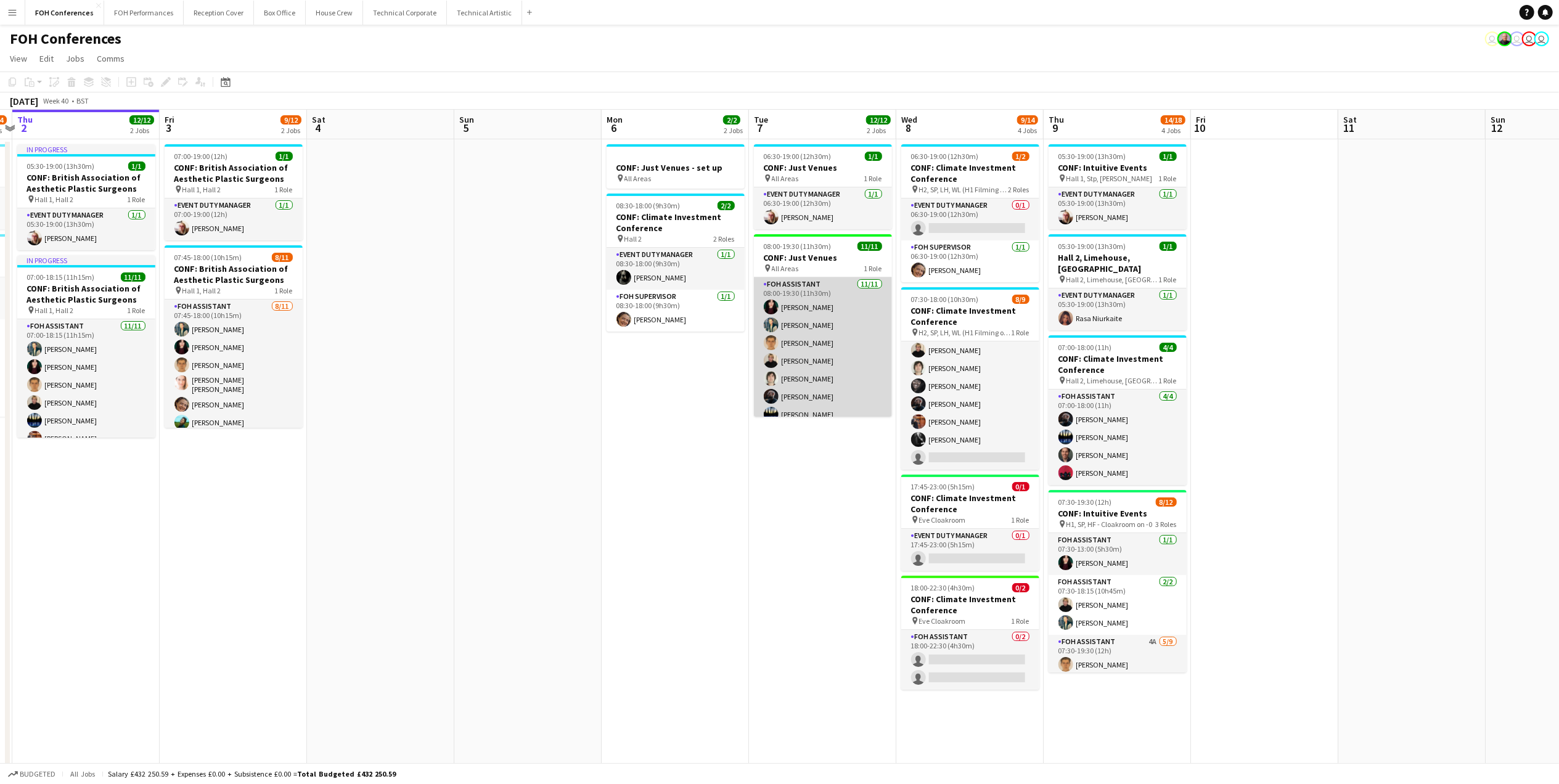
scroll to position [82, 0]
click at [802, 351] on app-card-role "FOH Assistant [DATE] 08:00-19:30 (11h30m) [PERSON_NAME] [PERSON_NAME] [PERSON_N…" at bounding box center [823, 306] width 138 height 221
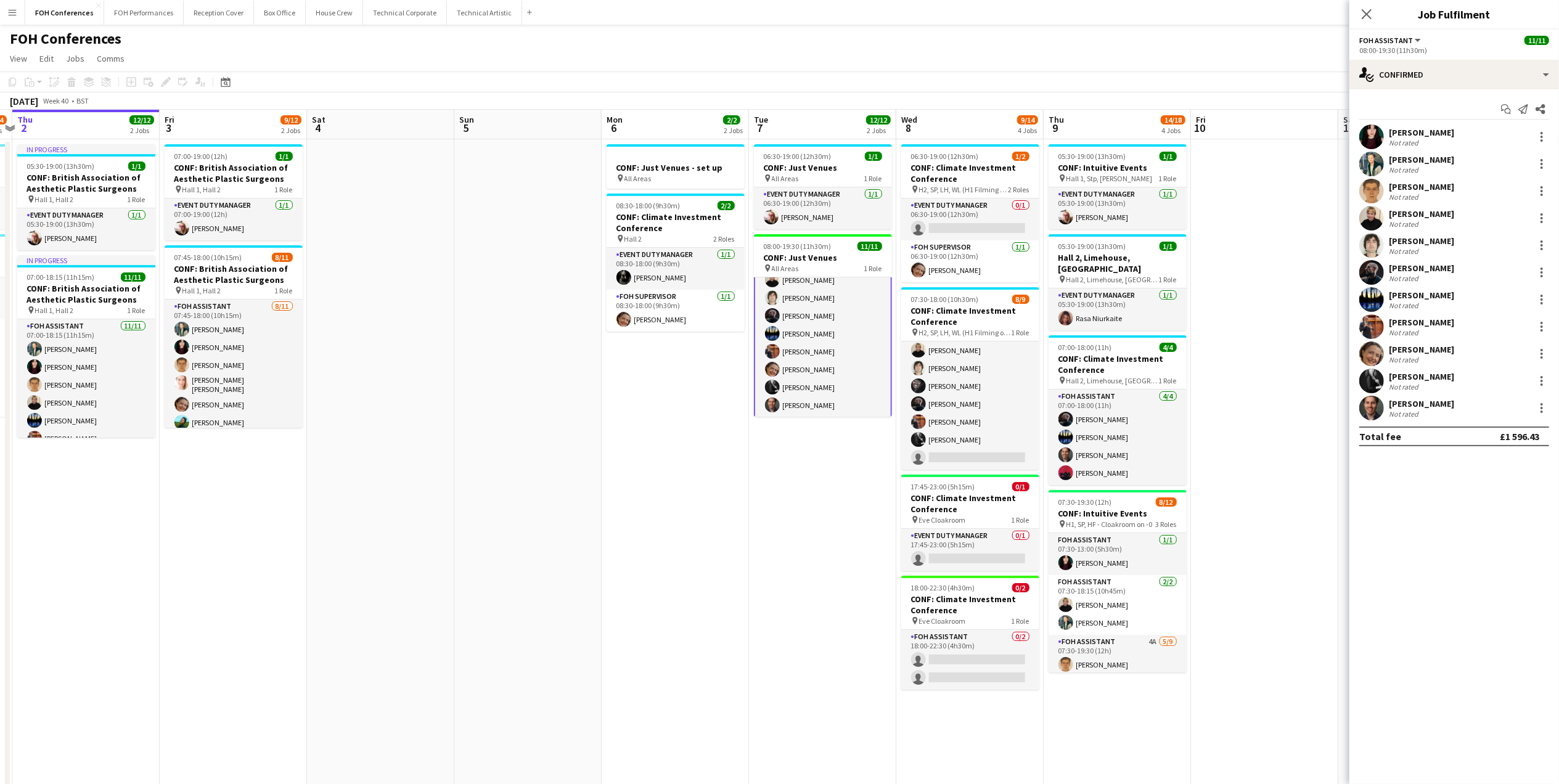
scroll to position [82, 0]
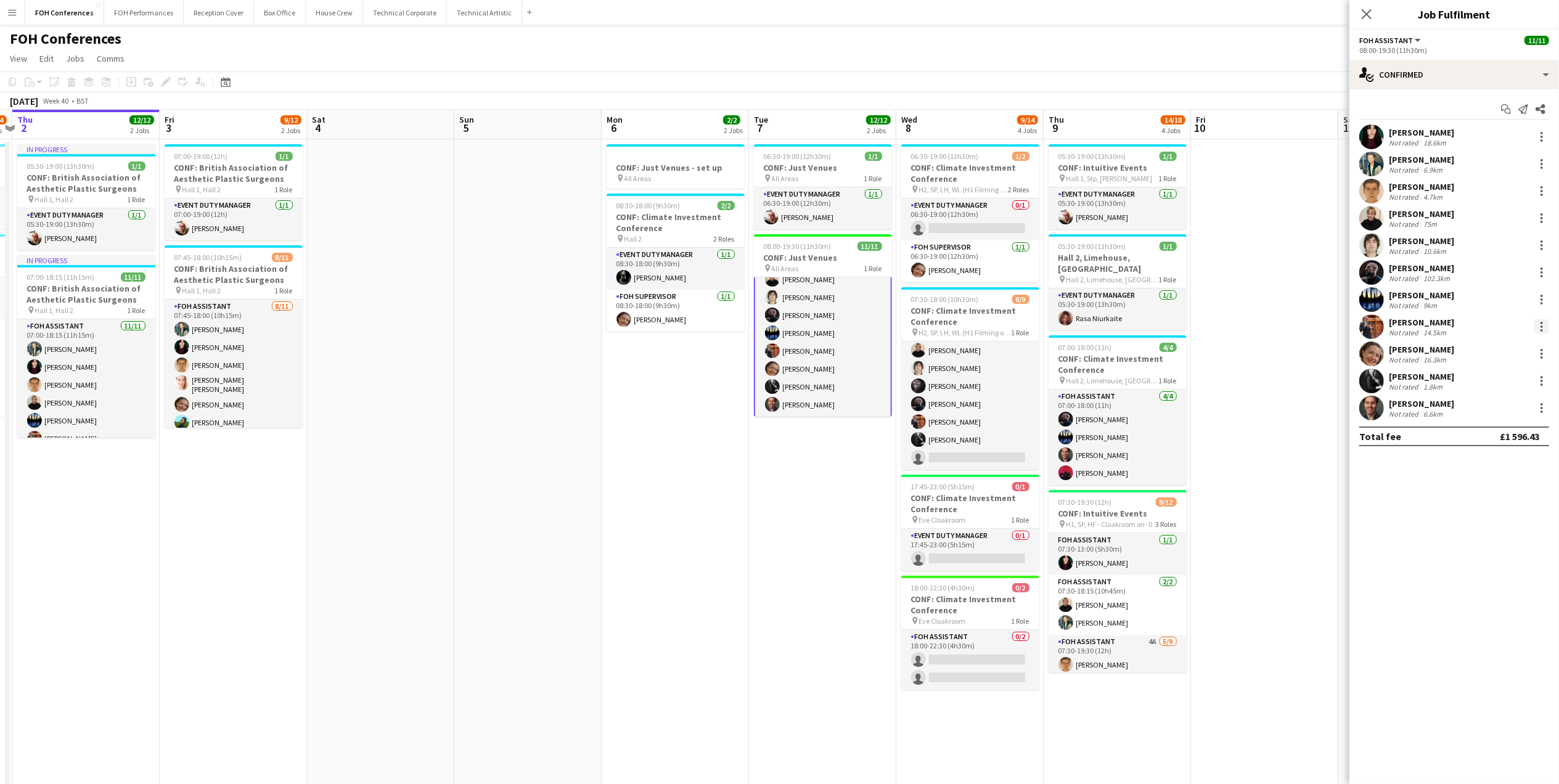
click at [1398, 323] on div at bounding box center [1542, 323] width 3 height 3
click at [1398, 464] on span "Remove" at bounding box center [1481, 468] width 37 height 10
click at [1199, 41] on div "FOH Conferences user user user user" at bounding box center [780, 36] width 1559 height 23
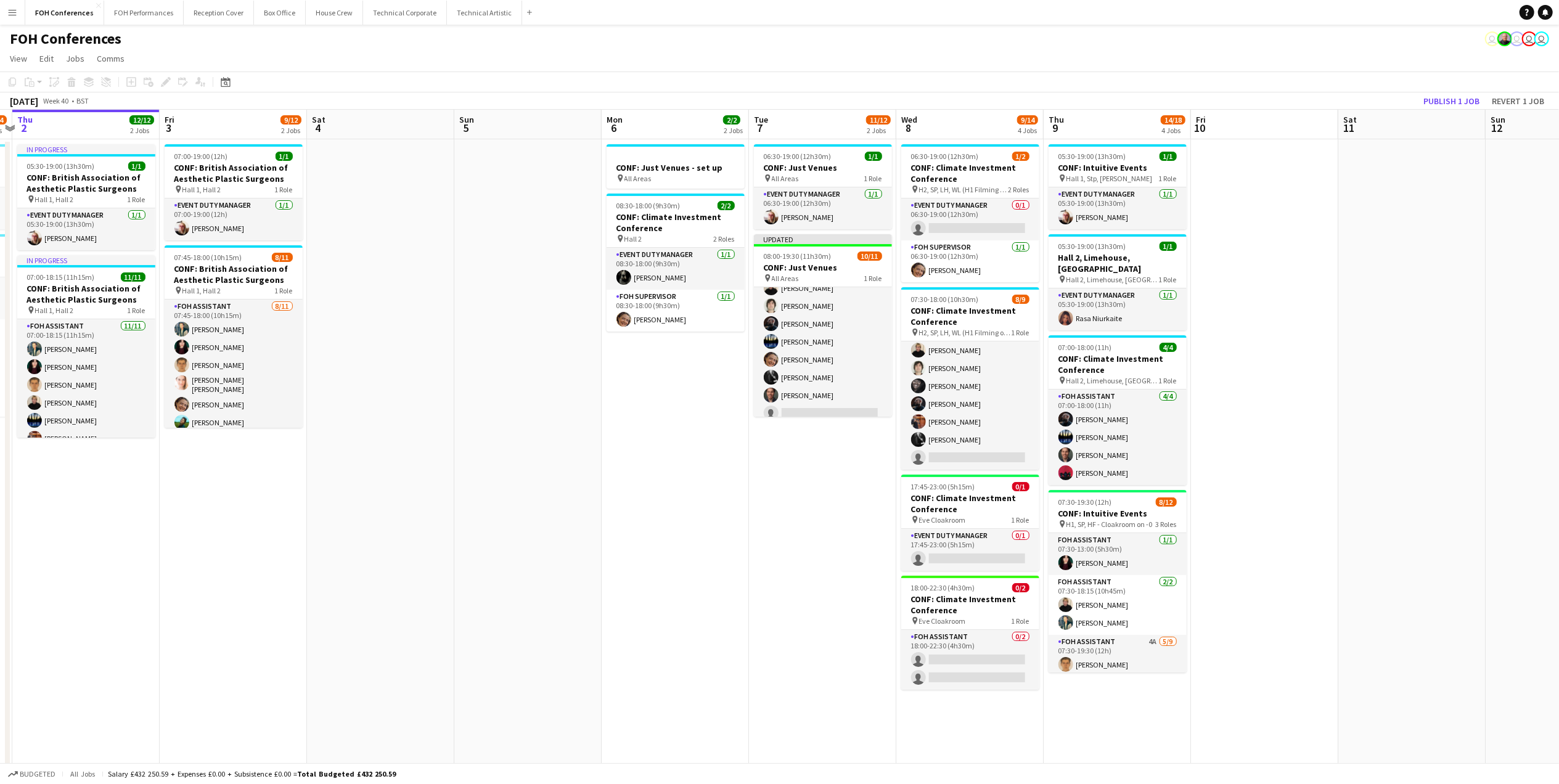
scroll to position [82, 0]
click at [1398, 104] on button "Publish 1 job" at bounding box center [1451, 101] width 66 height 16
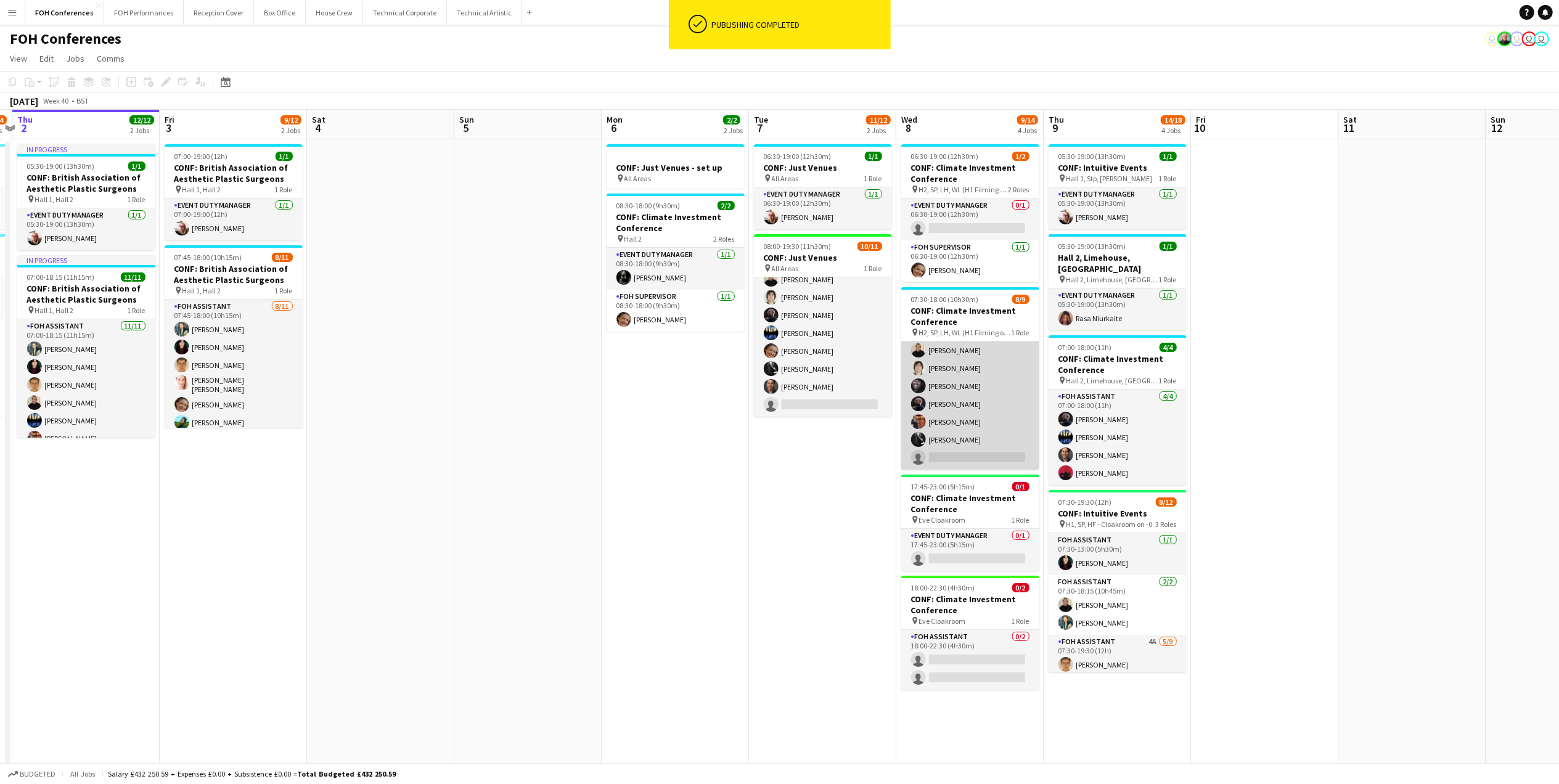
click at [942, 422] on app-card-role "FOH Assistant [DATE] 07:30-18:00 (10h30m) [PERSON_NAME] [PERSON_NAME] [PERSON_N…" at bounding box center [970, 377] width 138 height 185
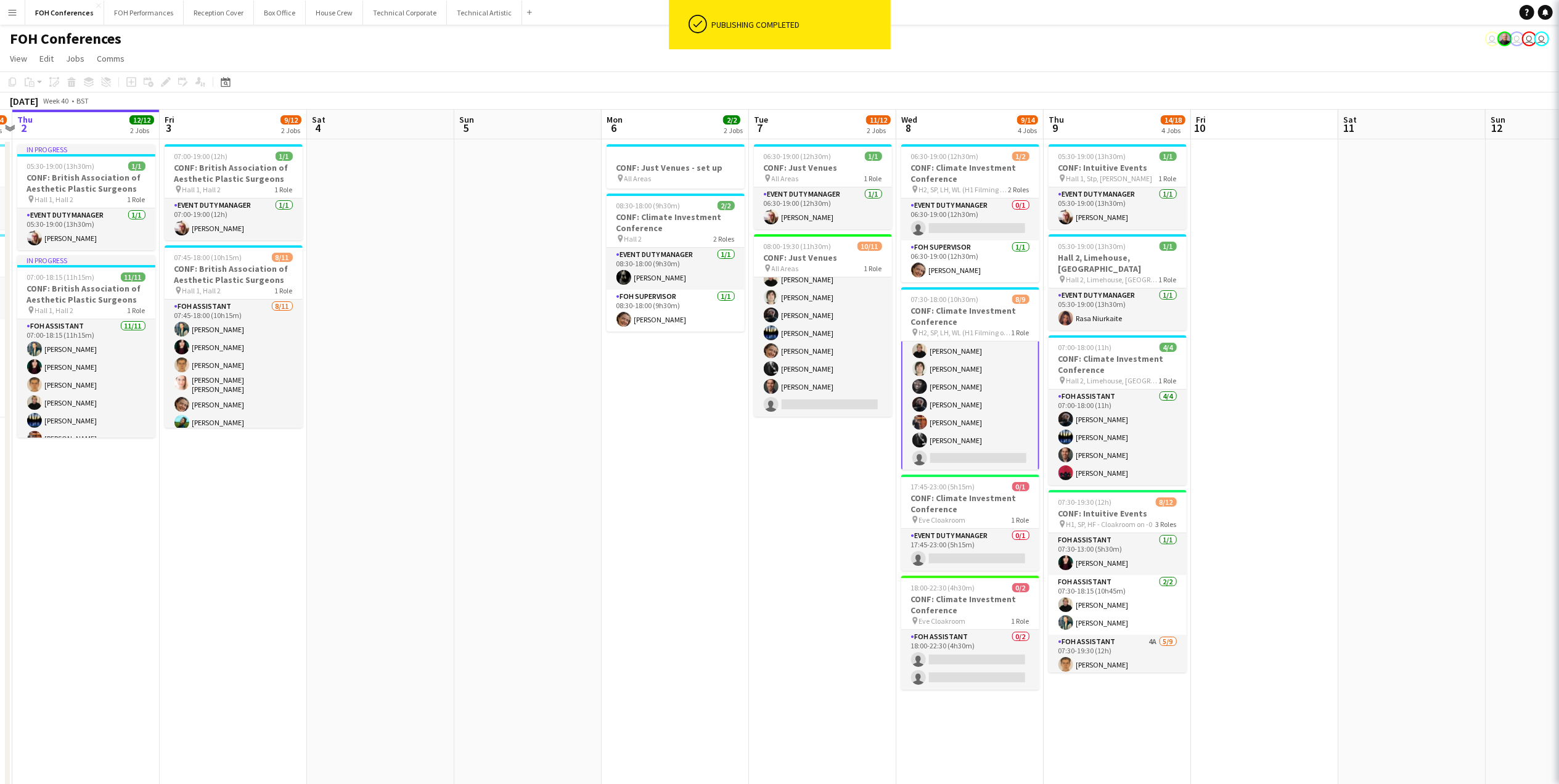
scroll to position [58, 0]
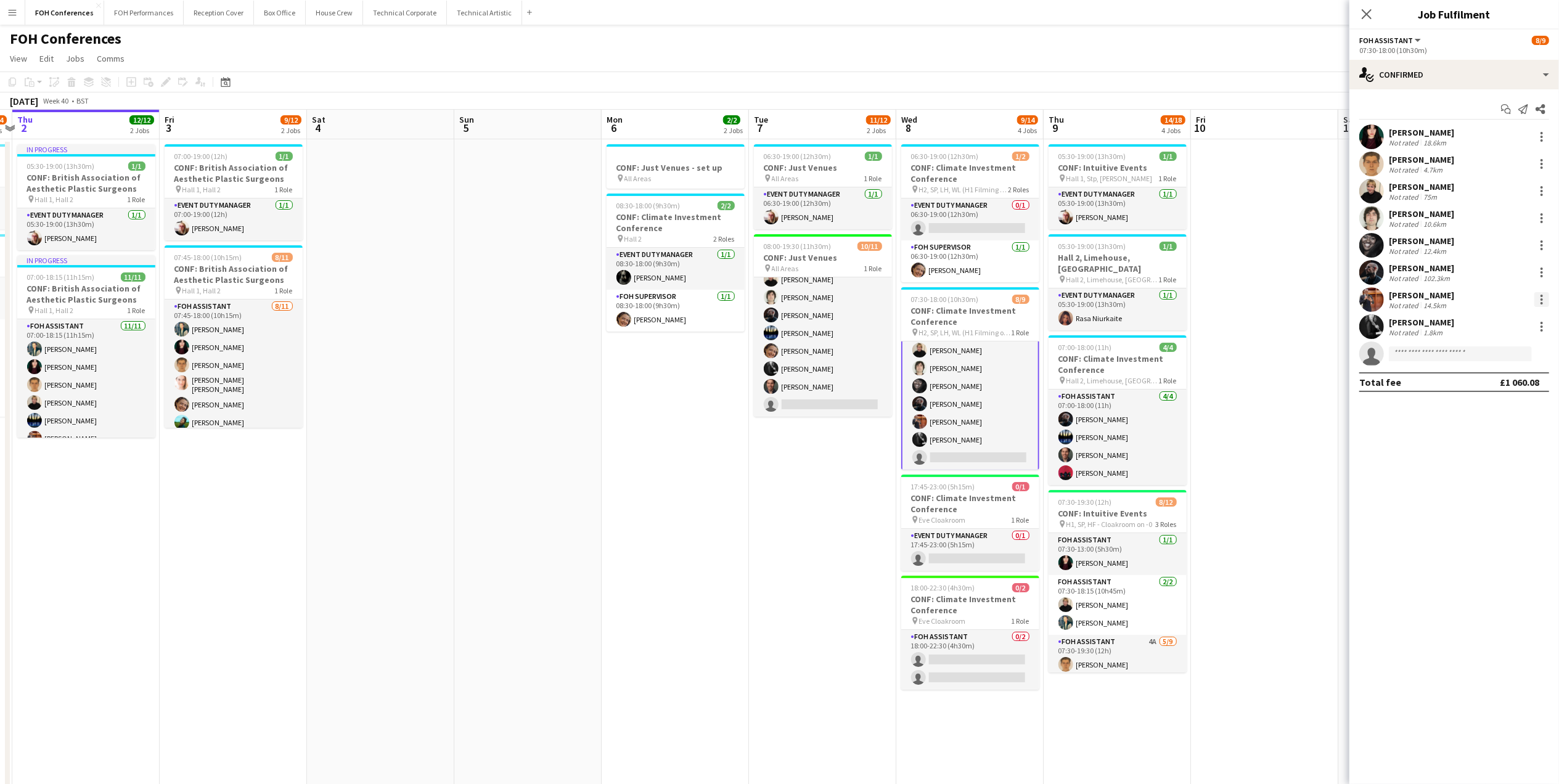
click at [1398, 292] on div at bounding box center [1541, 299] width 15 height 15
click at [1398, 434] on button "Remove" at bounding box center [1501, 441] width 96 height 30
click at [1268, 53] on app-page-menu "View Day view expanded Day view collapsed Month view Date picker Jump to [DATE]…" at bounding box center [780, 60] width 1559 height 23
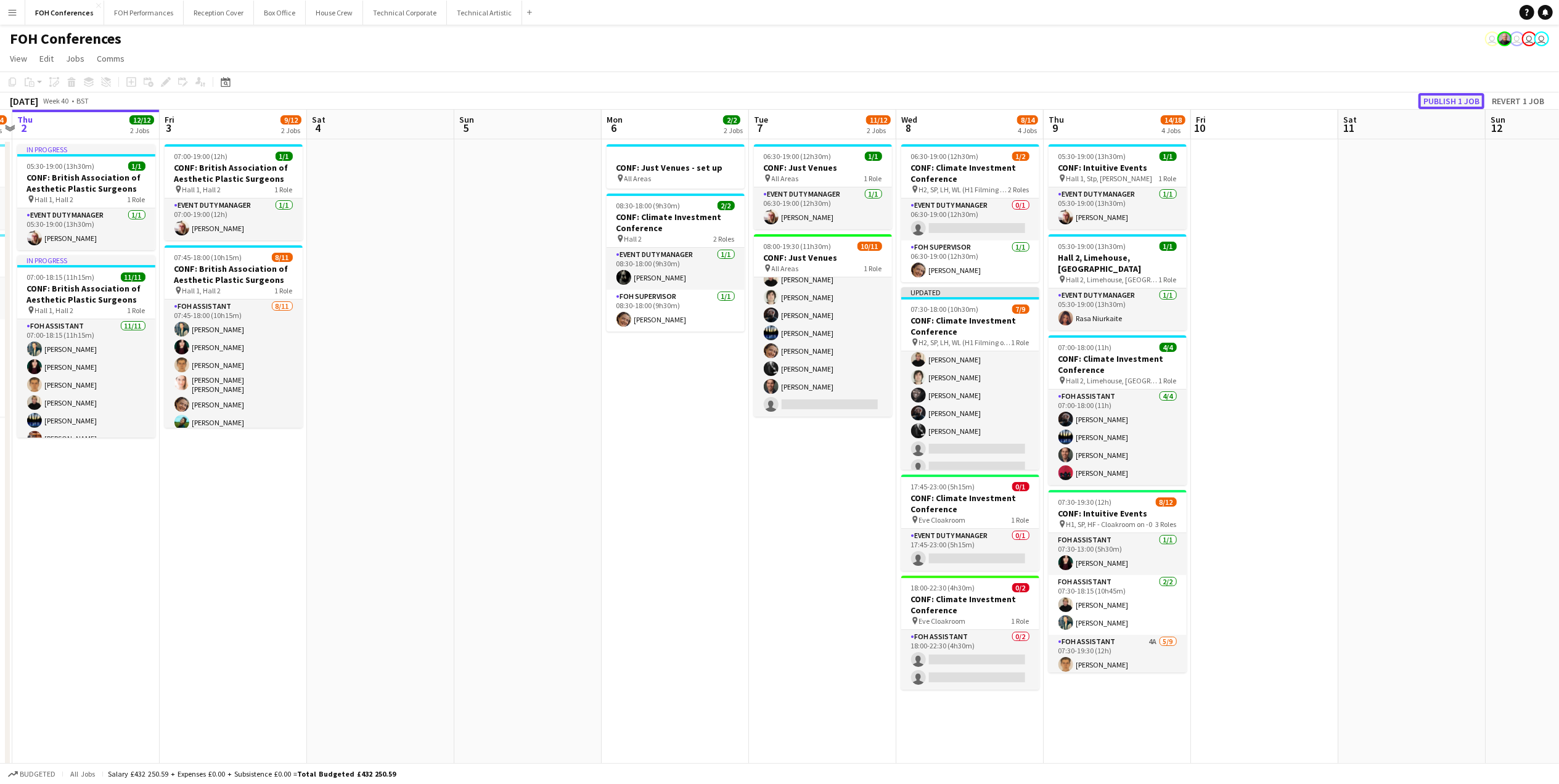
click at [1398, 96] on button "Publish 1 job" at bounding box center [1451, 101] width 66 height 16
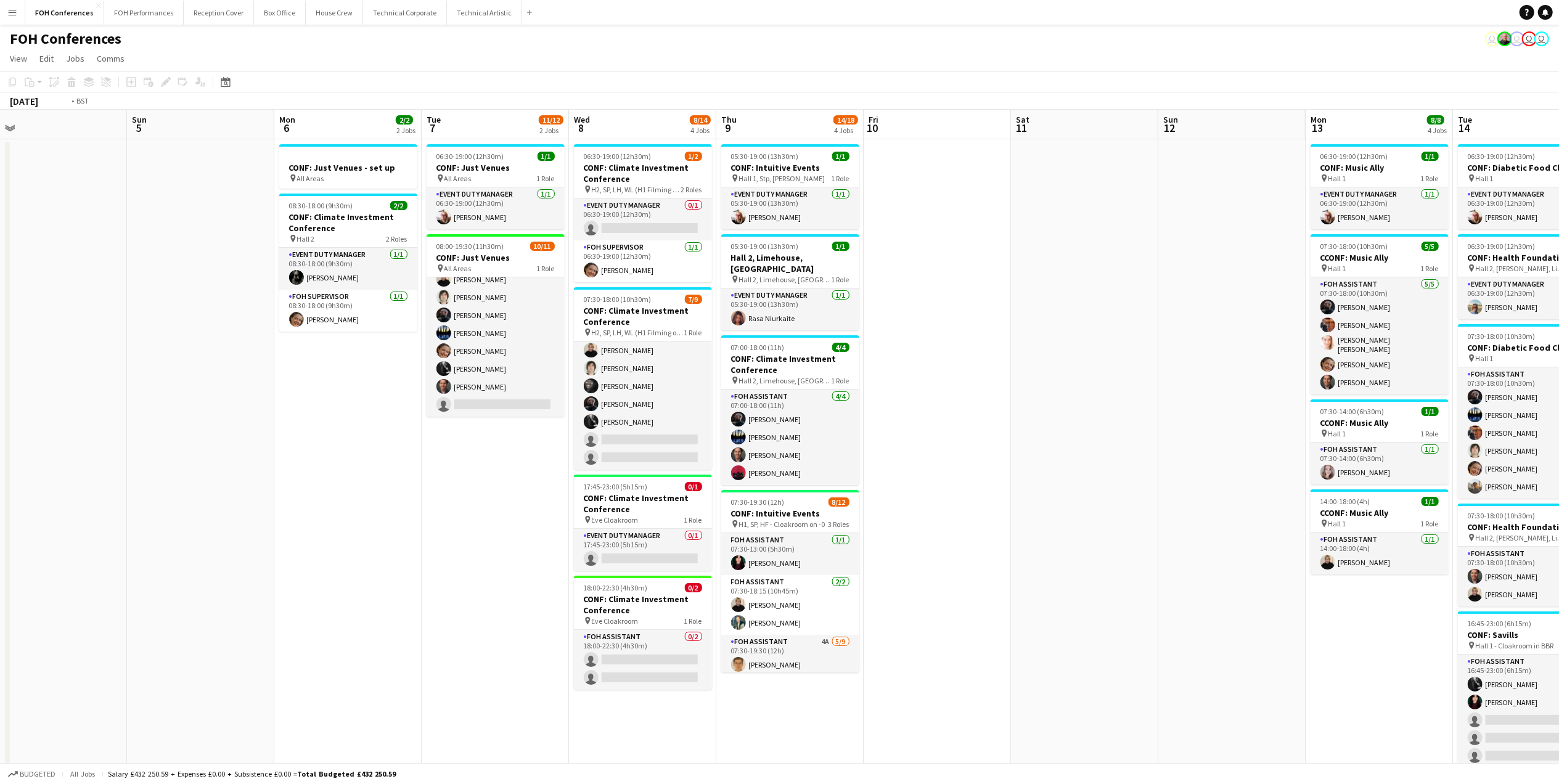
drag, startPoint x: 1414, startPoint y: 129, endPoint x: 321, endPoint y: 168, distance: 1093.7
click at [322, 168] on app-calendar-viewport "Wed 1 11/14 2 Jobs Thu 2 12/12 2 Jobs Fri 3 9/12 2 Jobs Sat 4 Sun 5 Mon 6 2/2 2…" at bounding box center [780, 528] width 1559 height 837
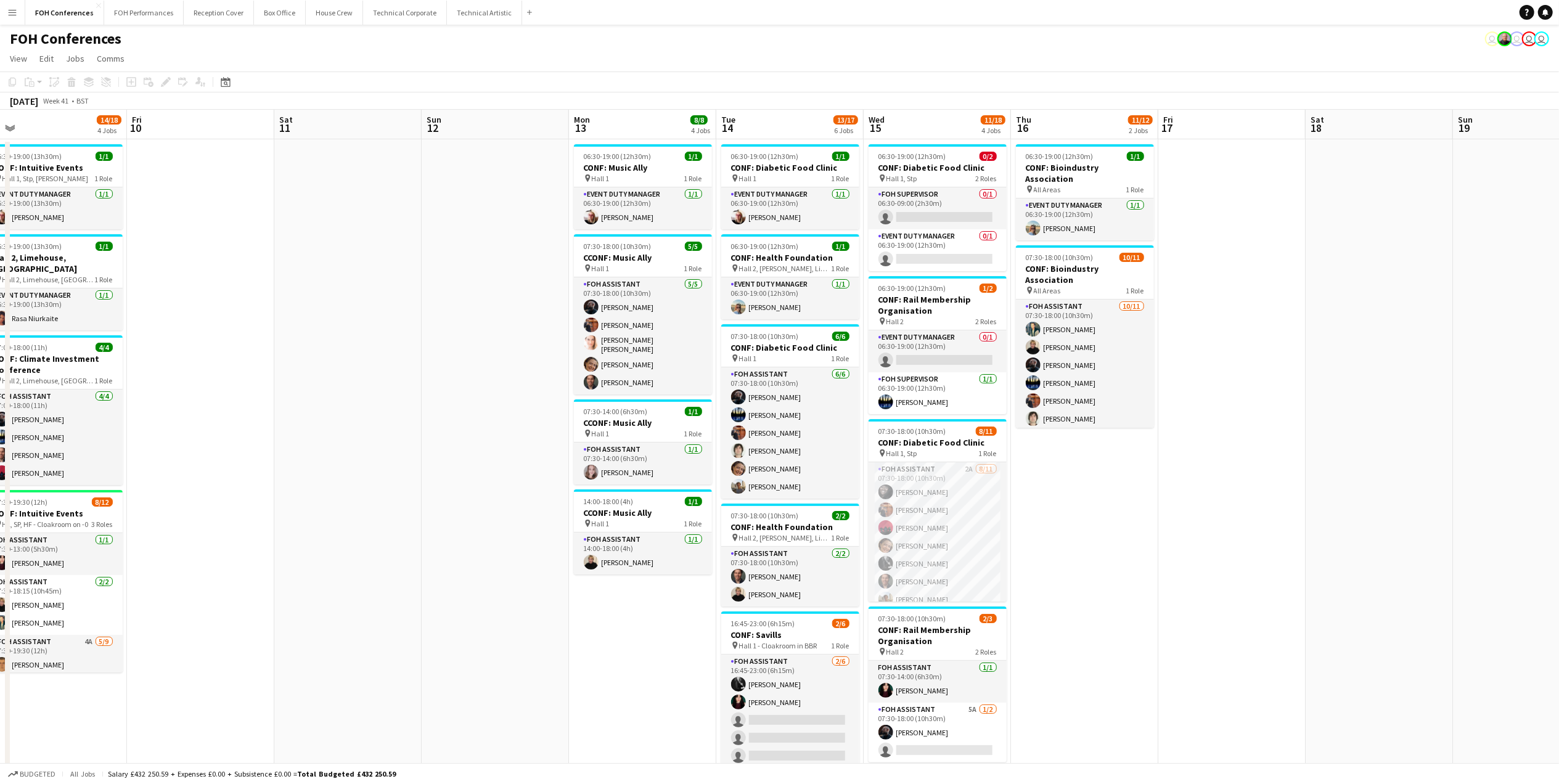
scroll to position [0, 491]
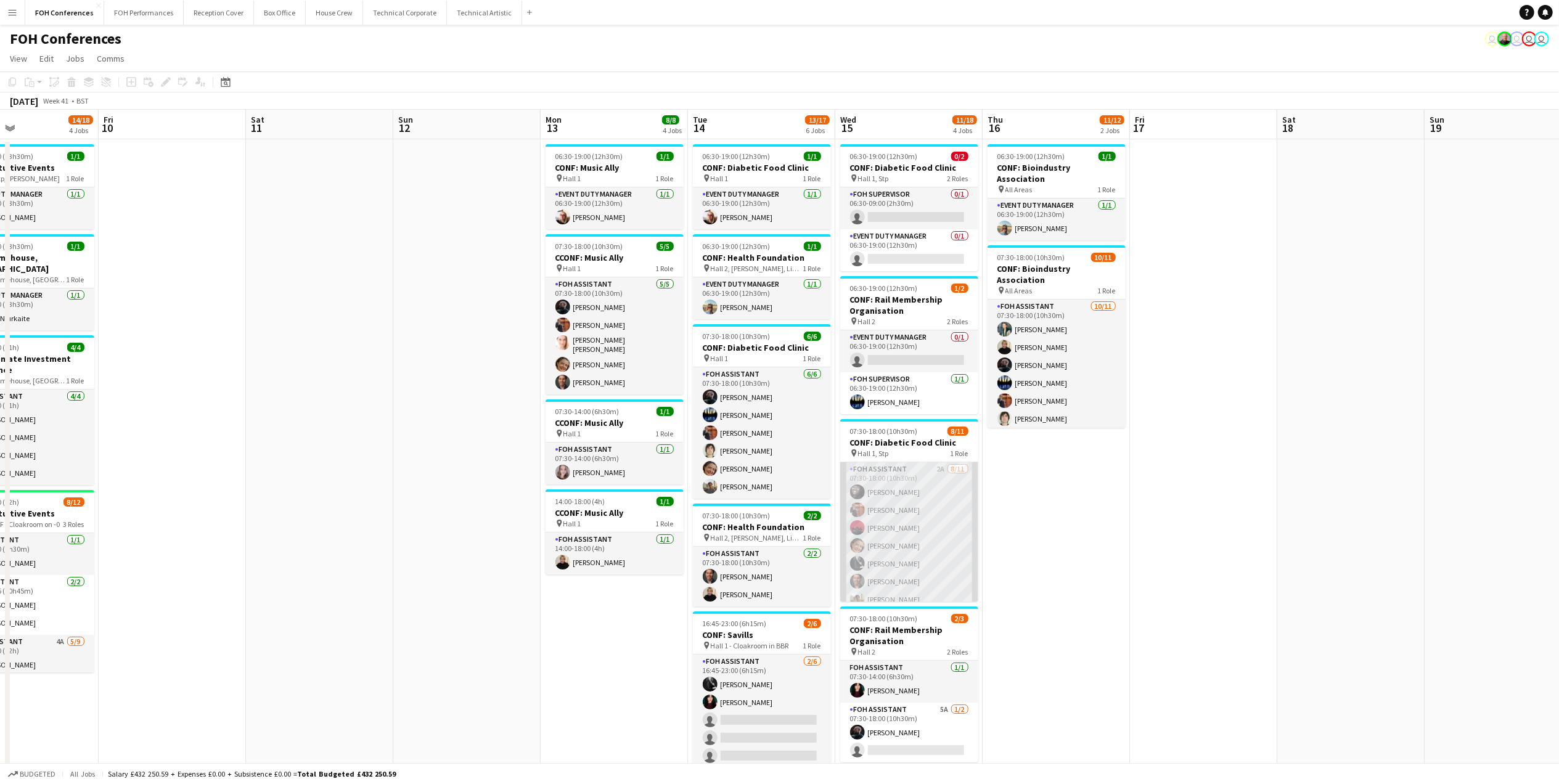
click at [897, 513] on app-card-role "FOH Assistant 2A [DATE] 07:30-18:00 (10h30m) [PERSON_NAME] [PERSON_NAME] [PERSO…" at bounding box center [909, 572] width 138 height 221
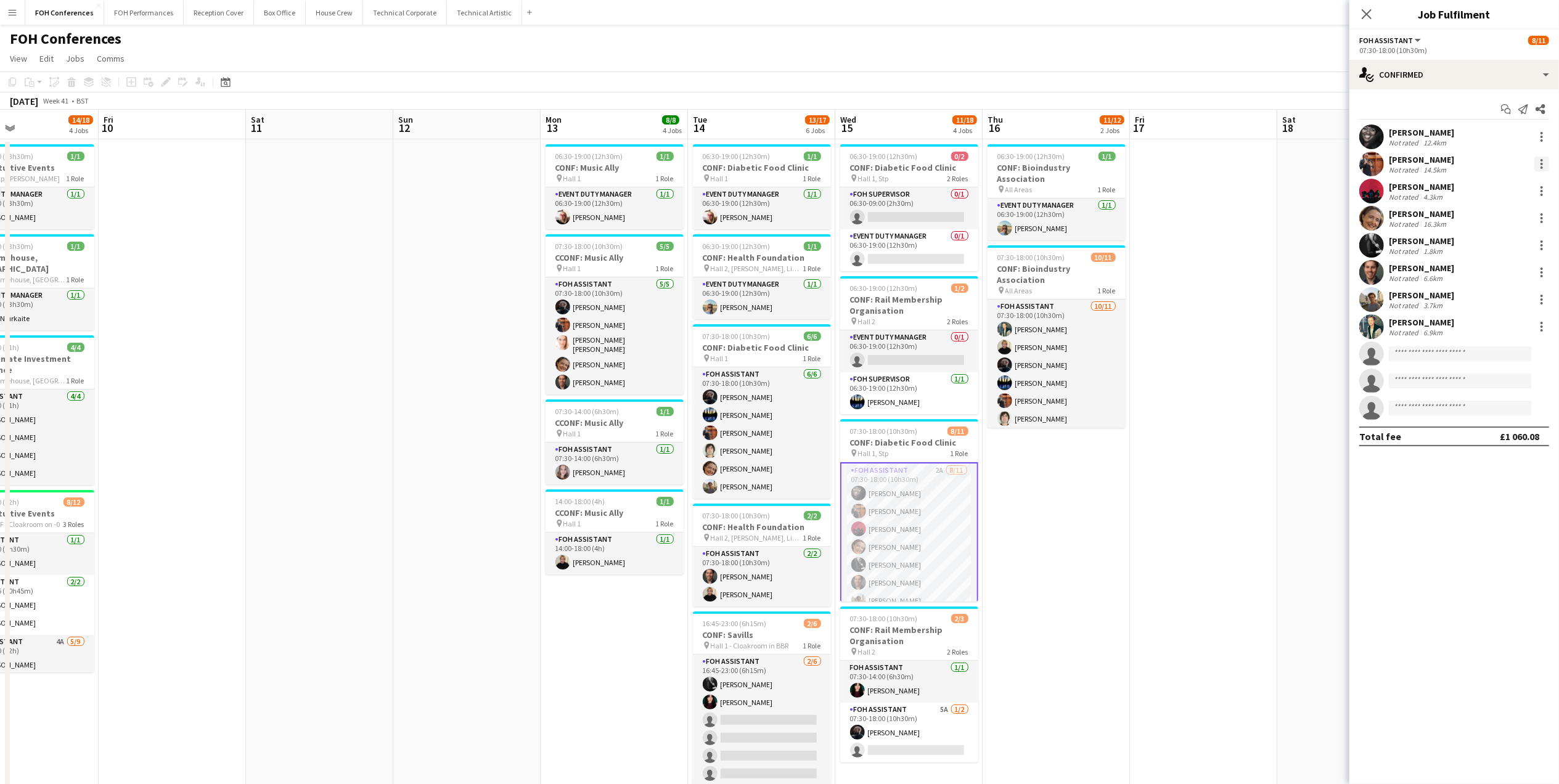
click at [1398, 165] on div at bounding box center [1542, 164] width 3 height 3
click at [1398, 306] on span "Remove" at bounding box center [1481, 305] width 37 height 10
drag, startPoint x: 1297, startPoint y: 36, endPoint x: 1329, endPoint y: 42, distance: 32.6
click at [1295, 36] on div "FOH Conferences user user user user" at bounding box center [780, 36] width 1559 height 23
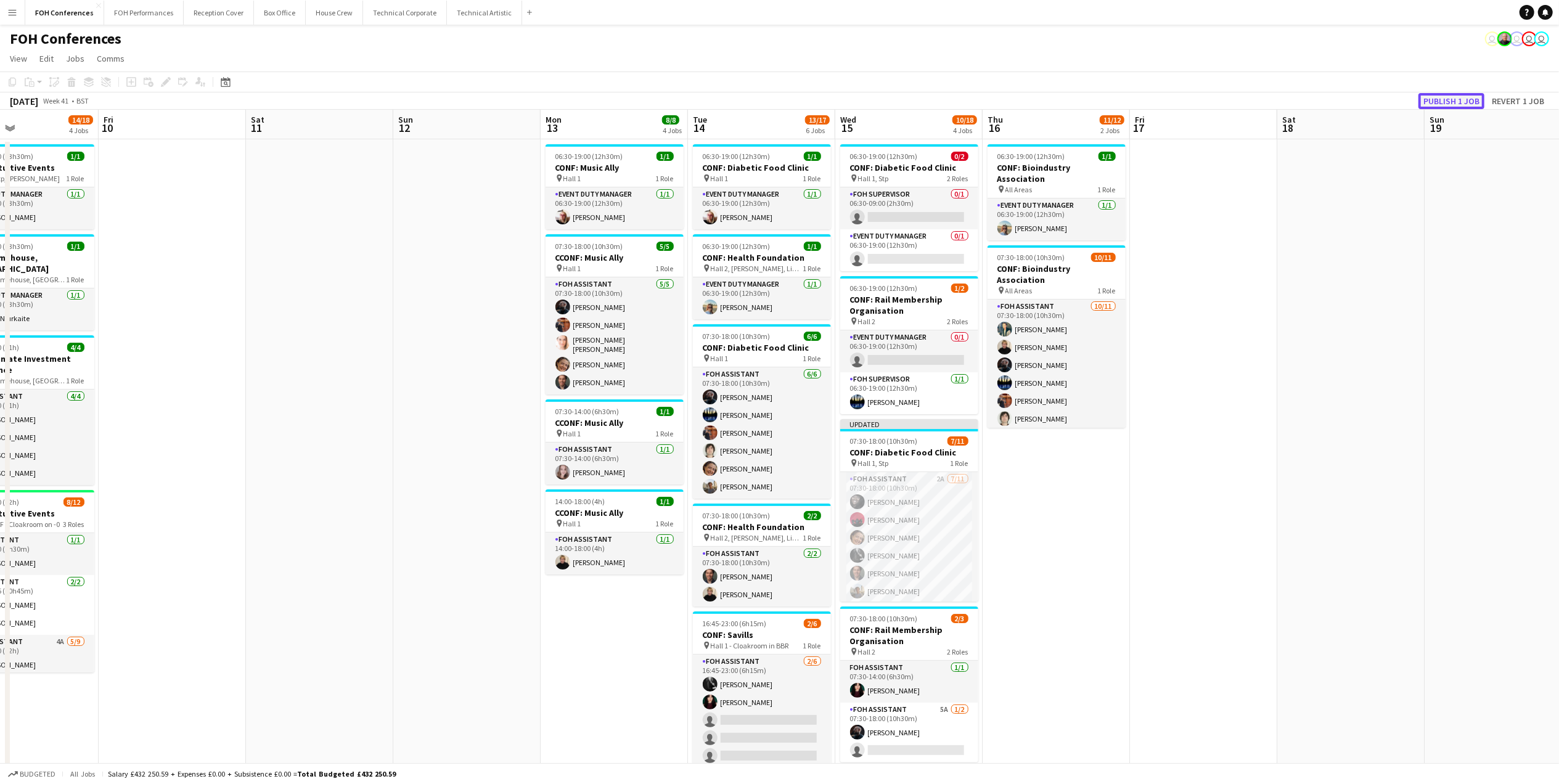
click at [1398, 97] on button "Publish 1 job" at bounding box center [1451, 101] width 66 height 16
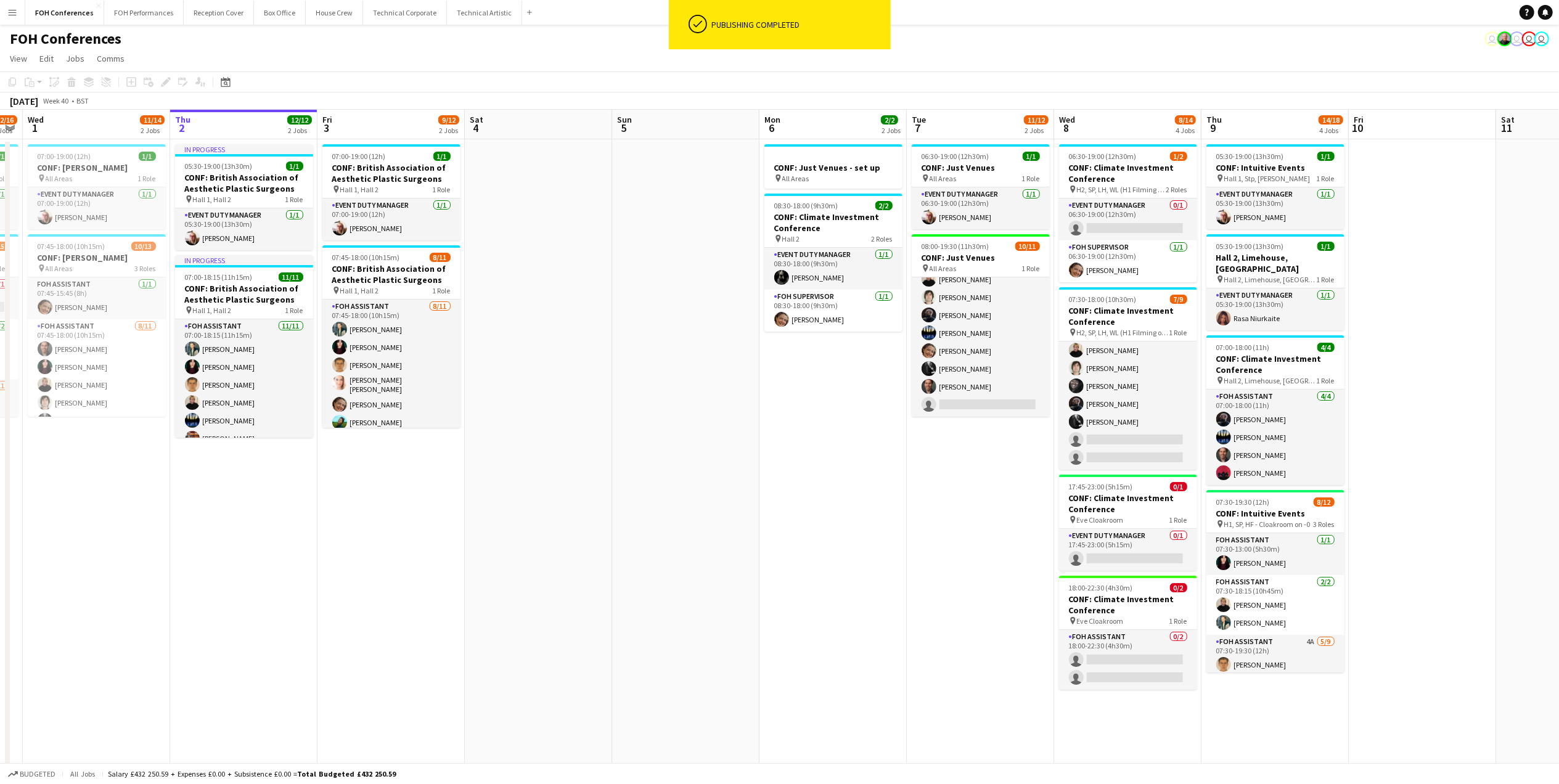
scroll to position [0, 312]
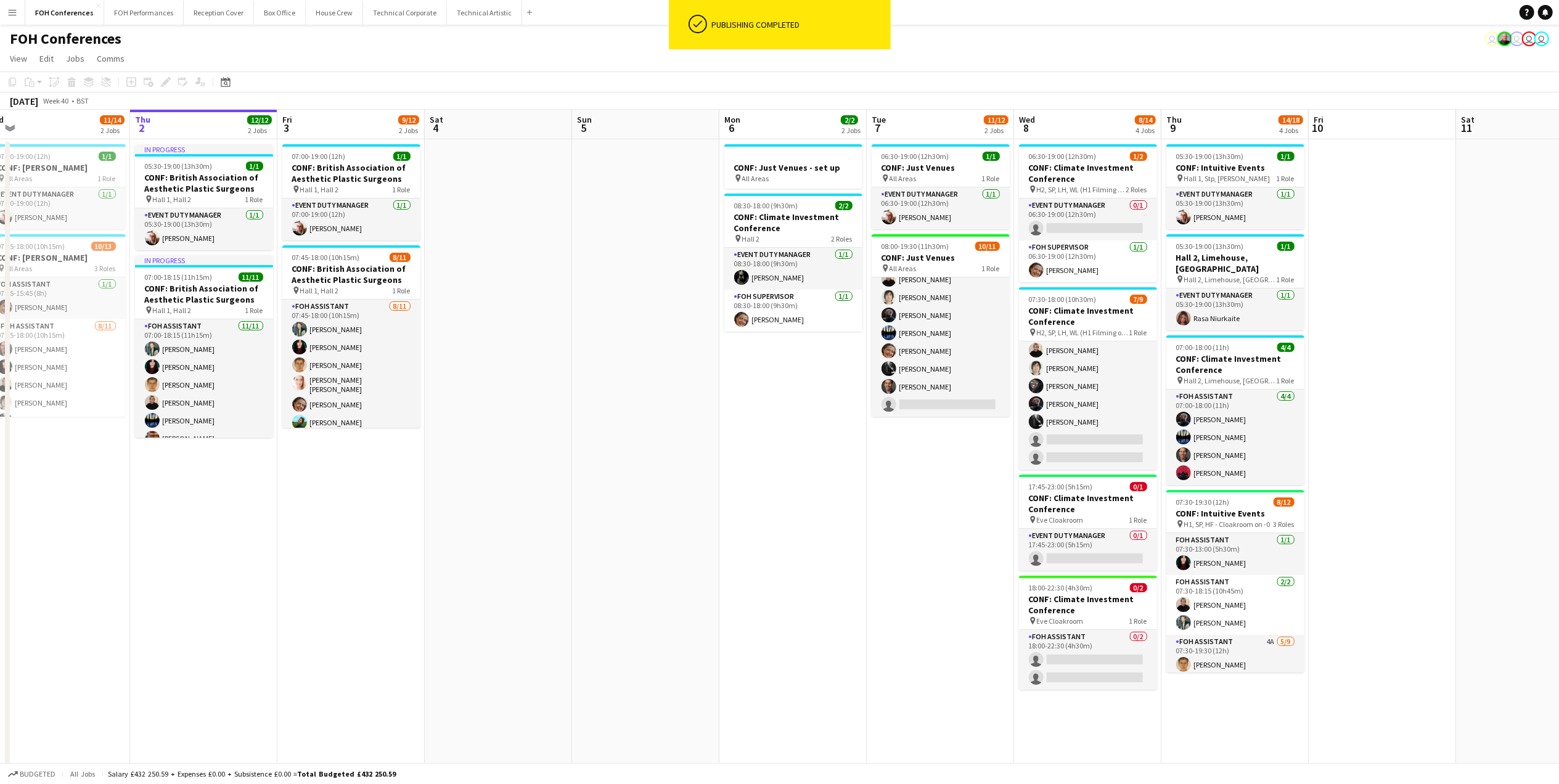
drag, startPoint x: 348, startPoint y: 134, endPoint x: 1536, endPoint y: 151, distance: 1188.1
click at [1398, 148] on html "ok-circled Publishing completed Menu Boards Boards Boards All jobs Status Workf…" at bounding box center [780, 484] width 1559 height 968
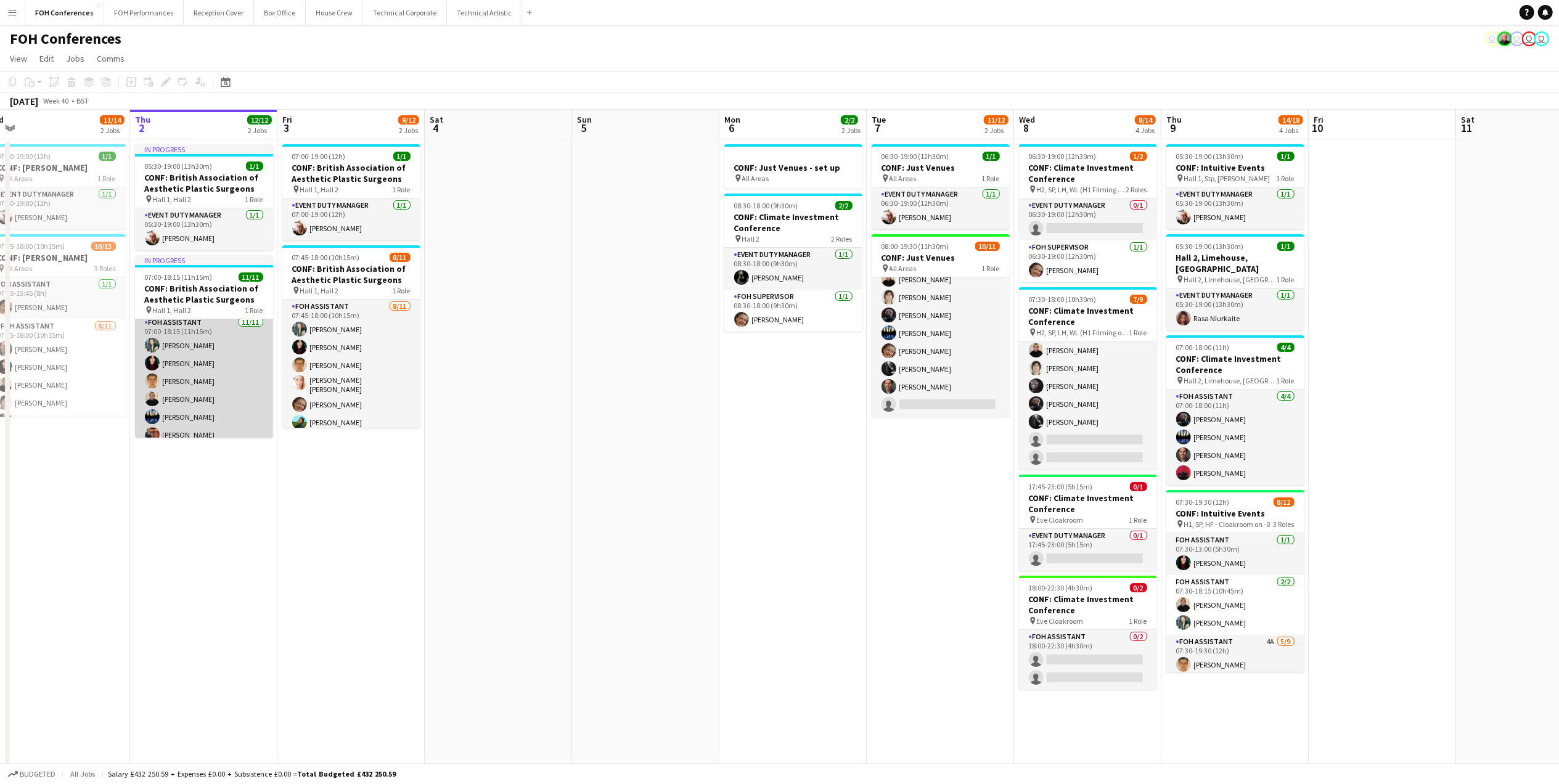
scroll to position [0, 0]
